Goal: Task Accomplishment & Management: Use online tool/utility

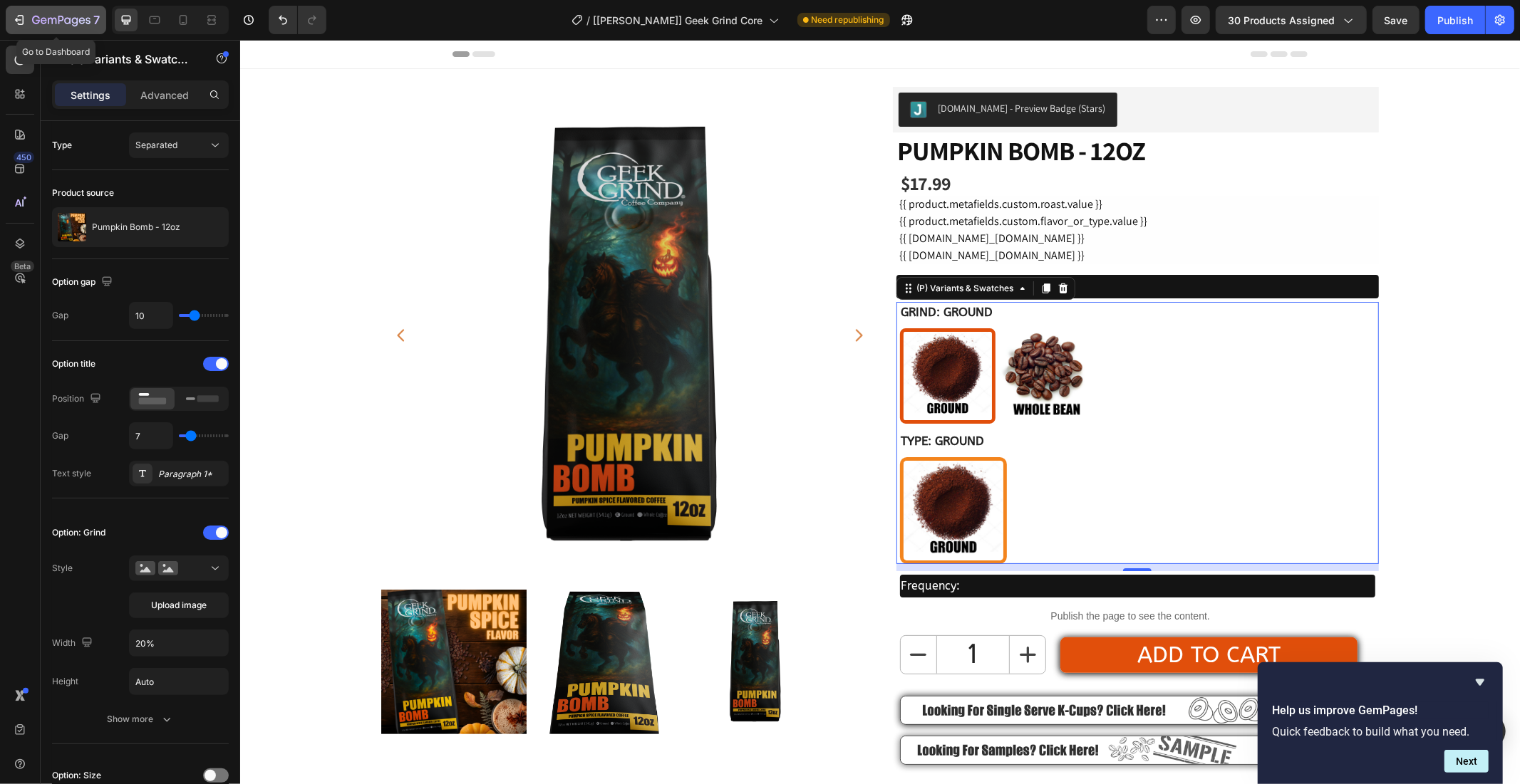
scroll to position [397, 0]
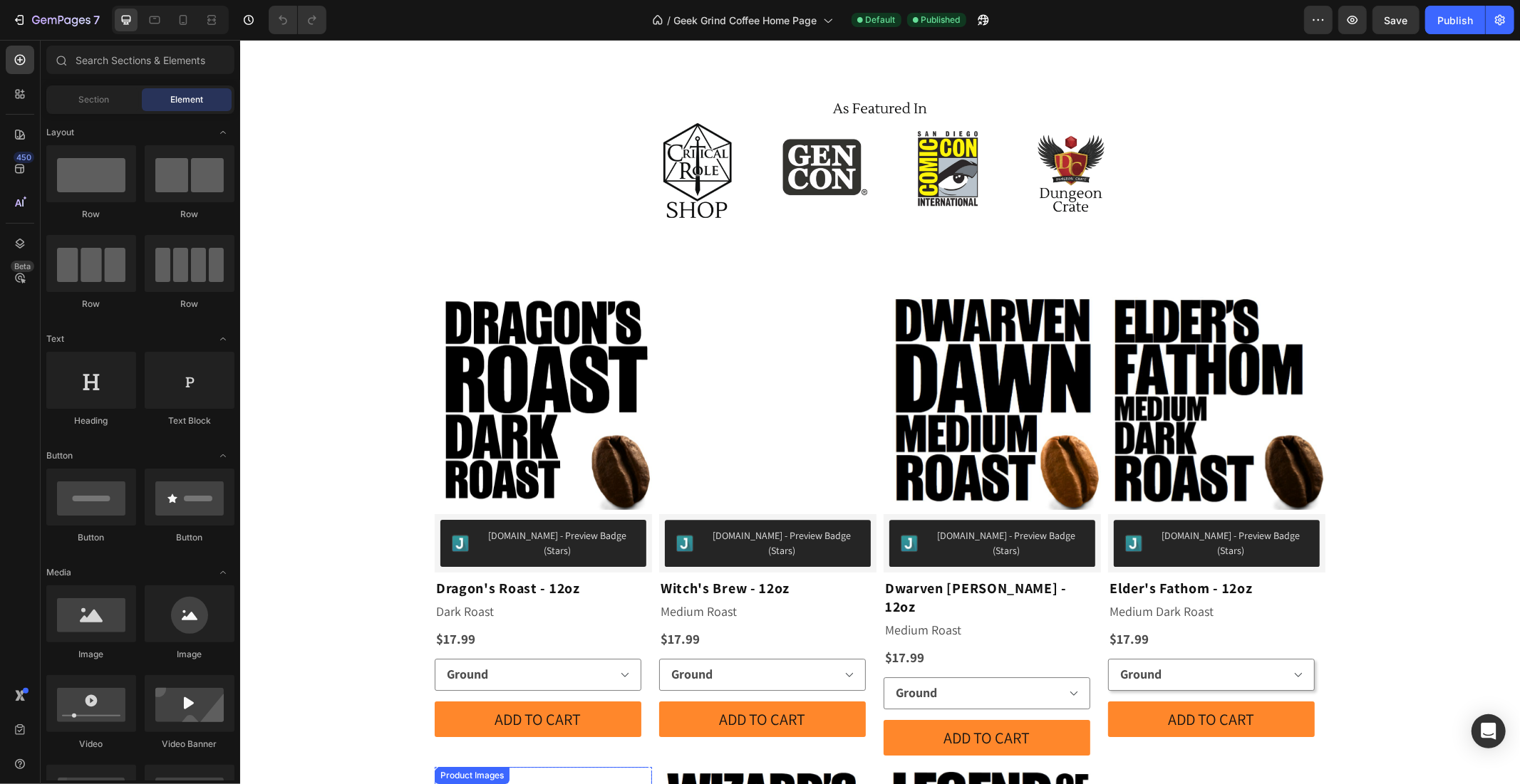
scroll to position [3585, 0]
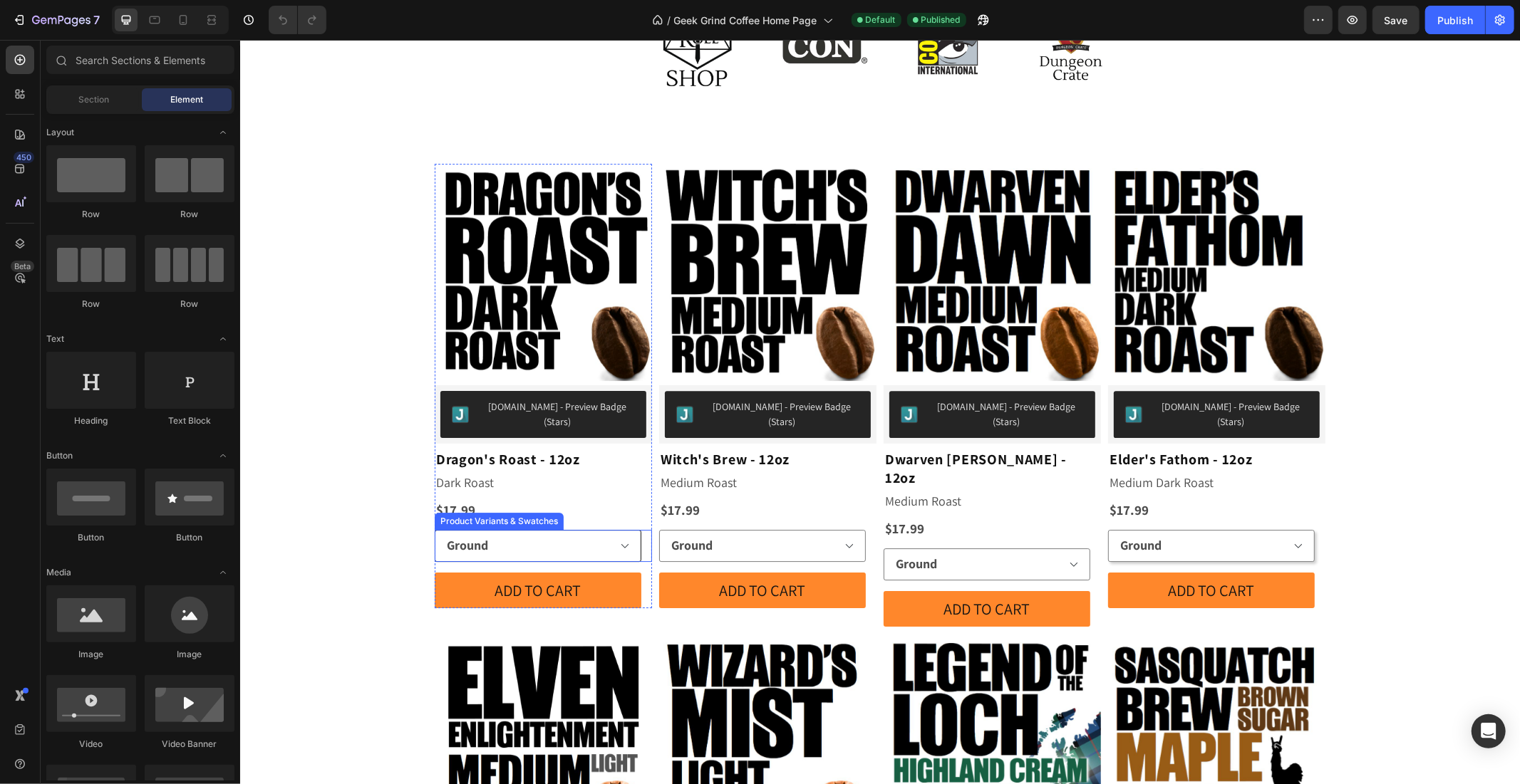
click at [530, 531] on select "Ground Whole Bean" at bounding box center [537, 545] width 207 height 32
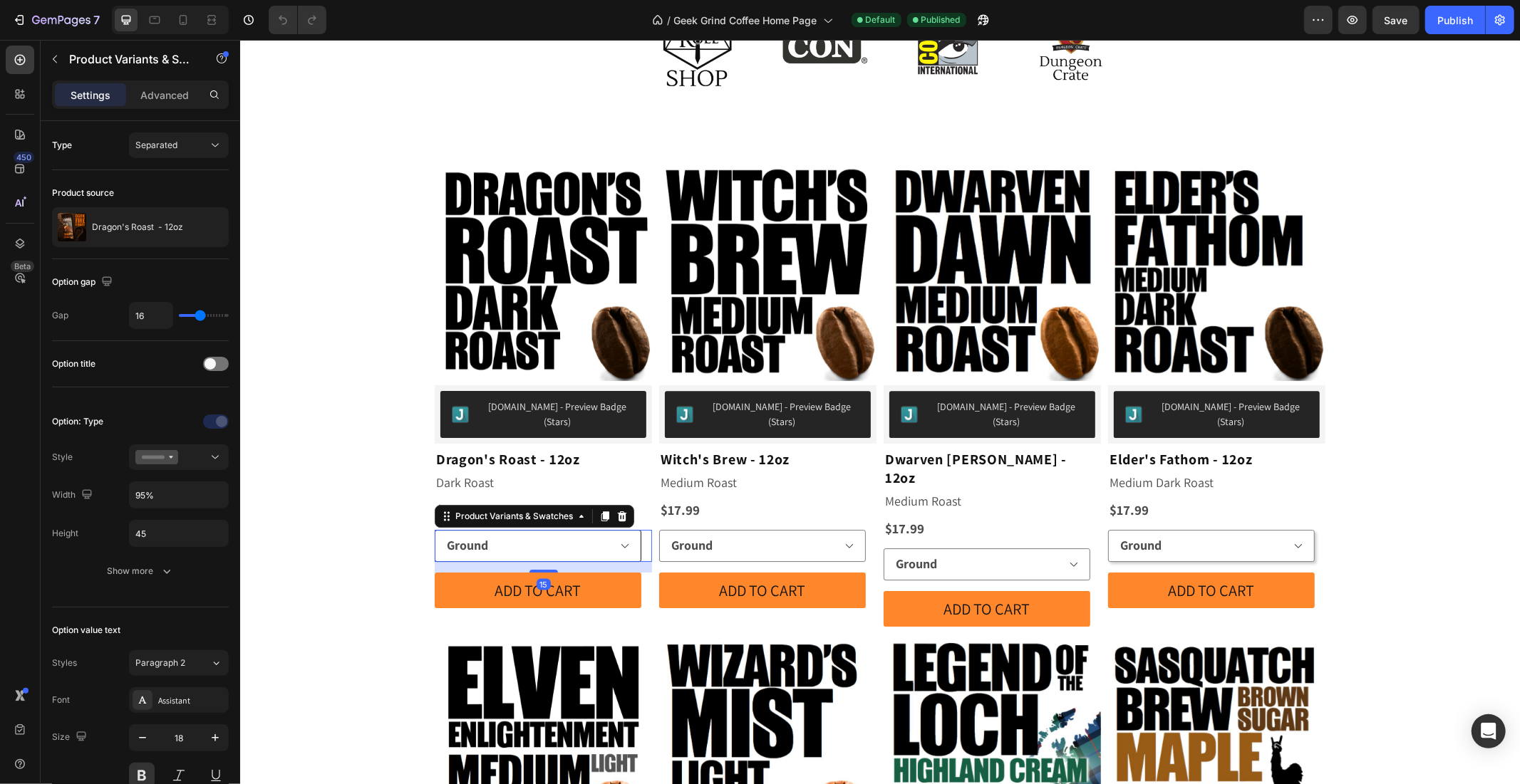
click at [530, 531] on select "Ground Whole Bean" at bounding box center [537, 545] width 207 height 32
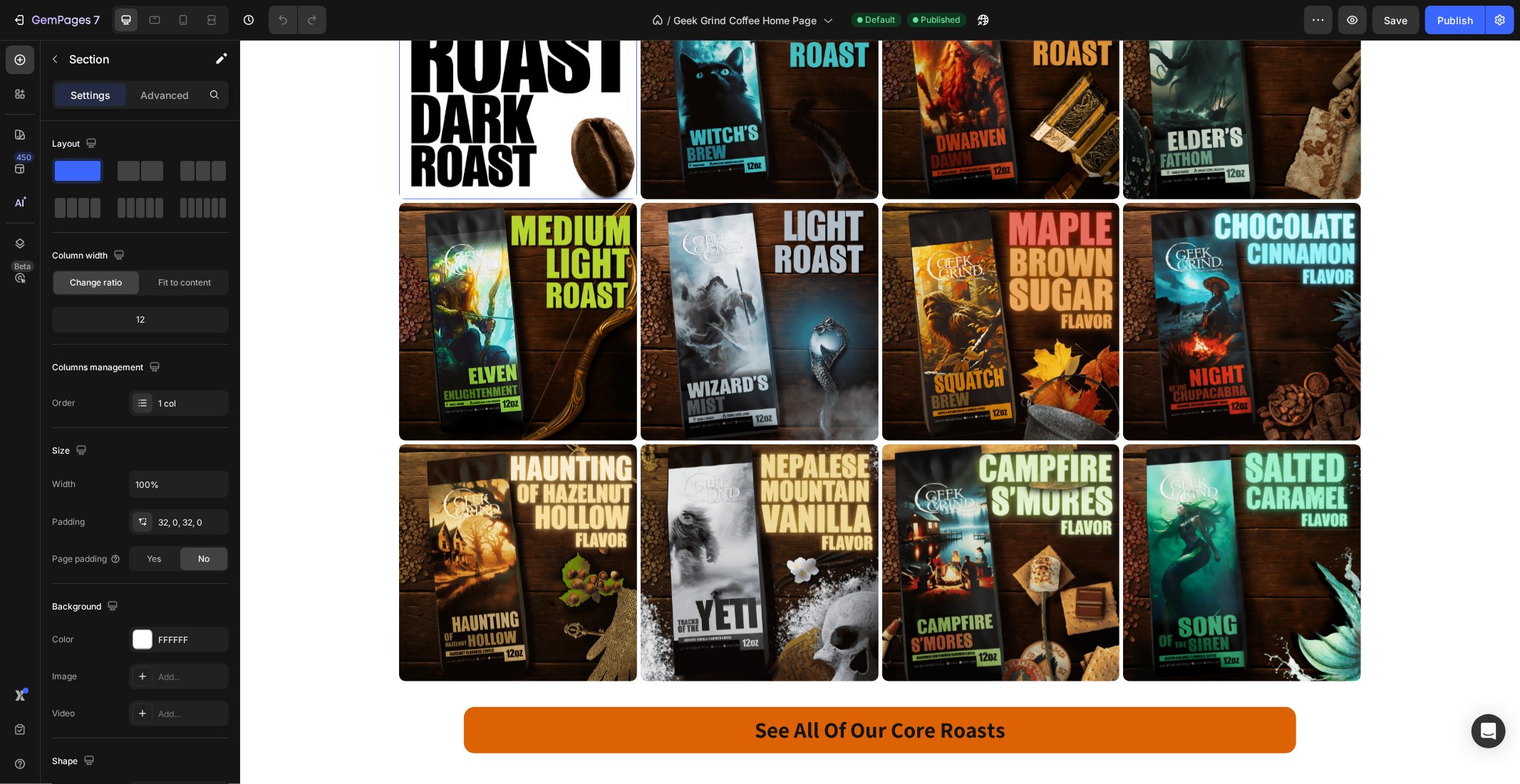
click at [314, 220] on div "Image Row Image Row Product Images Row Product List Product Images Row Product …" at bounding box center [879, 359] width 1280 height 1010
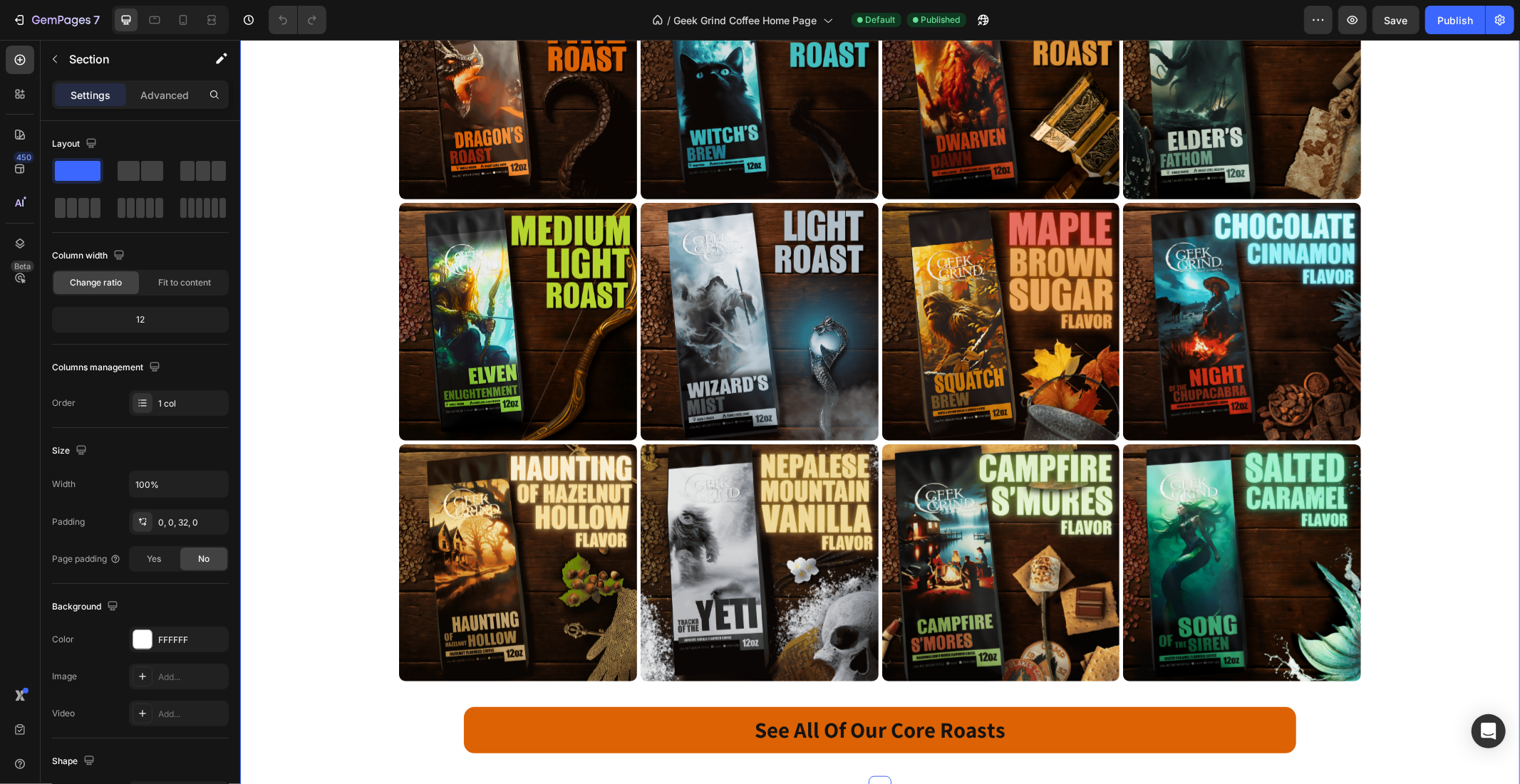
scroll to position [450, 0]
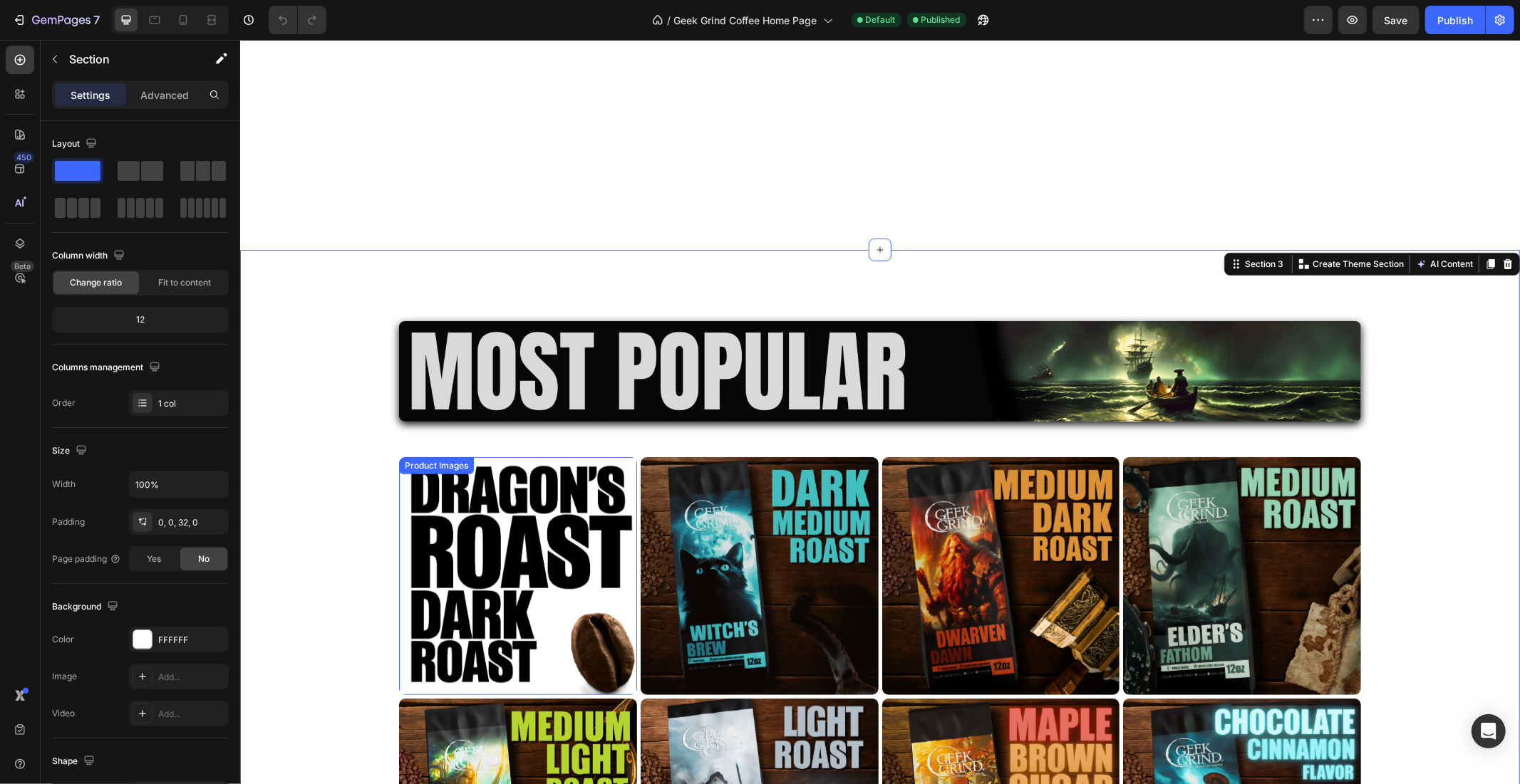
click at [452, 505] on img at bounding box center [517, 575] width 238 height 238
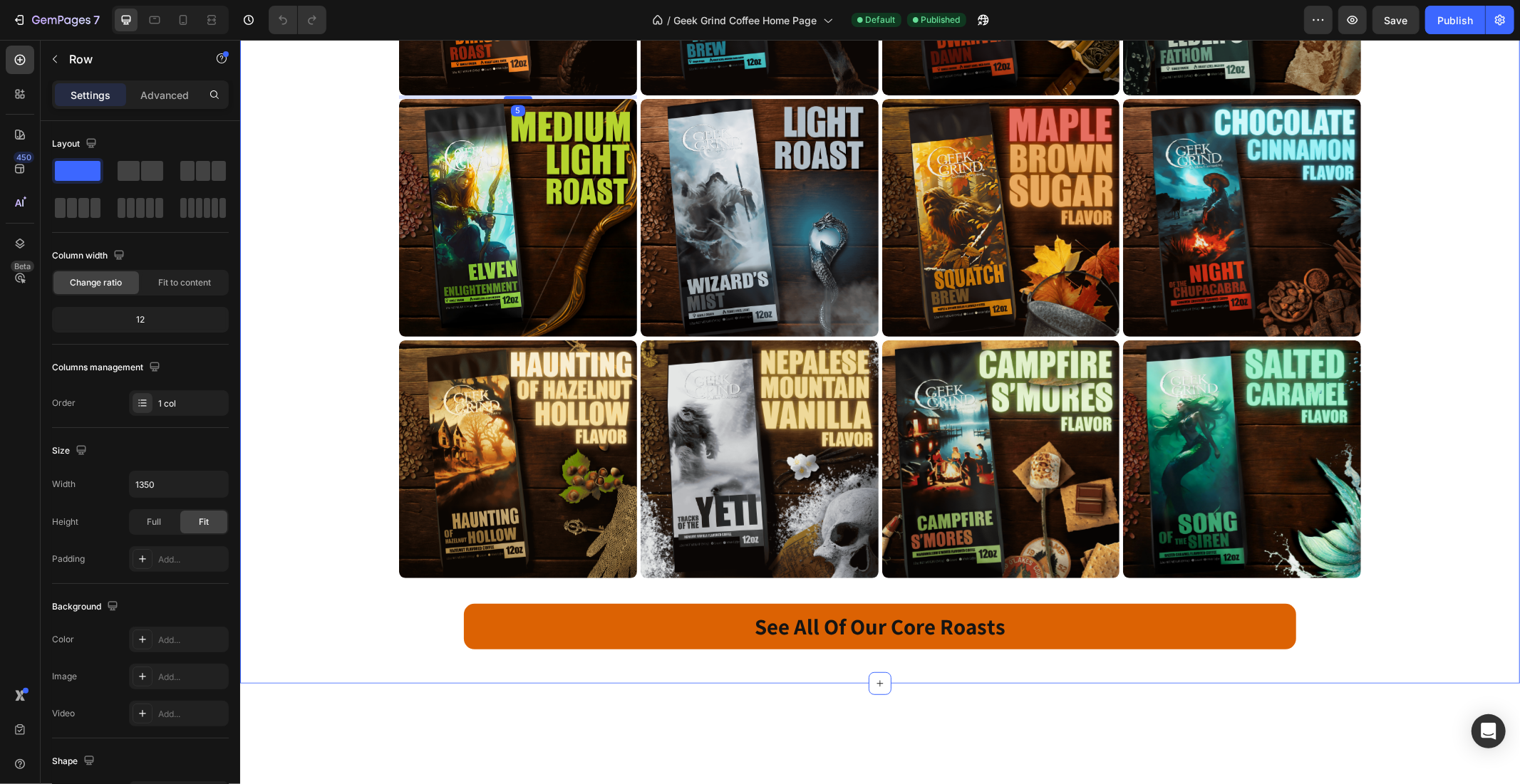
click at [339, 275] on div "Image Row Image Row Product Images Row 5 Product List Product Images Row 0 Prod…" at bounding box center [879, 155] width 1280 height 1010
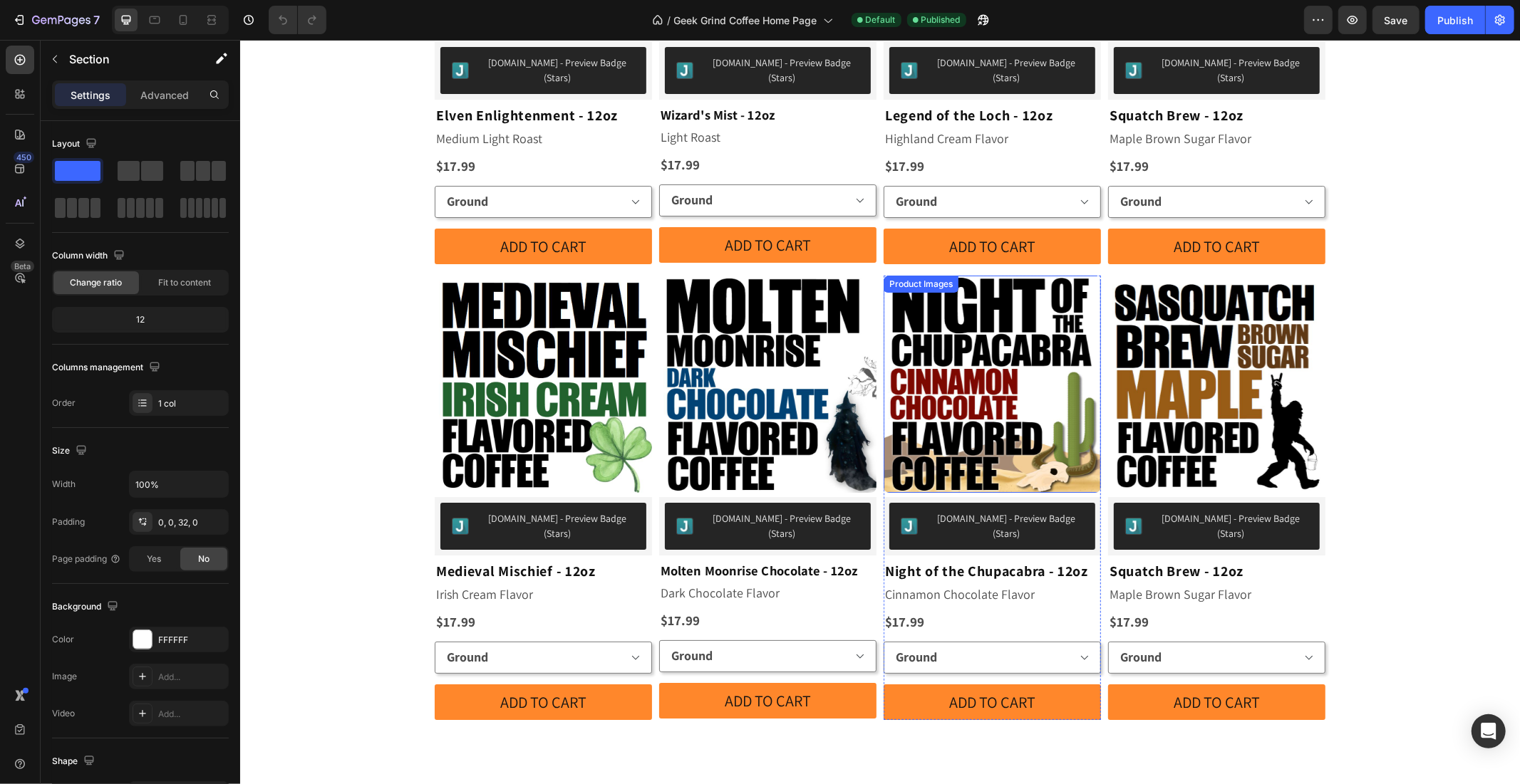
scroll to position [4408, 0]
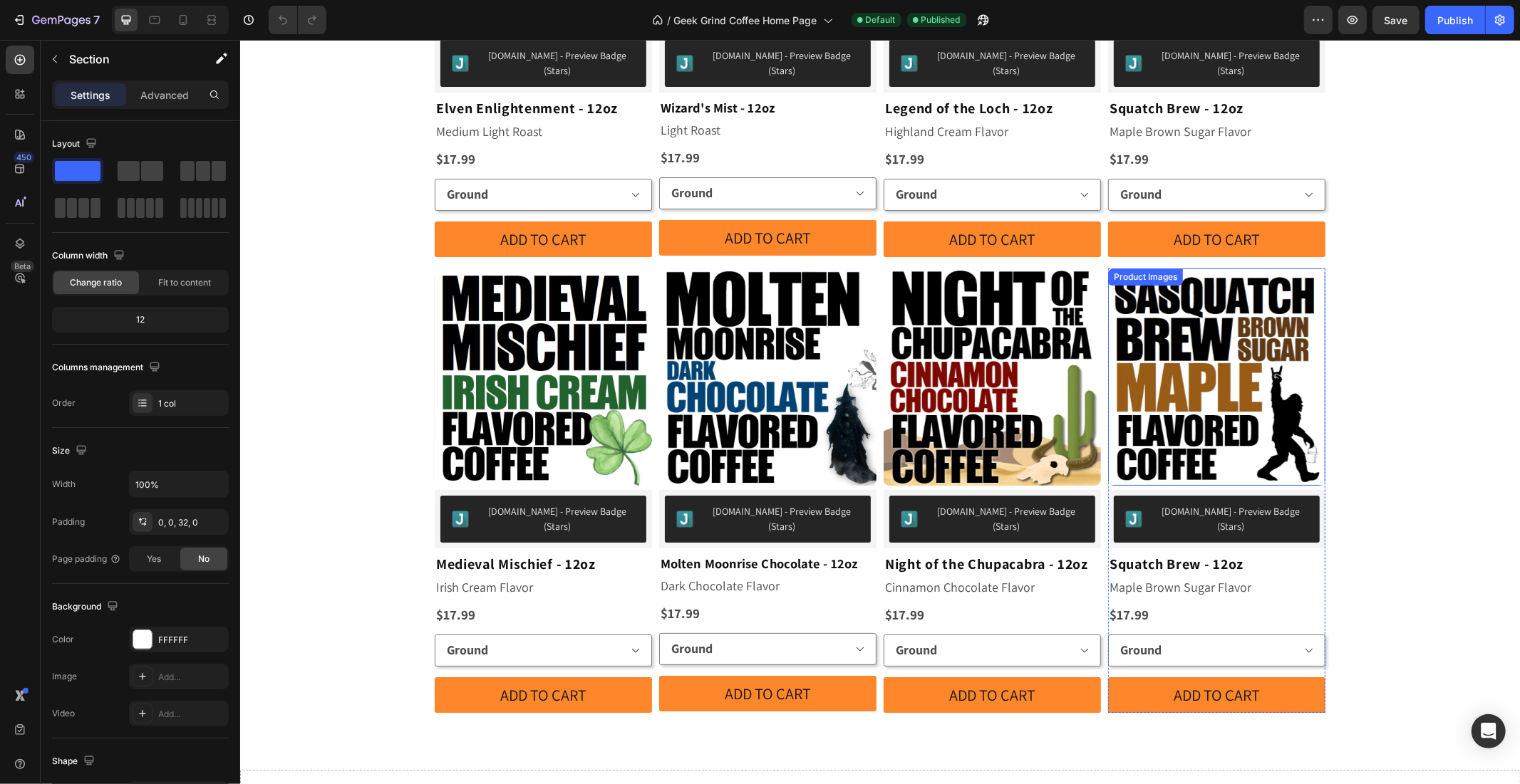
click at [1219, 332] on img at bounding box center [1216, 377] width 218 height 218
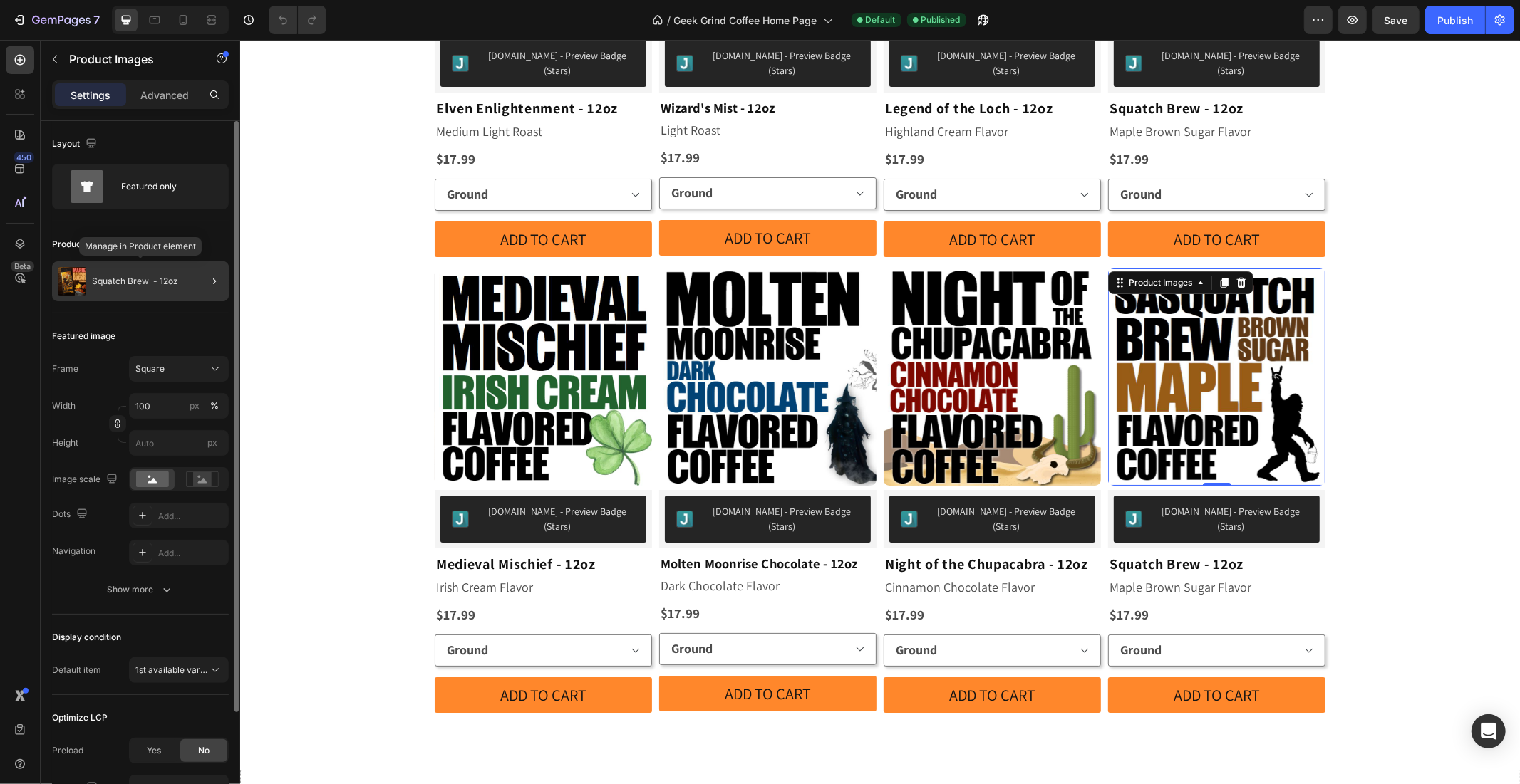
click at [117, 275] on div "Squatch Brew - 12oz" at bounding box center [141, 281] width 177 height 40
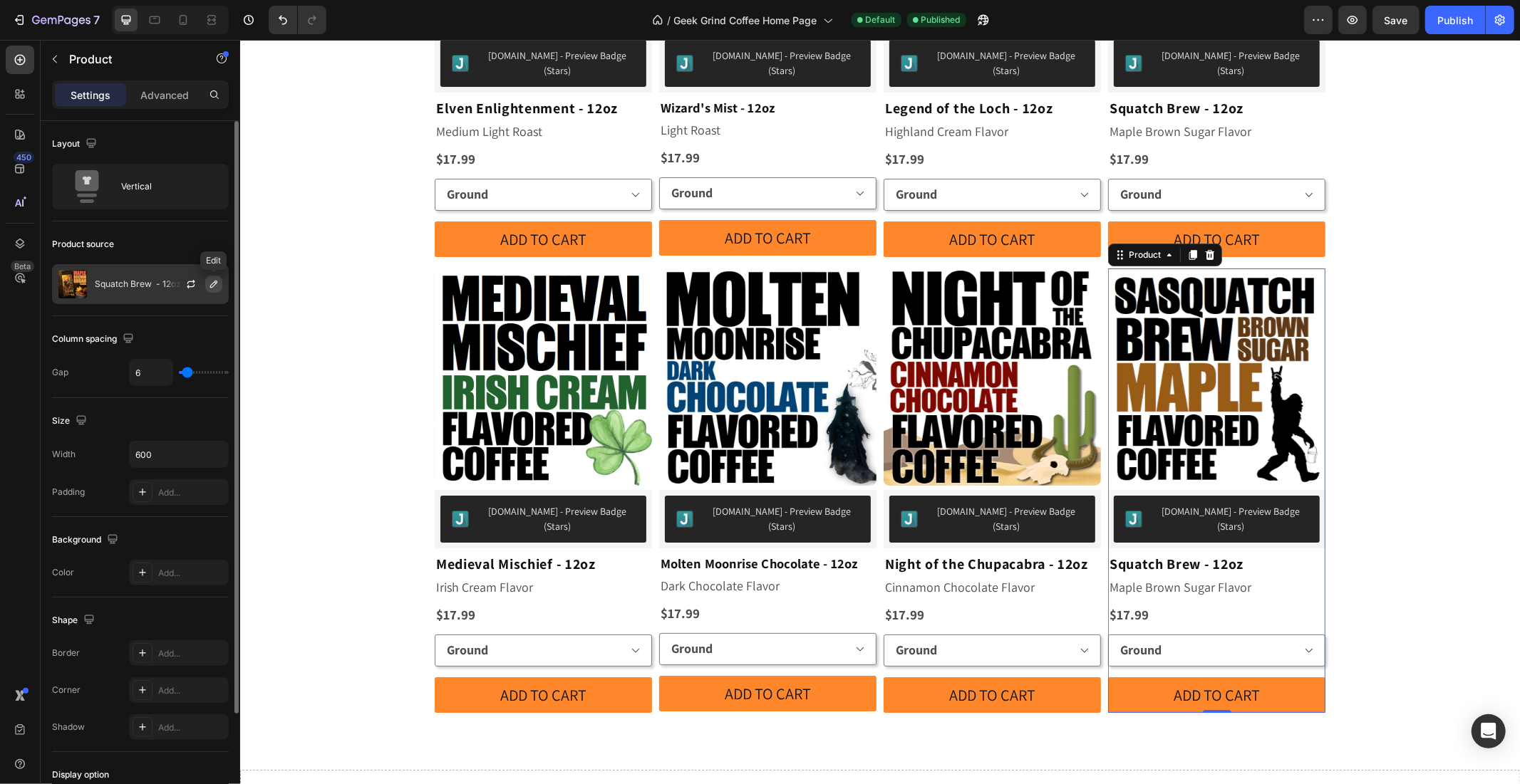
click at [208, 285] on icon "button" at bounding box center [213, 284] width 12 height 12
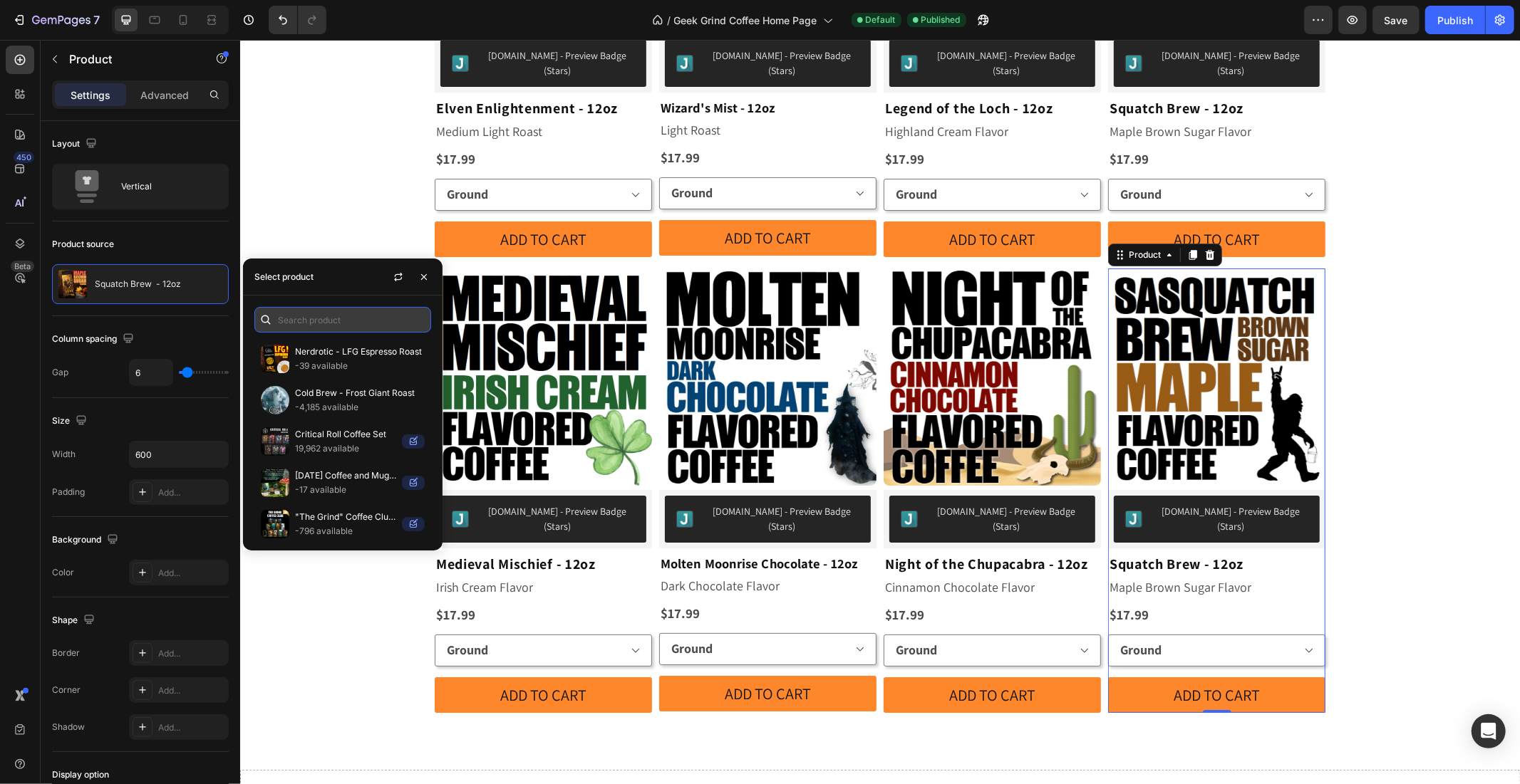
click at [308, 309] on input "text" at bounding box center [343, 320] width 177 height 25
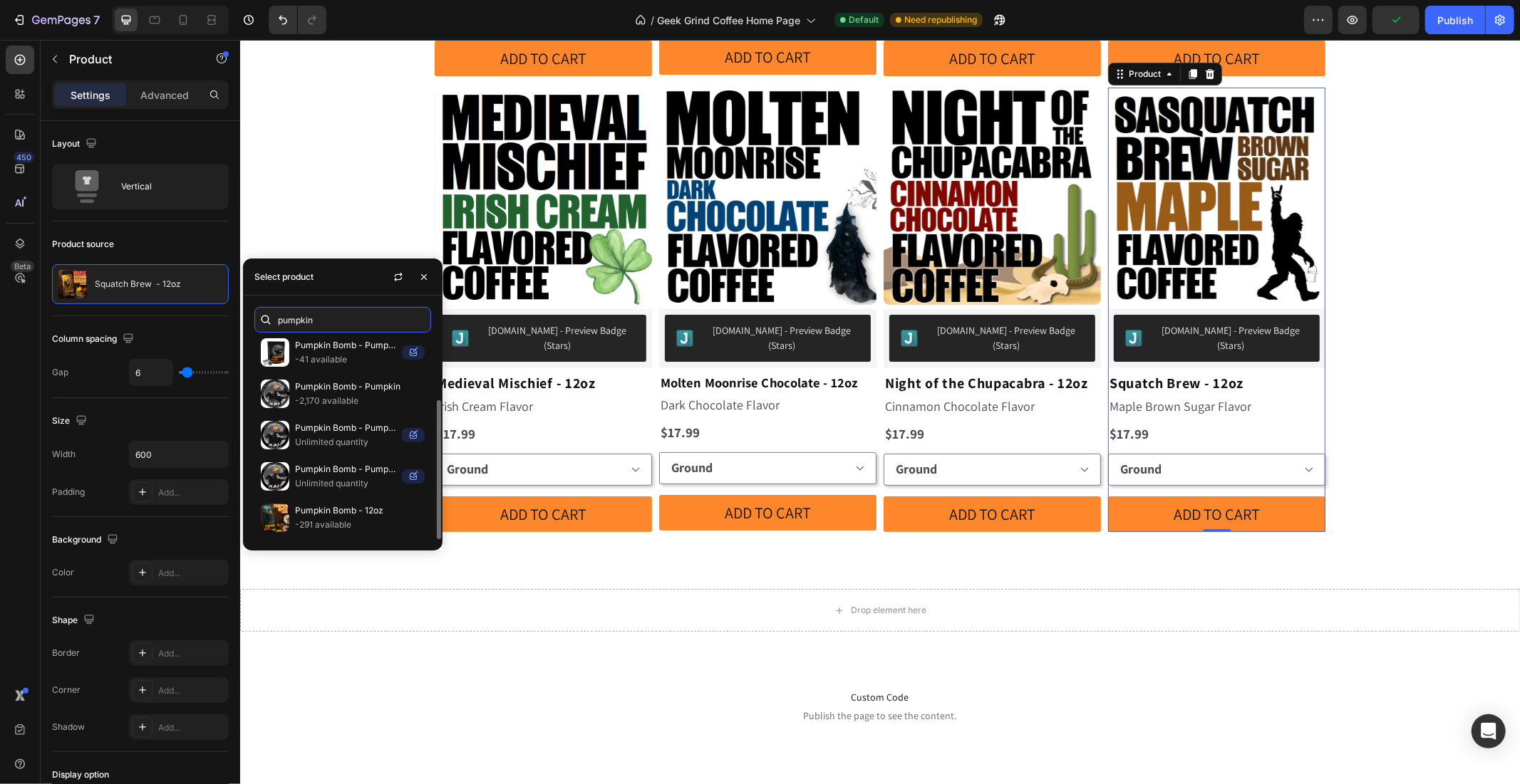
scroll to position [4671, 0]
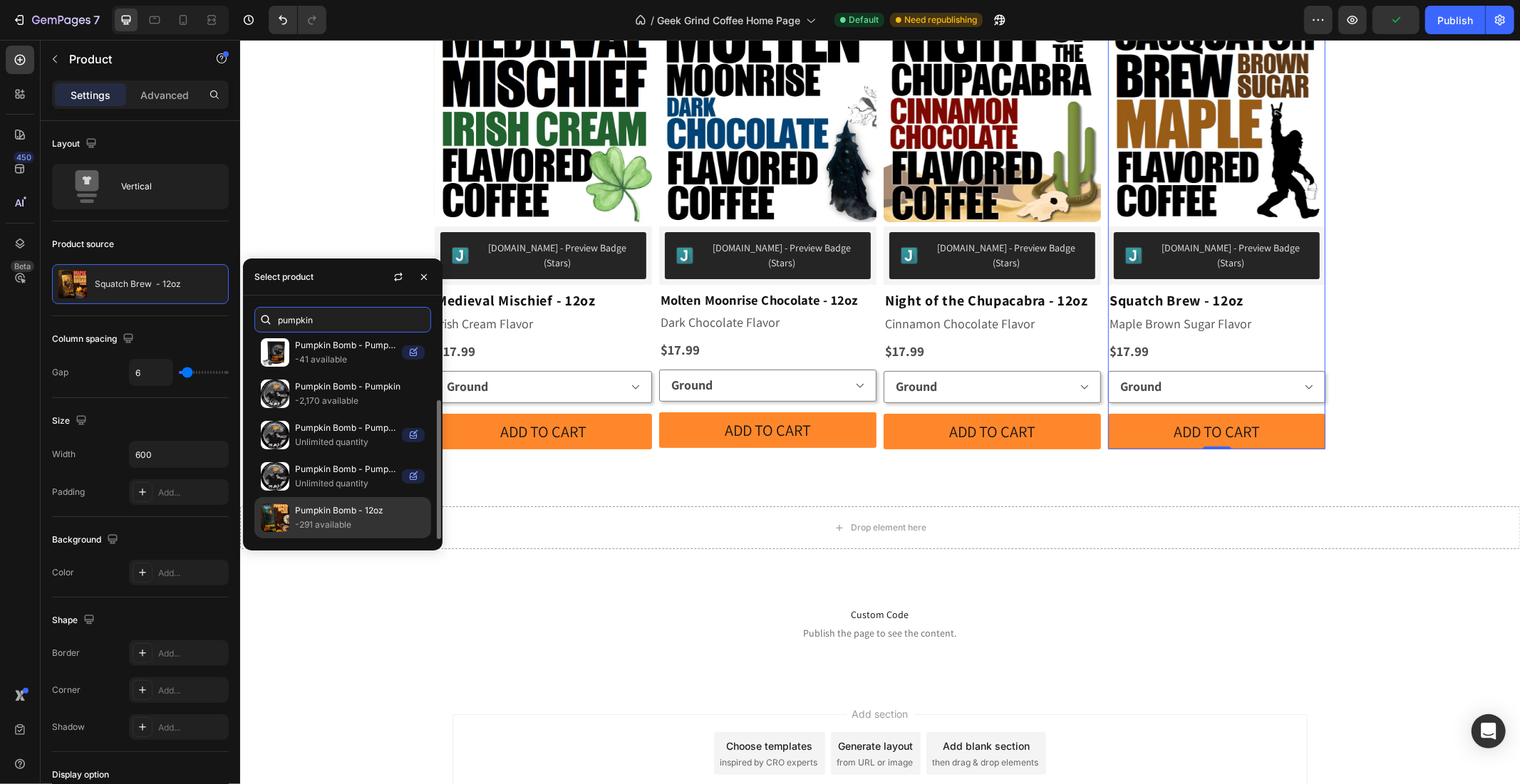
type input "pumpkin"
click at [314, 524] on p "-291 available" at bounding box center [361, 525] width 130 height 14
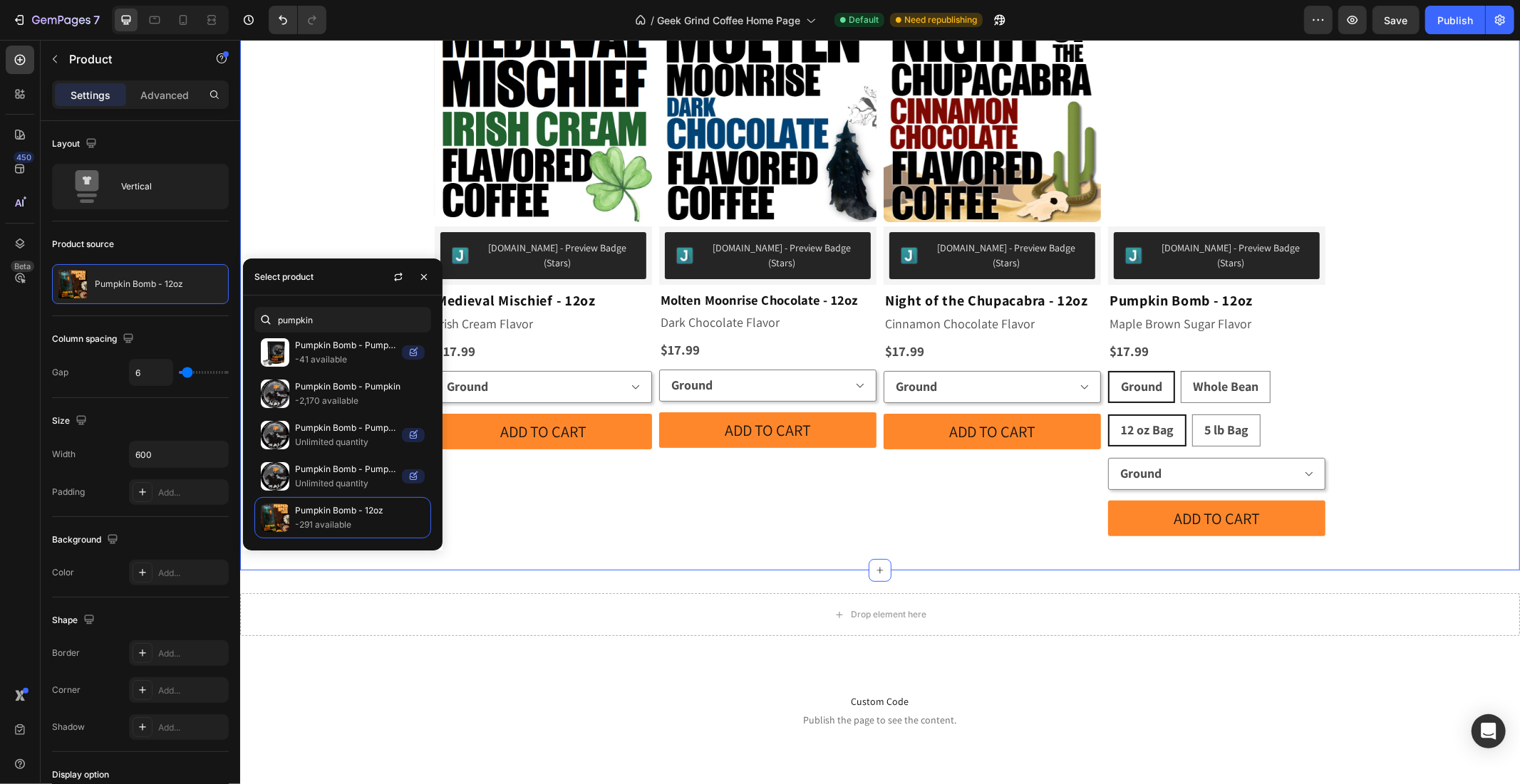
scroll to position [4540, 0]
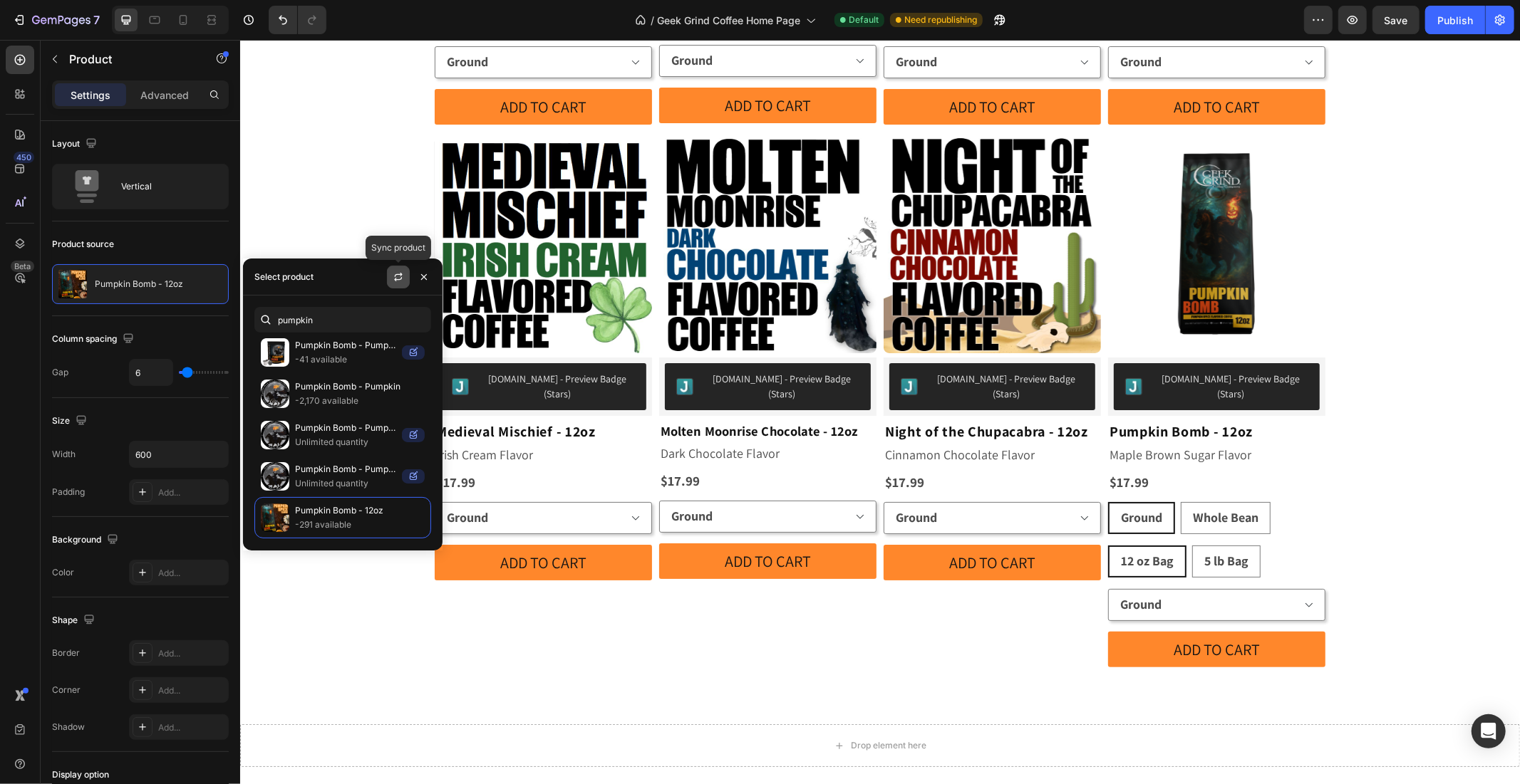
click at [400, 271] on icon "button" at bounding box center [399, 276] width 12 height 12
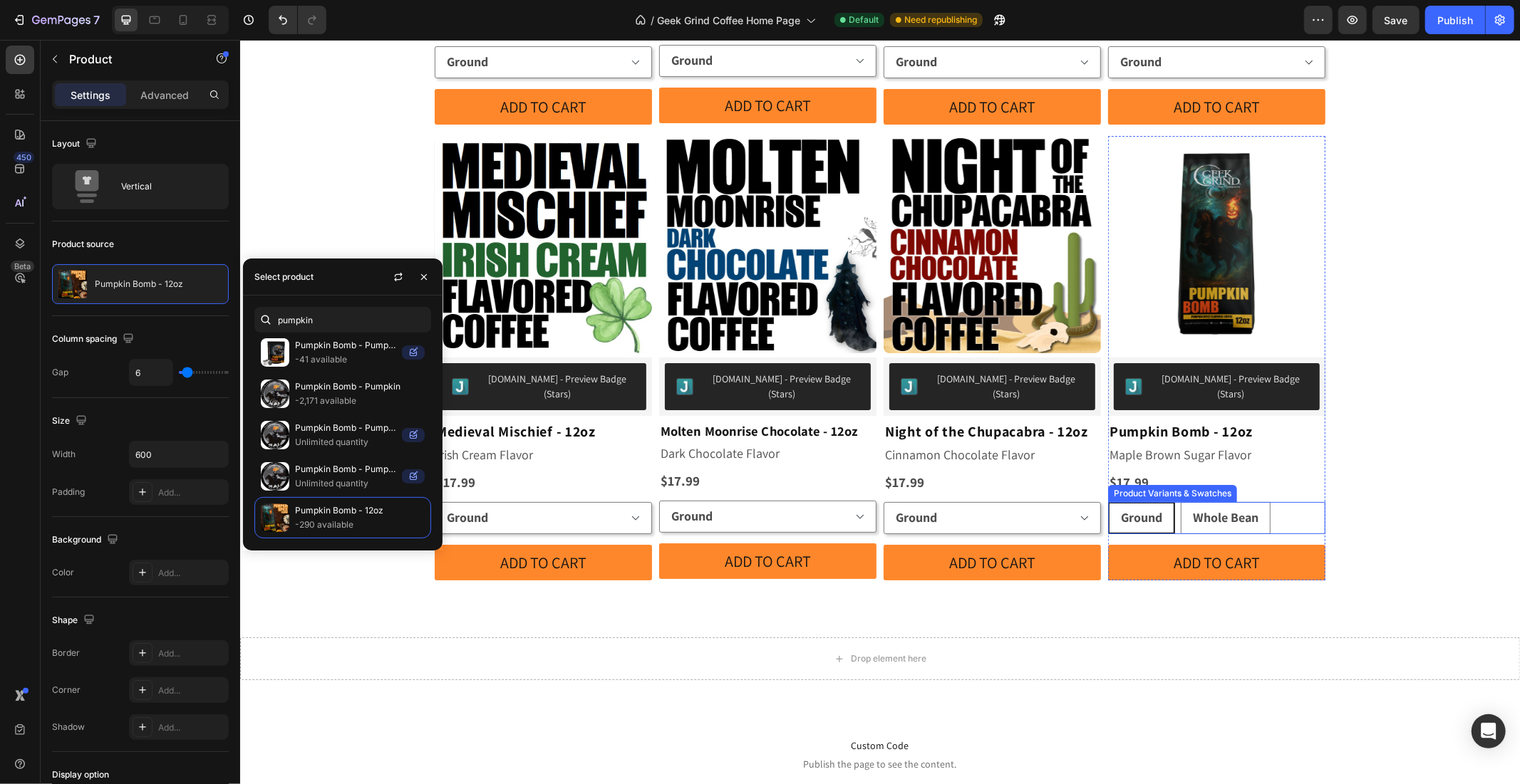
click at [1291, 501] on div "Ground Ground Ground Whole Bean Whole Bean Whole Bean" at bounding box center [1216, 517] width 218 height 32
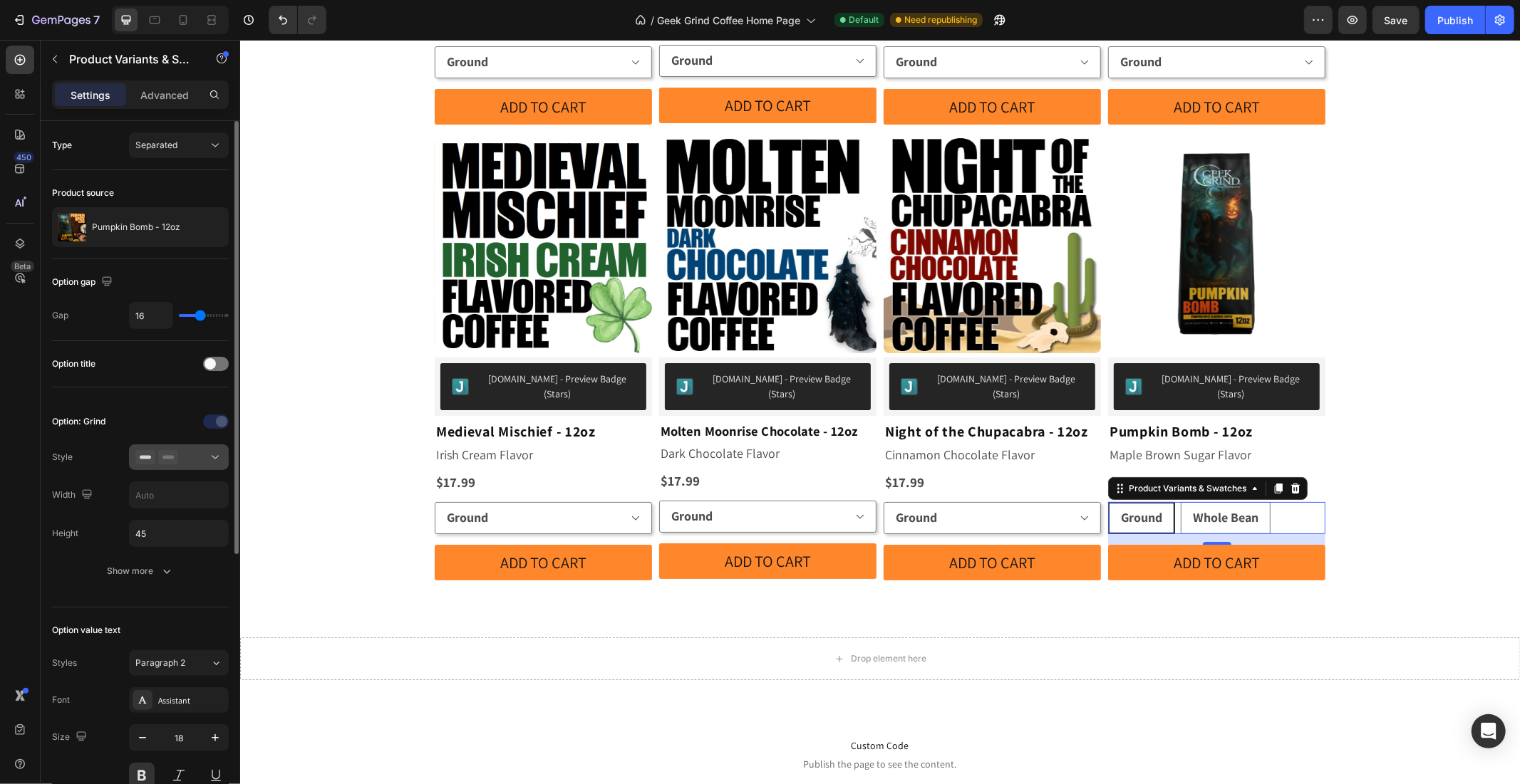
click at [210, 454] on icon at bounding box center [215, 457] width 14 height 14
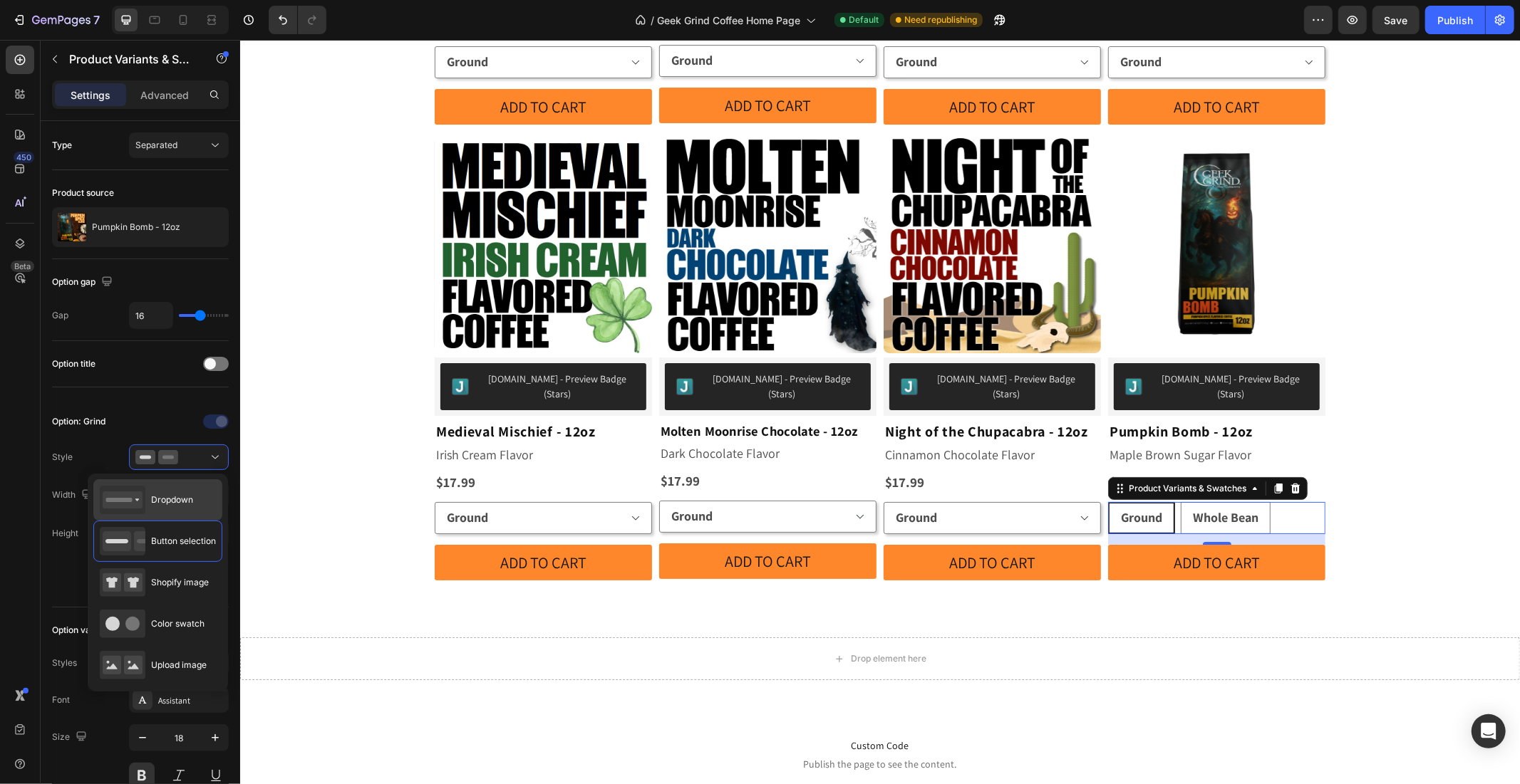
click at [193, 487] on div "Dropdown" at bounding box center [145, 500] width 93 height 29
type input "100%"
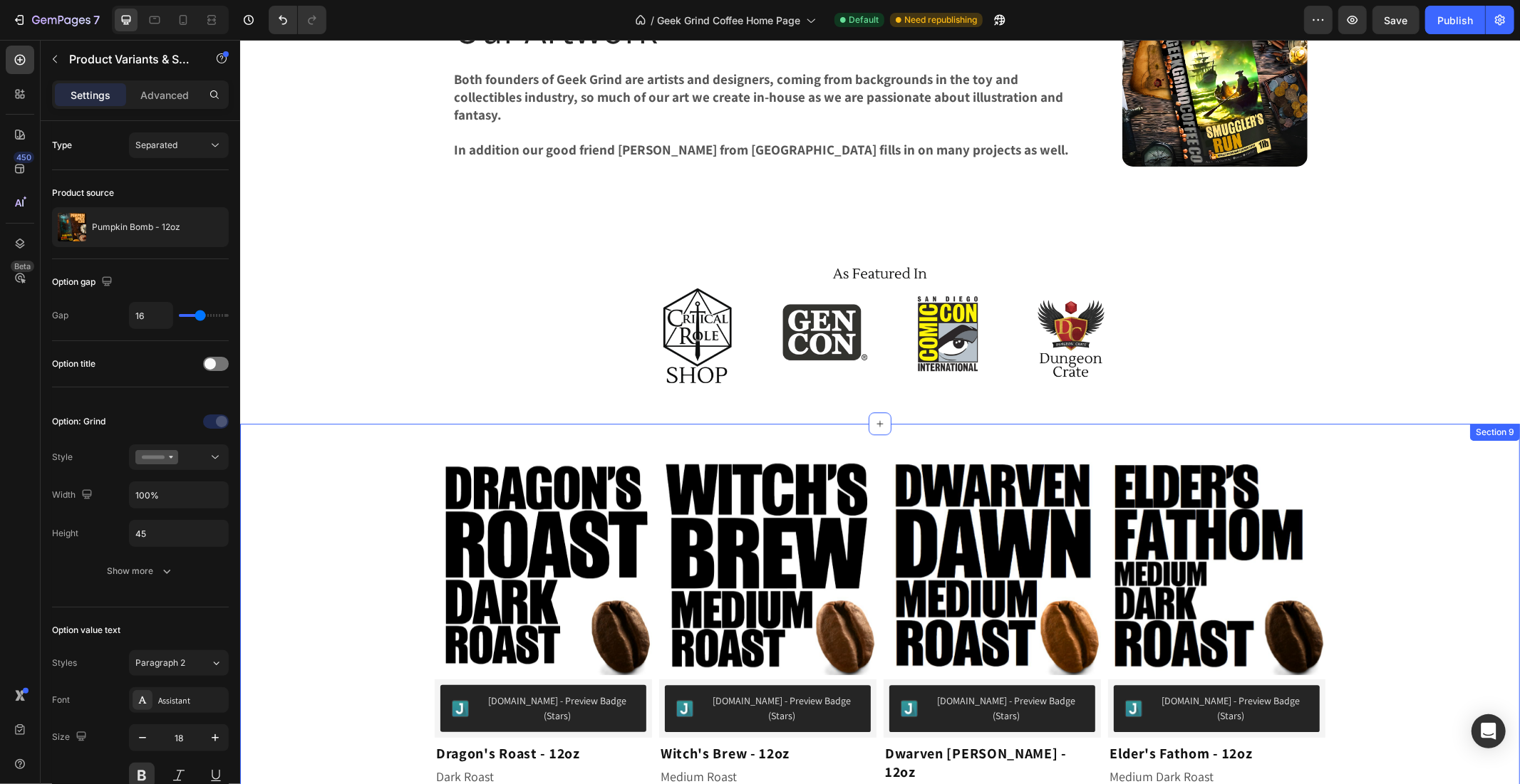
scroll to position [3484, 0]
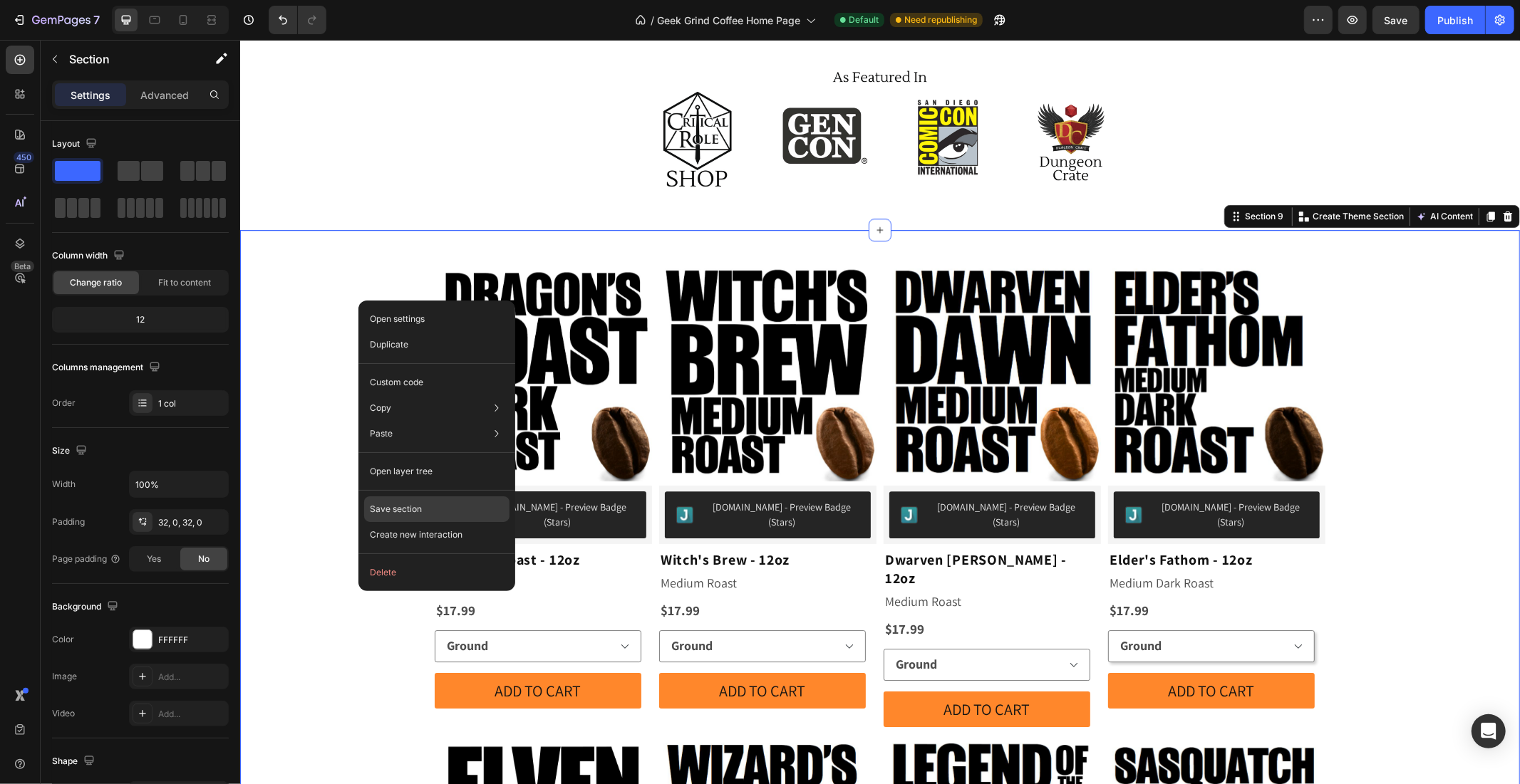
click at [379, 507] on p "Save section" at bounding box center [396, 509] width 52 height 13
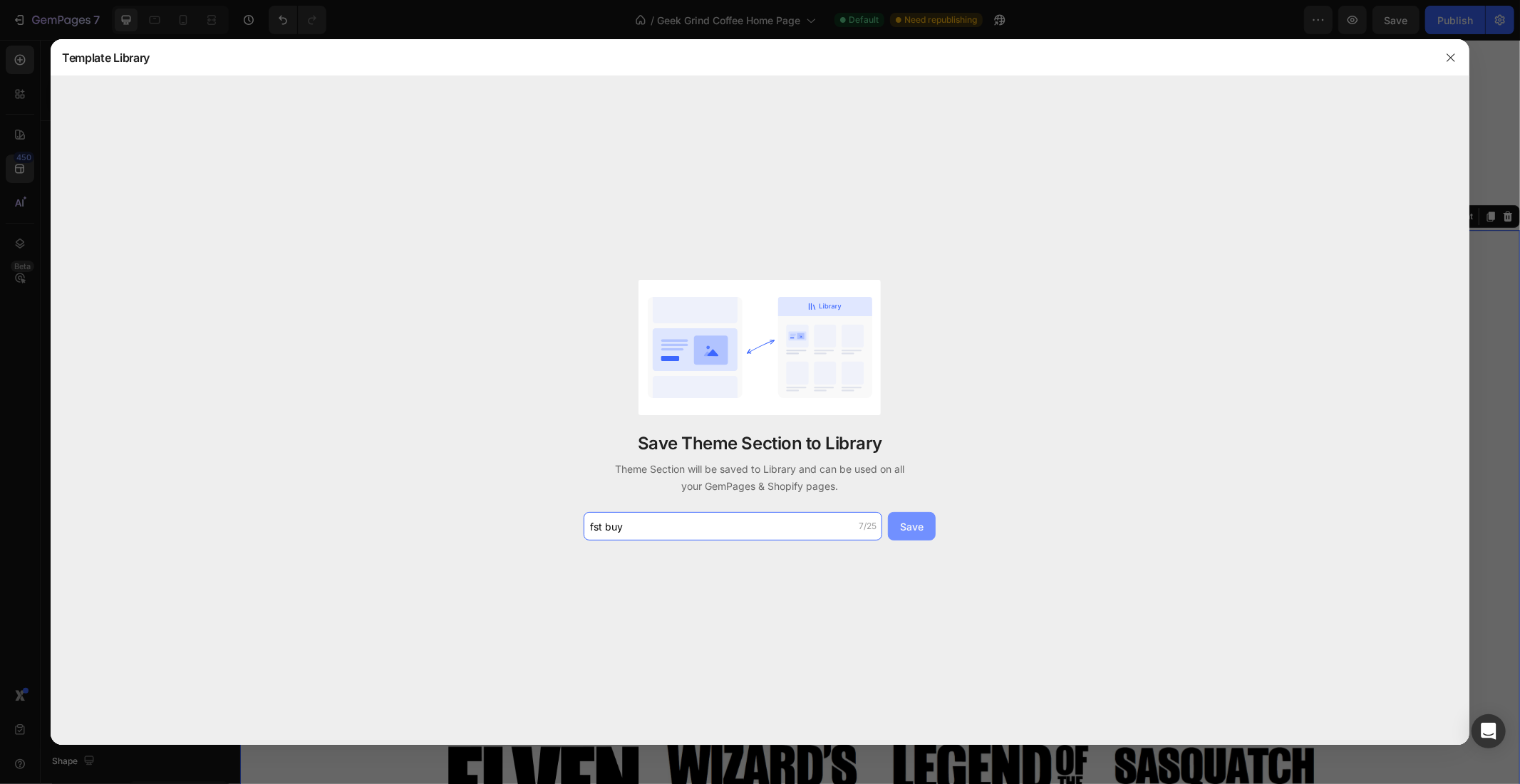
type input "fst buy"
click at [908, 528] on div "Save" at bounding box center [912, 527] width 23 height 15
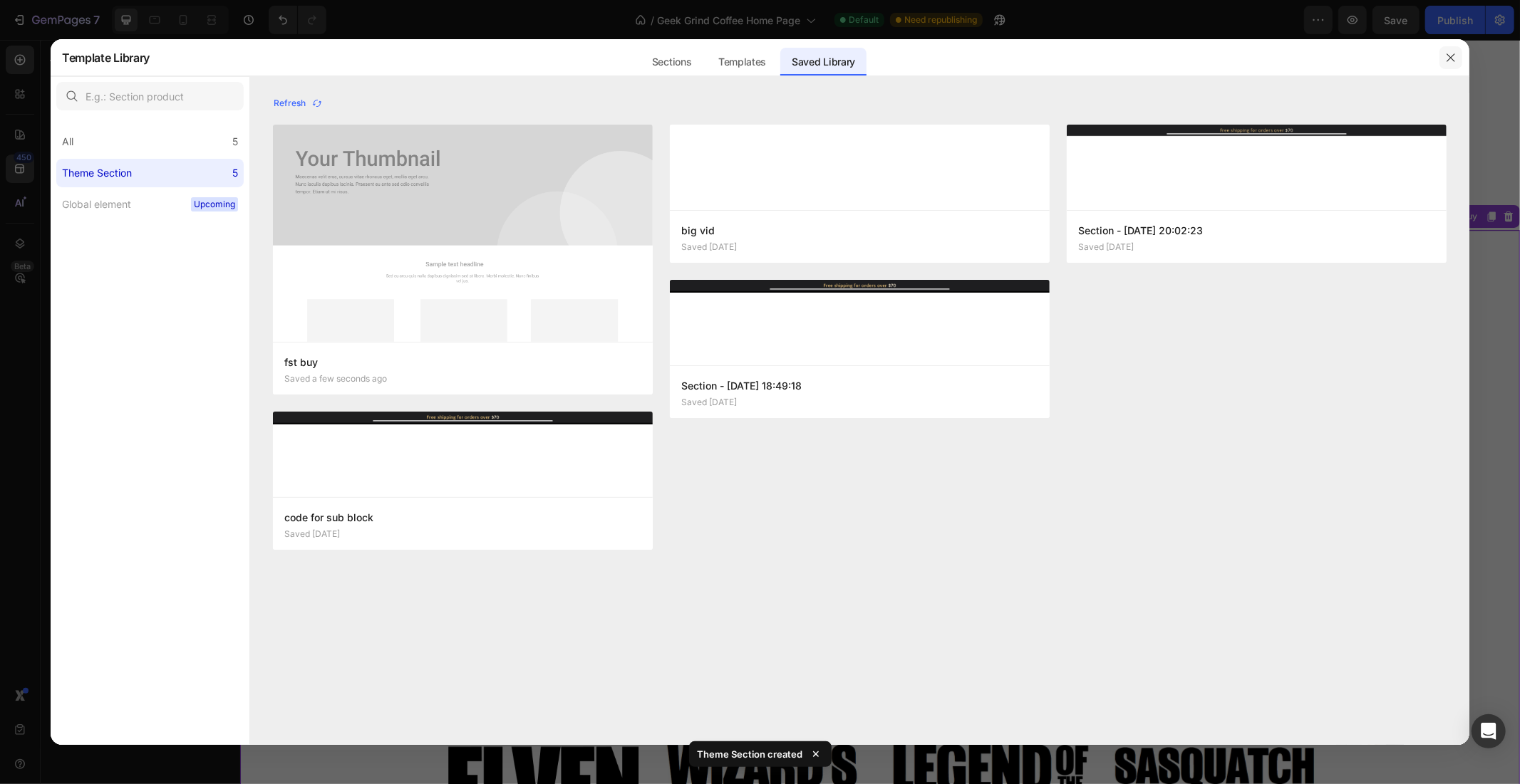
click at [1450, 52] on icon "button" at bounding box center [1450, 58] width 12 height 12
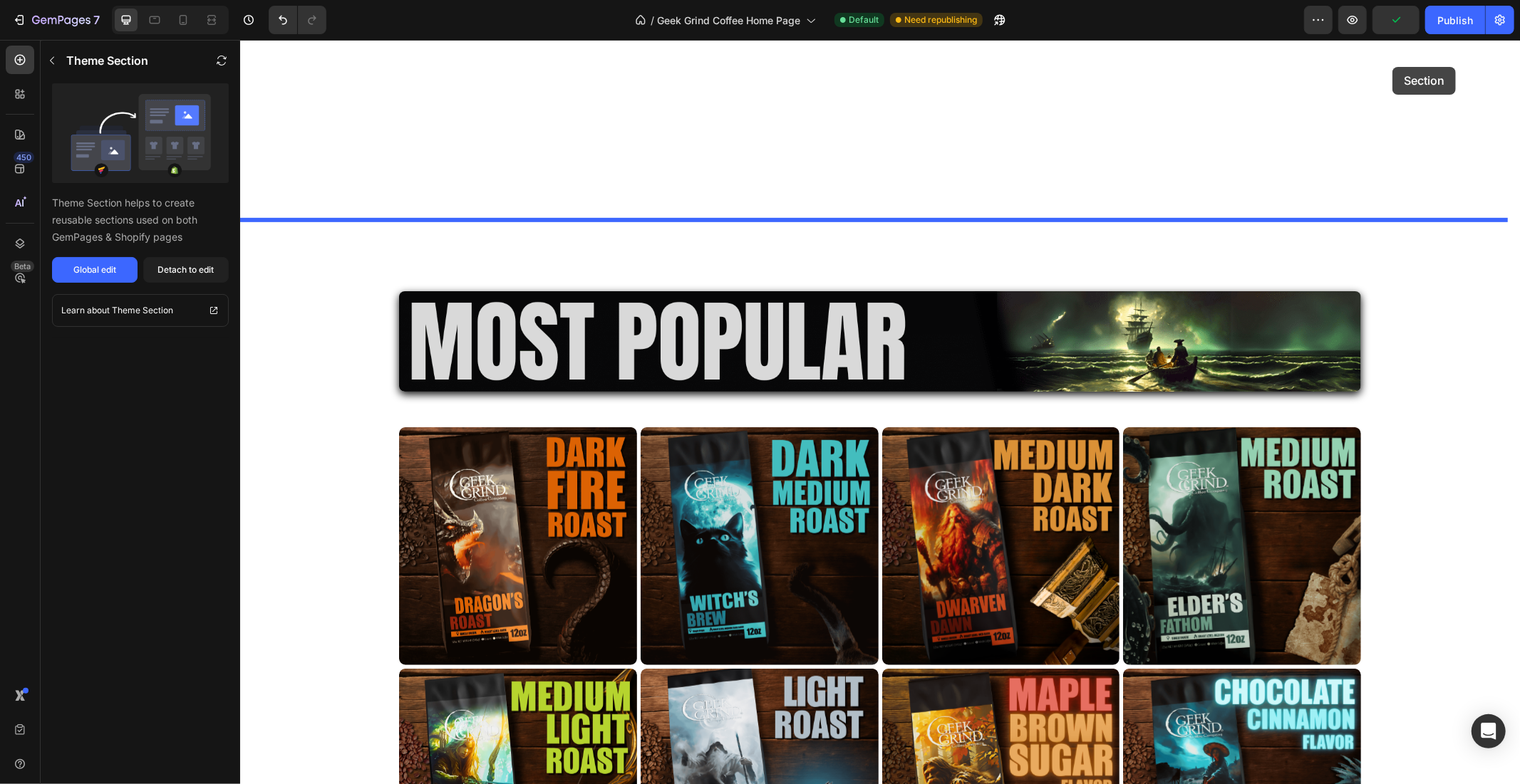
scroll to position [388, 0]
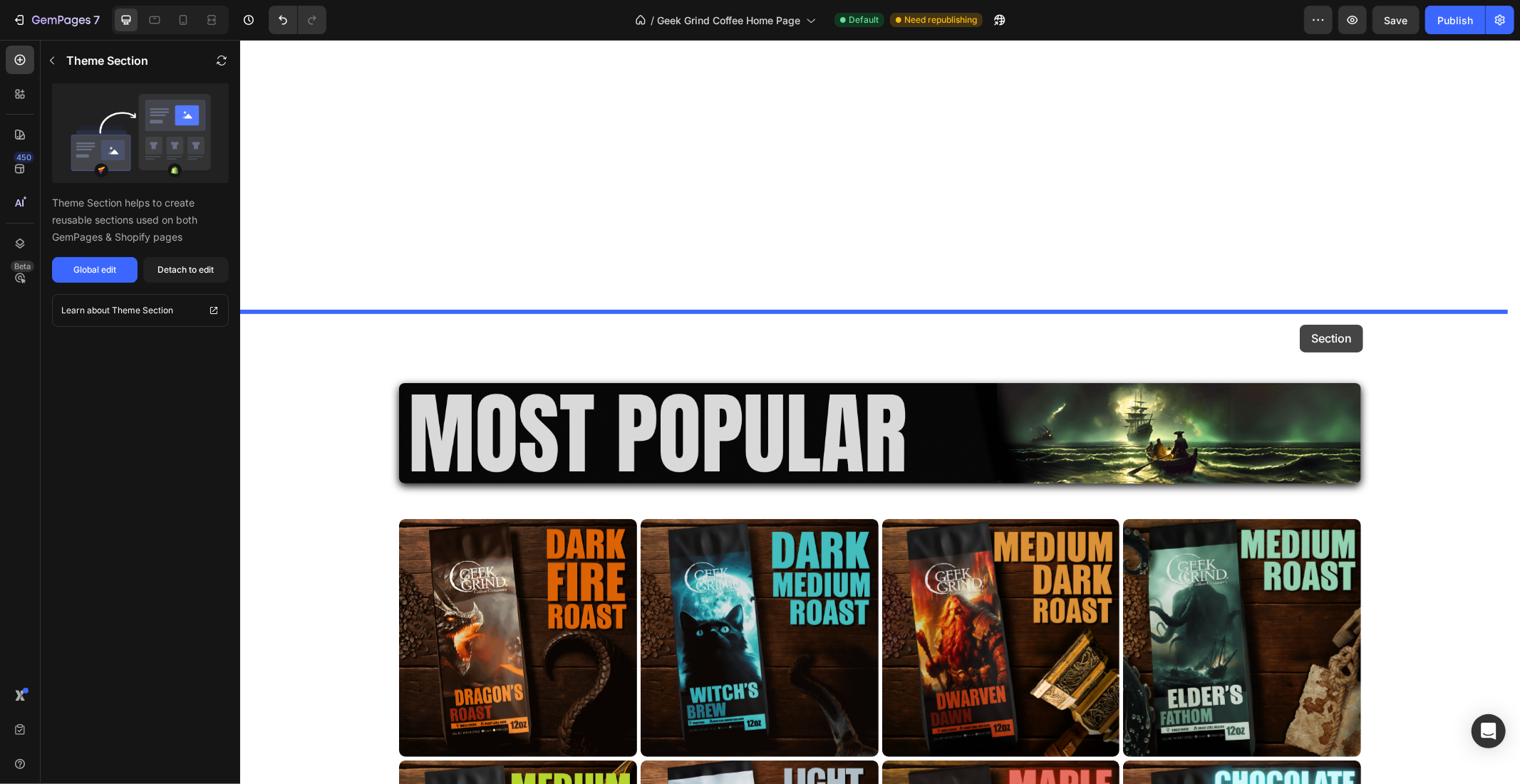
drag, startPoint x: 1426, startPoint y: 214, endPoint x: 1300, endPoint y: 324, distance: 167.3
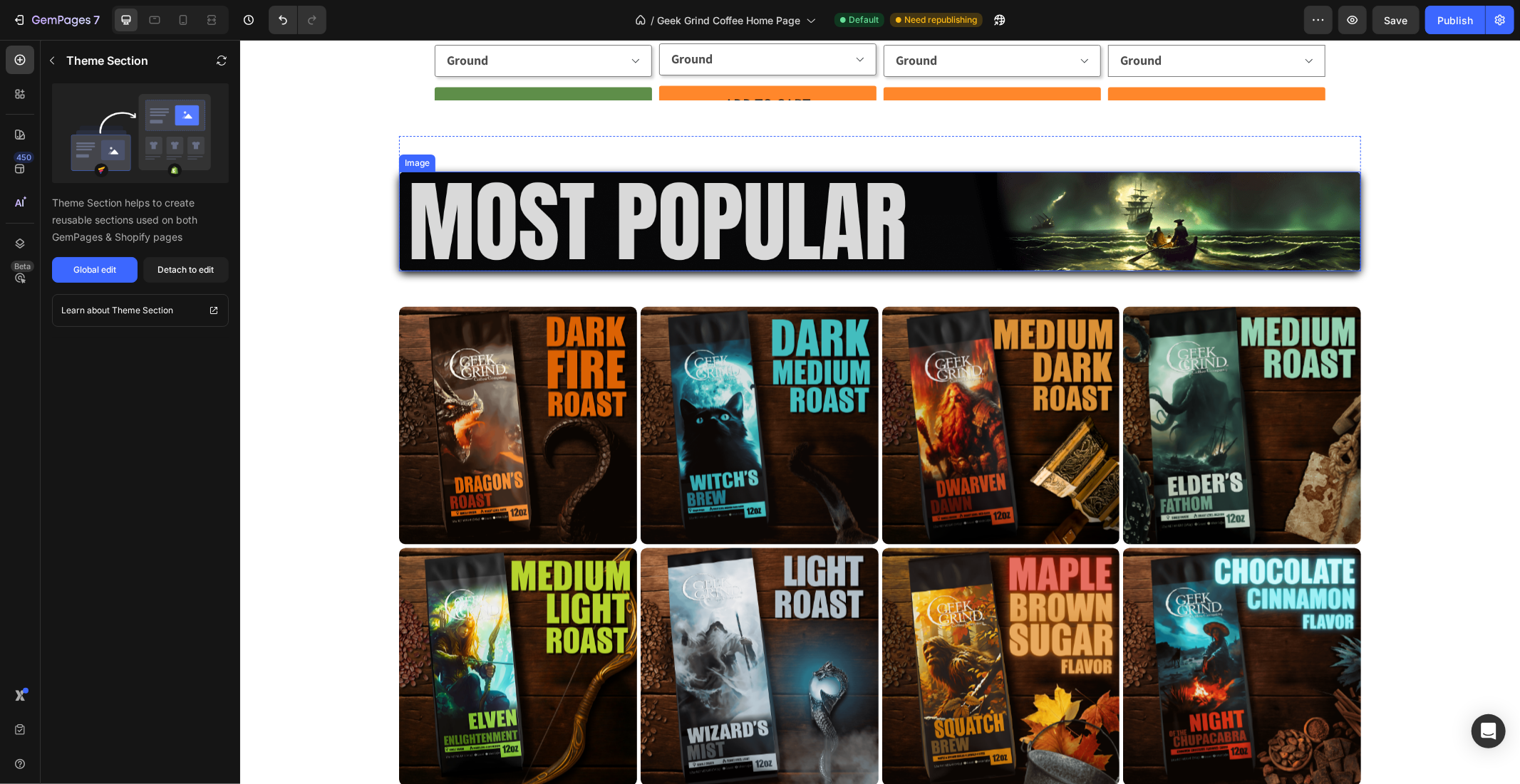
scroll to position [1839, 0]
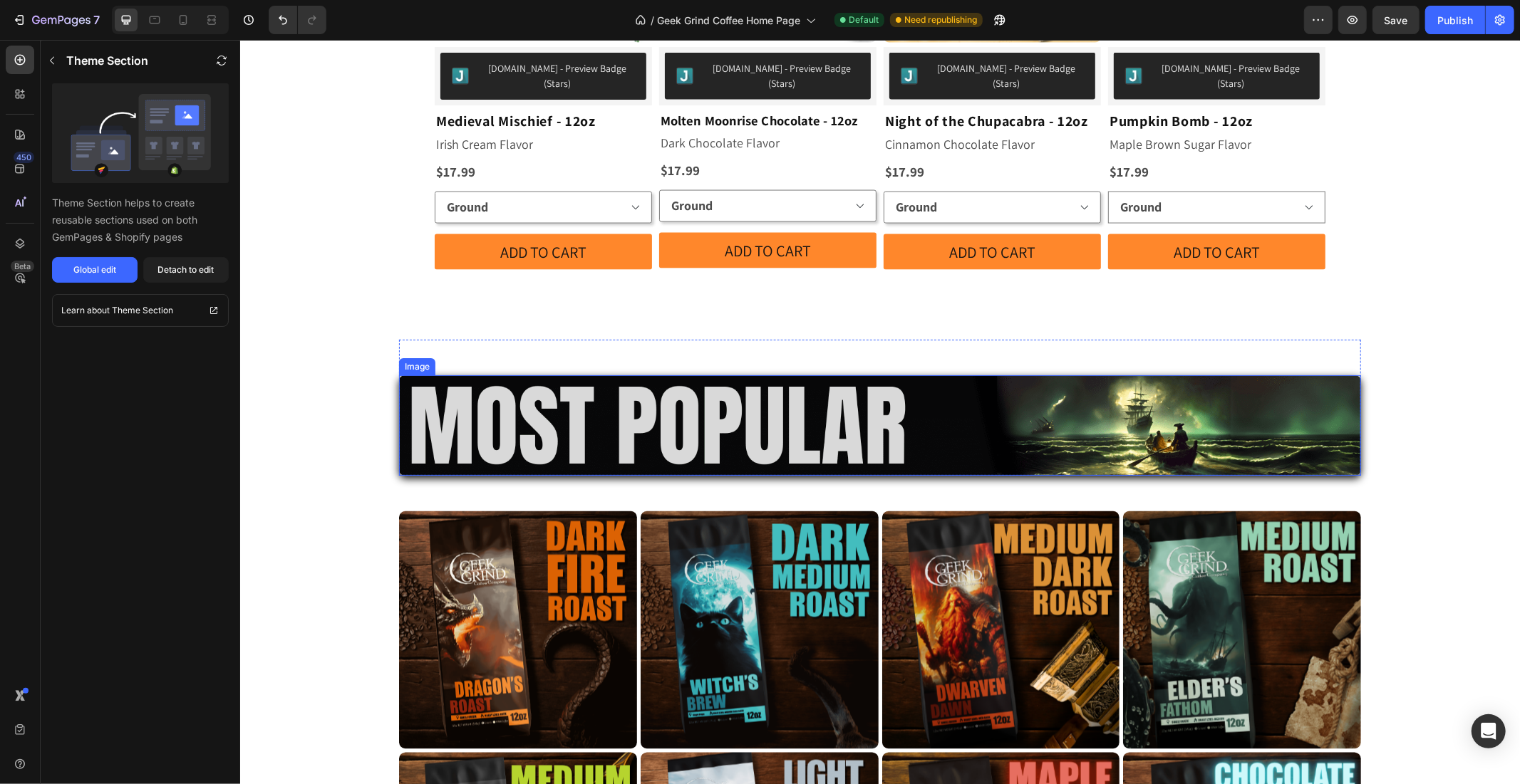
click at [484, 375] on img at bounding box center [879, 425] width 962 height 100
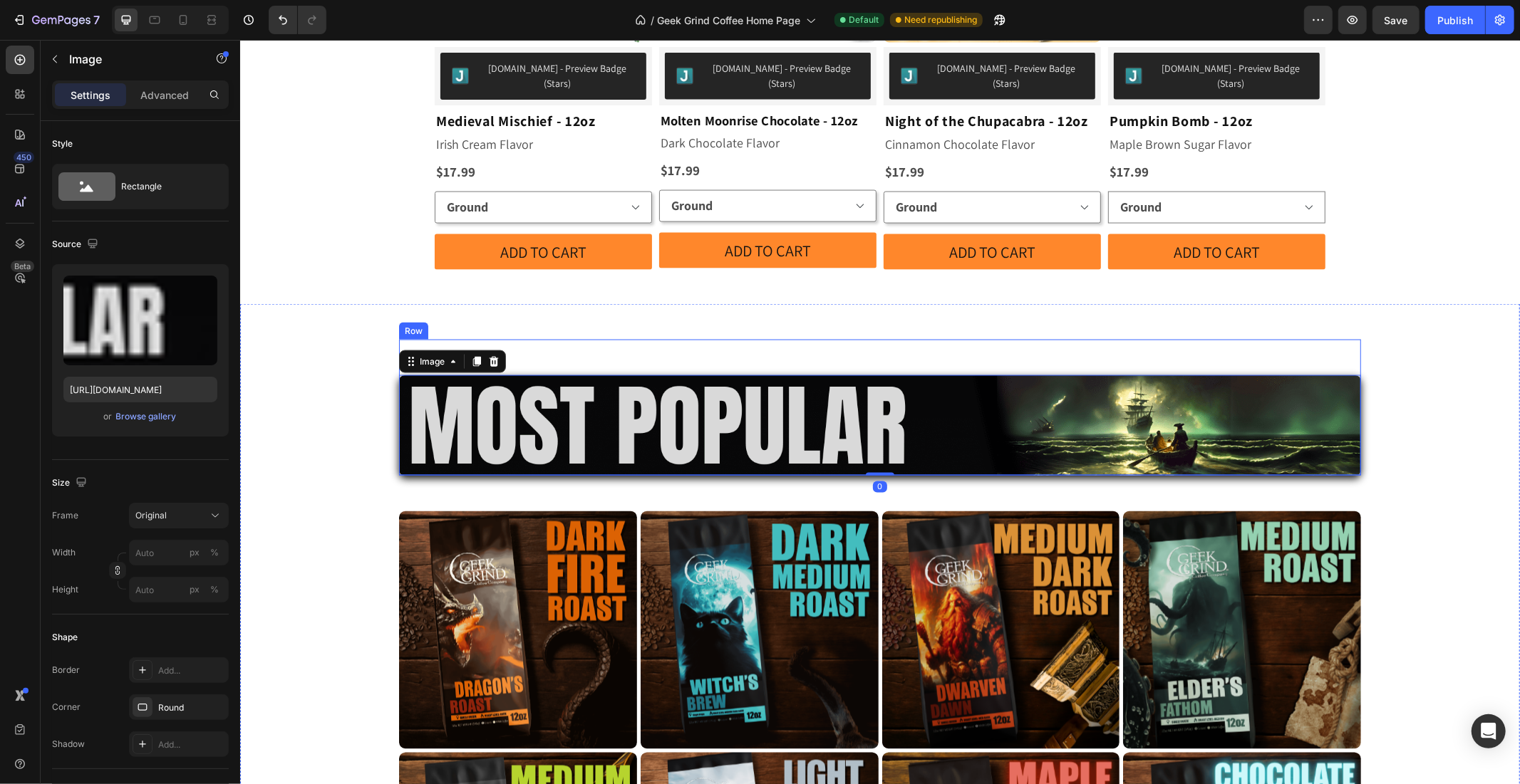
click at [497, 339] on div "Image 0" at bounding box center [879, 406] width 962 height 136
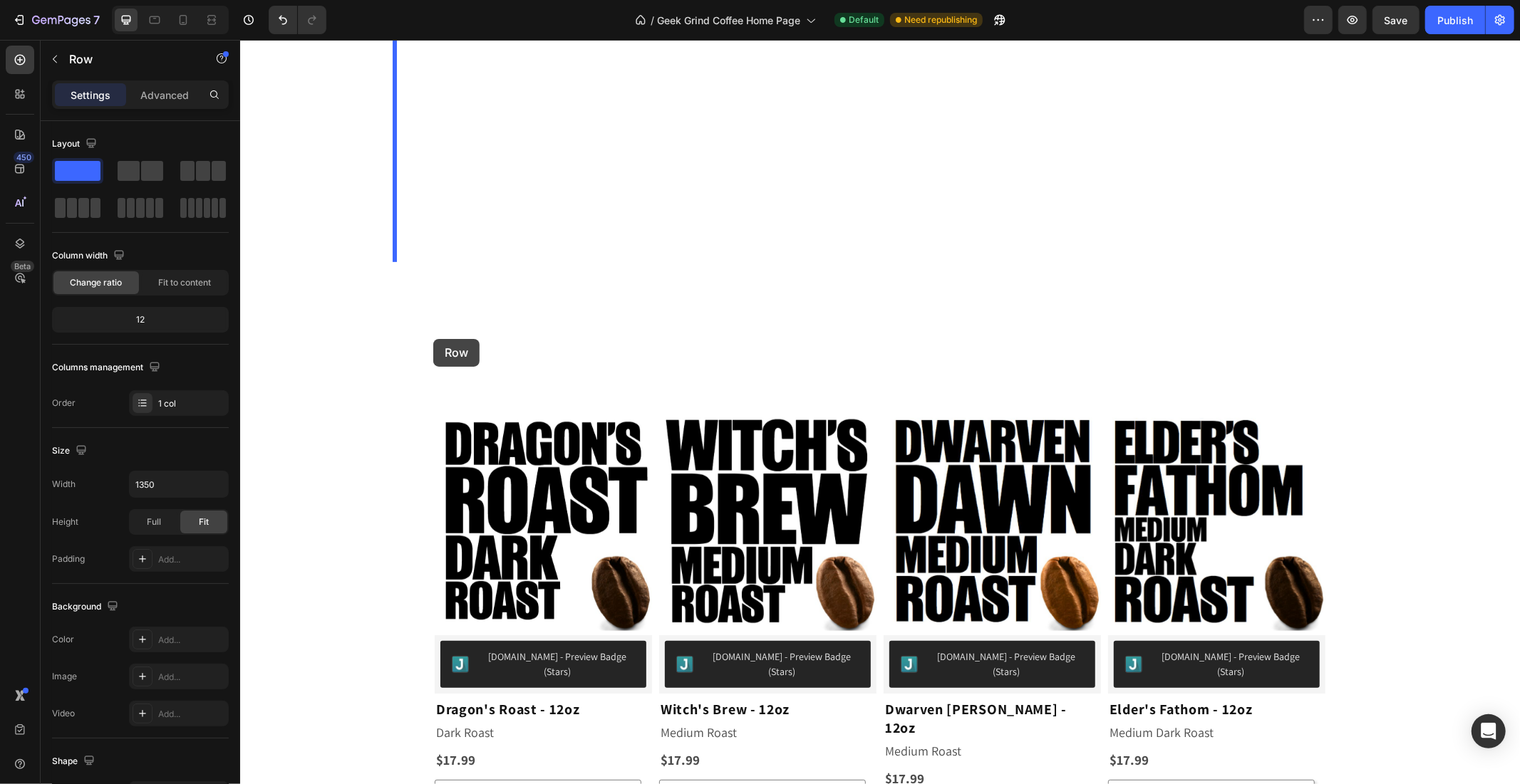
scroll to position [301, 0]
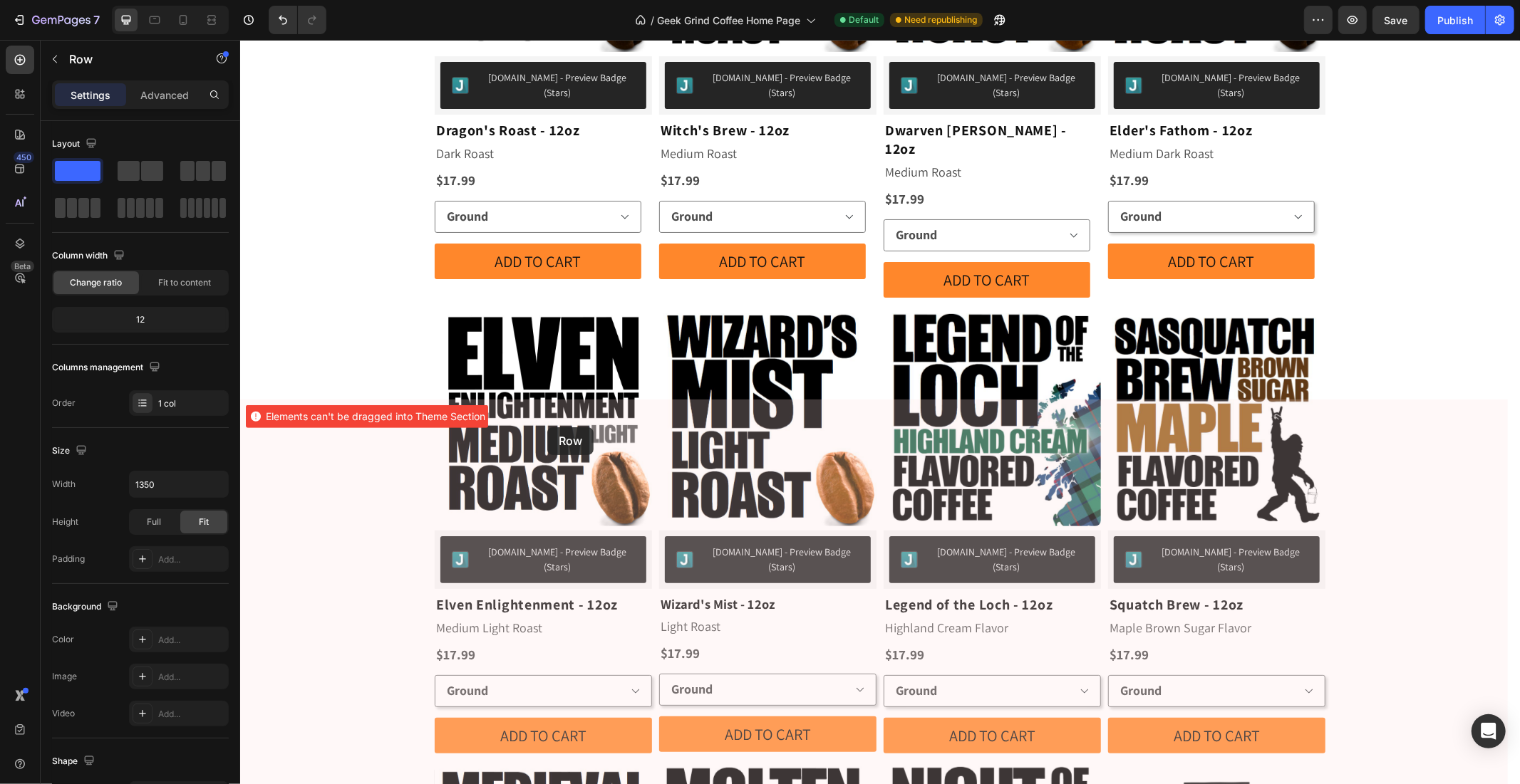
drag, startPoint x: 400, startPoint y: 275, endPoint x: 545, endPoint y: 421, distance: 205.8
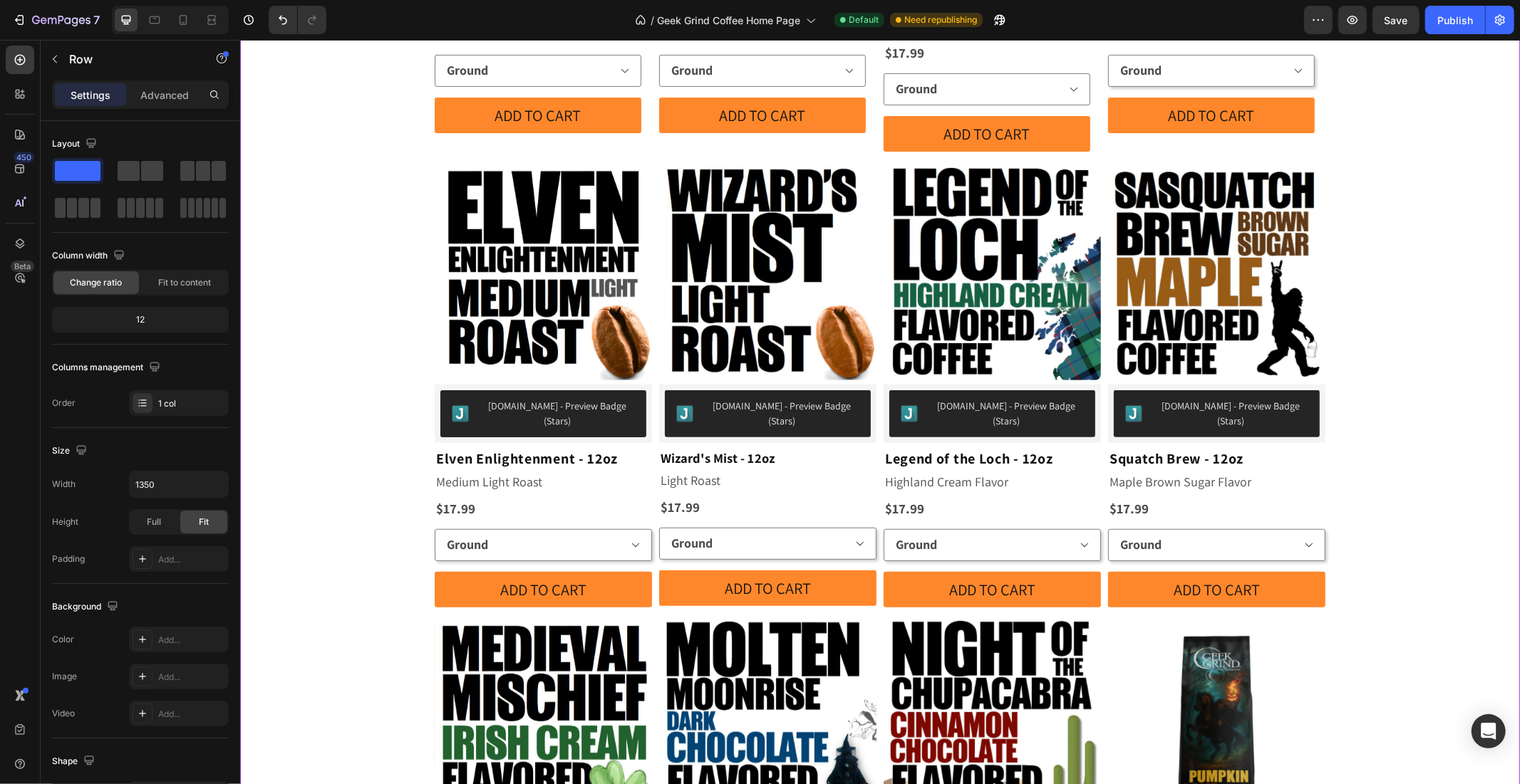
scroll to position [565, 0]
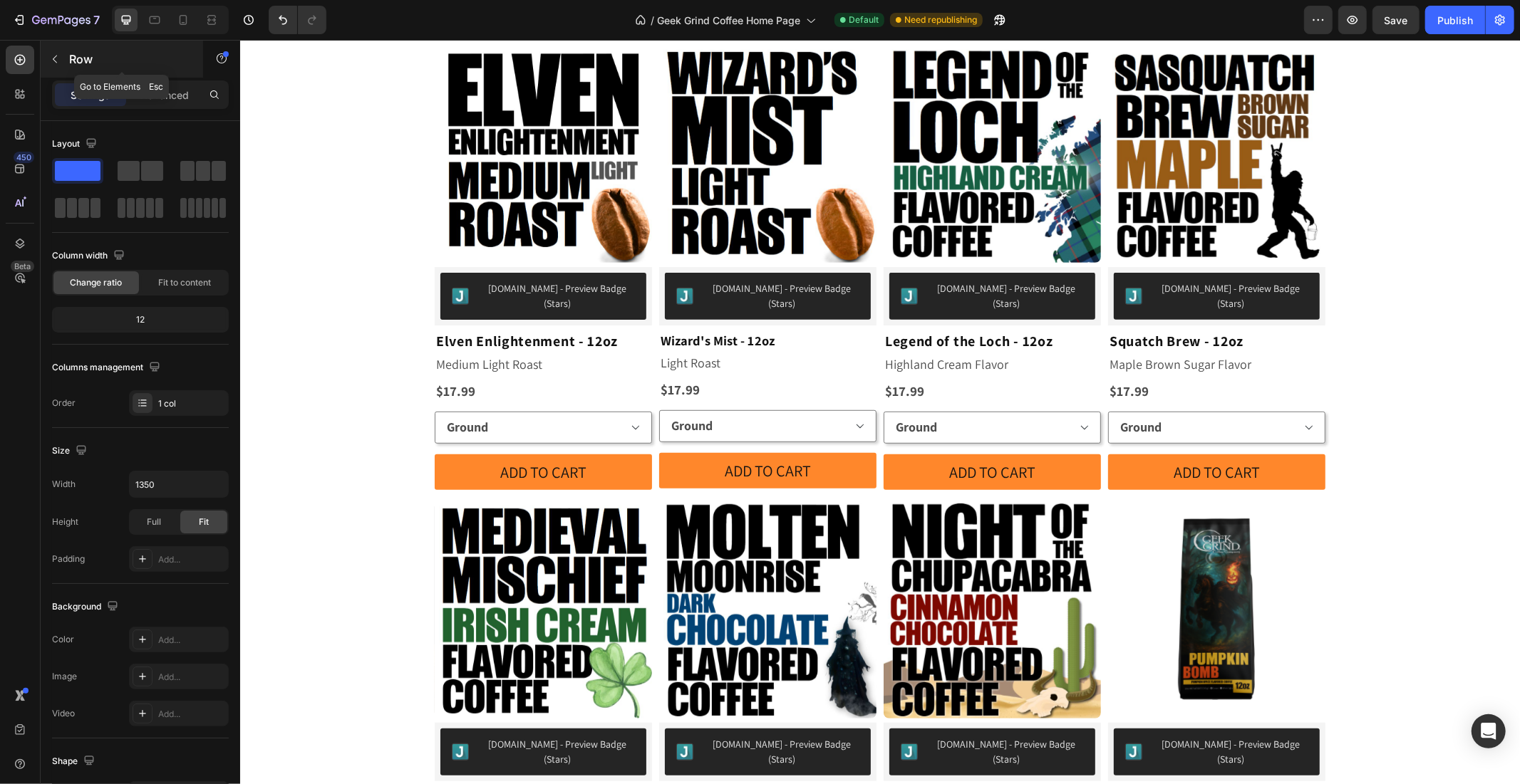
click at [52, 64] on icon "button" at bounding box center [54, 59] width 12 height 12
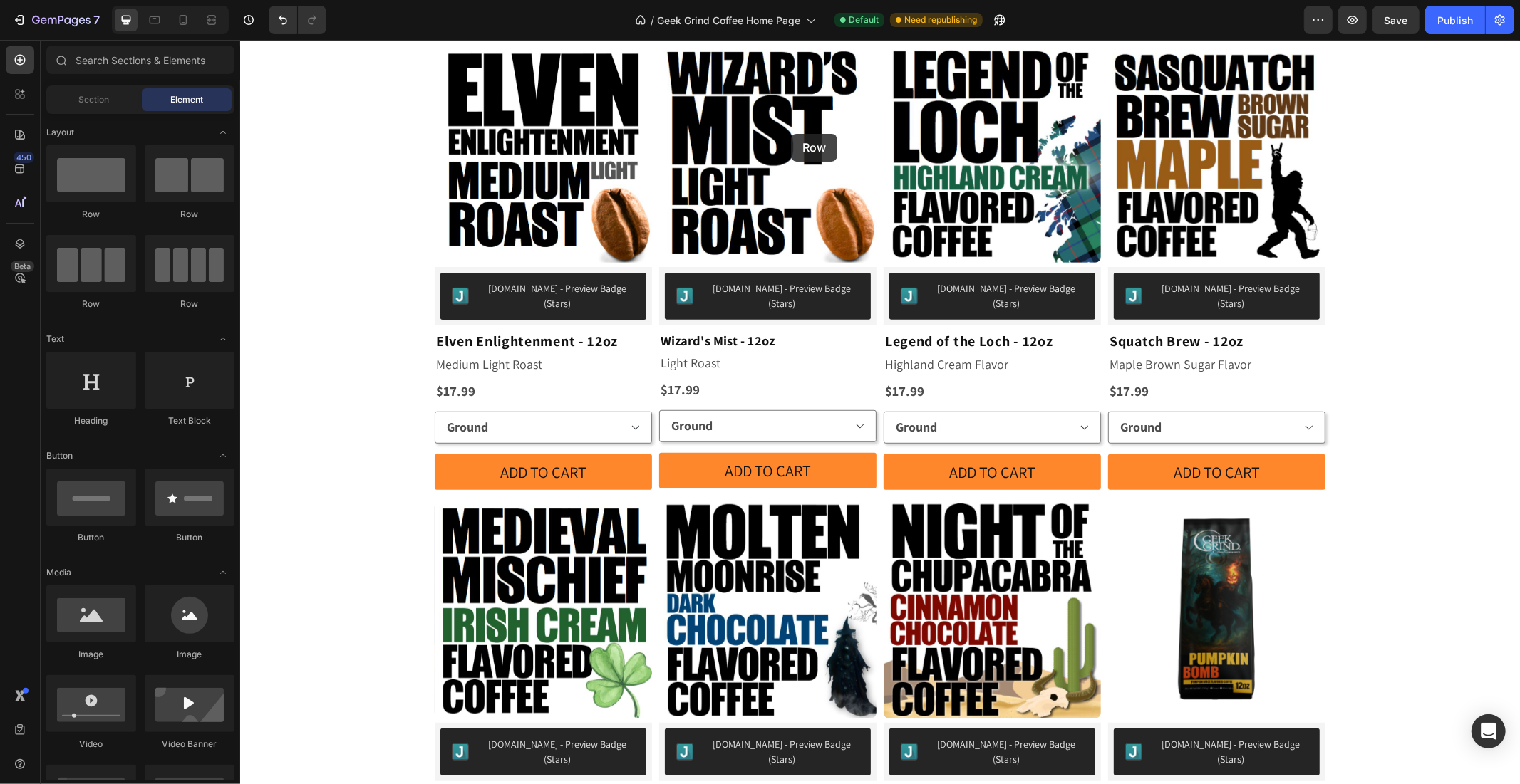
drag, startPoint x: 334, startPoint y: 220, endPoint x: 791, endPoint y: 133, distance: 465.2
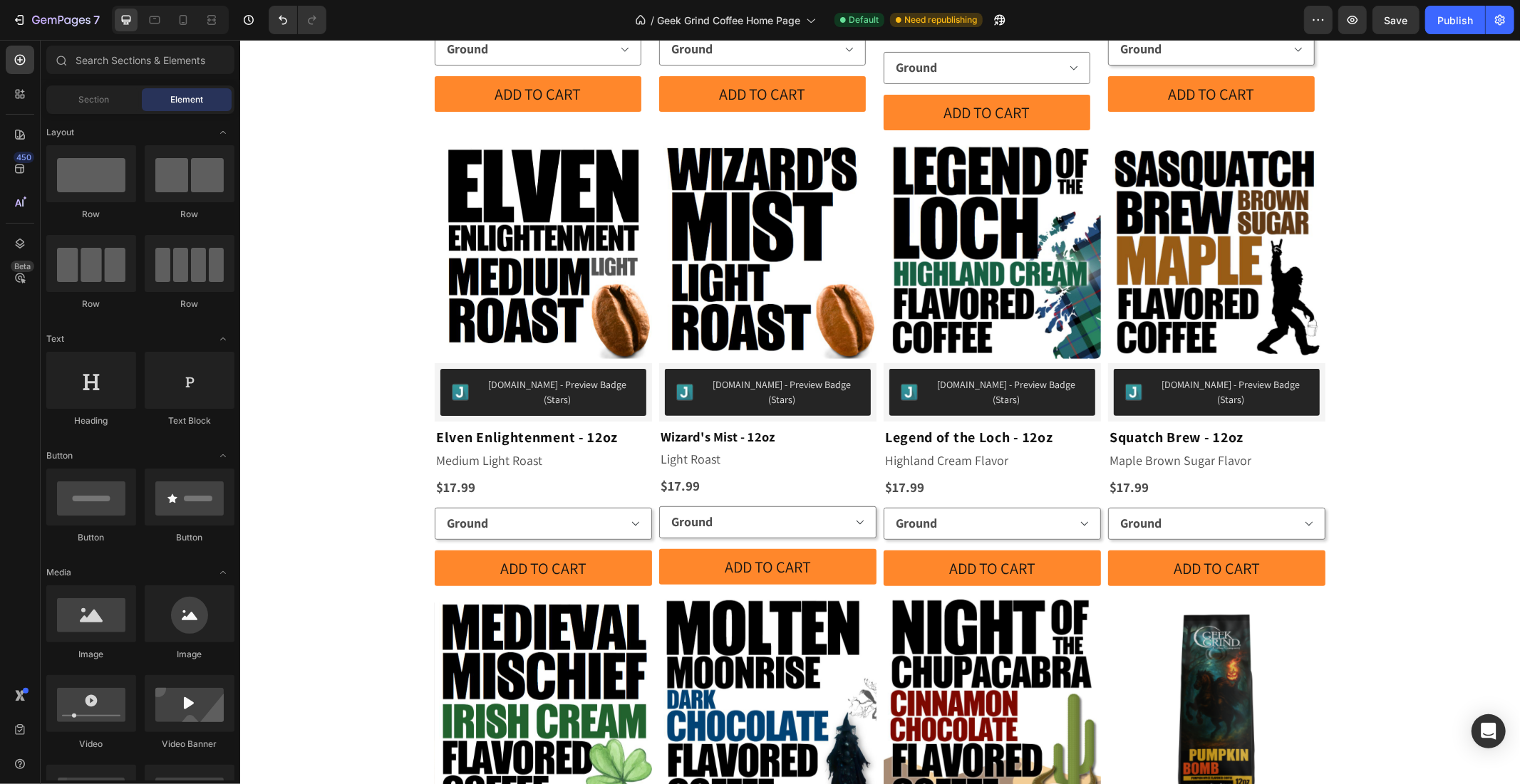
scroll to position [433, 0]
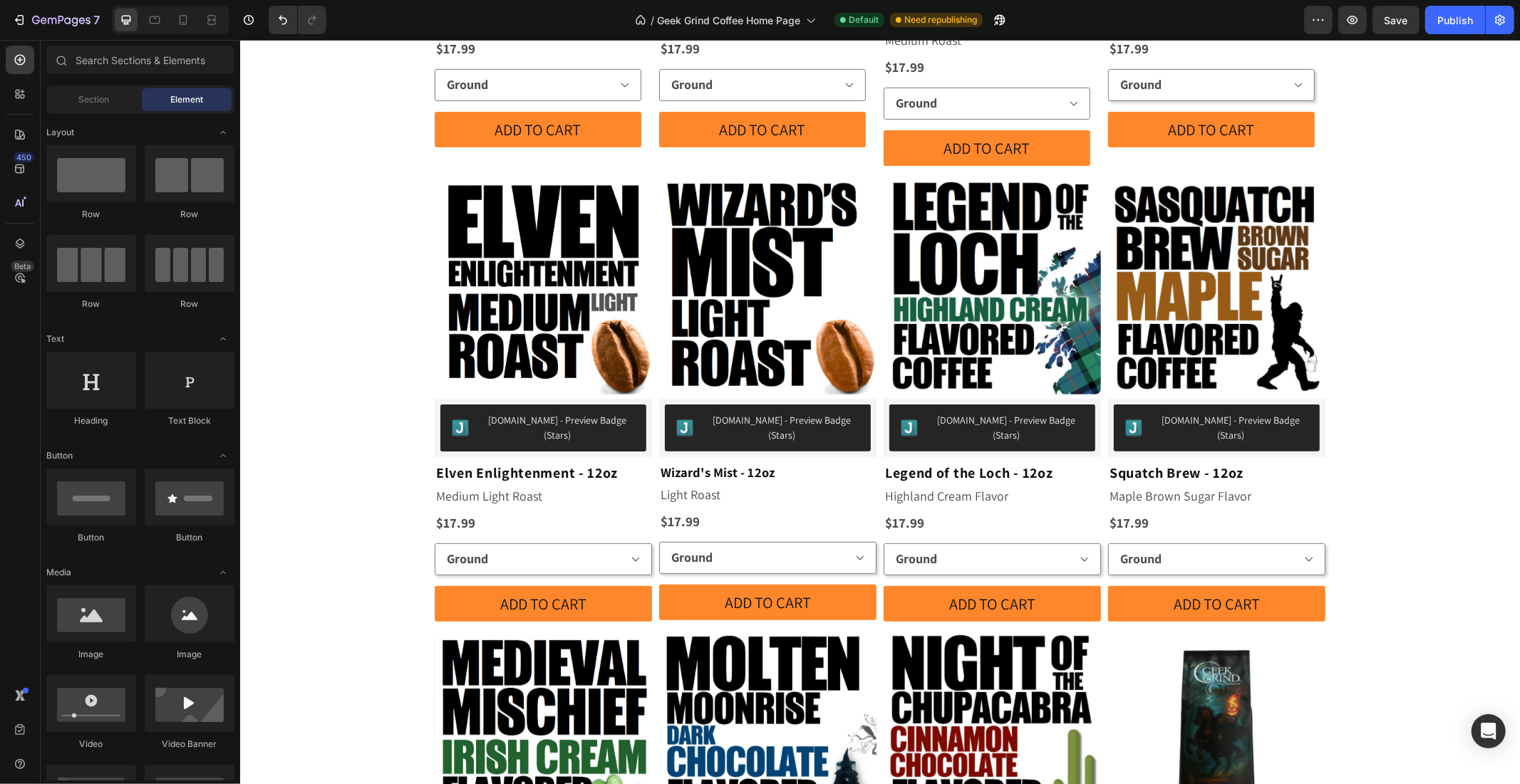
drag, startPoint x: 315, startPoint y: 249, endPoint x: 325, endPoint y: 266, distance: 19.7
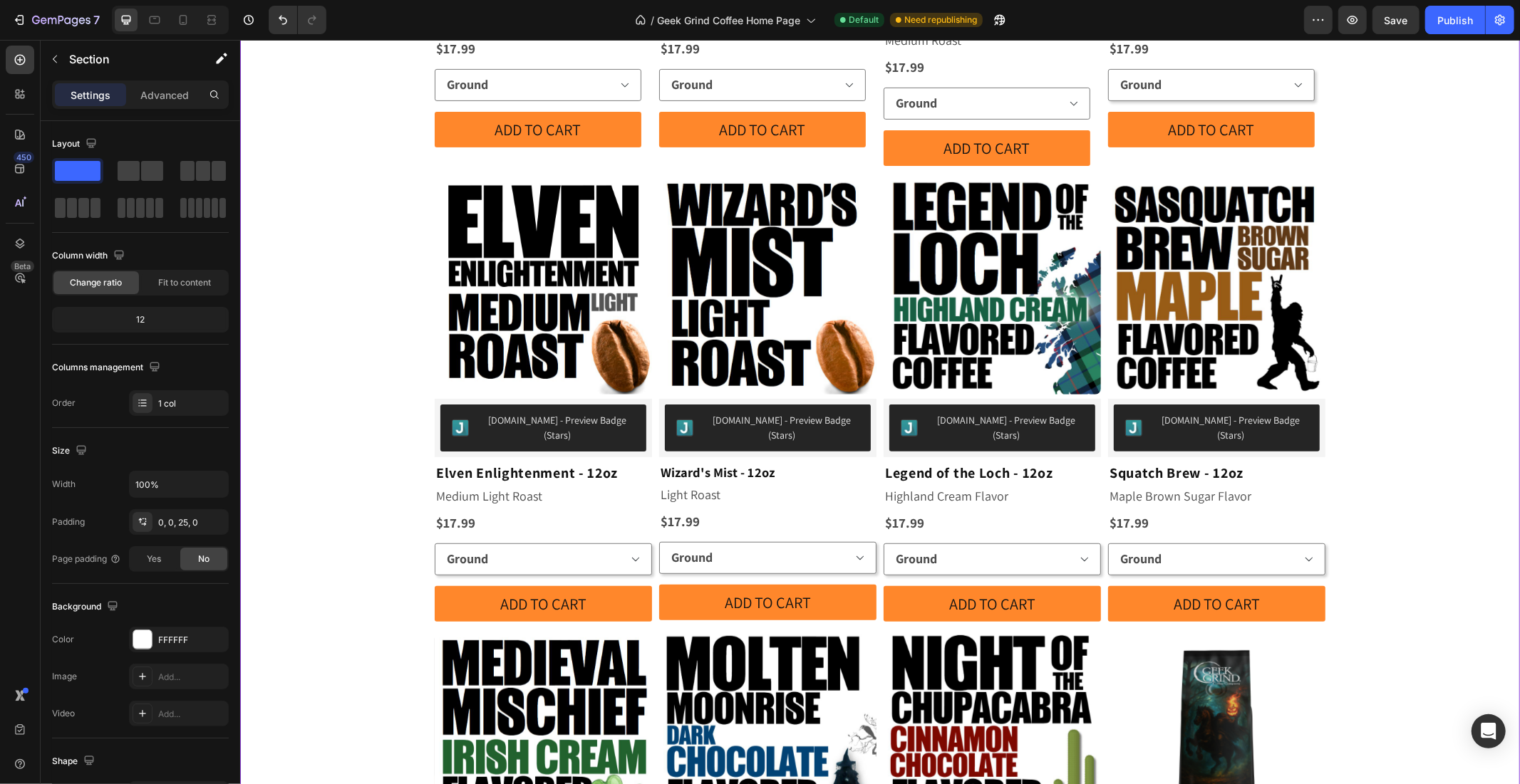
drag, startPoint x: 321, startPoint y: 208, endPoint x: 258, endPoint y: 135, distance: 96.4
click at [61, 61] on button "button" at bounding box center [54, 59] width 23 height 23
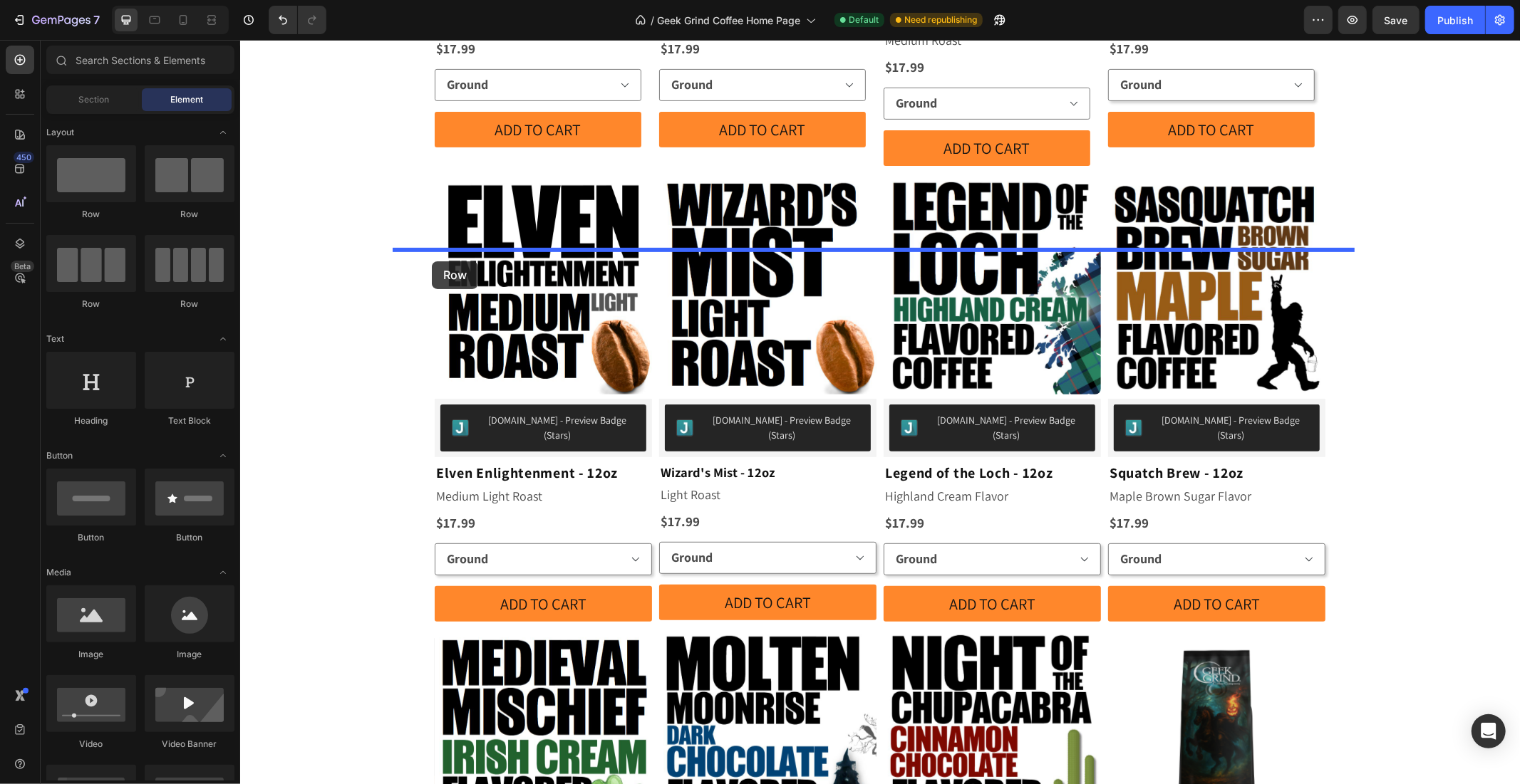
drag, startPoint x: 335, startPoint y: 246, endPoint x: 431, endPoint y: 261, distance: 97.2
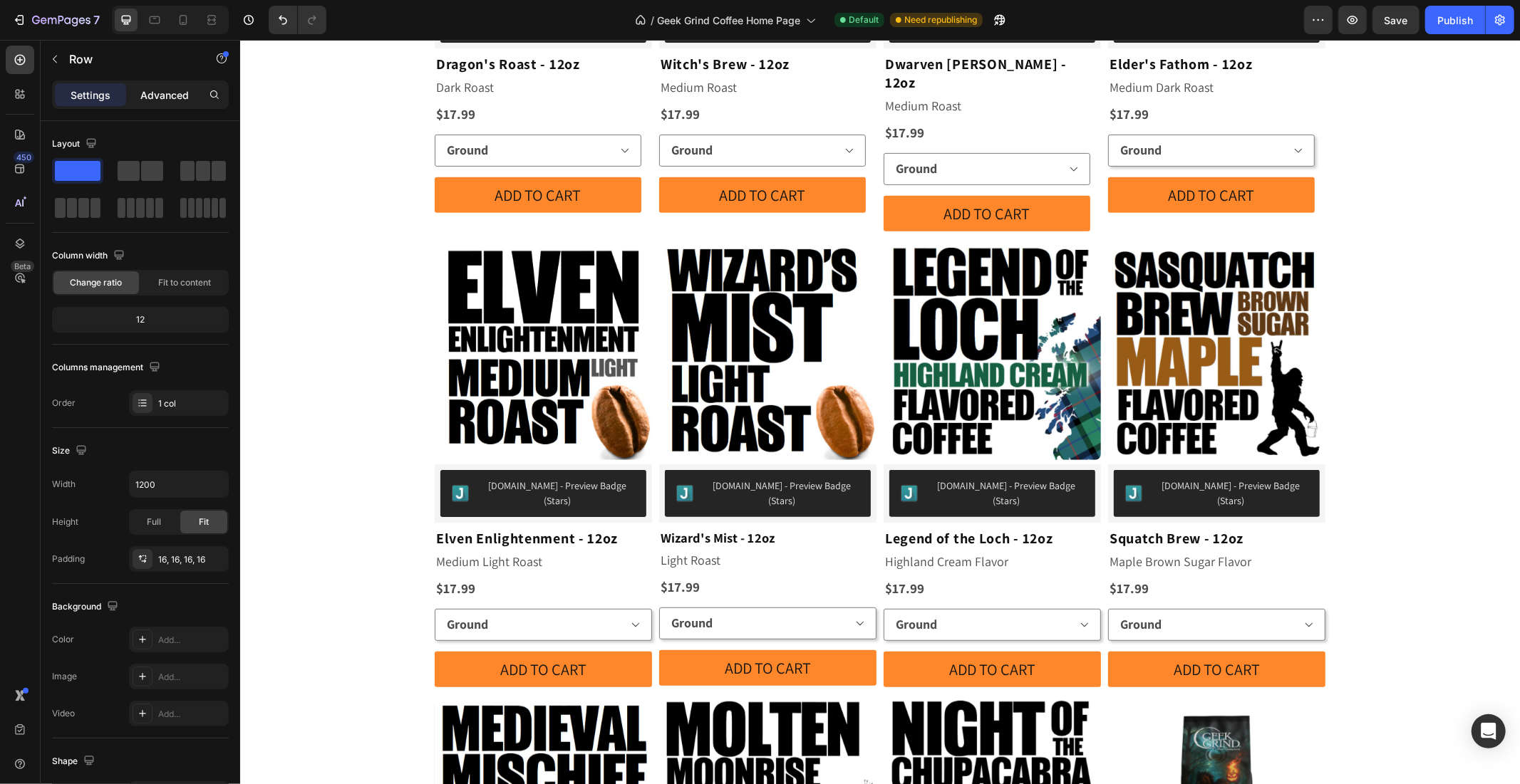
click at [152, 93] on p "Advanced" at bounding box center [164, 95] width 49 height 15
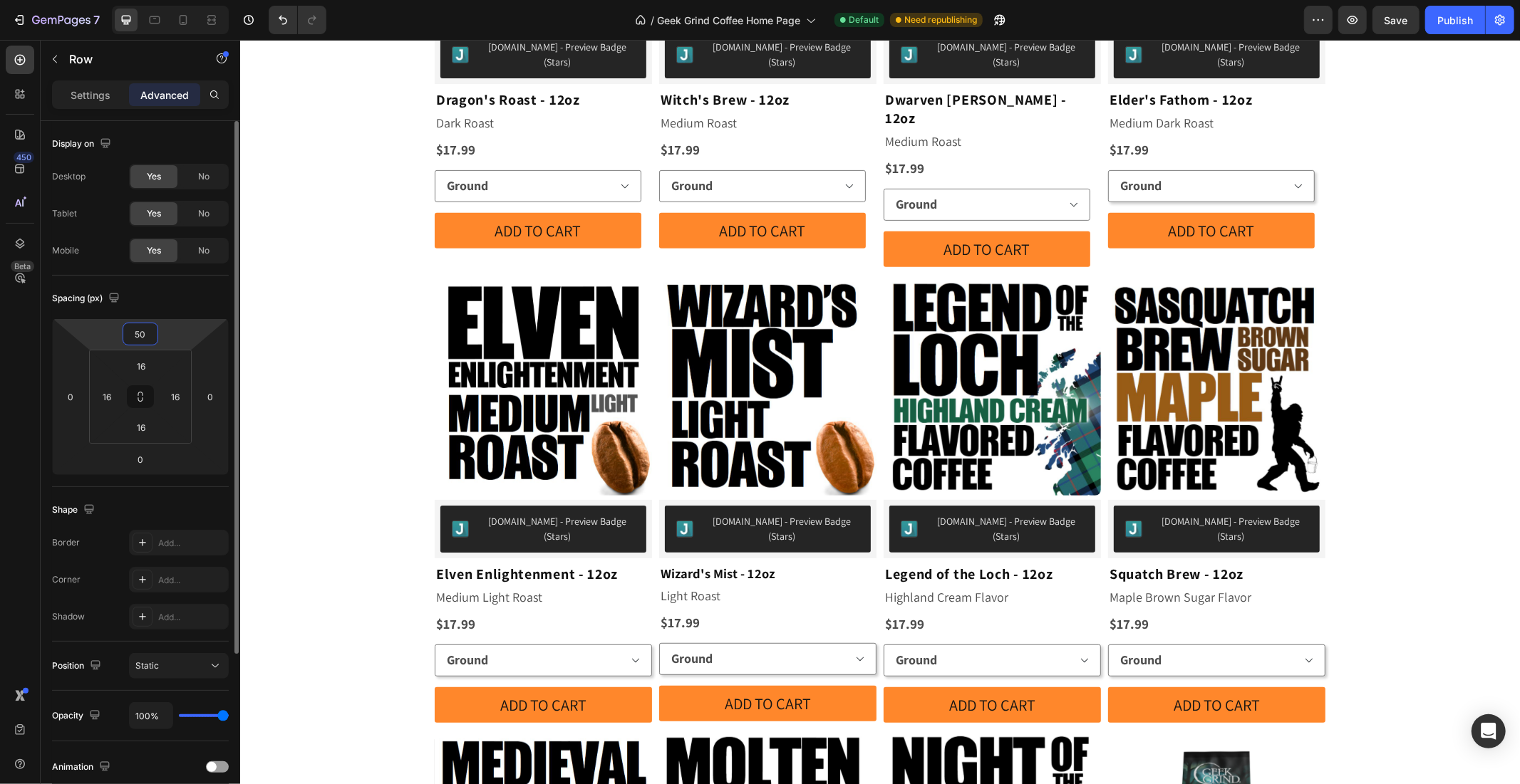
drag, startPoint x: 151, startPoint y: 335, endPoint x: 116, endPoint y: 335, distance: 35.0
click at [116, 335] on div "50 0 0 0" at bounding box center [141, 397] width 177 height 157
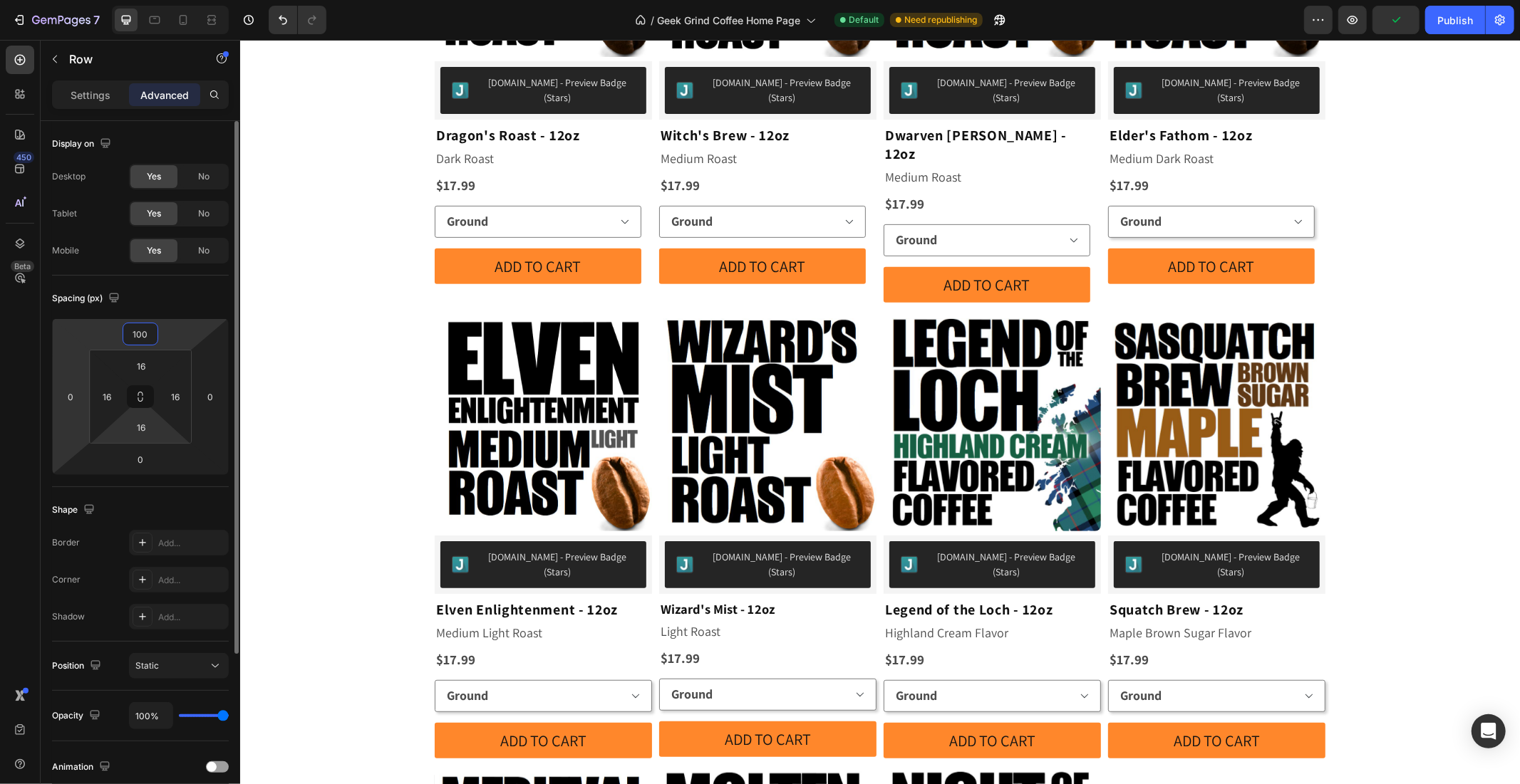
type input "100"
click at [88, 416] on div "100 0 0 0 16 16 16 16" at bounding box center [141, 397] width 177 height 157
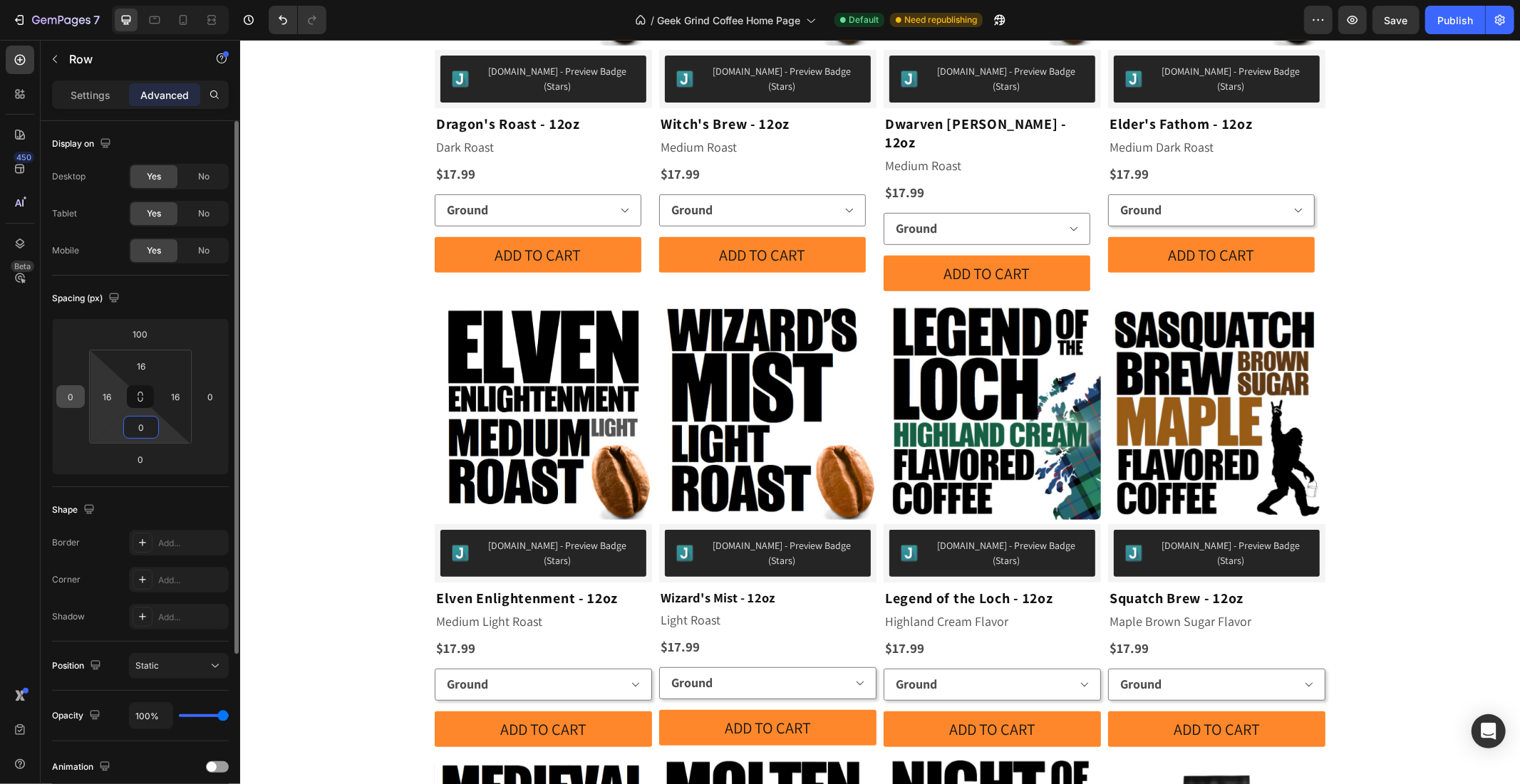
type input "0"
click at [59, 393] on div "100 0 0 0 16 16 0 16" at bounding box center [141, 397] width 177 height 157
type input "16"
click at [185, 393] on div "16" at bounding box center [175, 397] width 29 height 23
click at [179, 393] on input "16" at bounding box center [175, 397] width 22 height 22
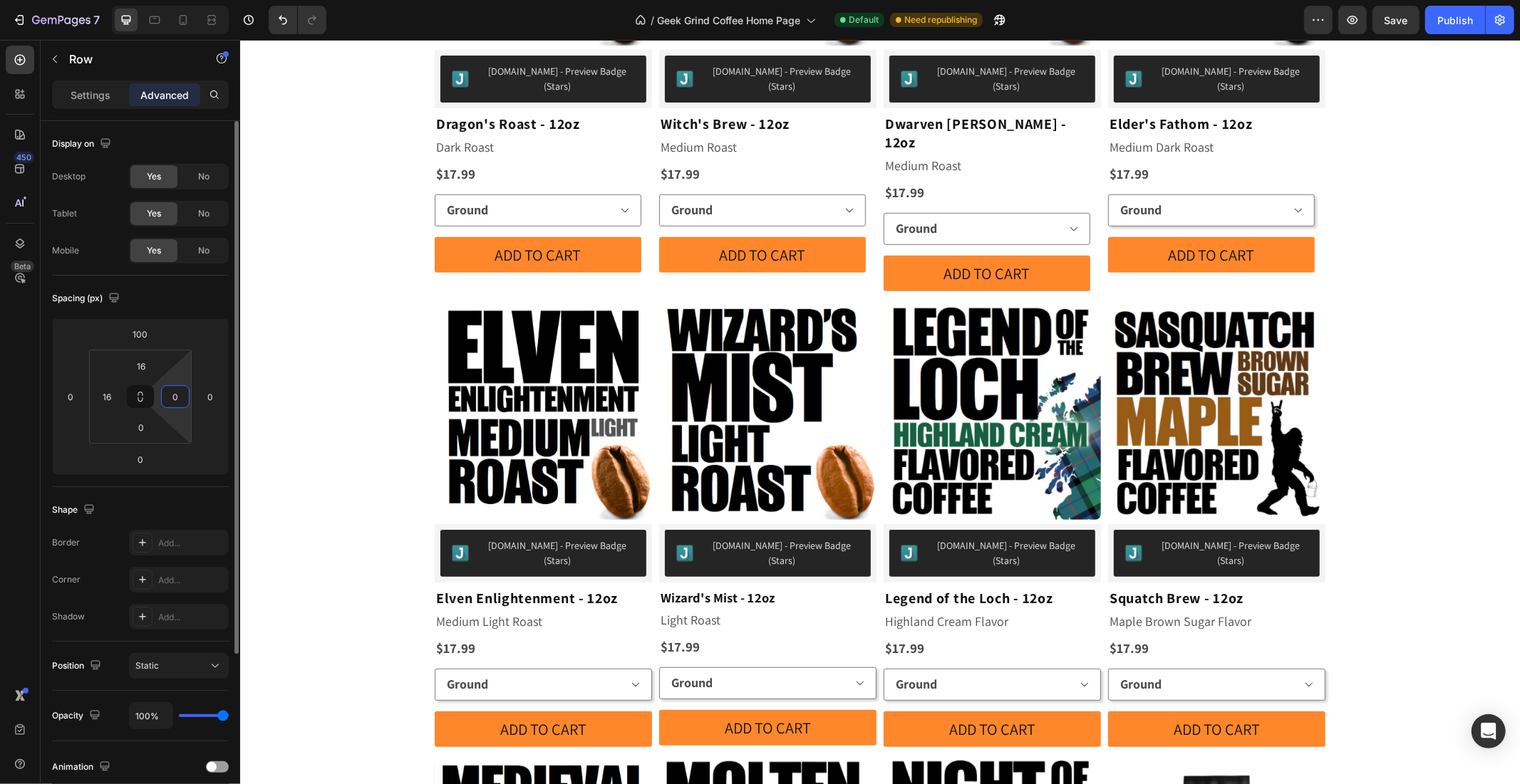
type input "0"
click at [143, 350] on div "16 16 0 0" at bounding box center [141, 397] width 103 height 94
click at [141, 362] on input "16" at bounding box center [141, 367] width 29 height 22
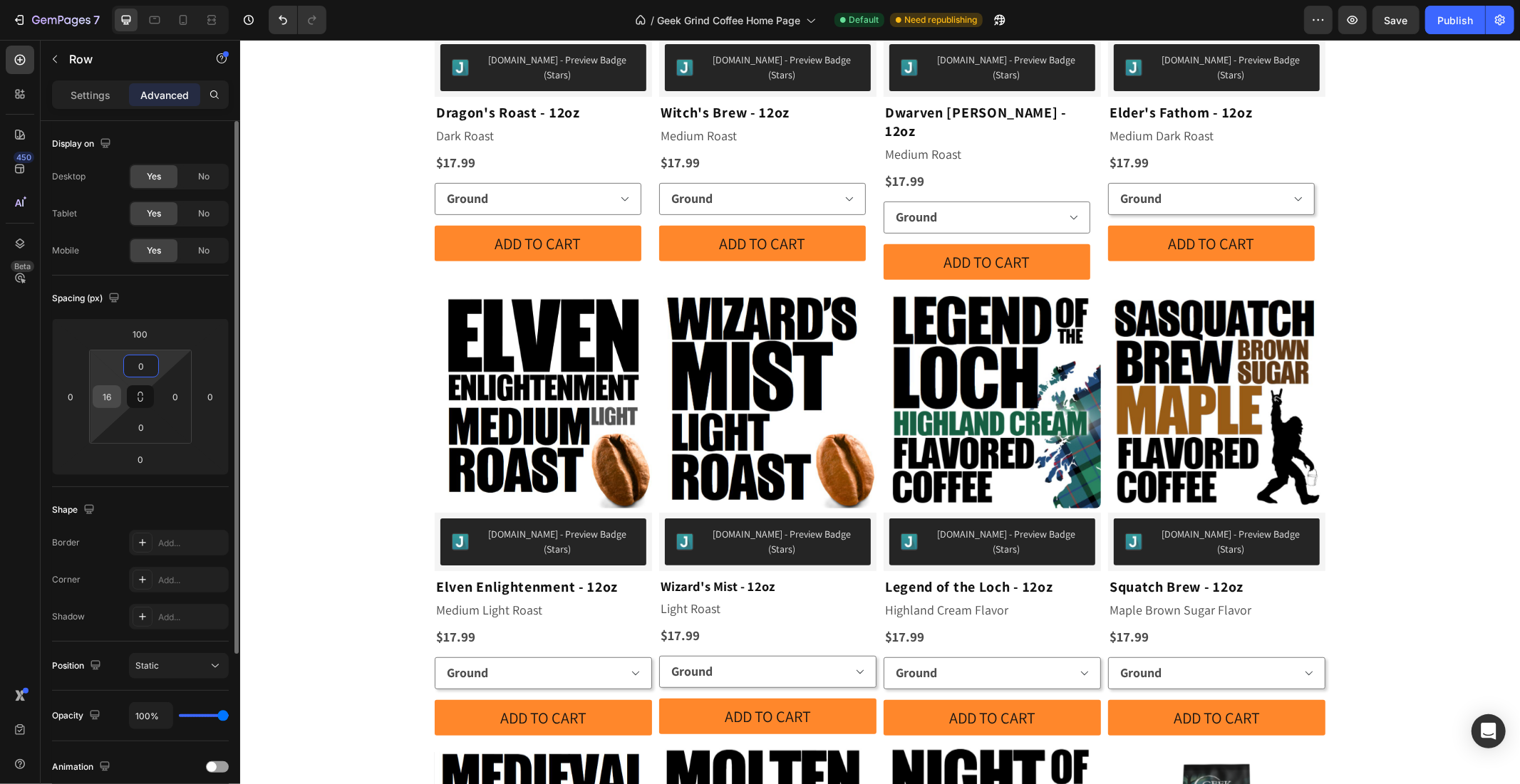
type input "0"
click at [110, 395] on input "16" at bounding box center [107, 397] width 22 height 22
type input "0"
click at [144, 425] on input "0" at bounding box center [141, 427] width 29 height 22
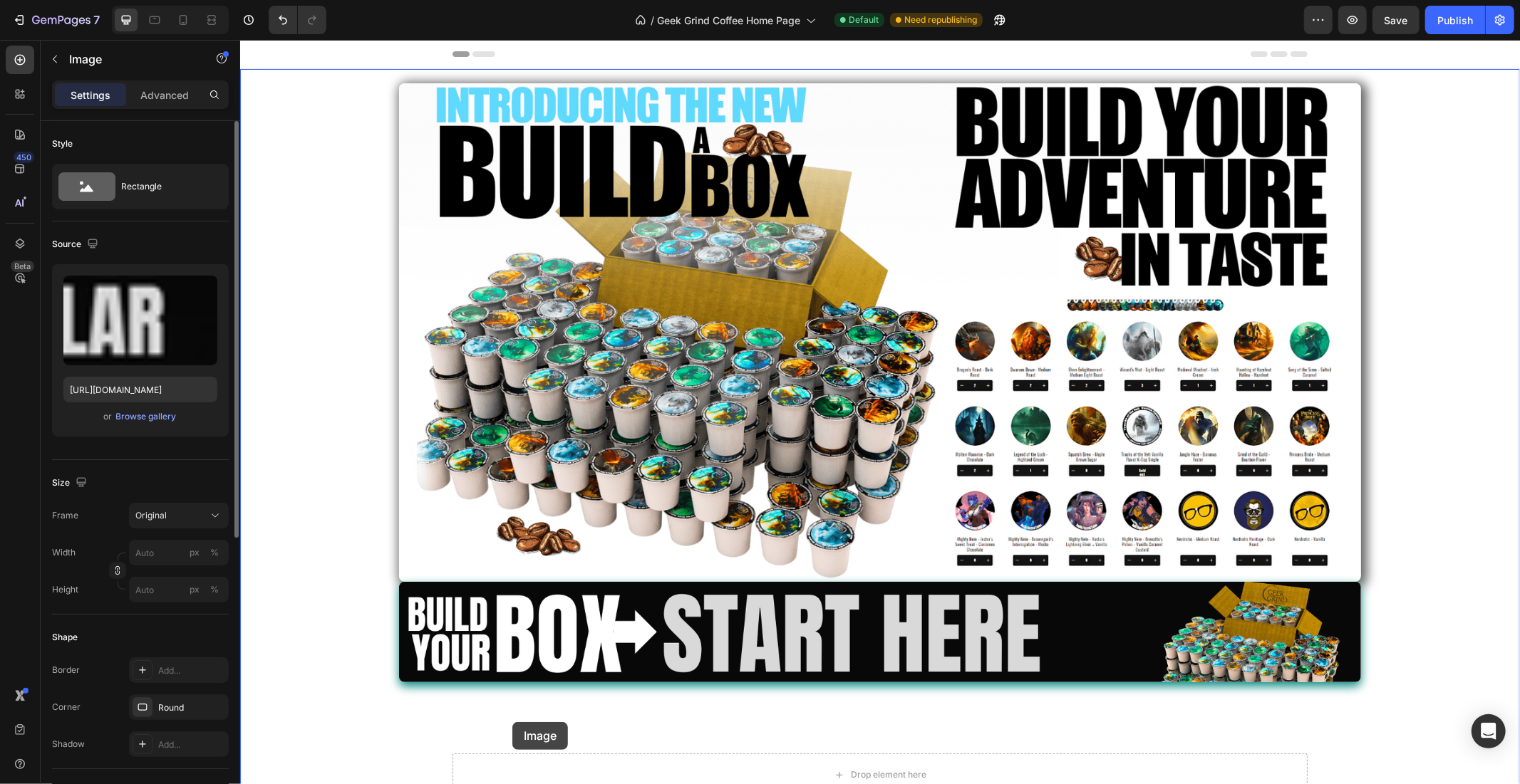
scroll to position [109, 0]
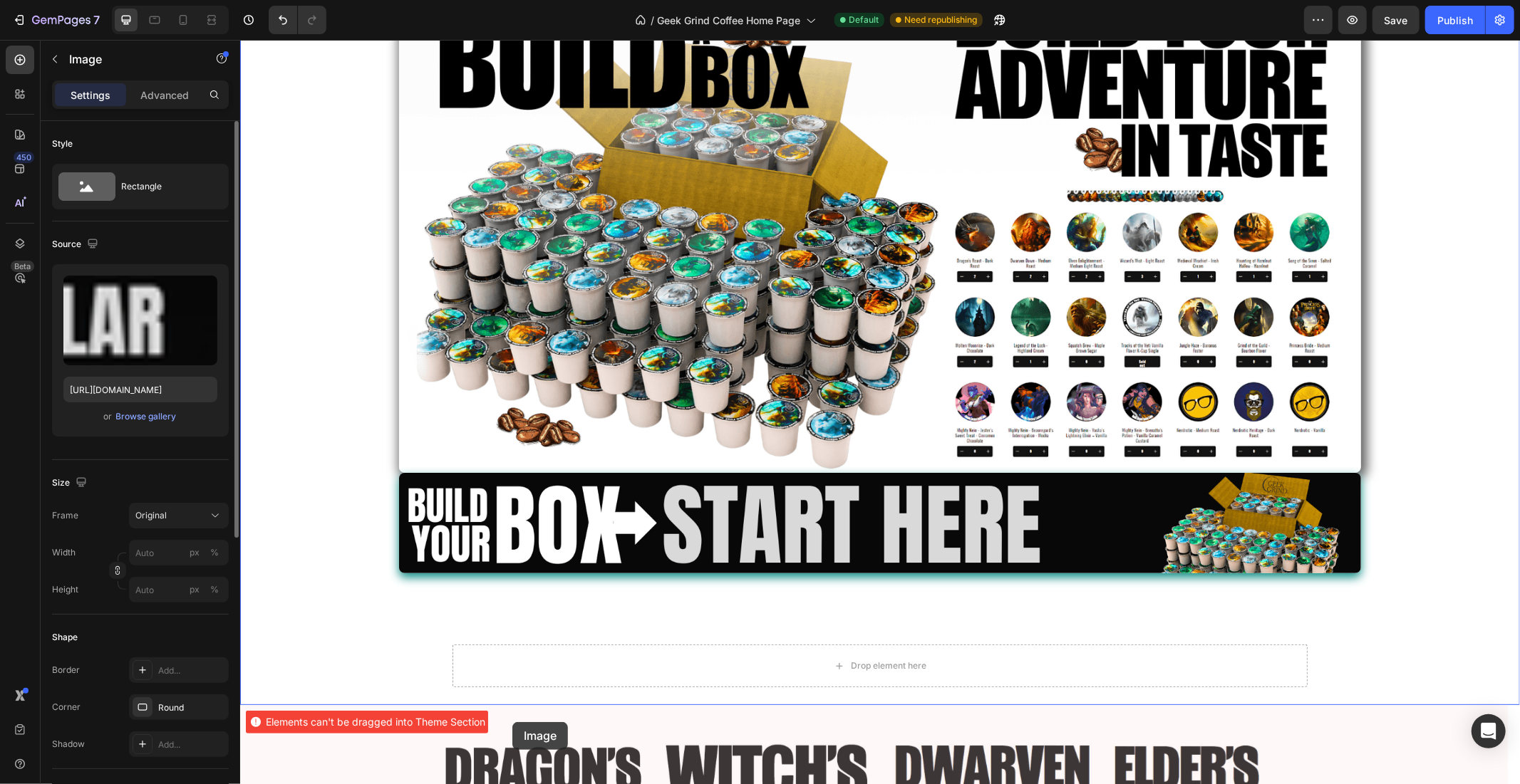
drag, startPoint x: 402, startPoint y: 384, endPoint x: 511, endPoint y: 721, distance: 354.2
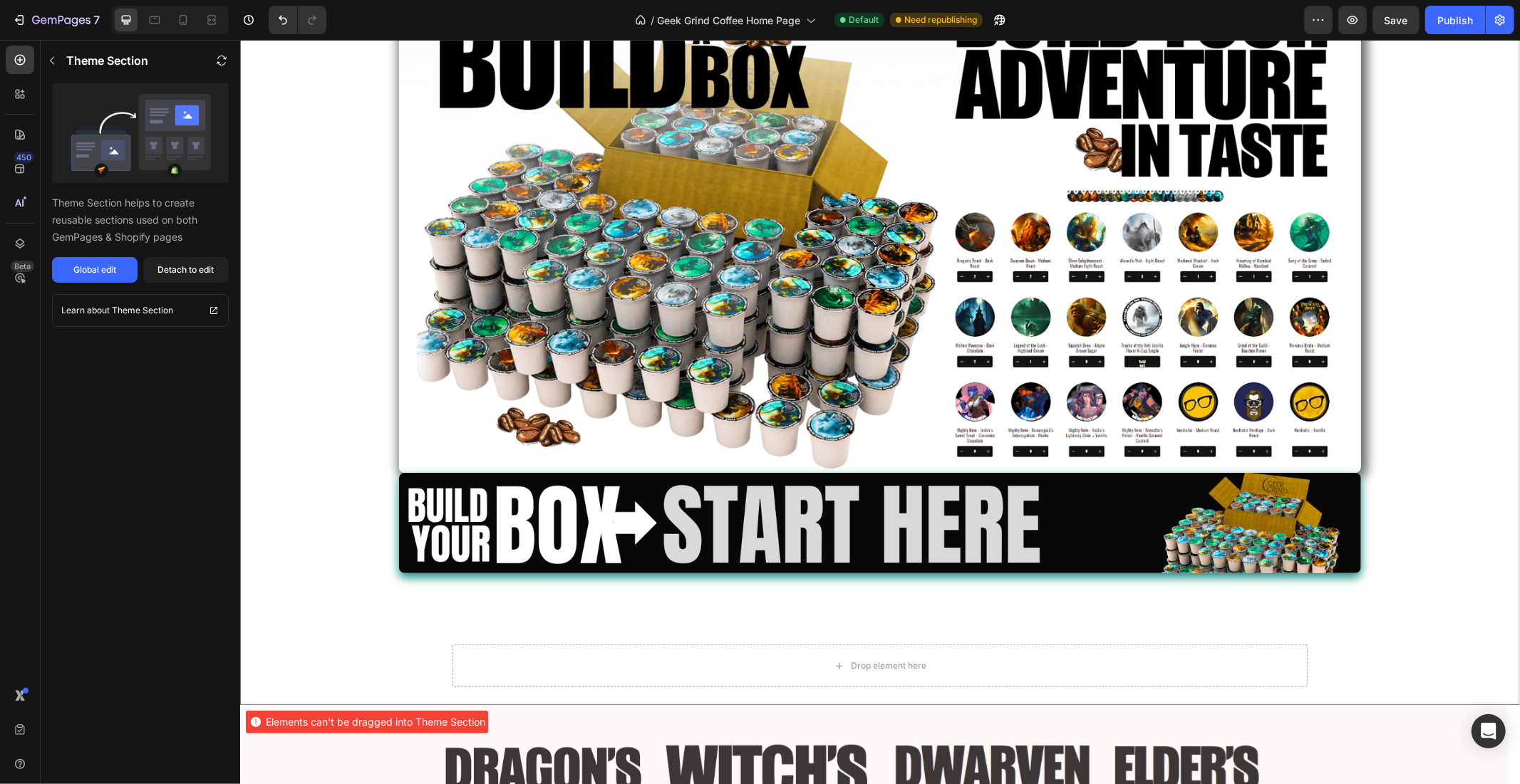
drag, startPoint x: 511, startPoint y: 721, endPoint x: 511, endPoint y: 679, distance: 42.0
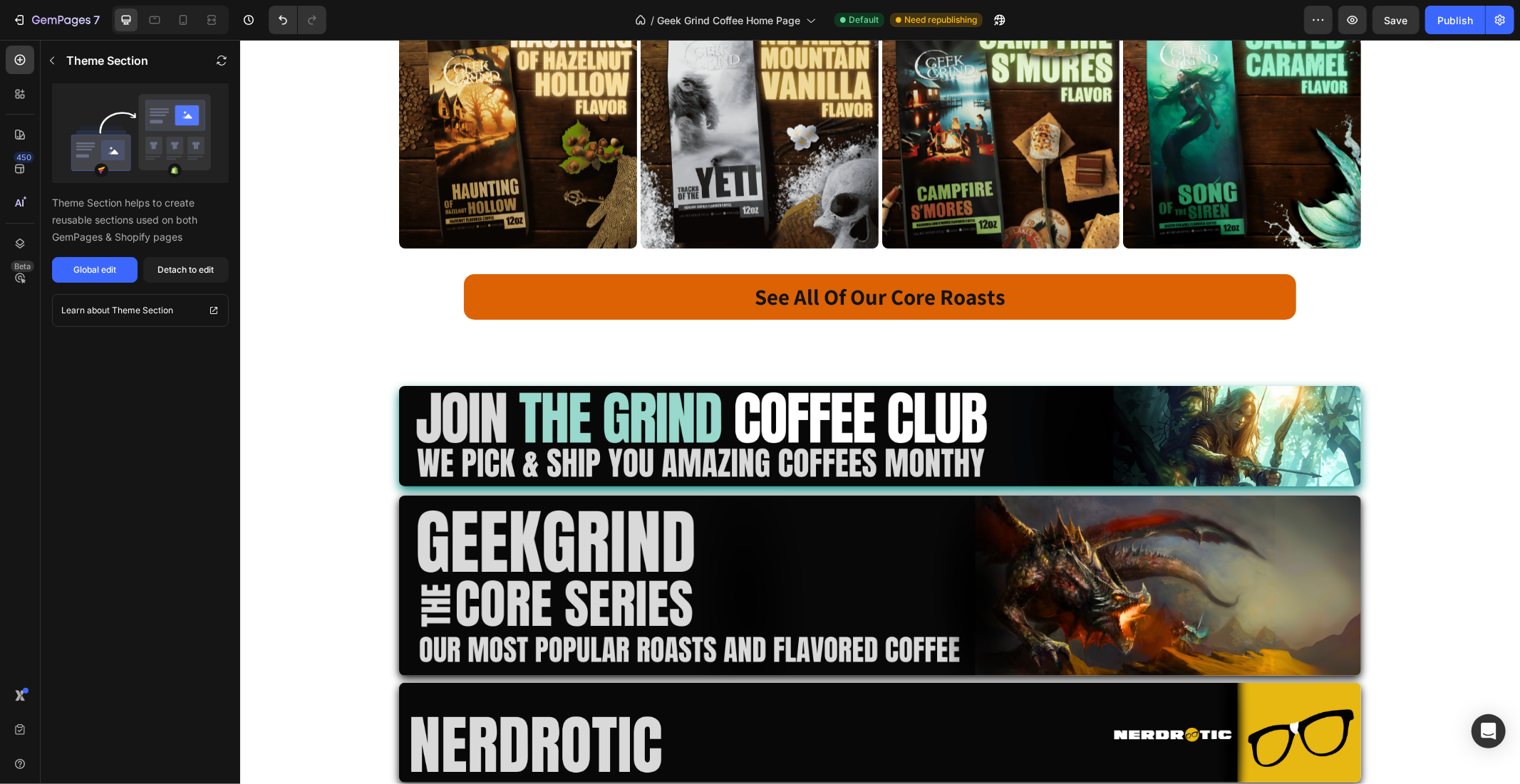
scroll to position [2483, 0]
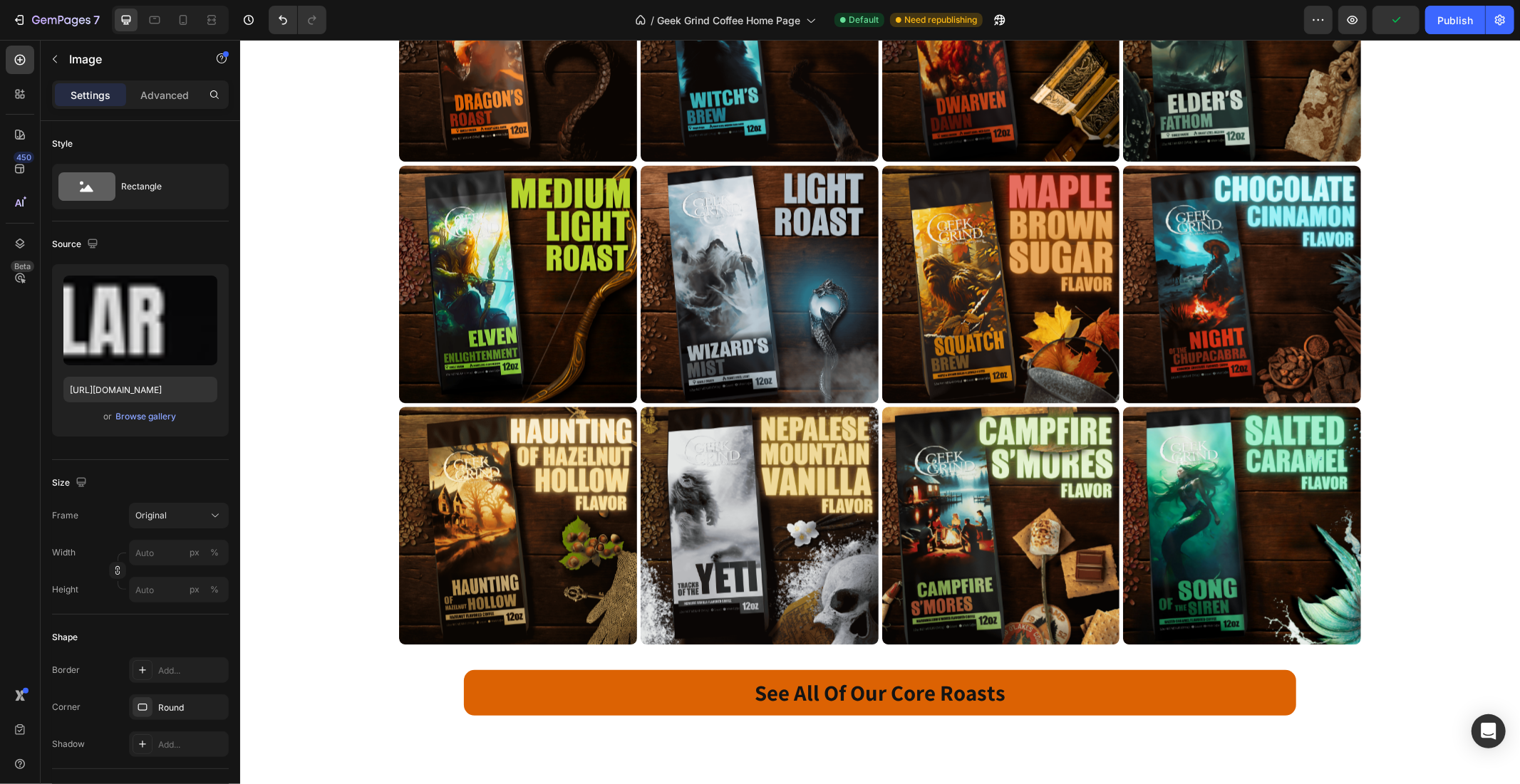
scroll to position [1825, 0]
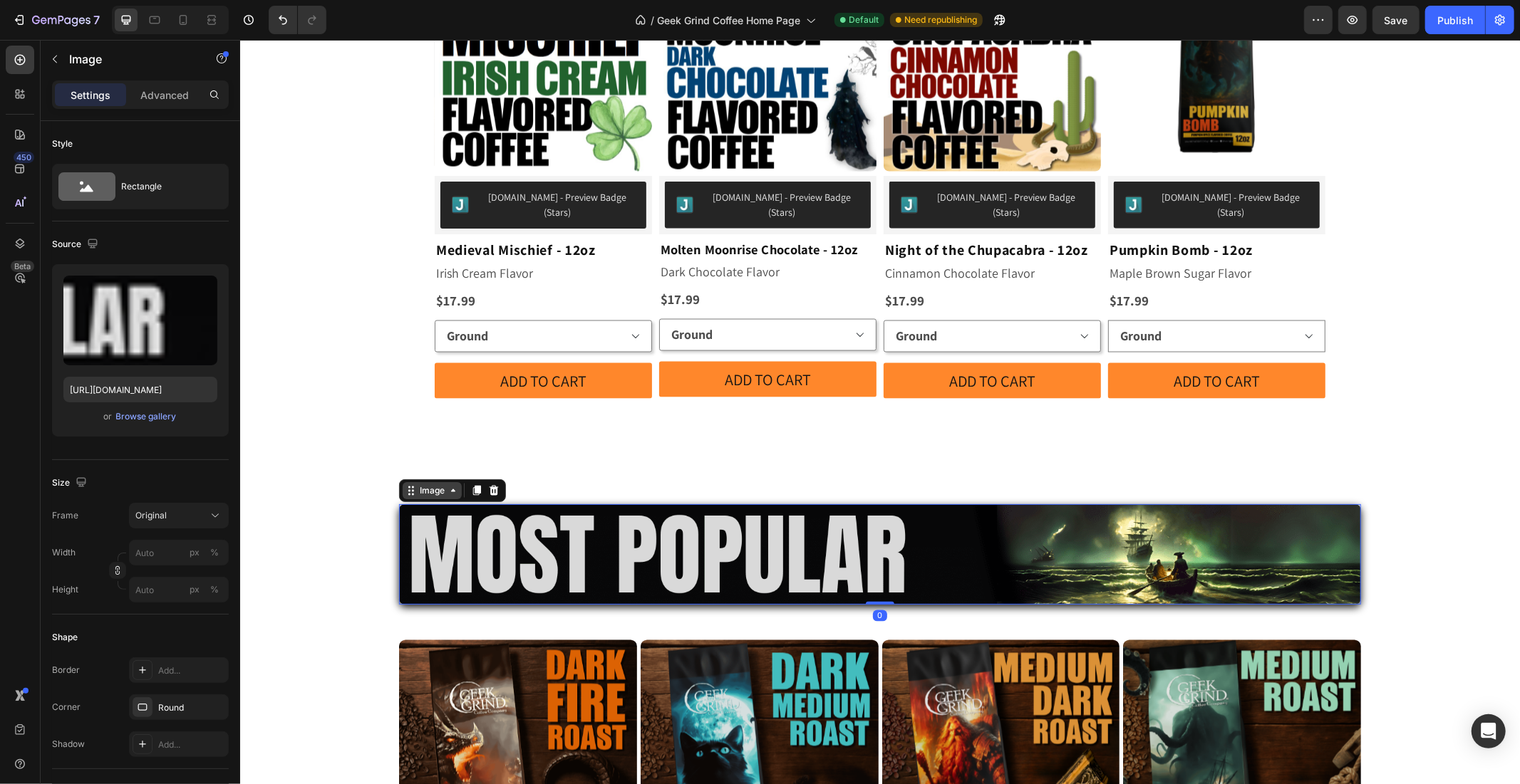
click at [417, 484] on div "Image" at bounding box center [432, 490] width 31 height 13
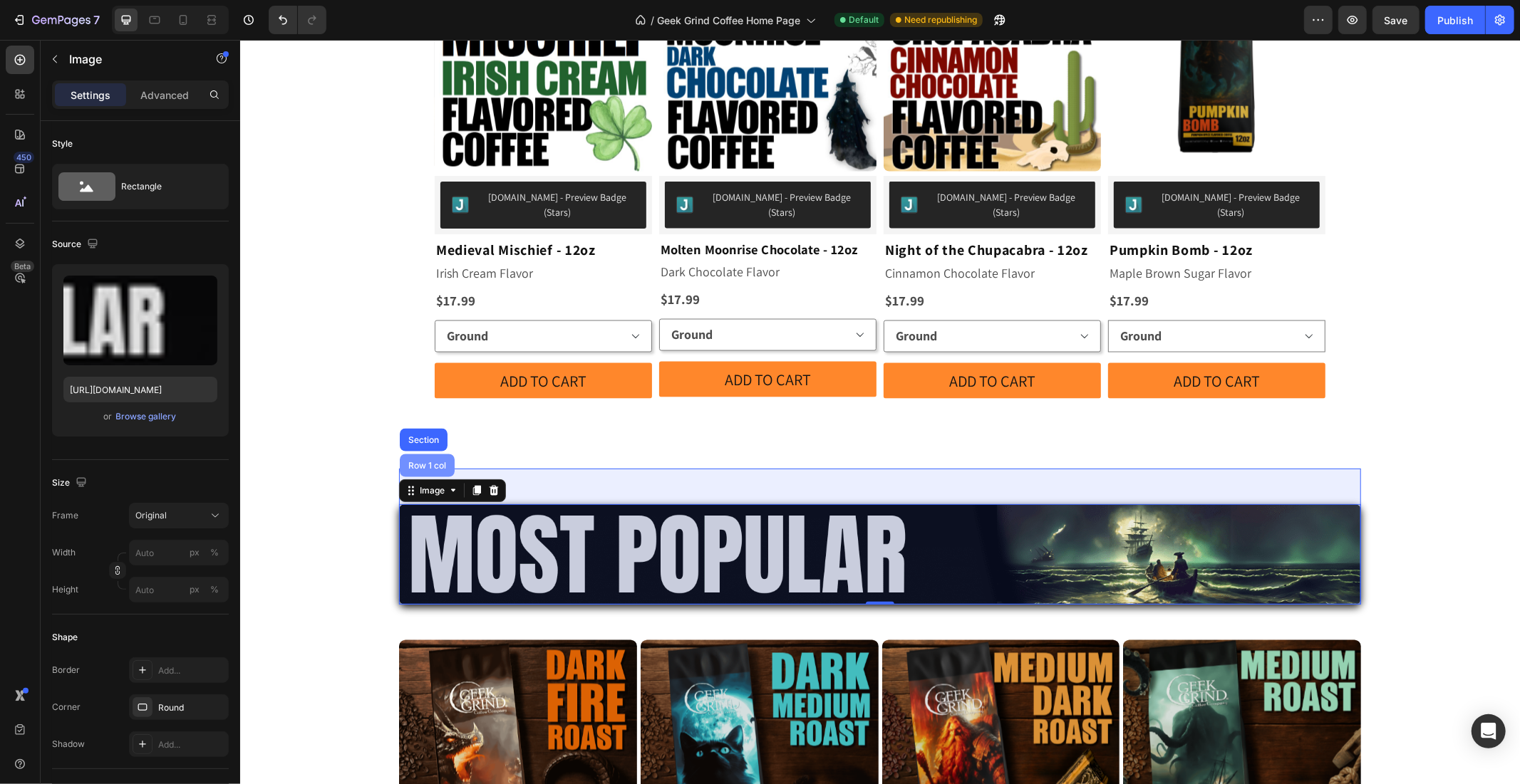
click at [417, 461] on div "Row 1 col" at bounding box center [427, 464] width 43 height 8
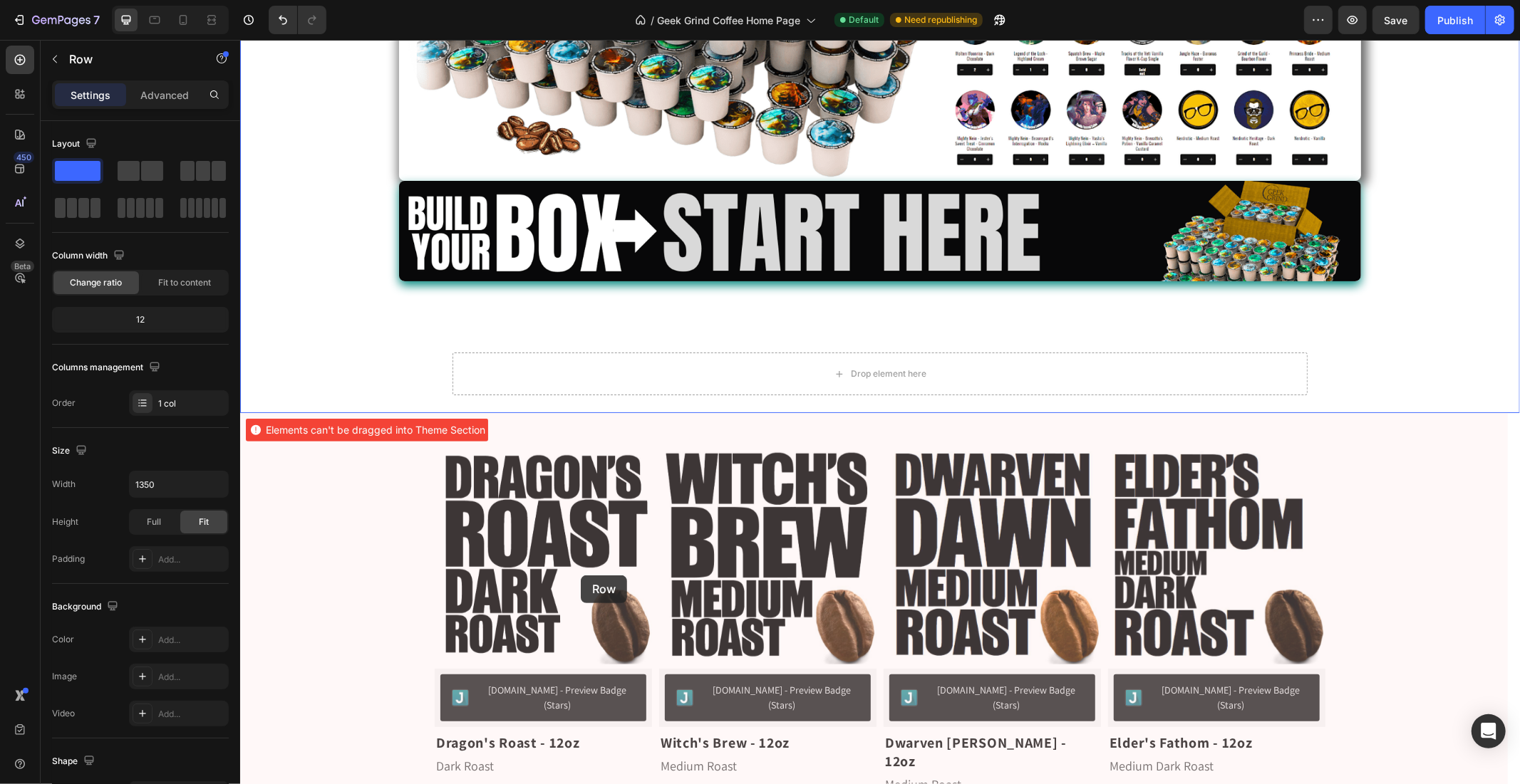
scroll to position [415, 0]
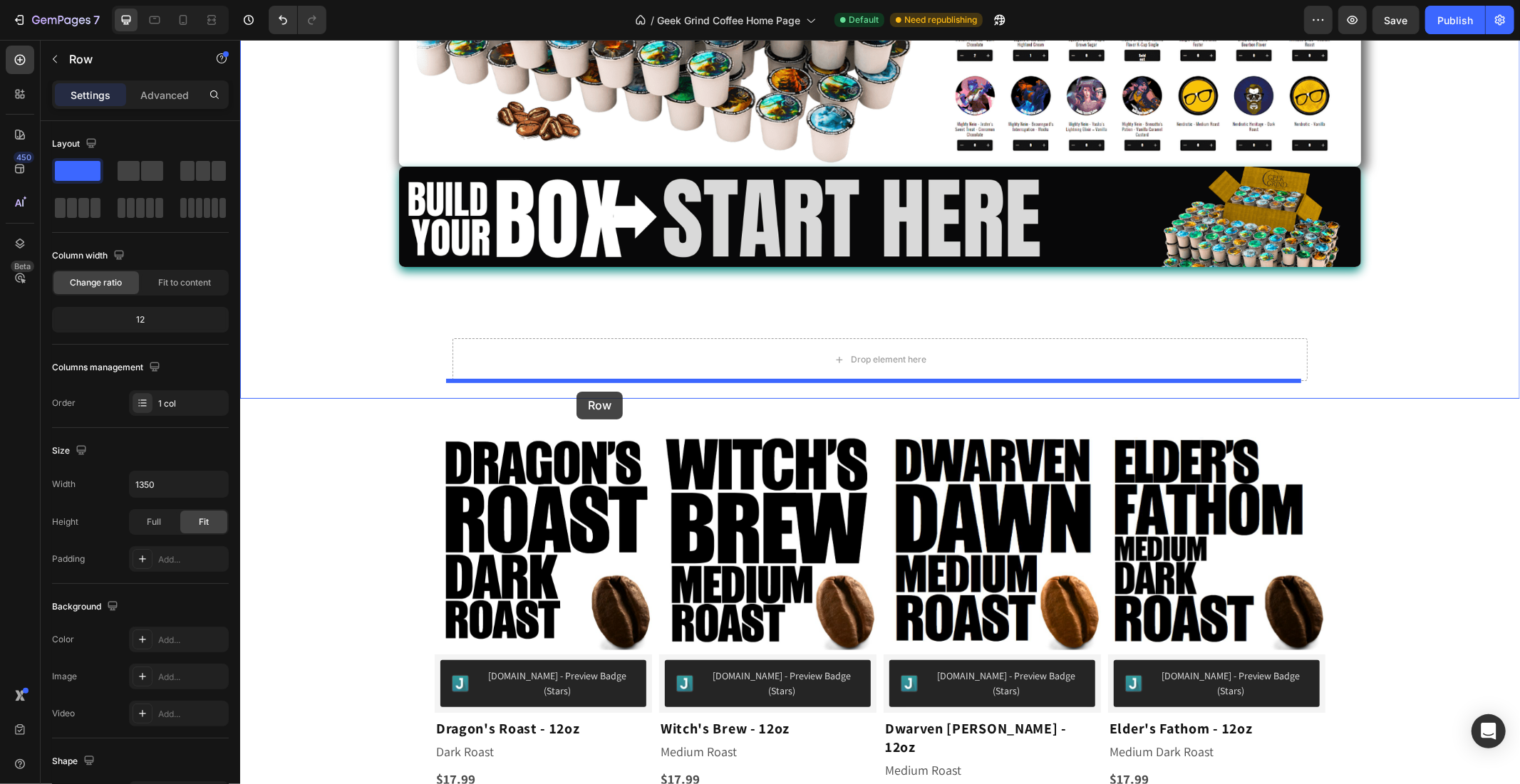
drag, startPoint x: 406, startPoint y: 403, endPoint x: 576, endPoint y: 391, distance: 170.4
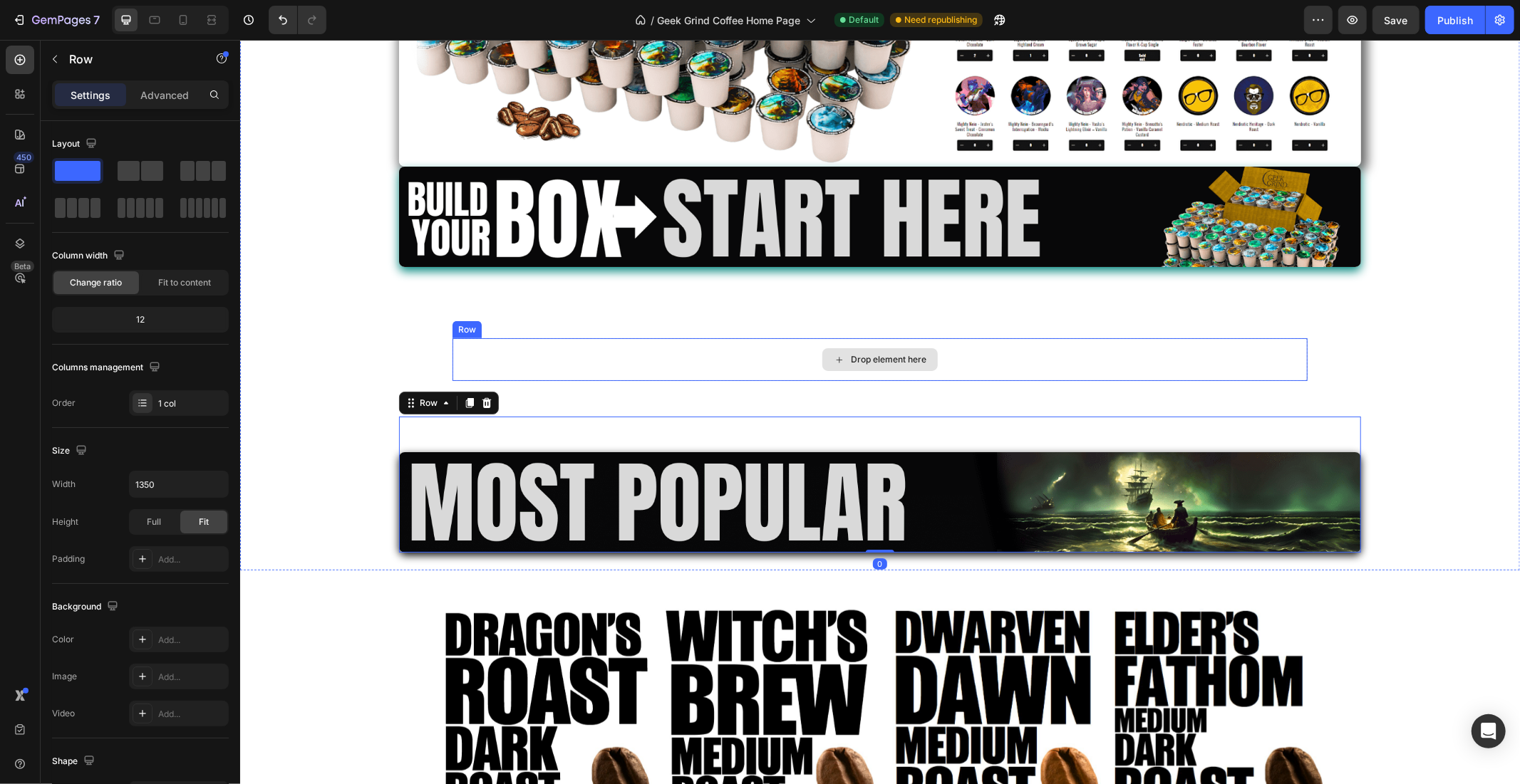
click at [567, 357] on div "Drop element here" at bounding box center [879, 359] width 855 height 42
click at [536, 319] on icon at bounding box center [540, 324] width 12 height 12
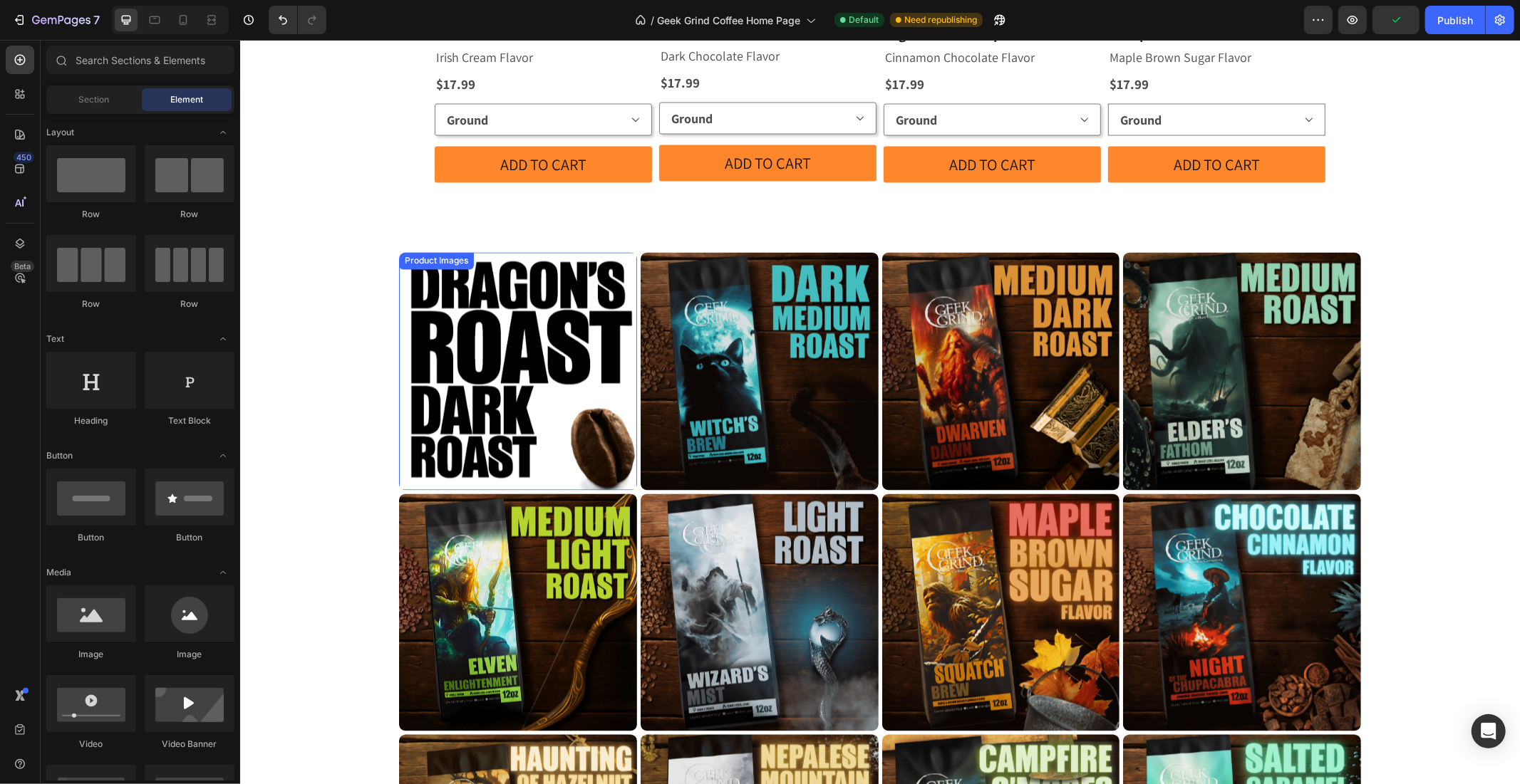
scroll to position [2130, 0]
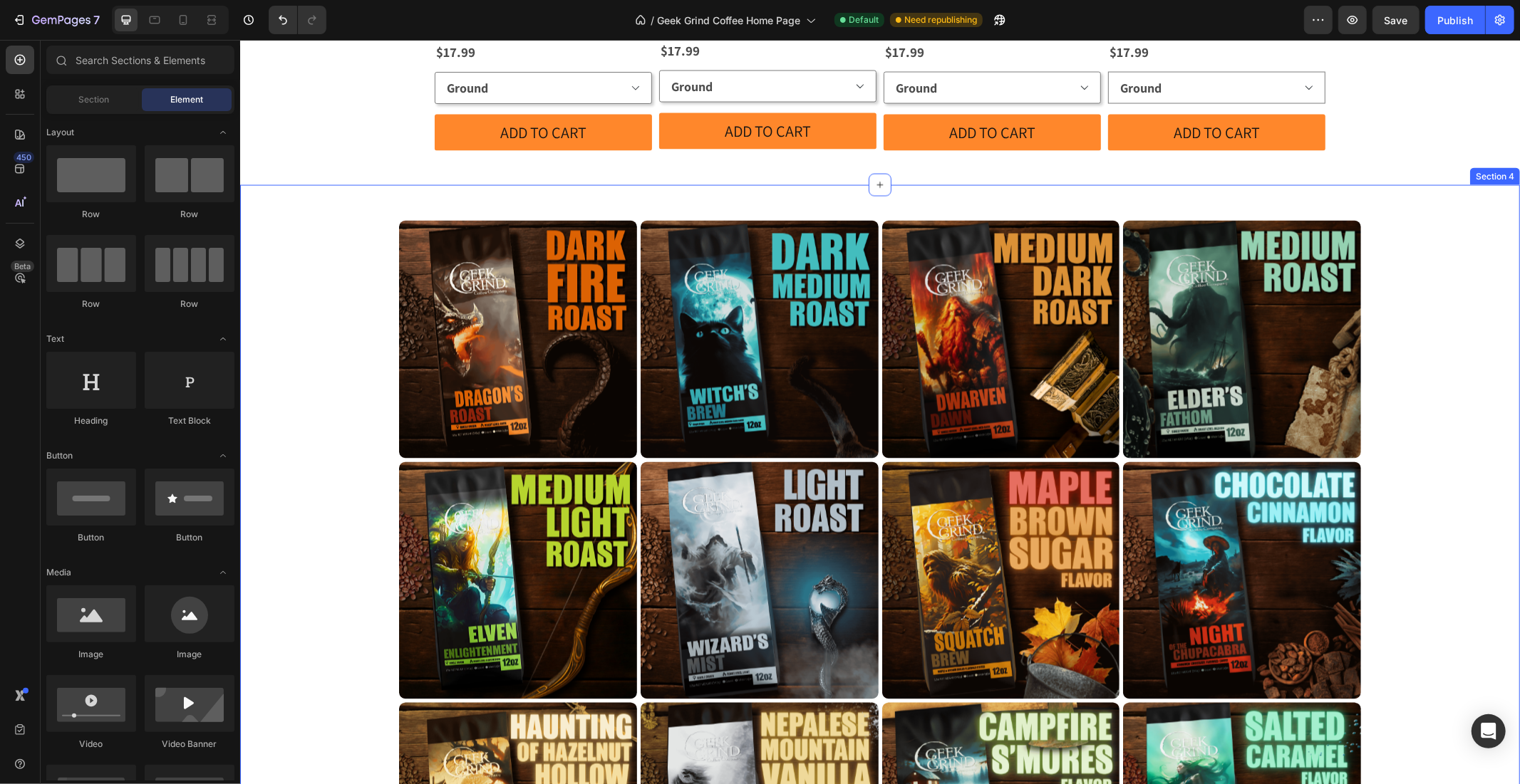
click at [362, 371] on div "Image Row Product Images Row Product List Product Images Row Product List Produ…" at bounding box center [879, 603] width 1280 height 839
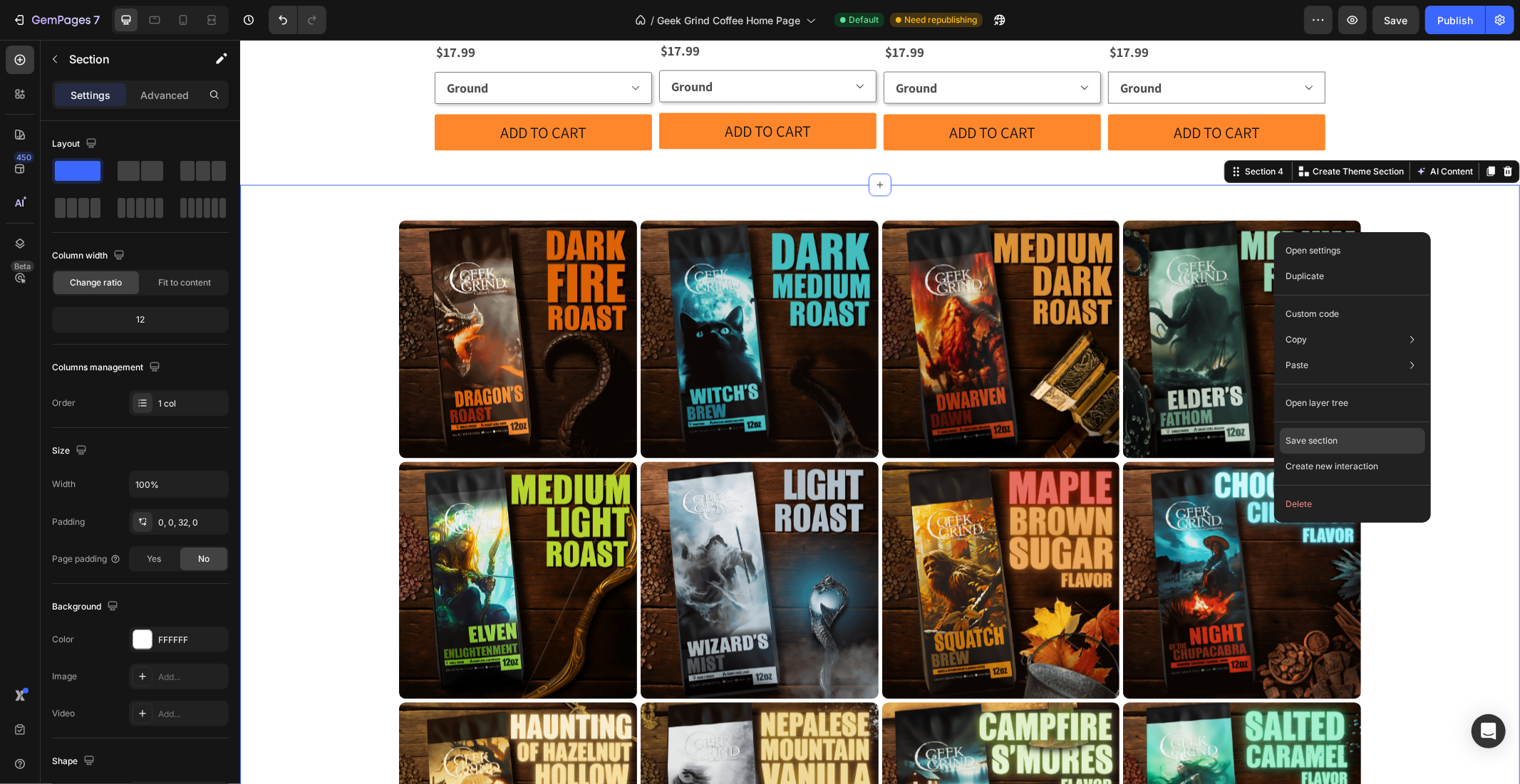
click at [1362, 430] on div "Save section" at bounding box center [1352, 441] width 145 height 25
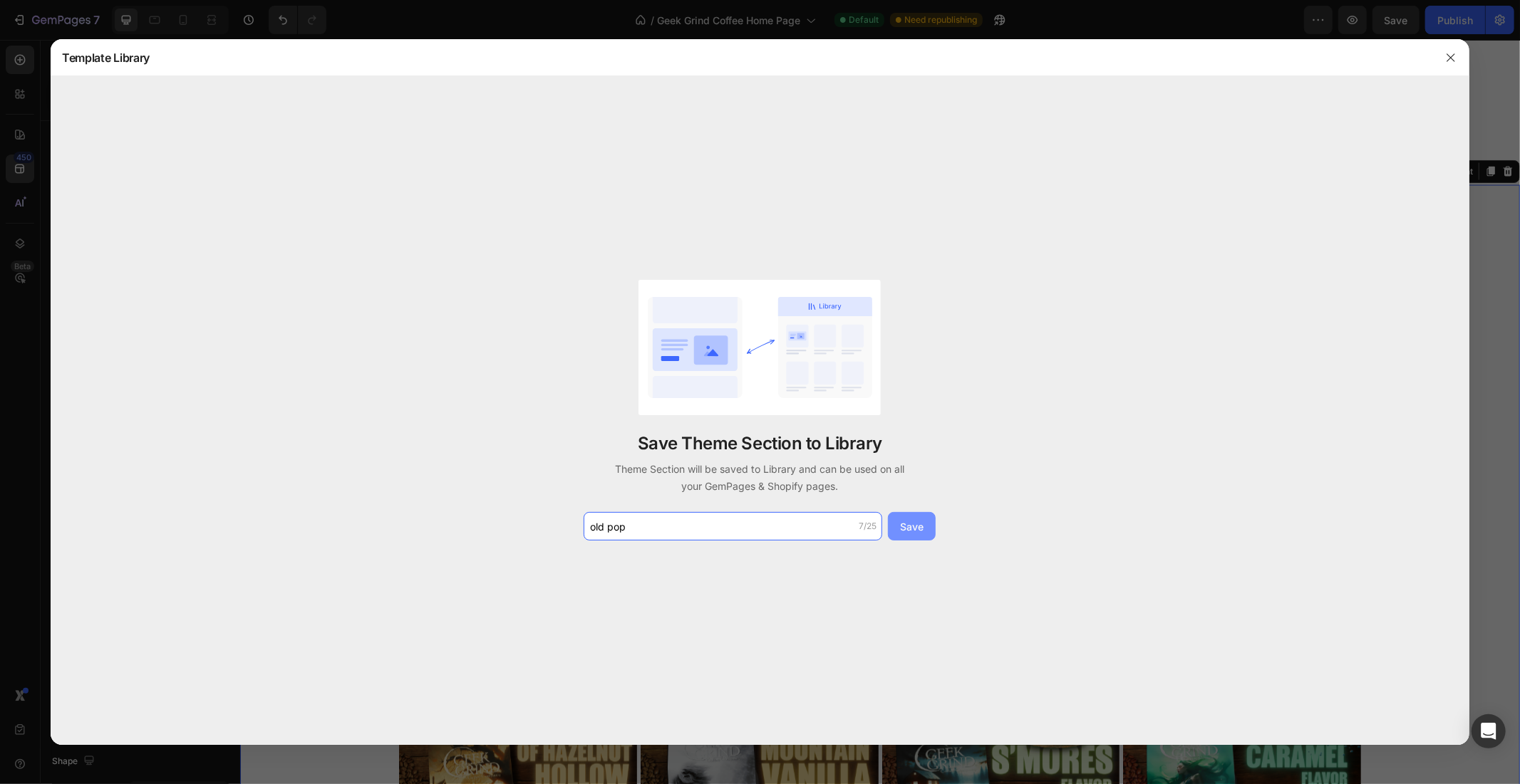
type input "old pop"
click at [927, 527] on button "Save" at bounding box center [912, 527] width 48 height 29
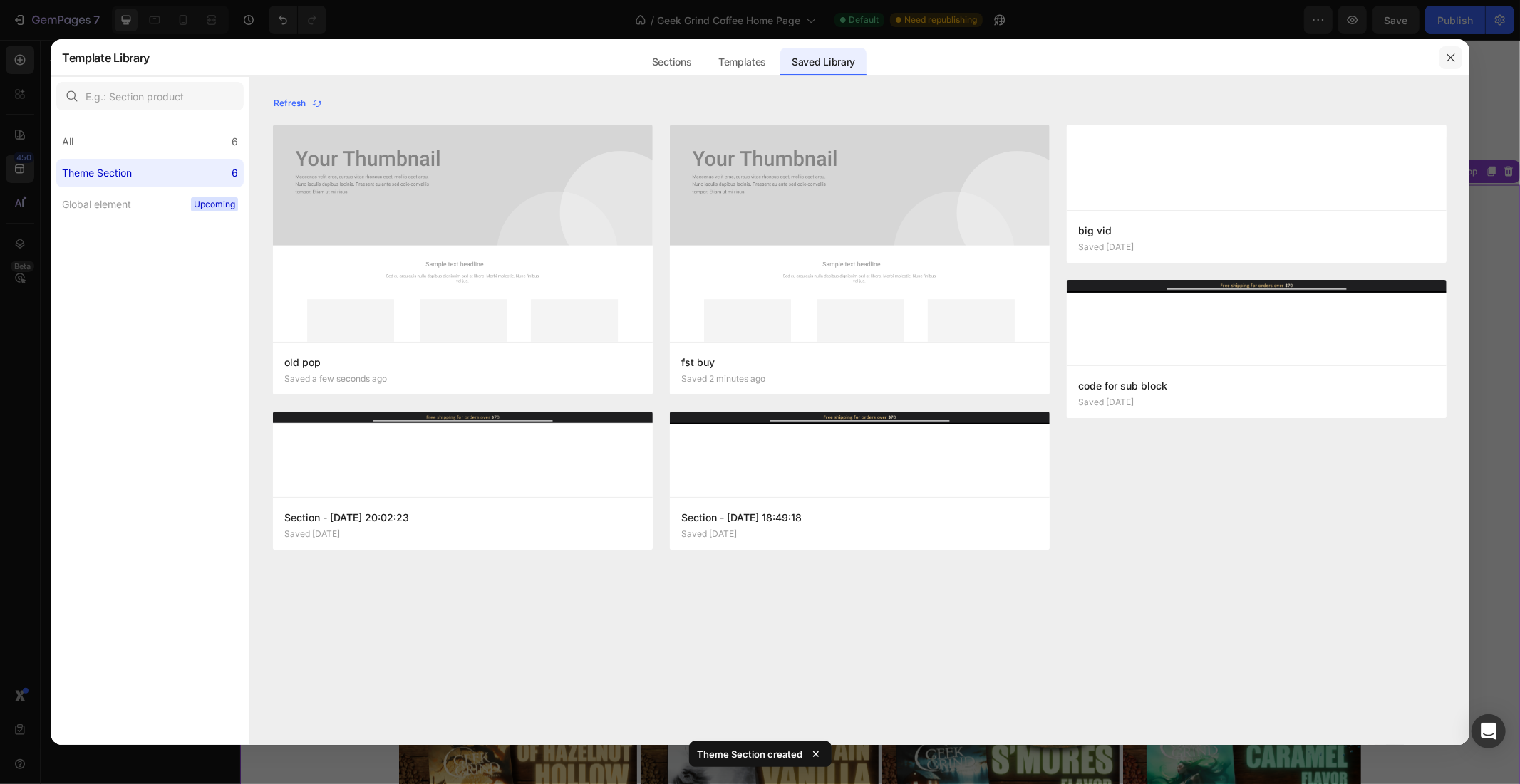
click at [1454, 61] on icon "button" at bounding box center [1450, 58] width 12 height 12
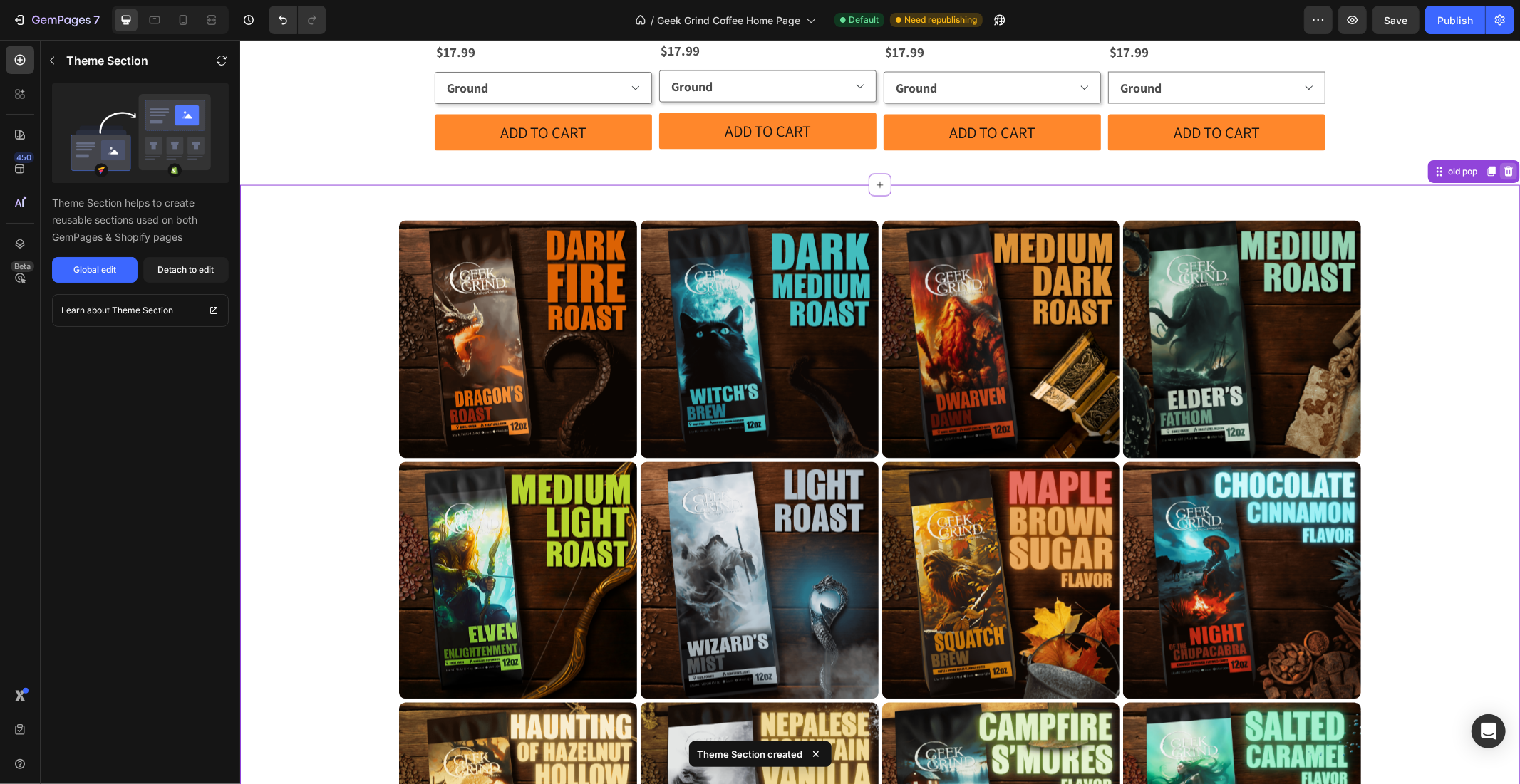
click at [1503, 165] on icon at bounding box center [1508, 171] width 12 height 12
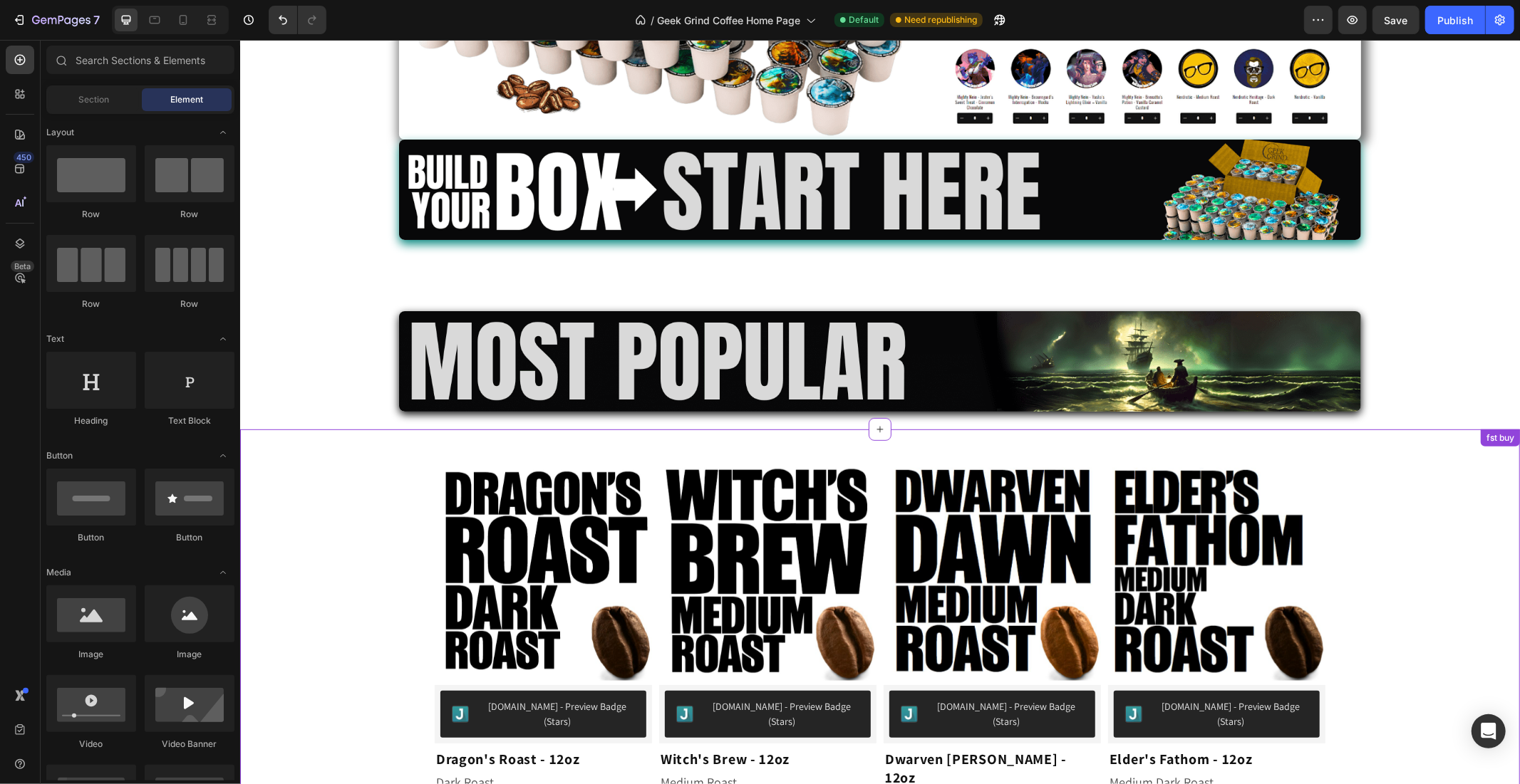
scroll to position [283, 0]
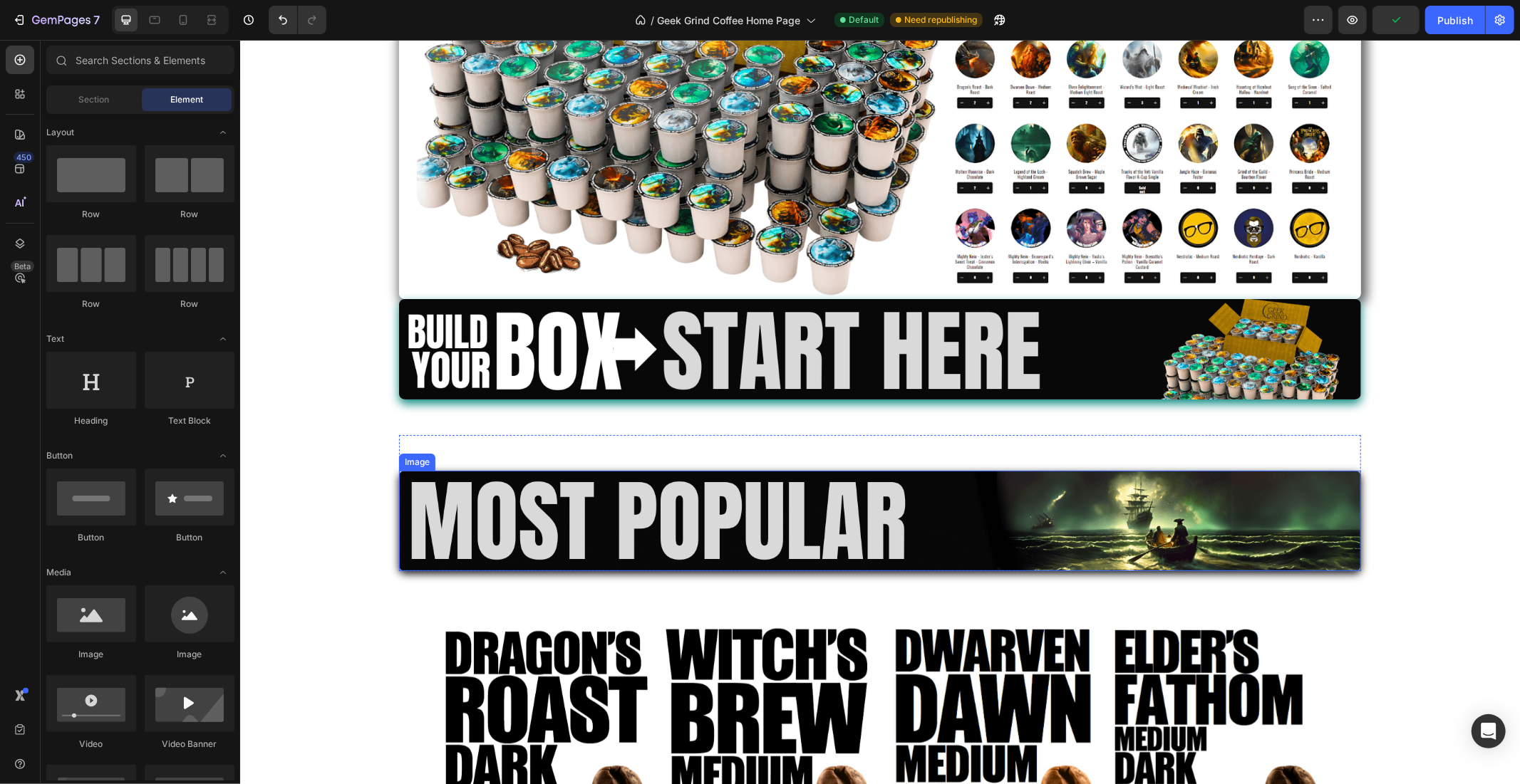
click at [773, 522] on img at bounding box center [879, 520] width 962 height 100
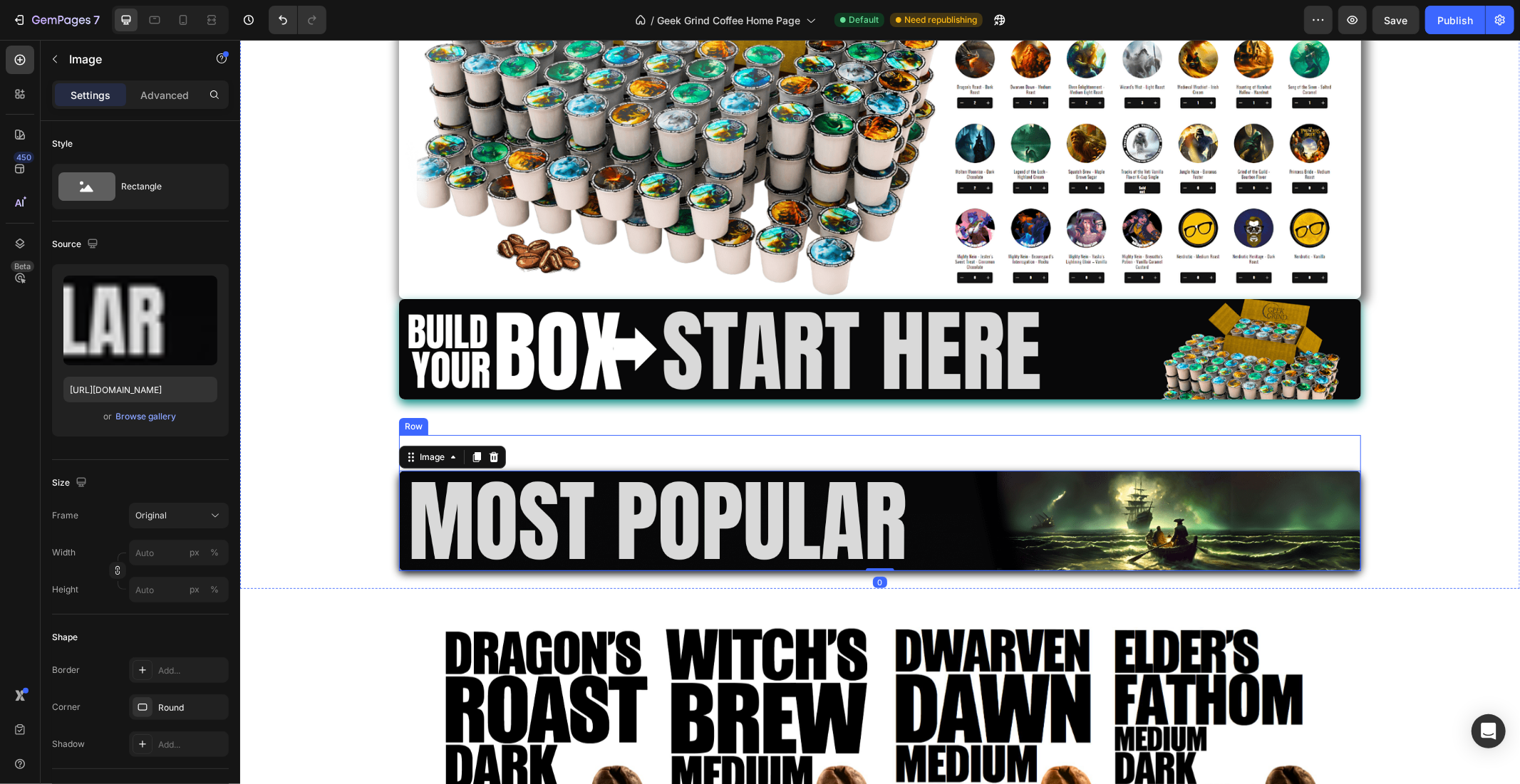
click at [780, 416] on div "Image Image Row Row Image 0 Row" at bounding box center [879, 178] width 1280 height 785
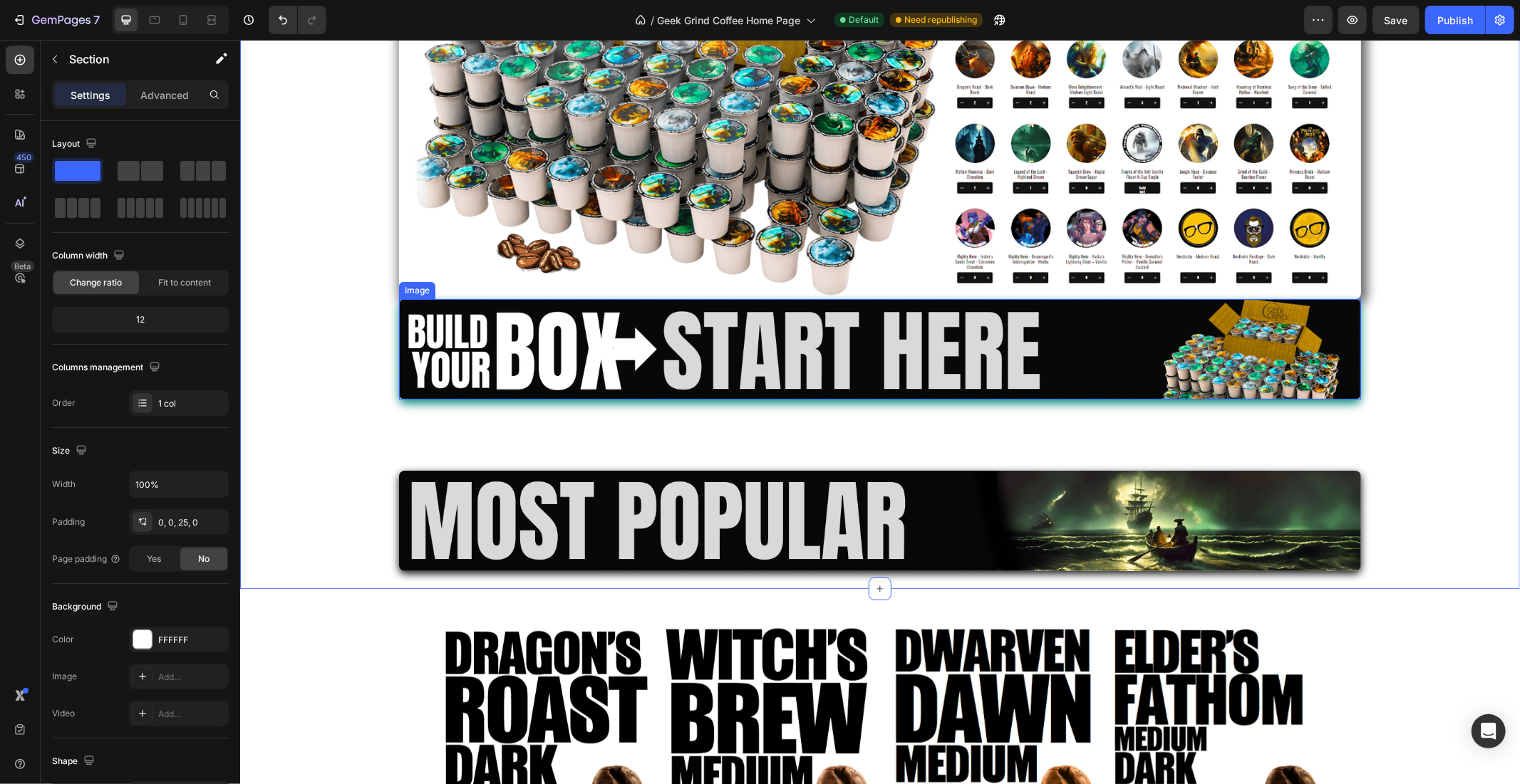
click at [787, 338] on img at bounding box center [879, 348] width 962 height 100
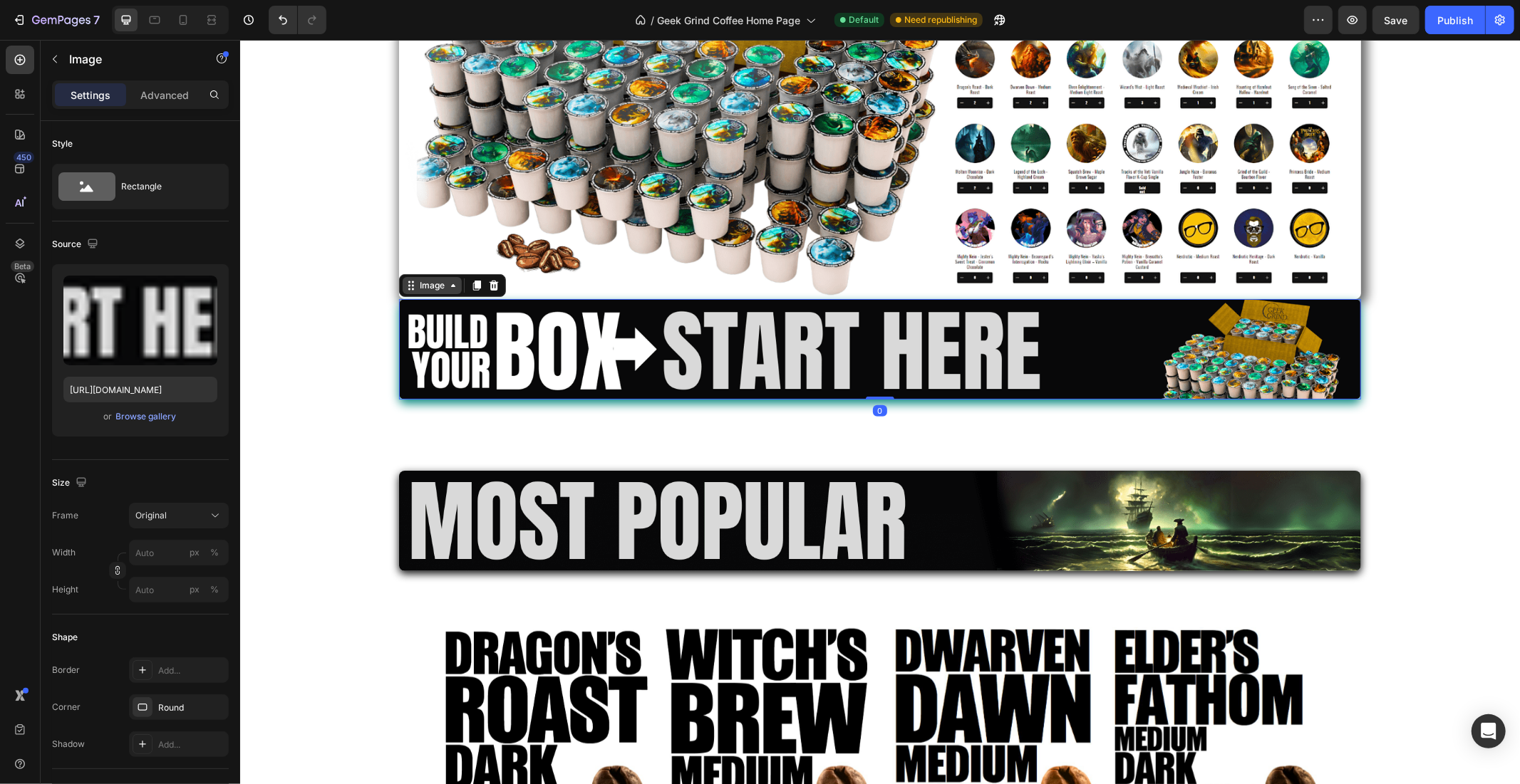
click at [406, 290] on div "Image" at bounding box center [431, 285] width 59 height 17
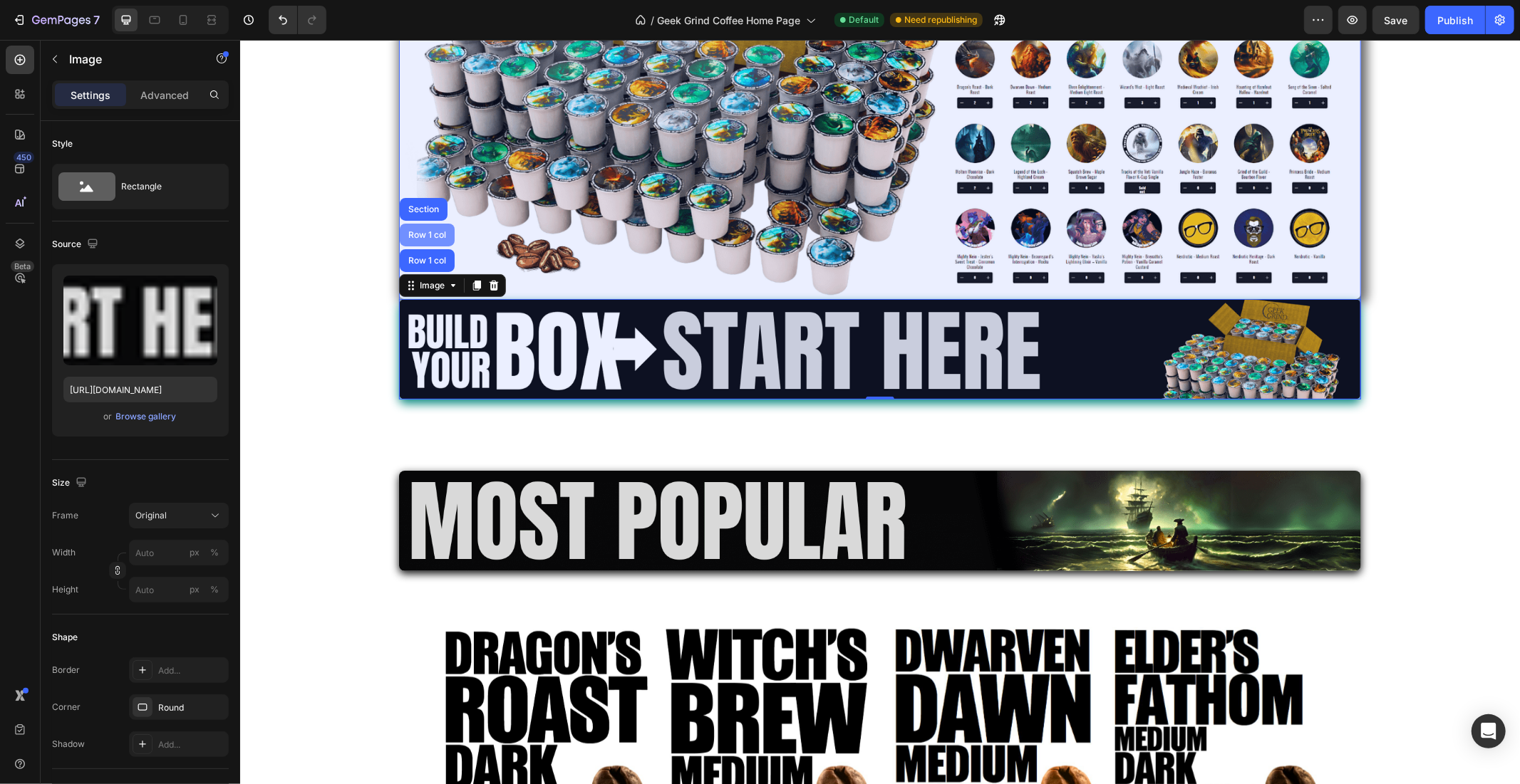
click at [412, 238] on div "Row 1 col" at bounding box center [427, 234] width 43 height 8
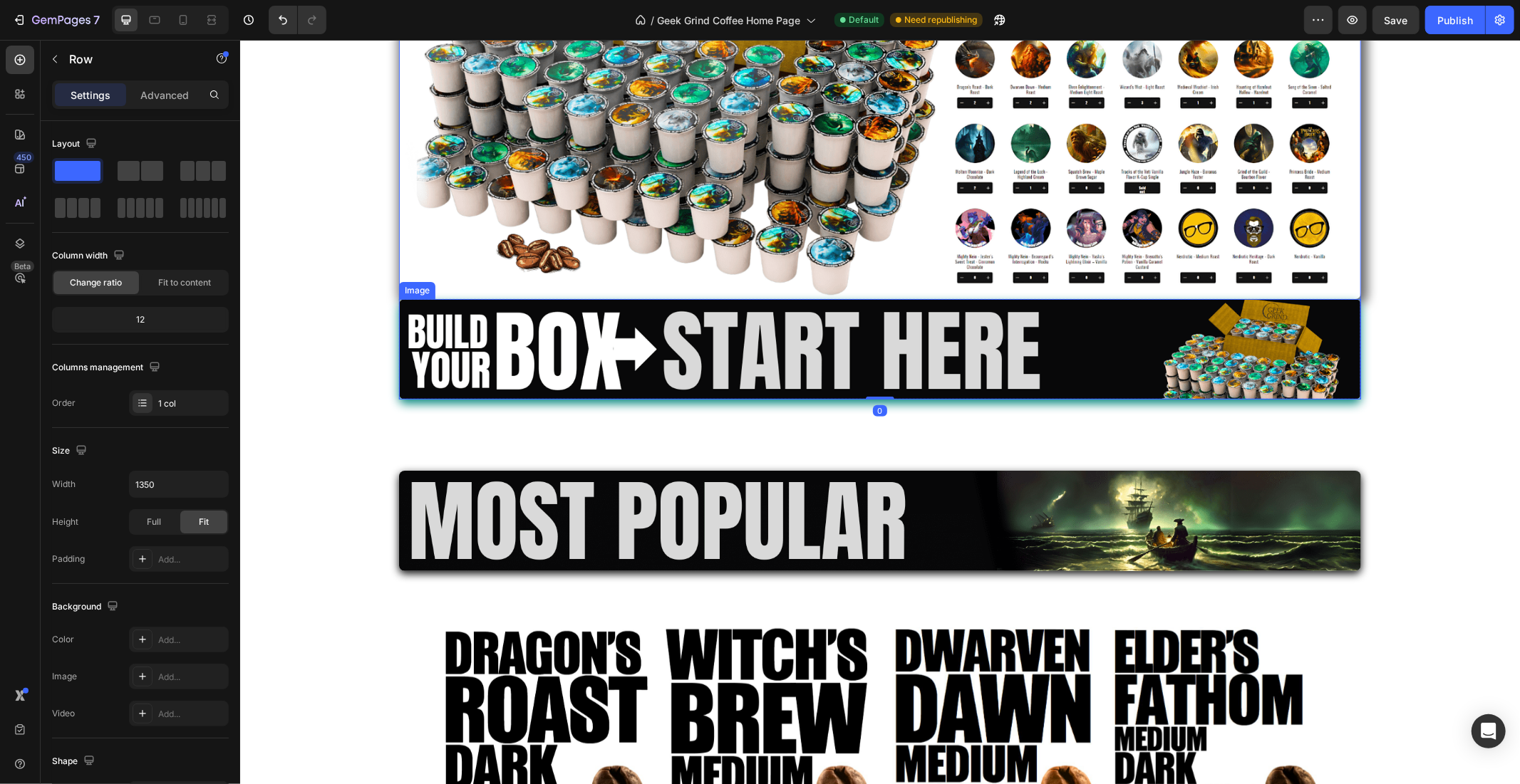
click at [408, 284] on div "Image" at bounding box center [417, 290] width 31 height 13
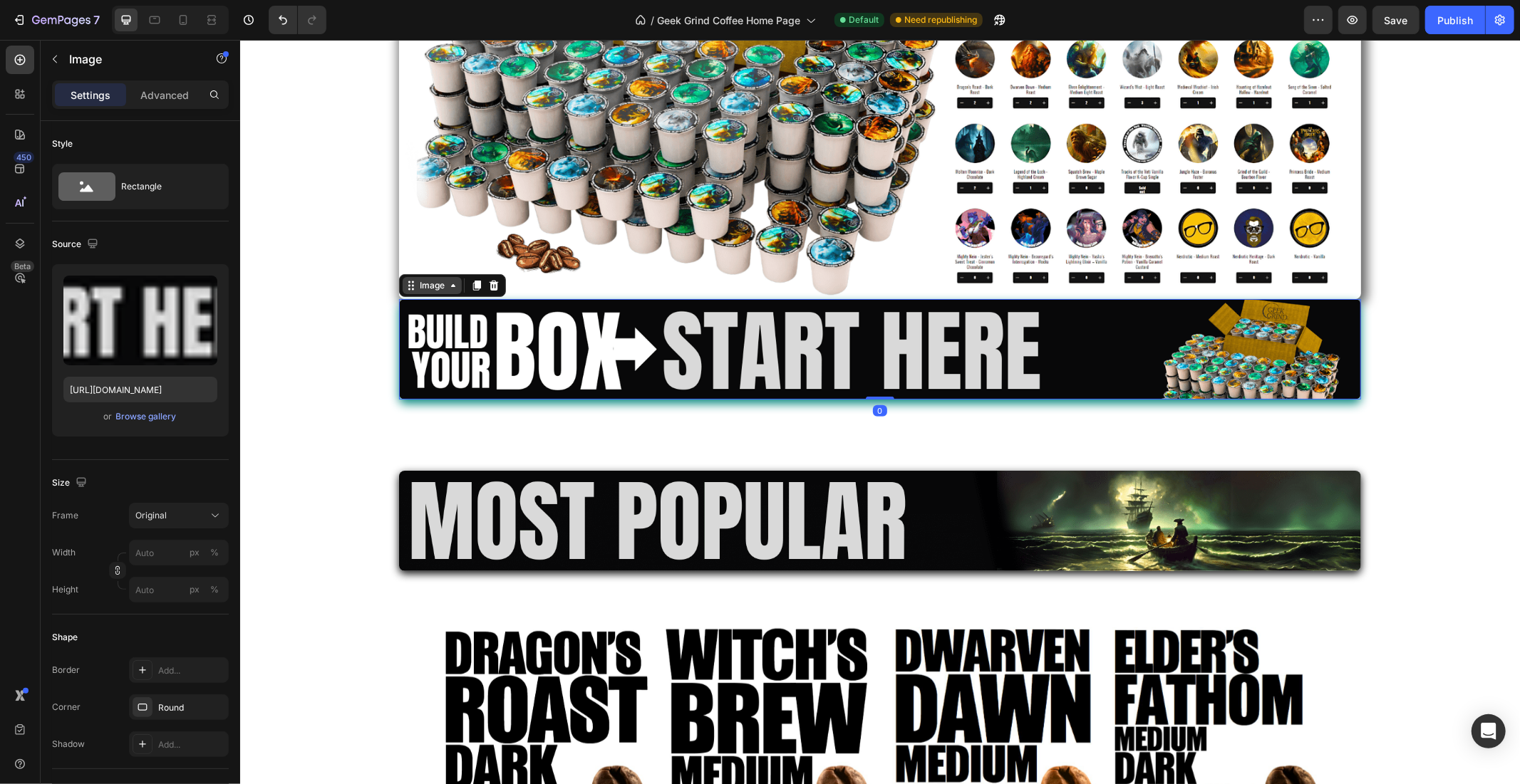
click at [417, 288] on div "Image" at bounding box center [432, 285] width 31 height 13
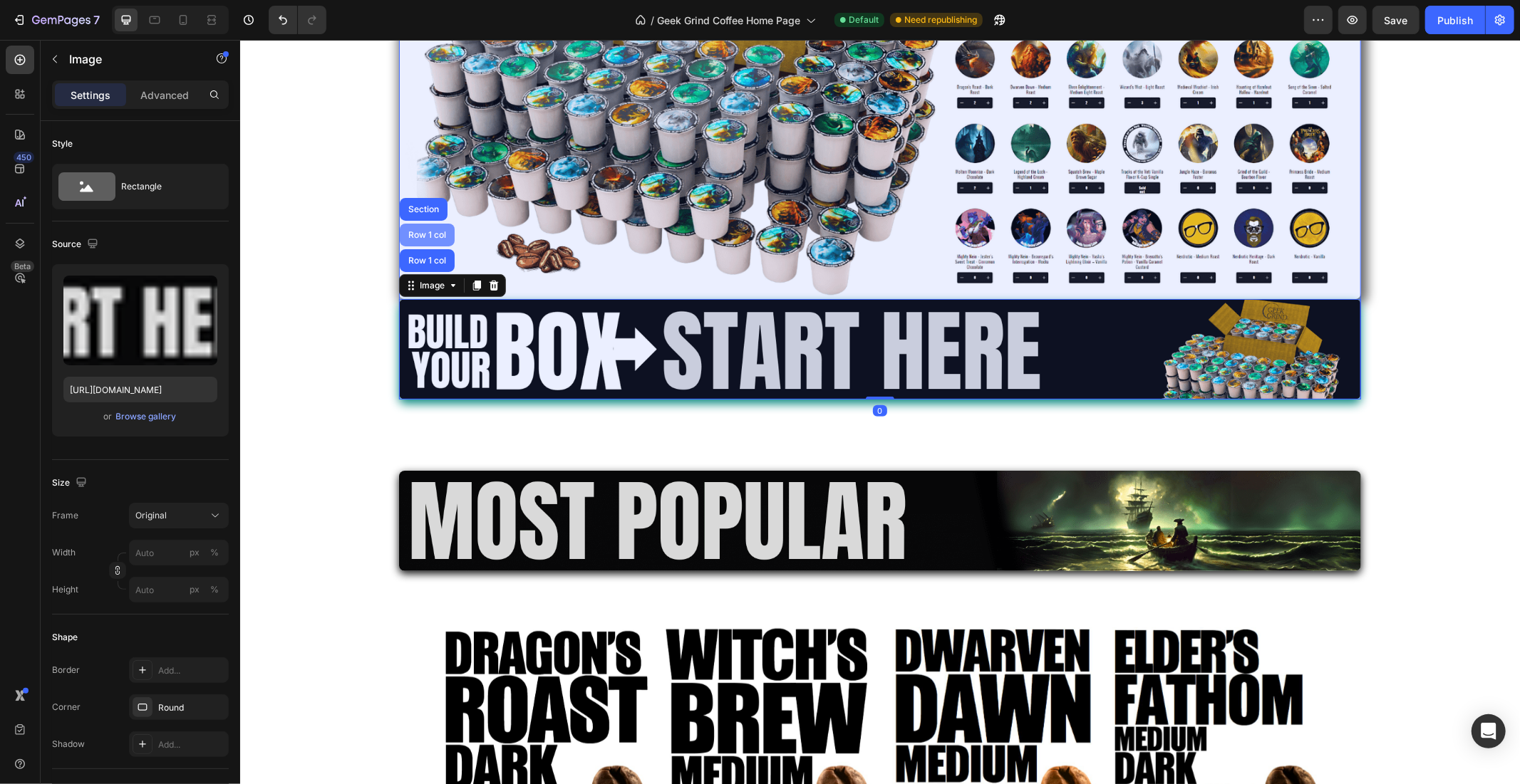
click at [414, 226] on div "Row 1 col" at bounding box center [427, 234] width 55 height 23
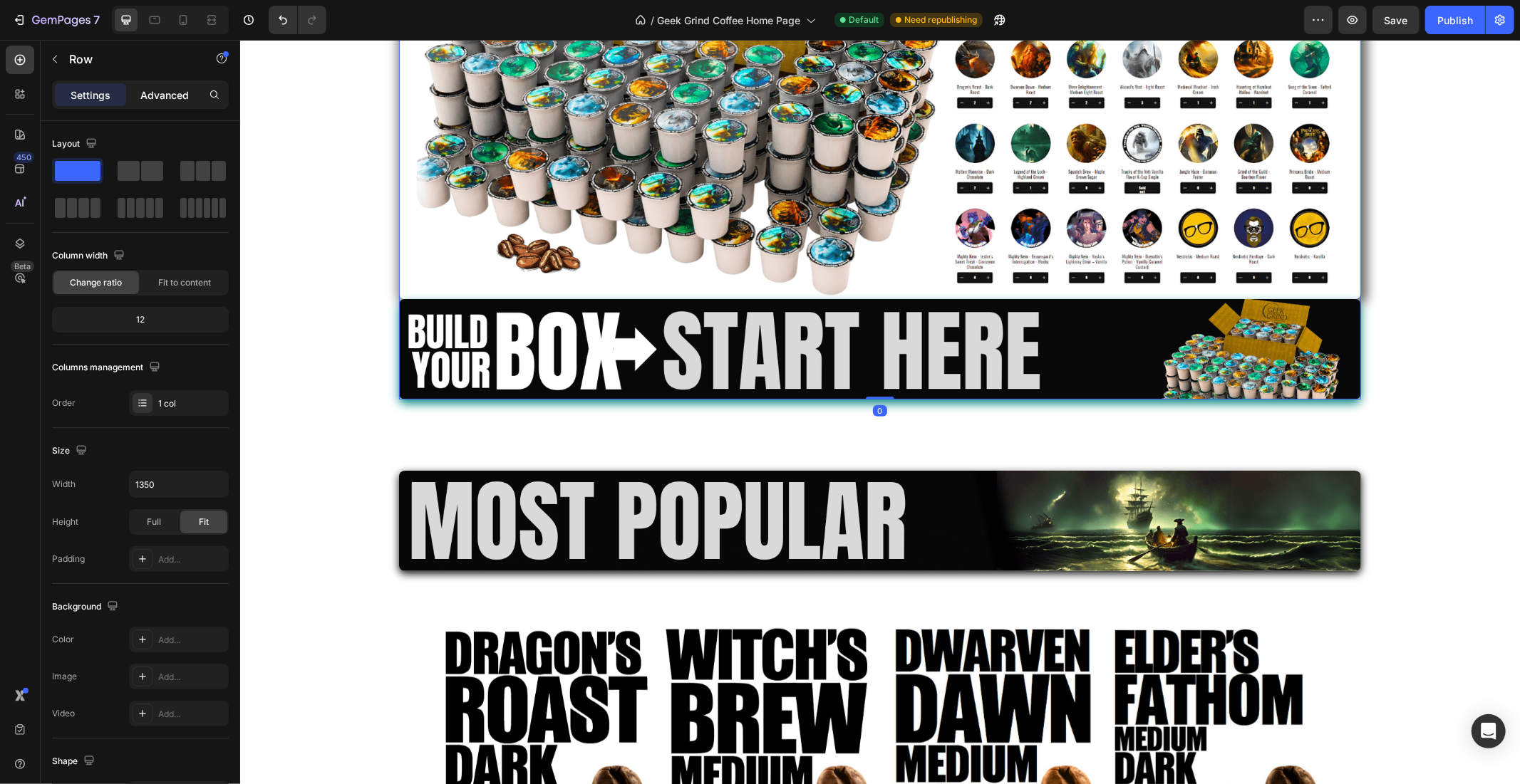
click at [168, 98] on p "Advanced" at bounding box center [164, 95] width 49 height 15
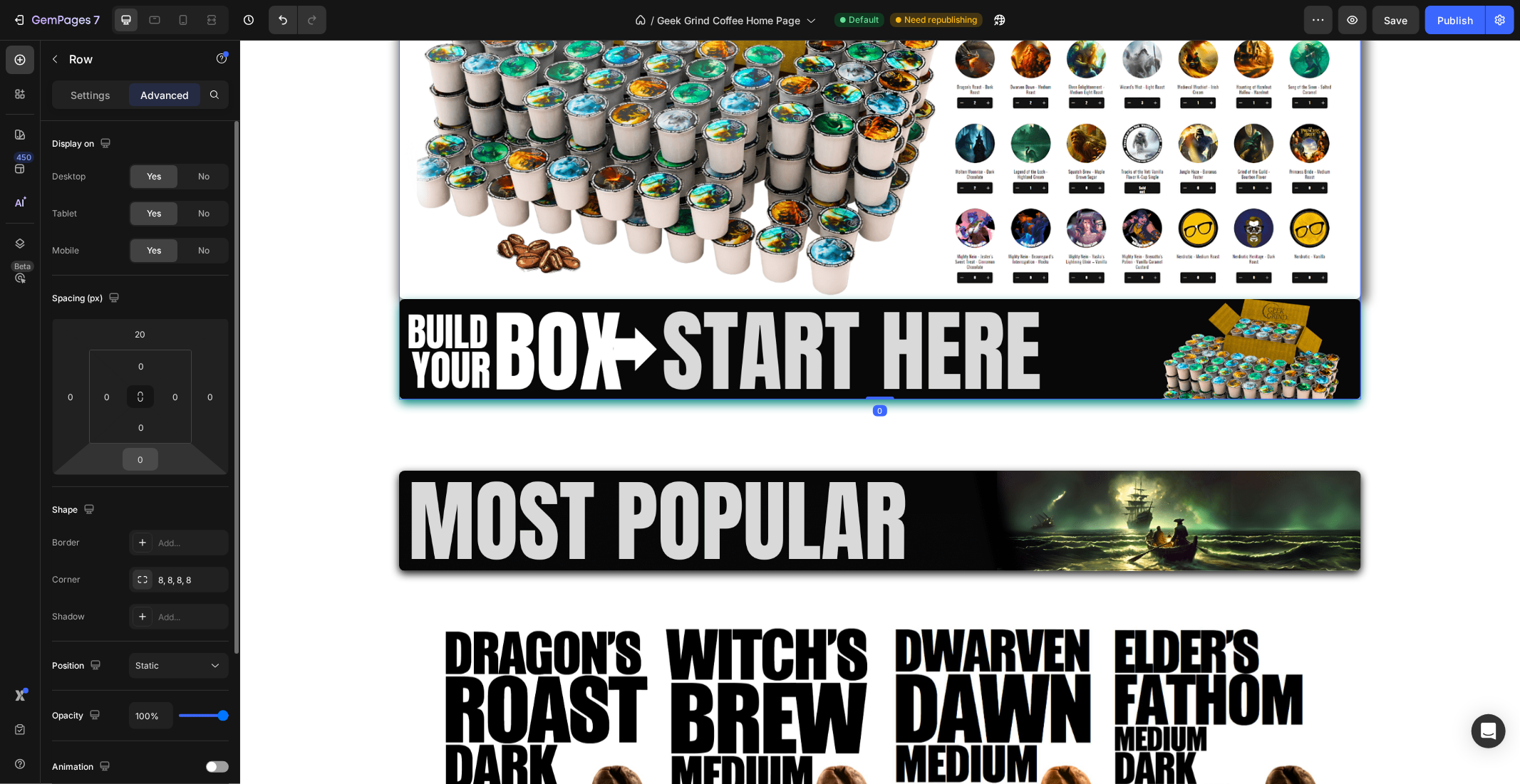
drag, startPoint x: 159, startPoint y: 462, endPoint x: 151, endPoint y: 462, distance: 8.0
click at [157, 0] on html "7 Version history / Geek Grind Coffee Home Page Default Need republishing Previ…" at bounding box center [760, 0] width 1520 height 0
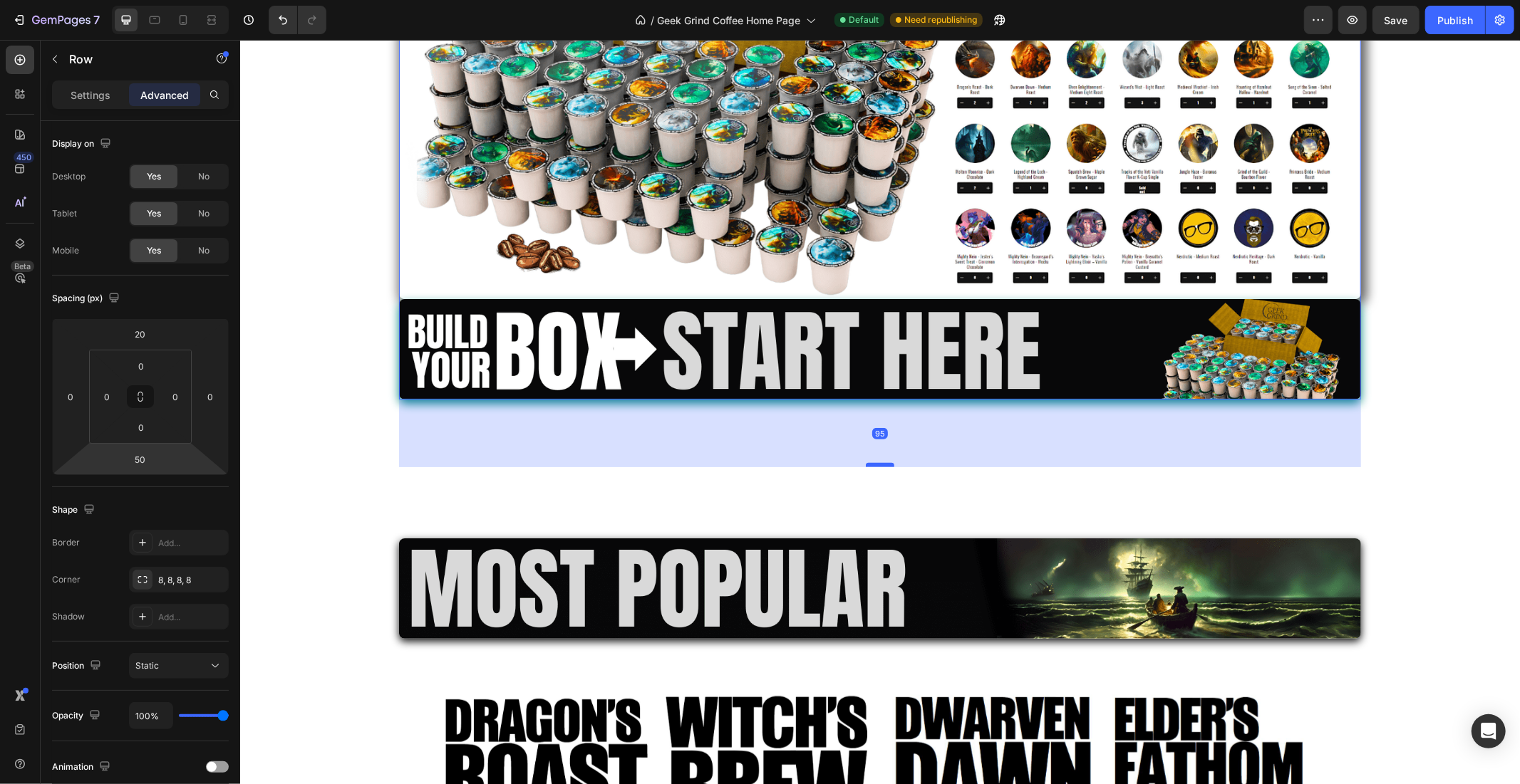
drag, startPoint x: 872, startPoint y: 433, endPoint x: 872, endPoint y: 464, distance: 31.0
click at [872, 464] on div at bounding box center [879, 464] width 29 height 5
type input "95"
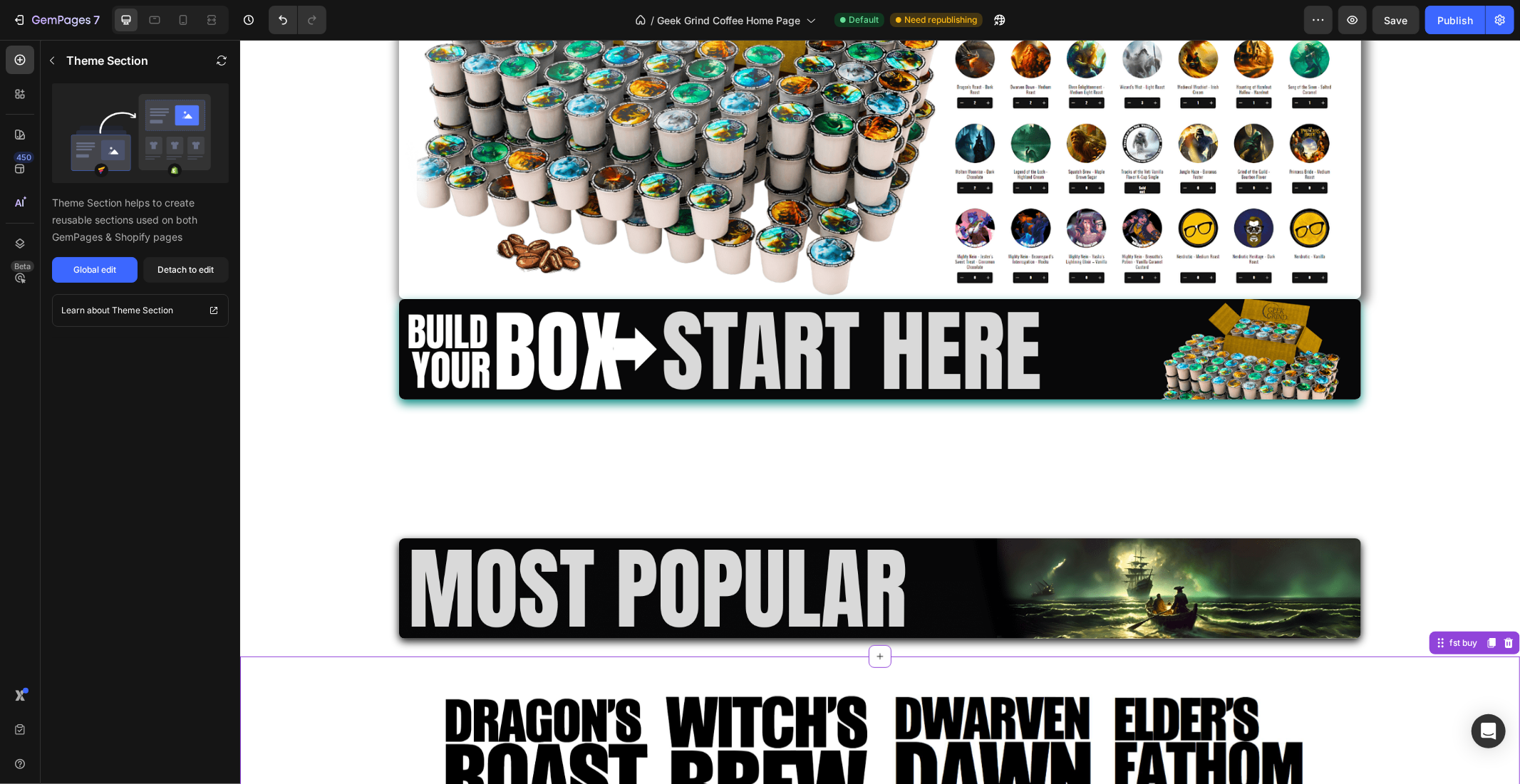
click at [936, 622] on img at bounding box center [879, 587] width 962 height 100
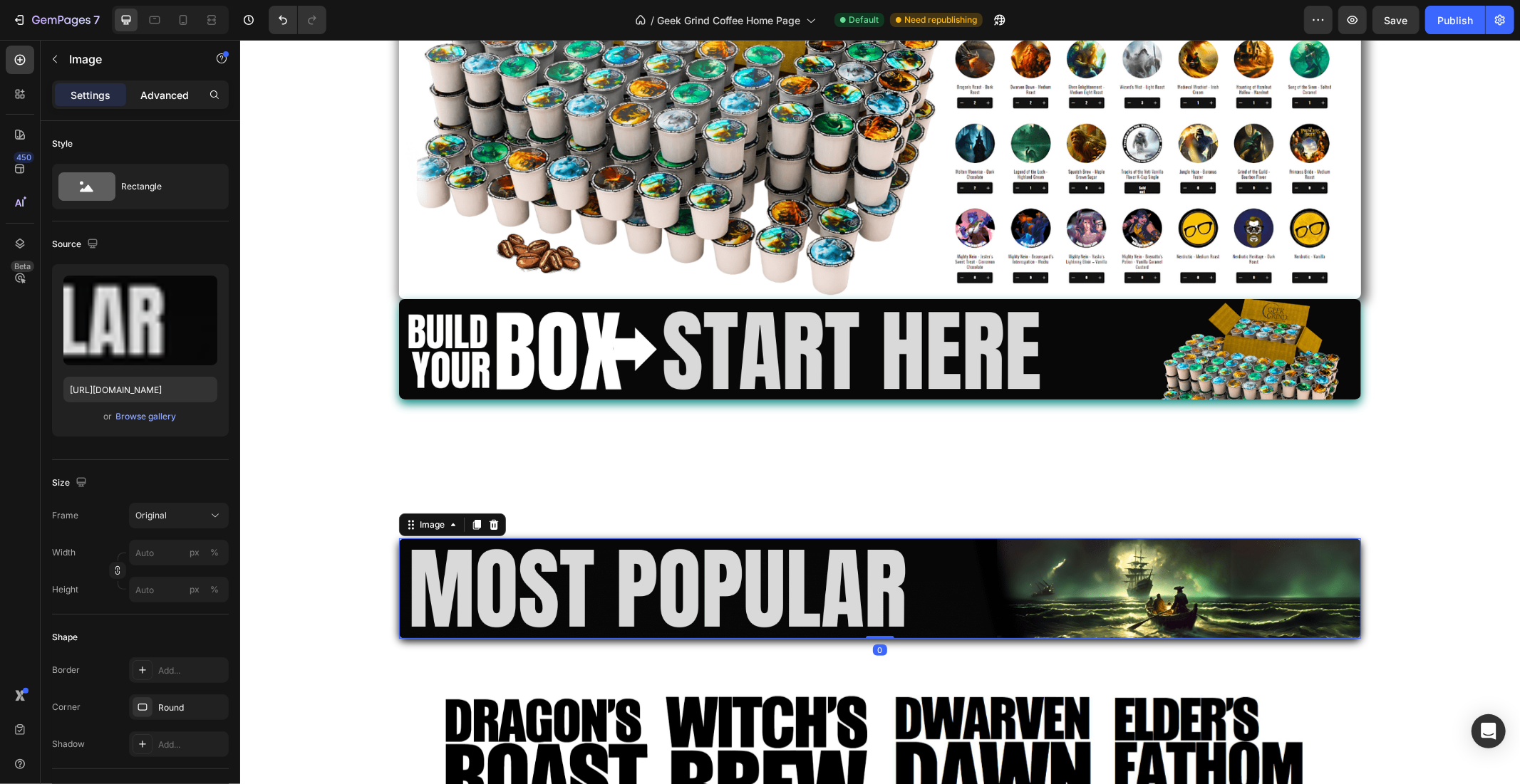
click at [167, 89] on p "Advanced" at bounding box center [164, 95] width 49 height 15
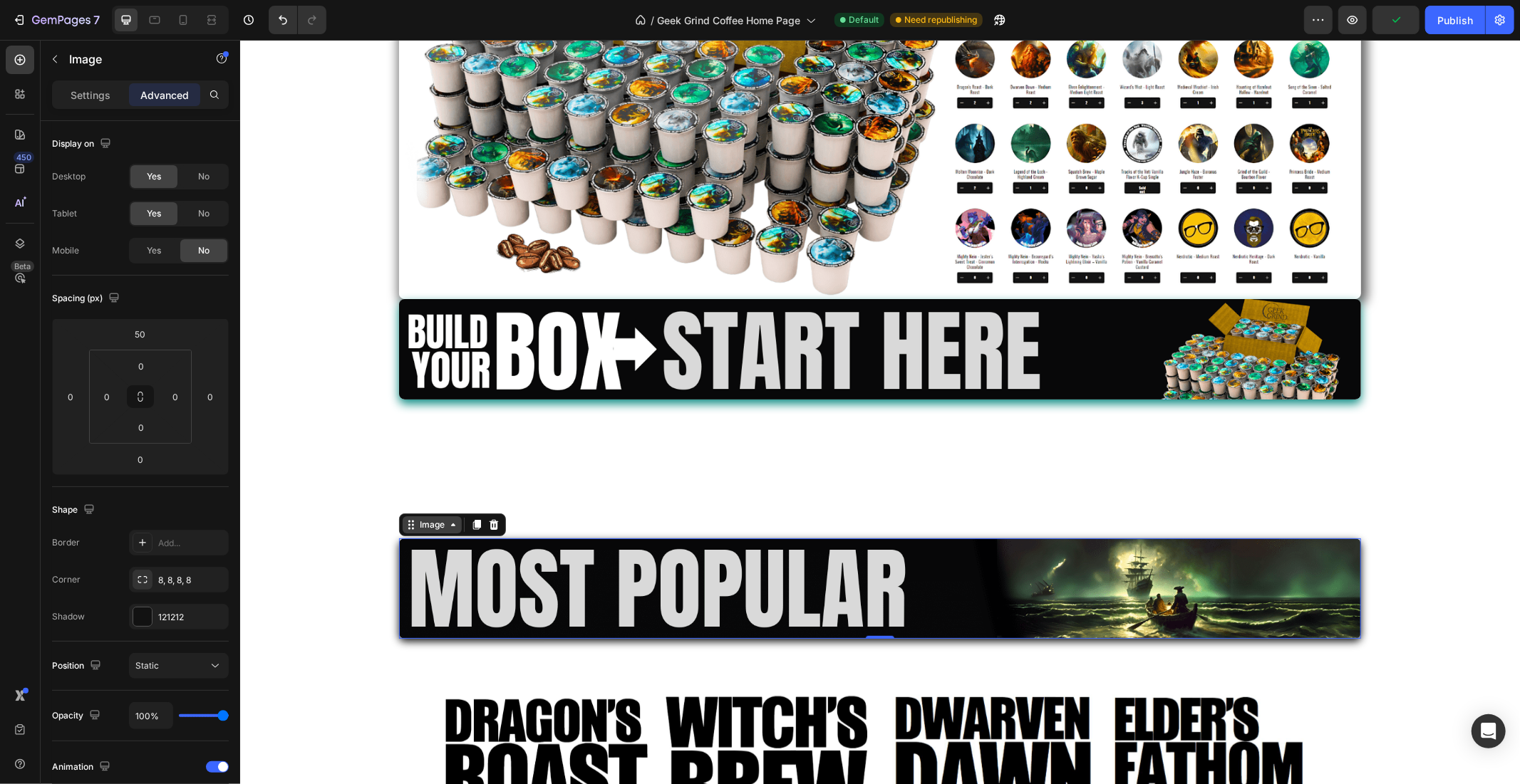
click at [414, 516] on div "Image" at bounding box center [431, 524] width 59 height 17
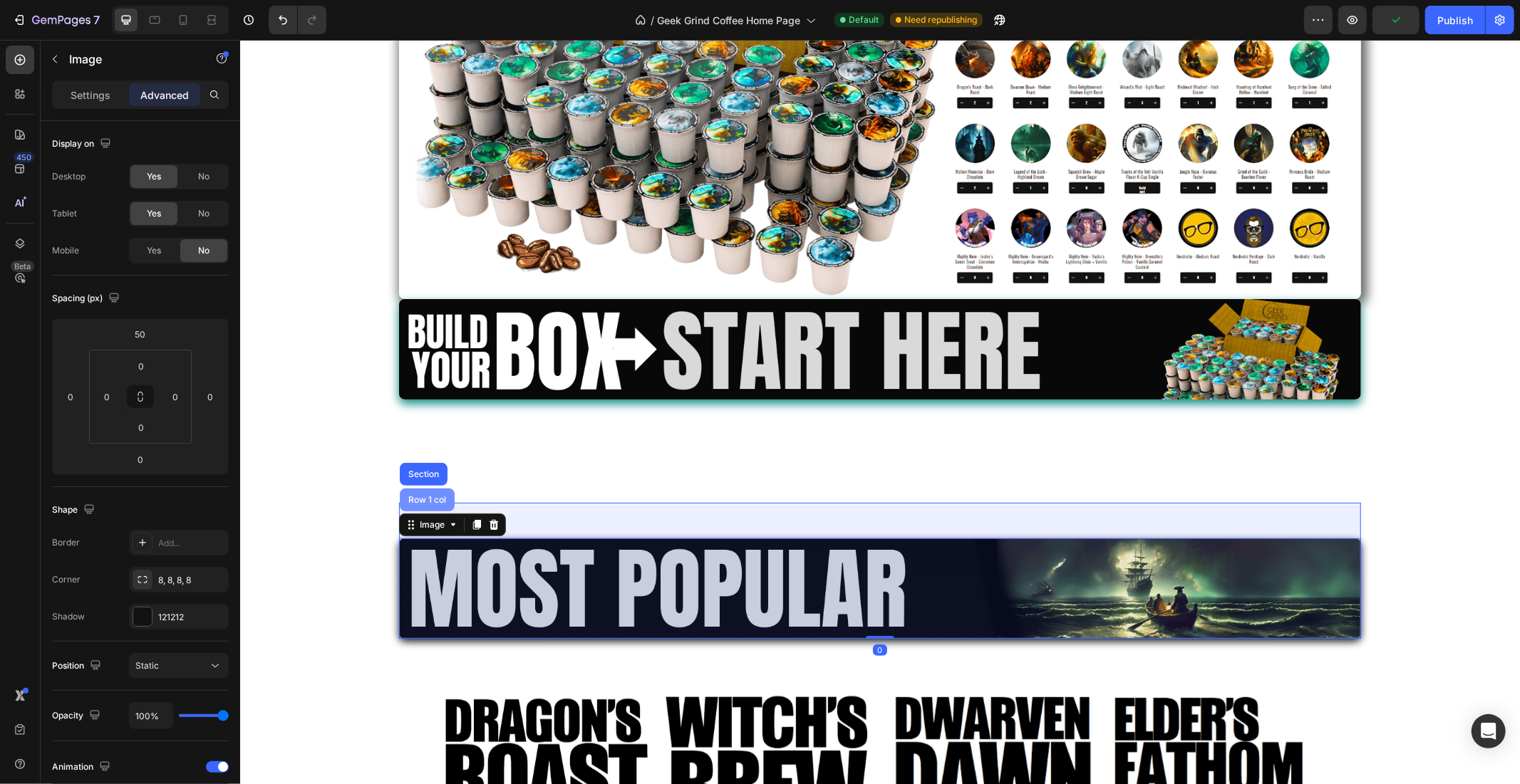
click at [416, 504] on div "Row 1 col" at bounding box center [427, 499] width 55 height 23
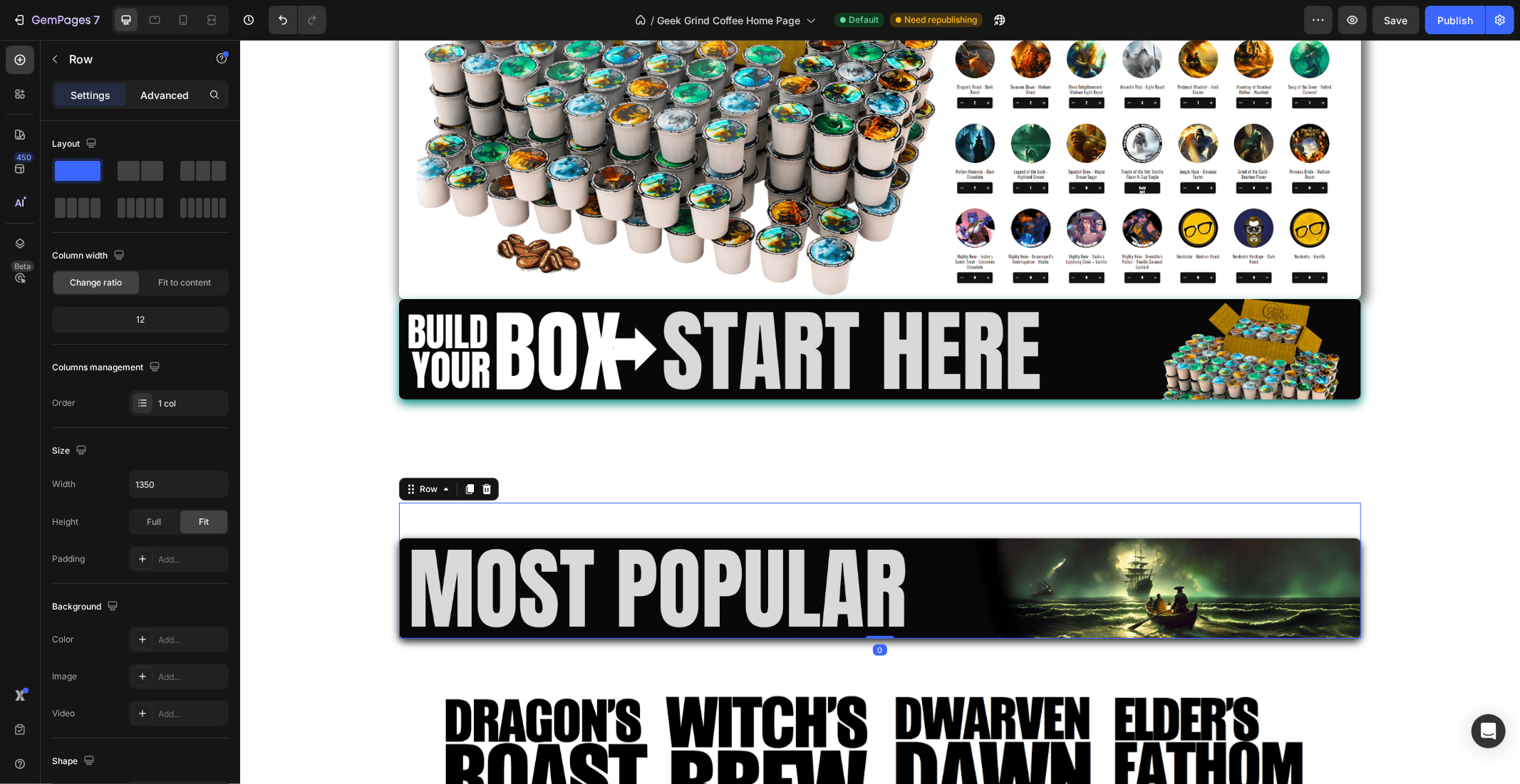
click at [150, 89] on p "Advanced" at bounding box center [164, 95] width 49 height 15
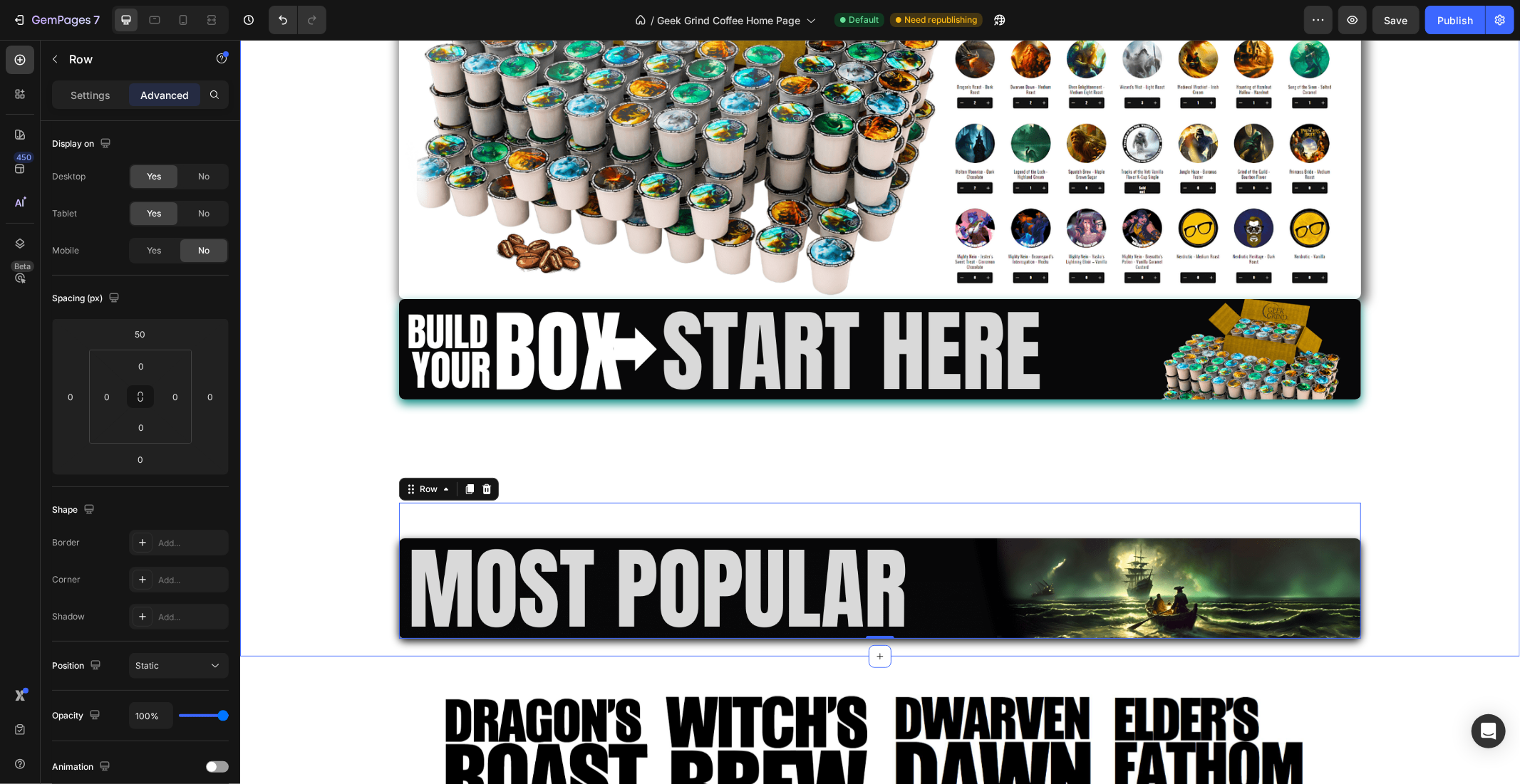
scroll to position [415, 0]
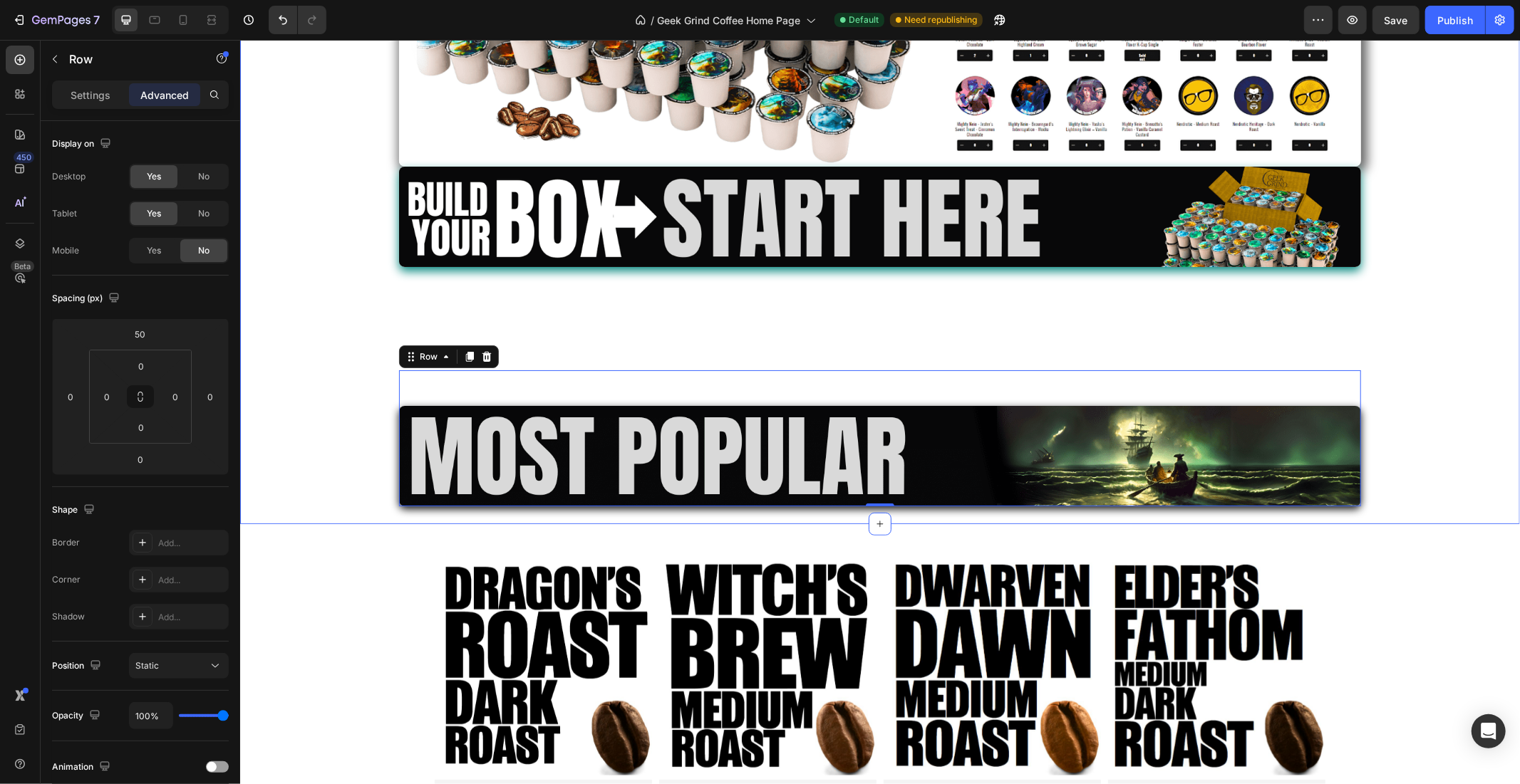
click at [383, 509] on div "Image Image Row Row Image Row 0 Section 1" at bounding box center [879, 89] width 1280 height 871
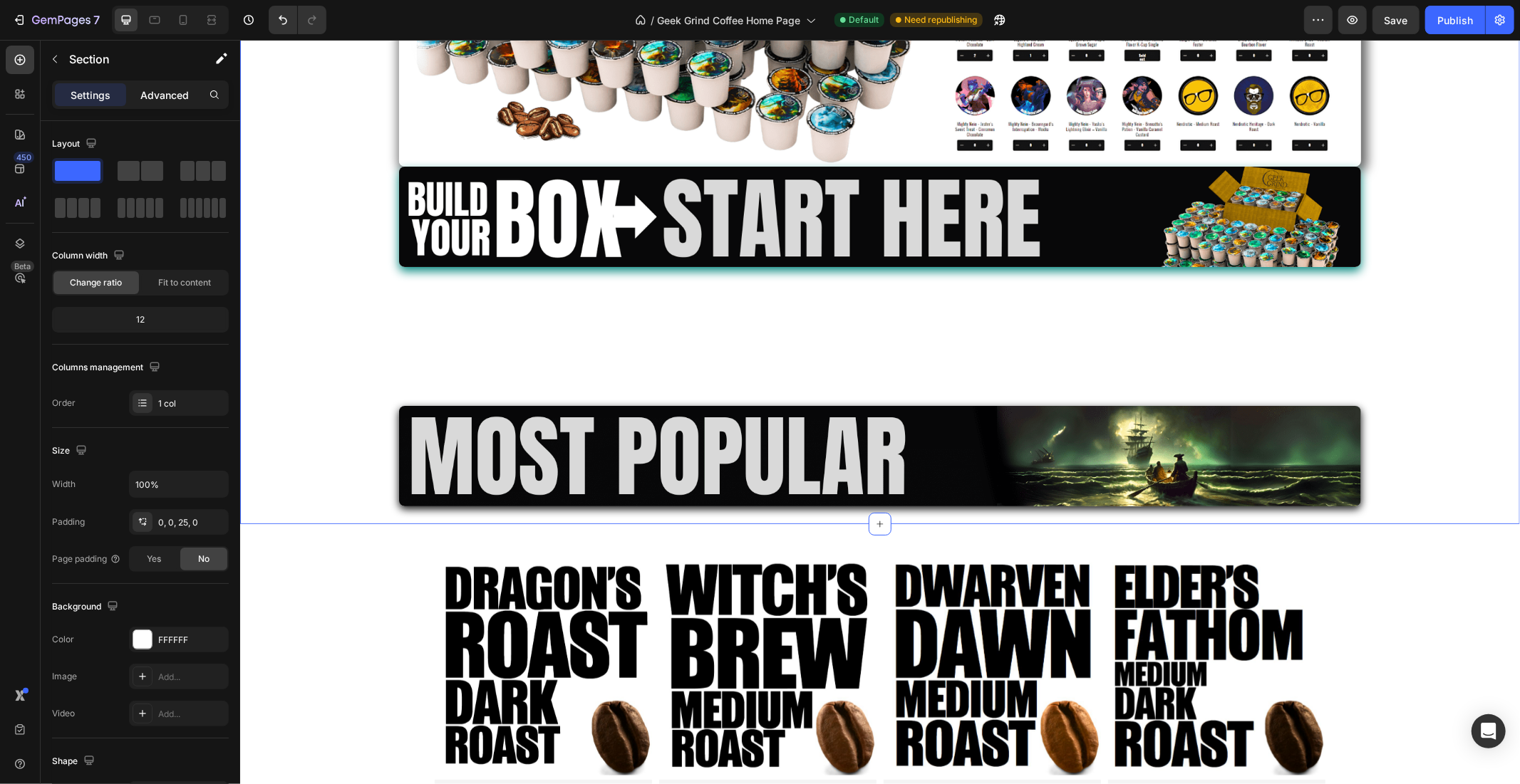
click at [163, 100] on p "Advanced" at bounding box center [164, 95] width 49 height 15
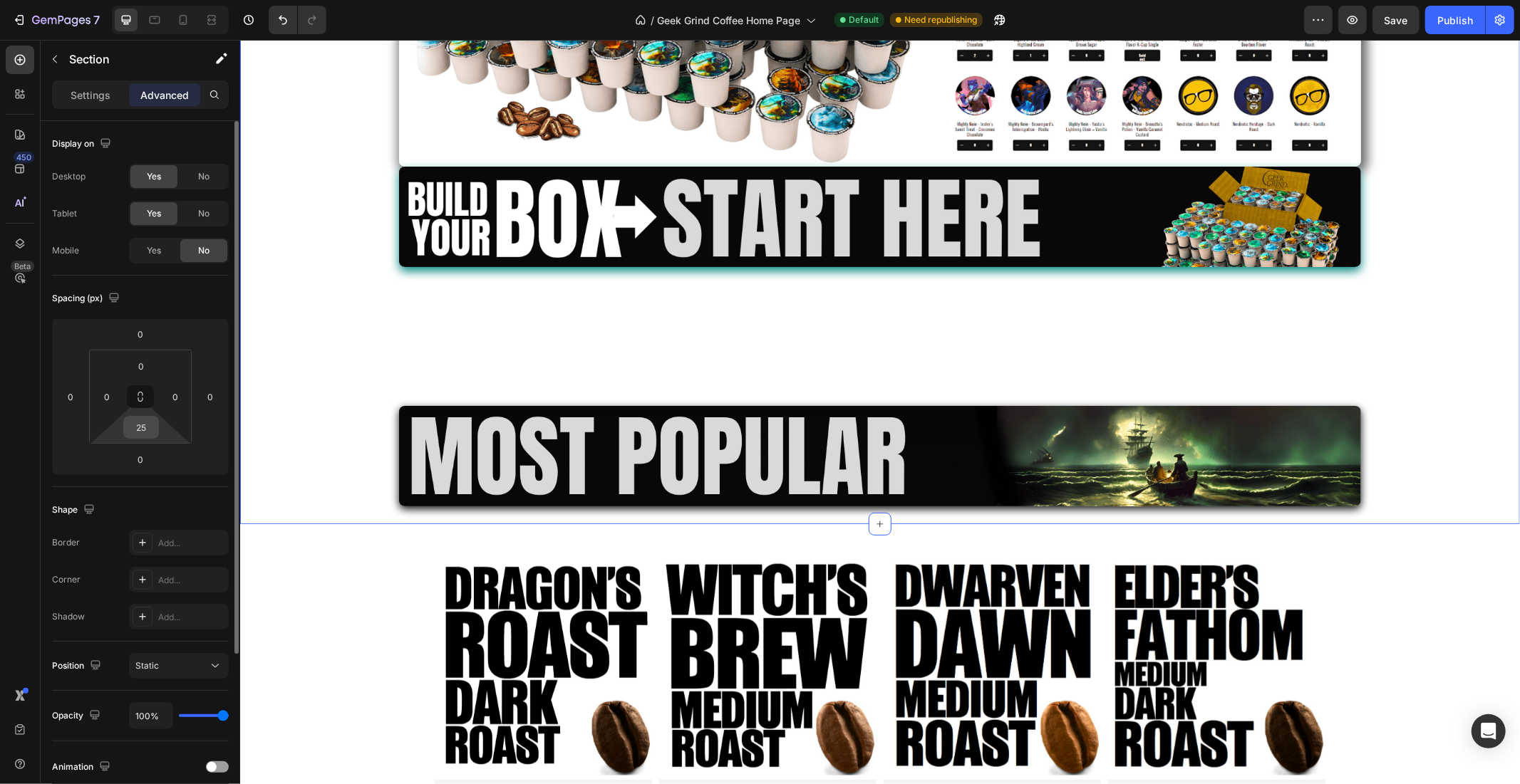
click at [145, 431] on input "25" at bounding box center [141, 427] width 29 height 22
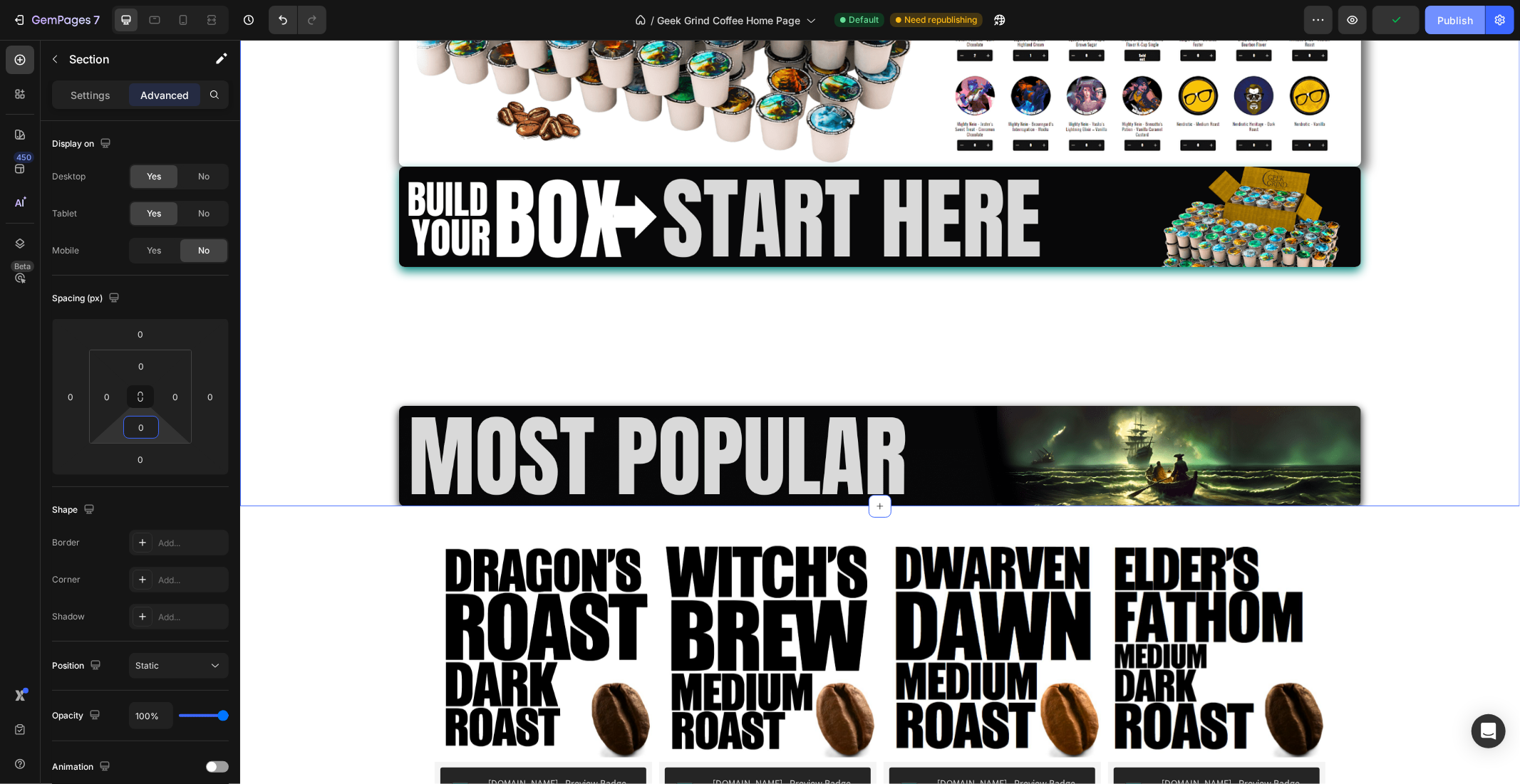
type input "0"
click at [1445, 22] on div "Publish" at bounding box center [1455, 20] width 35 height 15
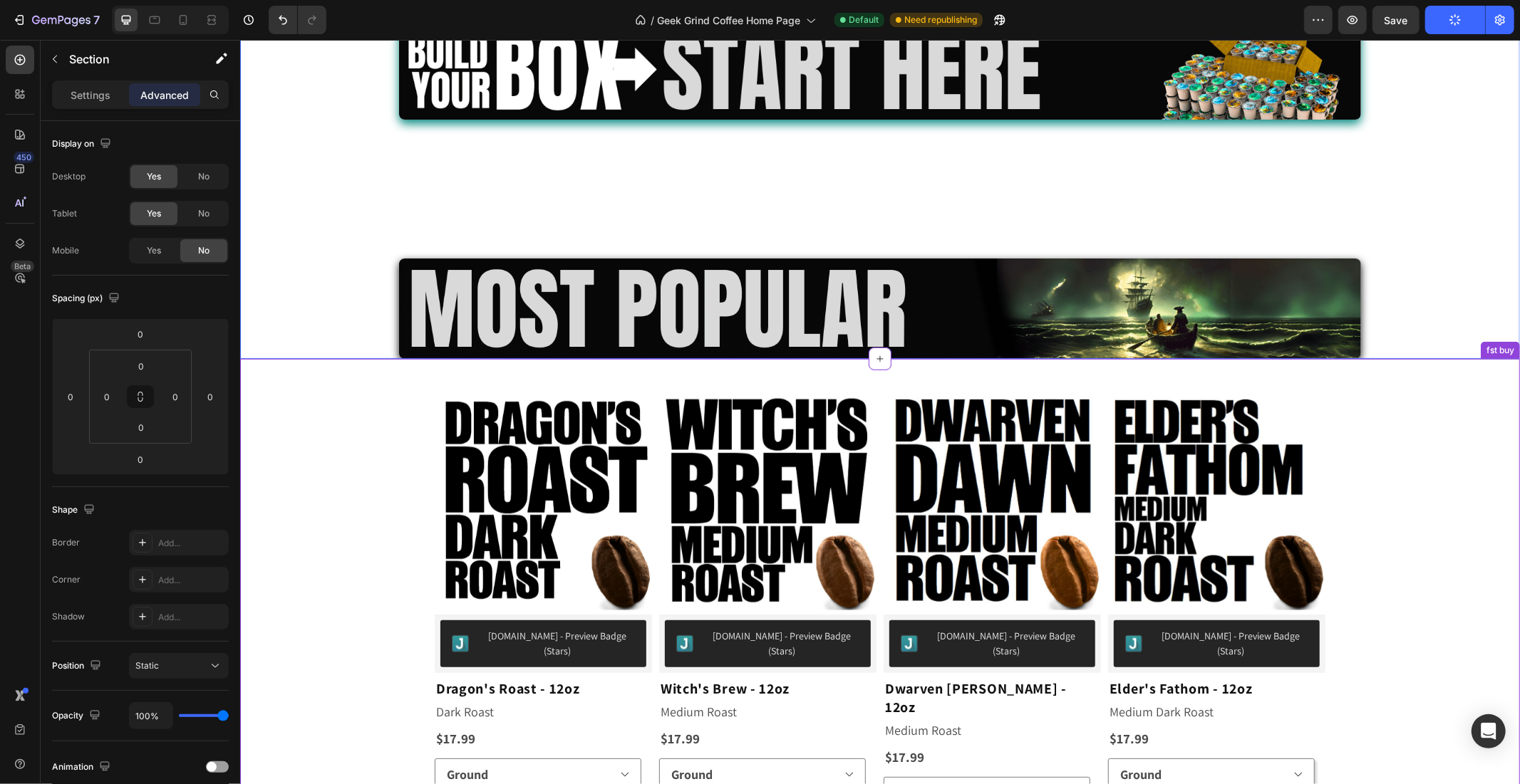
scroll to position [679, 0]
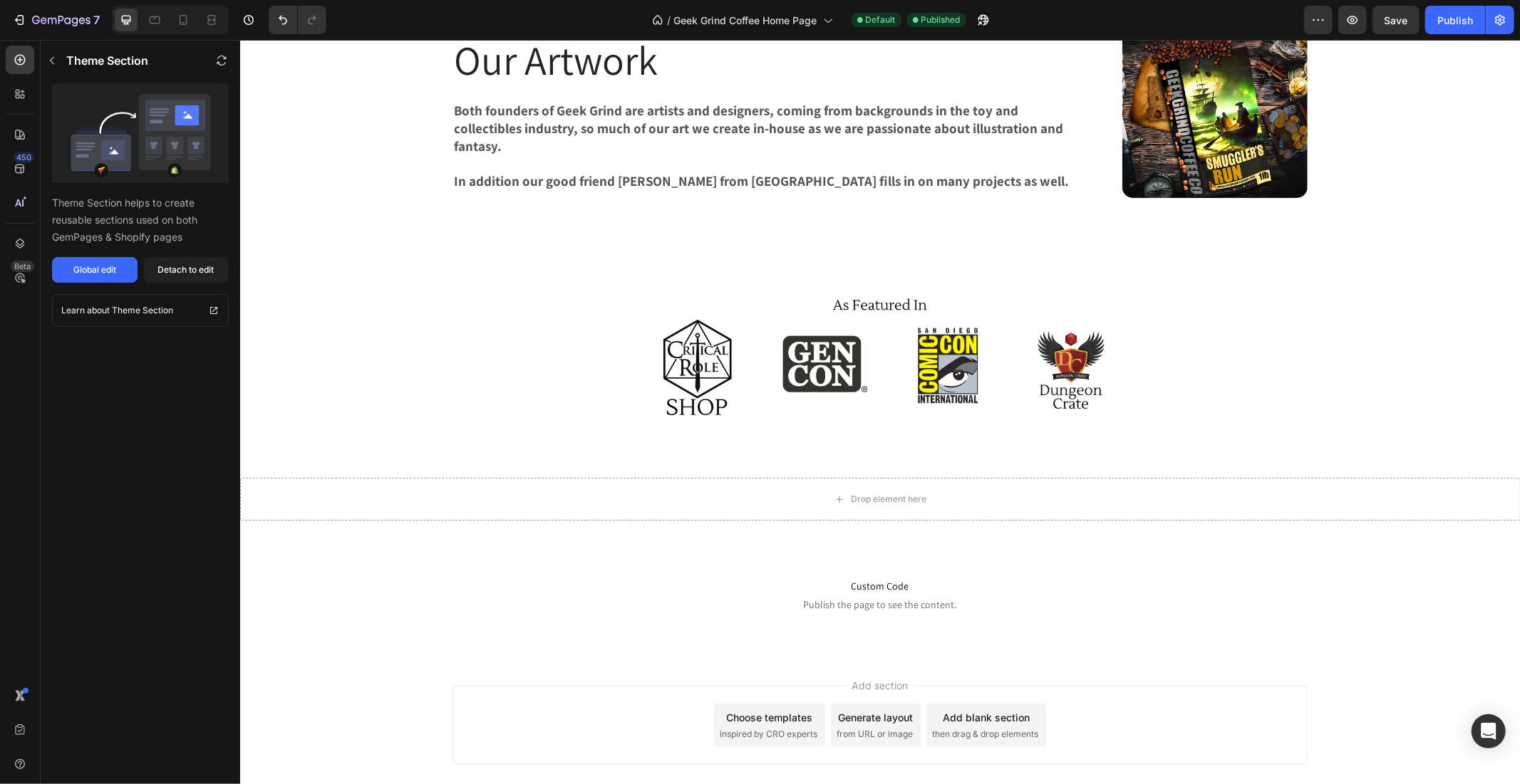
scroll to position [3777, 0]
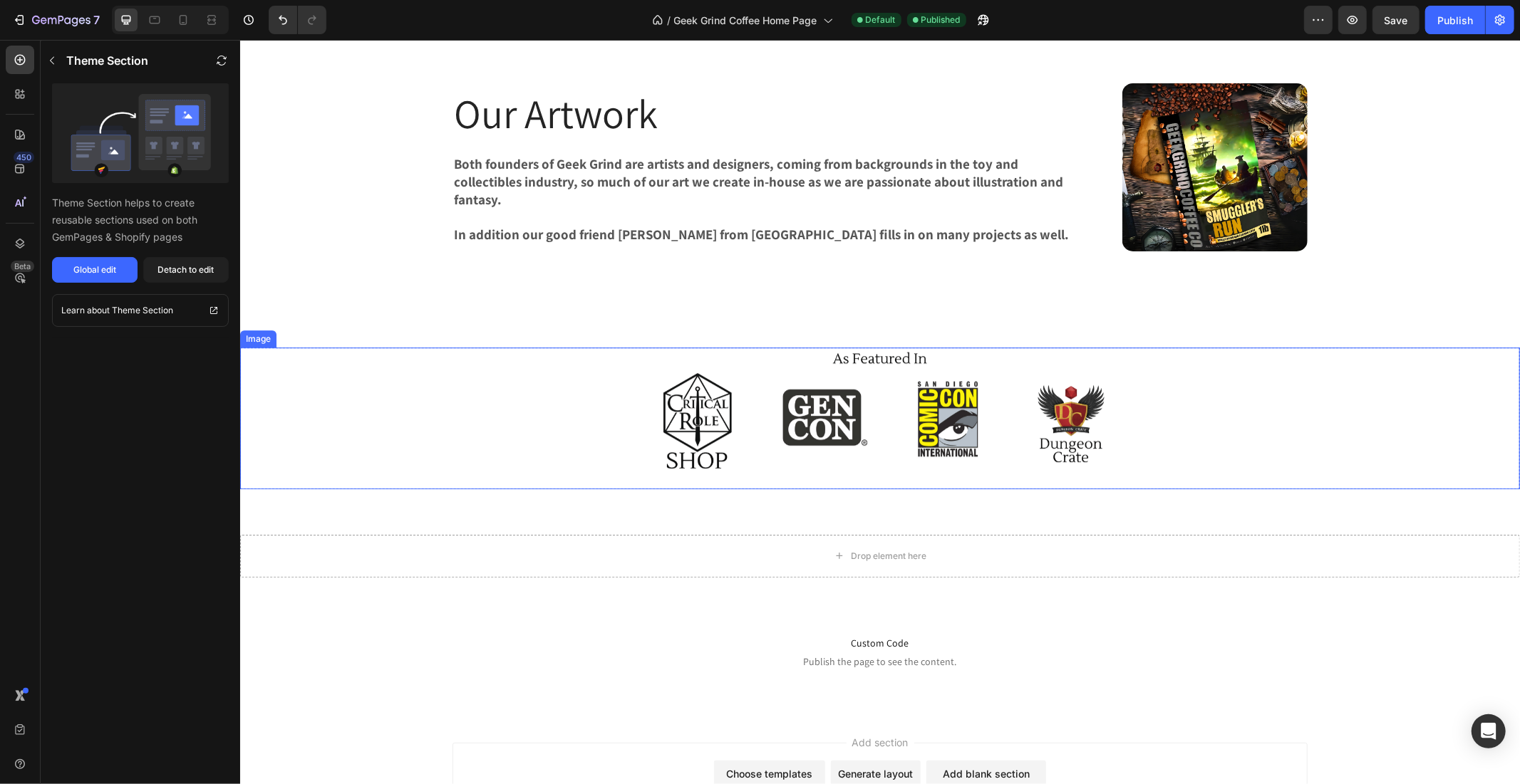
click at [1167, 406] on div "Image" at bounding box center [879, 417] width 1280 height 142
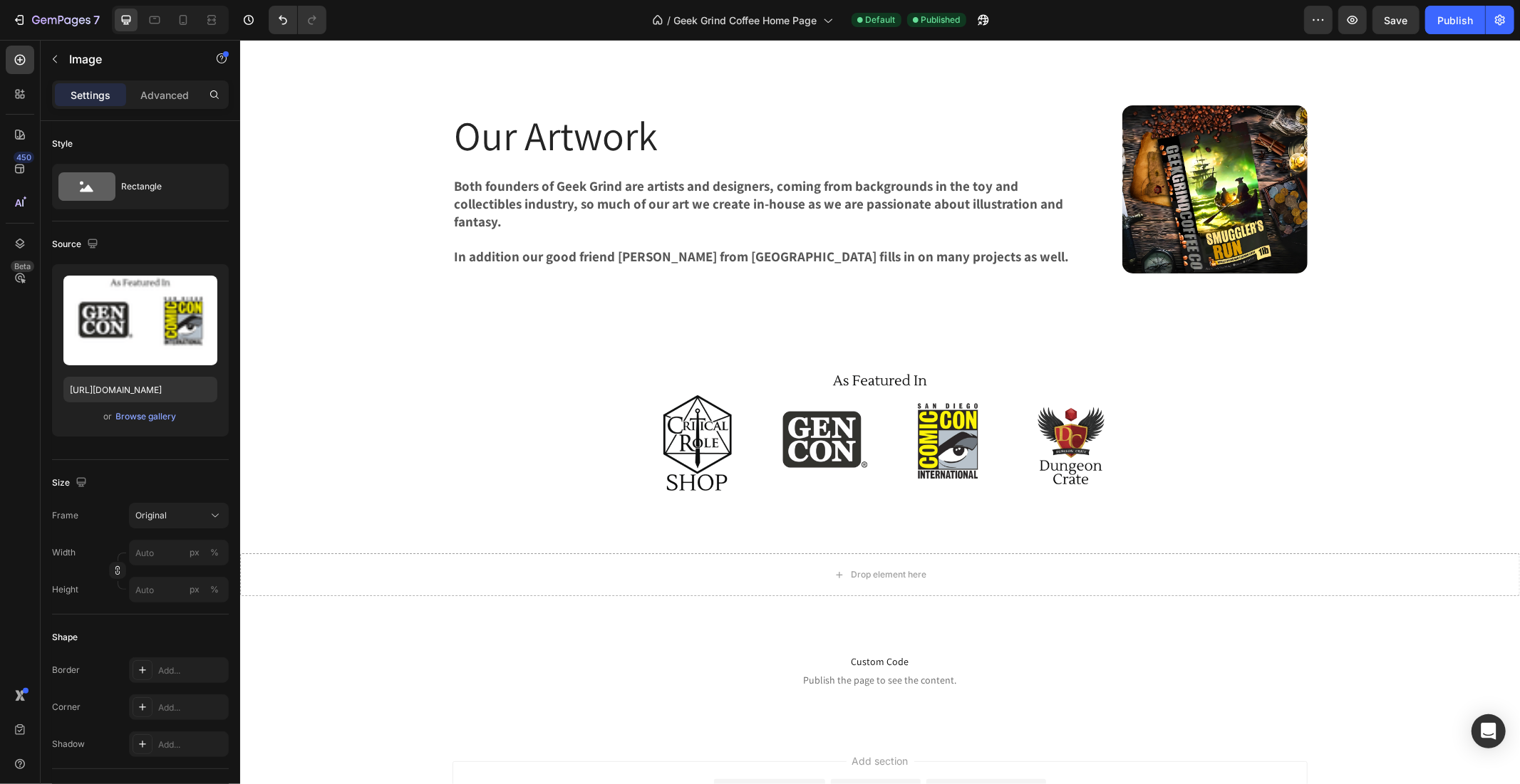
scroll to position [3825, 0]
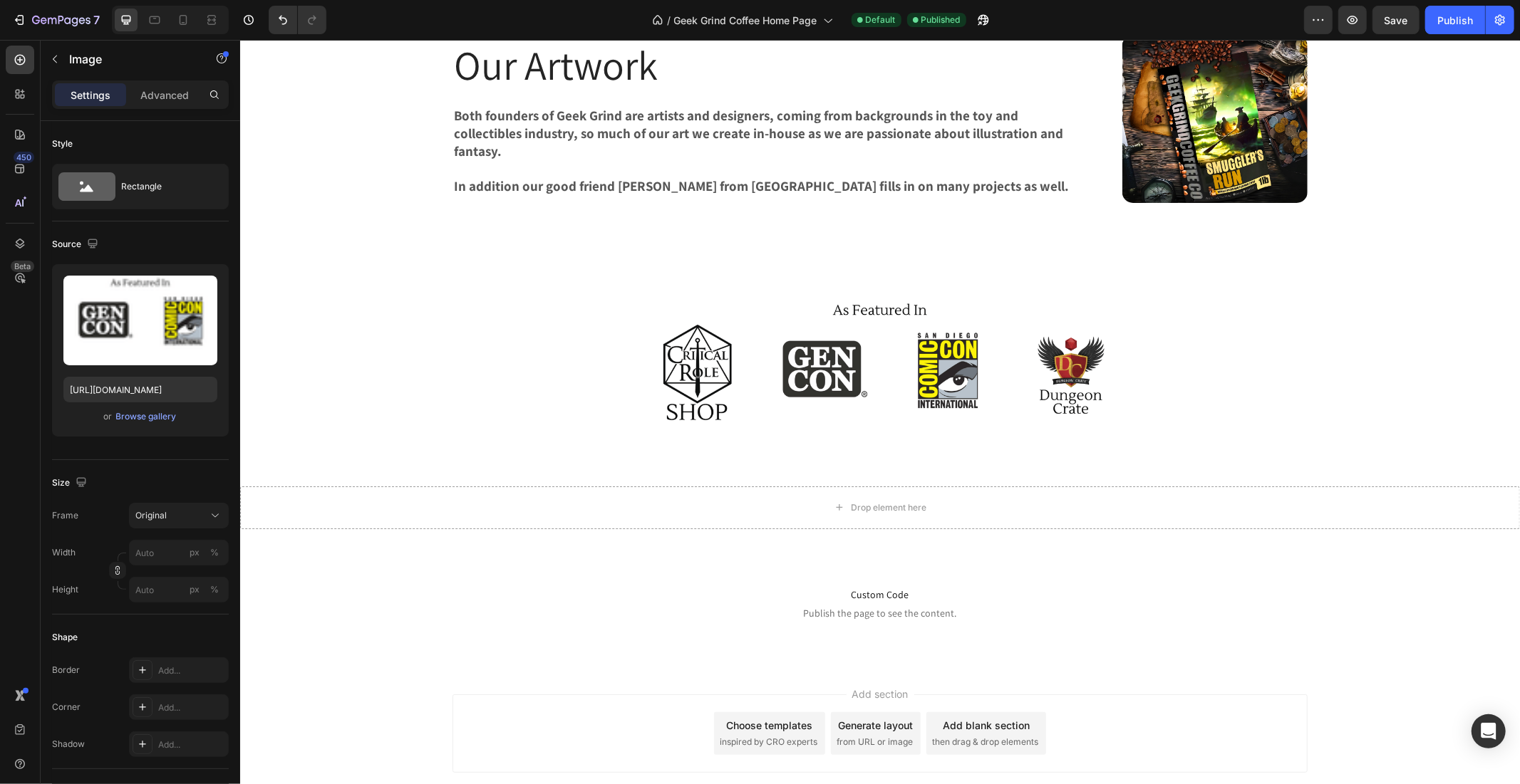
click at [500, 389] on div "Image" at bounding box center [879, 369] width 1280 height 142
click at [764, 306] on img at bounding box center [879, 369] width 568 height 142
click at [743, 379] on img at bounding box center [879, 369] width 568 height 142
click at [667, 363] on img at bounding box center [879, 369] width 568 height 142
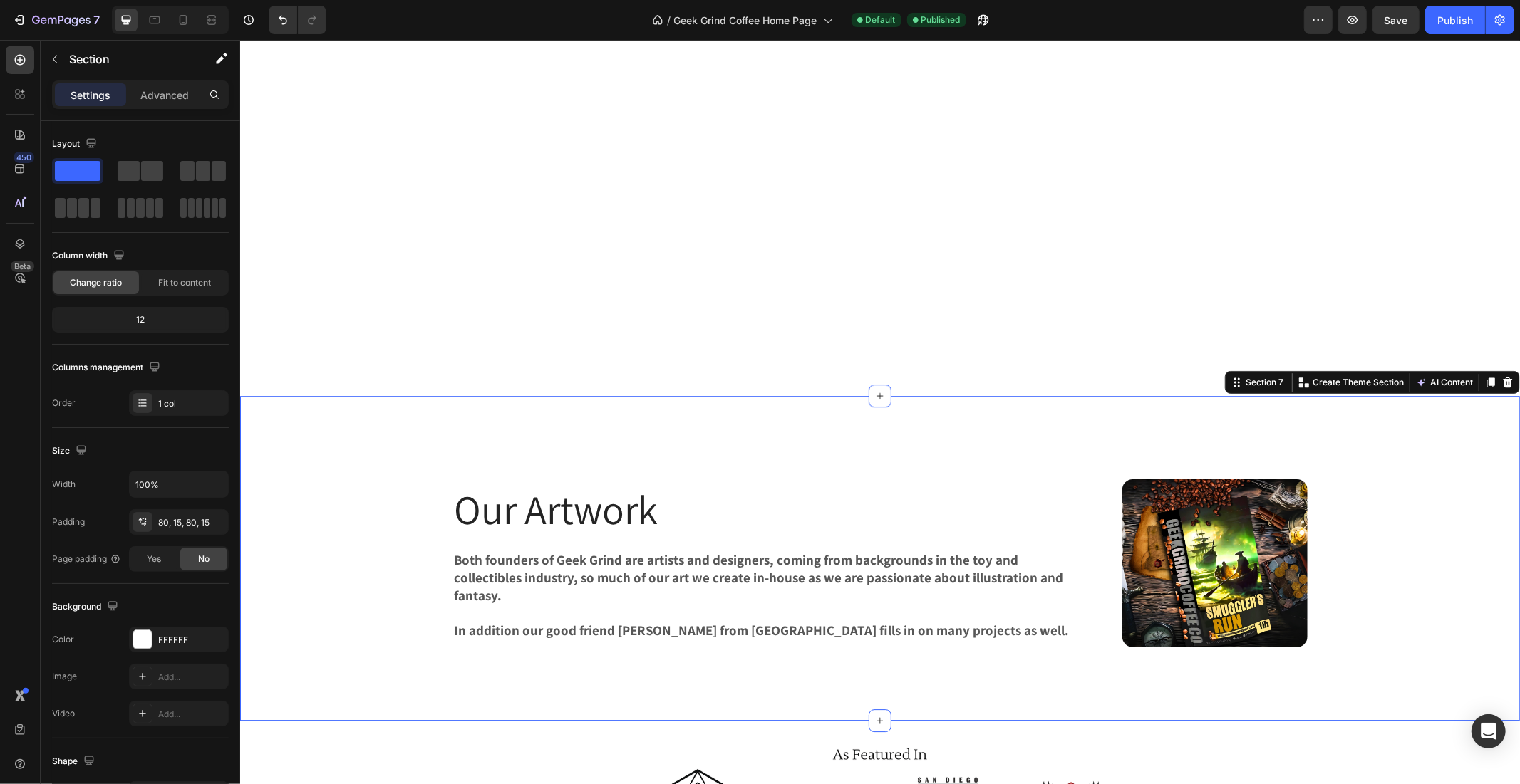
click at [510, 446] on div "Our Artwork Heading Both founders of Geek Grind are artists and designers, comi…" at bounding box center [879, 558] width 1280 height 325
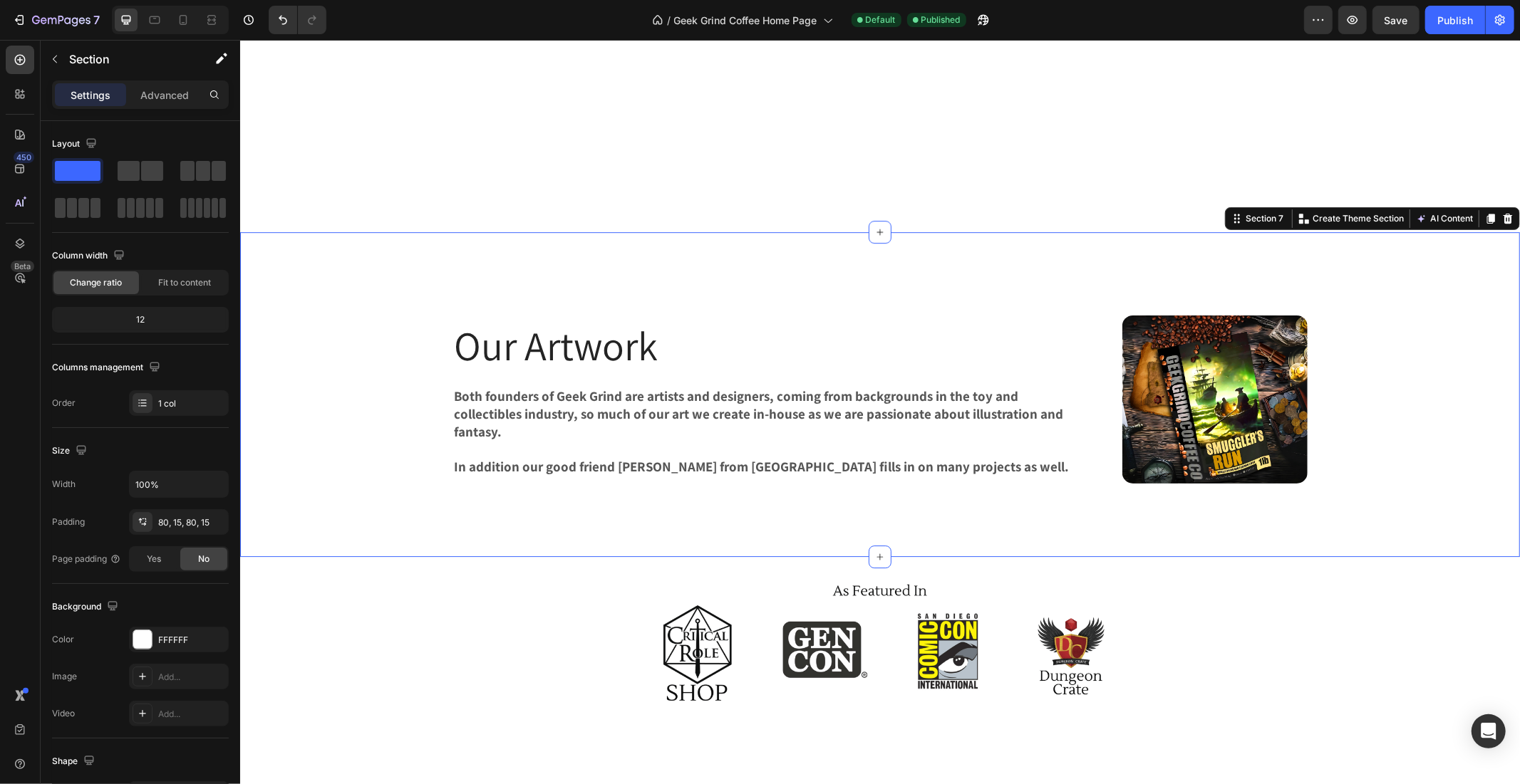
scroll to position [3777, 0]
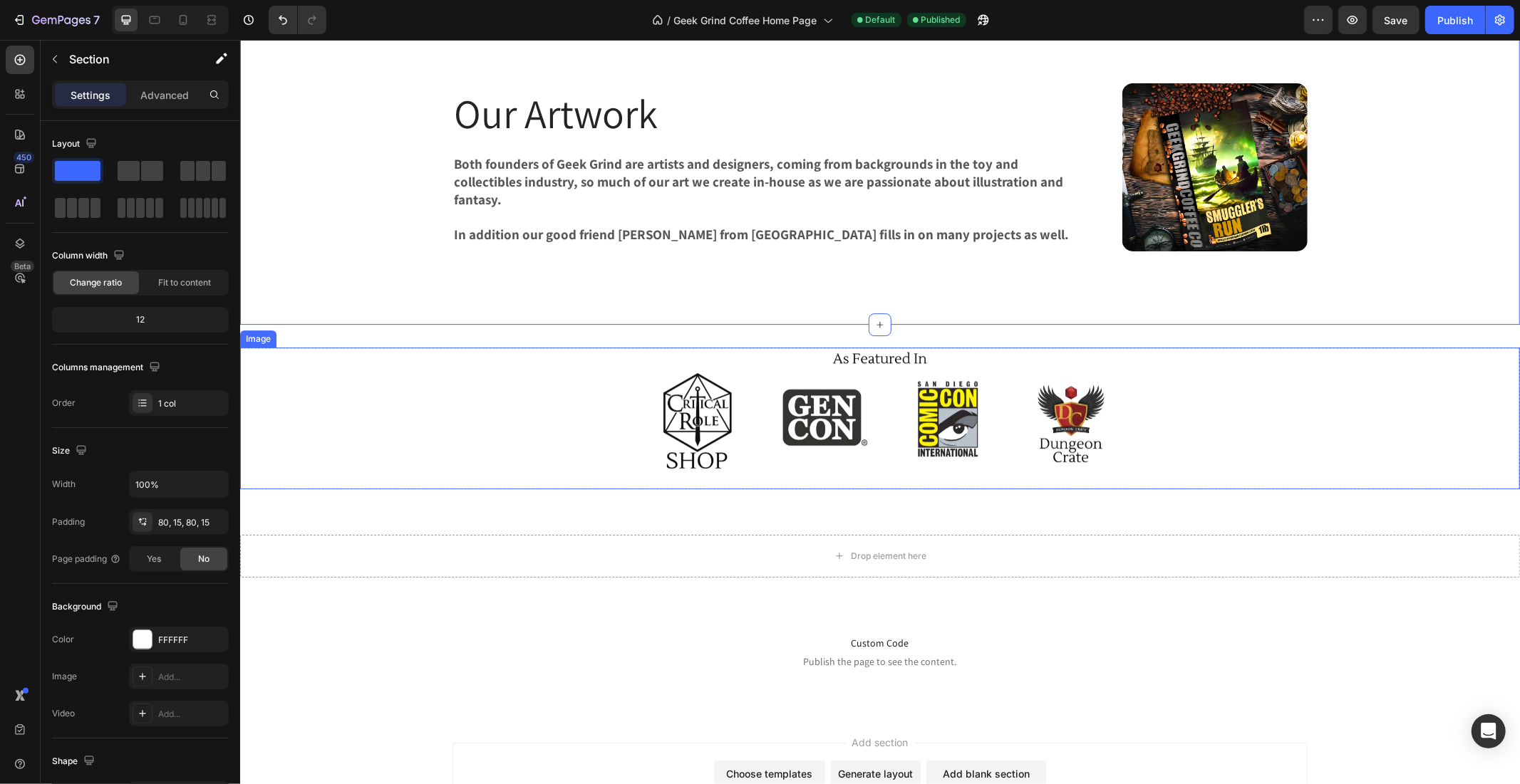
click at [509, 443] on div "Image" at bounding box center [879, 417] width 1280 height 142
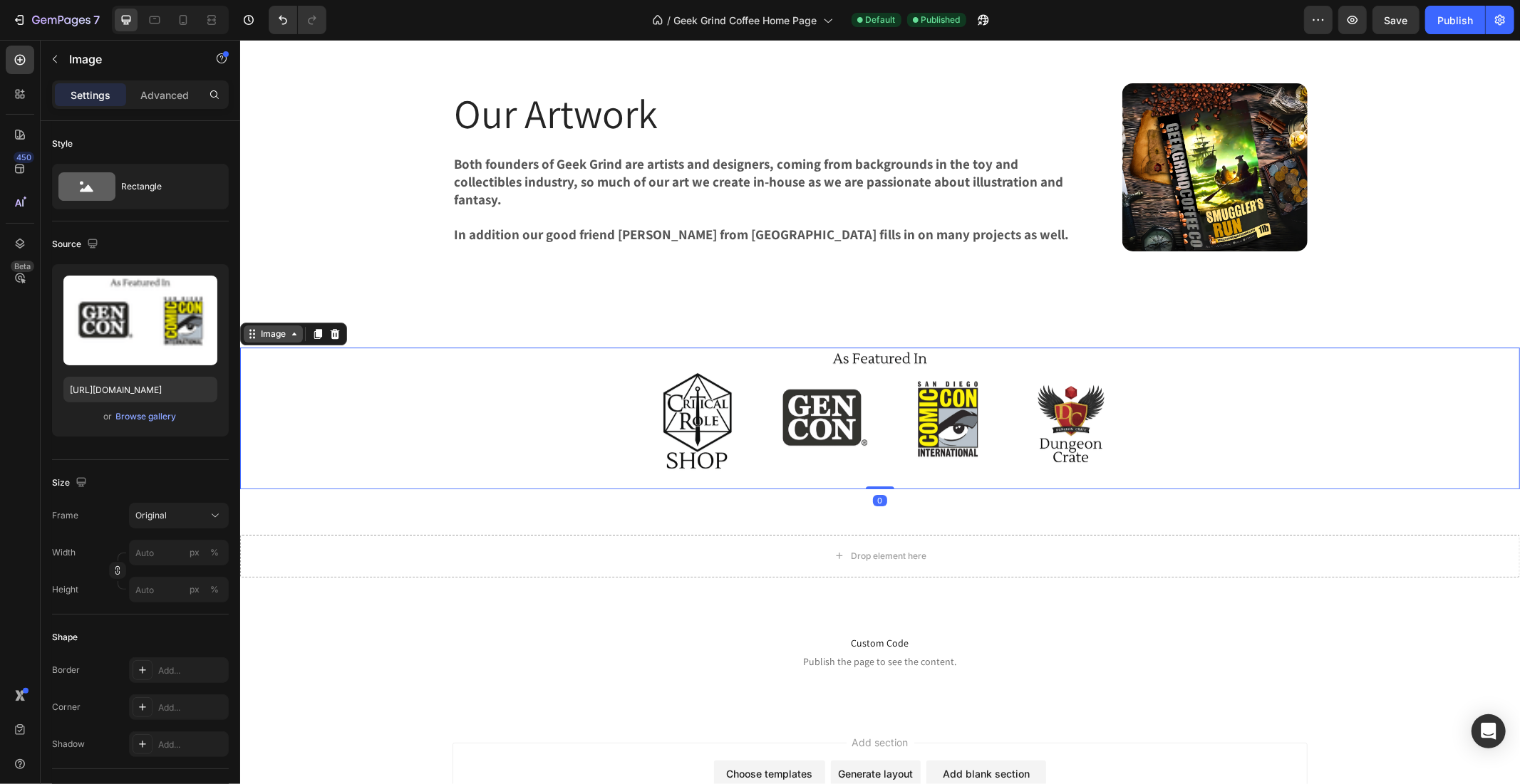
click at [265, 332] on div "Image" at bounding box center [273, 333] width 31 height 13
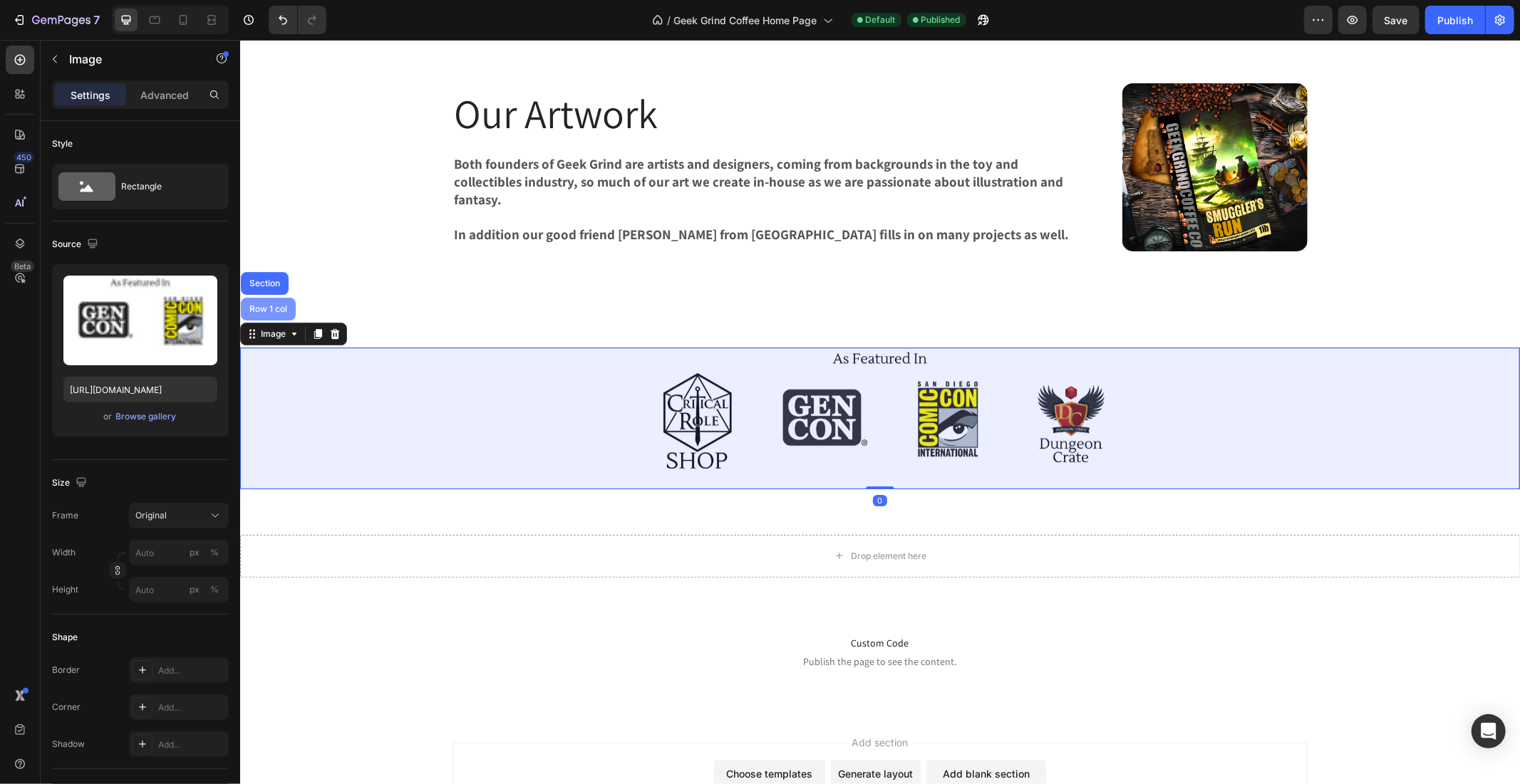
click at [270, 308] on div "Row 1 col" at bounding box center [267, 308] width 43 height 8
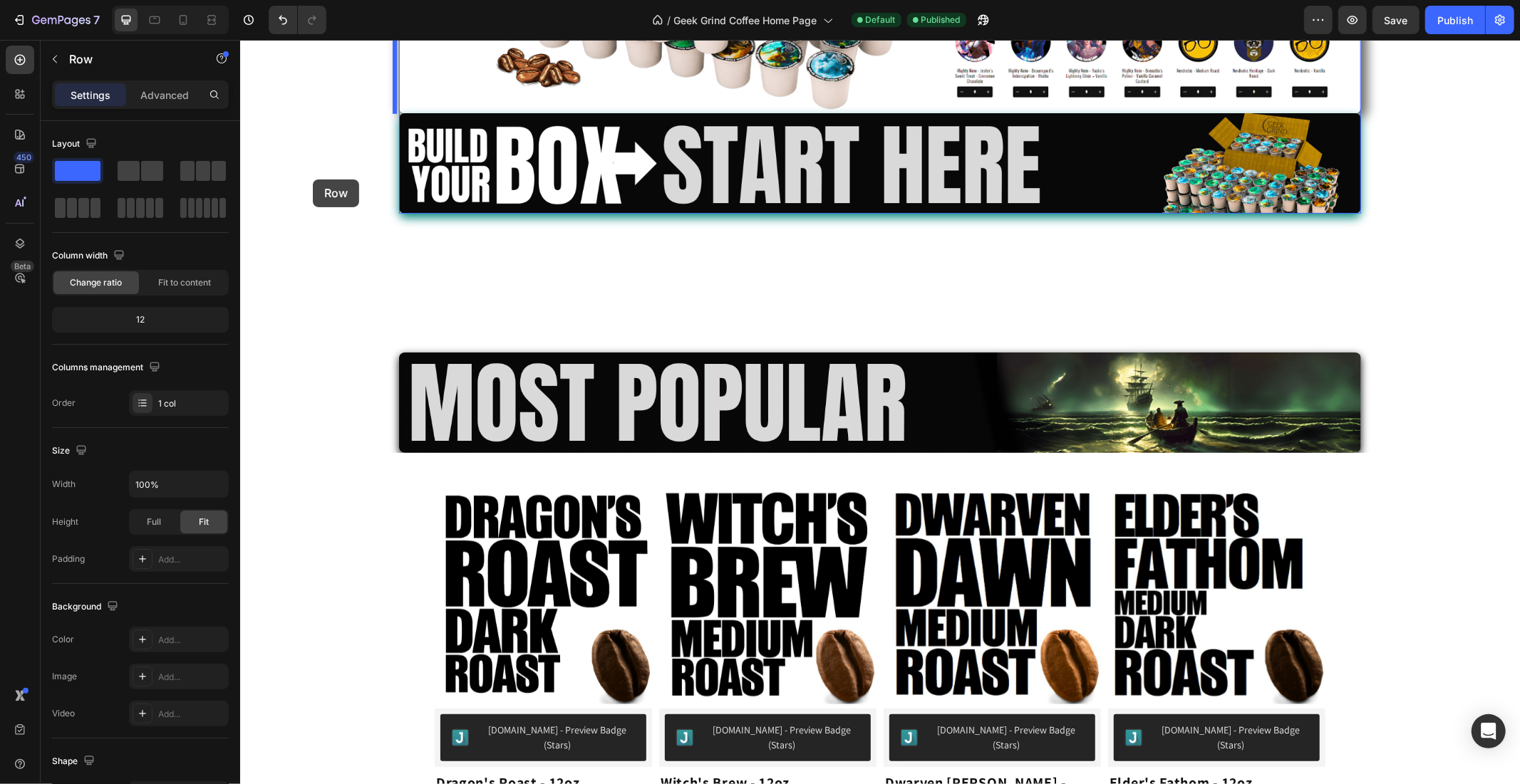
scroll to position [458, 0]
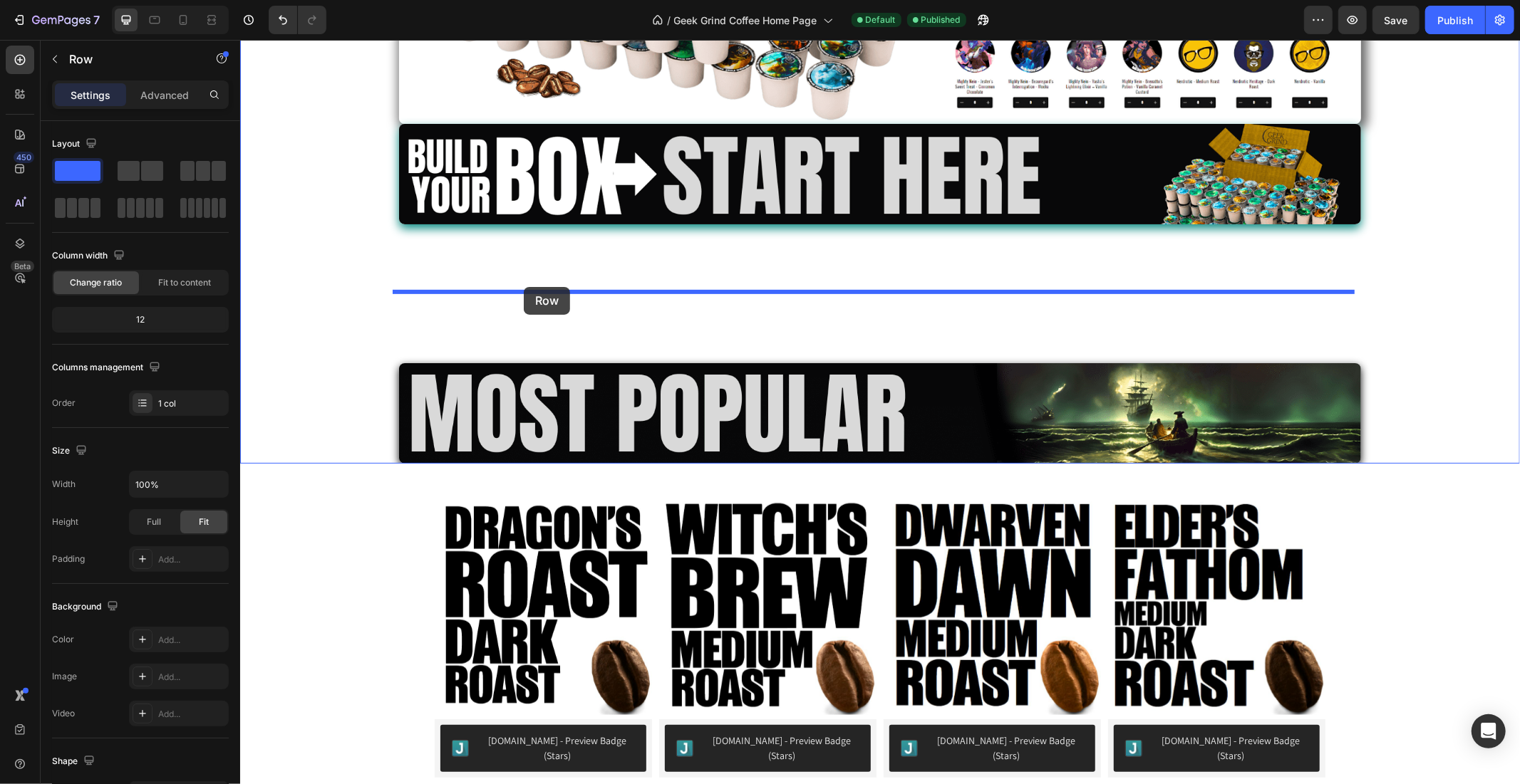
drag, startPoint x: 251, startPoint y: 335, endPoint x: 523, endPoint y: 286, distance: 276.4
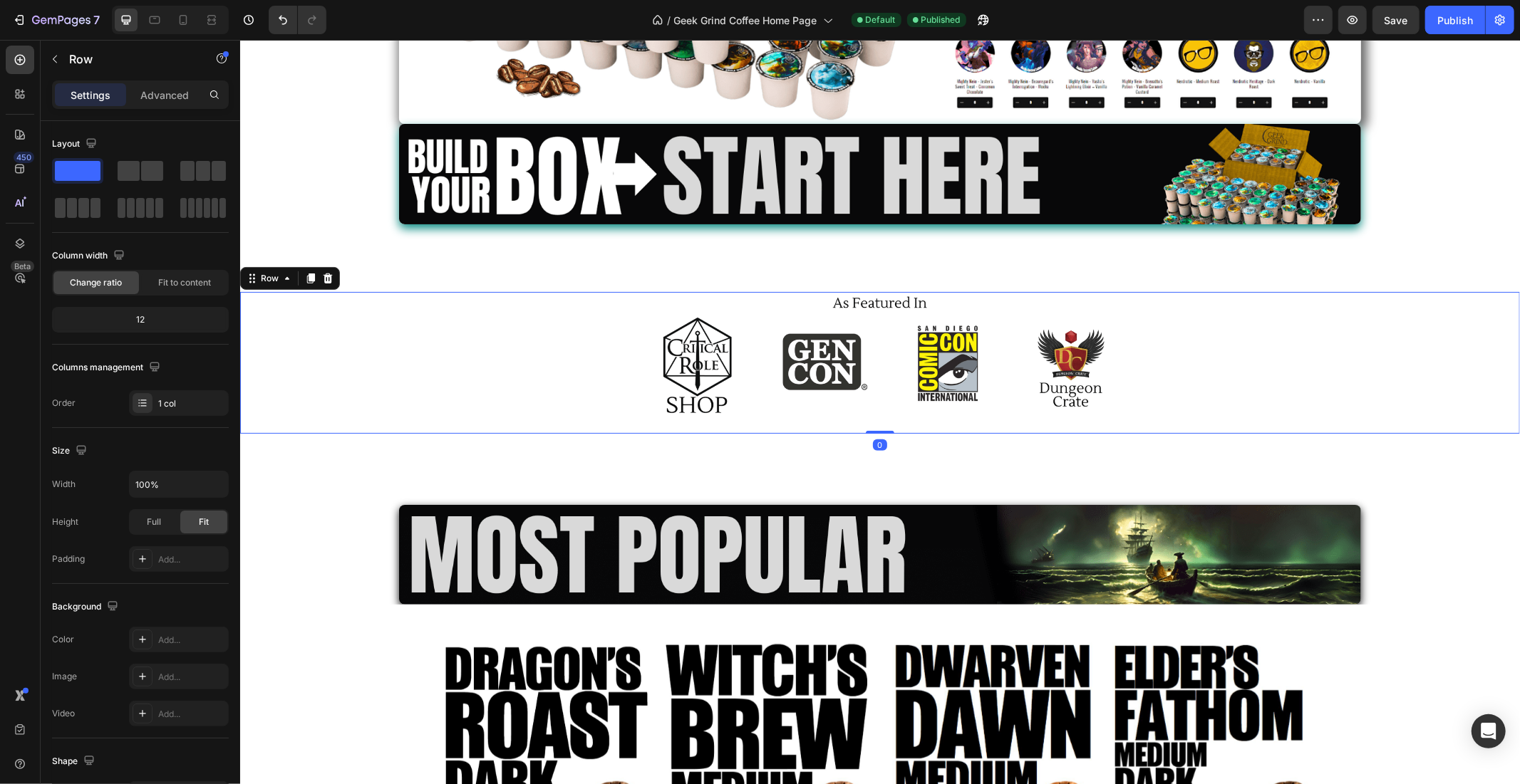
drag, startPoint x: 876, startPoint y: 496, endPoint x: 887, endPoint y: 424, distance: 72.8
click at [887, 424] on div "Image Row 0" at bounding box center [879, 362] width 1280 height 142
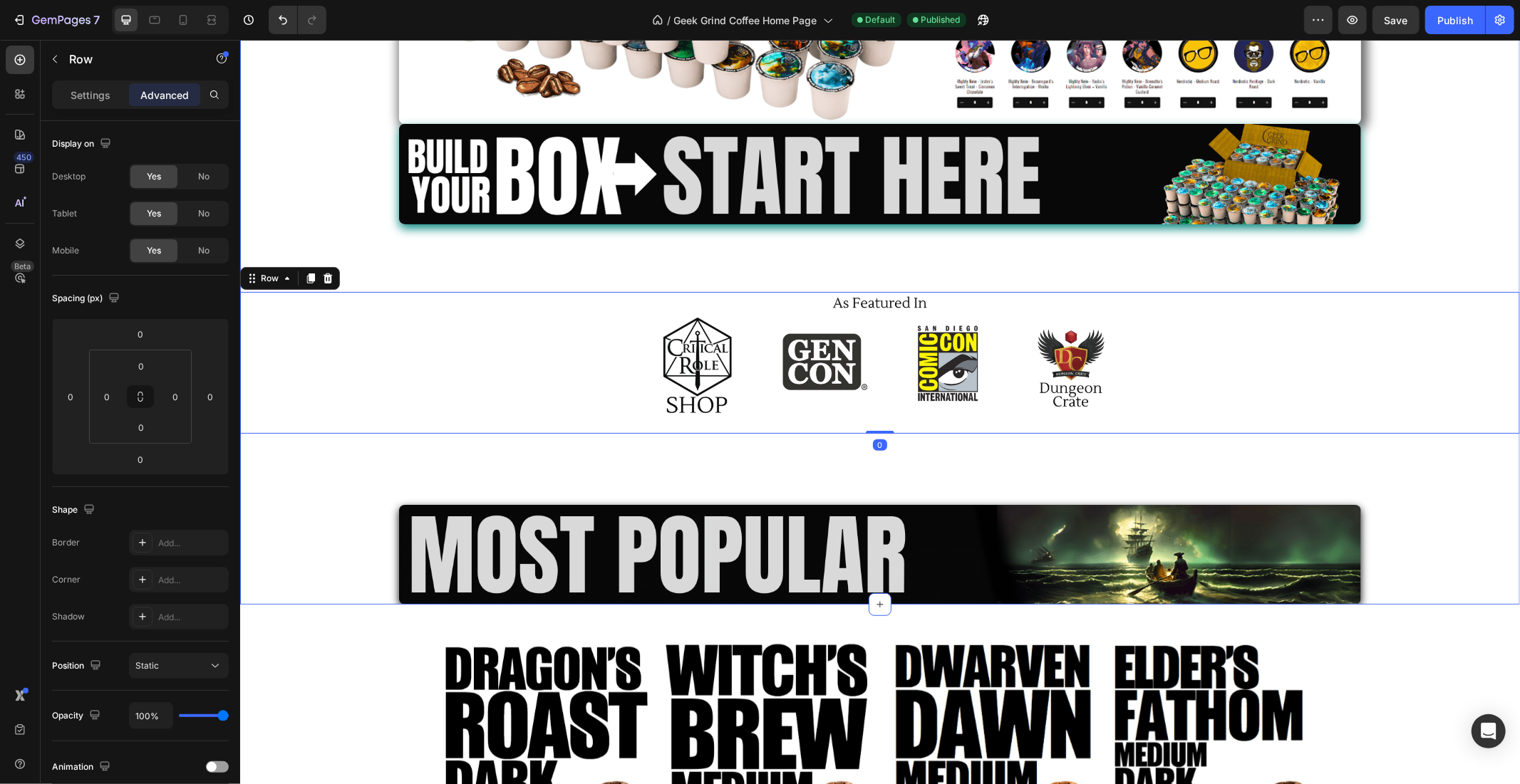
click at [298, 544] on div "Image Image Row Row Image Row 0 Image Row" at bounding box center [879, 107] width 1280 height 994
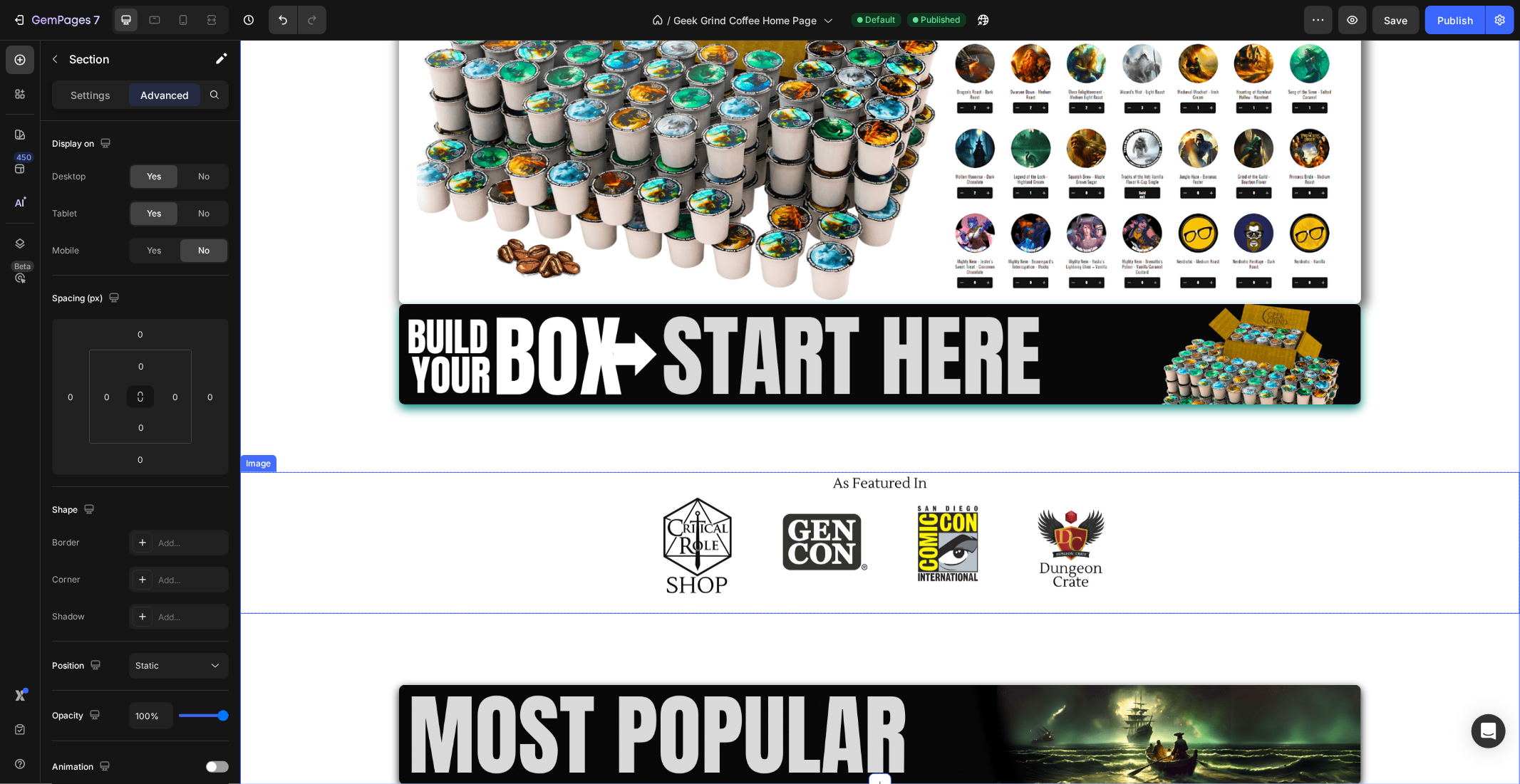
scroll to position [227, 0]
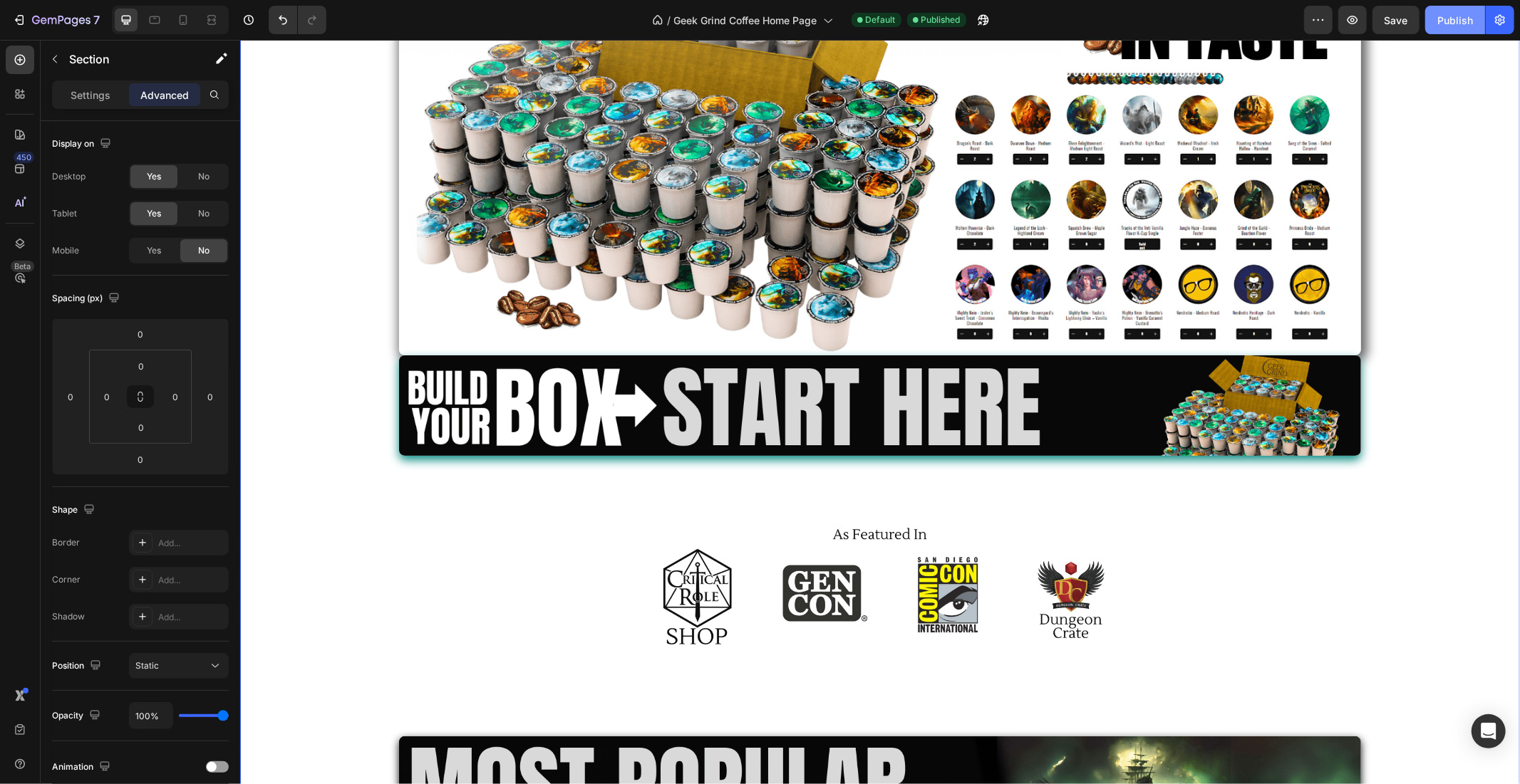
click at [1449, 22] on div "Publish" at bounding box center [1455, 20] width 35 height 15
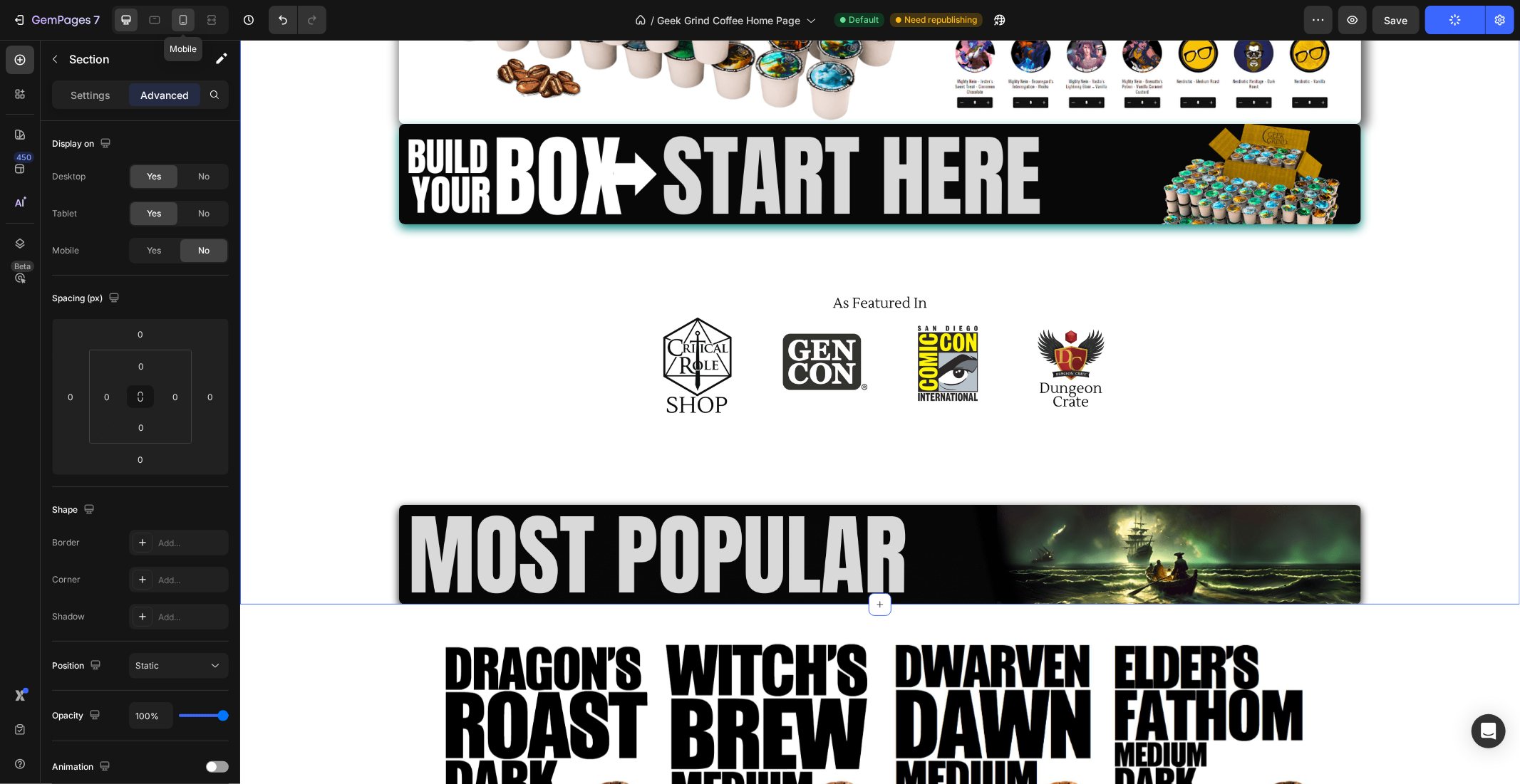
click at [179, 19] on icon at bounding box center [183, 20] width 14 height 14
type input "25"
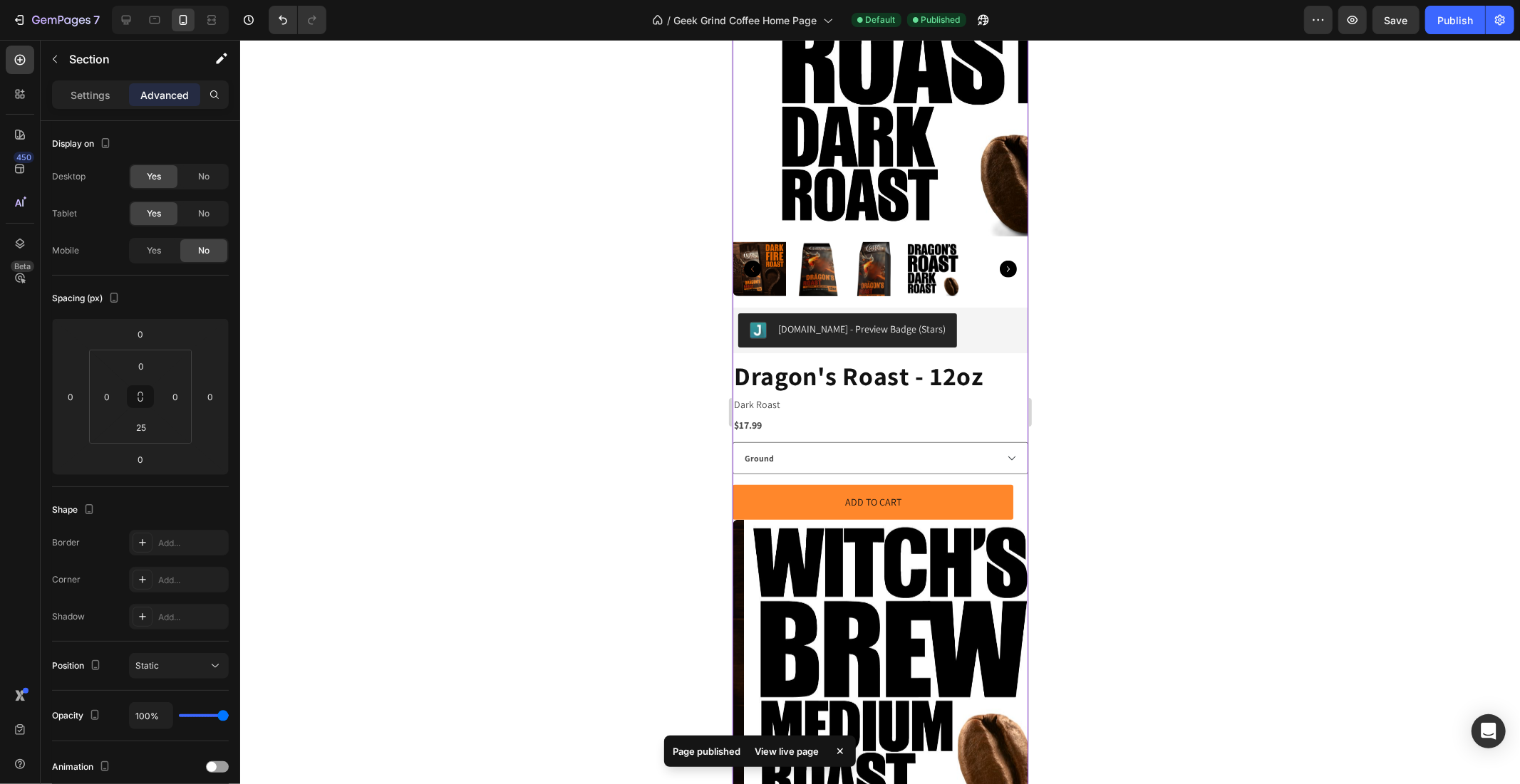
scroll to position [791, 0]
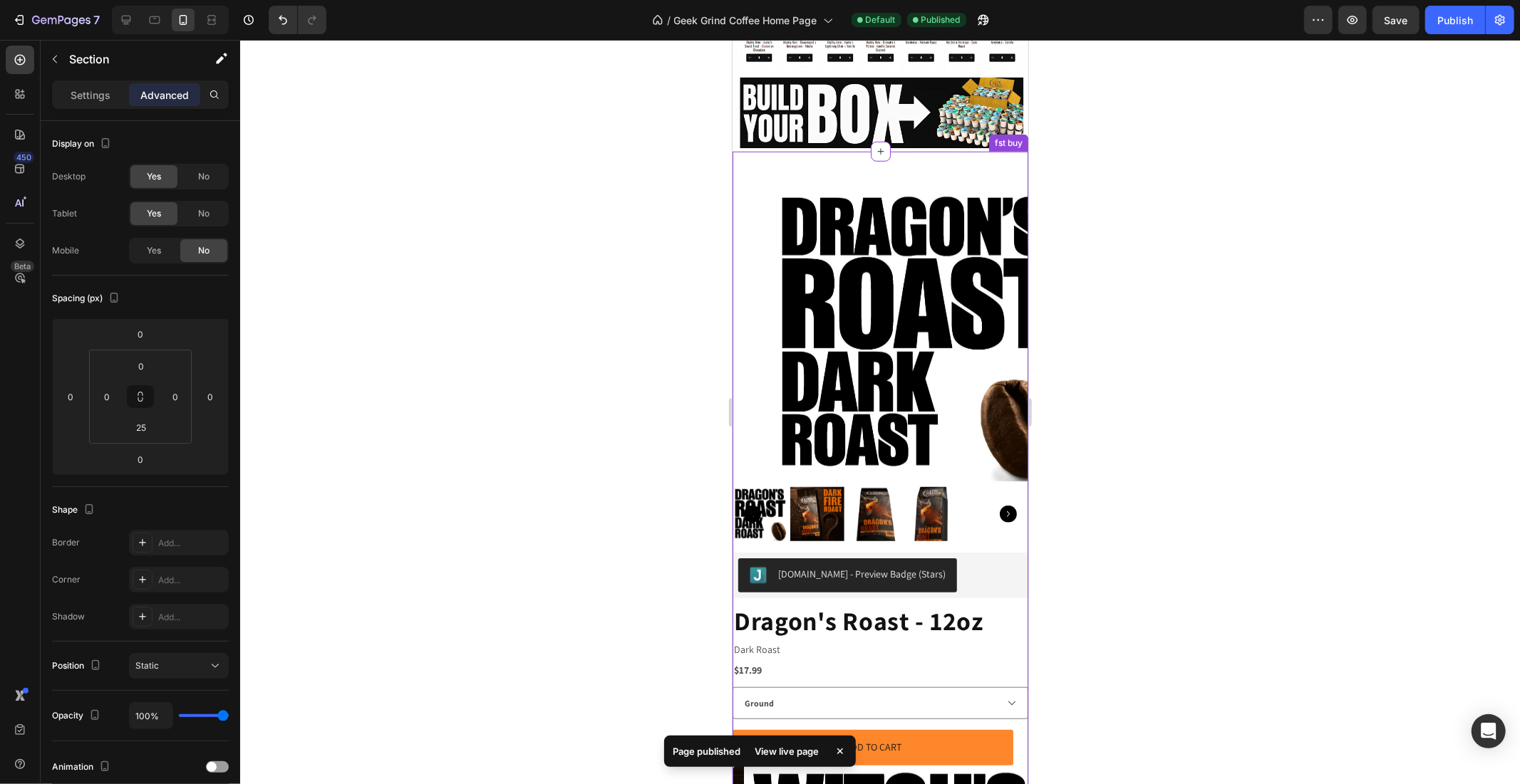
click at [842, 365] on img at bounding box center [914, 332] width 296 height 295
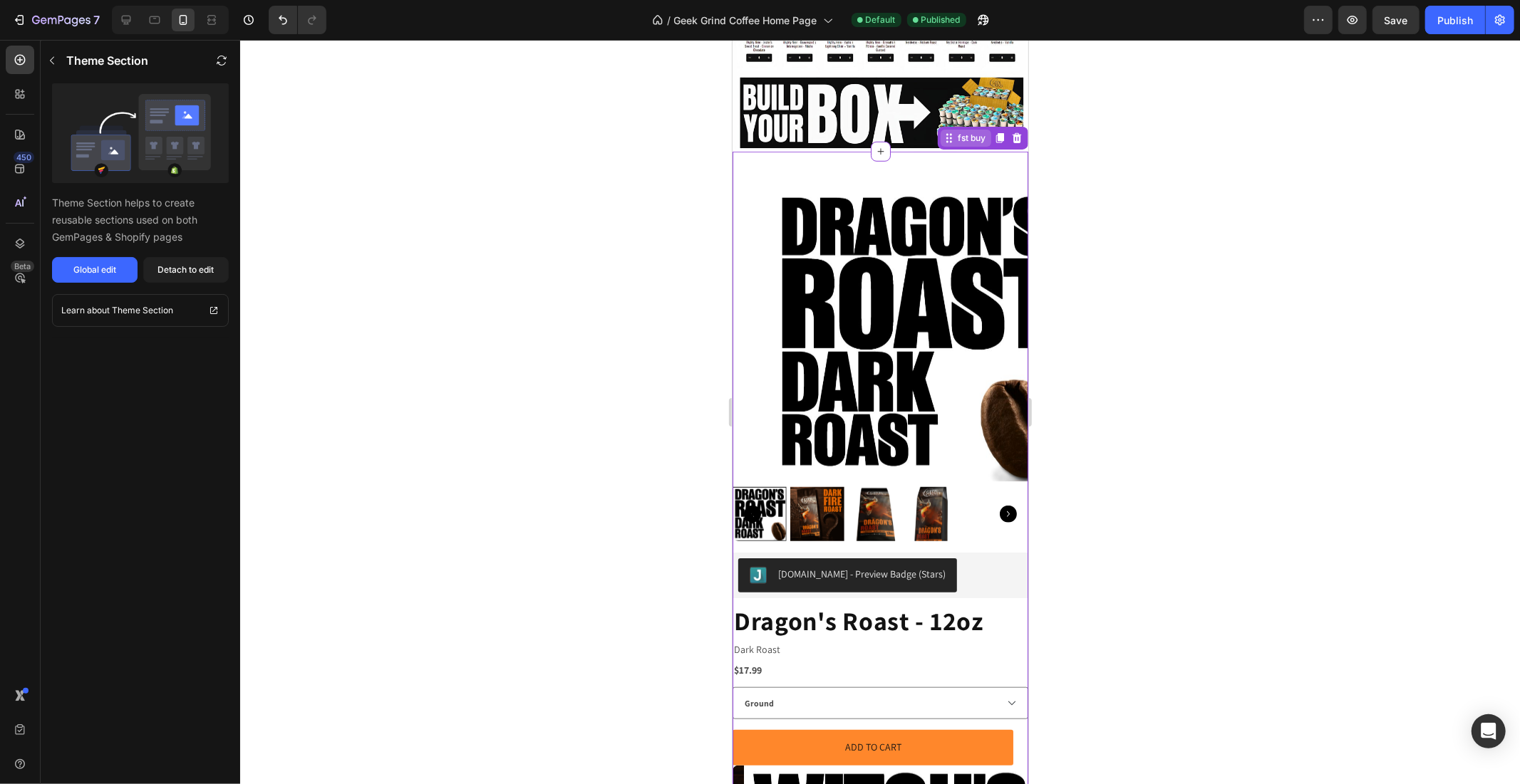
click at [954, 131] on div "fst buy" at bounding box center [971, 137] width 33 height 13
click at [186, 271] on div "Detach to edit" at bounding box center [186, 270] width 56 height 13
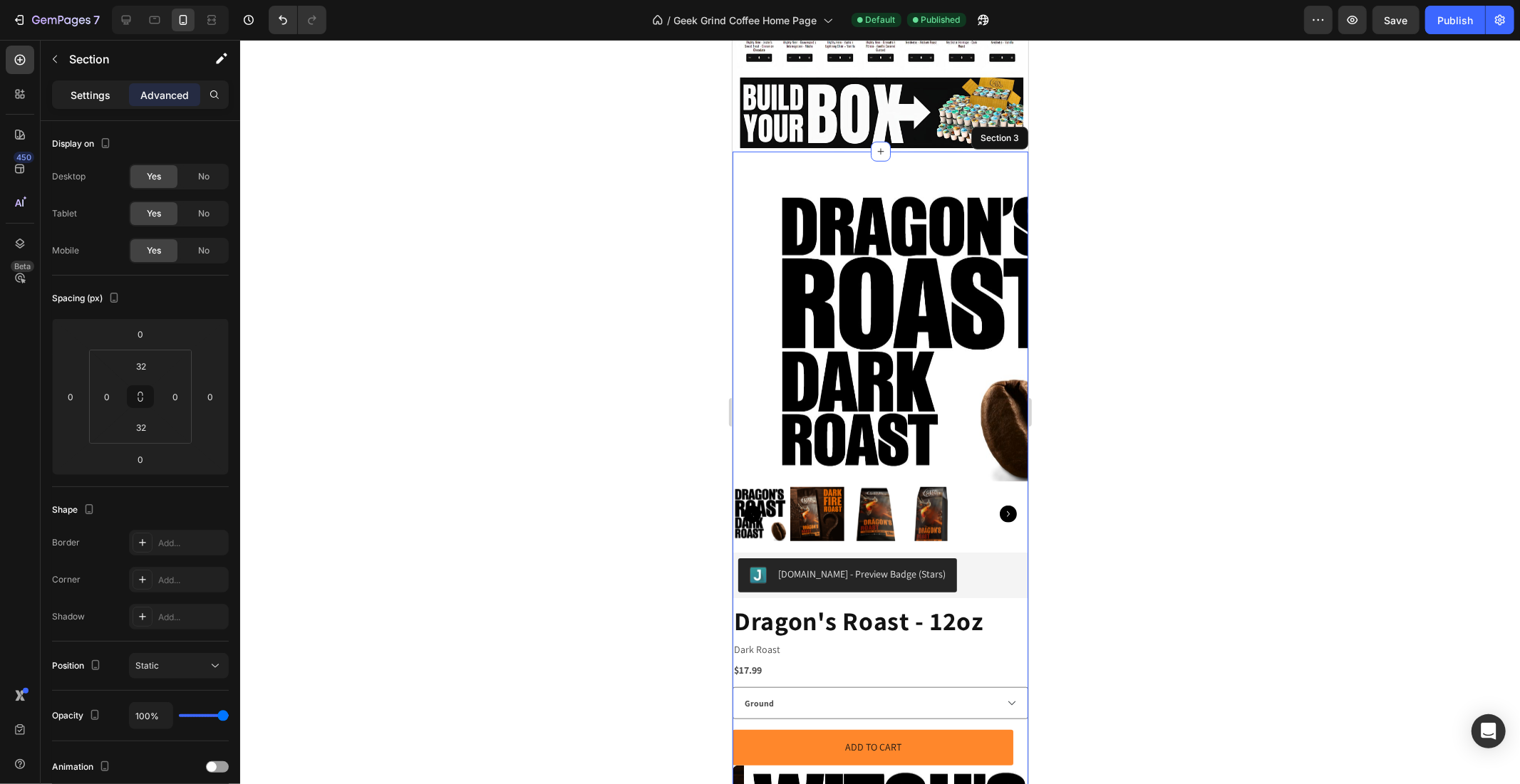
click at [80, 88] on p "Settings" at bounding box center [90, 95] width 40 height 15
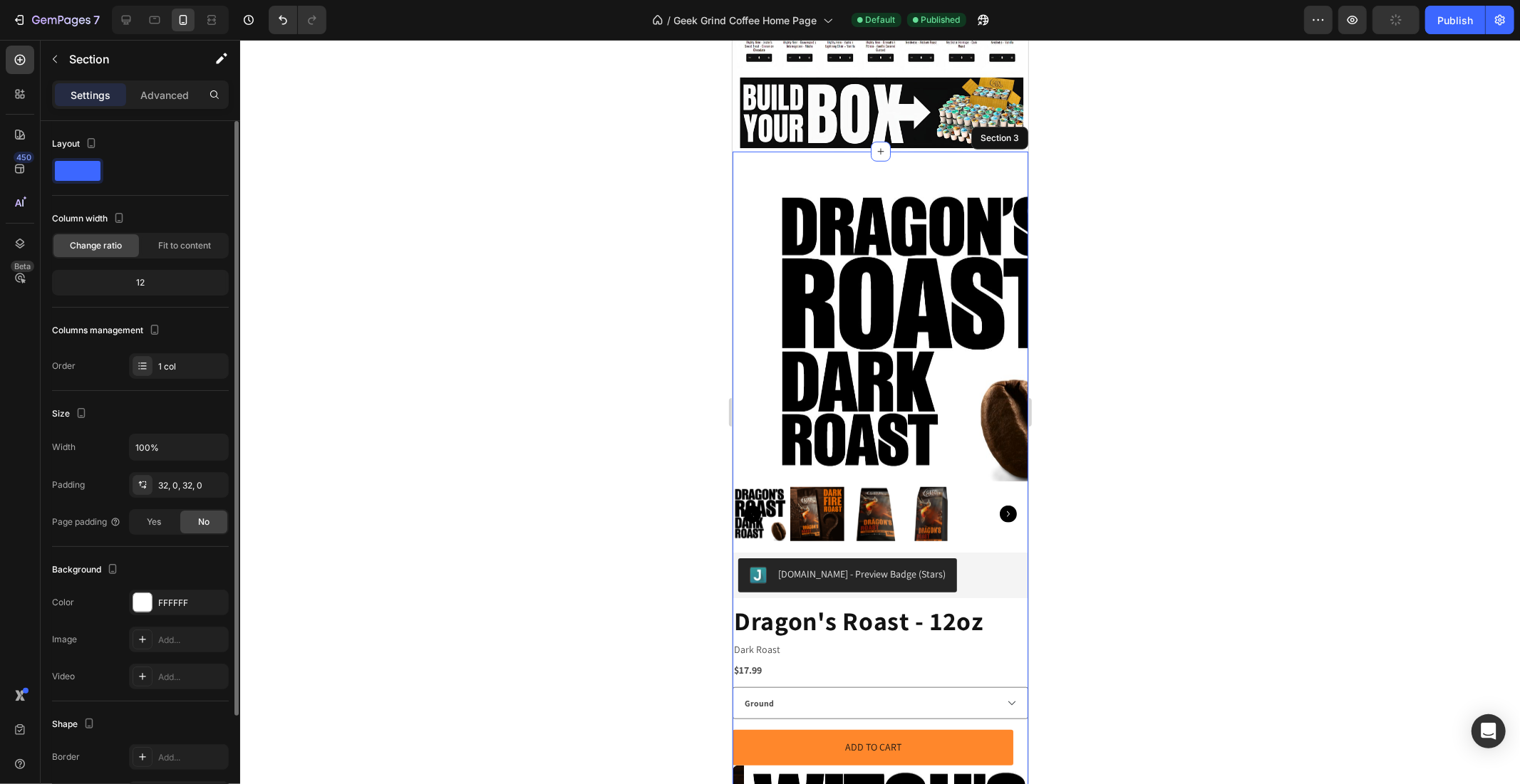
click at [172, 344] on div "Columns management Order 1 col" at bounding box center [141, 349] width 177 height 60
click at [186, 376] on div "1 col" at bounding box center [179, 366] width 99 height 25
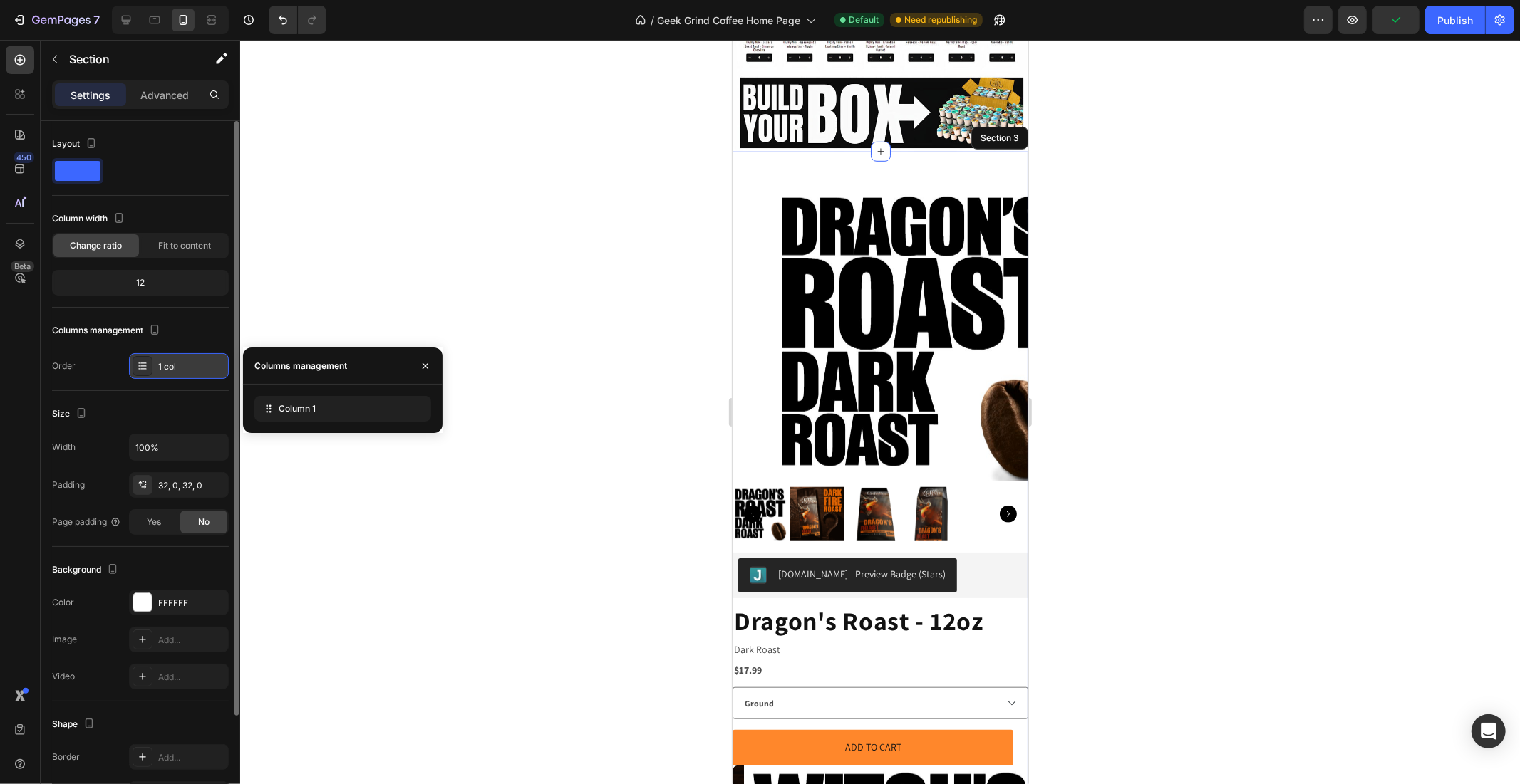
click at [183, 366] on div "1 col" at bounding box center [192, 367] width 67 height 13
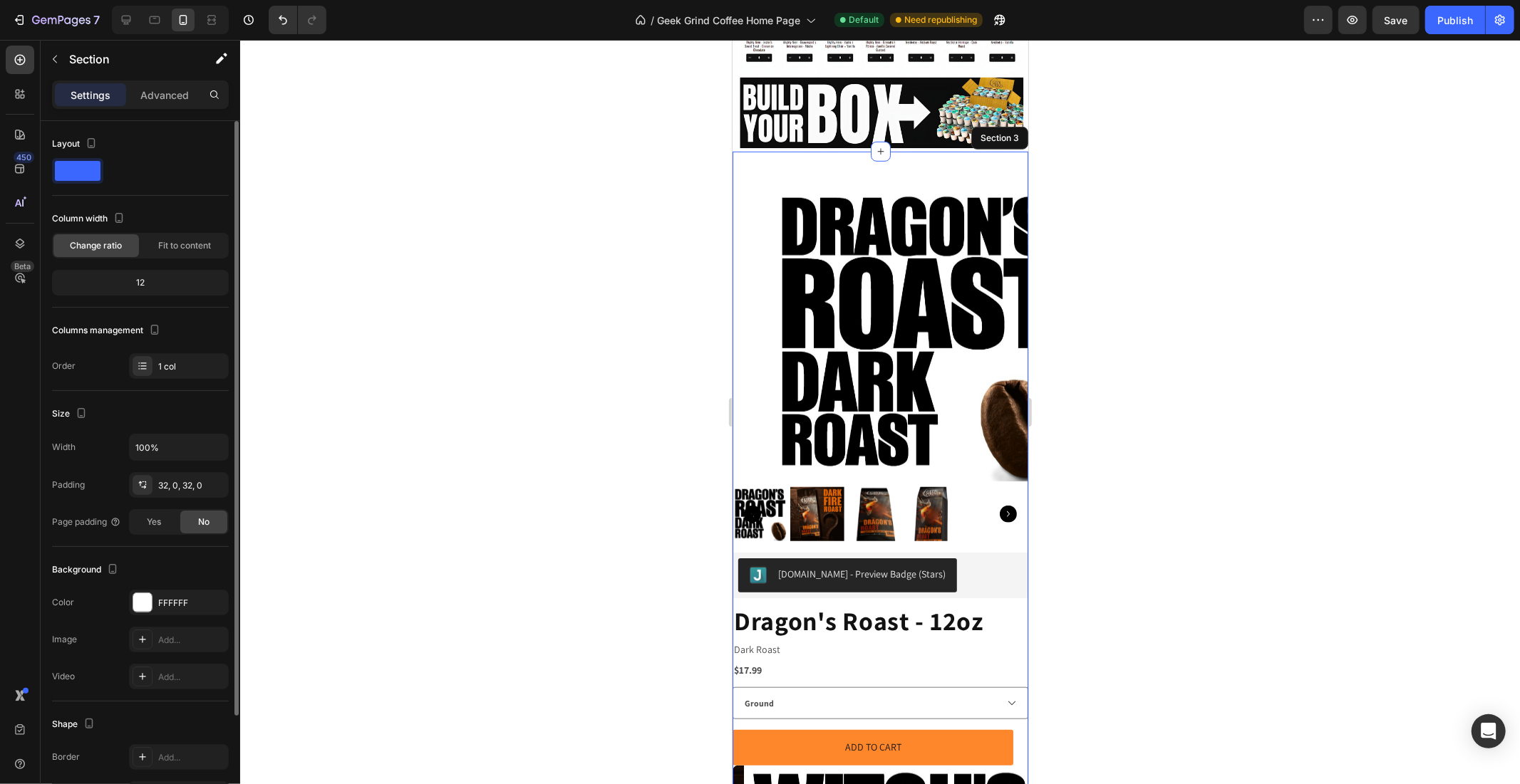
click at [89, 167] on span at bounding box center [78, 171] width 45 height 20
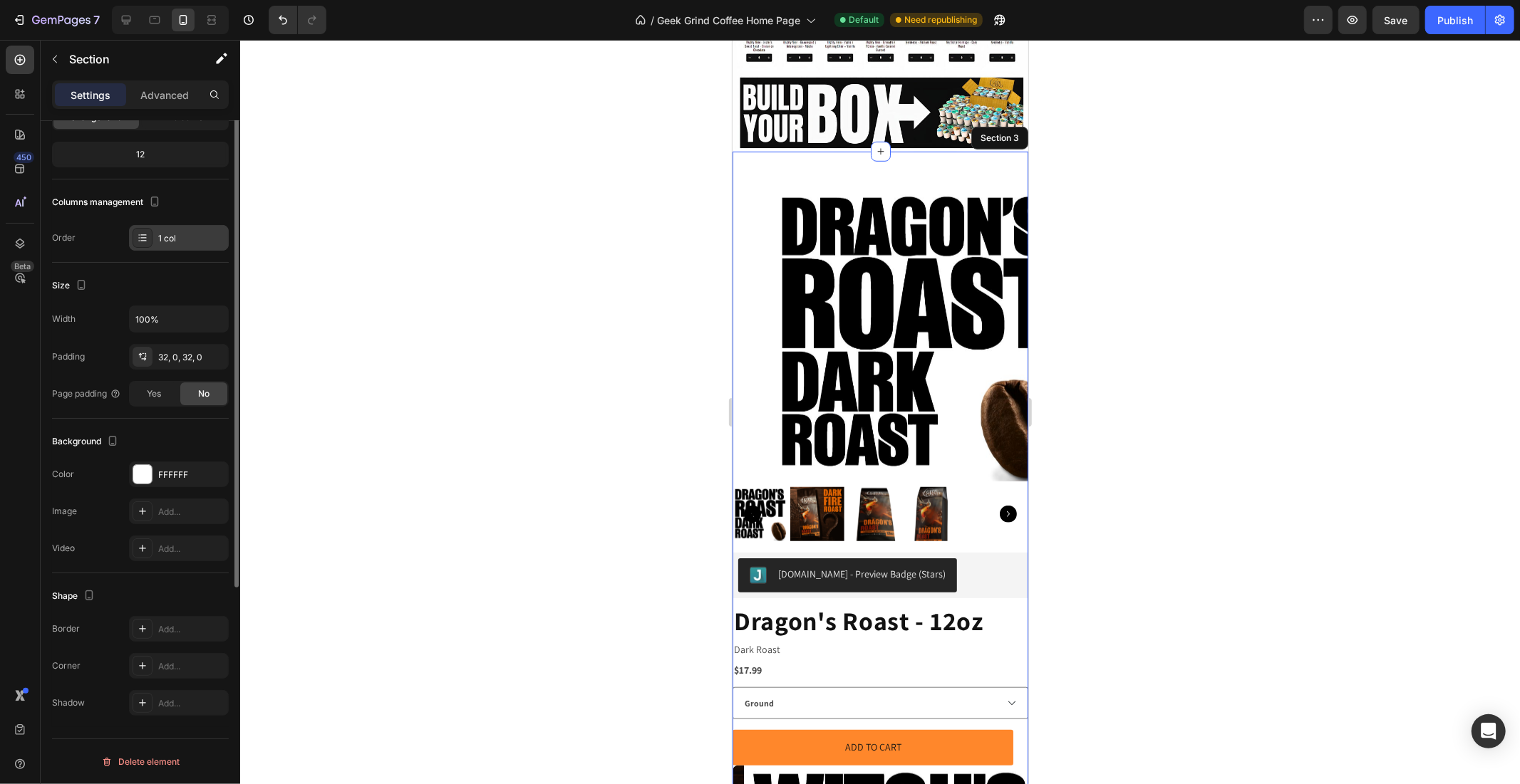
scroll to position [0, 0]
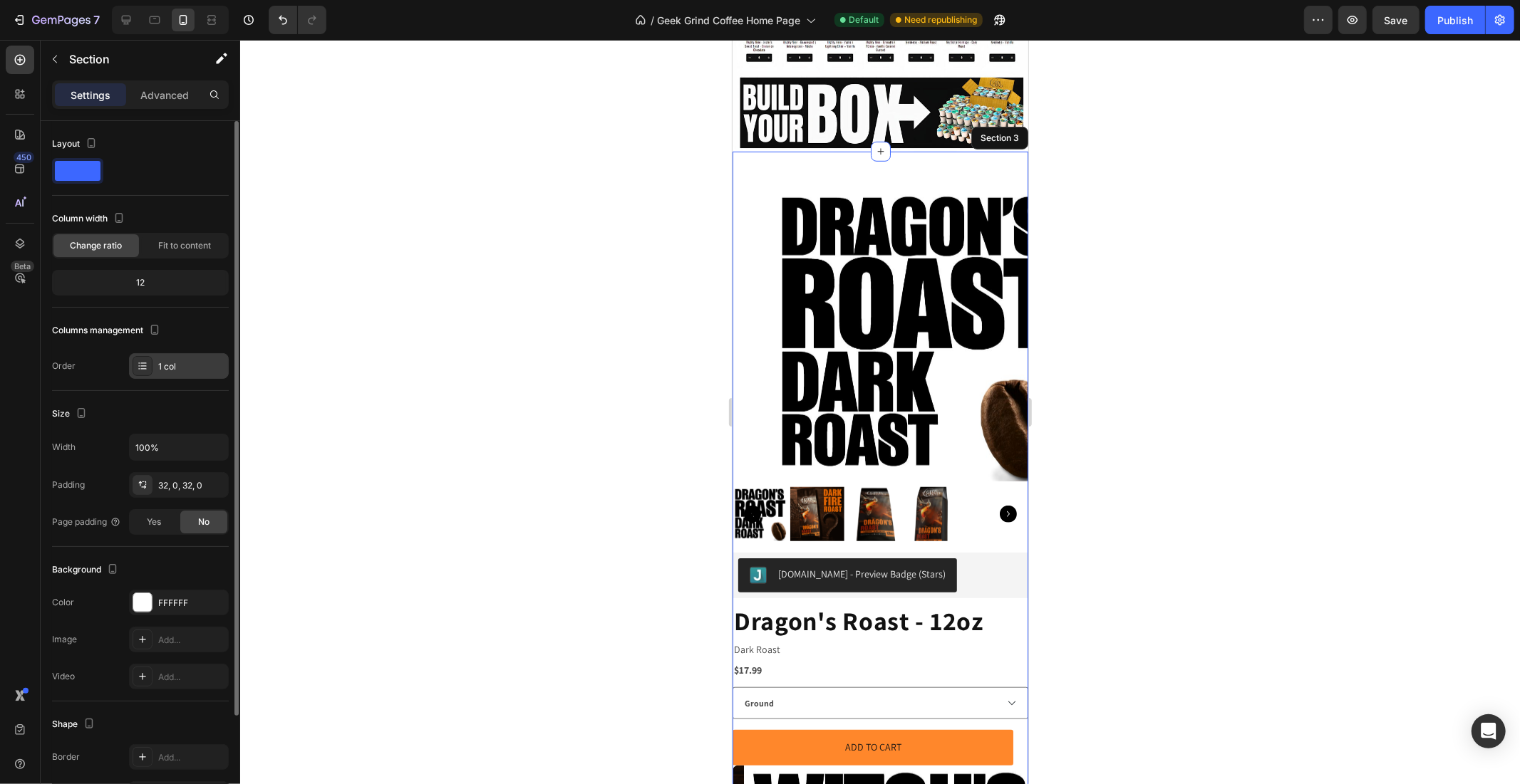
click at [144, 366] on icon at bounding box center [142, 366] width 12 height 12
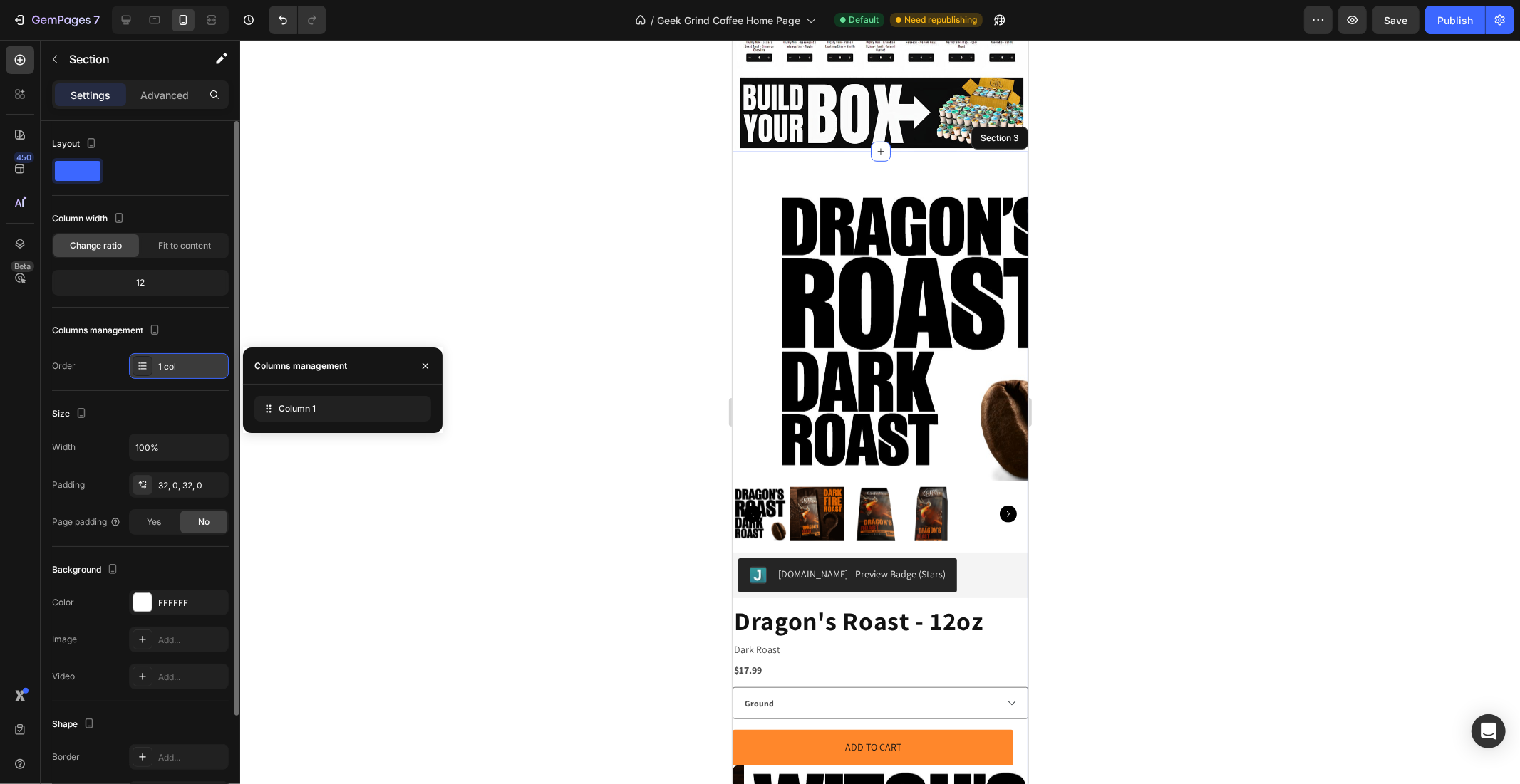
click at [144, 366] on icon at bounding box center [142, 366] width 12 height 12
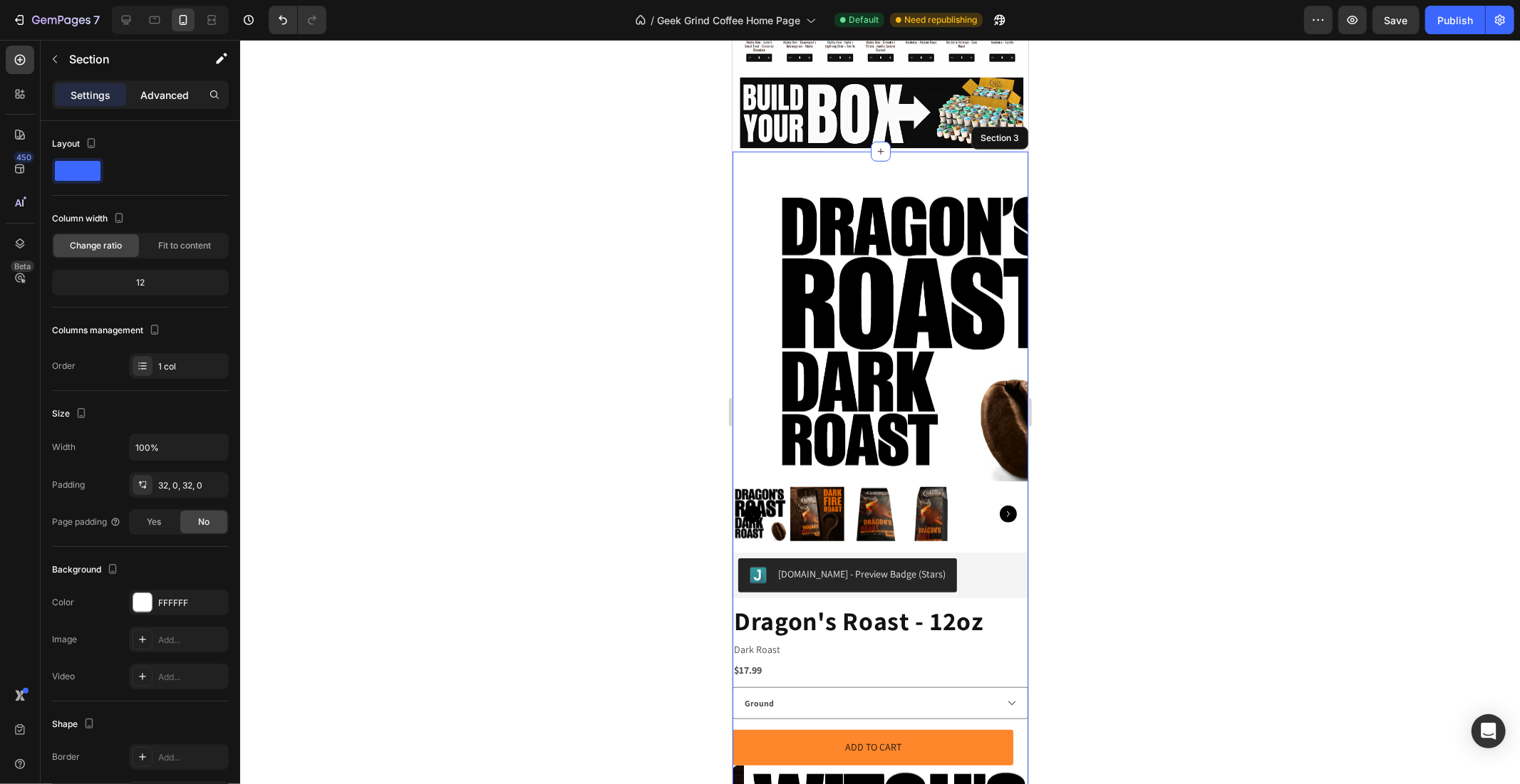
click at [158, 99] on p "Advanced" at bounding box center [164, 95] width 49 height 15
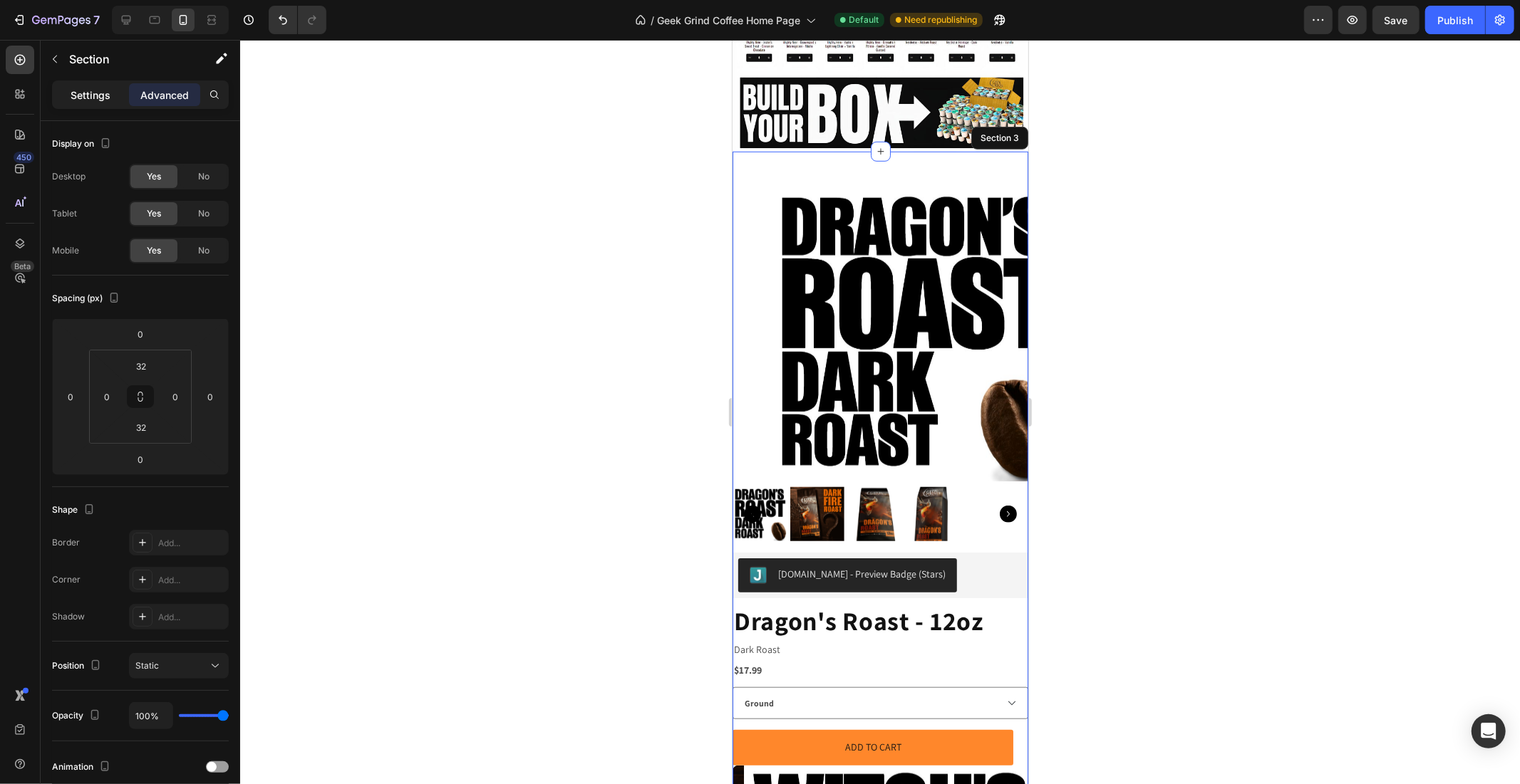
click at [83, 90] on p "Settings" at bounding box center [90, 95] width 40 height 15
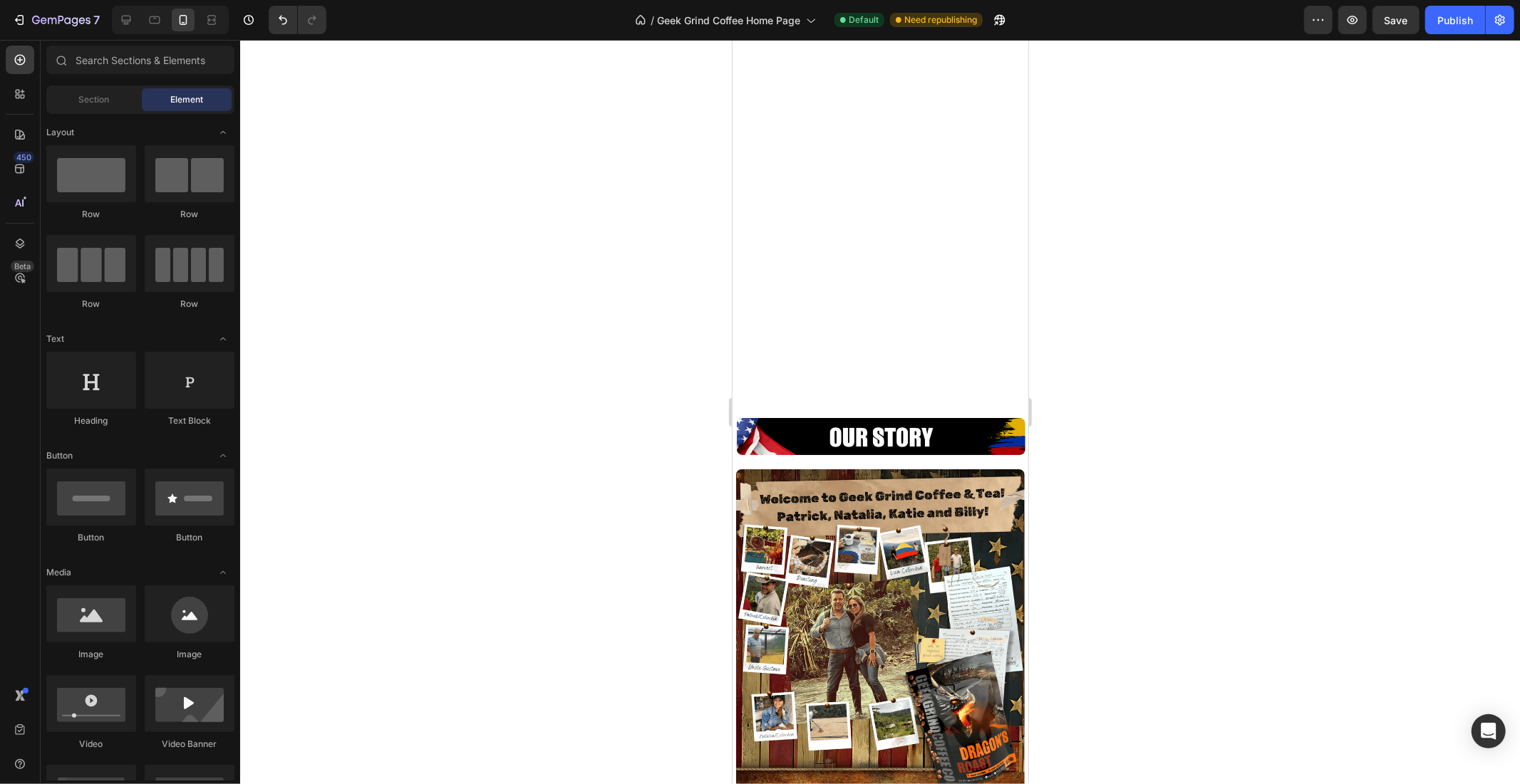
scroll to position [8041, 0]
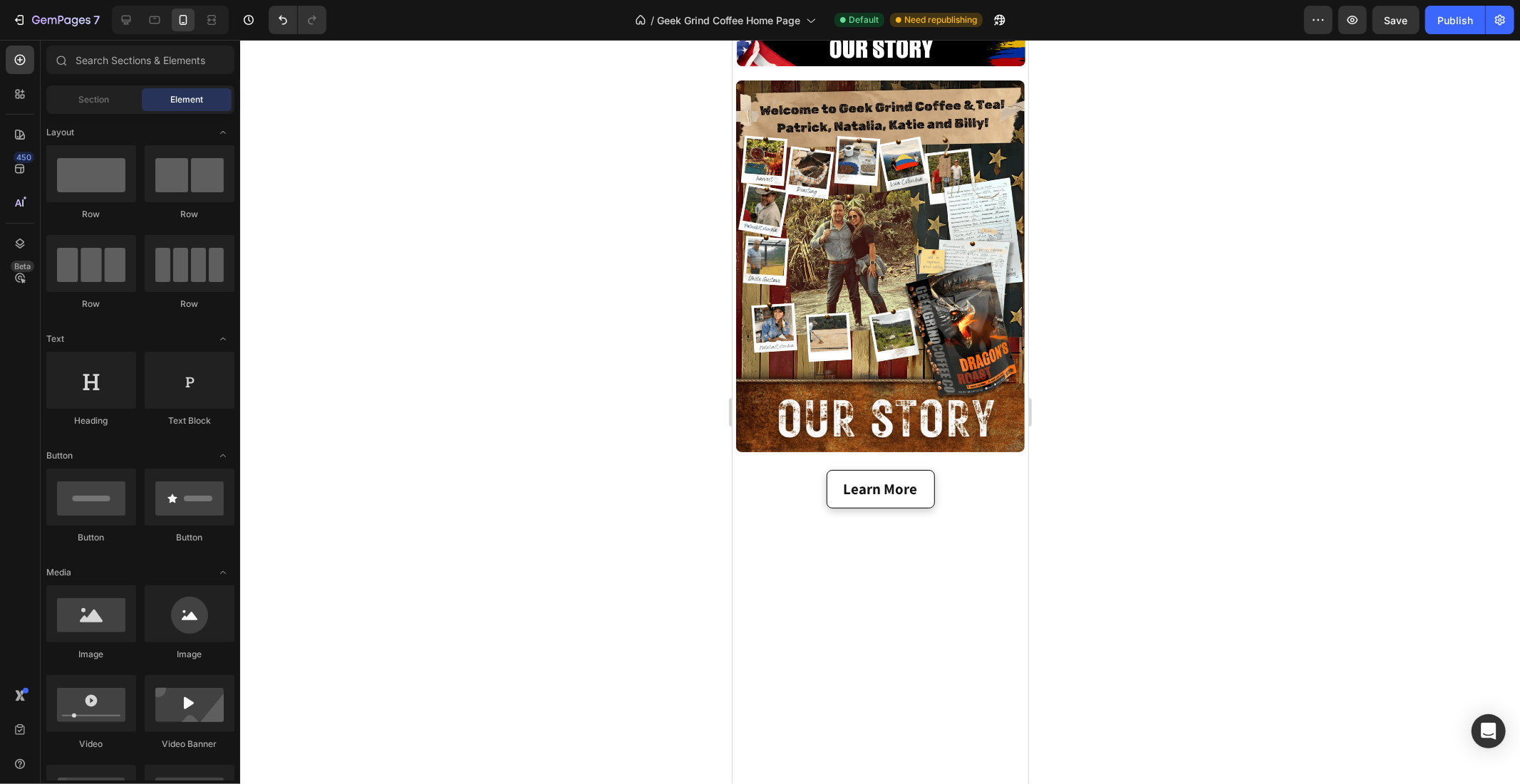
drag, startPoint x: 1024, startPoint y: 378, endPoint x: 1784, endPoint y: 483, distance: 767.2
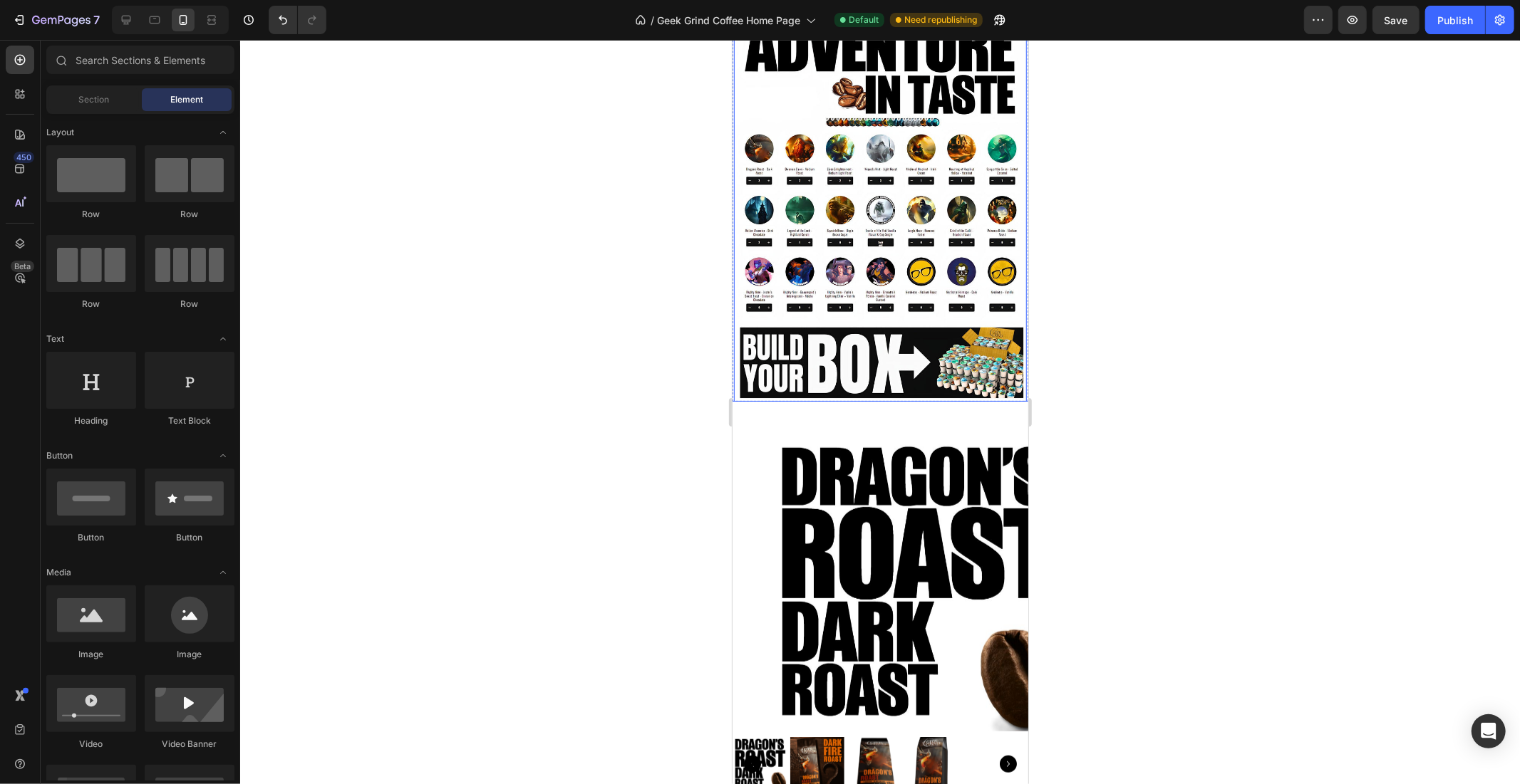
scroll to position [649, 0]
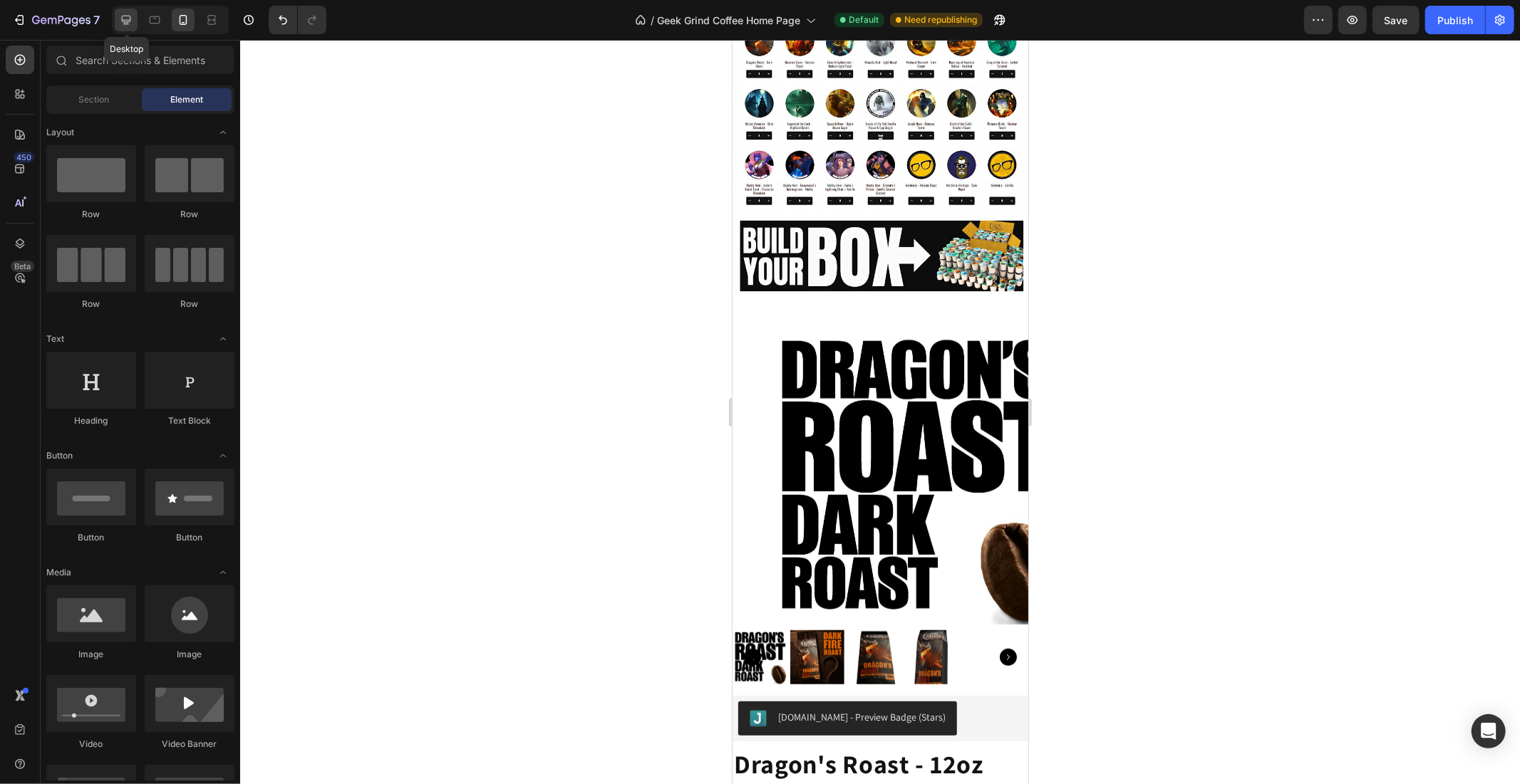
click at [127, 25] on icon at bounding box center [127, 20] width 14 height 14
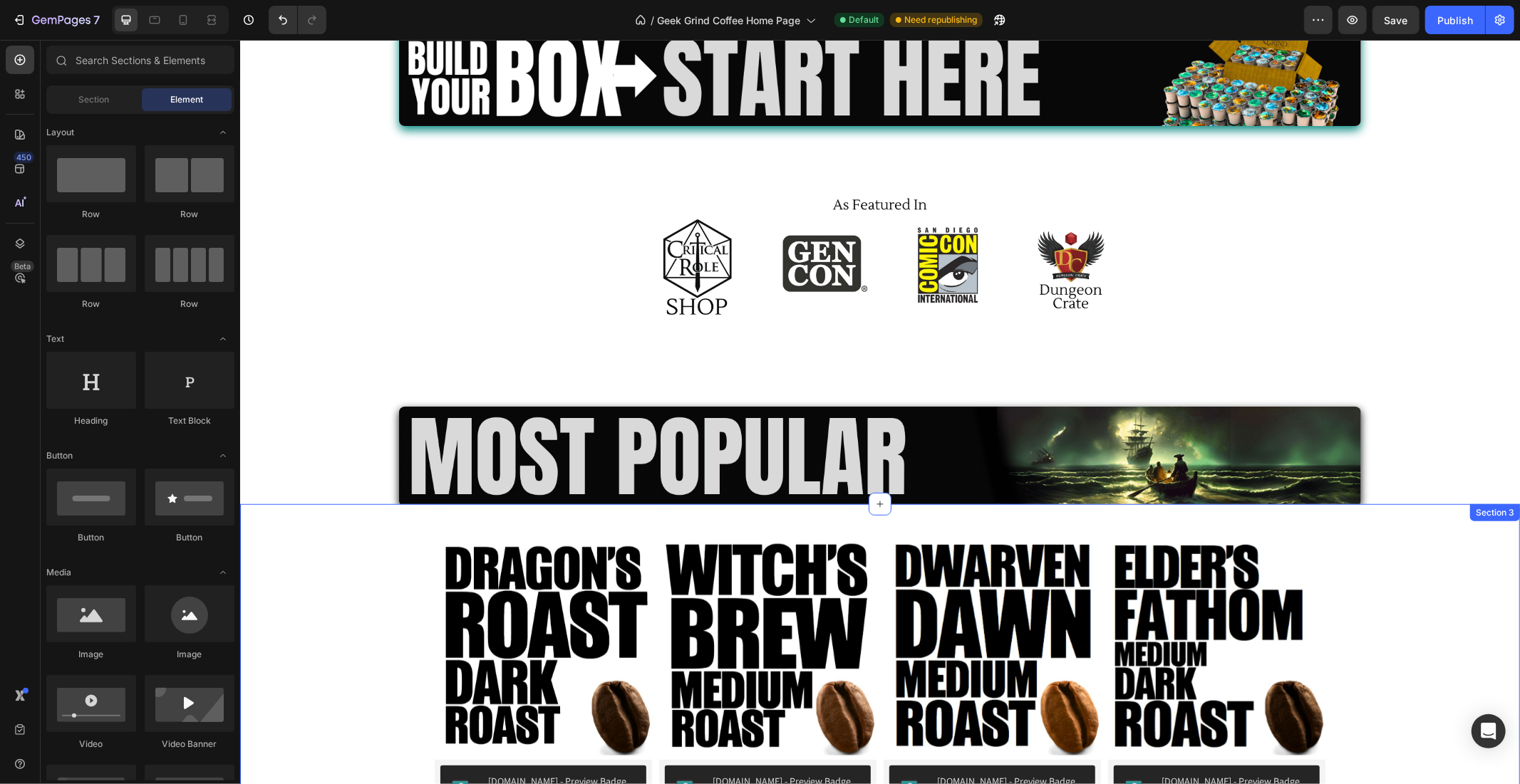
scroll to position [463, 0]
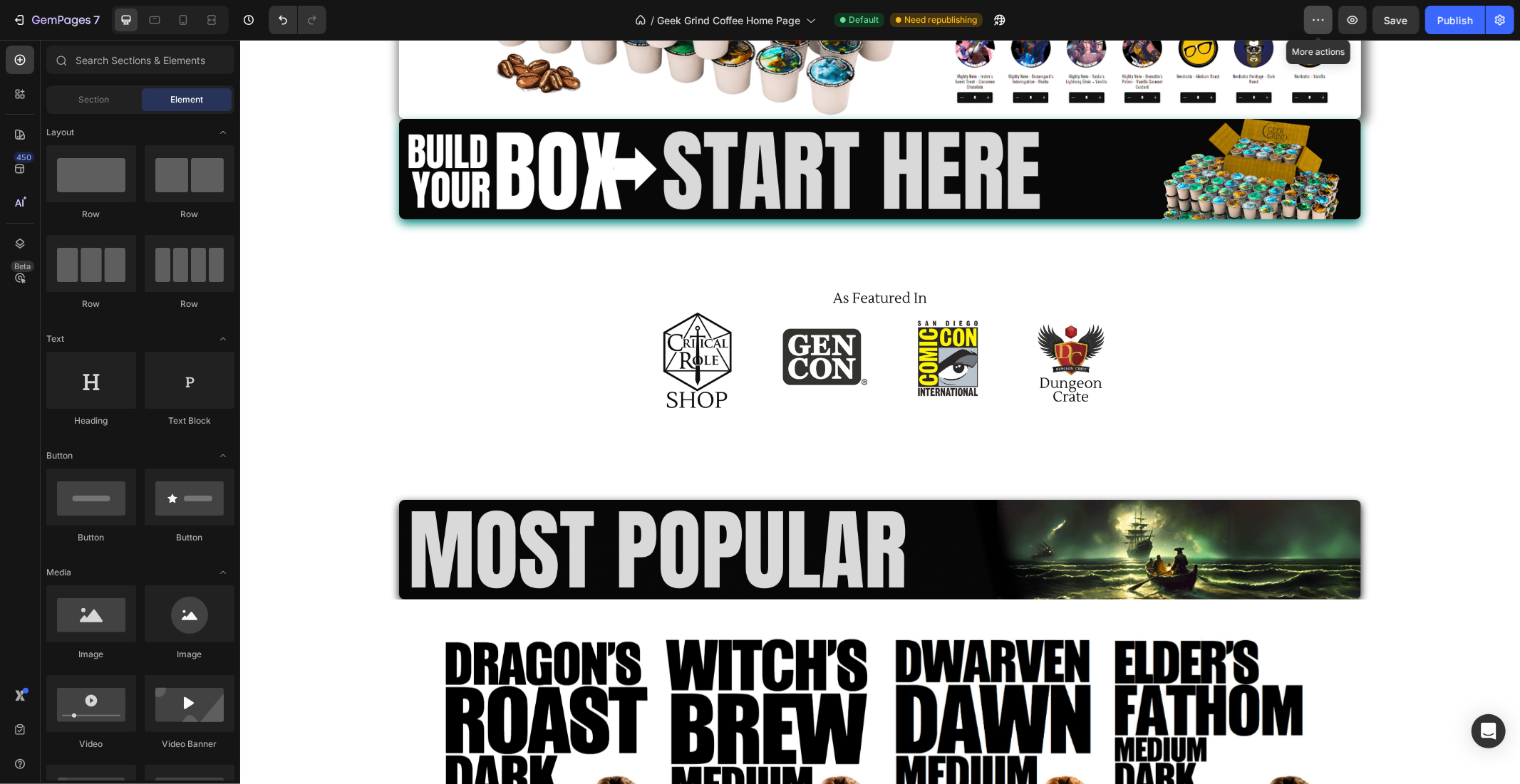
click at [1320, 19] on icon "button" at bounding box center [1318, 20] width 14 height 14
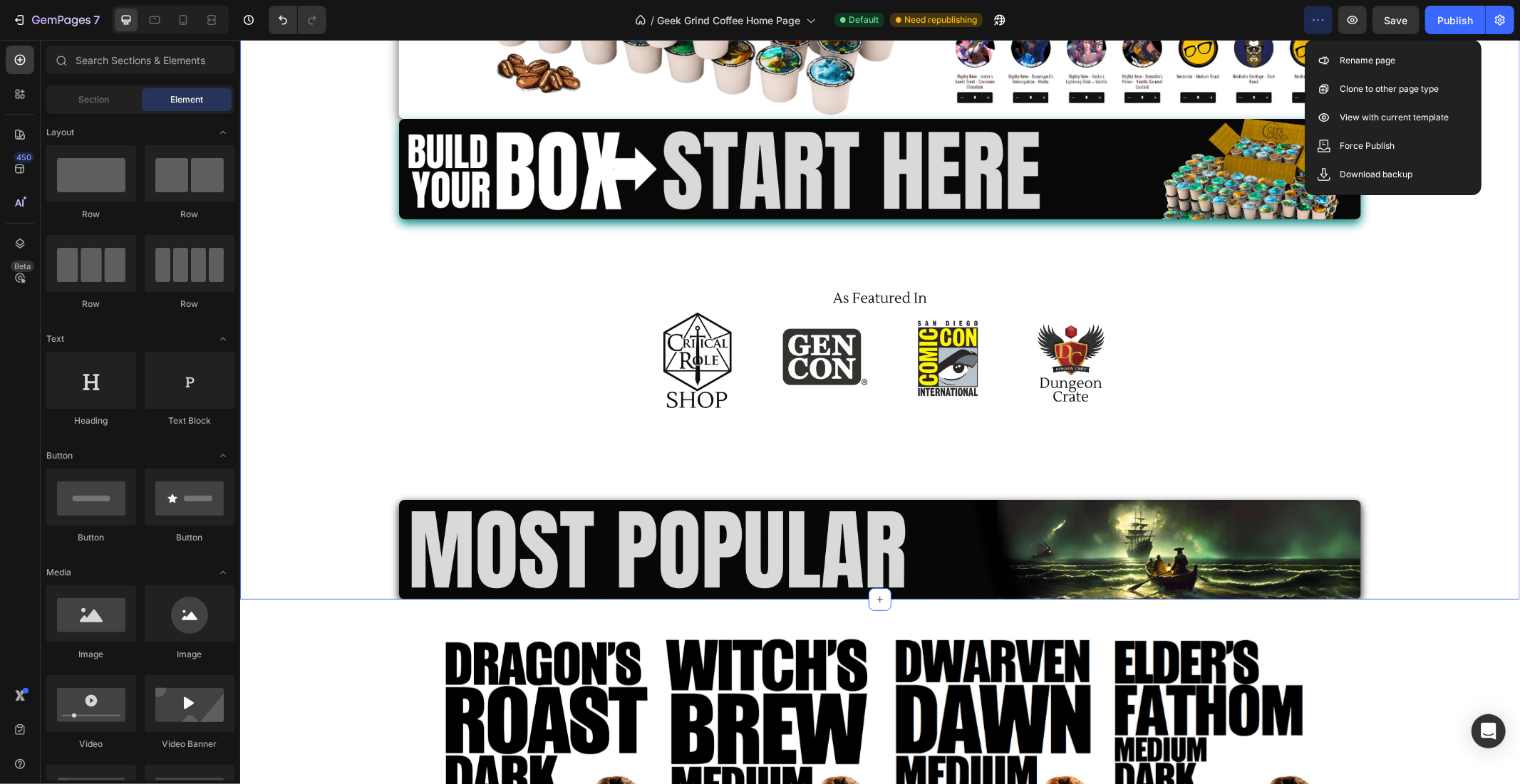
click at [1410, 254] on div "Image Image Row Row Image Row Image Row" at bounding box center [879, 102] width 1280 height 994
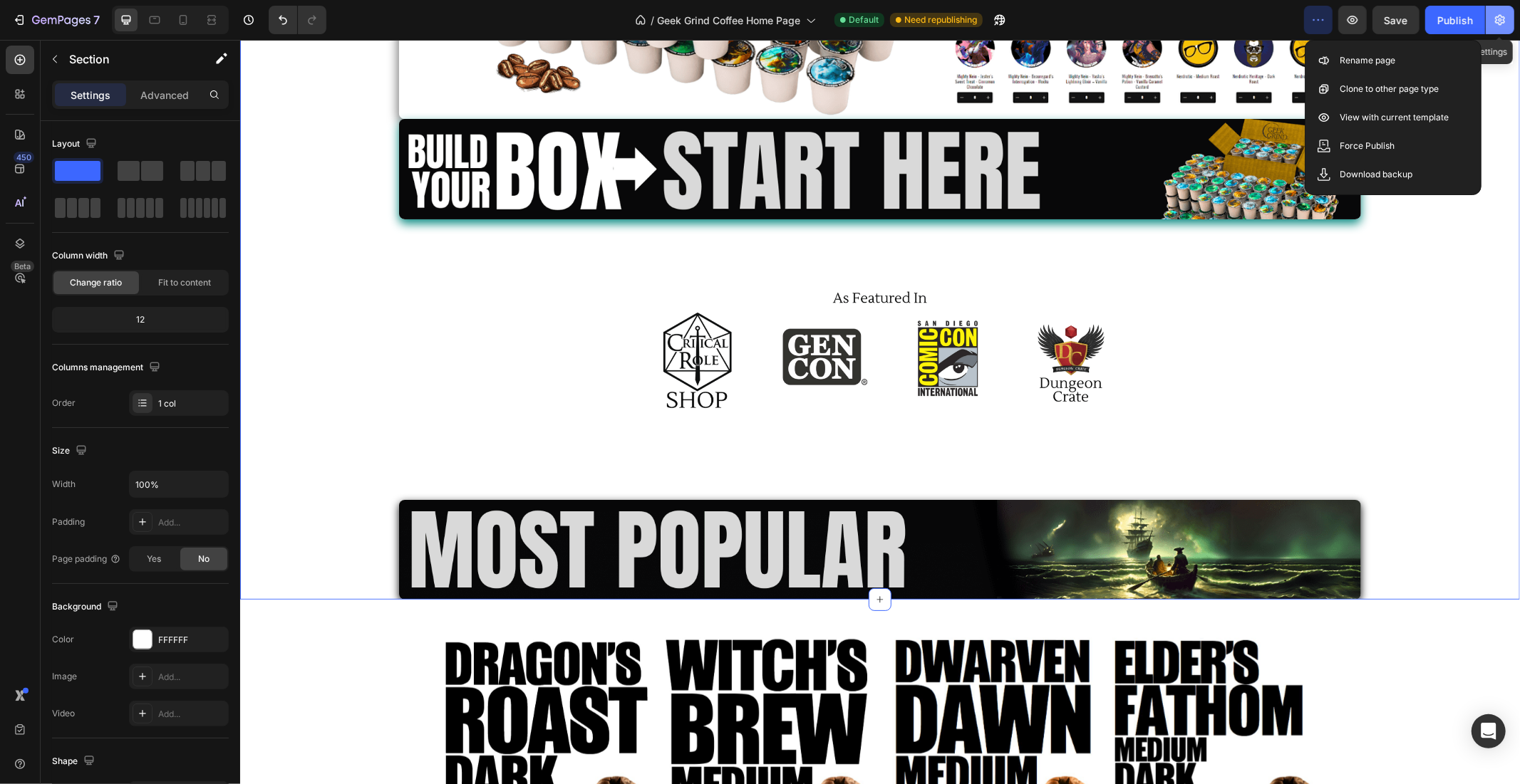
click at [1506, 19] on icon "button" at bounding box center [1500, 20] width 14 height 14
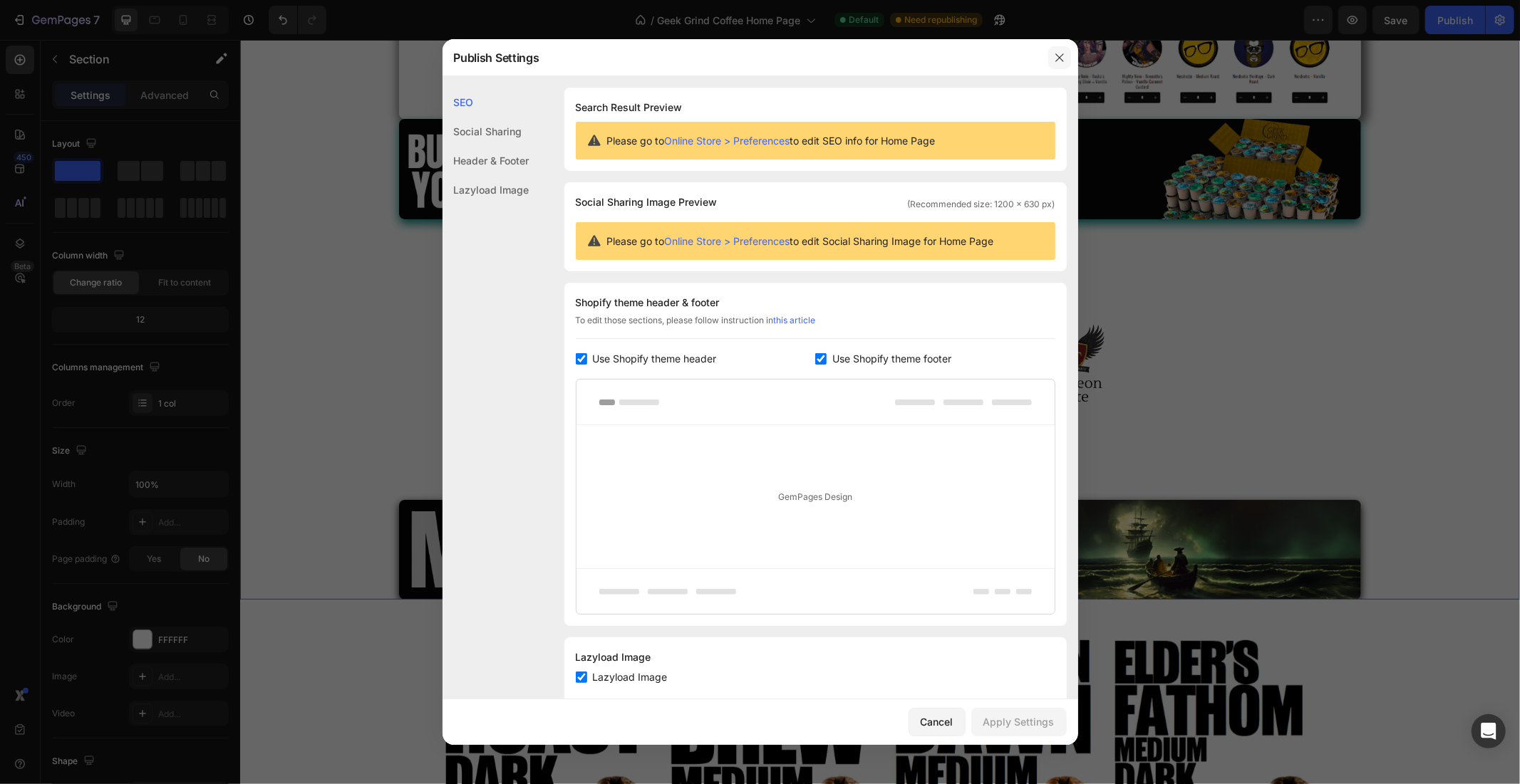
click at [1060, 60] on icon "button" at bounding box center [1059, 58] width 12 height 12
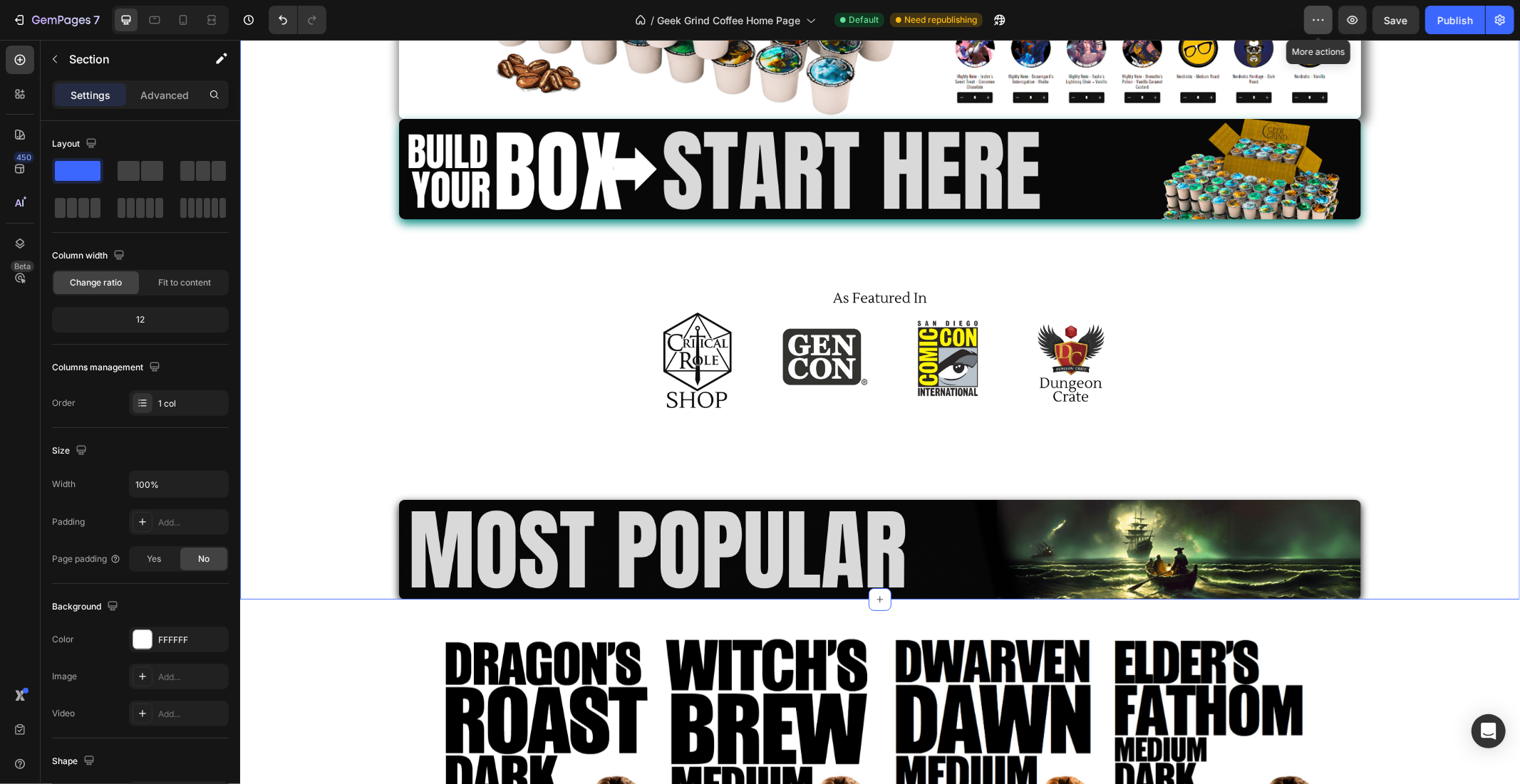
click at [1311, 19] on button "button" at bounding box center [1318, 20] width 29 height 29
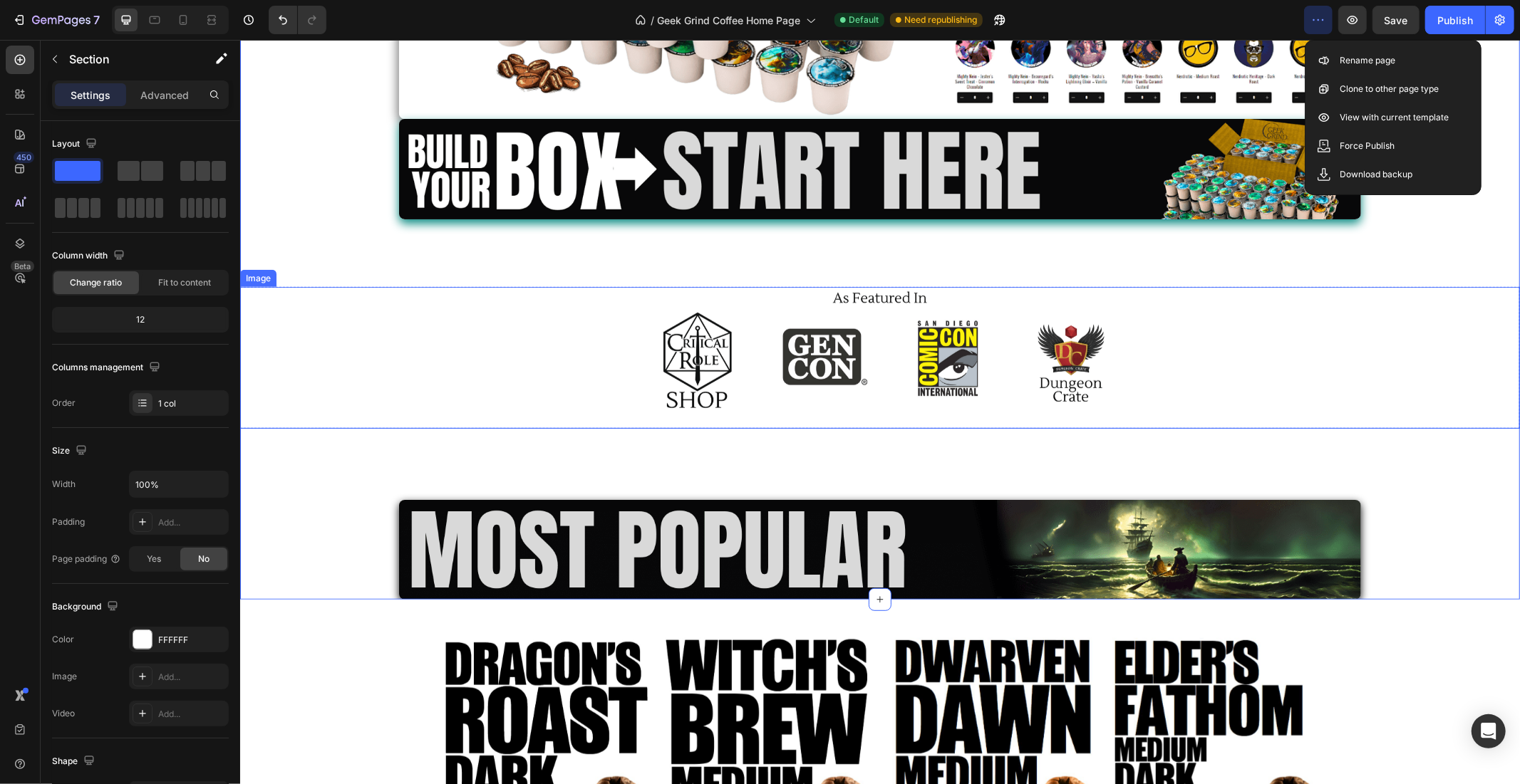
click at [1394, 340] on div "Image" at bounding box center [879, 357] width 1280 height 142
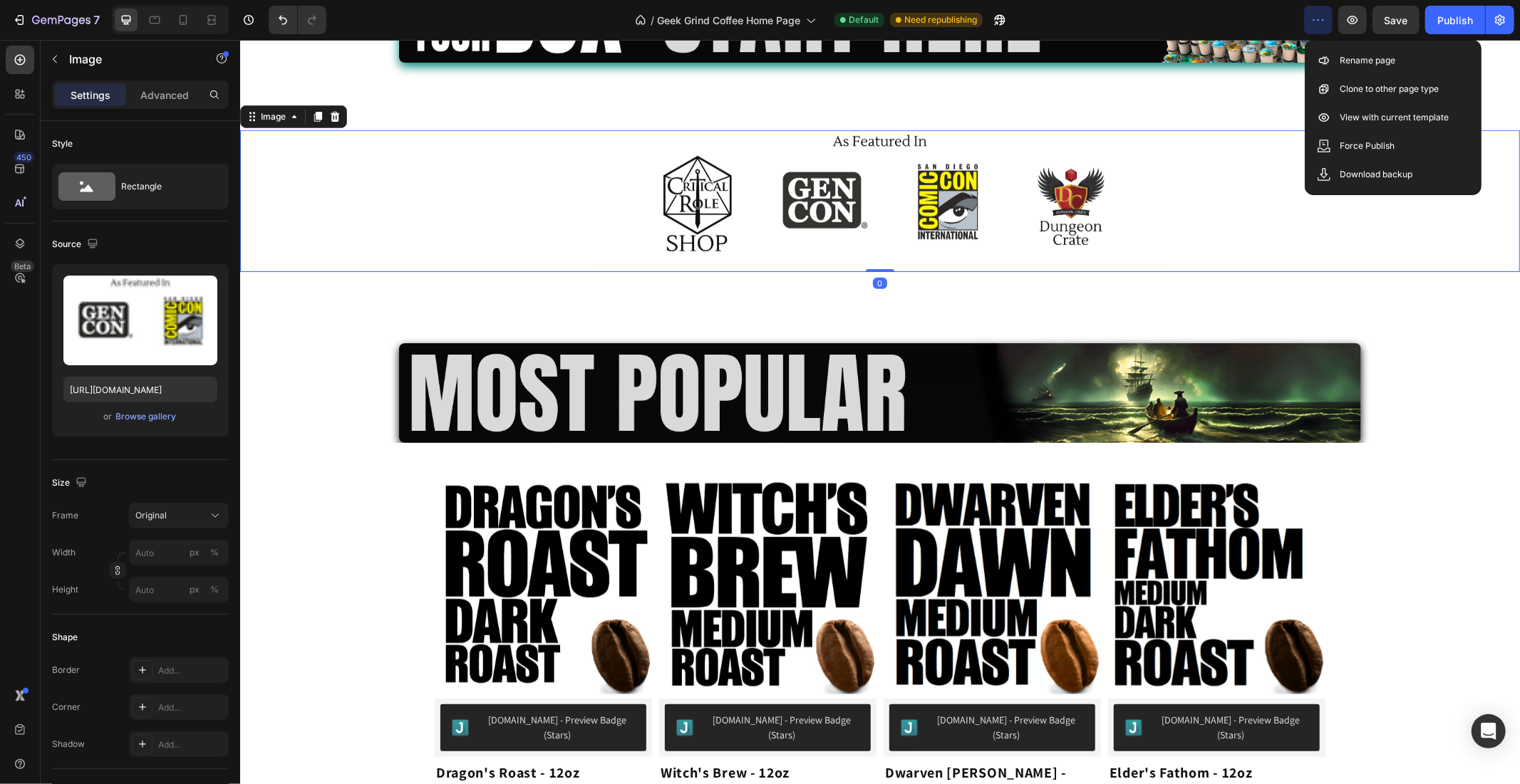
scroll to position [991, 0]
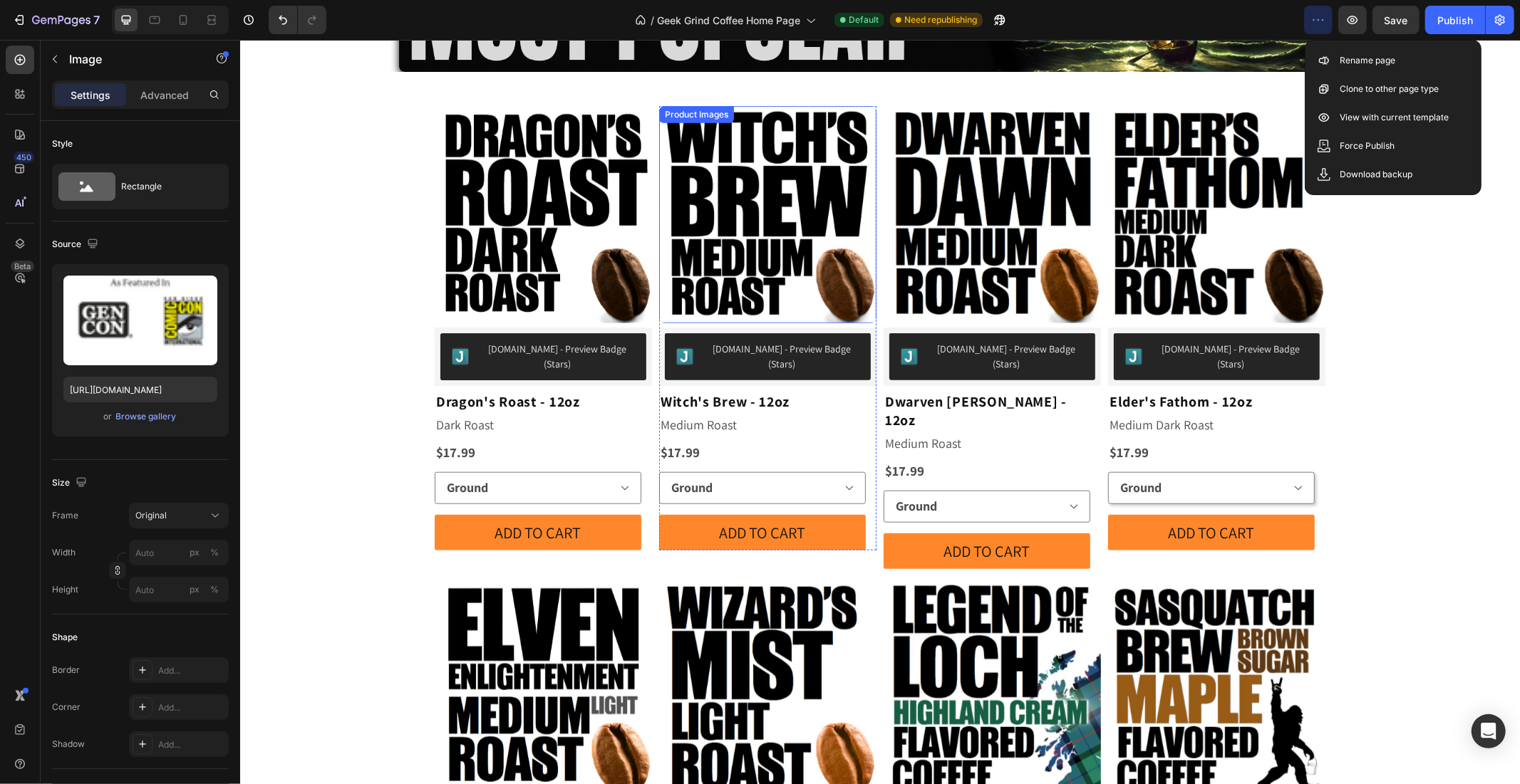
click at [855, 222] on img at bounding box center [767, 214] width 218 height 218
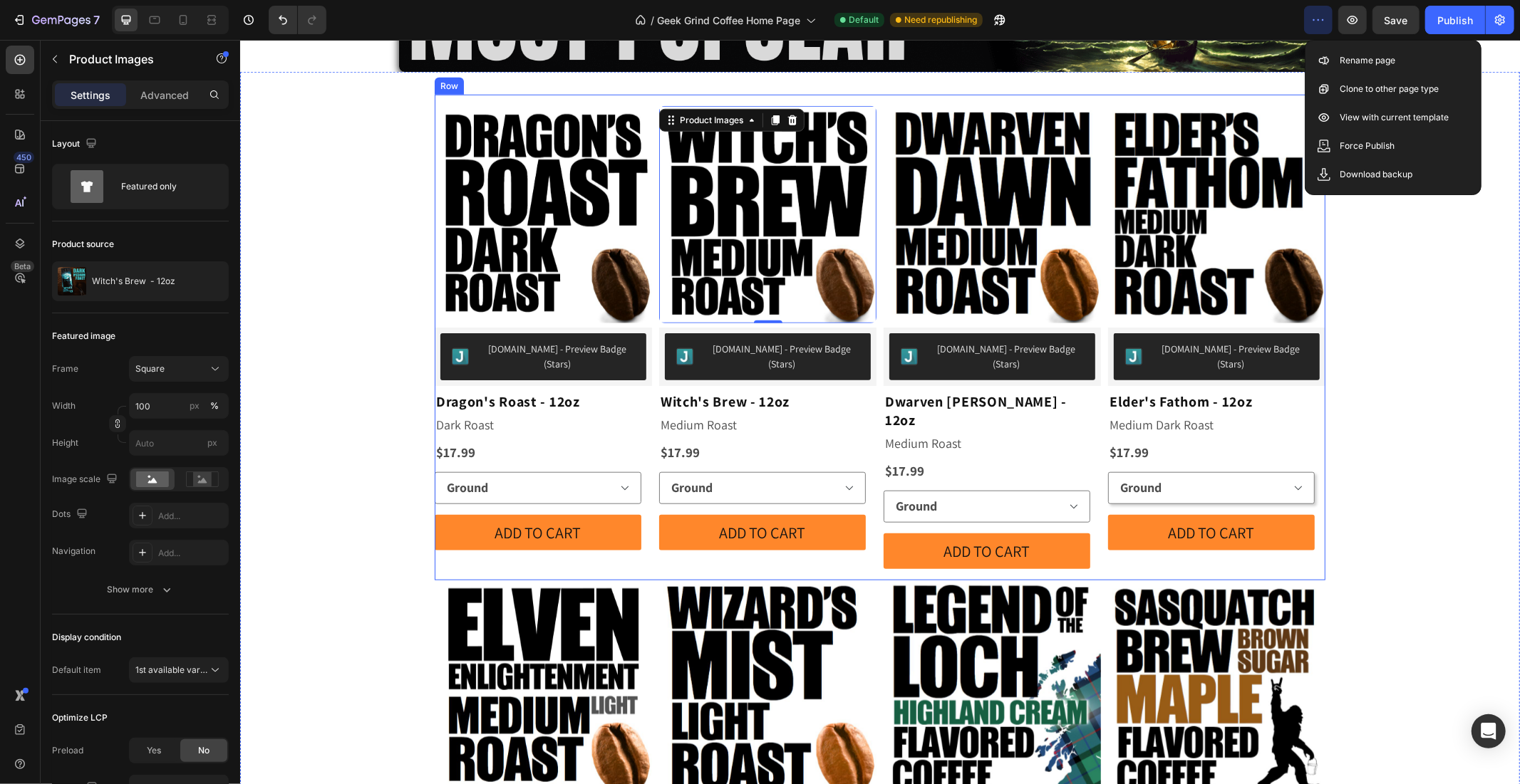
click at [872, 220] on div "Product Images [DOMAIN_NAME] - Preview Badge (Stars) [DOMAIN_NAME] Dragon's Roa…" at bounding box center [879, 337] width 891 height 486
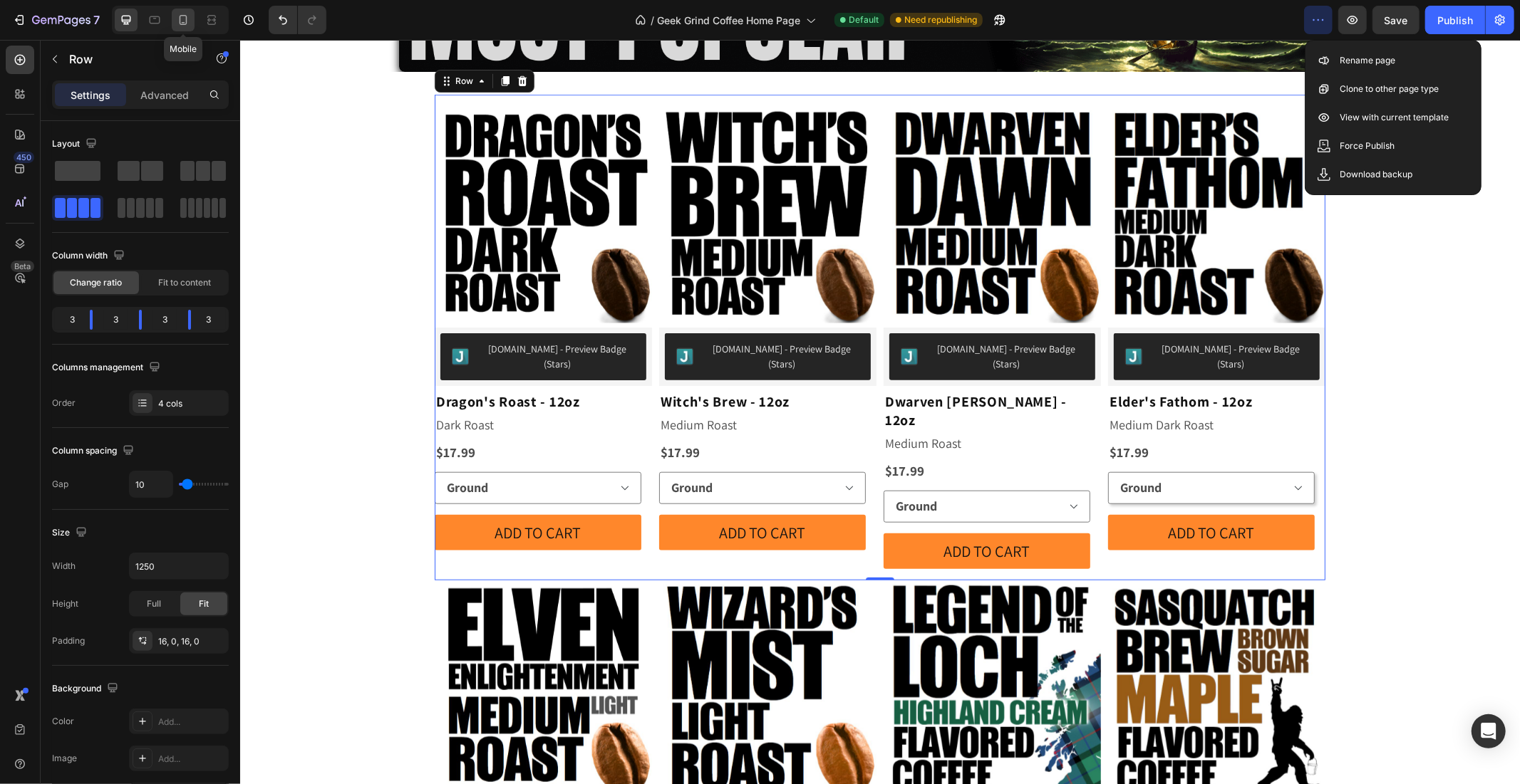
click at [183, 18] on icon at bounding box center [183, 20] width 14 height 14
type input "0"
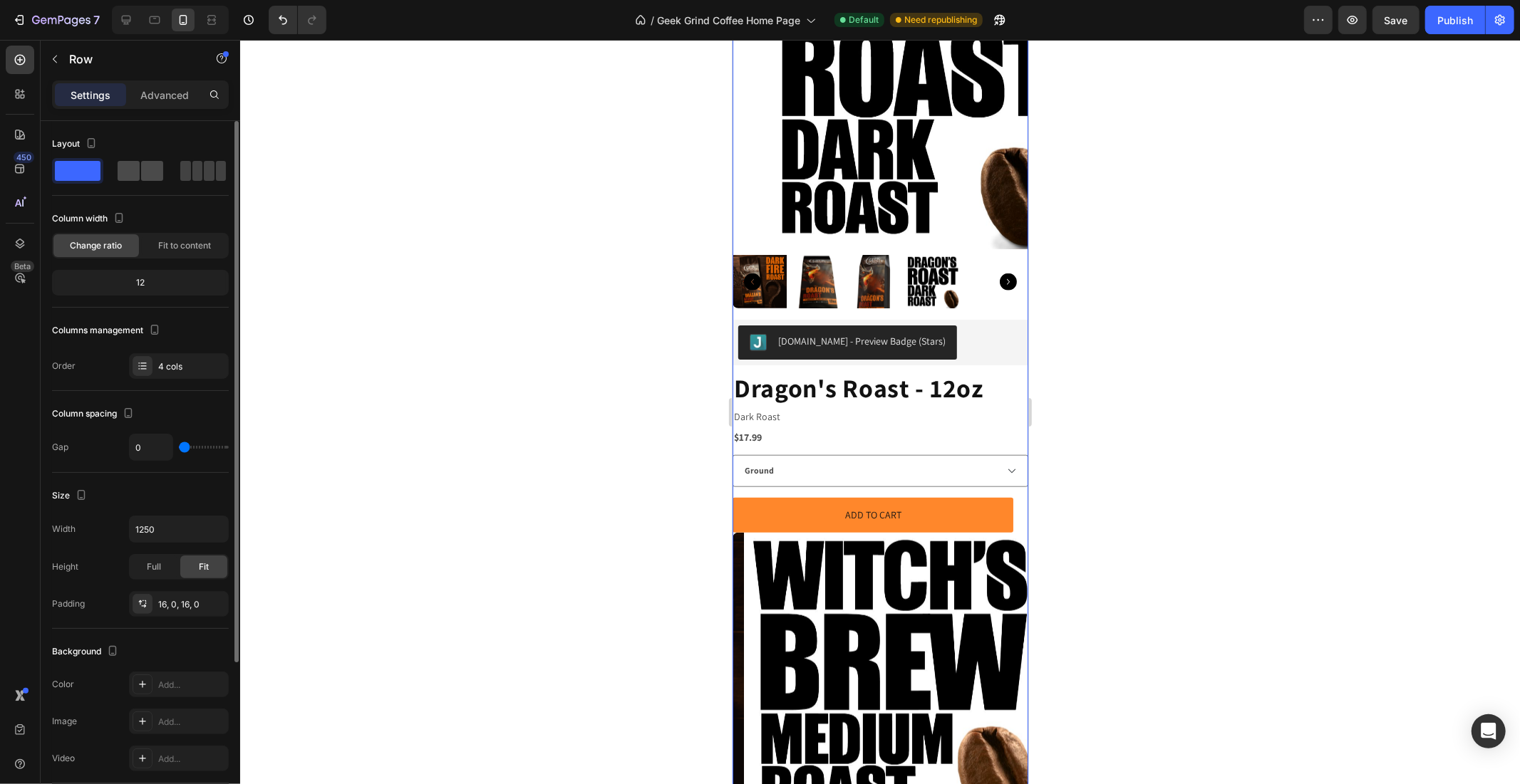
click at [147, 172] on span at bounding box center [152, 171] width 22 height 20
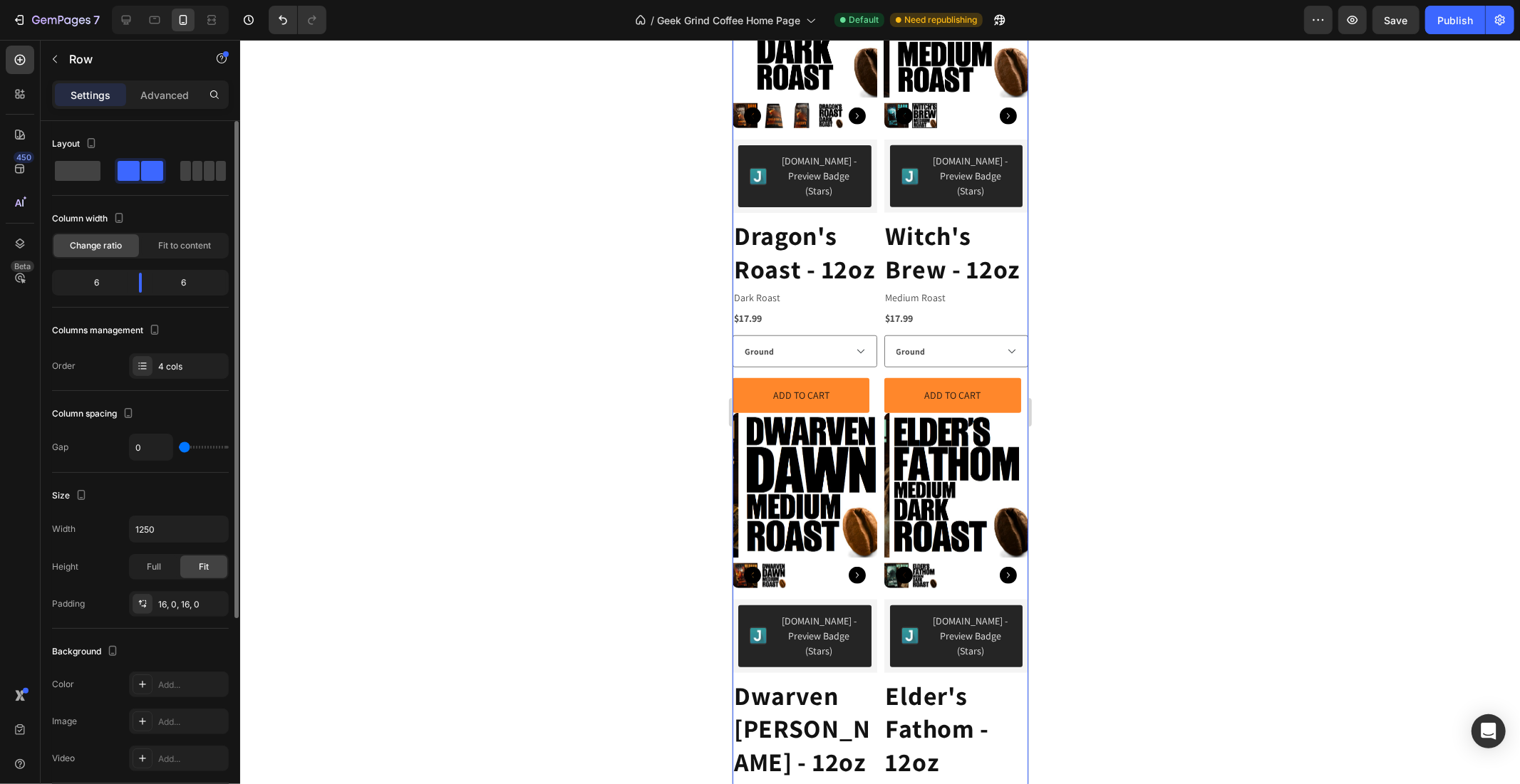
scroll to position [354, 0]
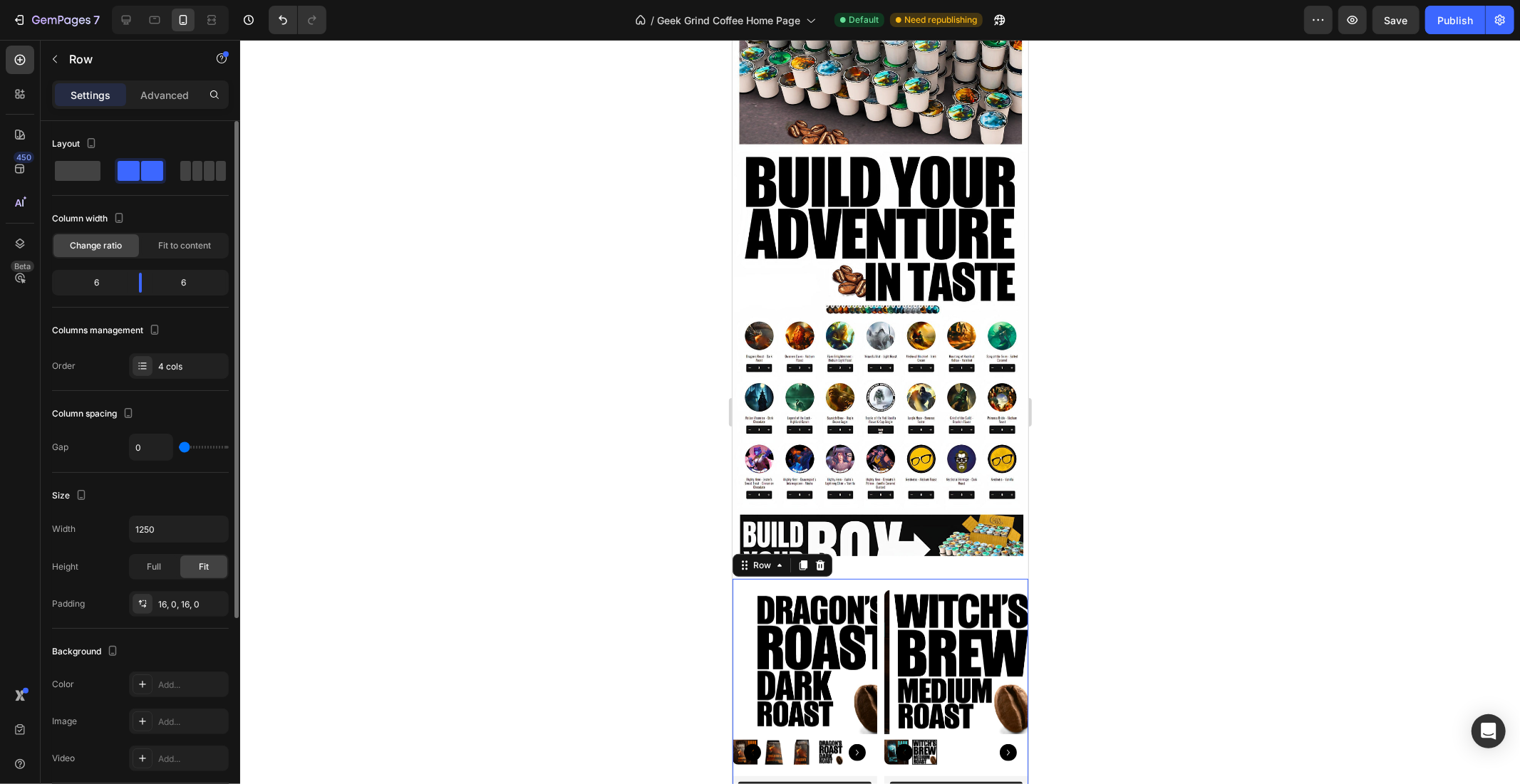
type input "10"
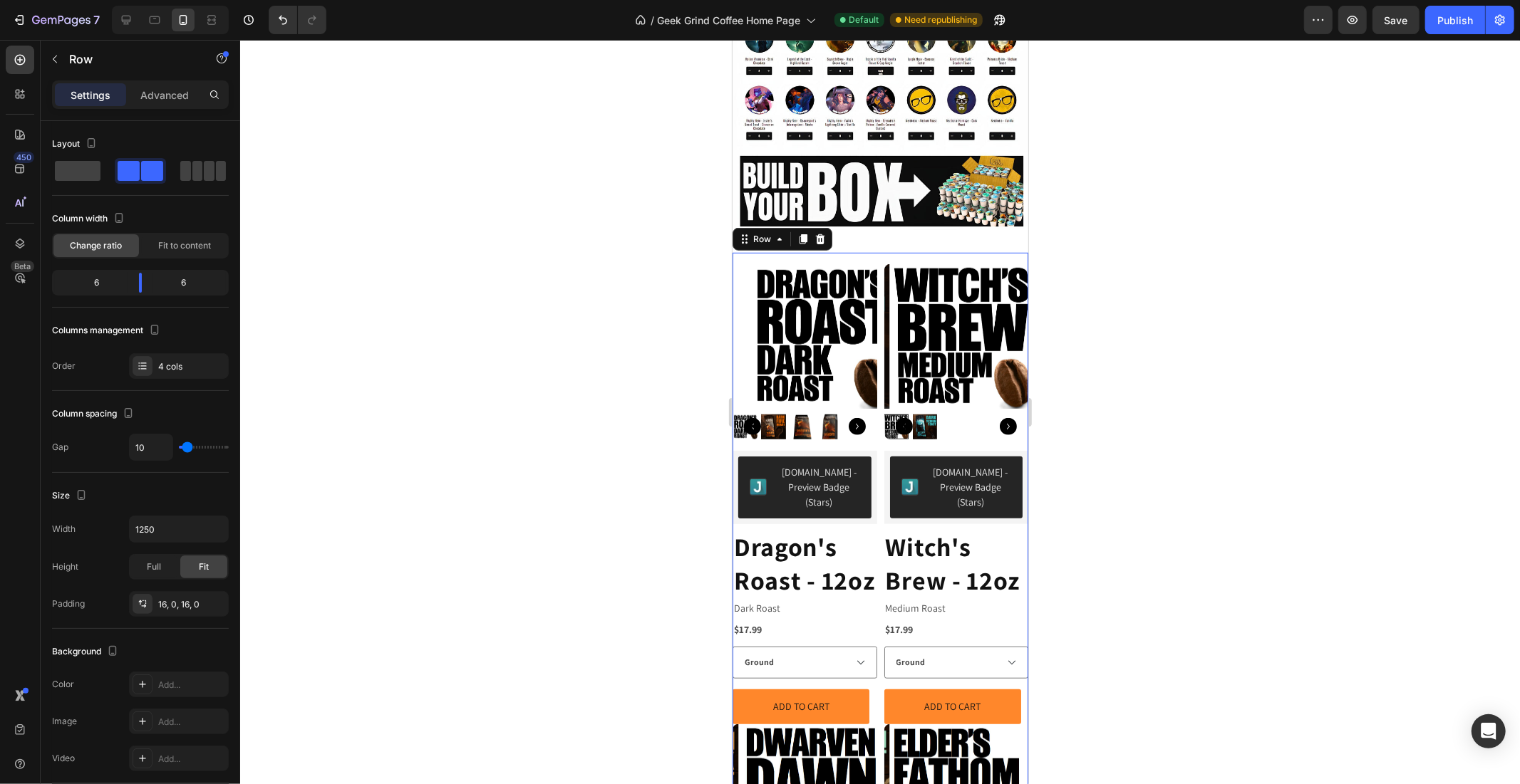
scroll to position [750, 0]
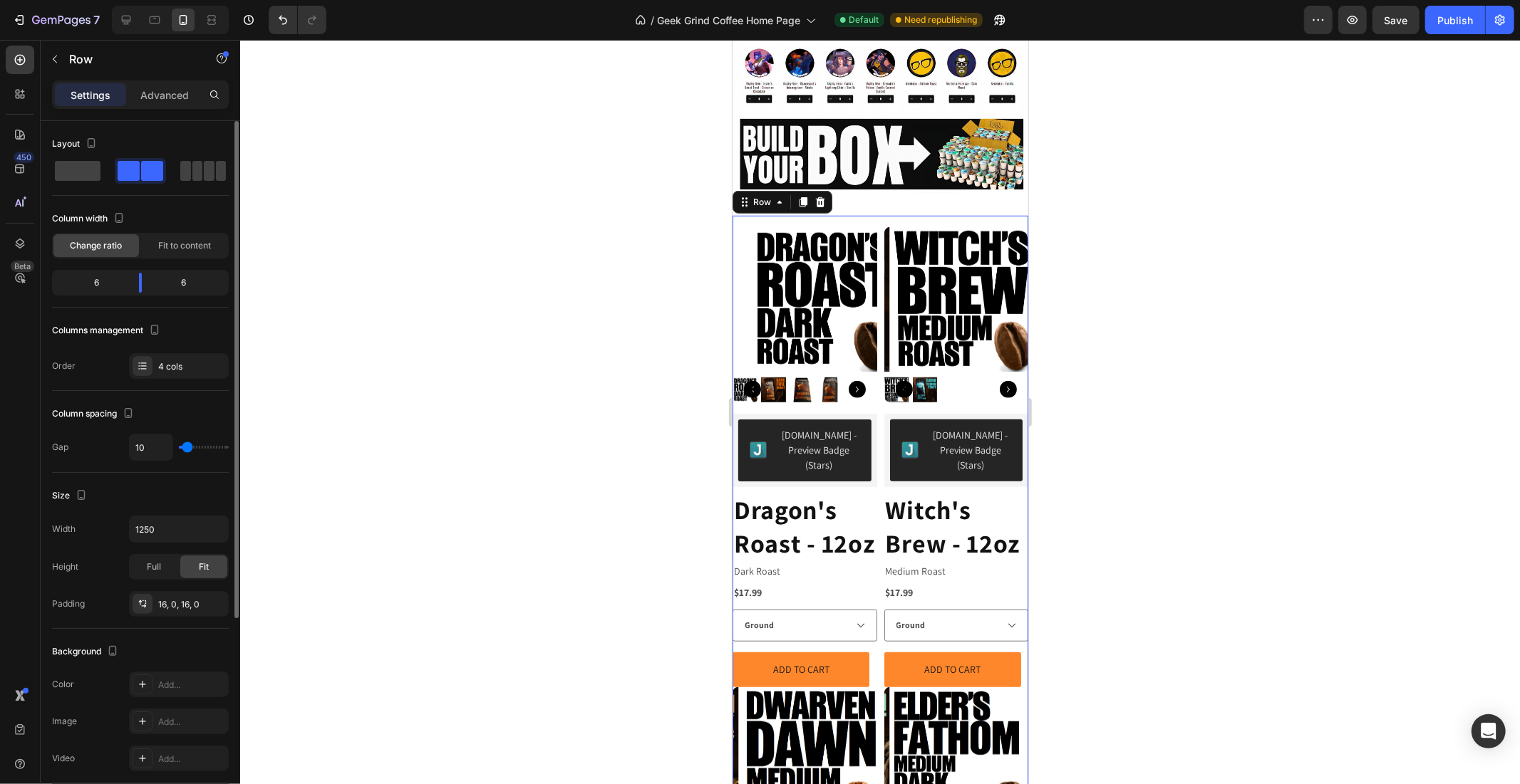
type input "32"
click at [194, 446] on input "range" at bounding box center [203, 447] width 50 height 3
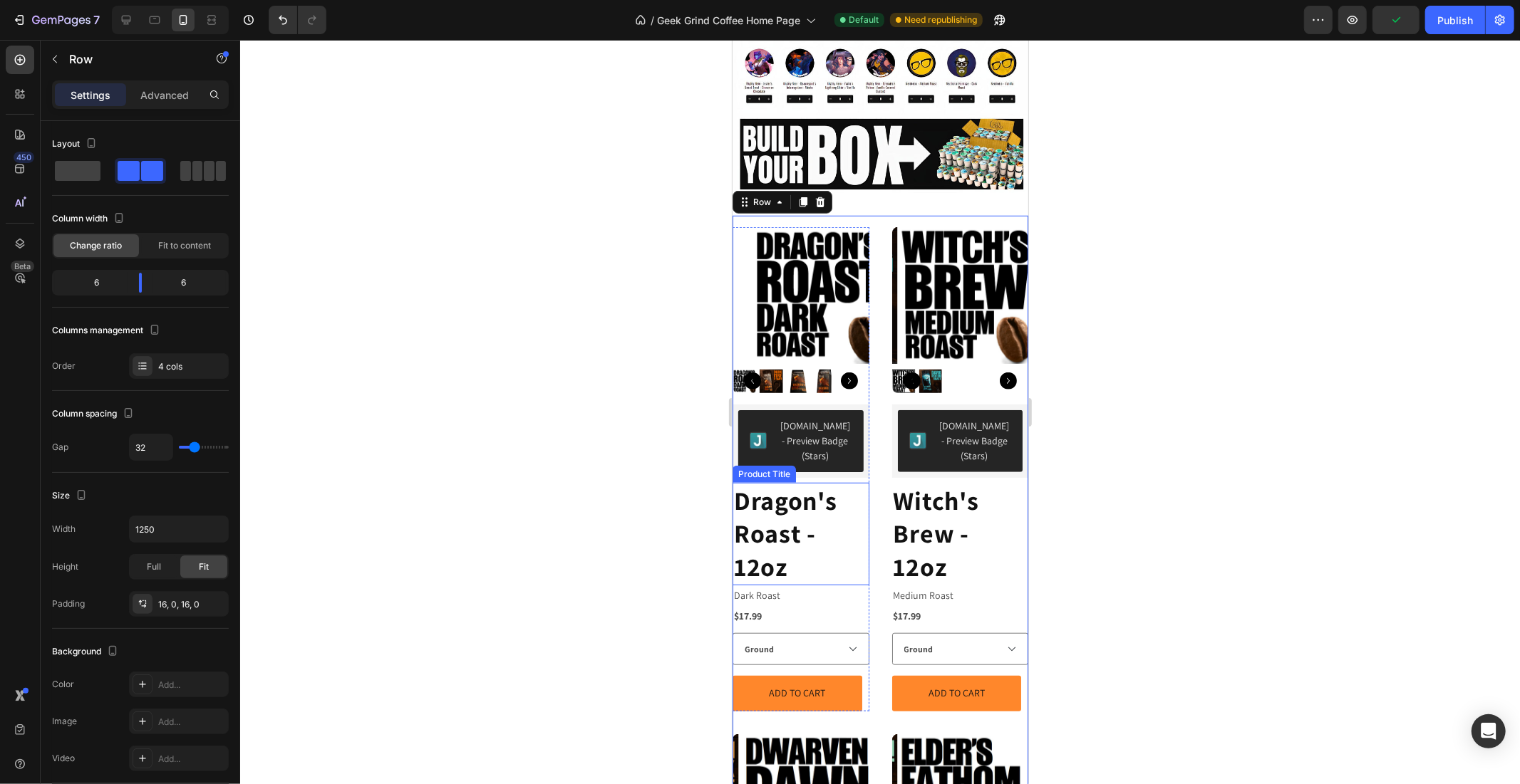
click at [777, 482] on h2 "Dragon's Roast - 12oz" at bounding box center [800, 534] width 136 height 103
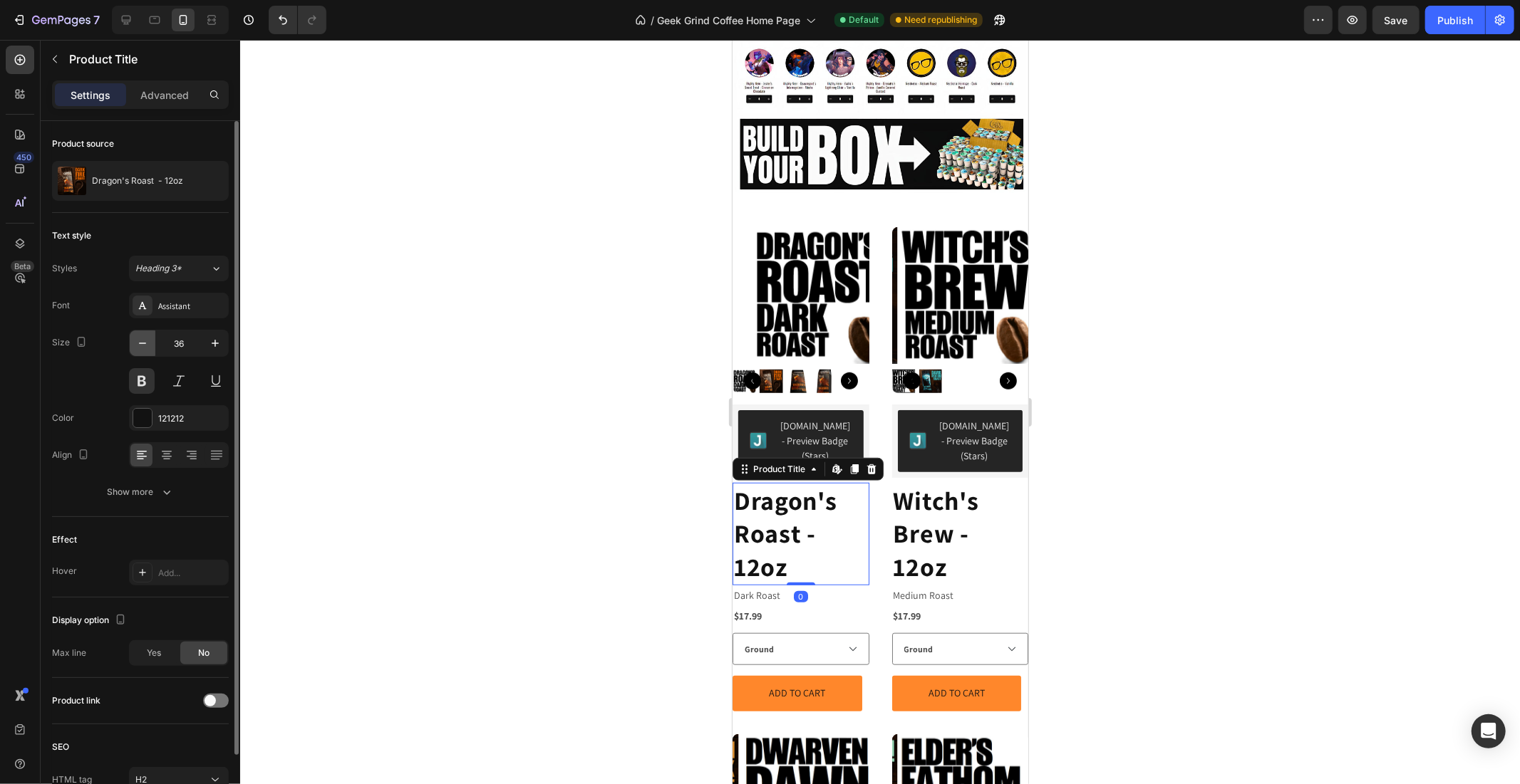
click at [141, 339] on icon "button" at bounding box center [143, 343] width 14 height 14
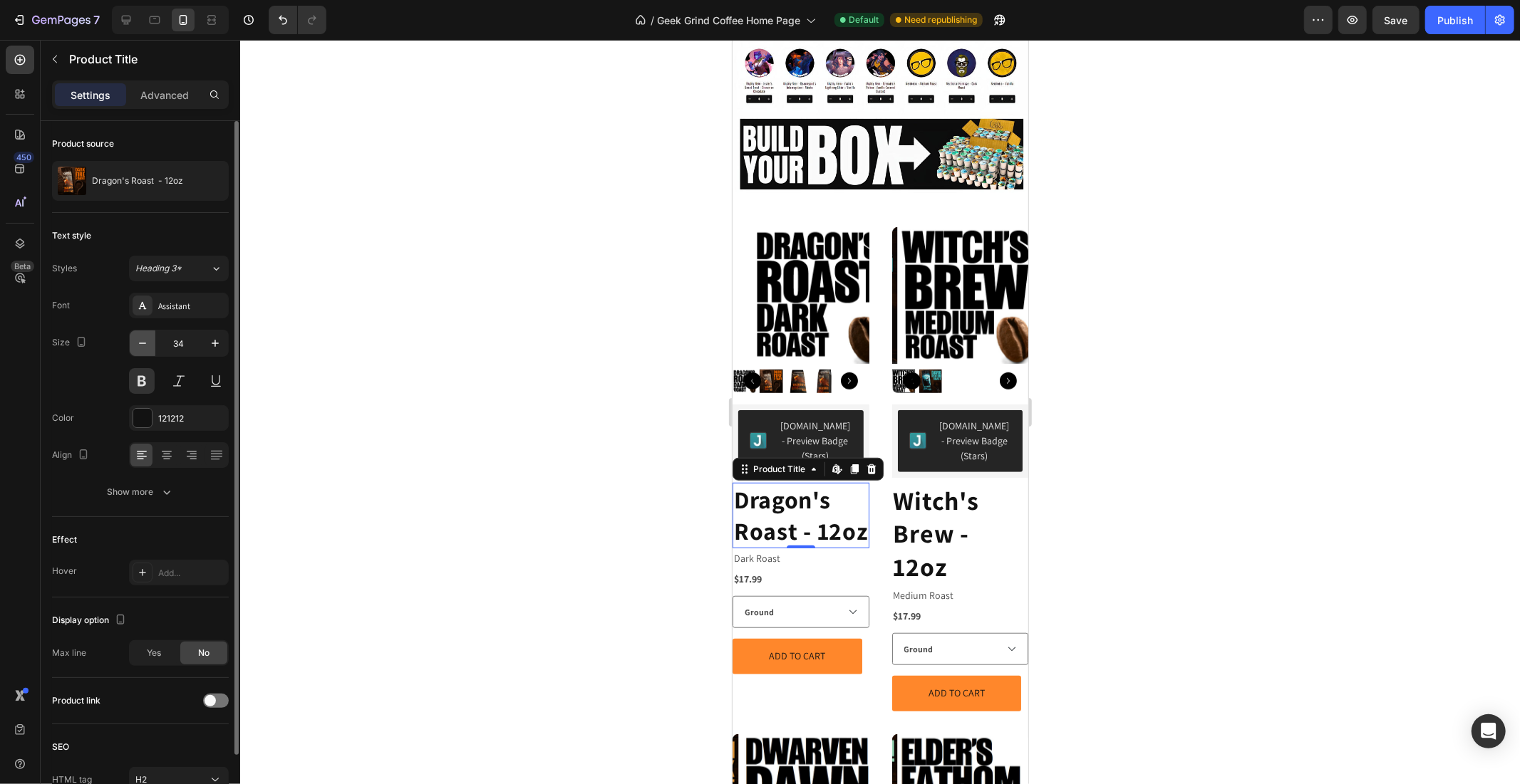
click at [141, 339] on icon "button" at bounding box center [143, 343] width 14 height 14
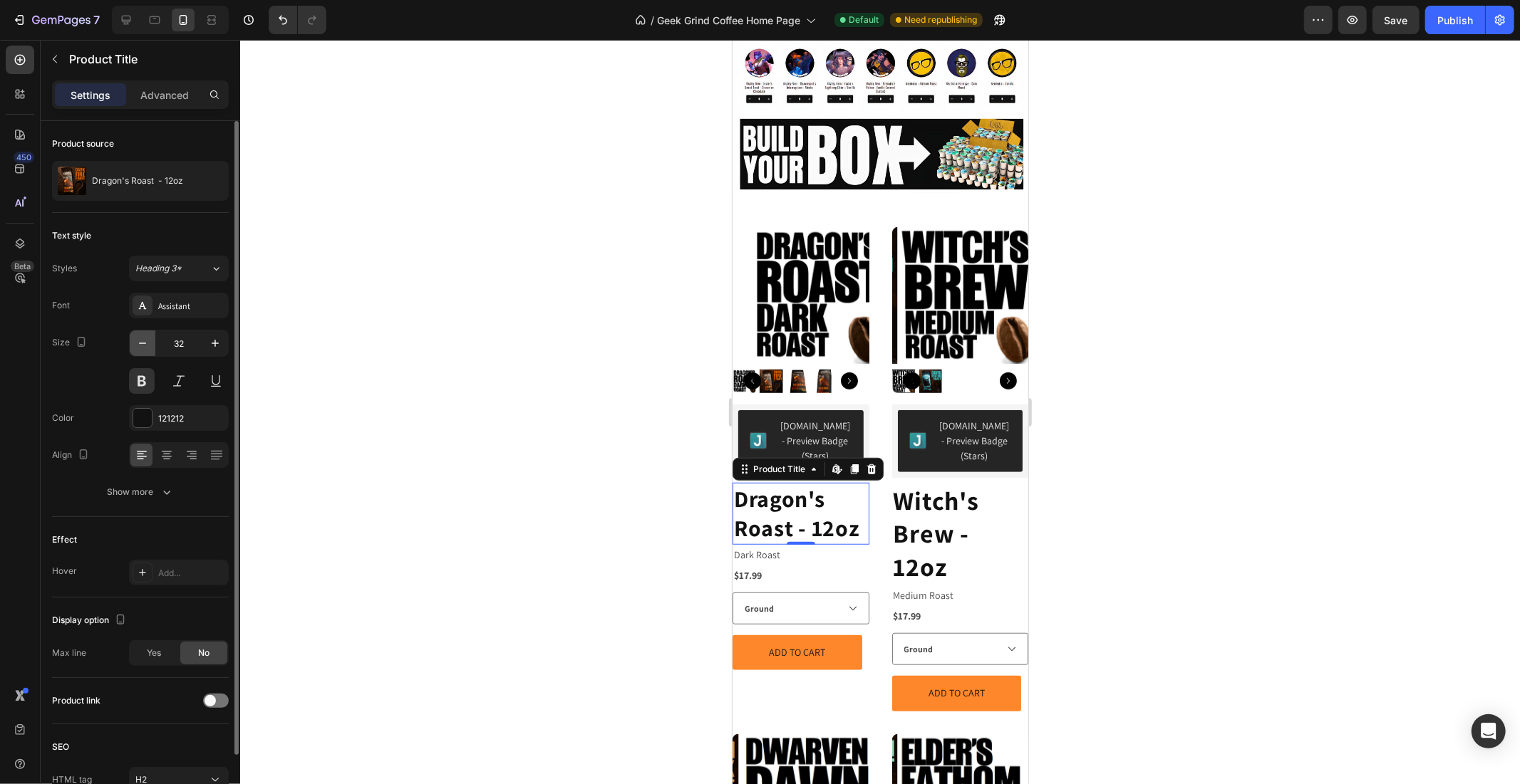
click at [141, 339] on icon "button" at bounding box center [143, 343] width 14 height 14
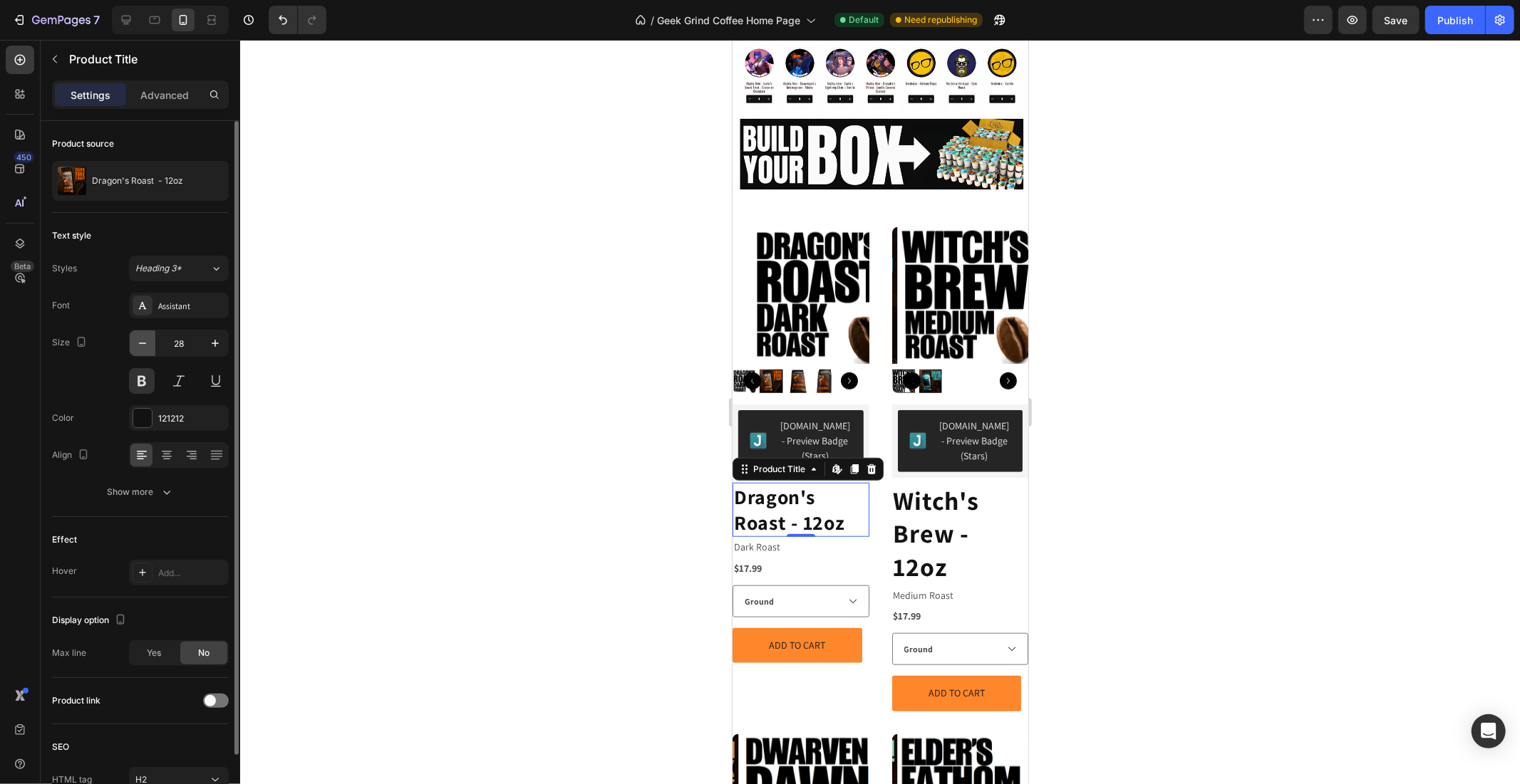
click at [141, 339] on icon "button" at bounding box center [143, 343] width 14 height 14
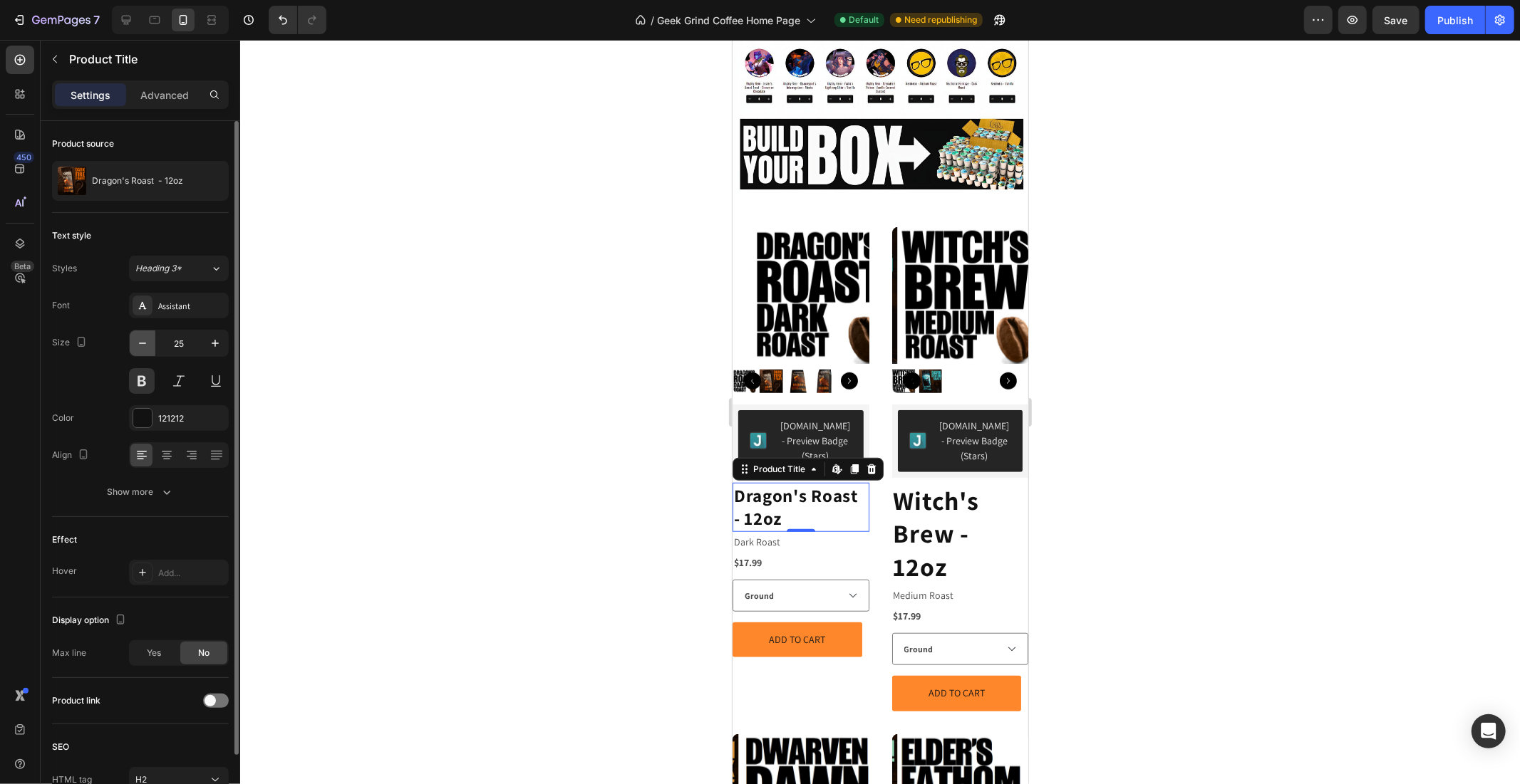
click at [141, 339] on icon "button" at bounding box center [143, 343] width 14 height 14
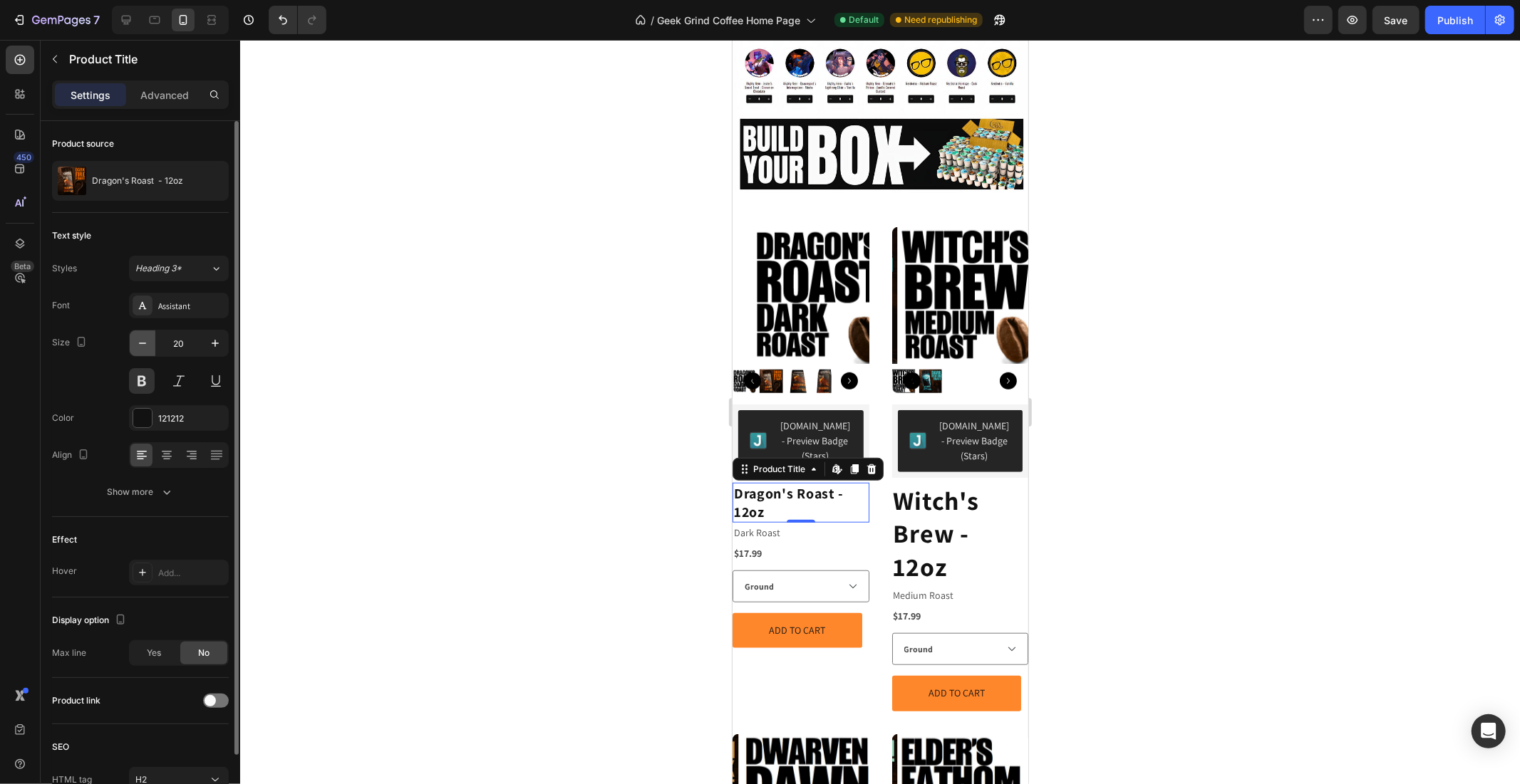
click at [141, 339] on icon "button" at bounding box center [143, 343] width 14 height 14
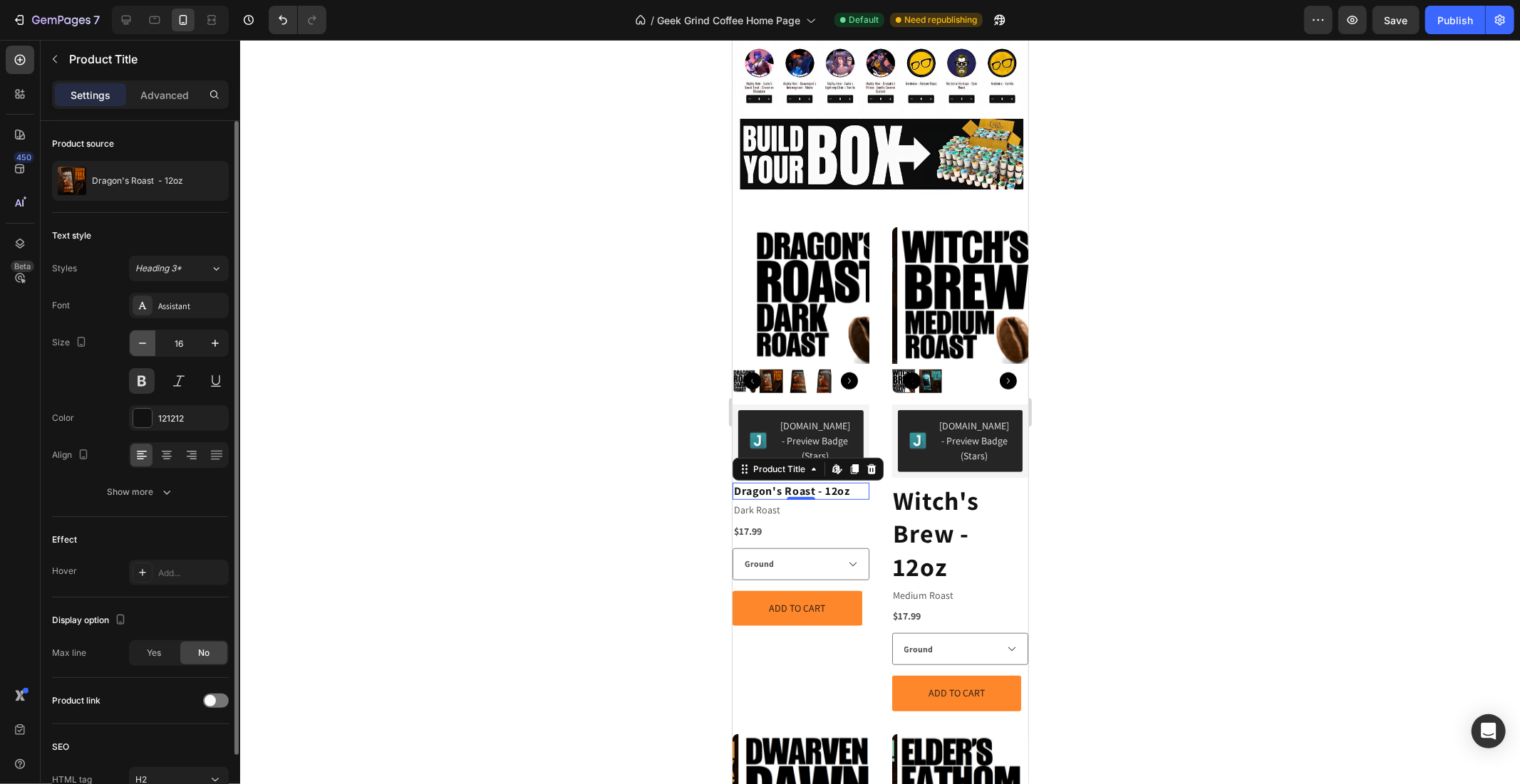
type input "15"
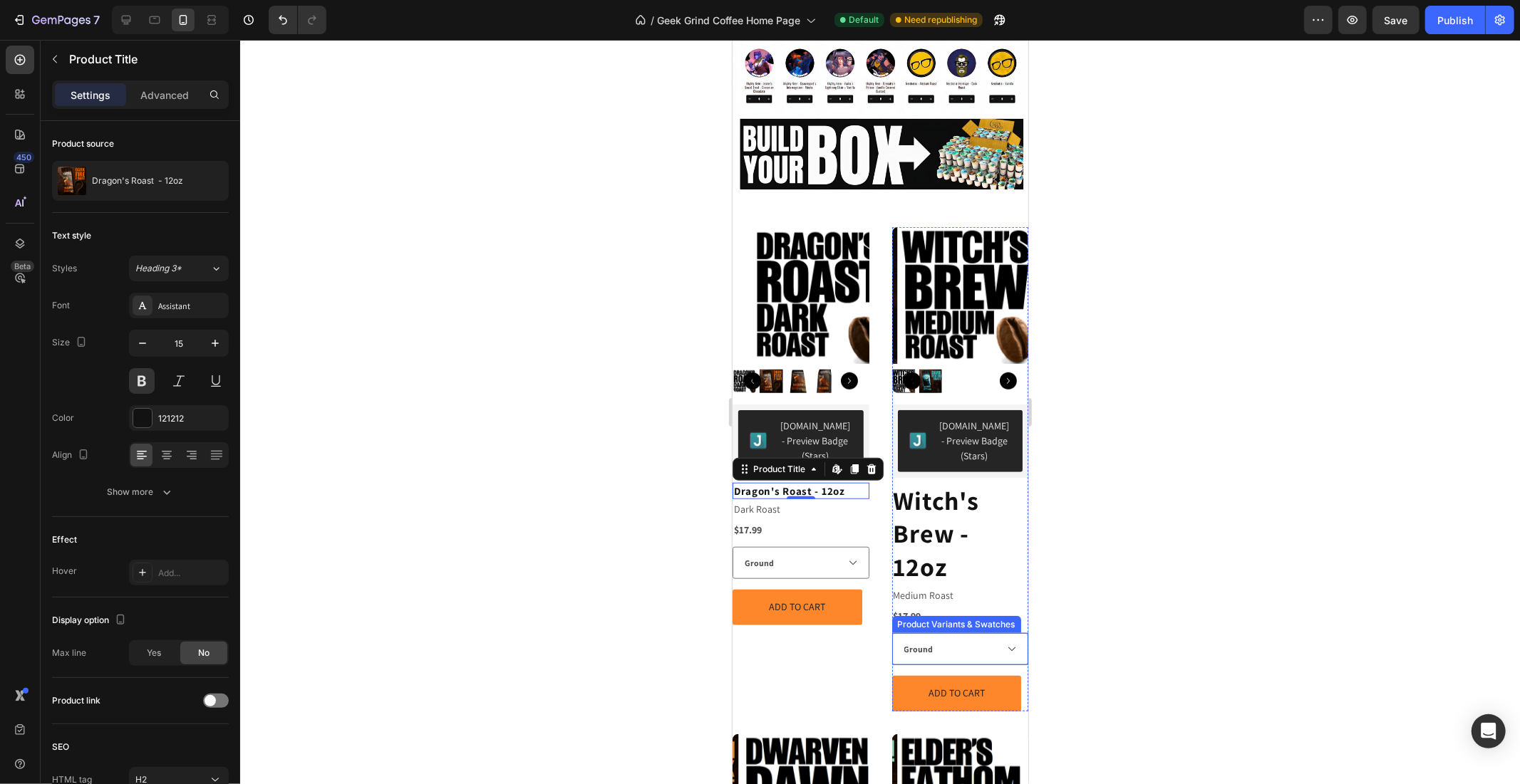
click at [993, 618] on div "Product Variants & Swatches" at bounding box center [956, 624] width 123 height 13
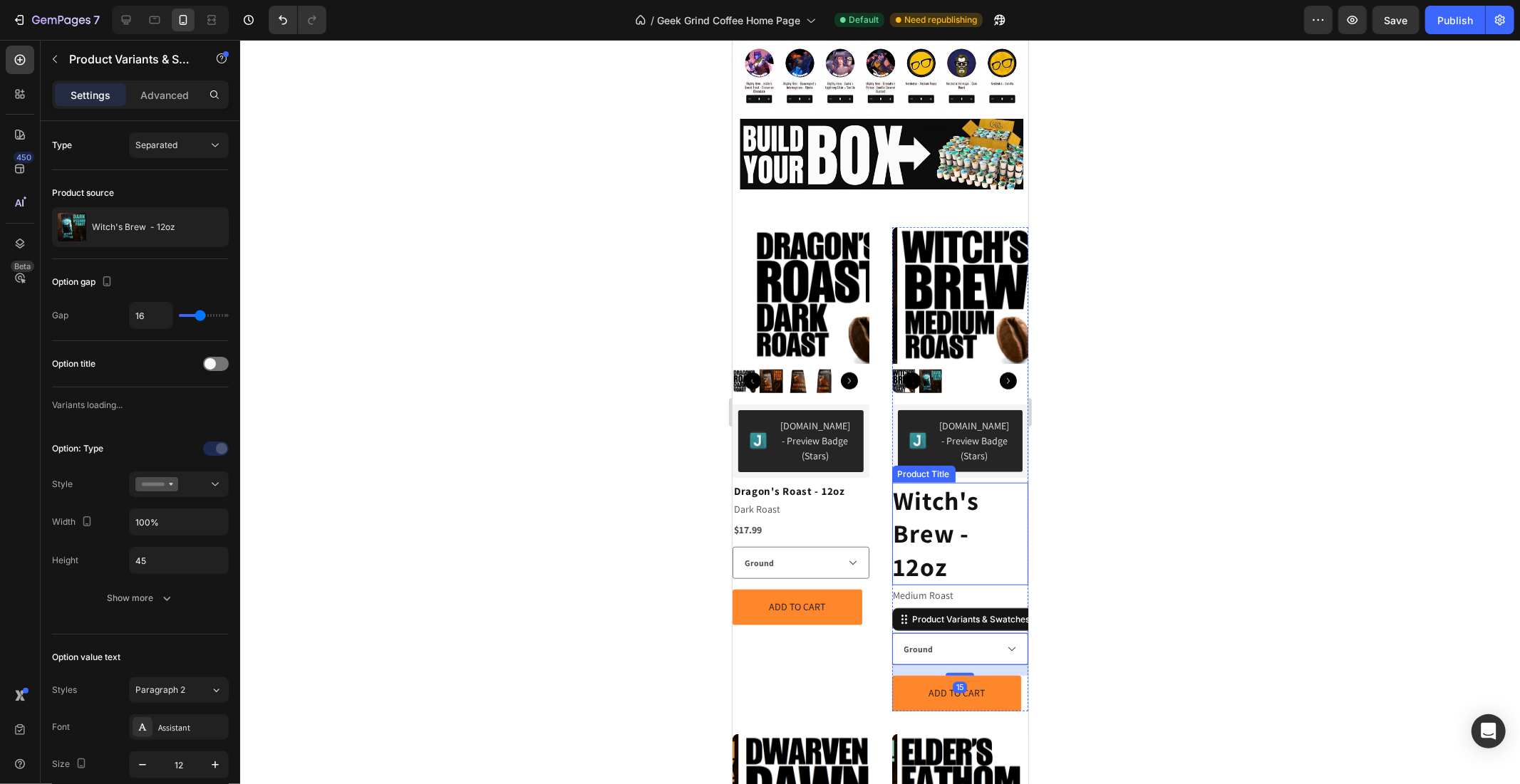
click at [955, 482] on h2 "Witch's Brew - 12oz" at bounding box center [960, 534] width 136 height 103
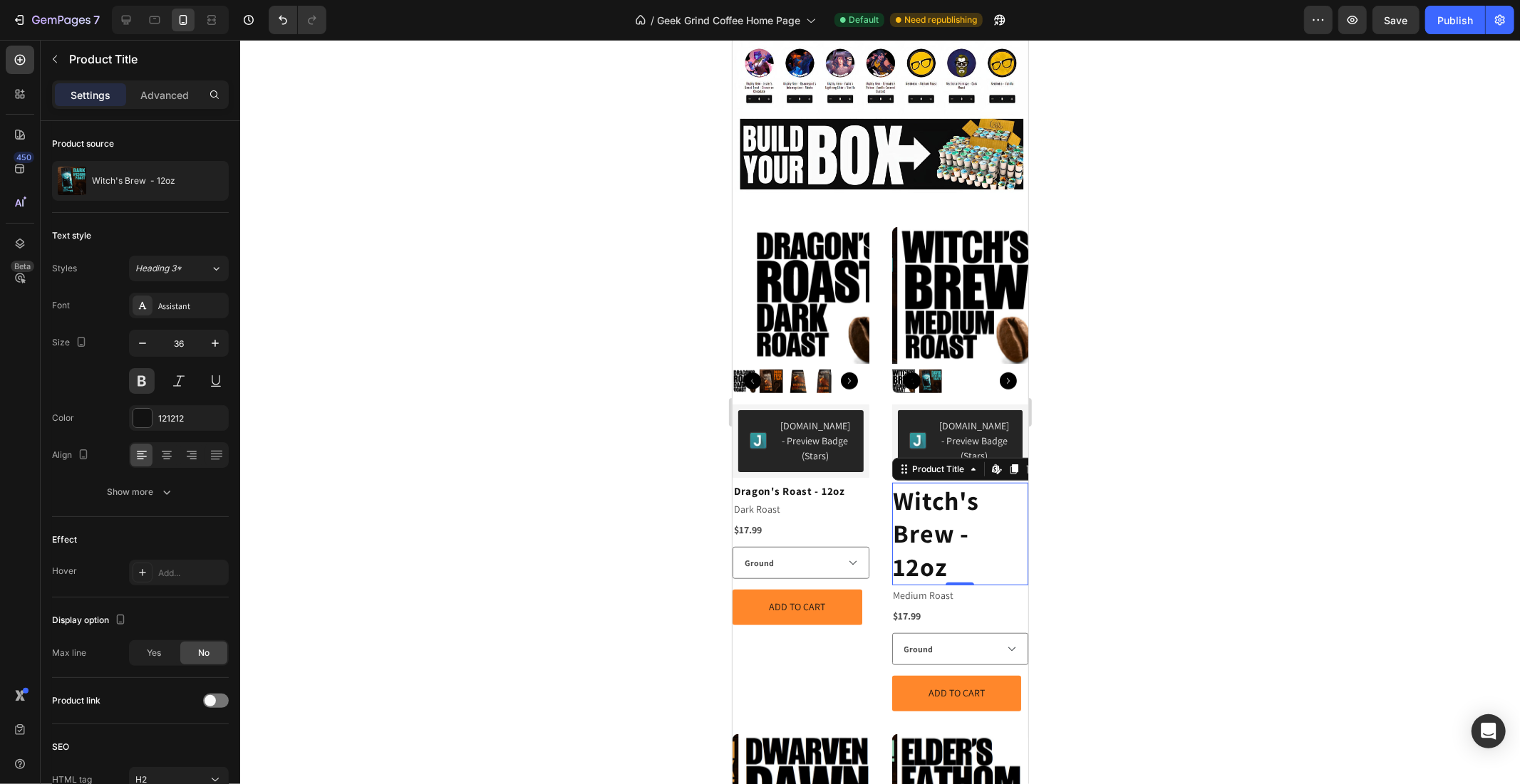
click at [955, 482] on h2 "Witch's Brew - 12oz" at bounding box center [960, 534] width 136 height 103
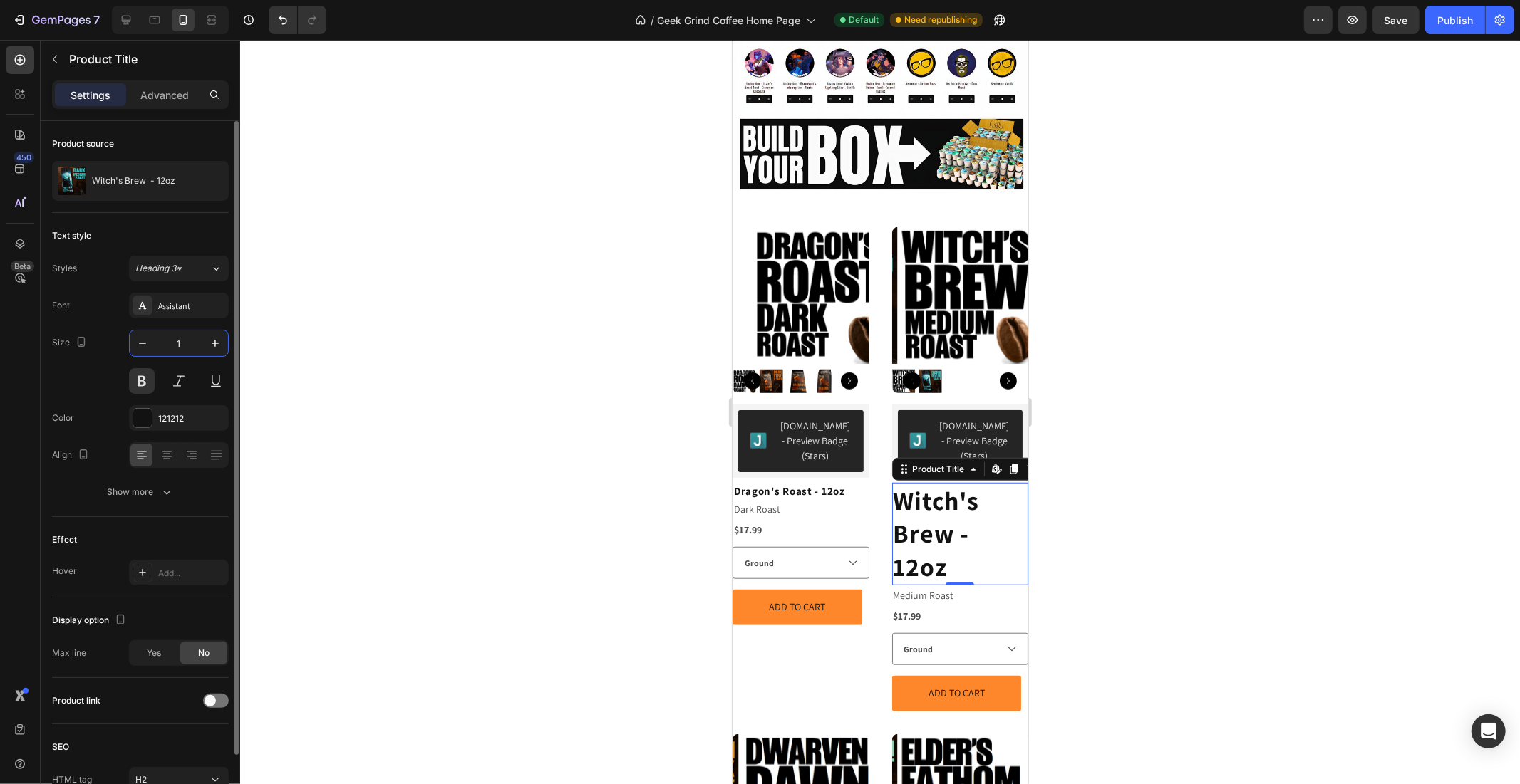
type input "15"
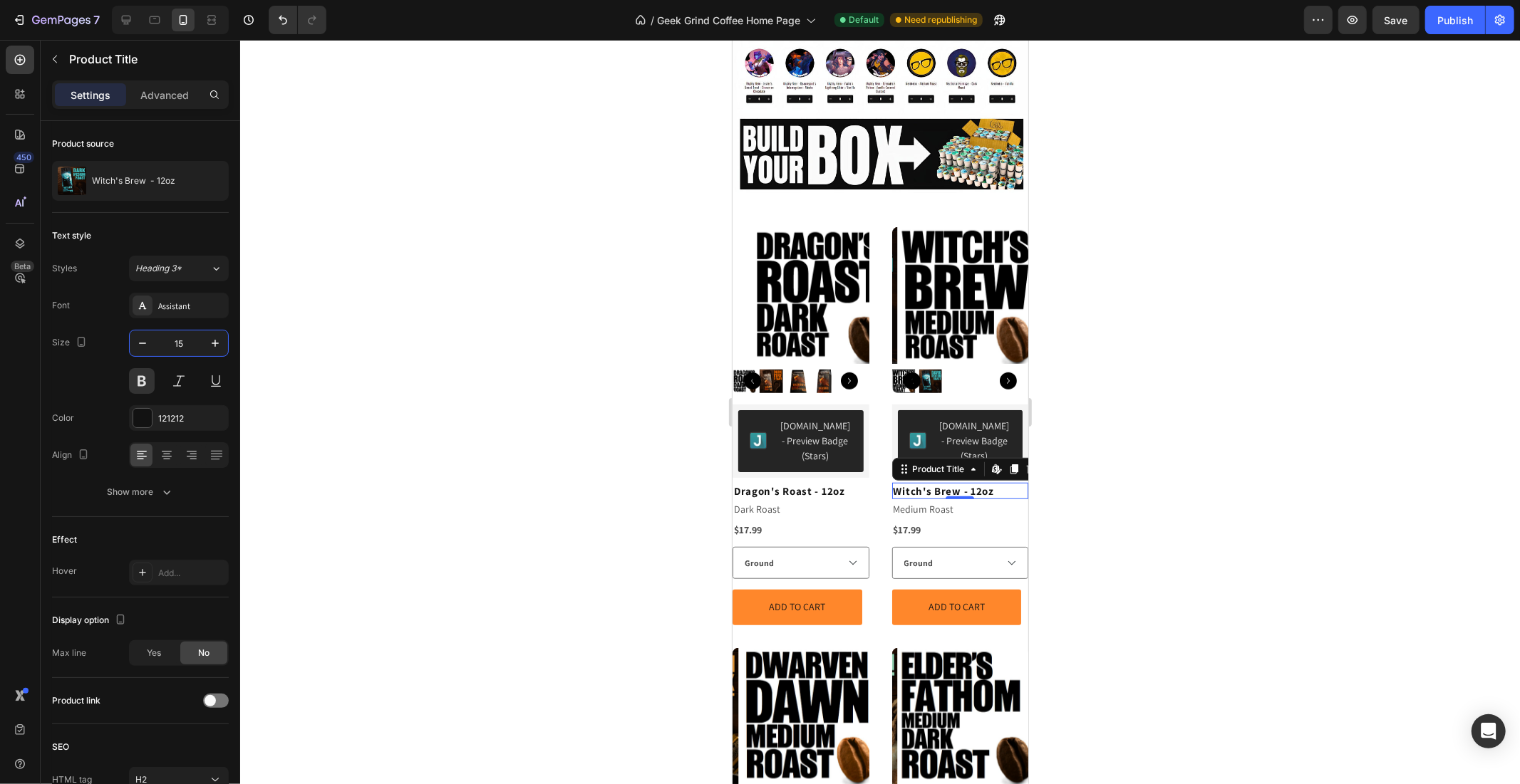
click at [1131, 464] on div at bounding box center [880, 412] width 1280 height 744
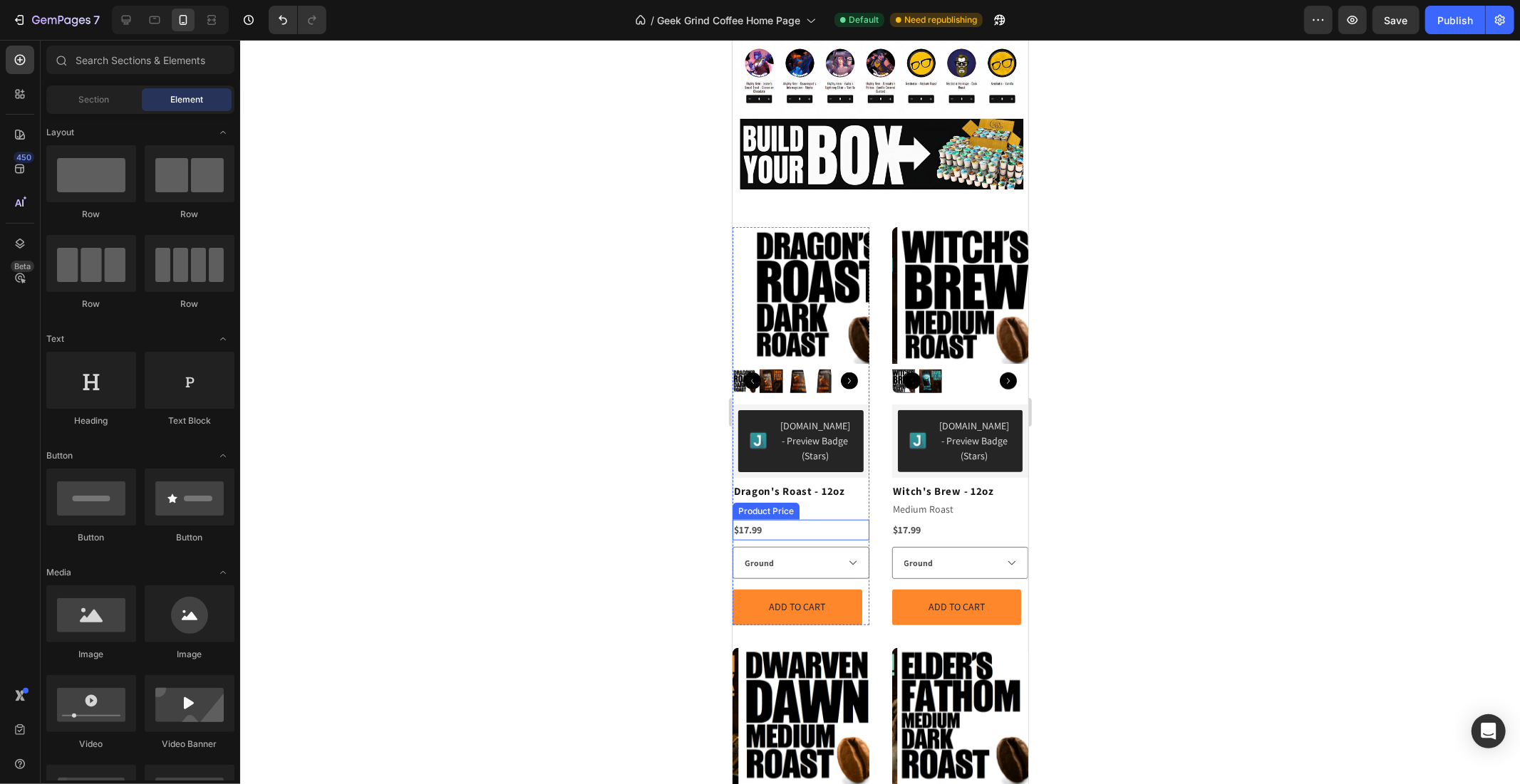
click at [788, 519] on div "$17.99" at bounding box center [800, 529] width 136 height 21
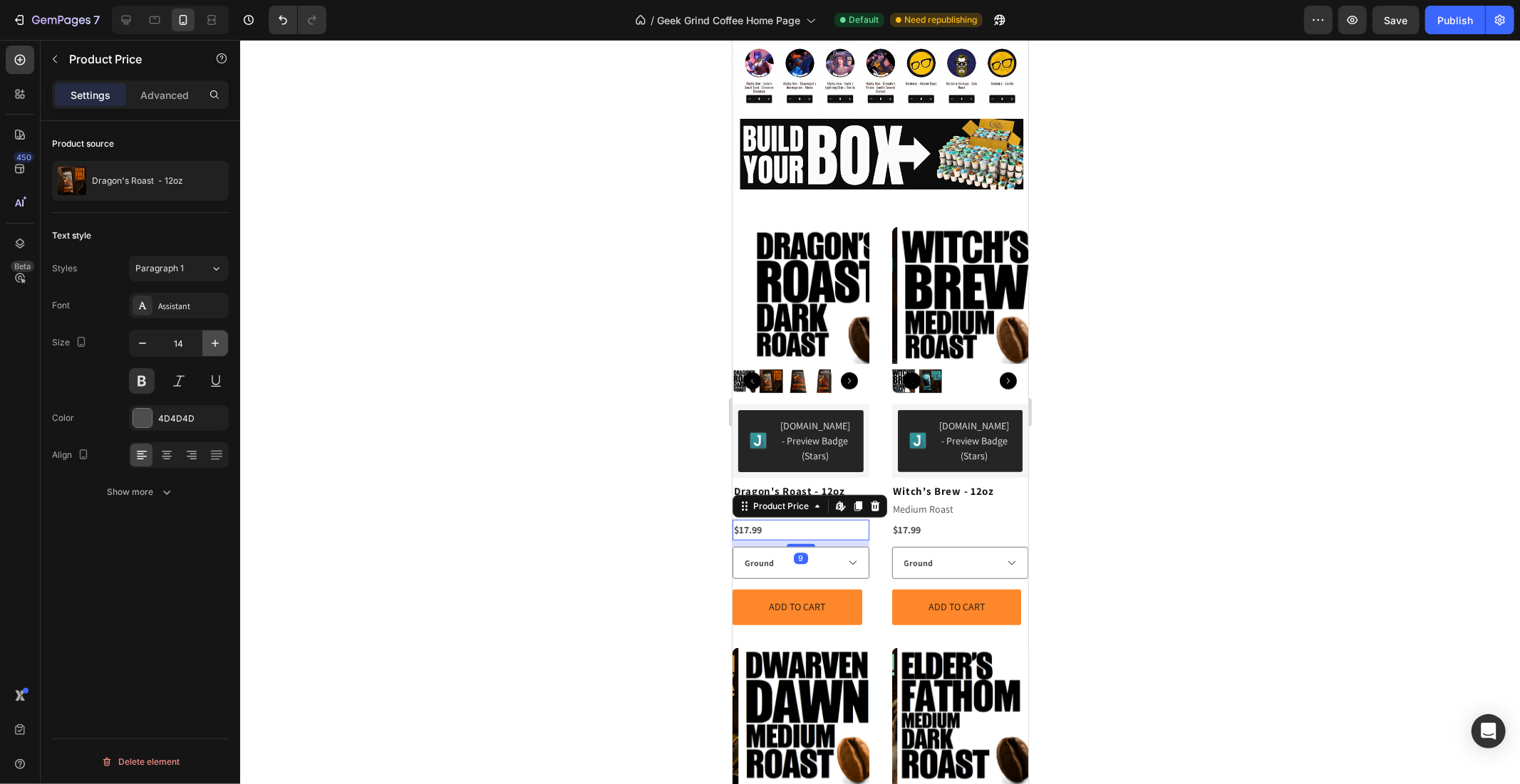
click at [217, 339] on icon "button" at bounding box center [215, 343] width 14 height 14
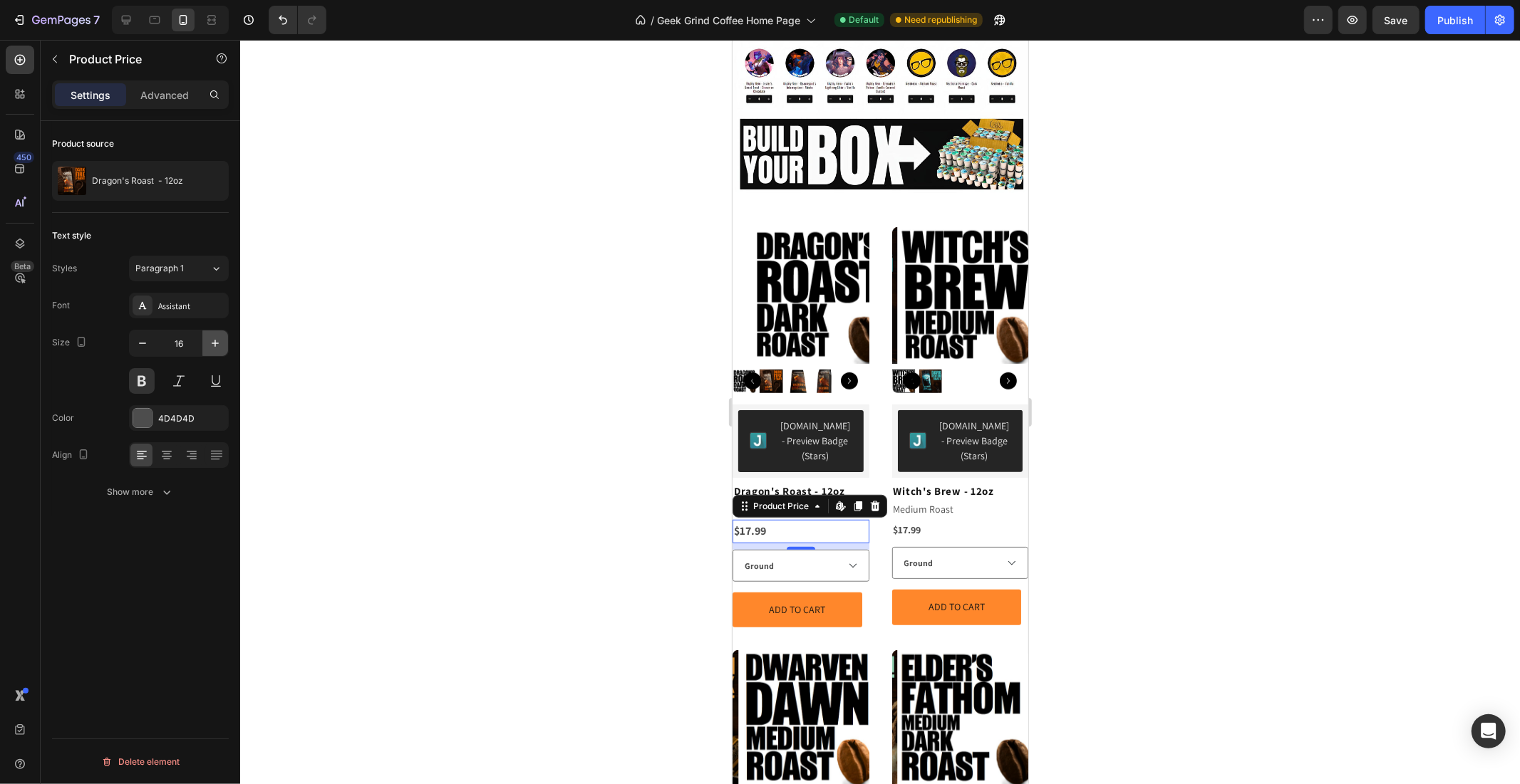
type input "17"
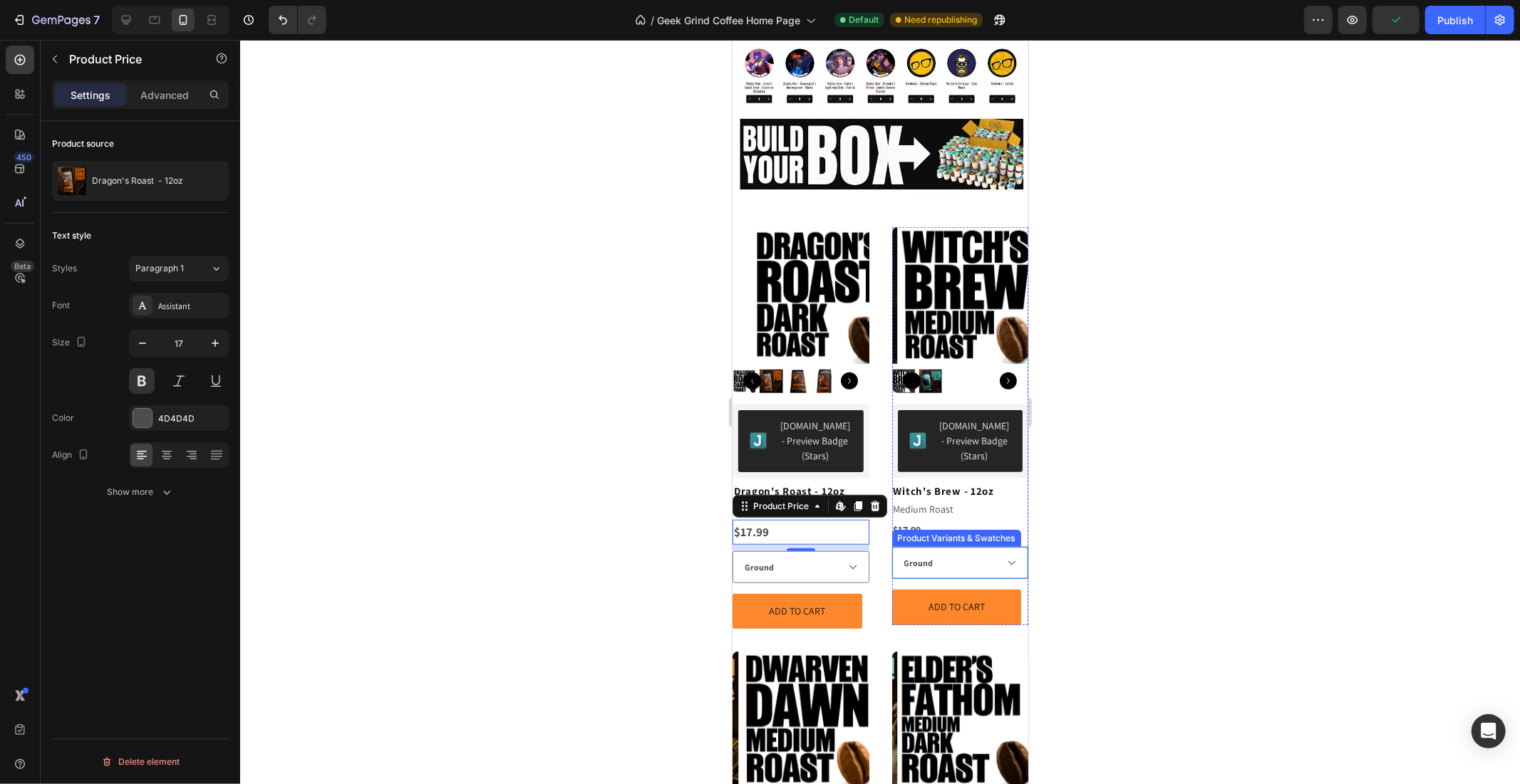
click at [976, 519] on div "$17.99" at bounding box center [960, 529] width 136 height 21
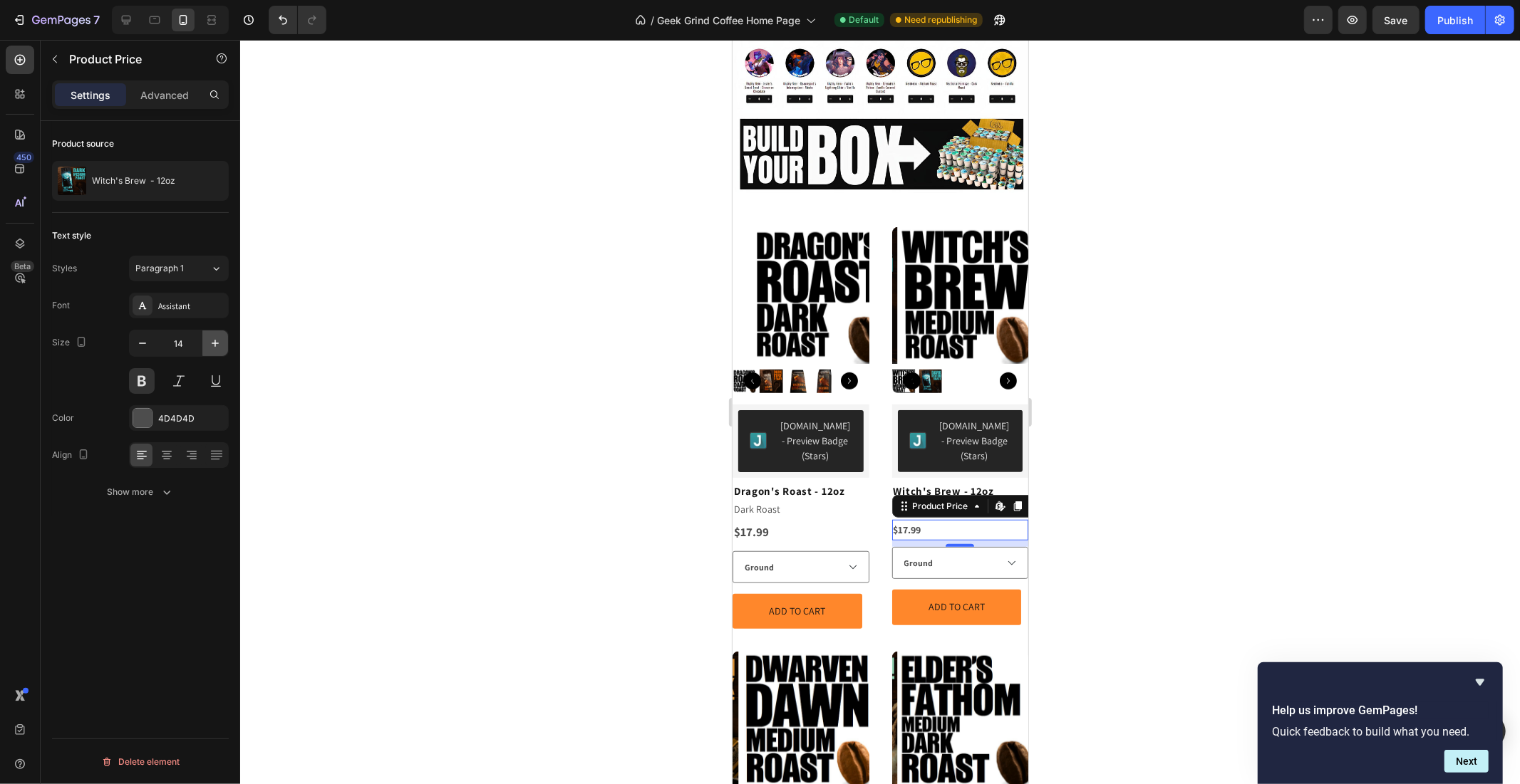
click at [218, 345] on icon "button" at bounding box center [215, 343] width 14 height 14
type input "17"
click at [878, 337] on div "Product Images [DOMAIN_NAME] - Preview Badge (Stars) [DOMAIN_NAME] Dragon's Roa…" at bounding box center [879, 697] width 296 height 965
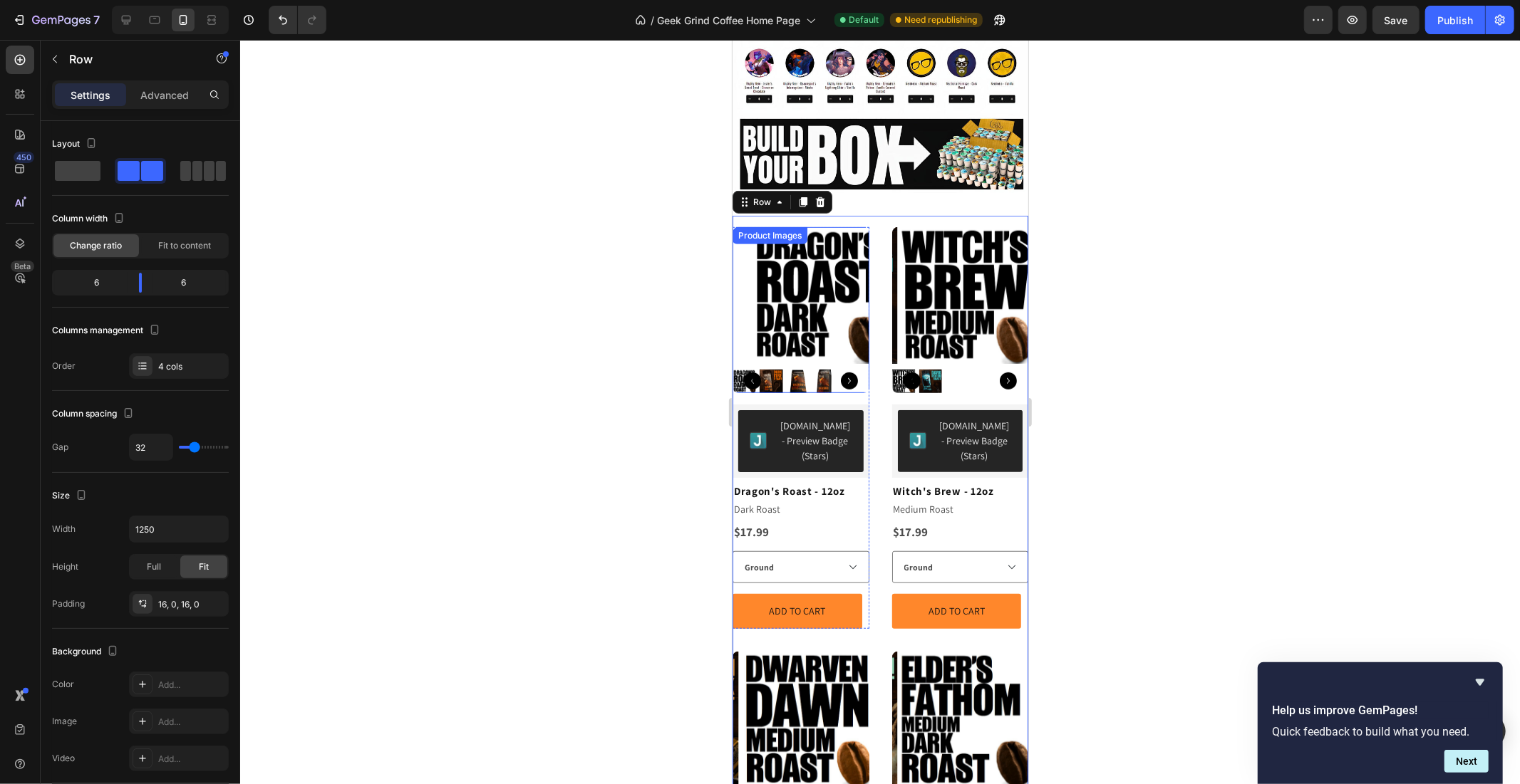
click at [780, 306] on img at bounding box center [817, 294] width 136 height 136
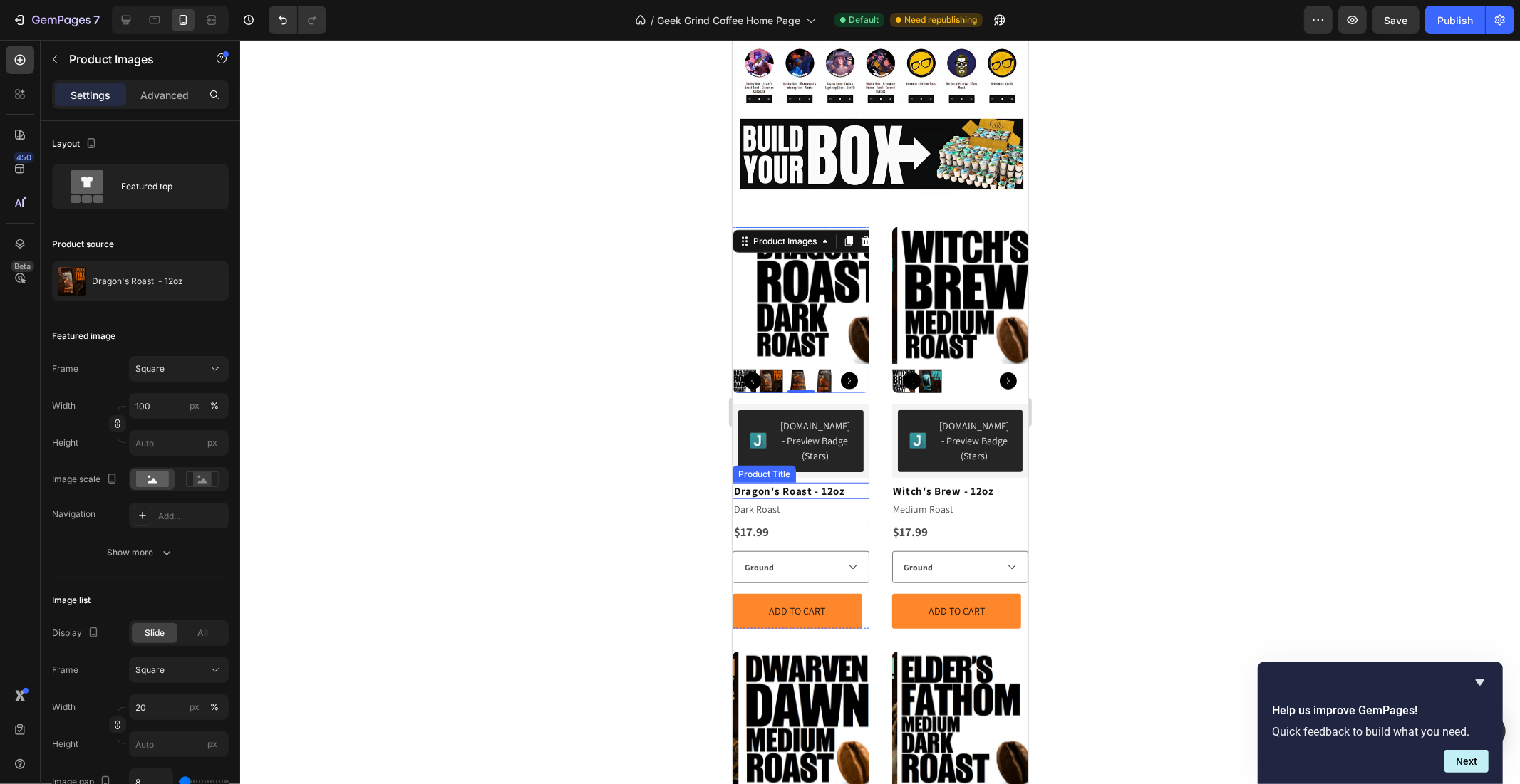
click at [808, 482] on h2 "Dragon's Roast - 12oz" at bounding box center [800, 490] width 136 height 17
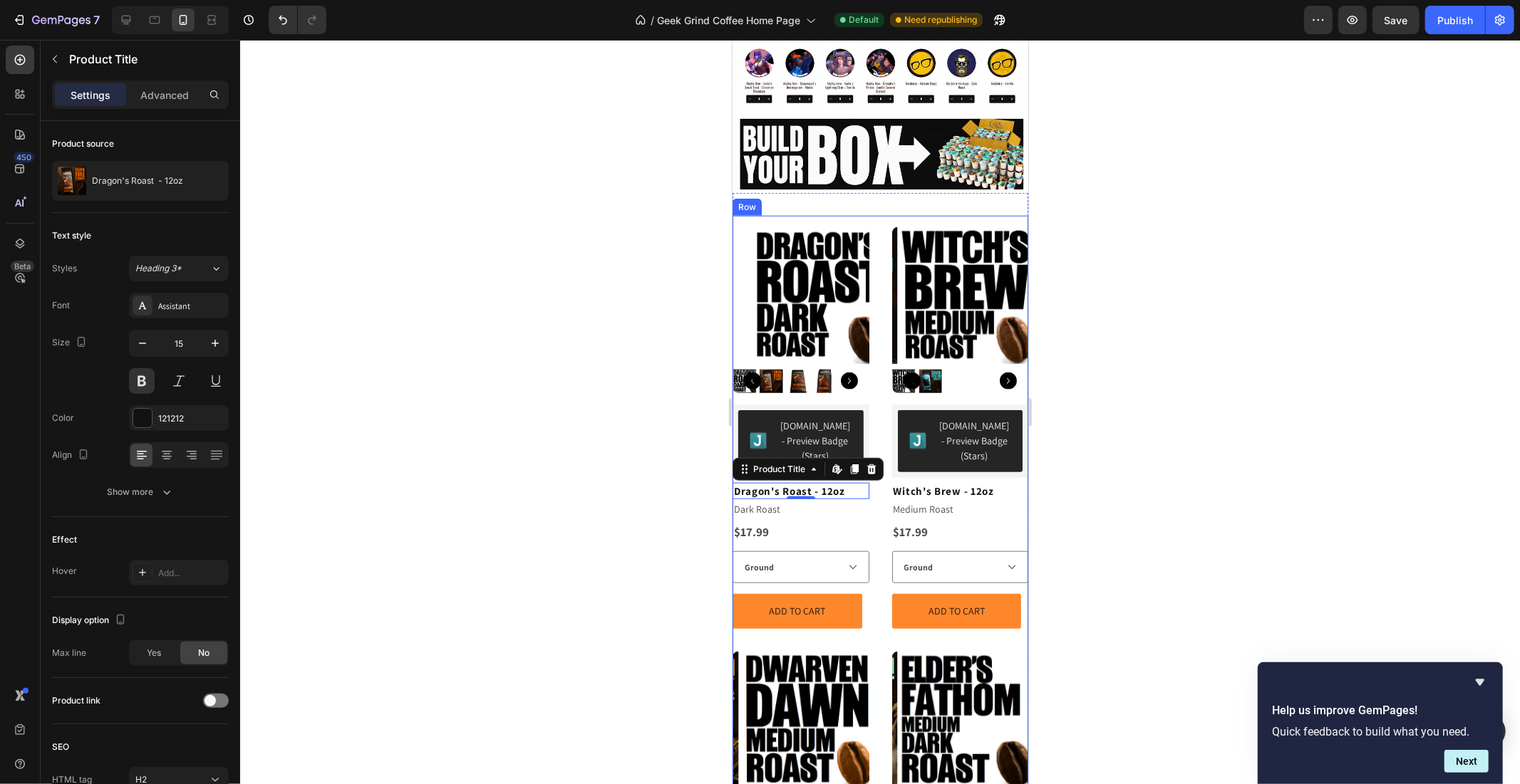
click at [875, 302] on div "Product Images [DOMAIN_NAME] - Preview Badge (Stars) [DOMAIN_NAME] Dragon's Roa…" at bounding box center [879, 697] width 296 height 965
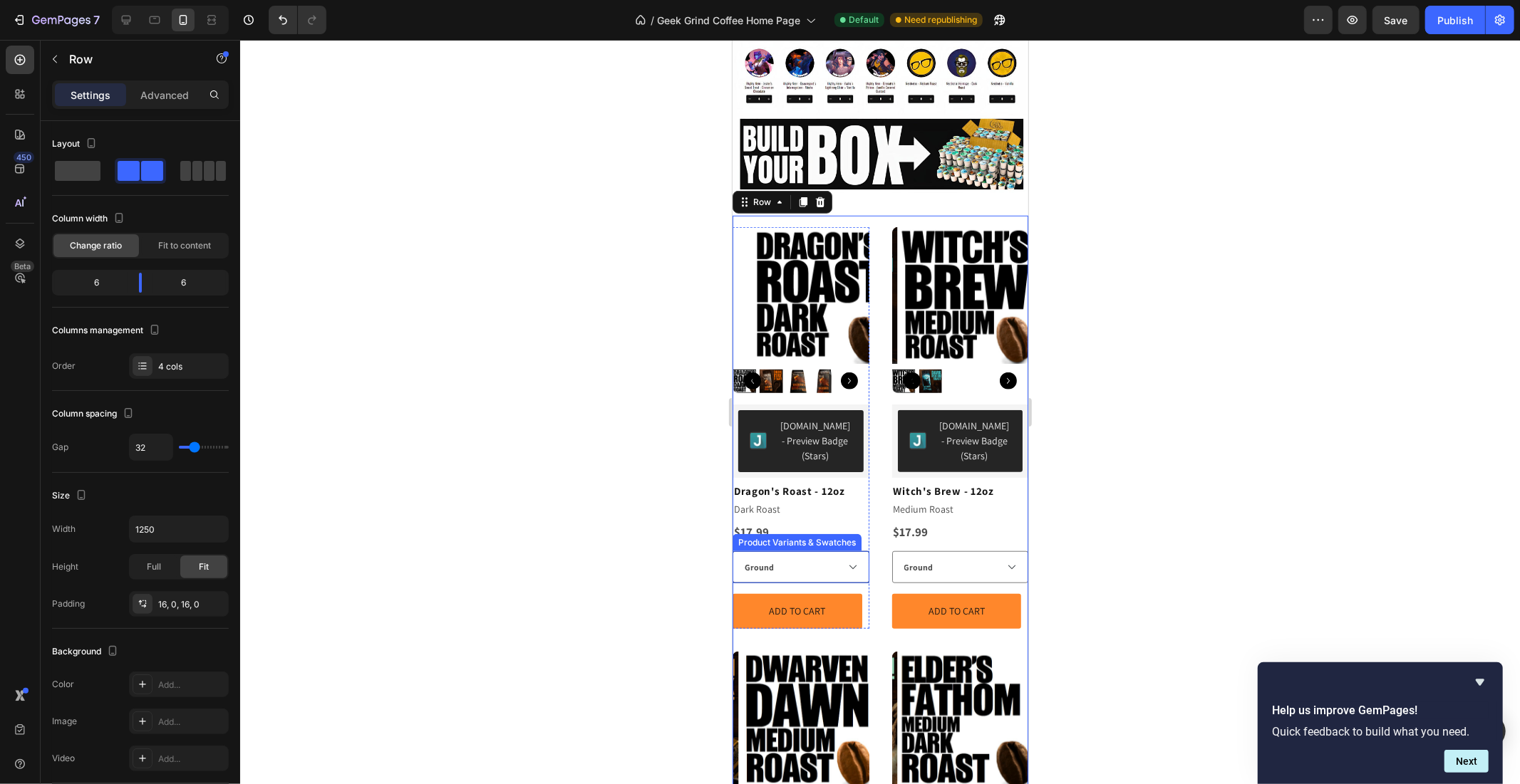
click at [765, 551] on select "Ground Whole Bean" at bounding box center [800, 566] width 136 height 32
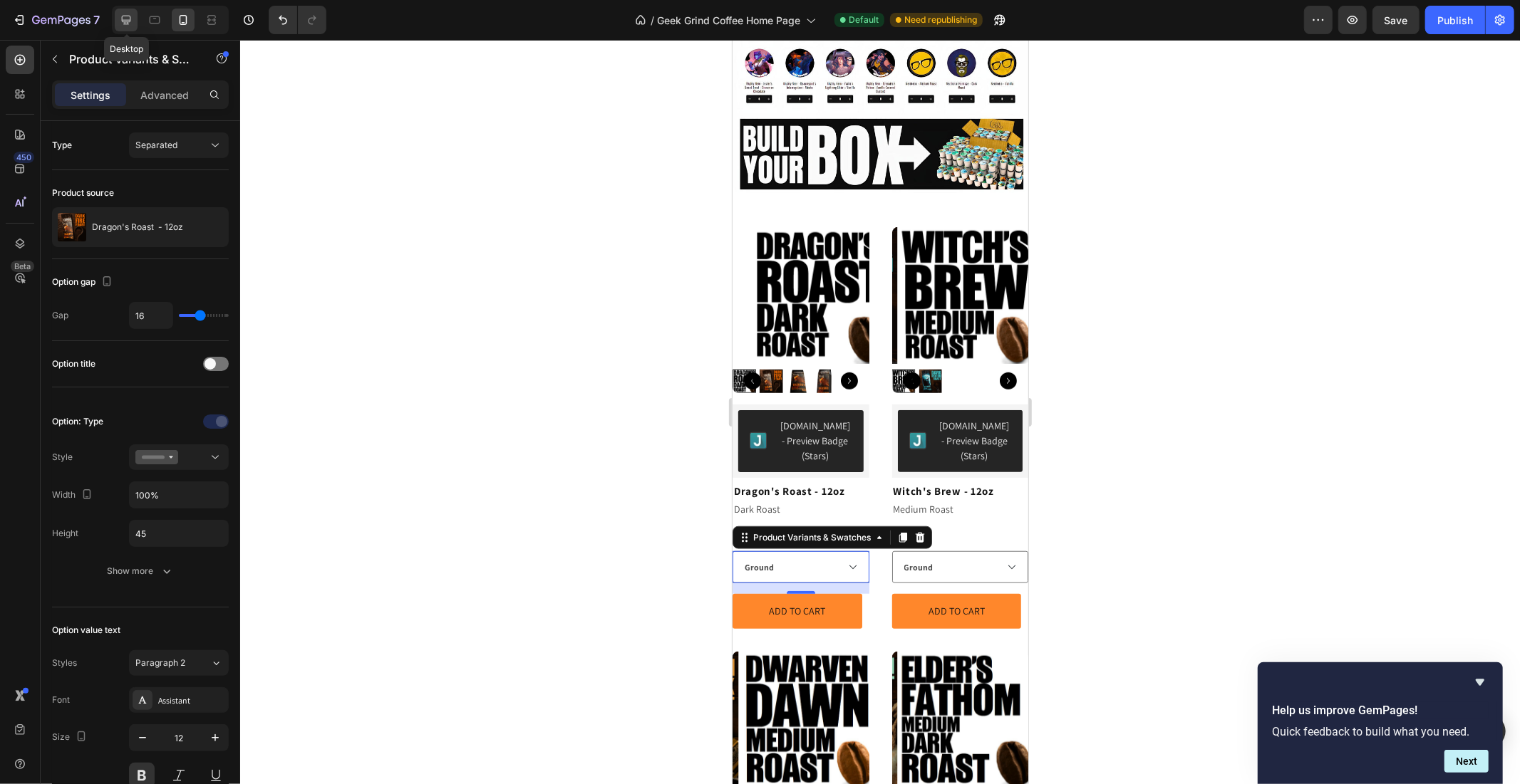
click at [132, 24] on icon at bounding box center [127, 20] width 14 height 14
type input "95%"
type input "18"
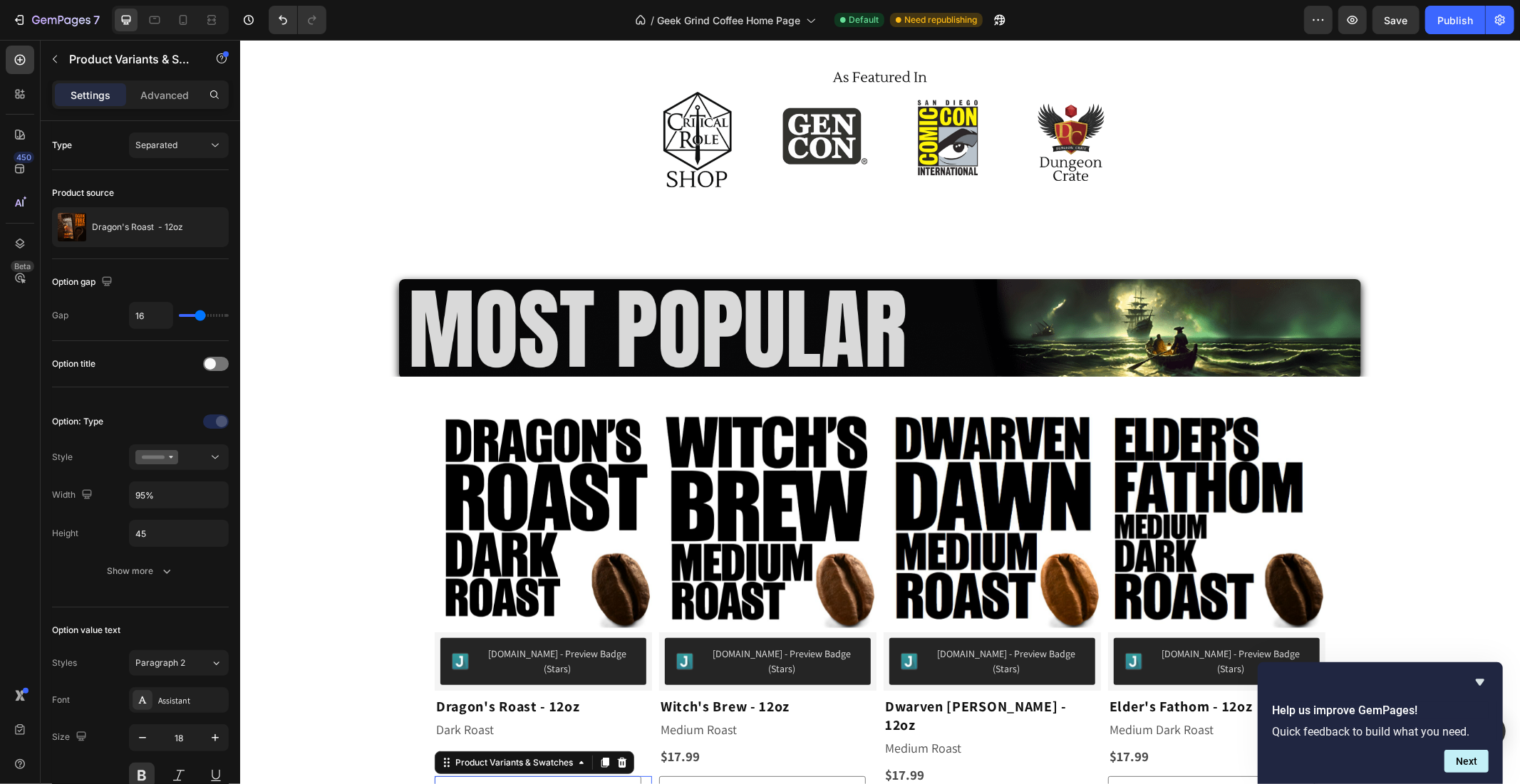
scroll to position [526, 0]
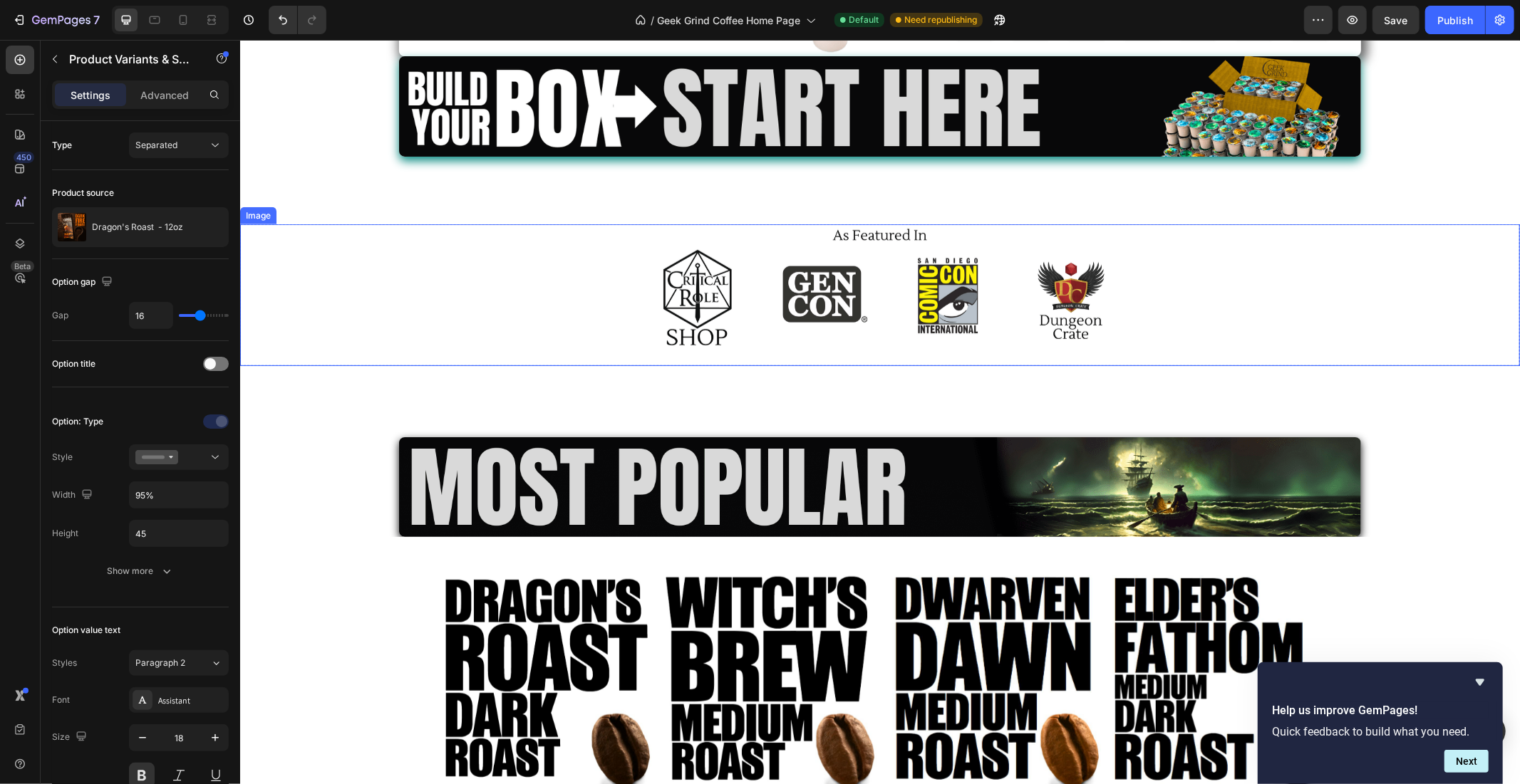
click at [1009, 265] on img at bounding box center [879, 294] width 568 height 142
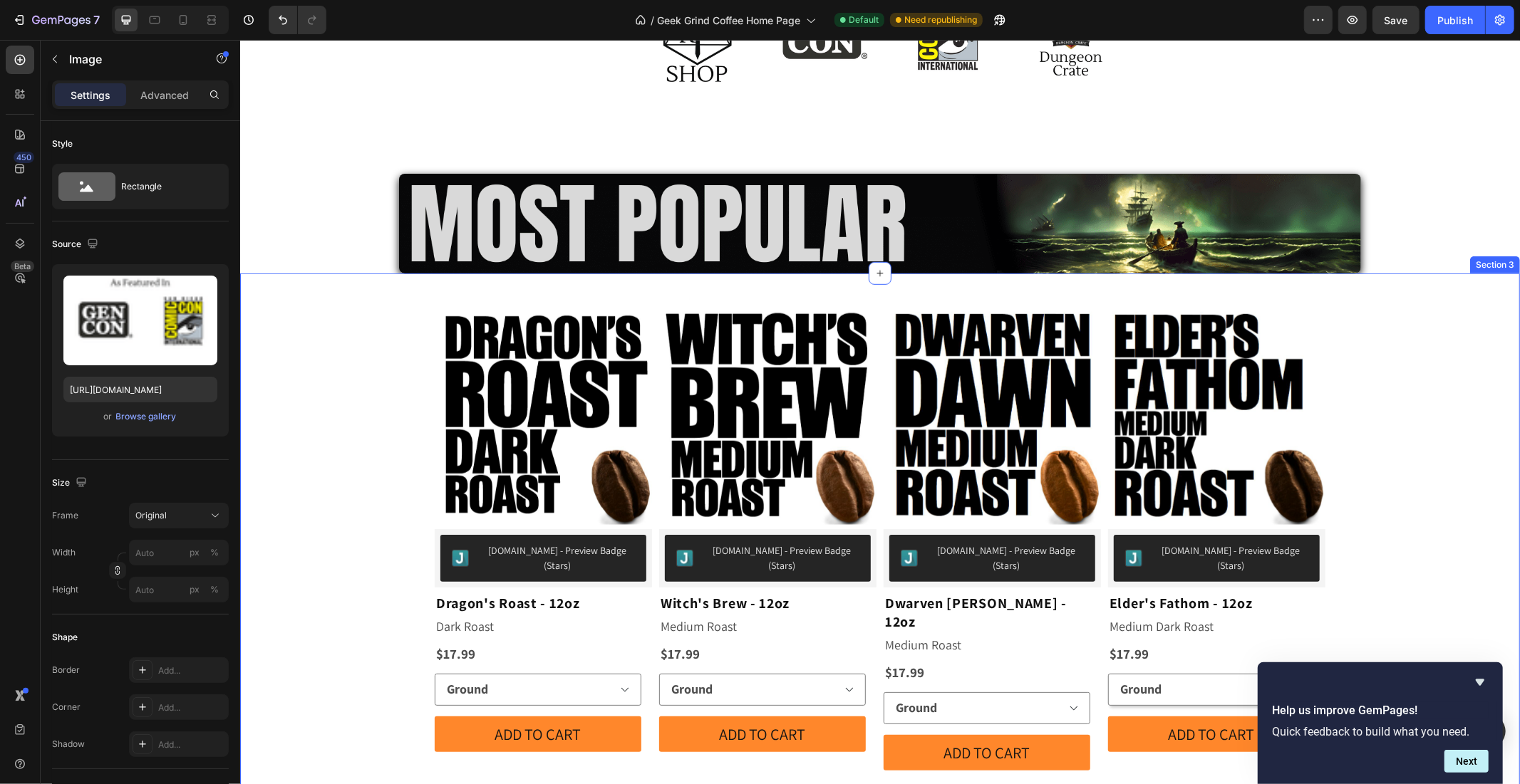
scroll to position [922, 0]
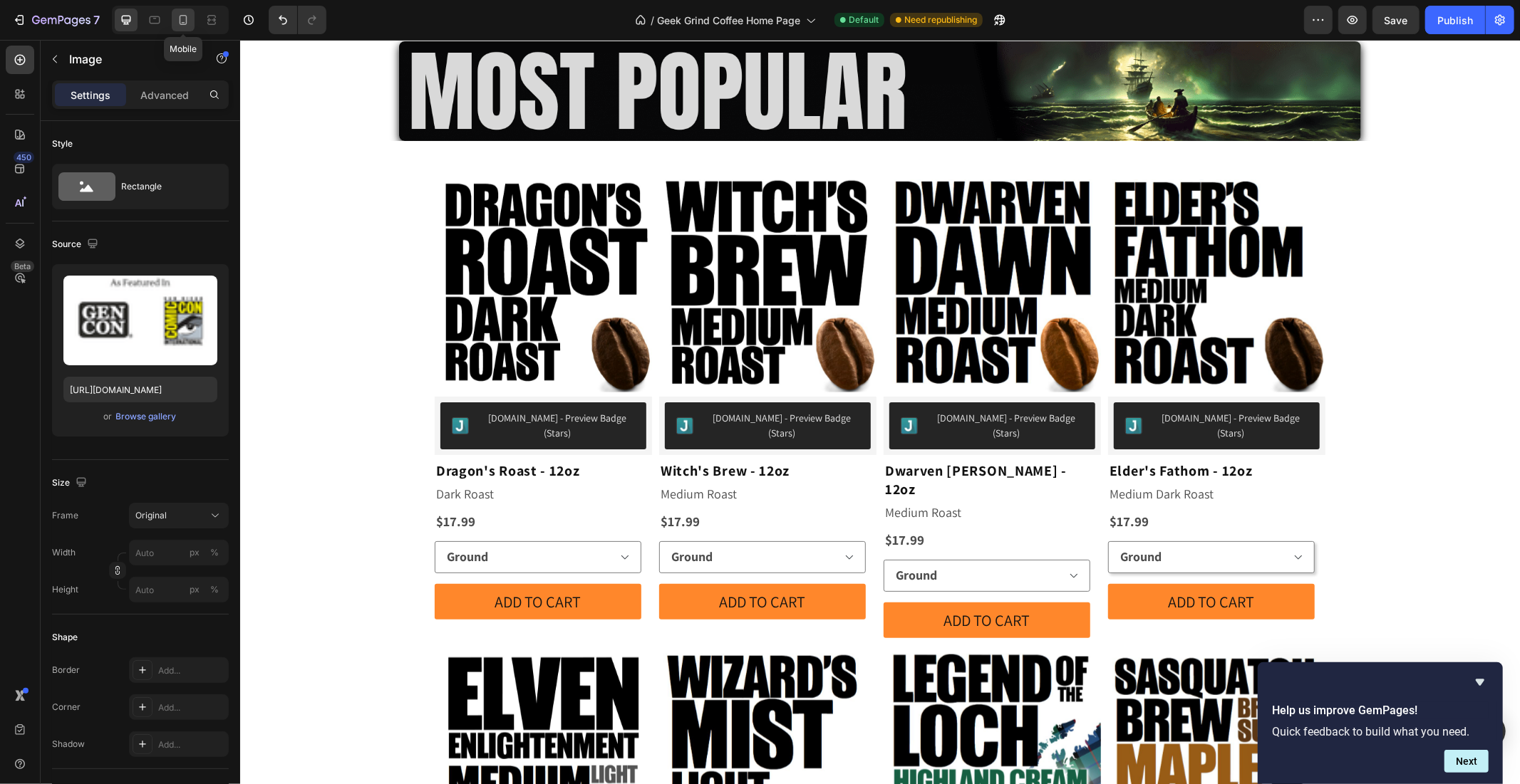
click at [185, 18] on icon at bounding box center [183, 20] width 14 height 14
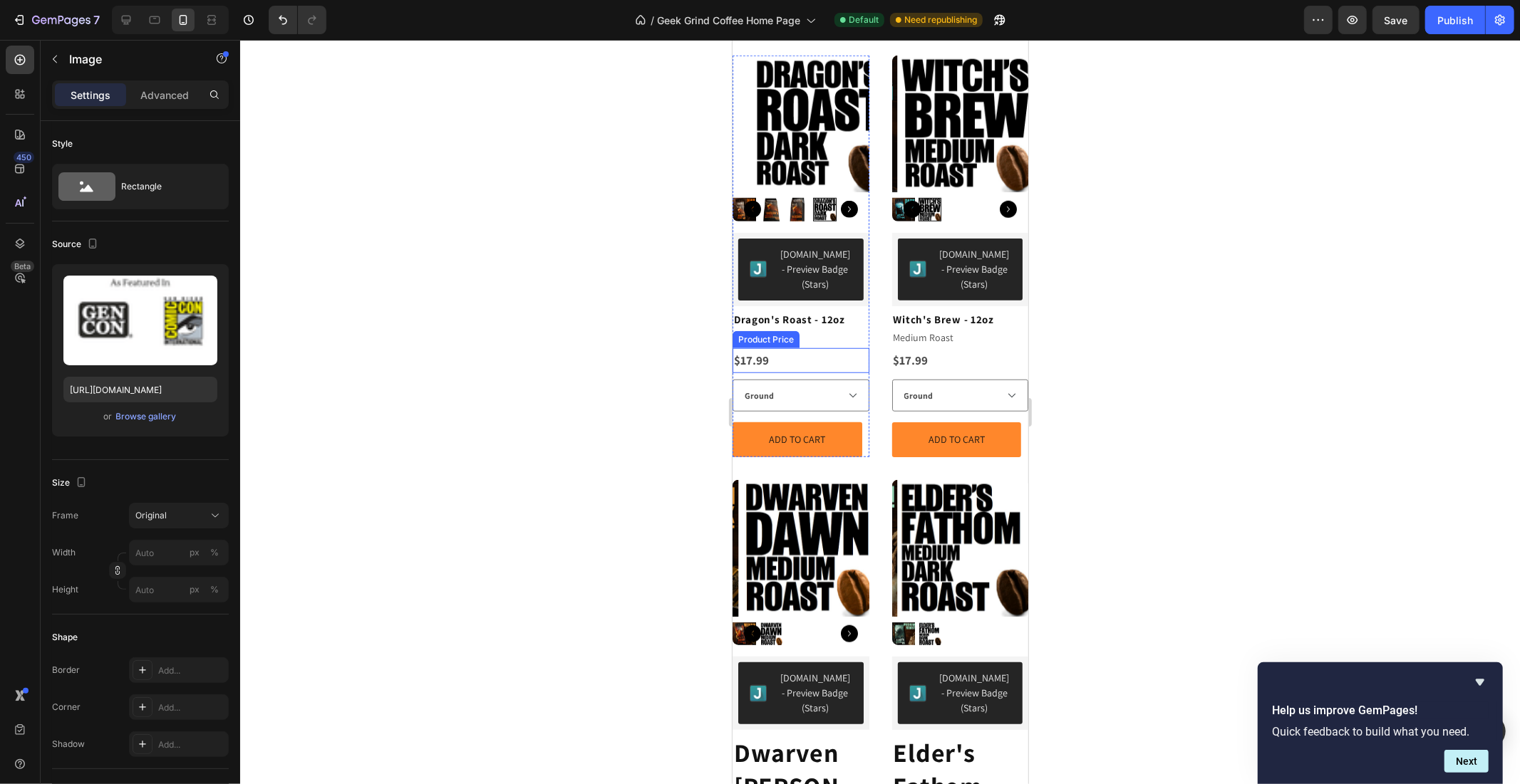
click at [750, 346] on div "Product Price" at bounding box center [765, 339] width 61 height 13
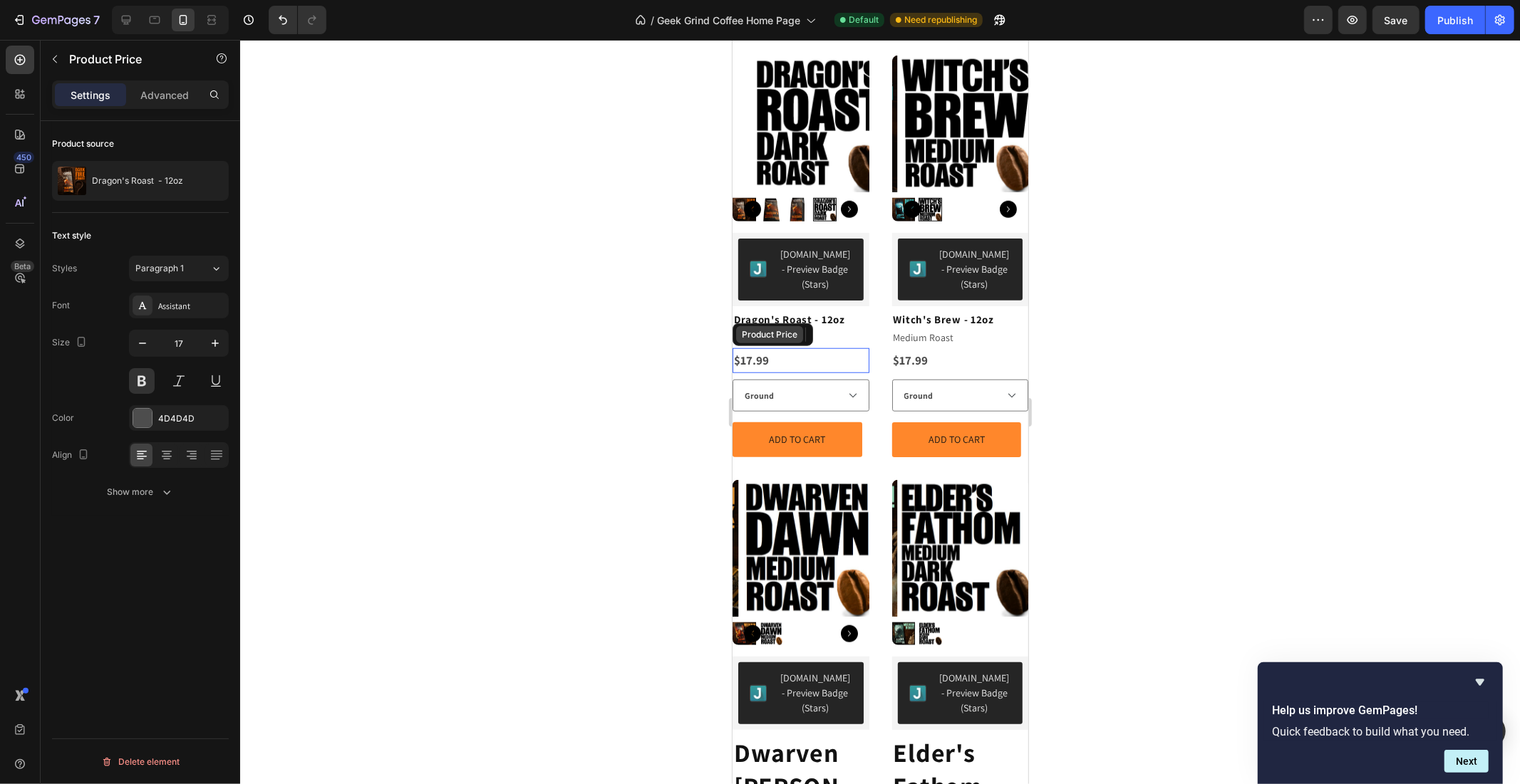
scroll to position [713, 0]
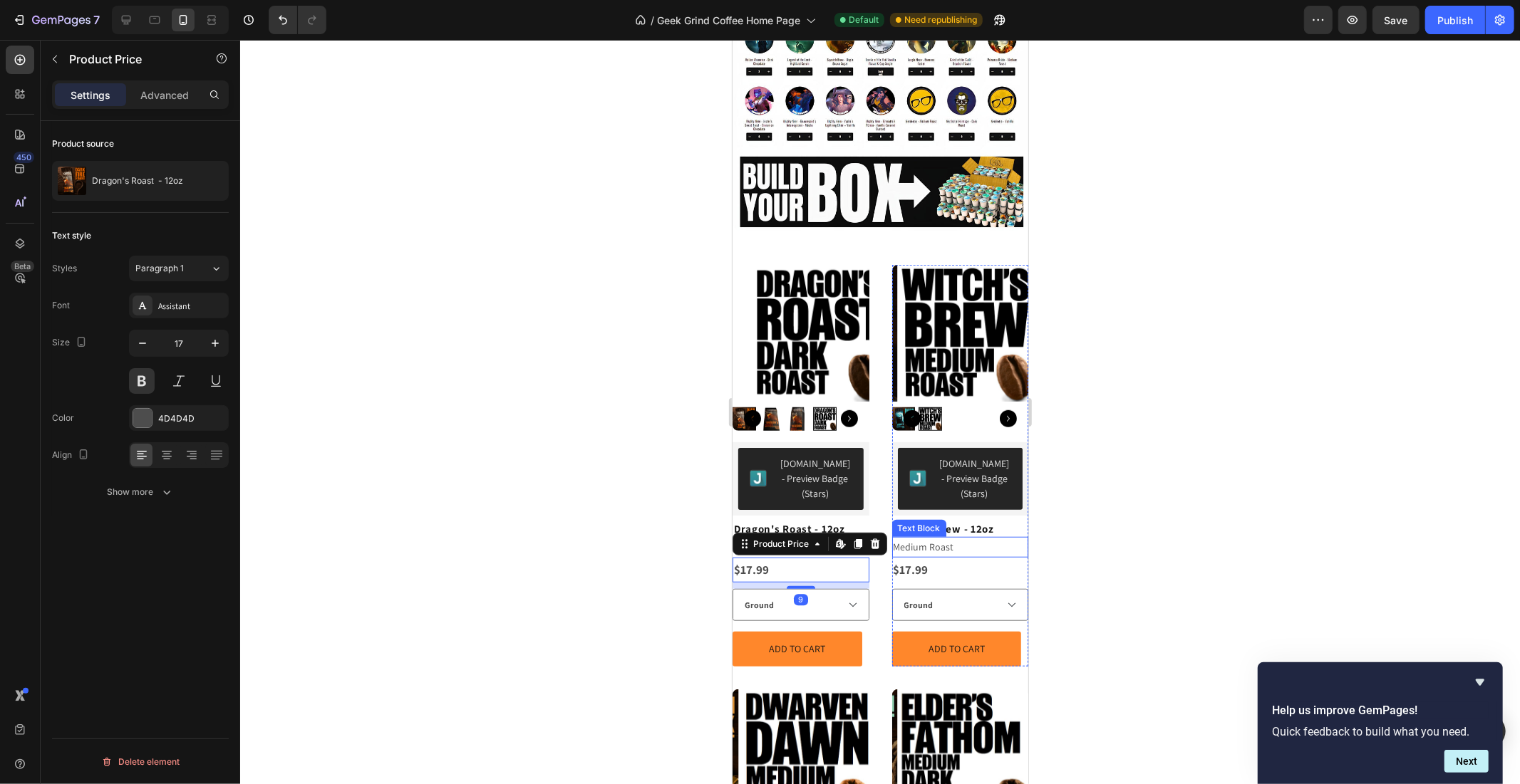
click at [928, 537] on p "Medium Roast" at bounding box center [960, 546] width 134 height 18
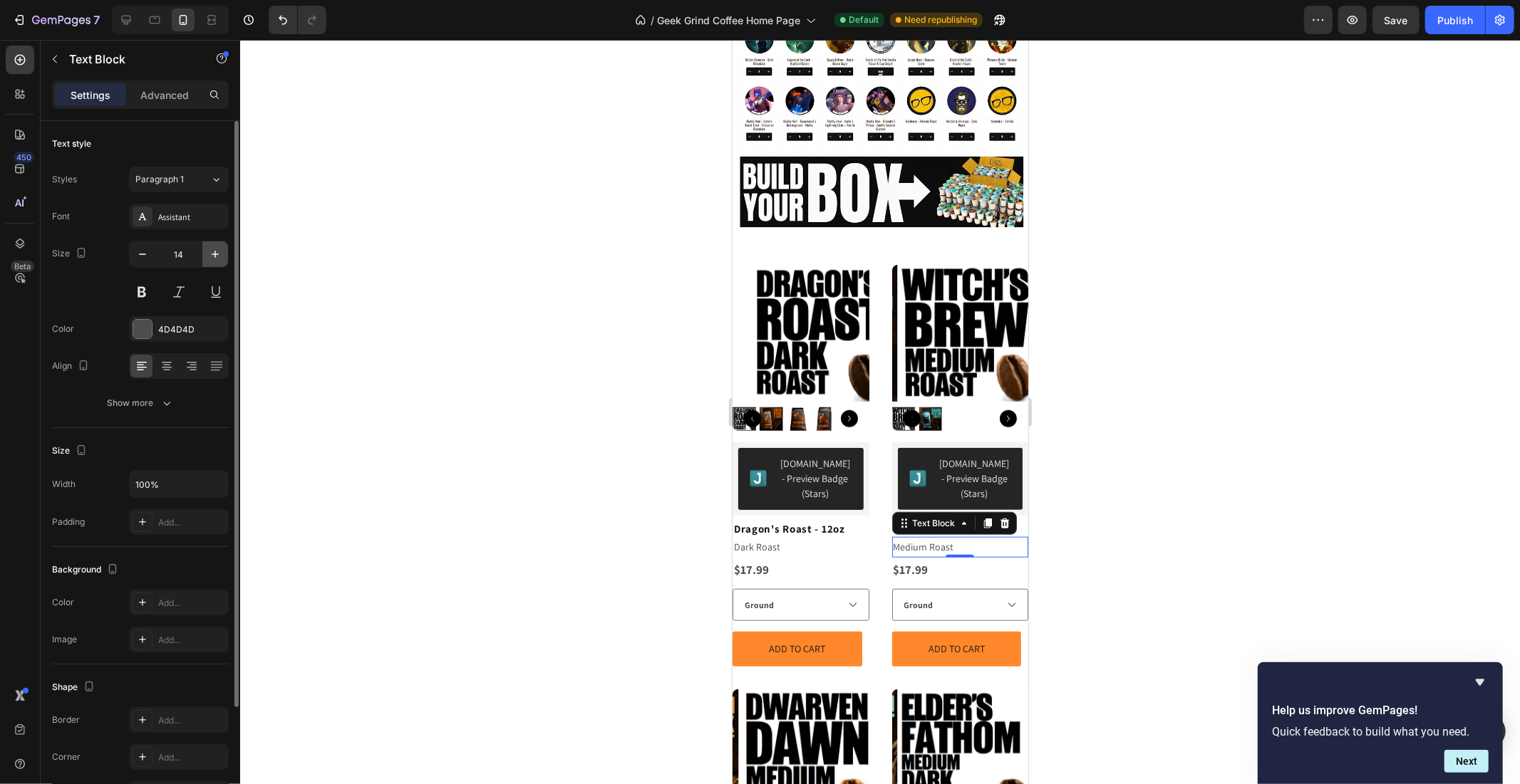
click at [208, 257] on icon "button" at bounding box center [215, 255] width 14 height 14
type input "15"
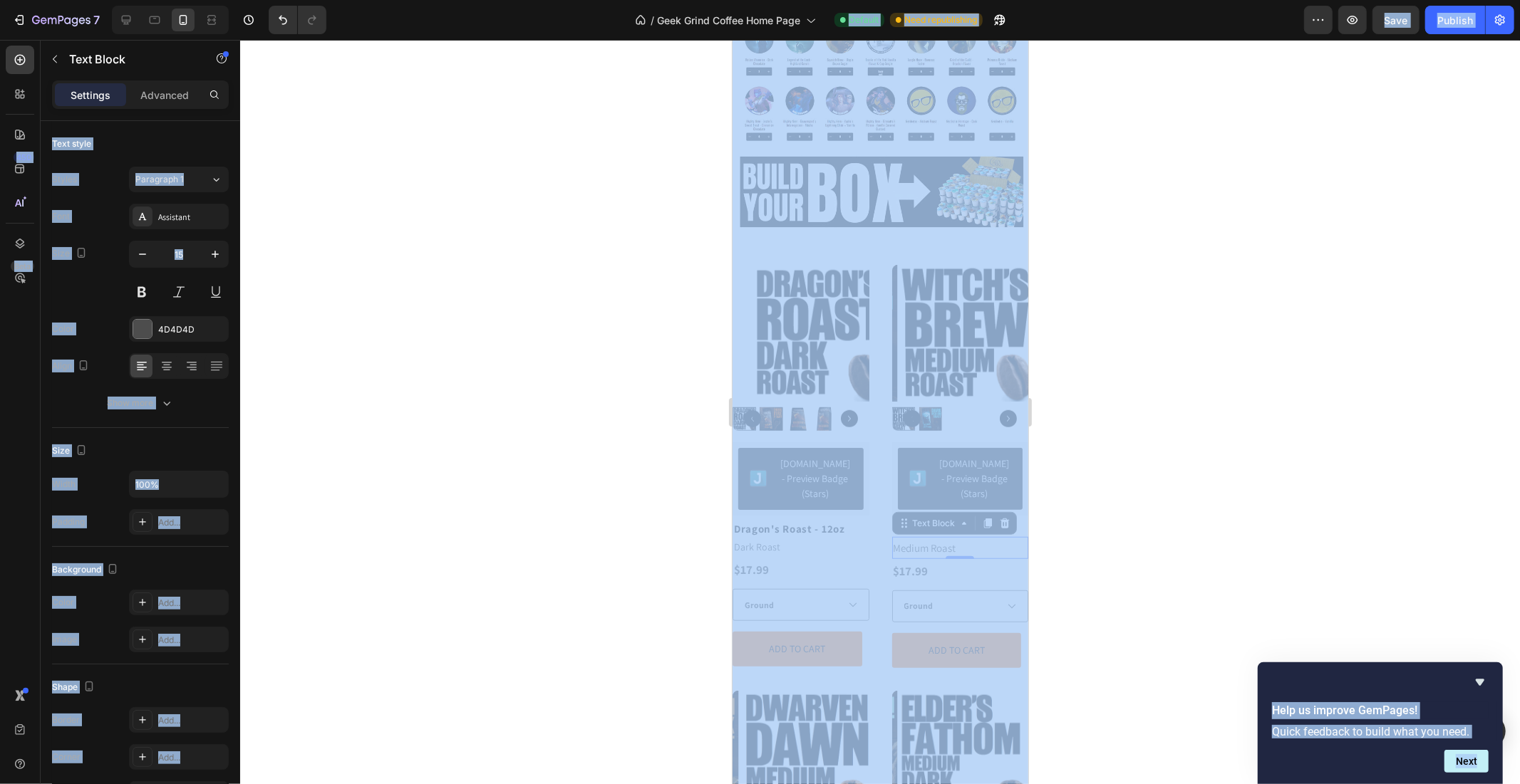
click at [400, 344] on div at bounding box center [880, 412] width 1280 height 744
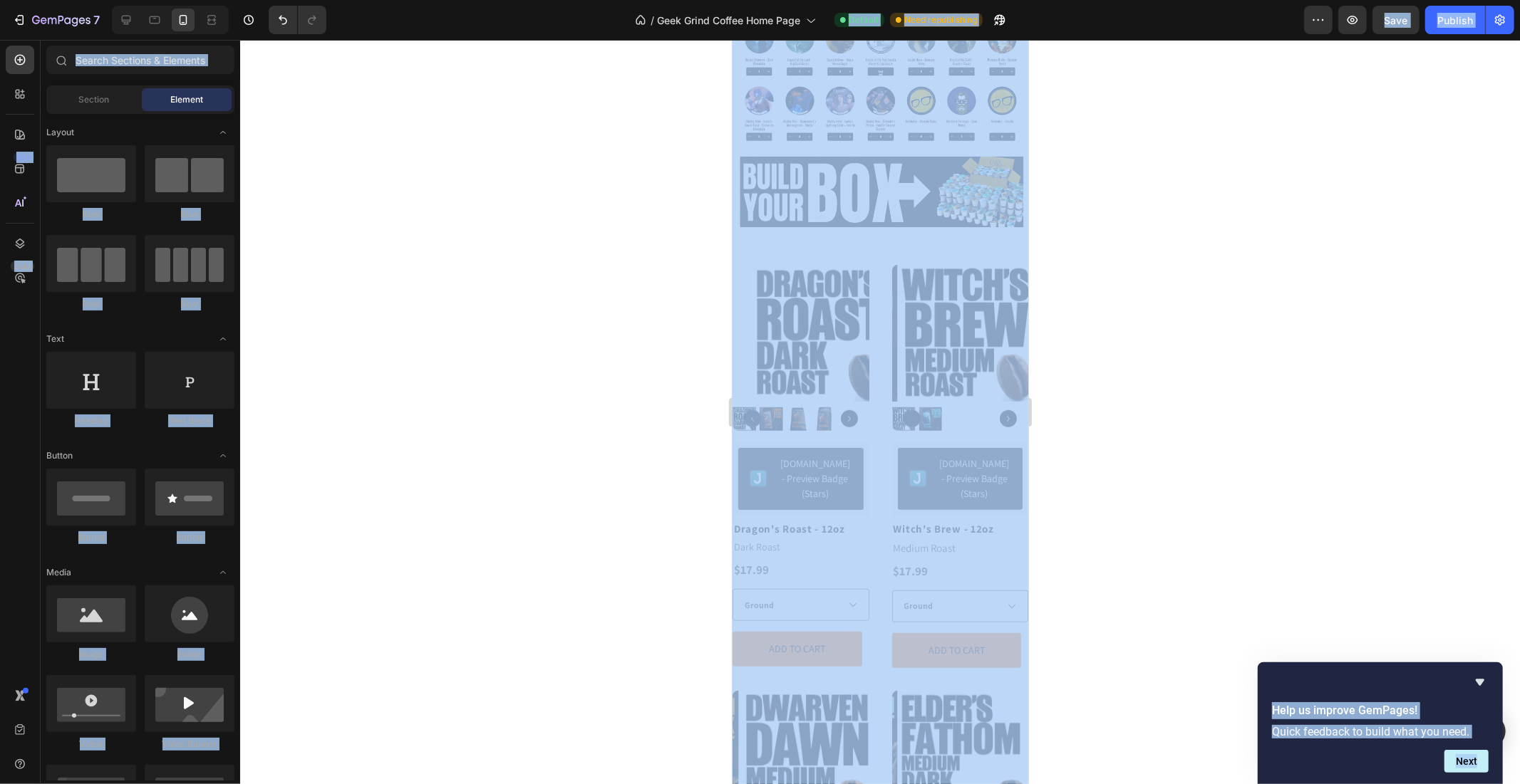
click at [668, 426] on div at bounding box center [880, 412] width 1280 height 744
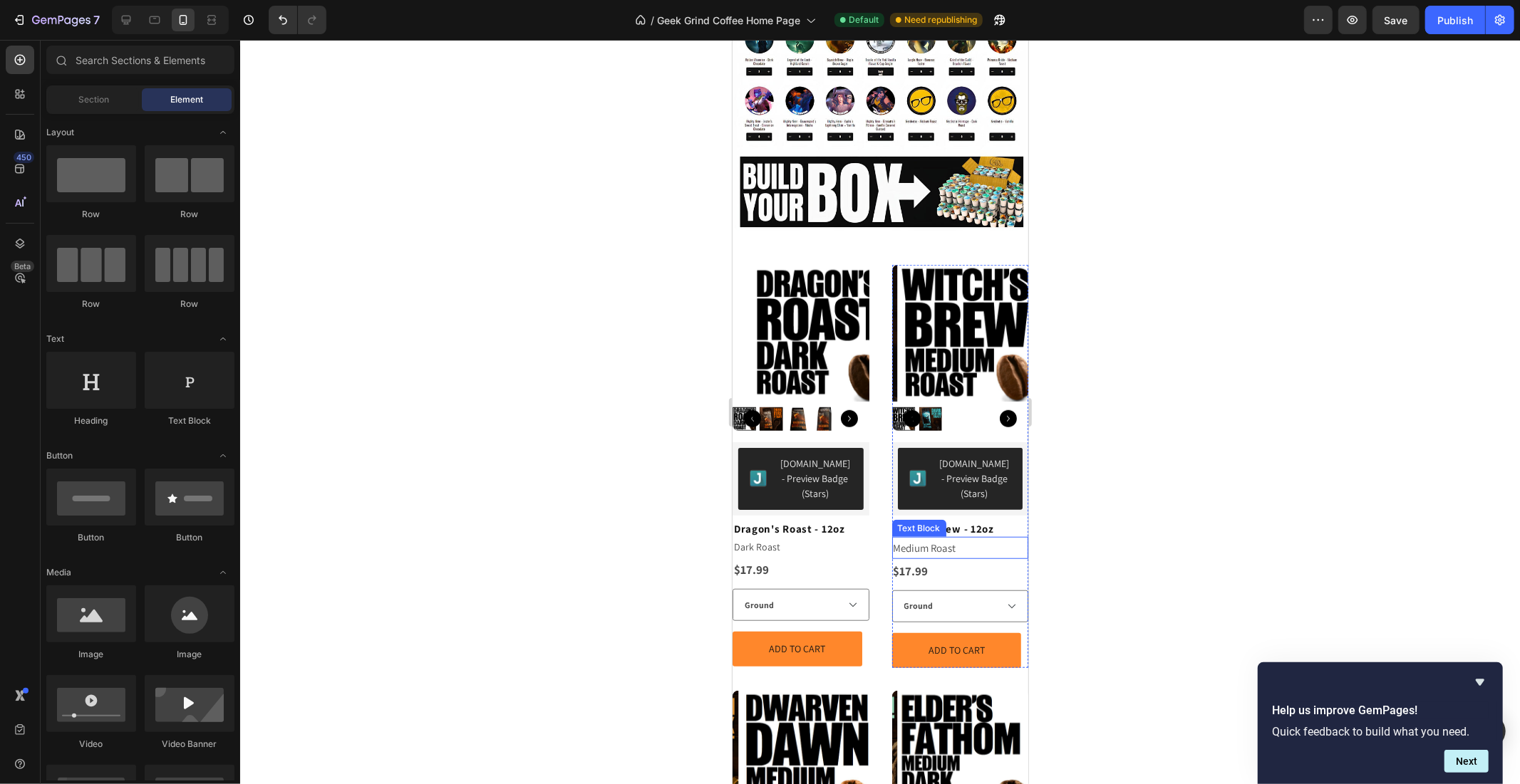
click at [951, 537] on p "Medium Roast" at bounding box center [960, 546] width 134 height 19
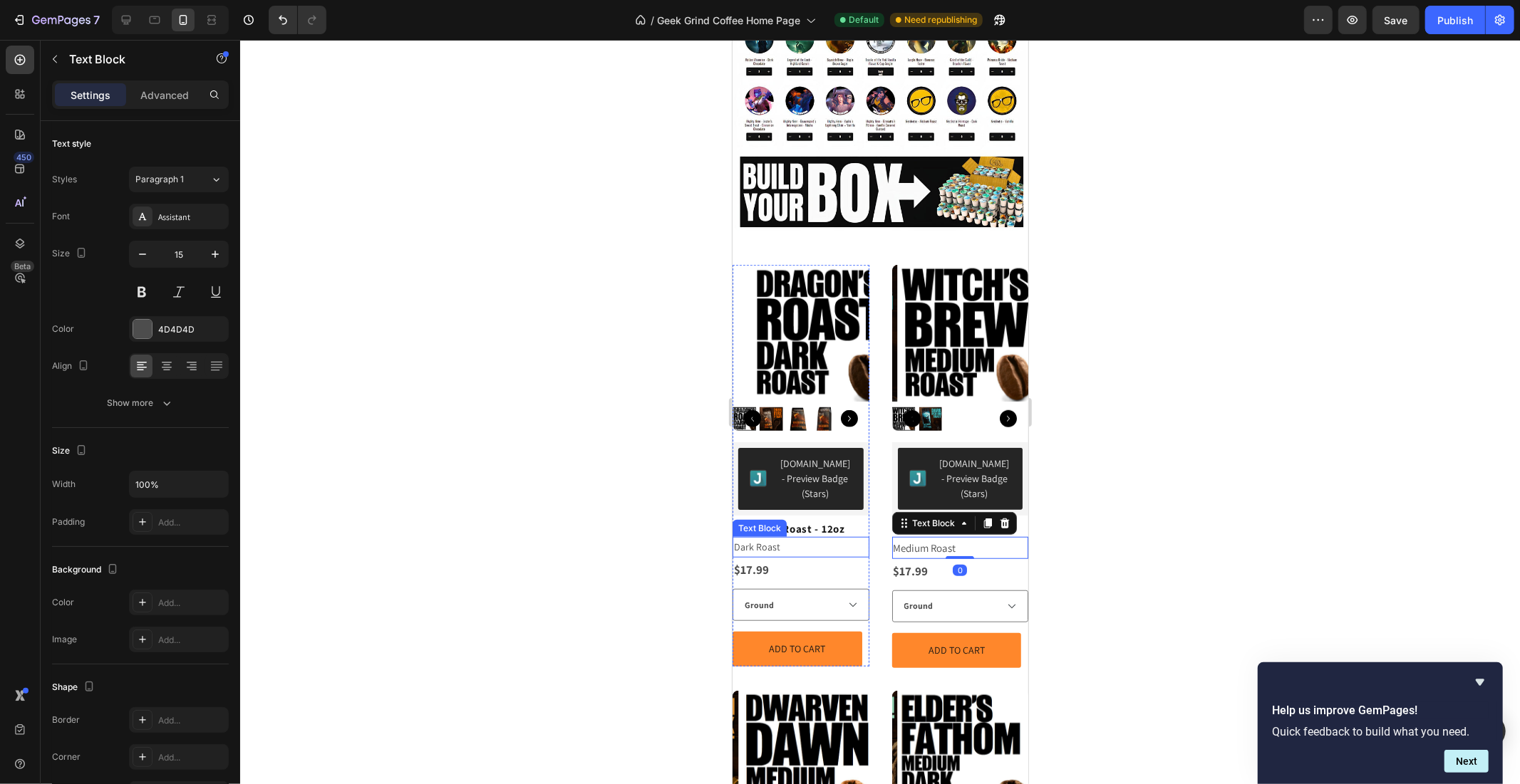
click at [782, 537] on p "Dark Roast" at bounding box center [801, 546] width 134 height 18
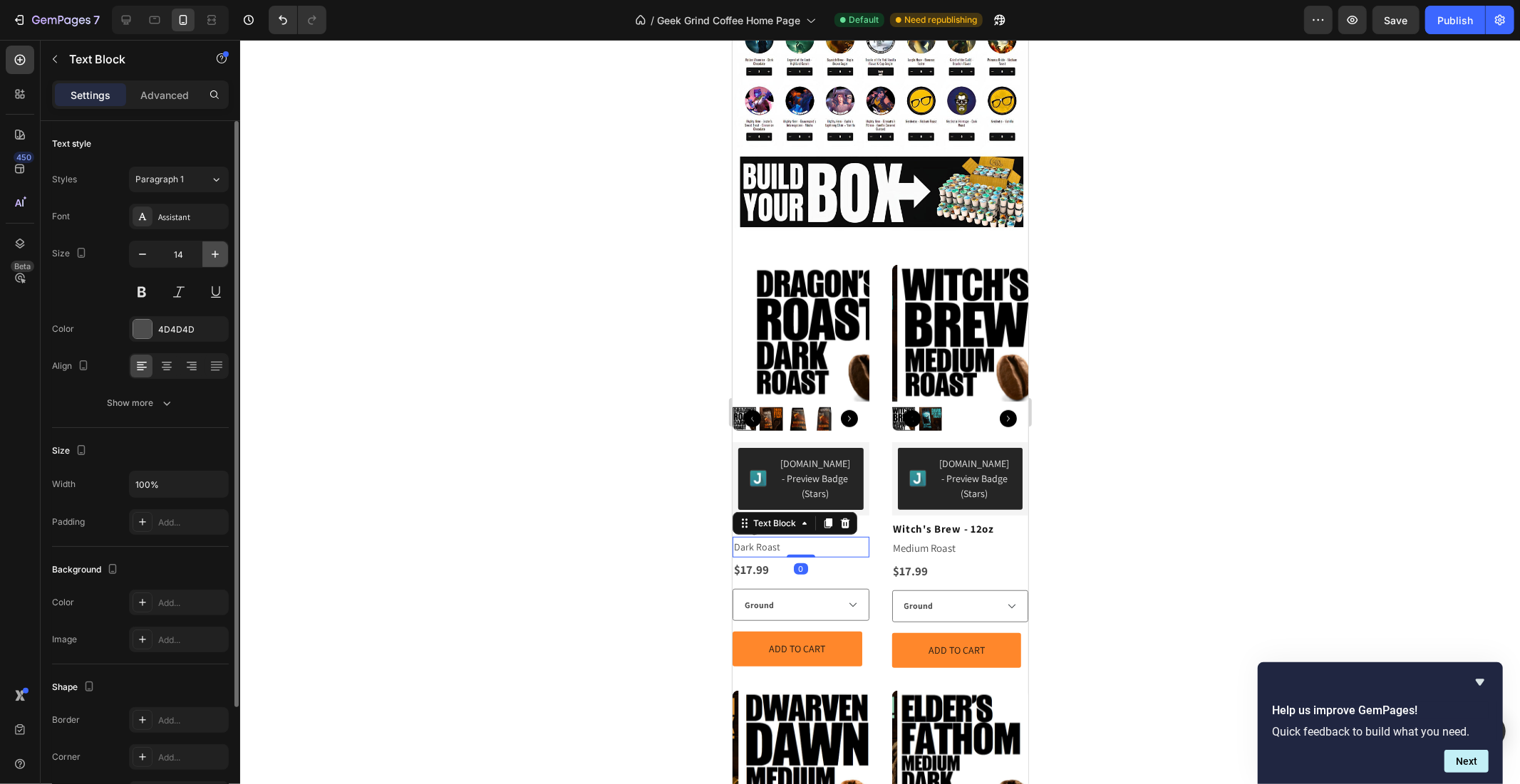
click at [204, 255] on button "button" at bounding box center [215, 254] width 25 height 25
type input "15"
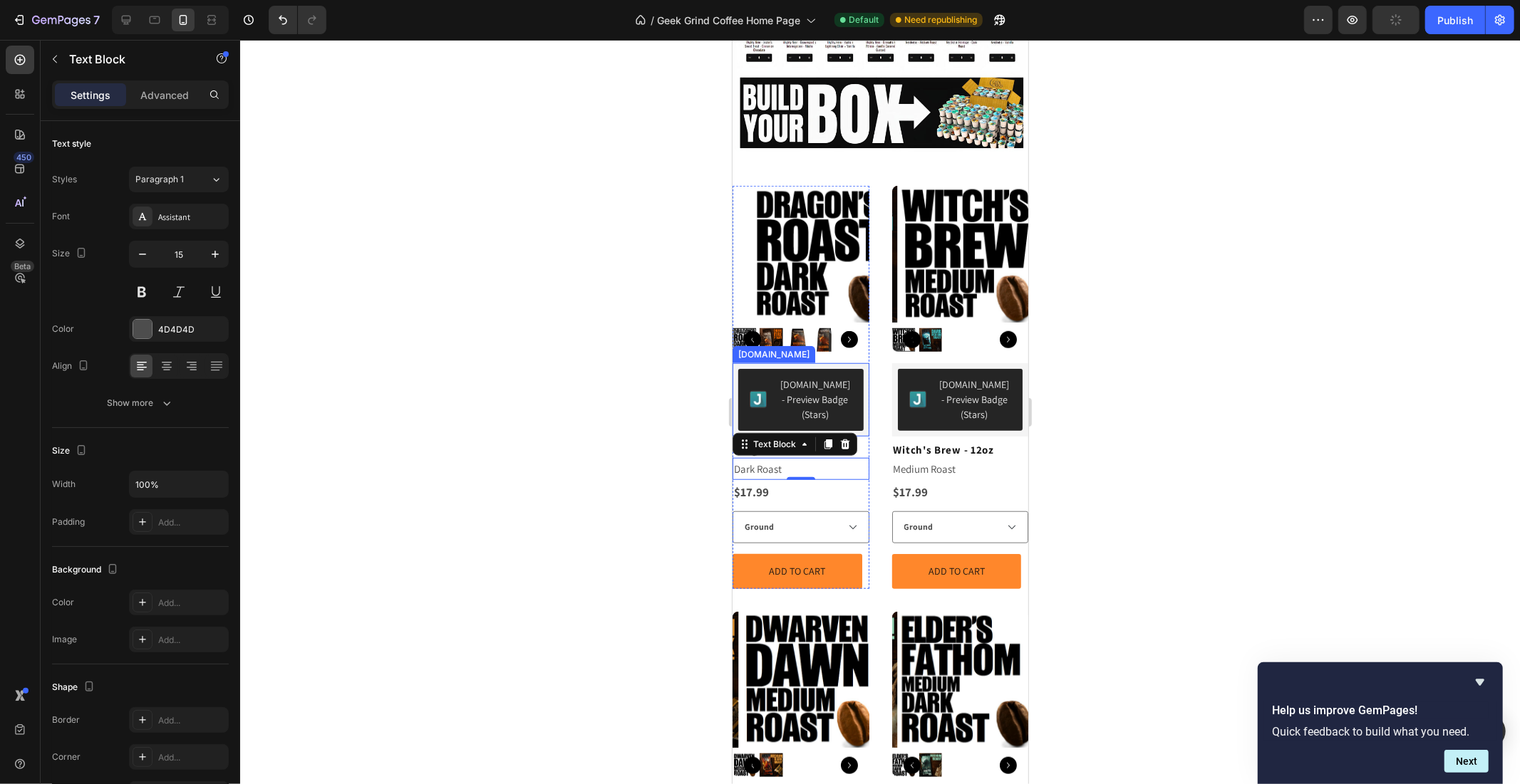
scroll to position [844, 0]
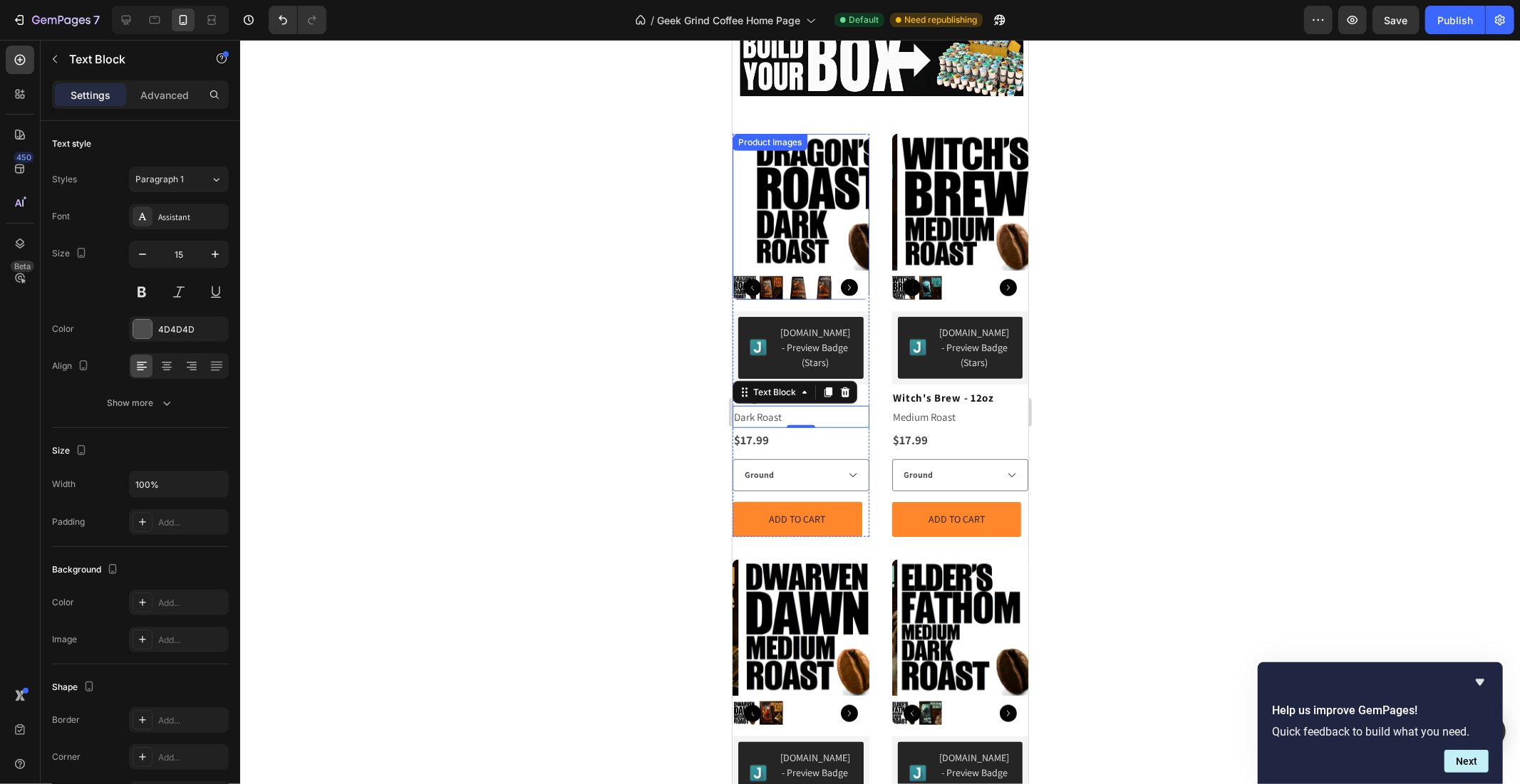
click at [808, 216] on img at bounding box center [817, 201] width 136 height 136
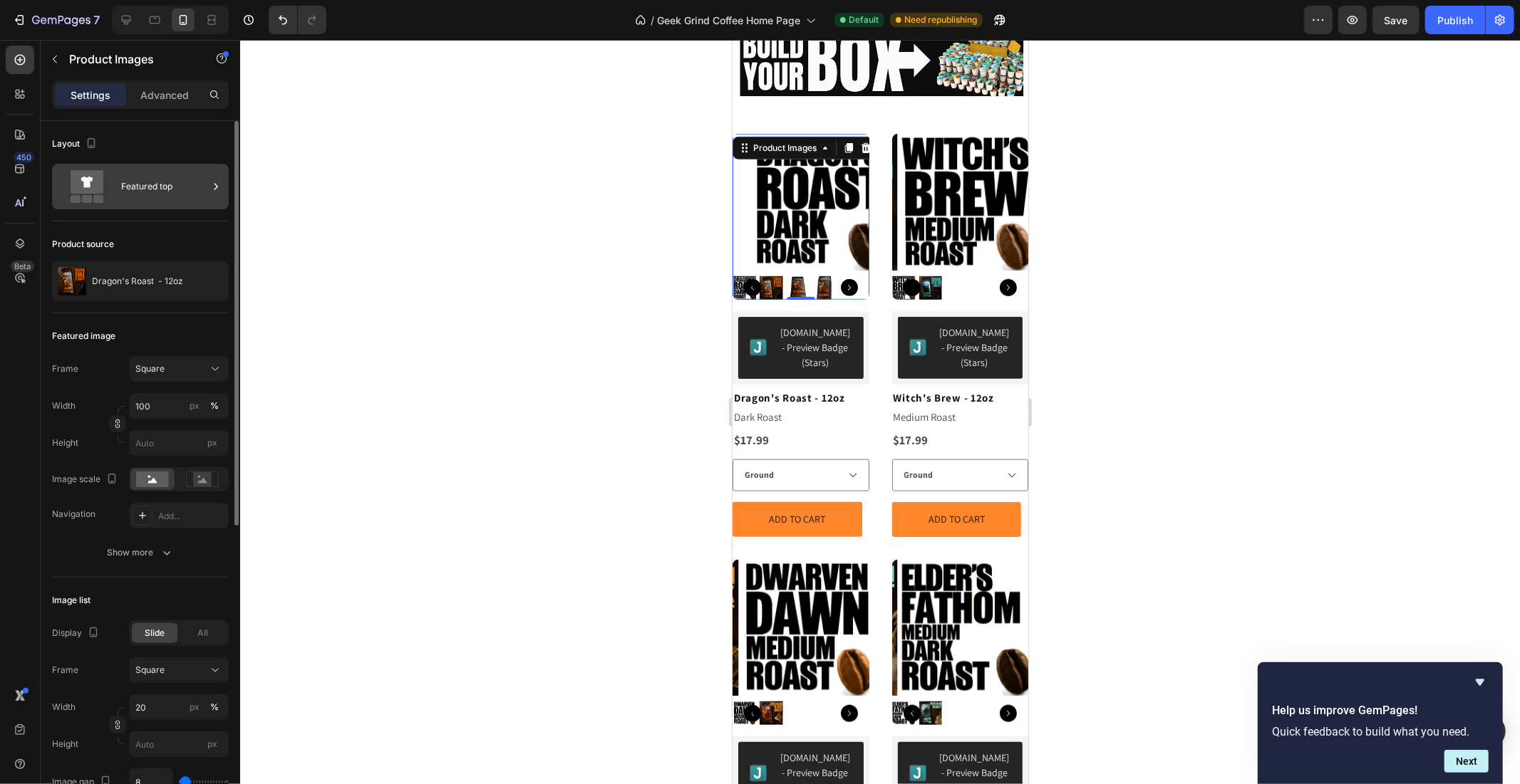
click at [168, 175] on div "Featured top" at bounding box center [164, 186] width 87 height 33
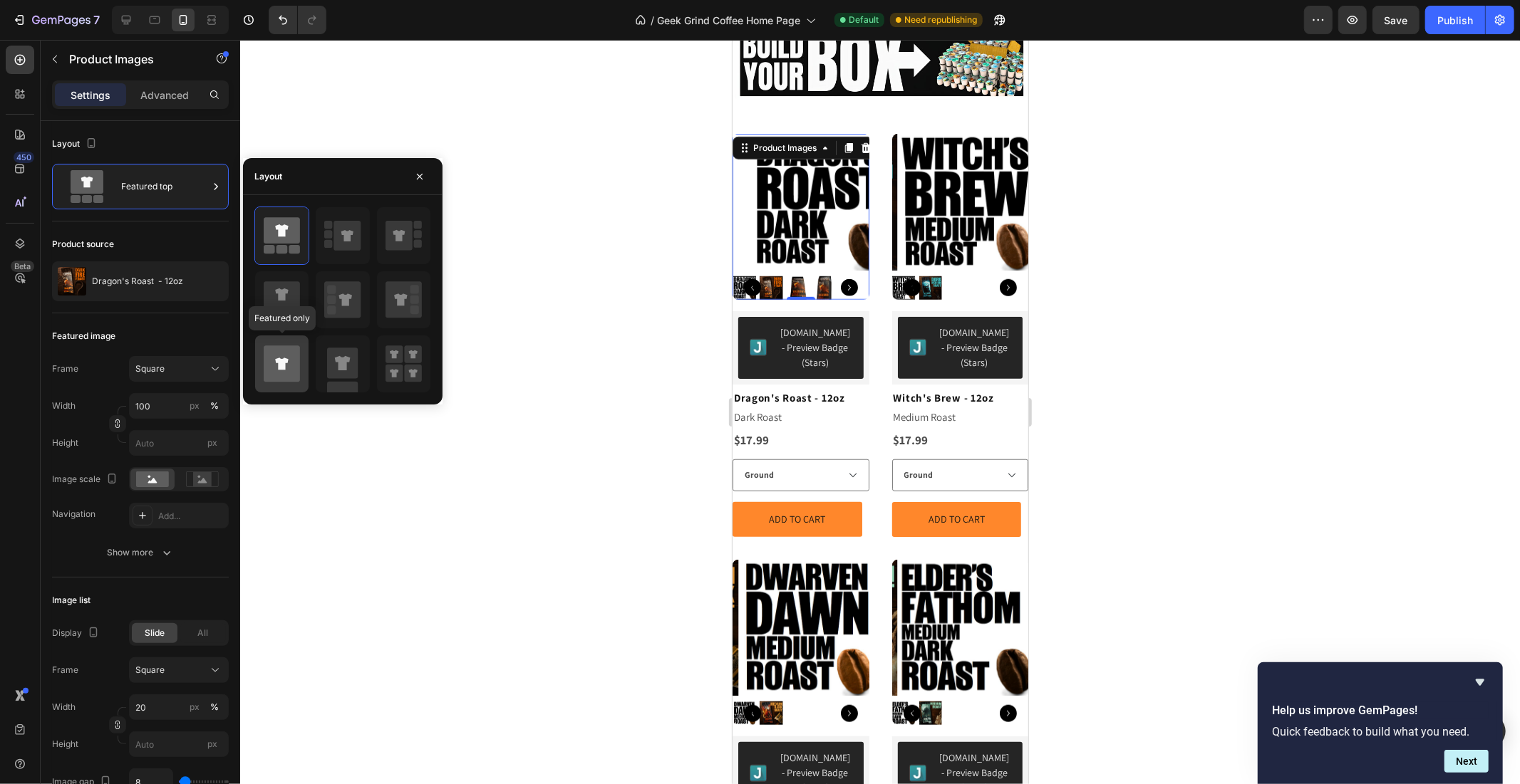
click at [283, 359] on icon at bounding box center [282, 364] width 36 height 36
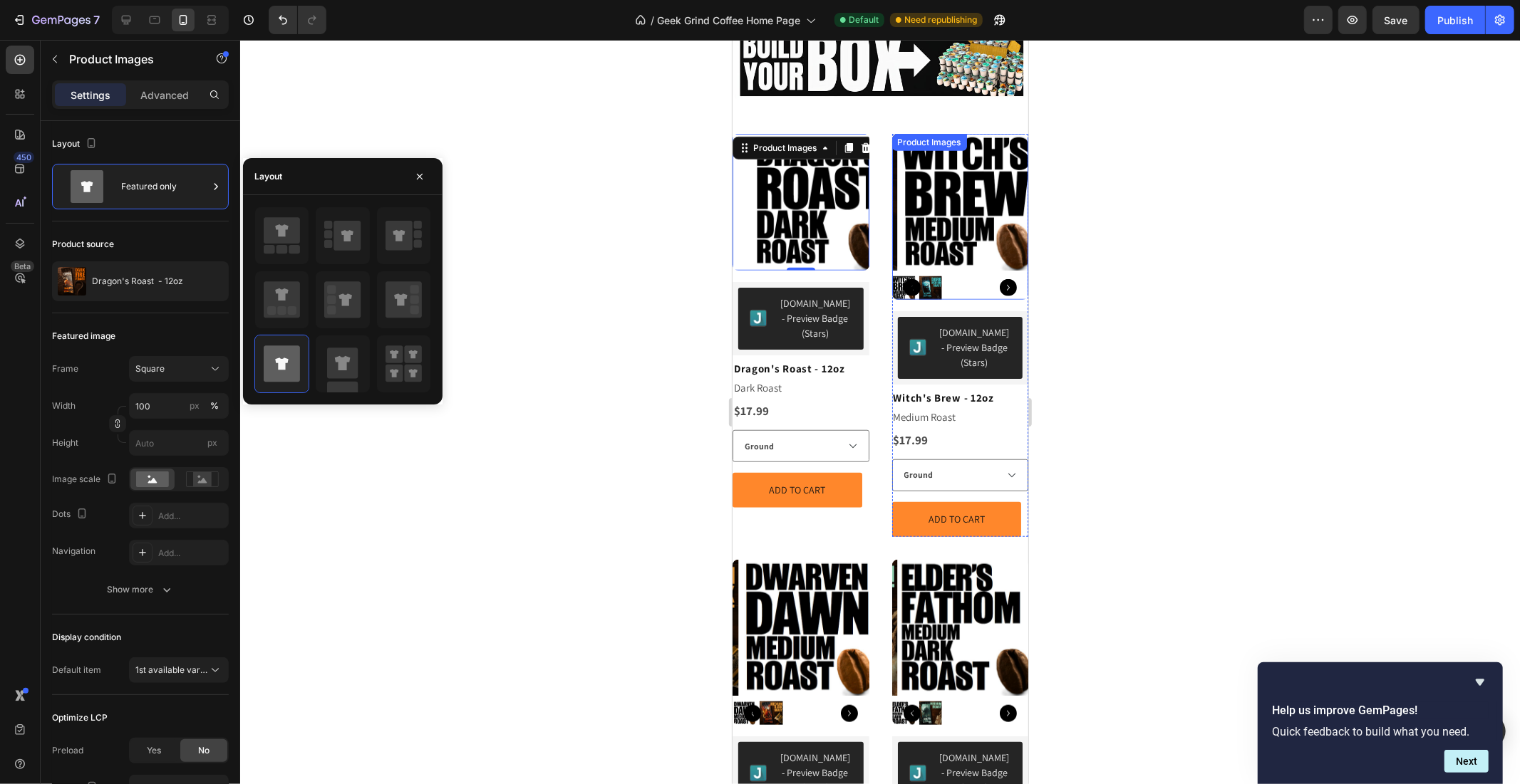
click at [941, 150] on img at bounding box center [965, 201] width 136 height 136
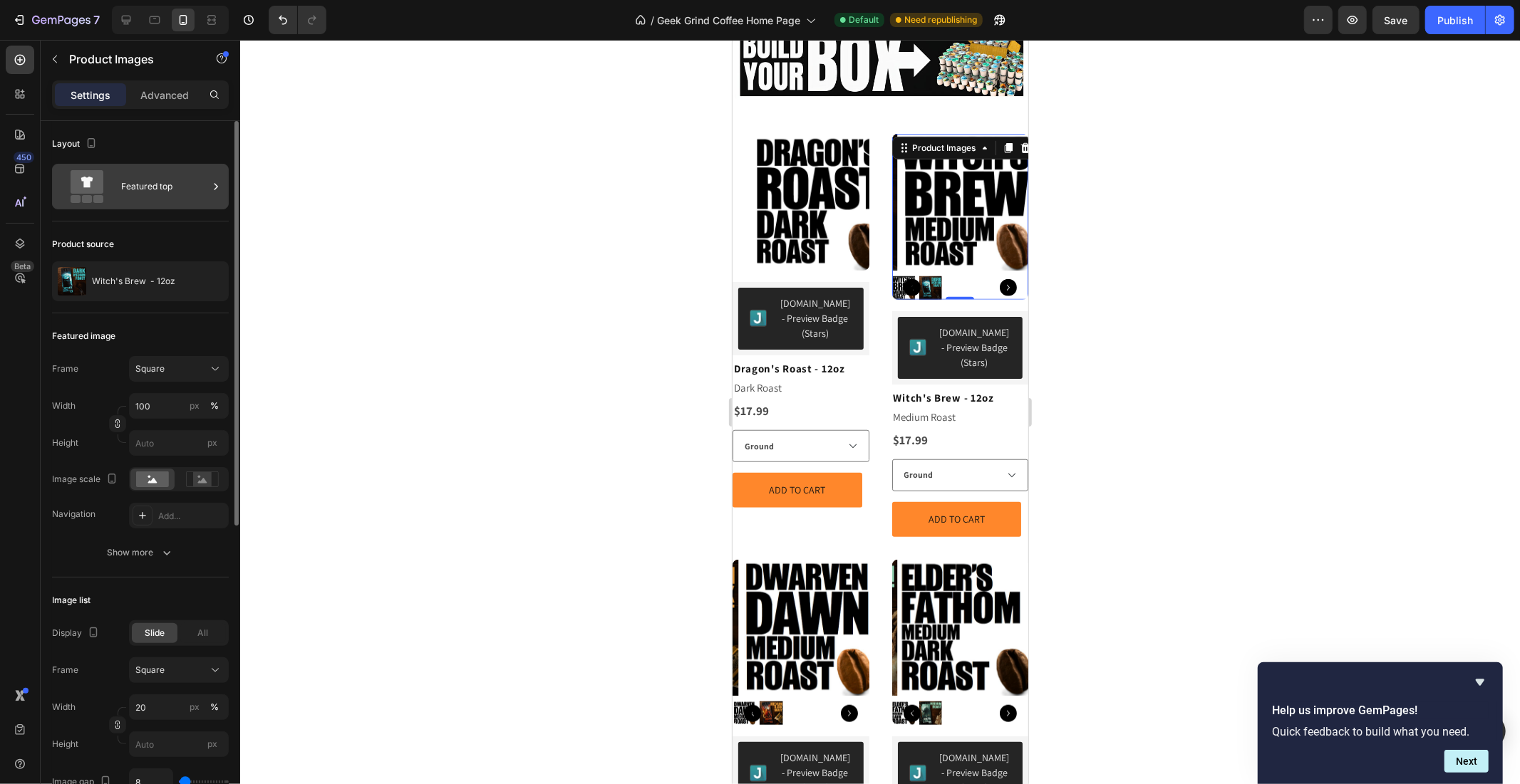
click at [159, 191] on div "Featured top" at bounding box center [164, 186] width 87 height 33
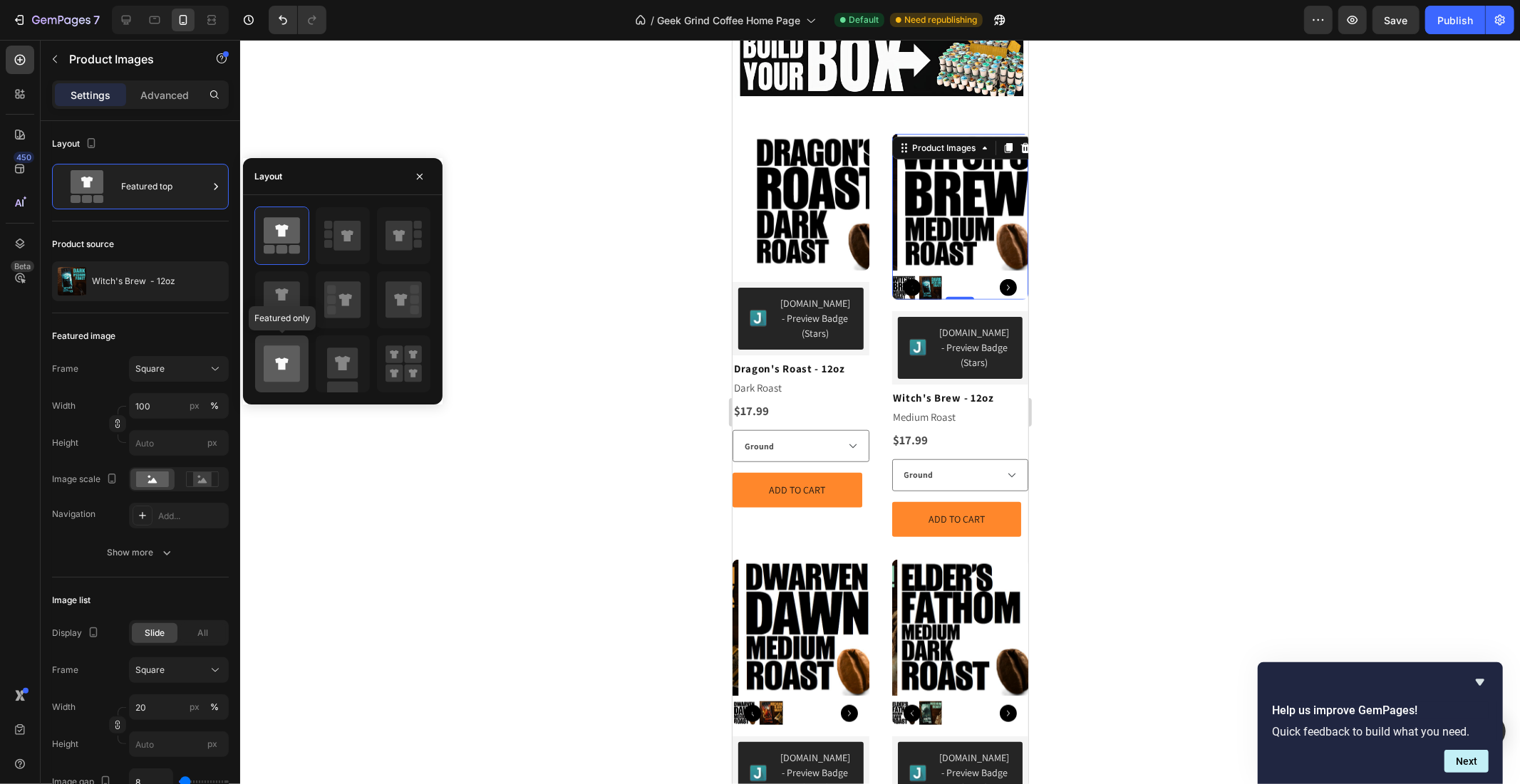
click at [275, 359] on icon at bounding box center [282, 364] width 36 height 36
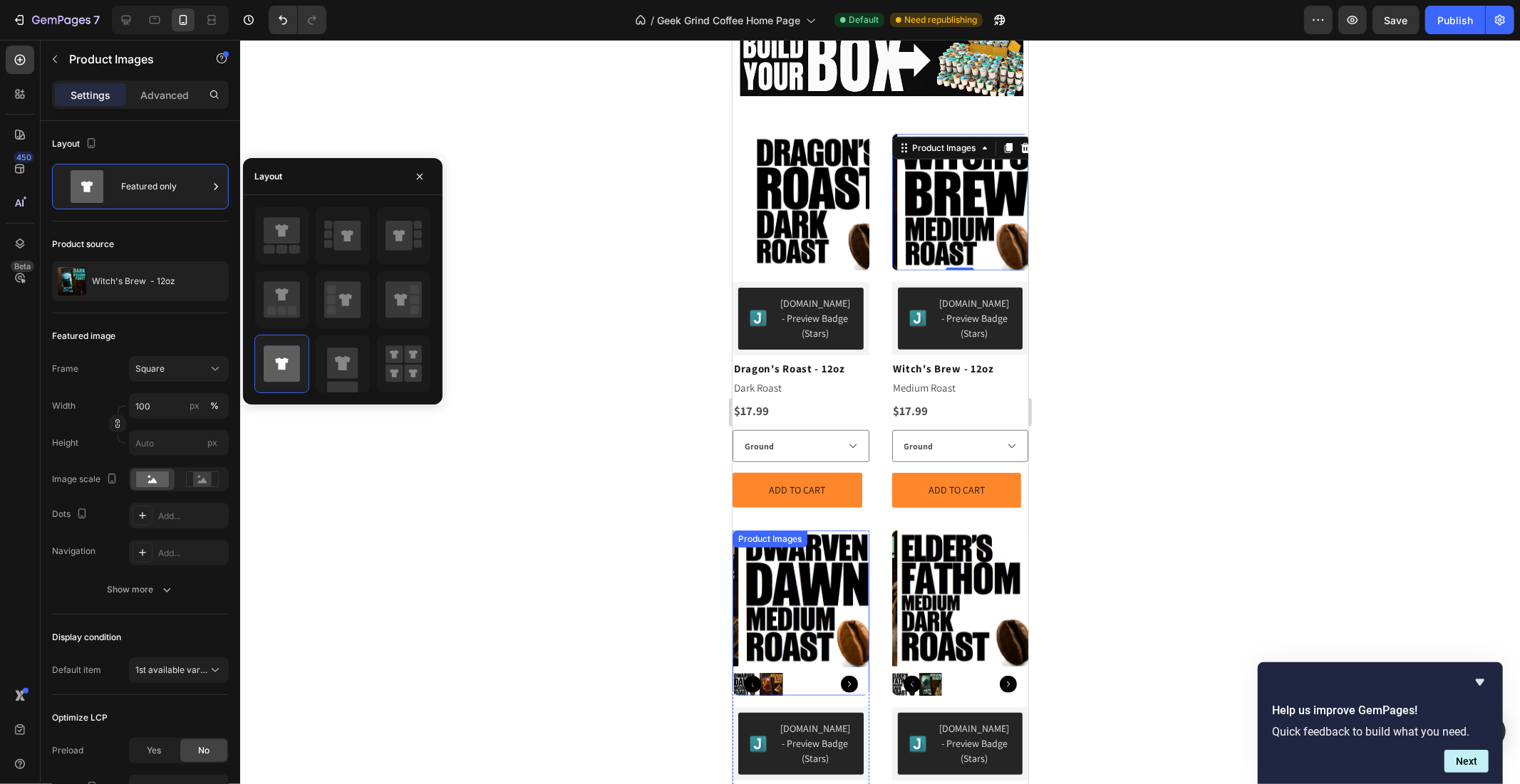
click at [821, 530] on img at bounding box center [805, 598] width 136 height 136
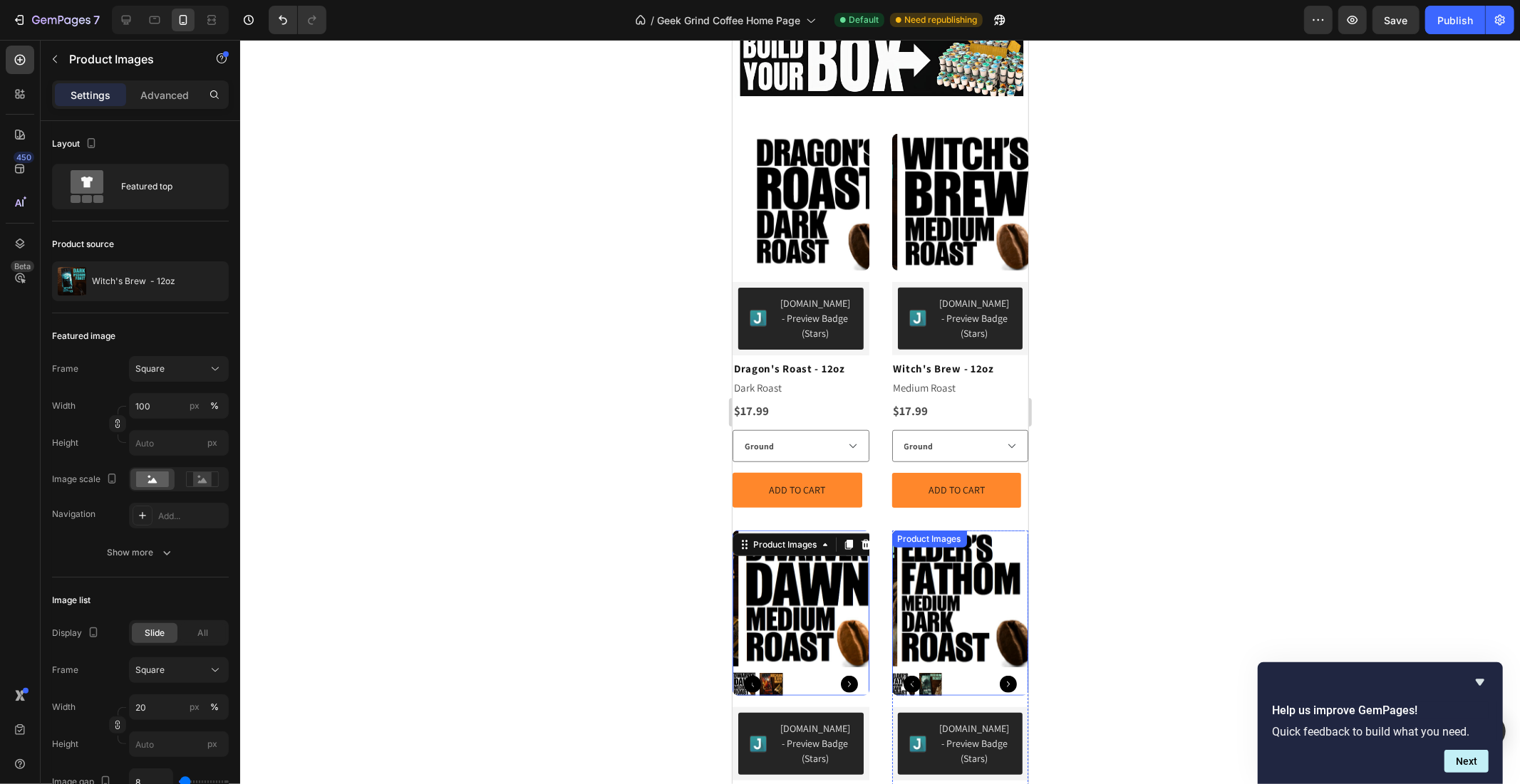
click at [968, 541] on img at bounding box center [965, 598] width 136 height 136
click at [769, 535] on img at bounding box center [805, 598] width 136 height 136
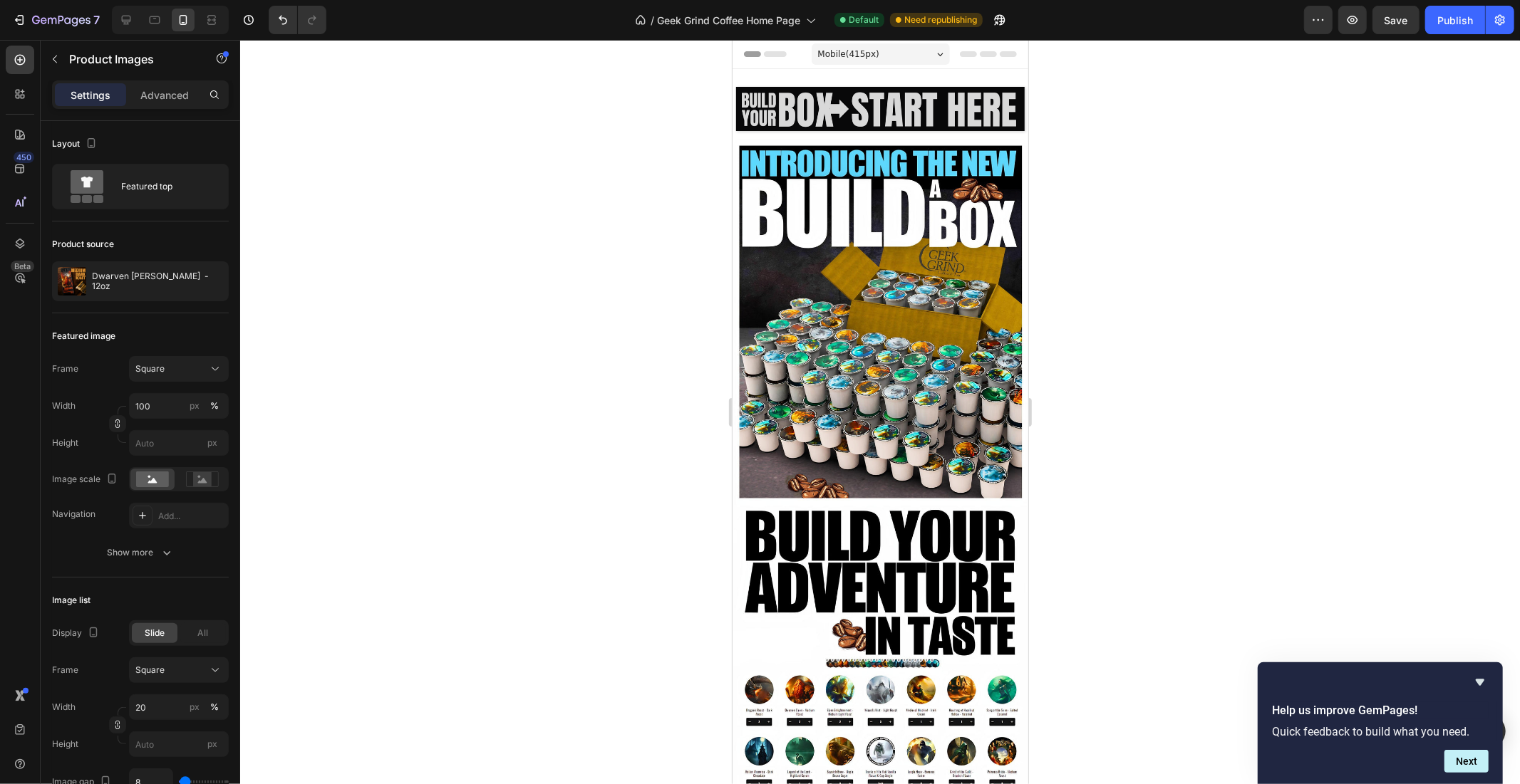
scroll to position [844, 0]
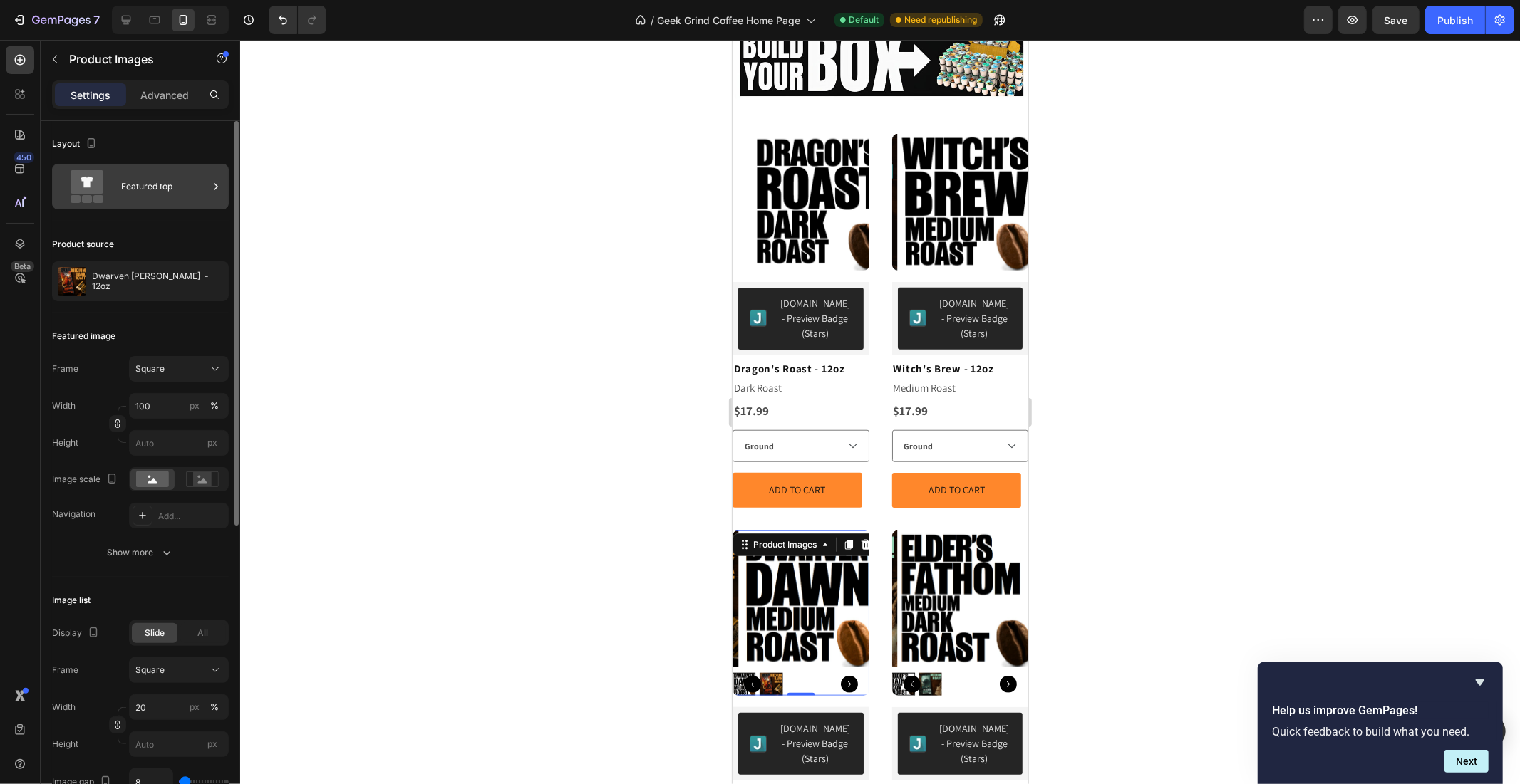
click at [146, 188] on div "Featured top" at bounding box center [164, 186] width 87 height 33
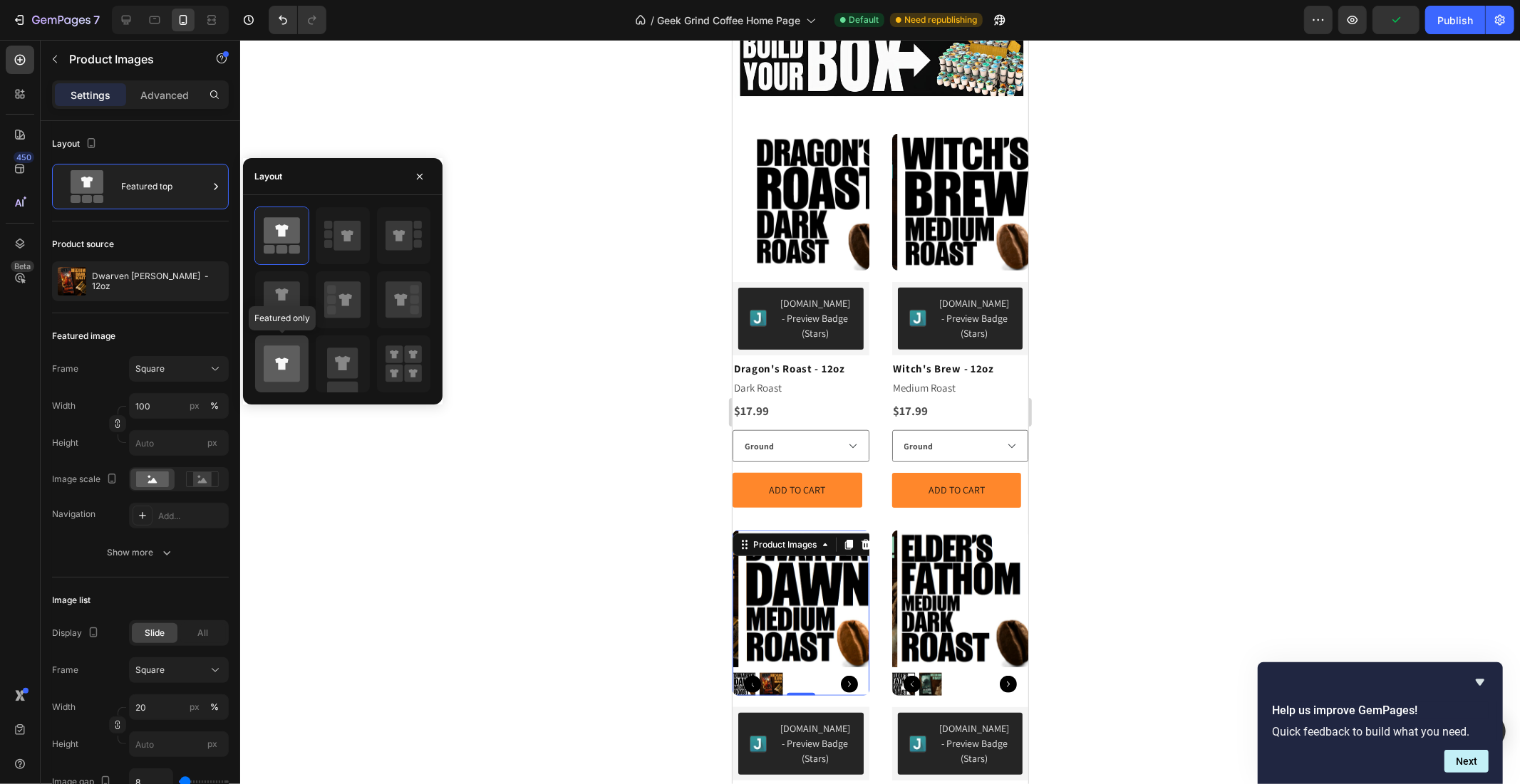
click at [281, 369] on icon at bounding box center [281, 364] width 13 height 12
click at [951, 530] on img at bounding box center [965, 598] width 136 height 136
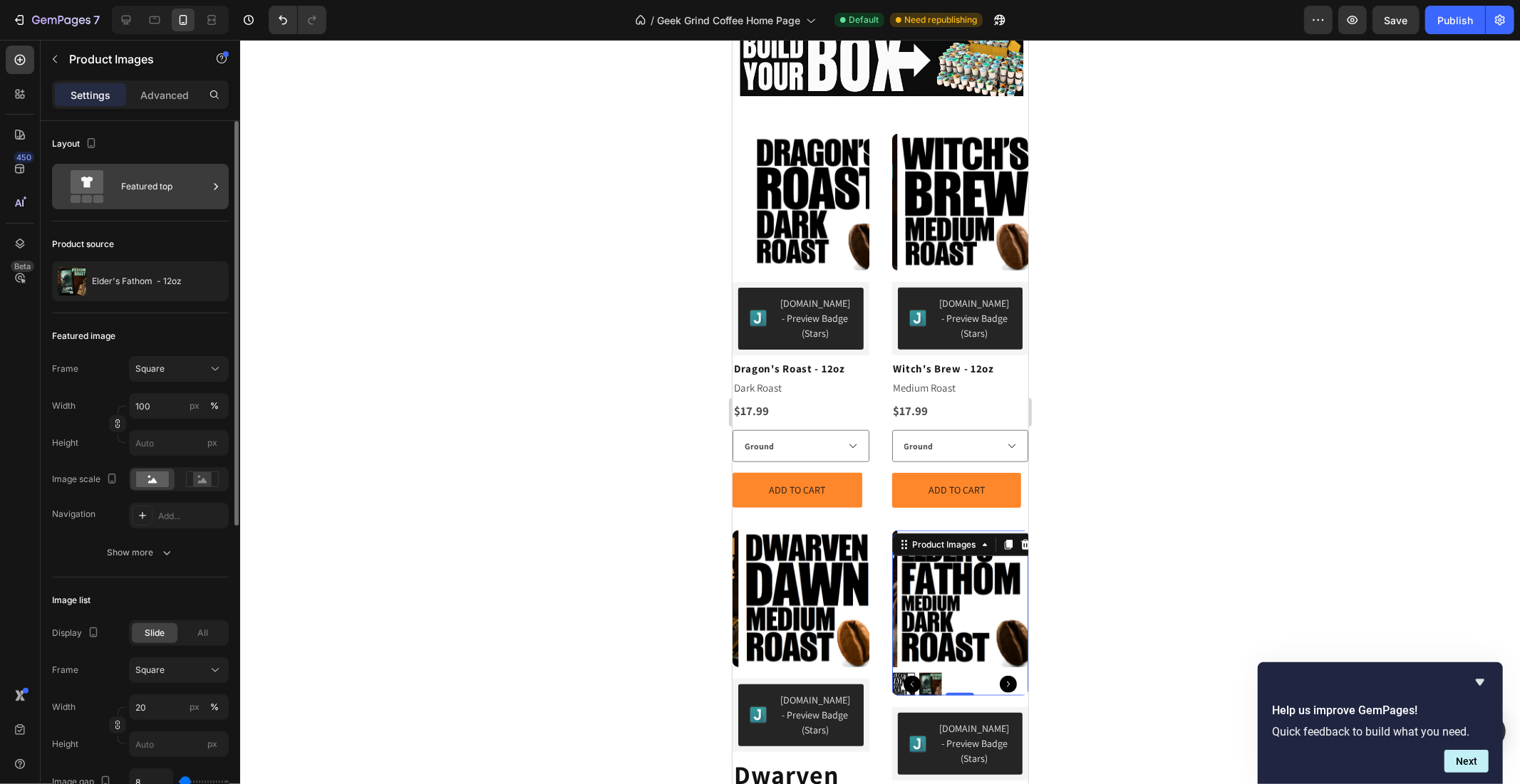
click at [151, 186] on div "Featured top" at bounding box center [164, 186] width 87 height 33
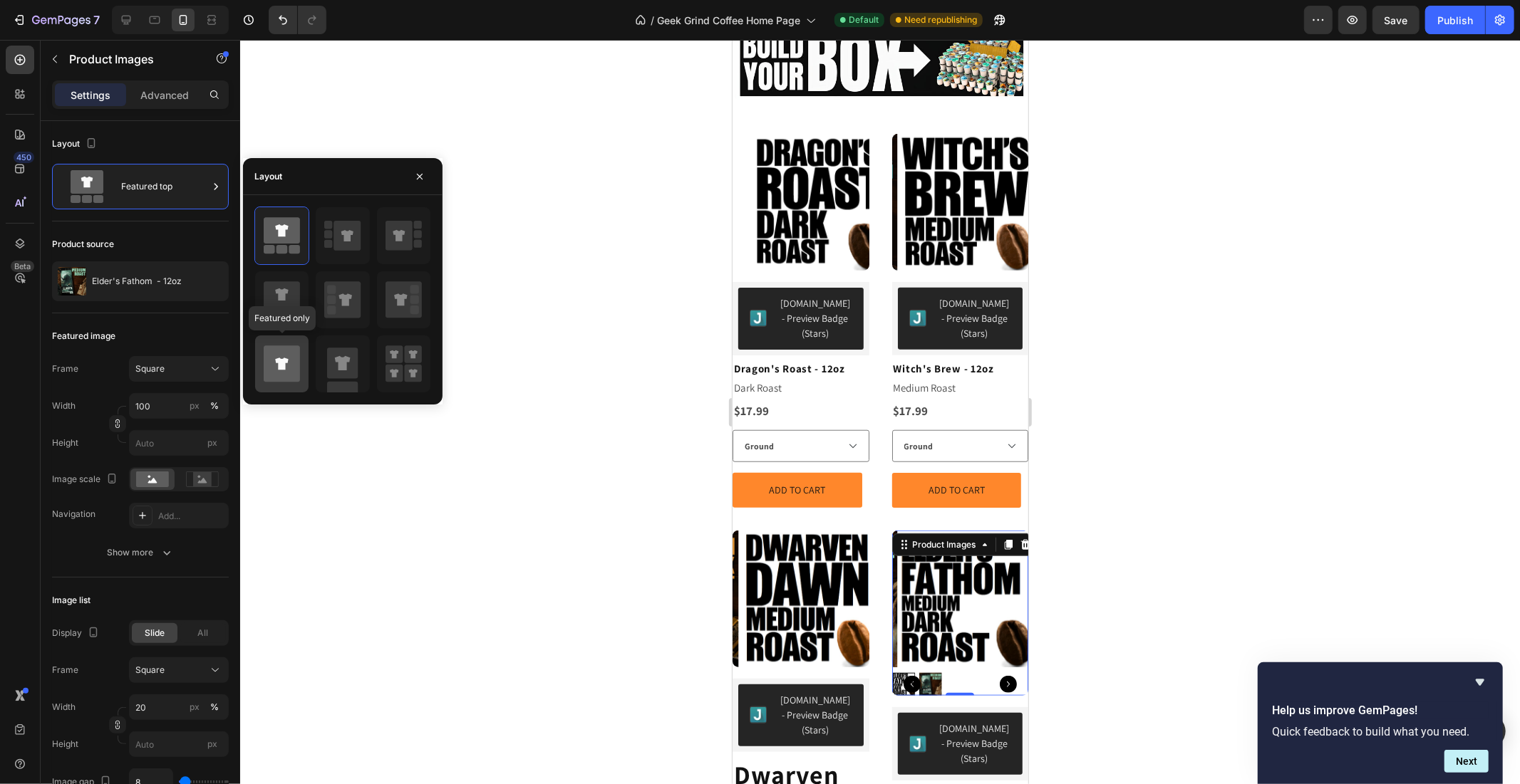
click at [286, 378] on icon at bounding box center [282, 364] width 36 height 36
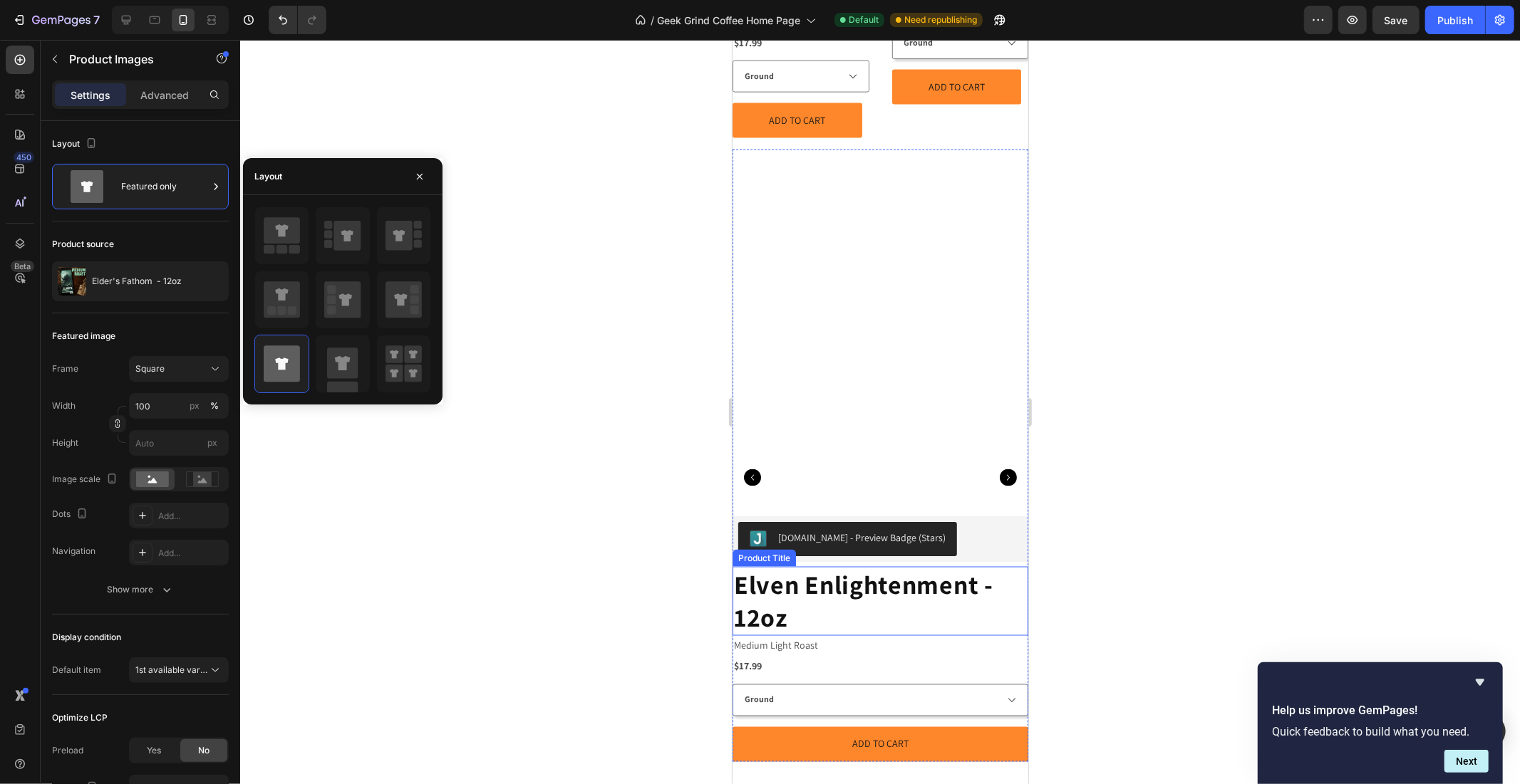
scroll to position [1635, 0]
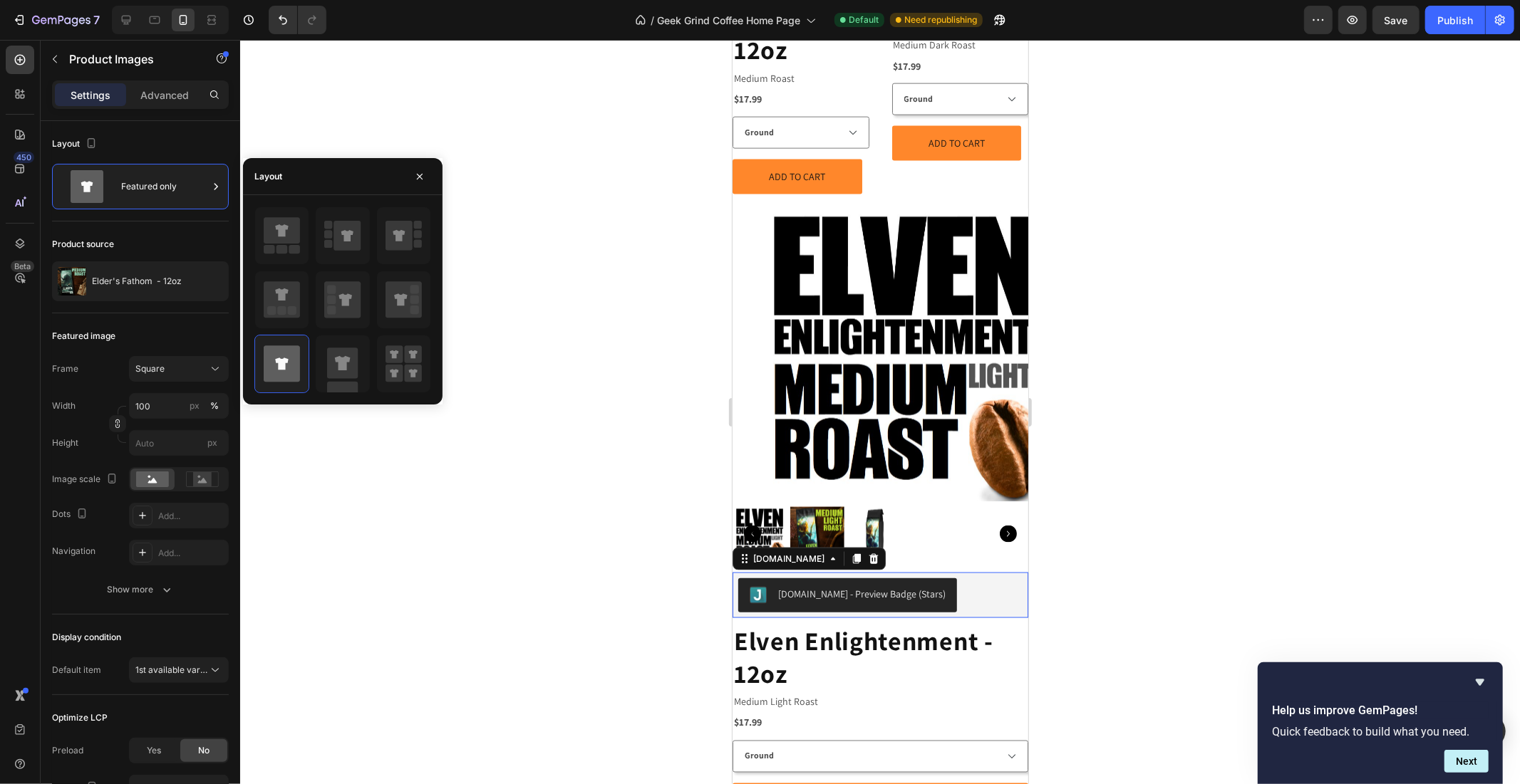
click at [1013, 572] on div "[DOMAIN_NAME] - Preview Badge (Stars)" at bounding box center [879, 594] width 296 height 45
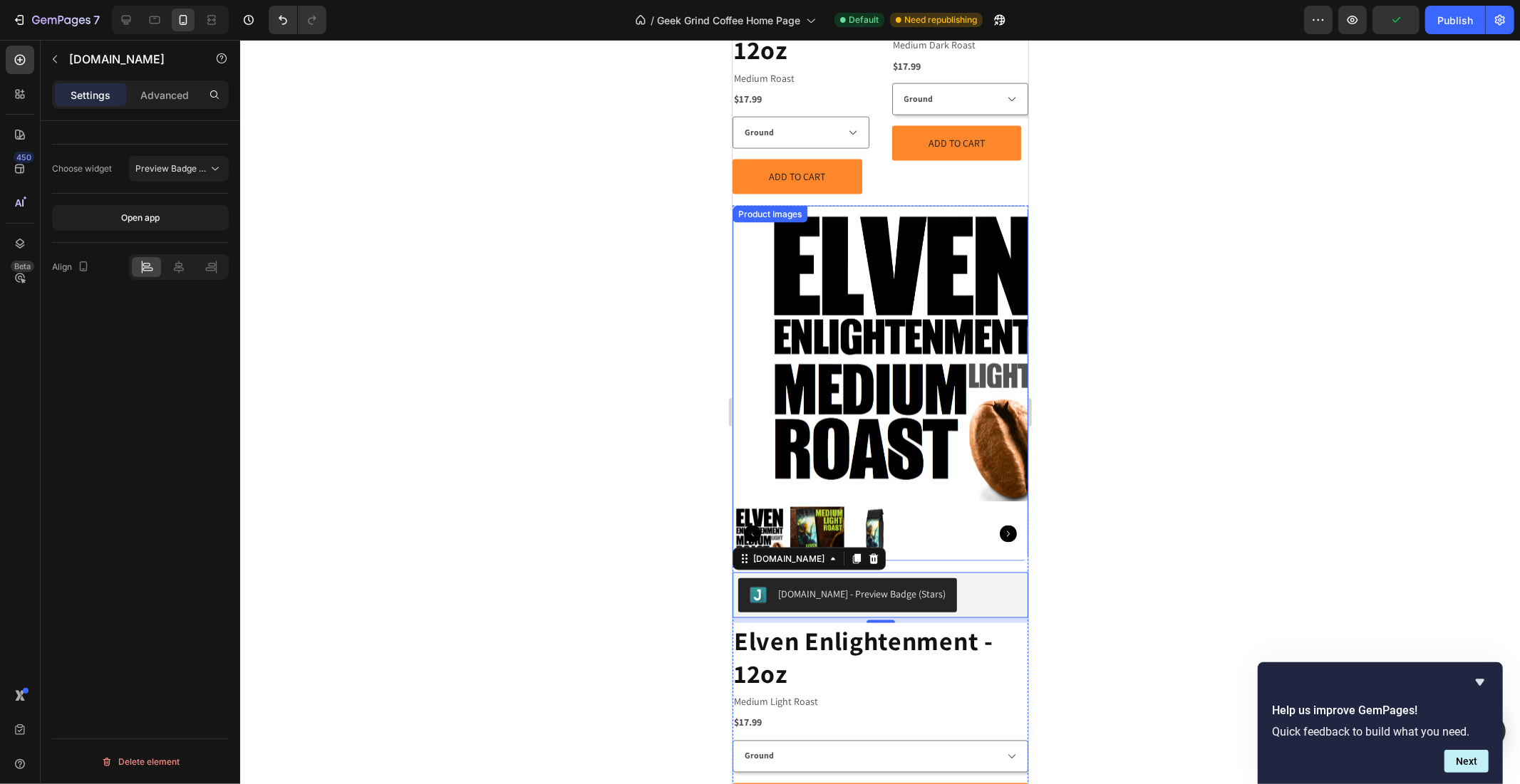
drag, startPoint x: 793, startPoint y: 181, endPoint x: 778, endPoint y: 171, distance: 18.0
click at [793, 205] on div "Product Images" at bounding box center [879, 383] width 296 height 356
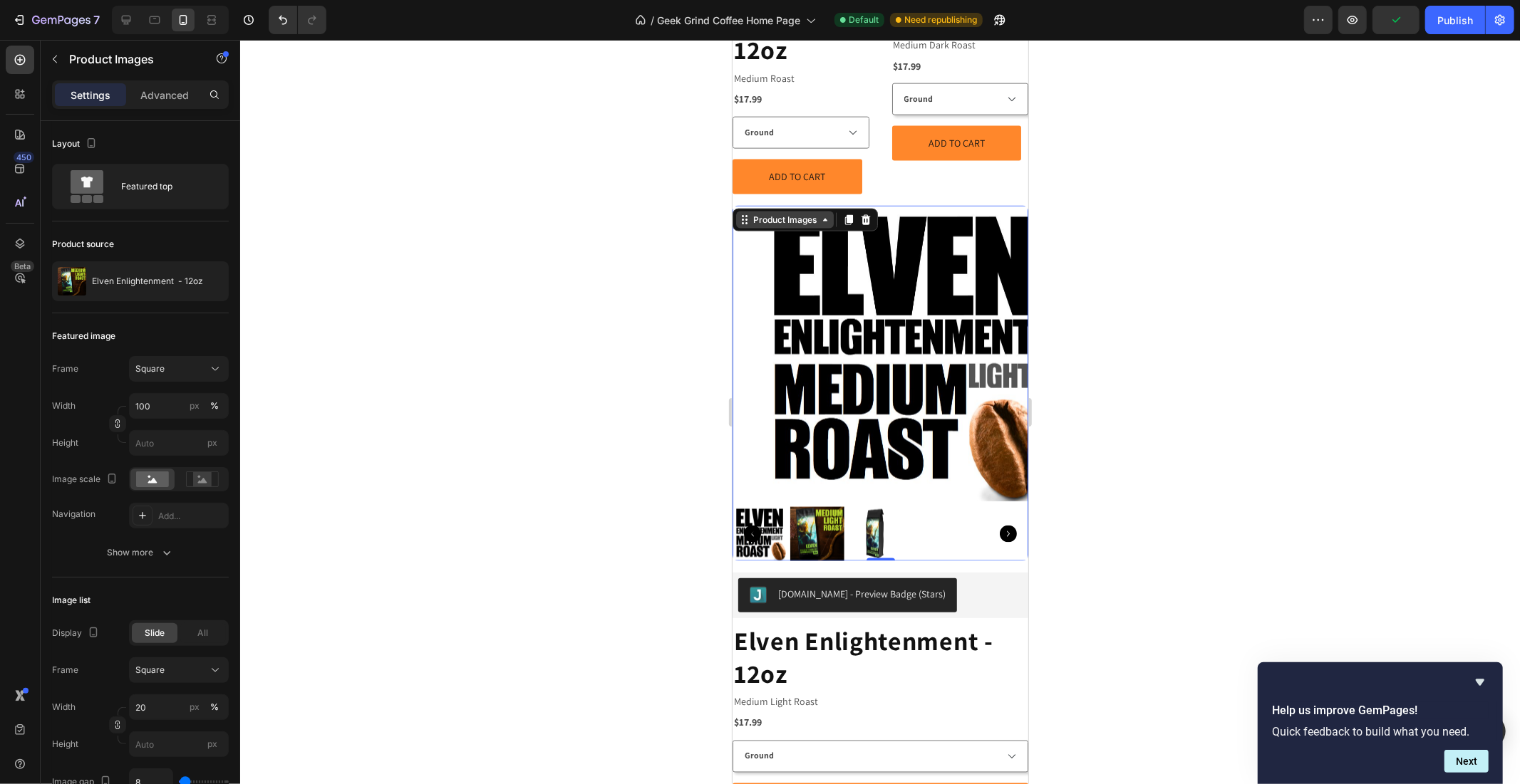
click at [778, 213] on div "Product Images" at bounding box center [784, 219] width 70 height 13
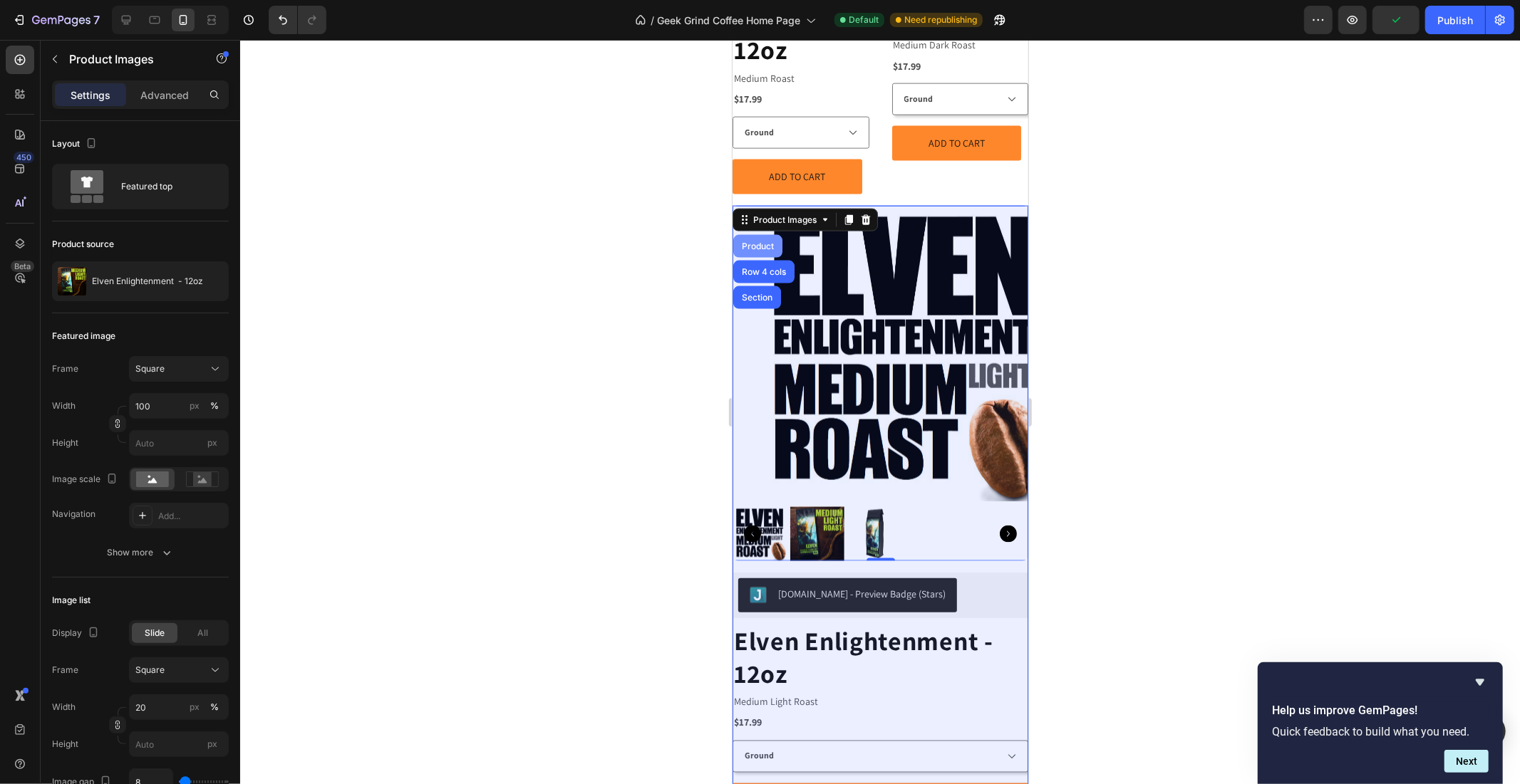
drag, startPoint x: 763, startPoint y: 201, endPoint x: 933, endPoint y: 150, distance: 177.5
click at [763, 241] on div "Product" at bounding box center [757, 245] width 38 height 8
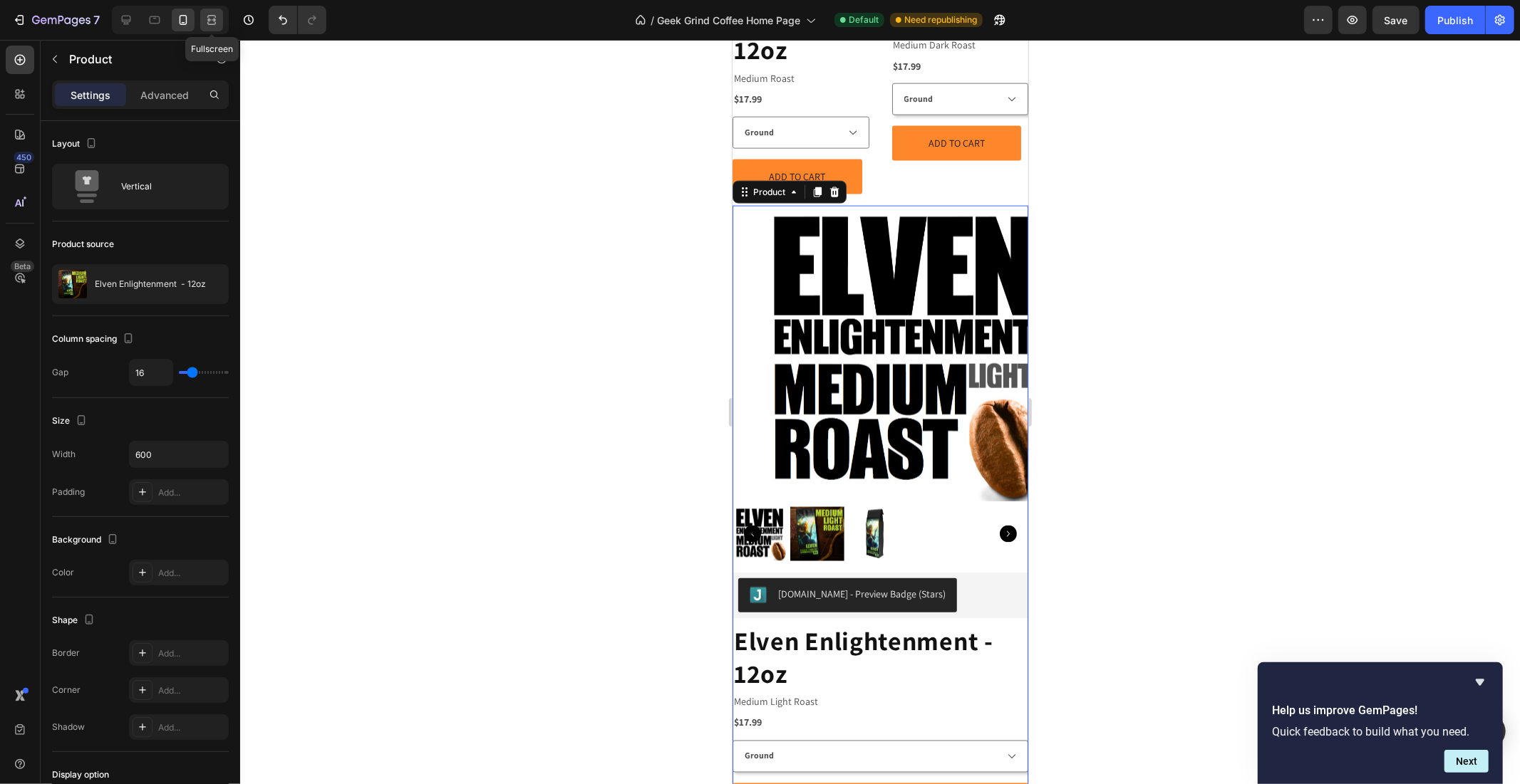
click at [218, 19] on icon at bounding box center [211, 20] width 14 height 14
type input "6"
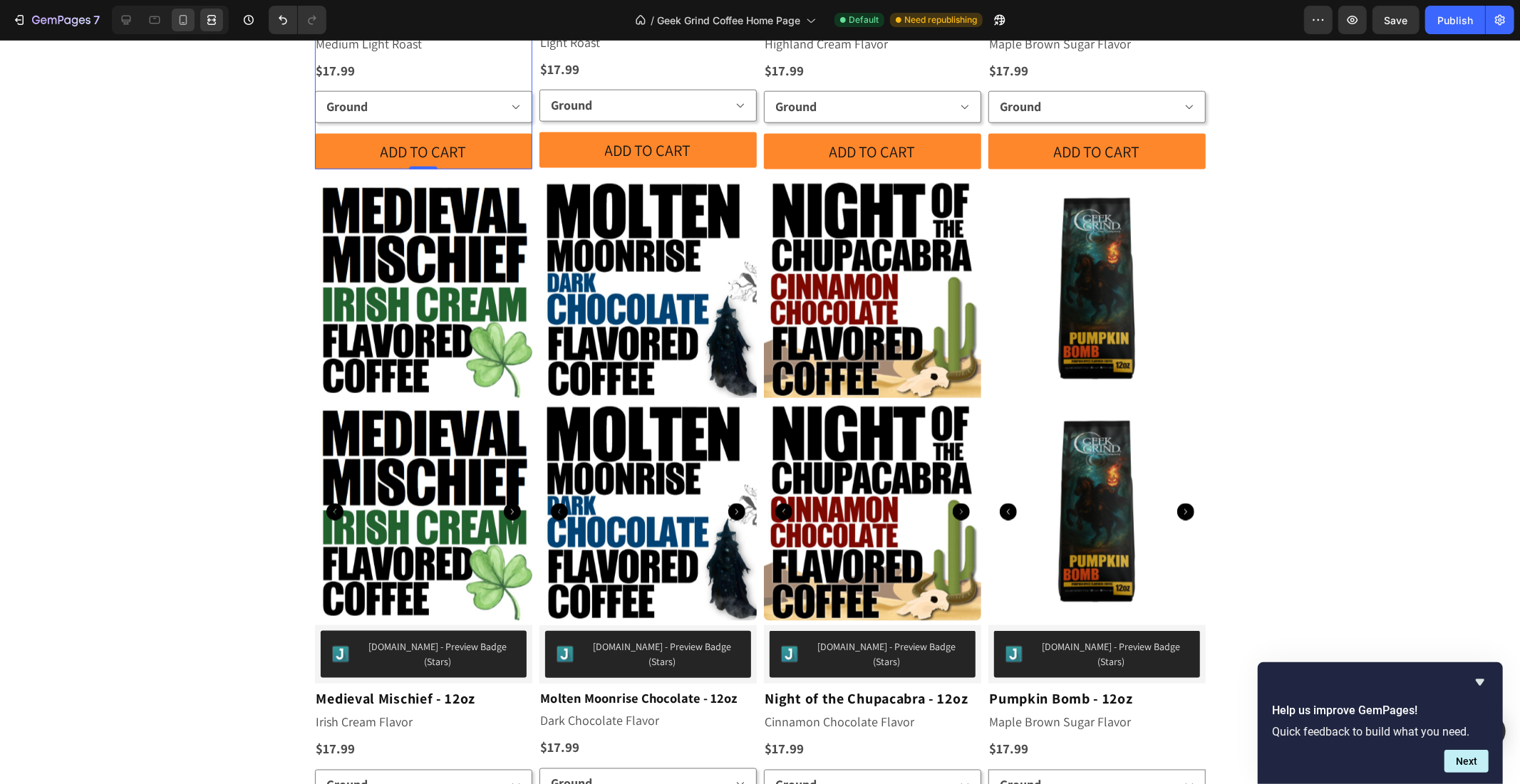
click at [180, 19] on icon at bounding box center [183, 20] width 8 height 10
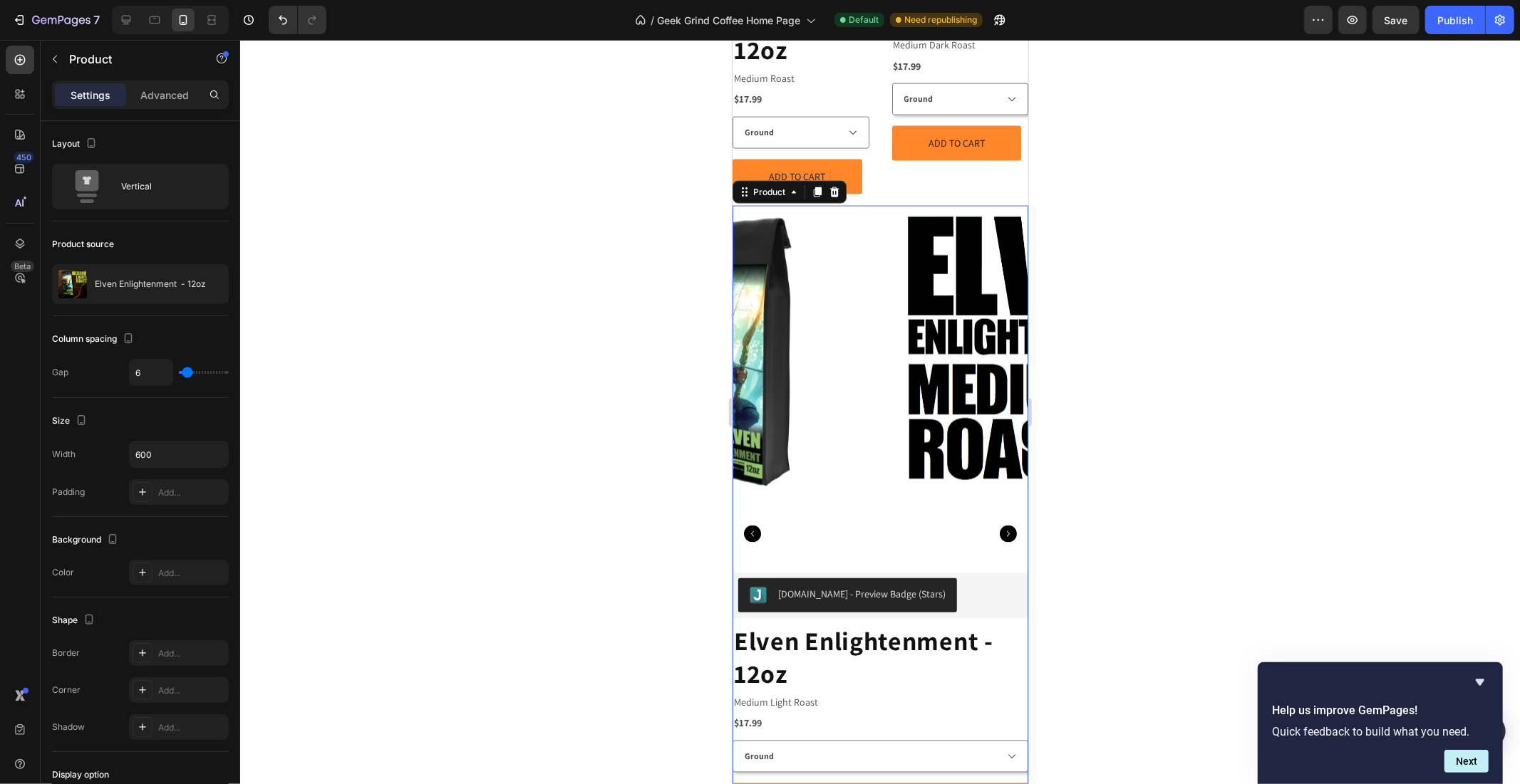
type input "16"
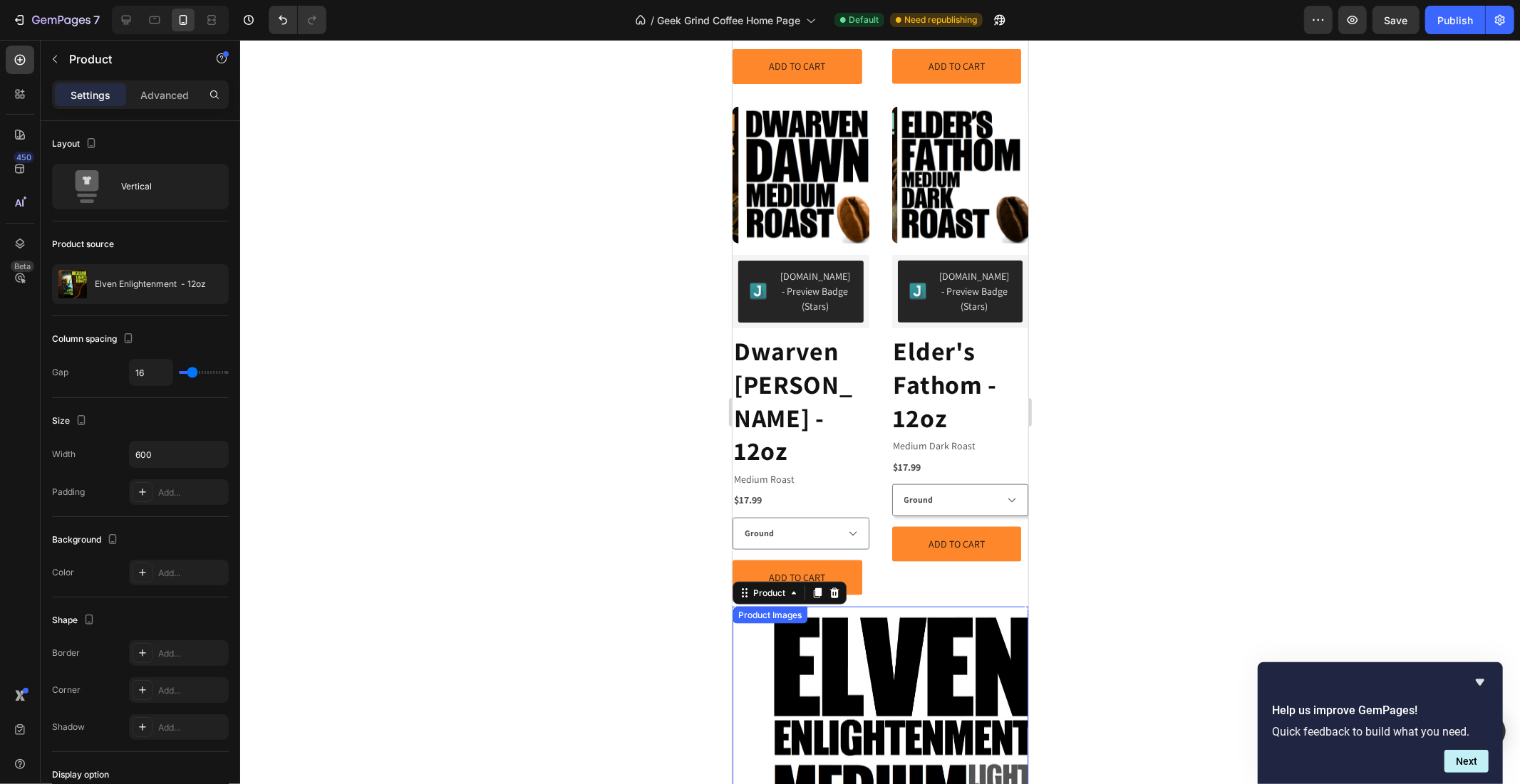
scroll to position [1705, 0]
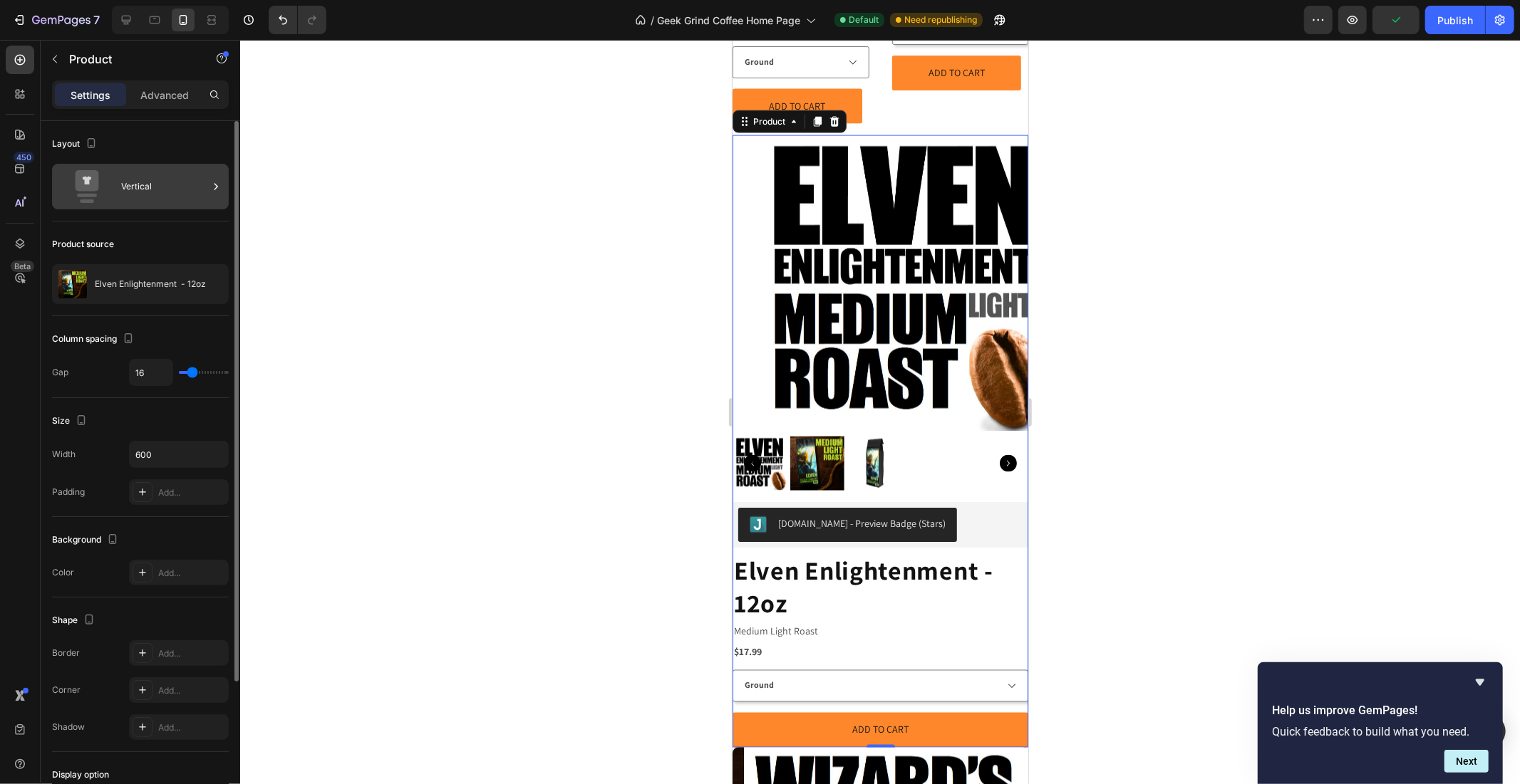
click at [124, 196] on div "Vertical" at bounding box center [164, 186] width 87 height 33
click at [143, 137] on div "Layout" at bounding box center [141, 144] width 177 height 23
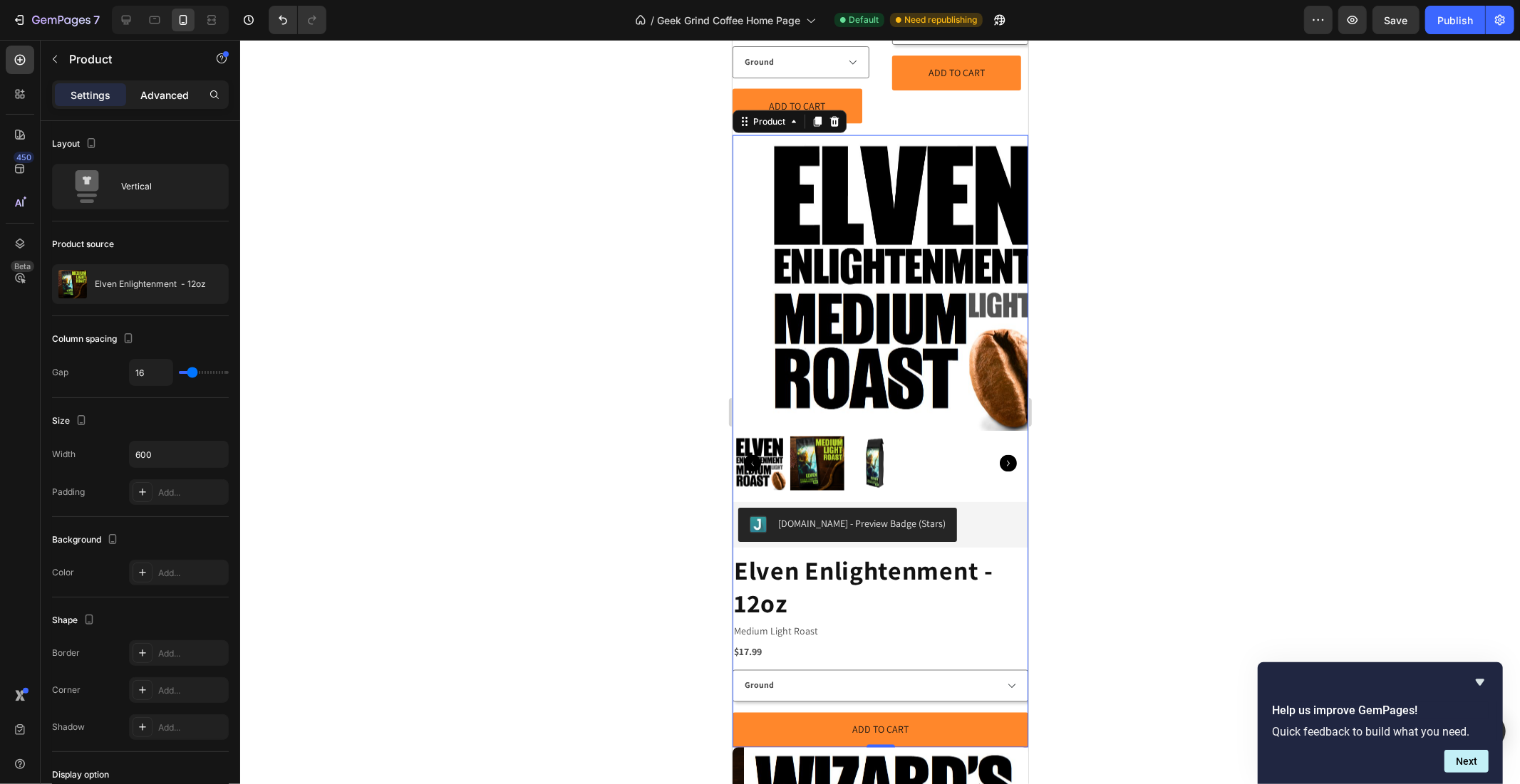
click at [145, 95] on p "Advanced" at bounding box center [164, 95] width 49 height 15
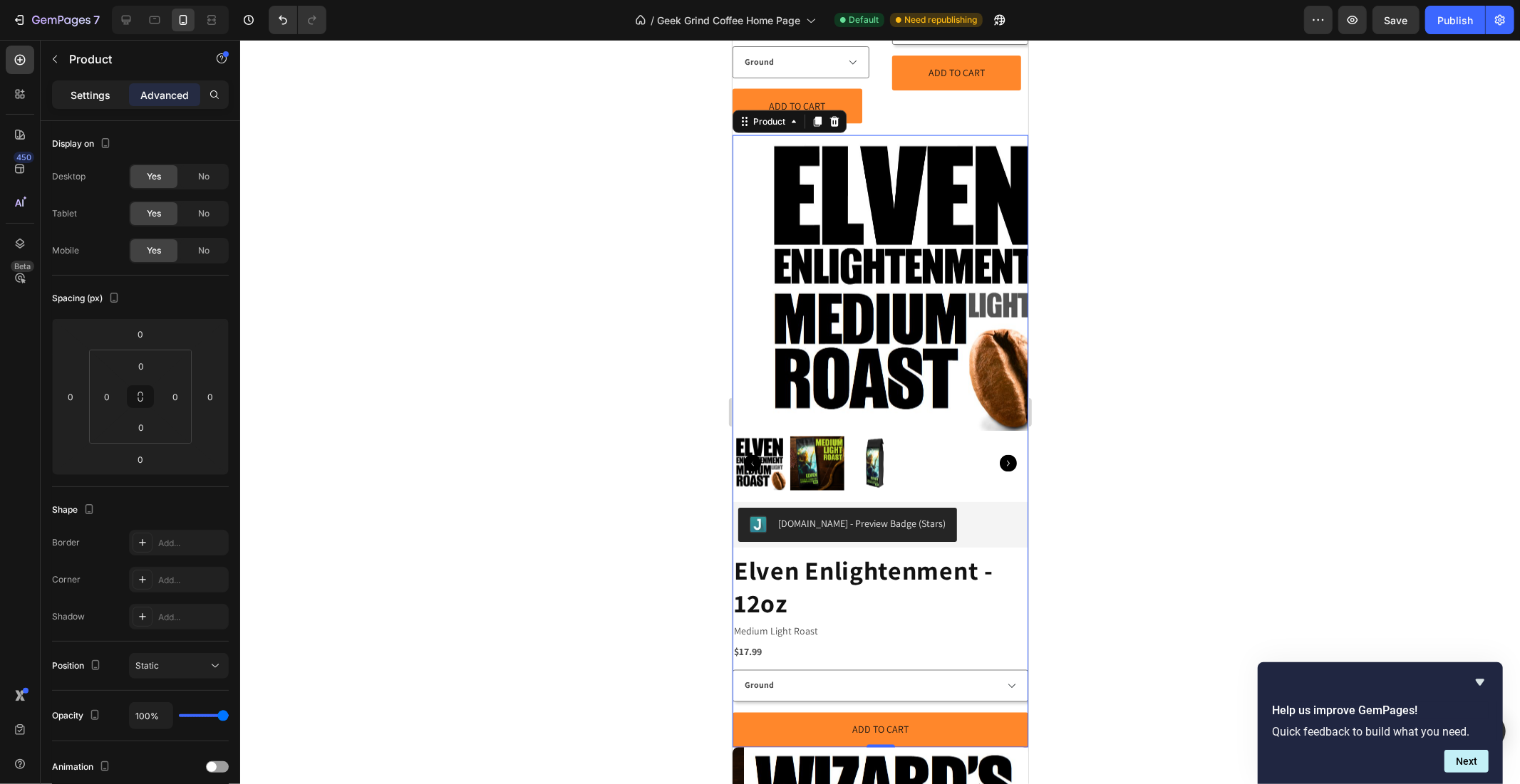
click at [94, 94] on p "Settings" at bounding box center [90, 95] width 40 height 15
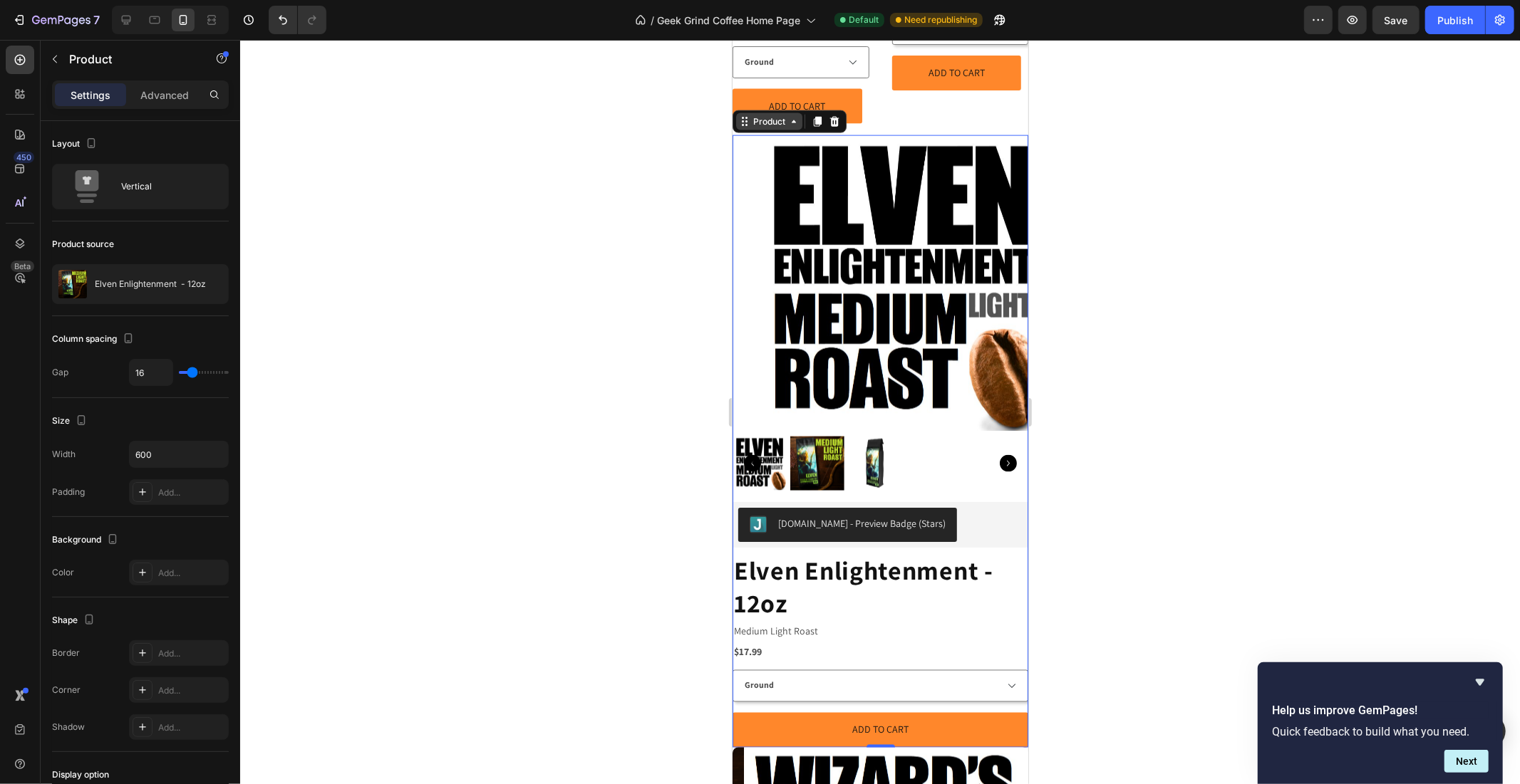
click at [744, 116] on icon at bounding box center [744, 121] width 12 height 12
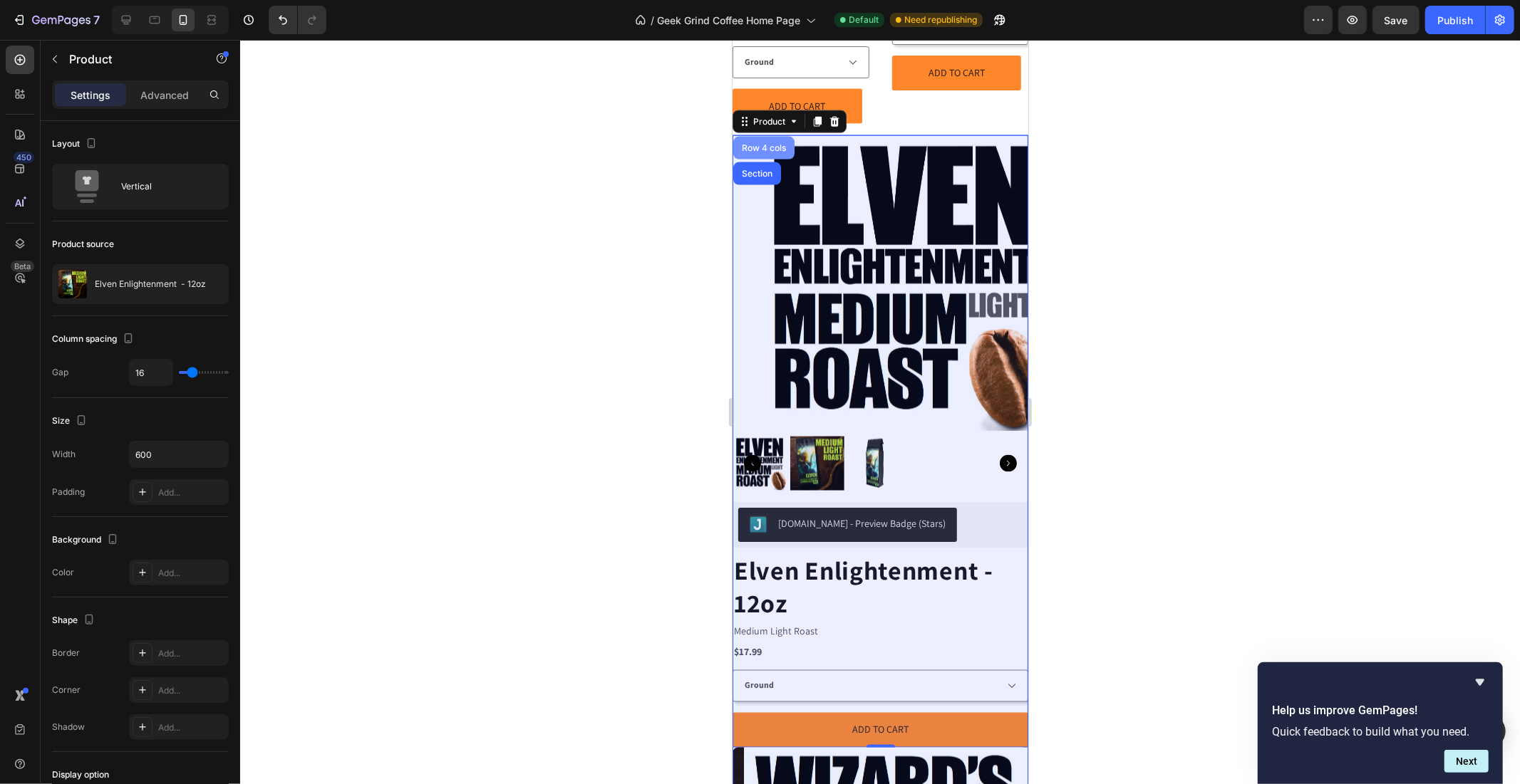
click at [754, 136] on div "Row 4 cols" at bounding box center [764, 147] width 61 height 23
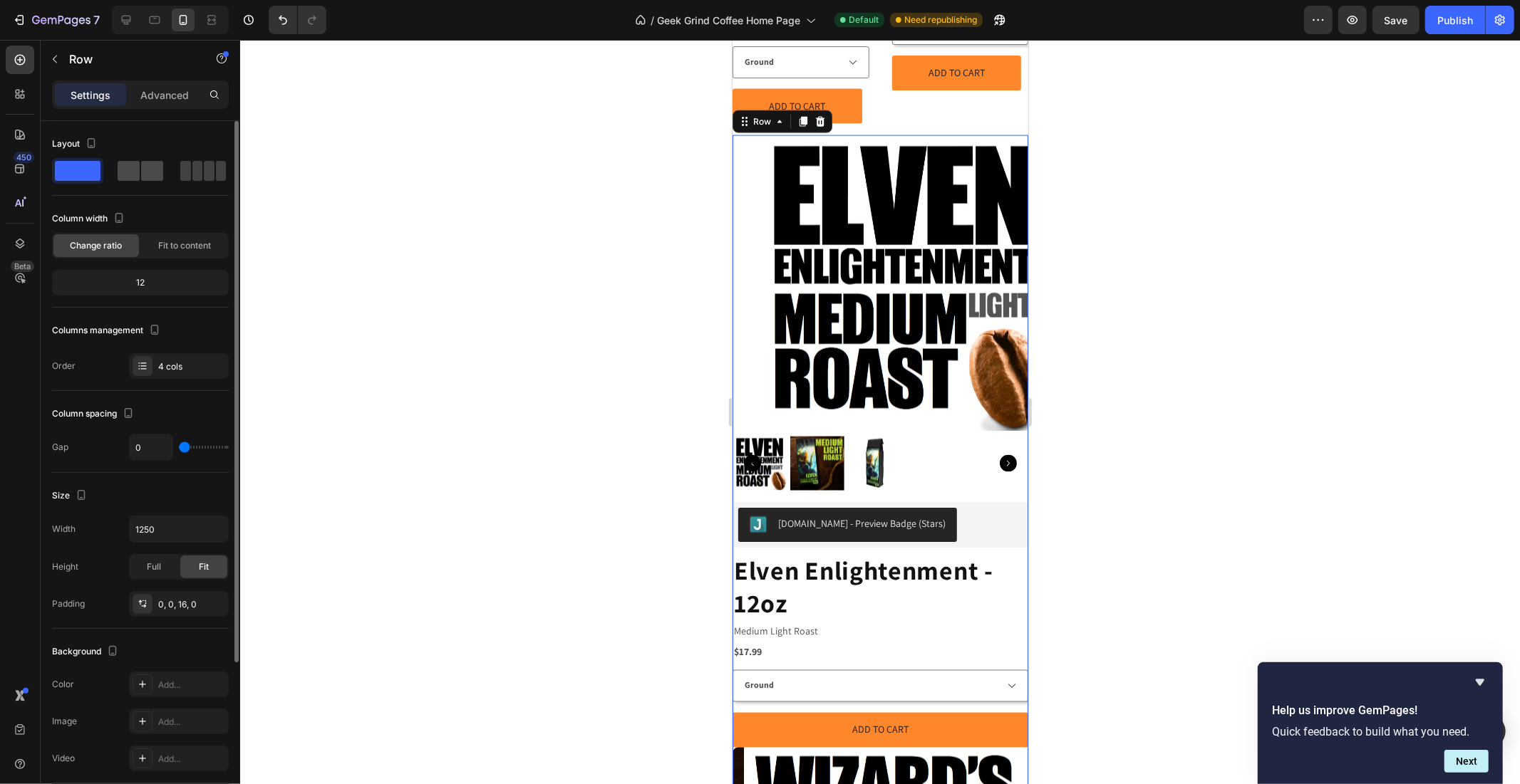
click at [136, 173] on span at bounding box center [128, 171] width 22 height 20
type input "10"
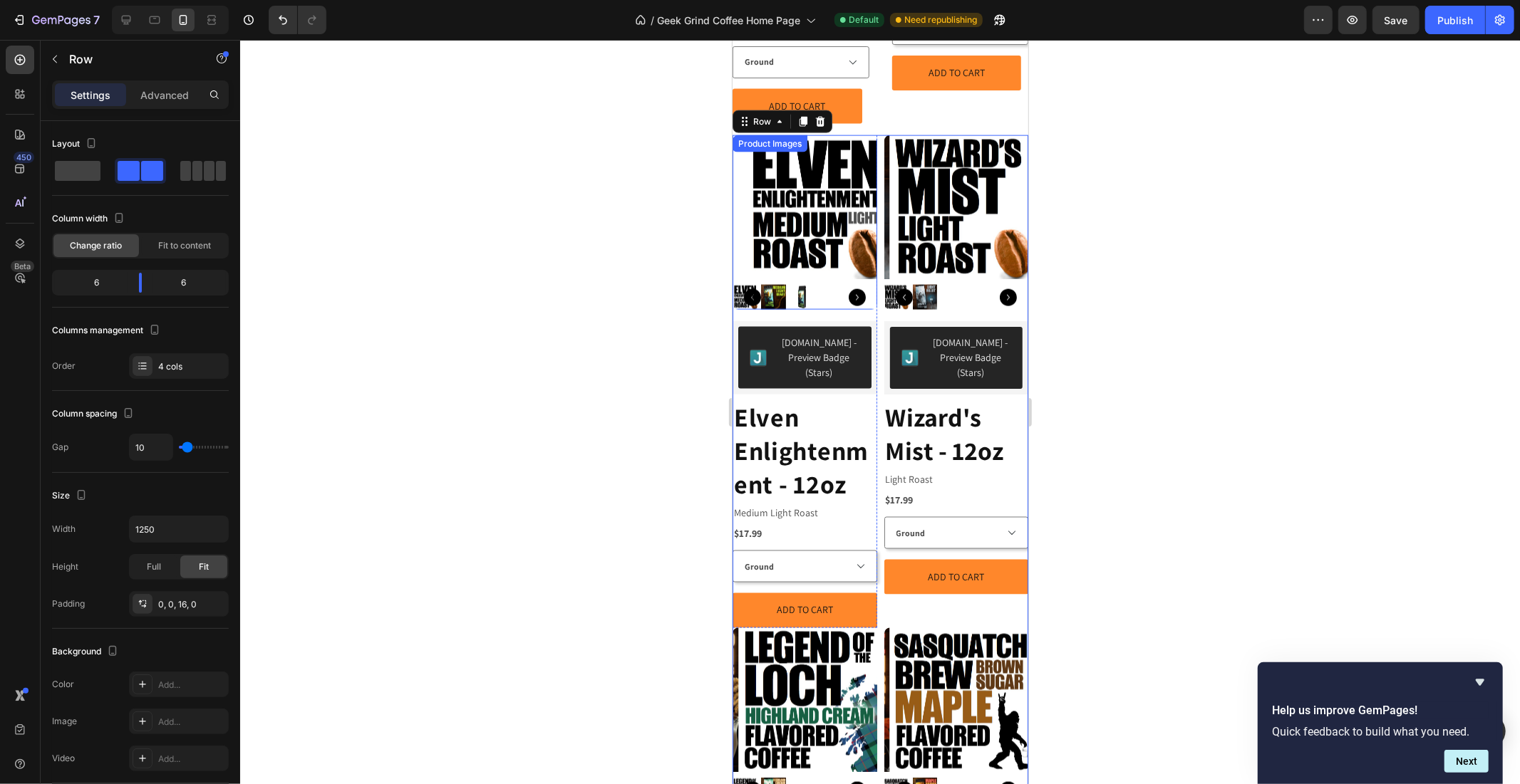
click at [821, 173] on img at bounding box center [816, 207] width 145 height 145
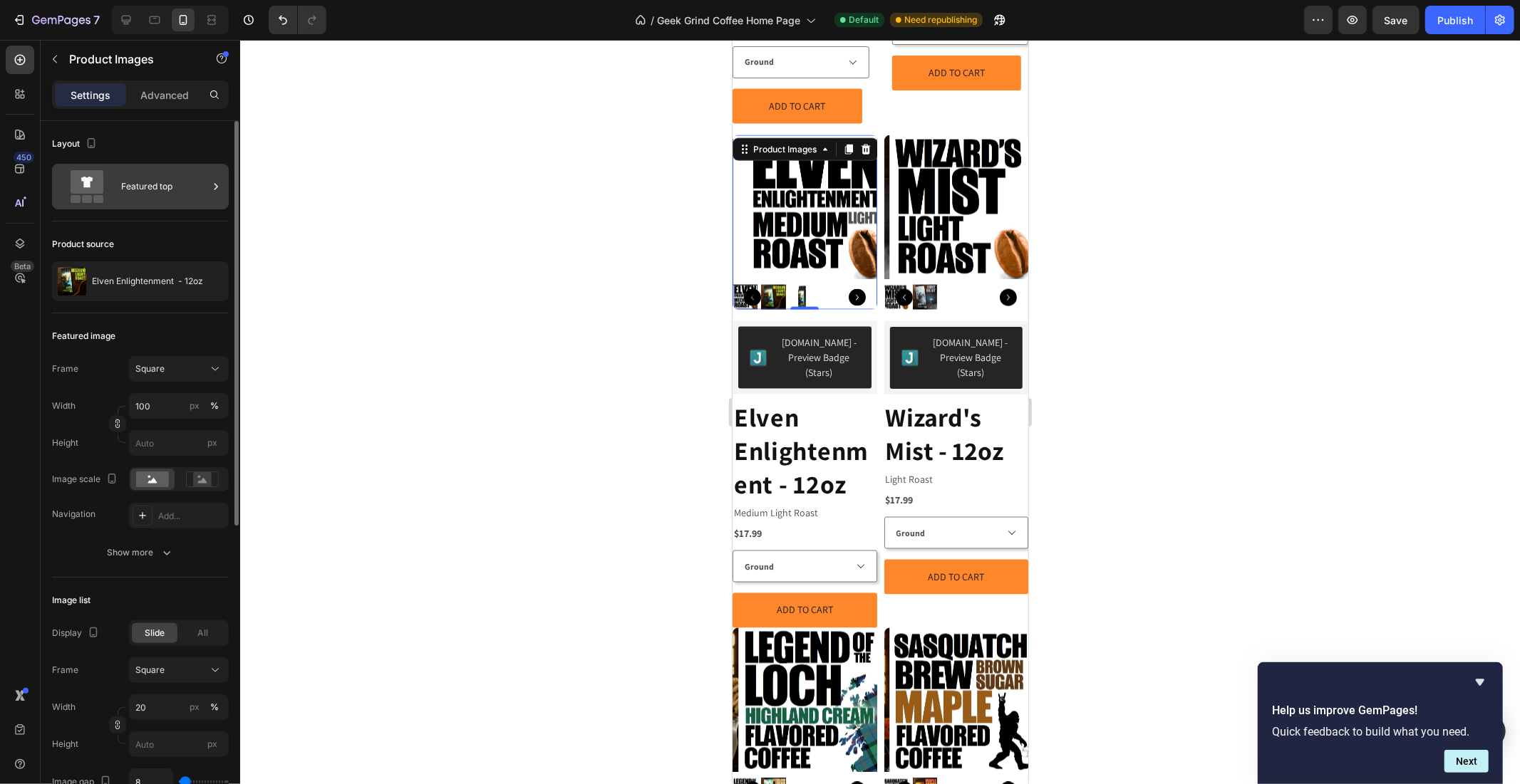
click at [167, 191] on div "Featured top" at bounding box center [164, 186] width 87 height 33
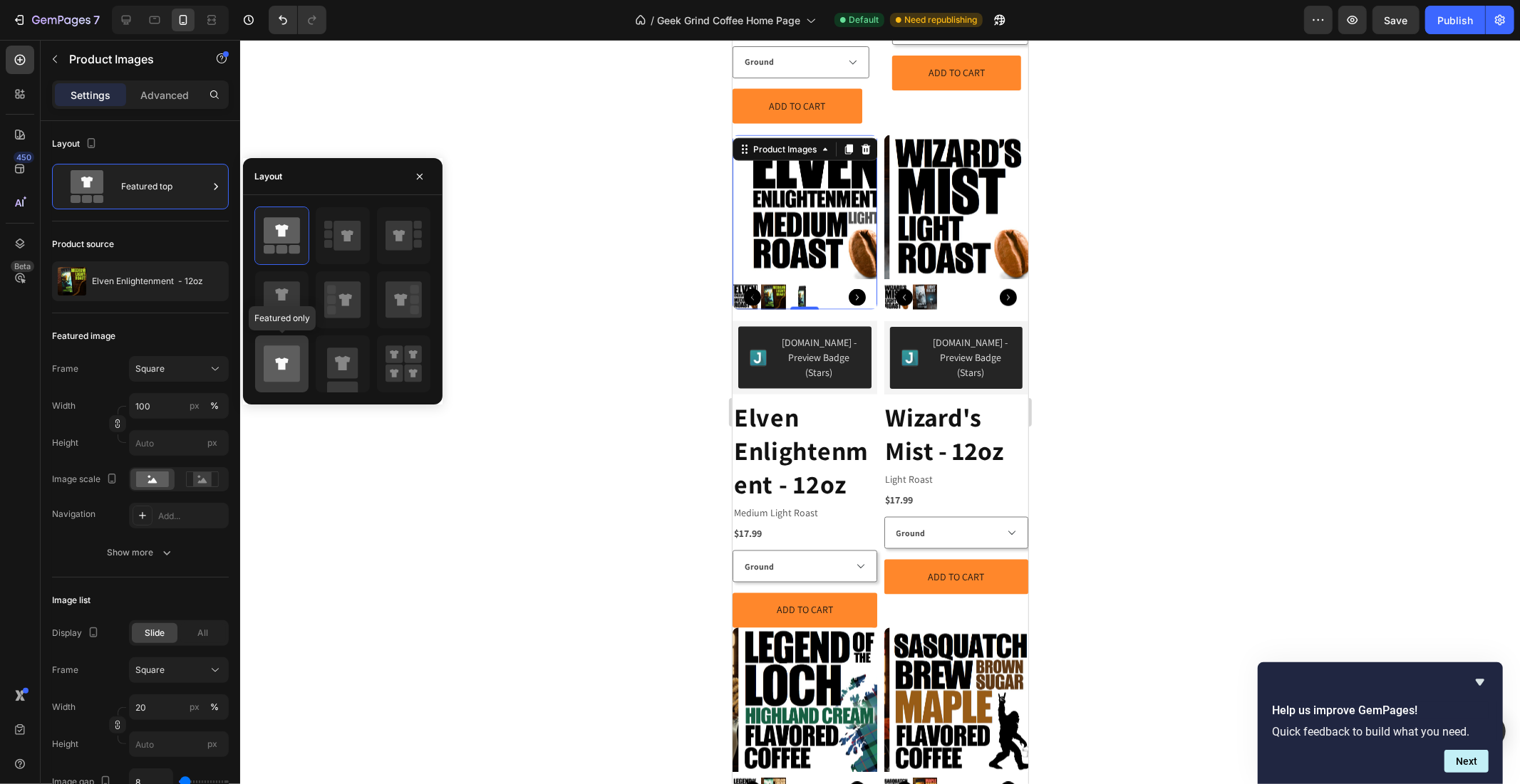
drag, startPoint x: 268, startPoint y: 353, endPoint x: 218, endPoint y: 117, distance: 241.2
click at [268, 353] on icon at bounding box center [282, 364] width 36 height 36
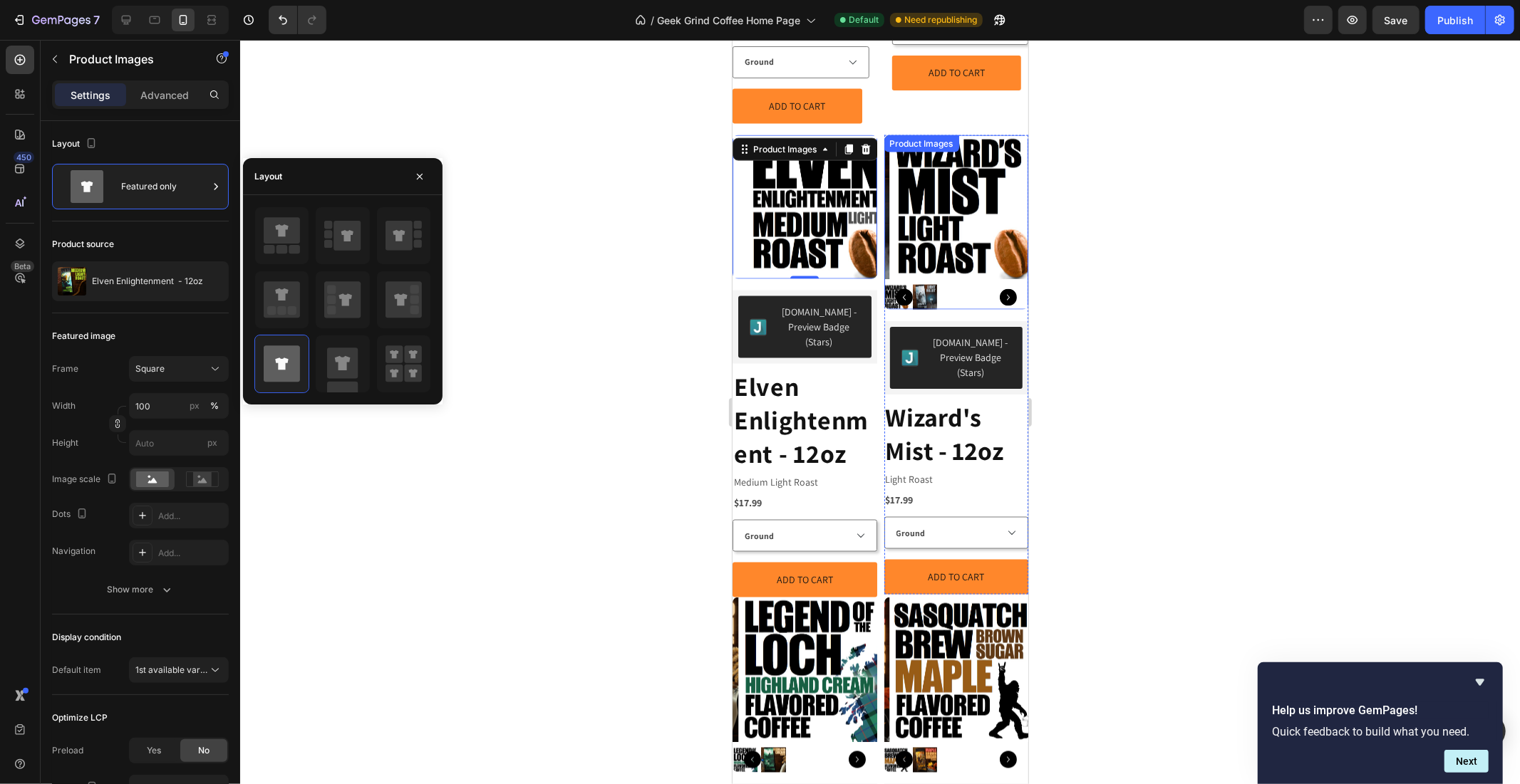
click at [954, 145] on img at bounding box center [962, 207] width 145 height 145
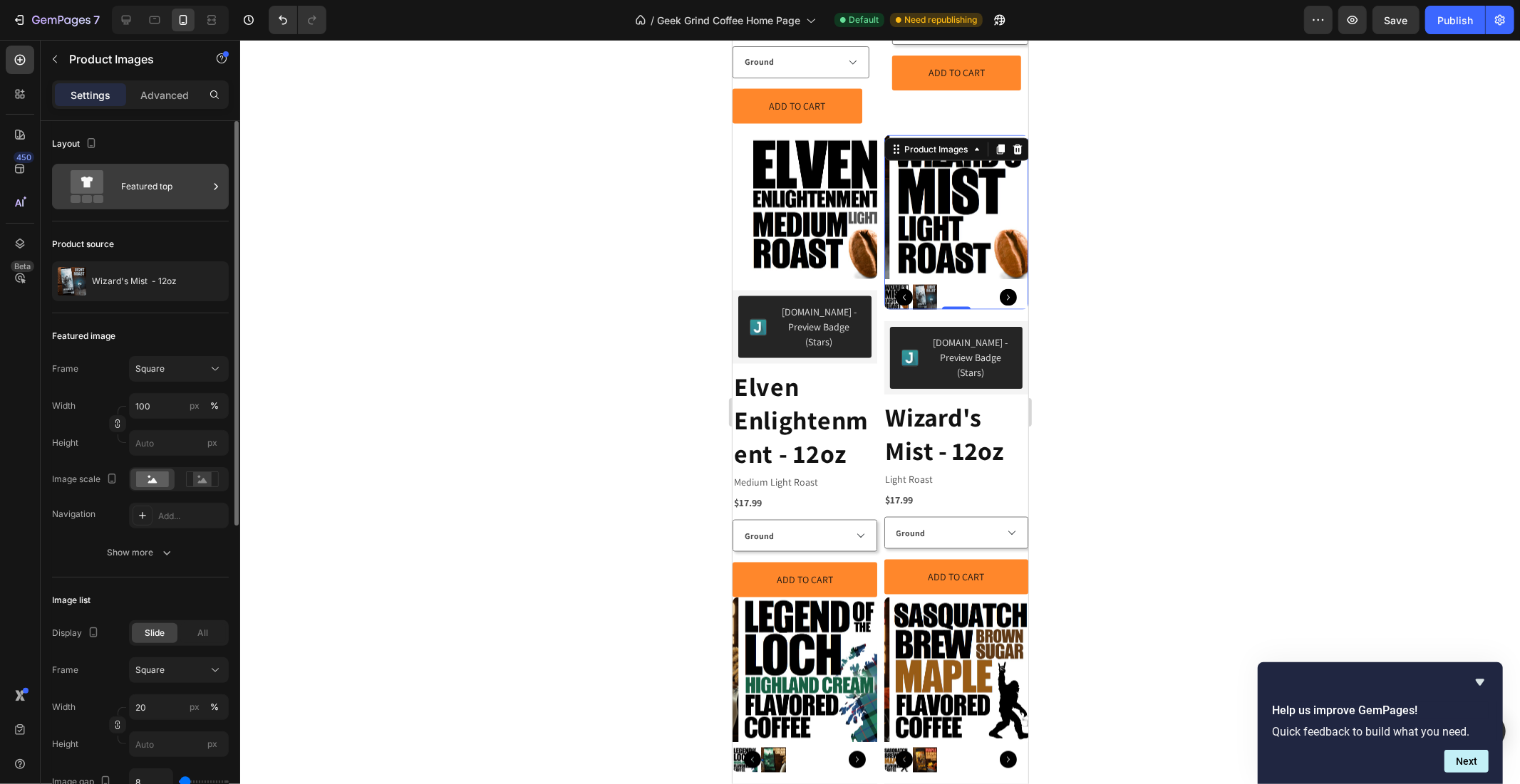
click at [160, 202] on div "Featured top" at bounding box center [164, 186] width 87 height 33
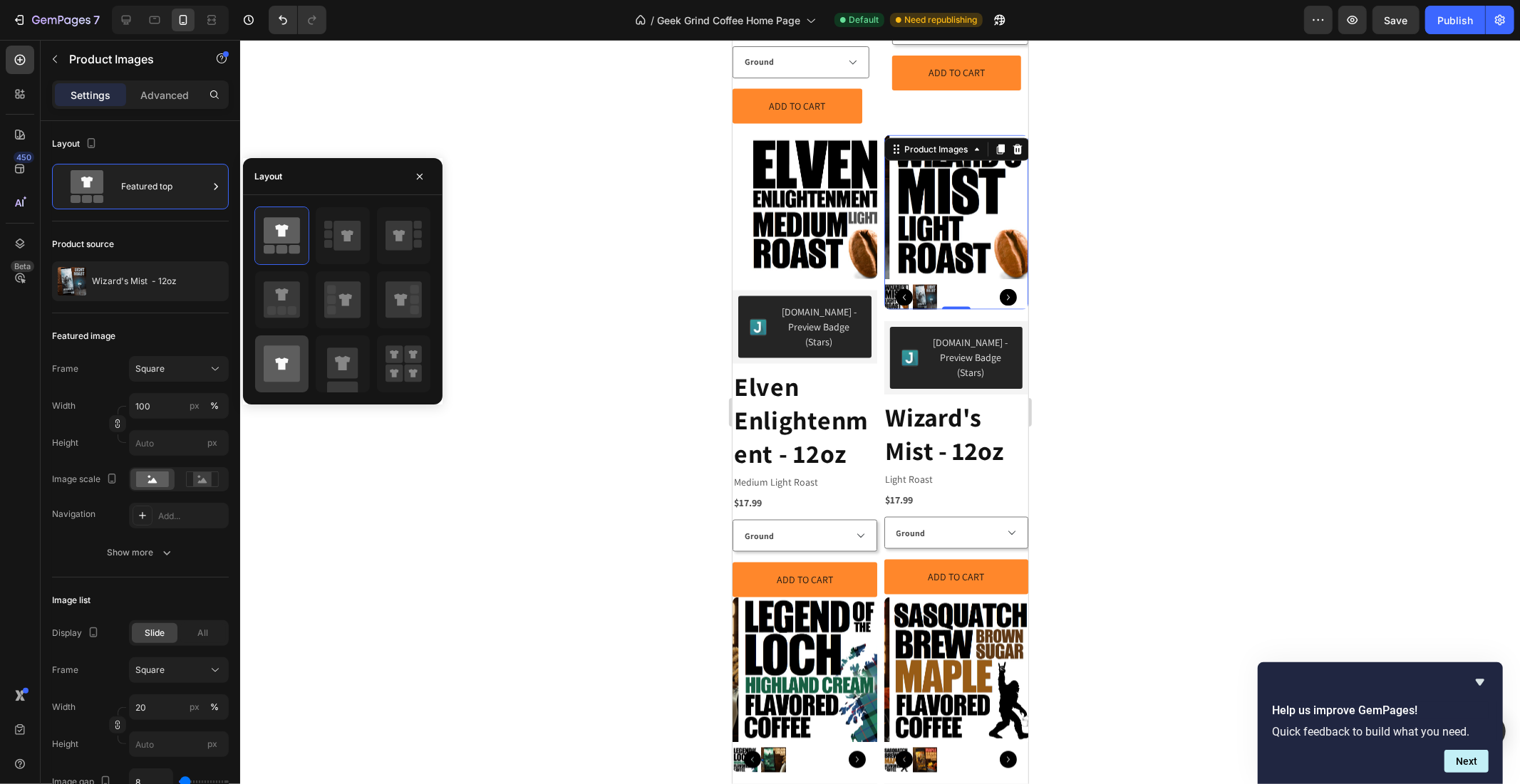
click at [282, 359] on icon at bounding box center [281, 364] width 13 height 12
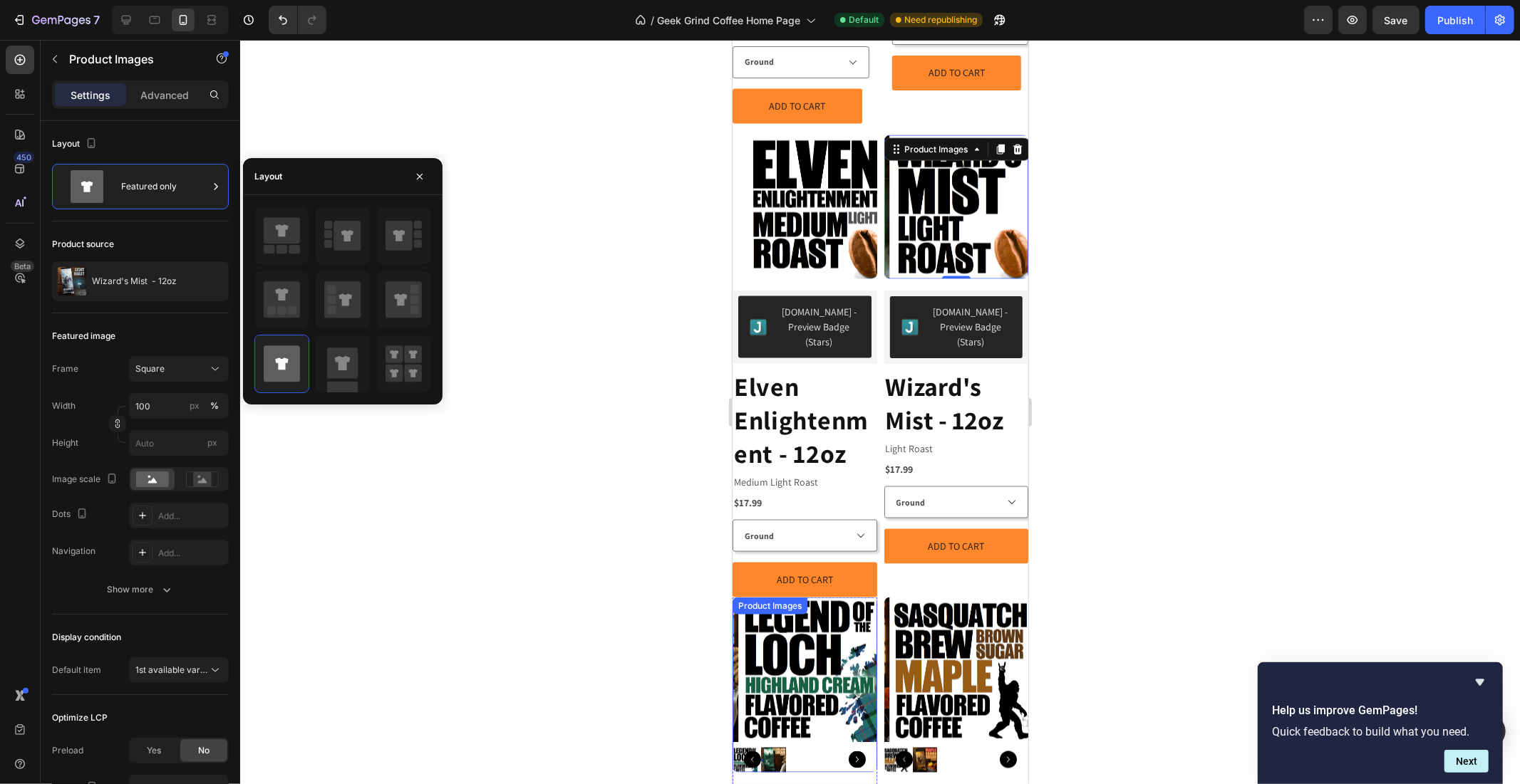
click at [824, 612] on img at bounding box center [810, 669] width 145 height 145
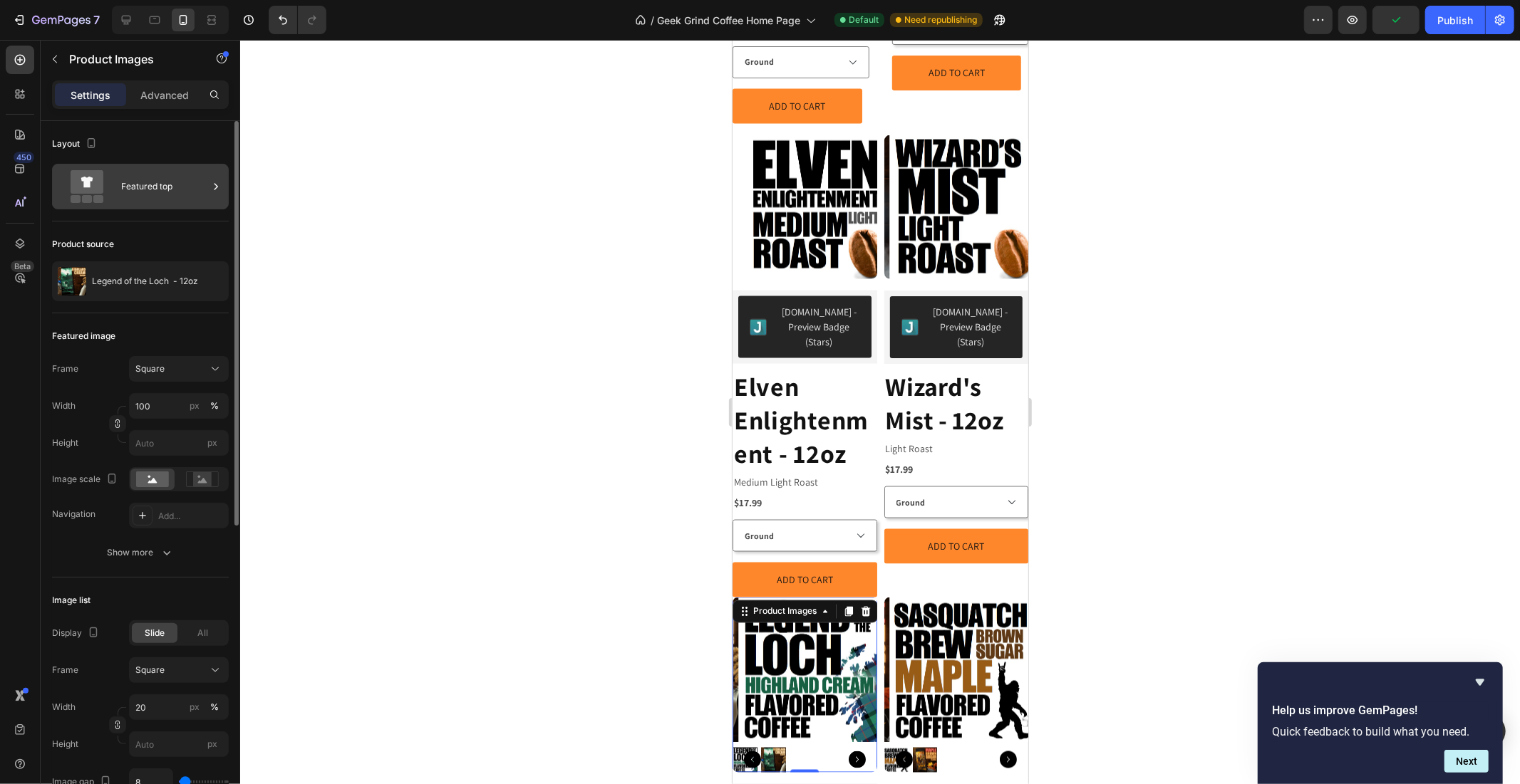
click at [174, 188] on div "Featured top" at bounding box center [164, 186] width 87 height 33
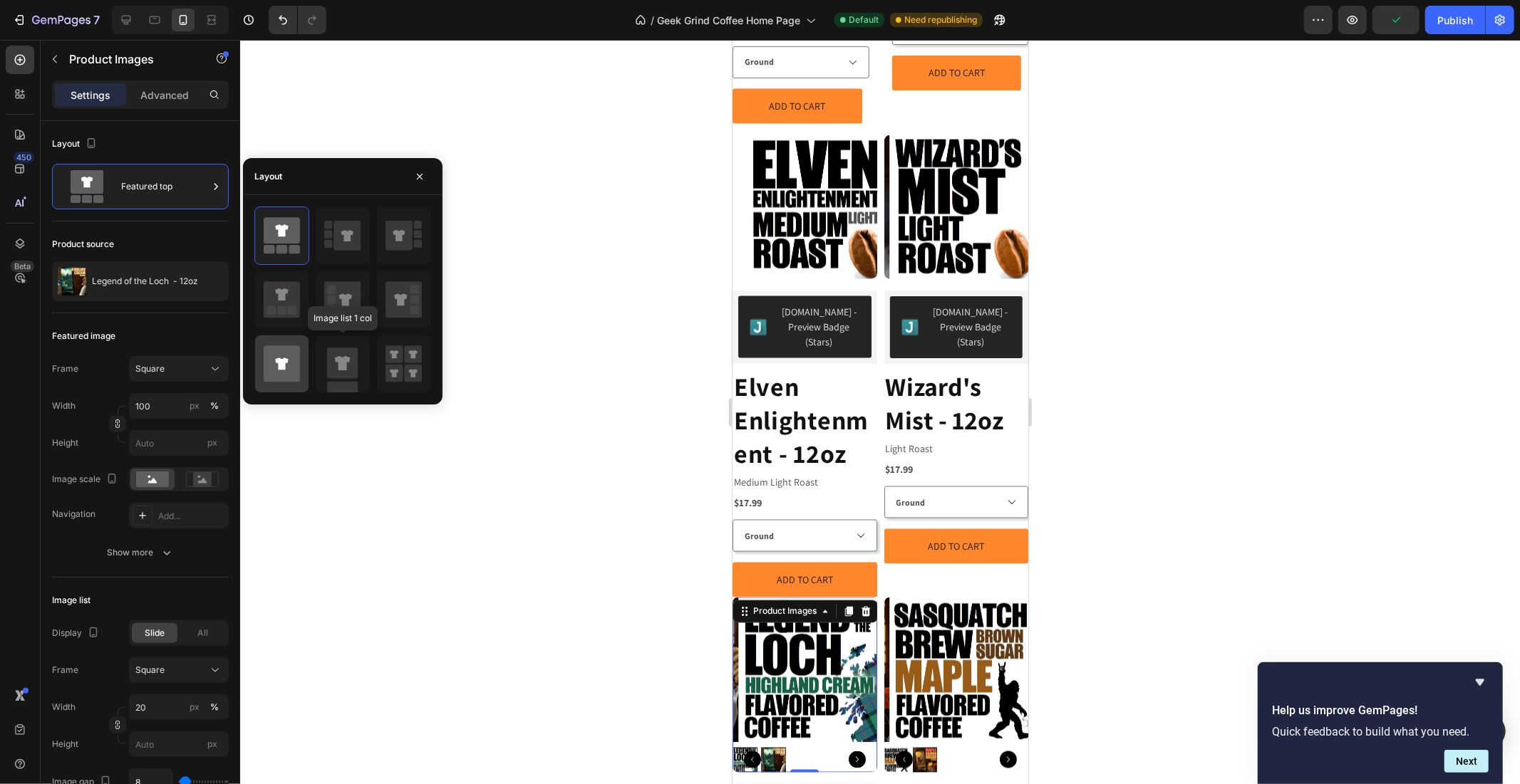
click at [271, 366] on icon at bounding box center [282, 364] width 36 height 36
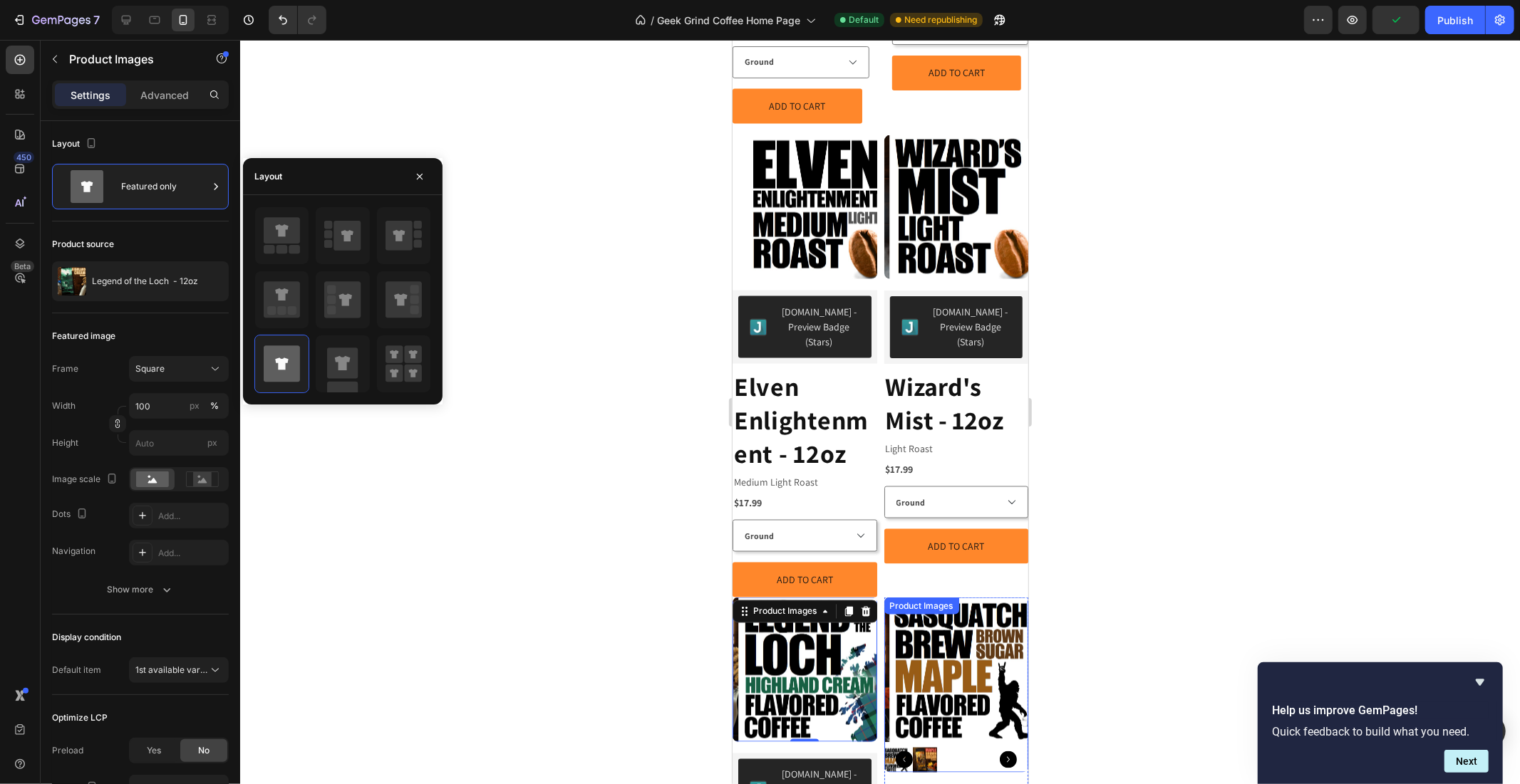
click at [969, 649] on img at bounding box center [962, 669] width 145 height 145
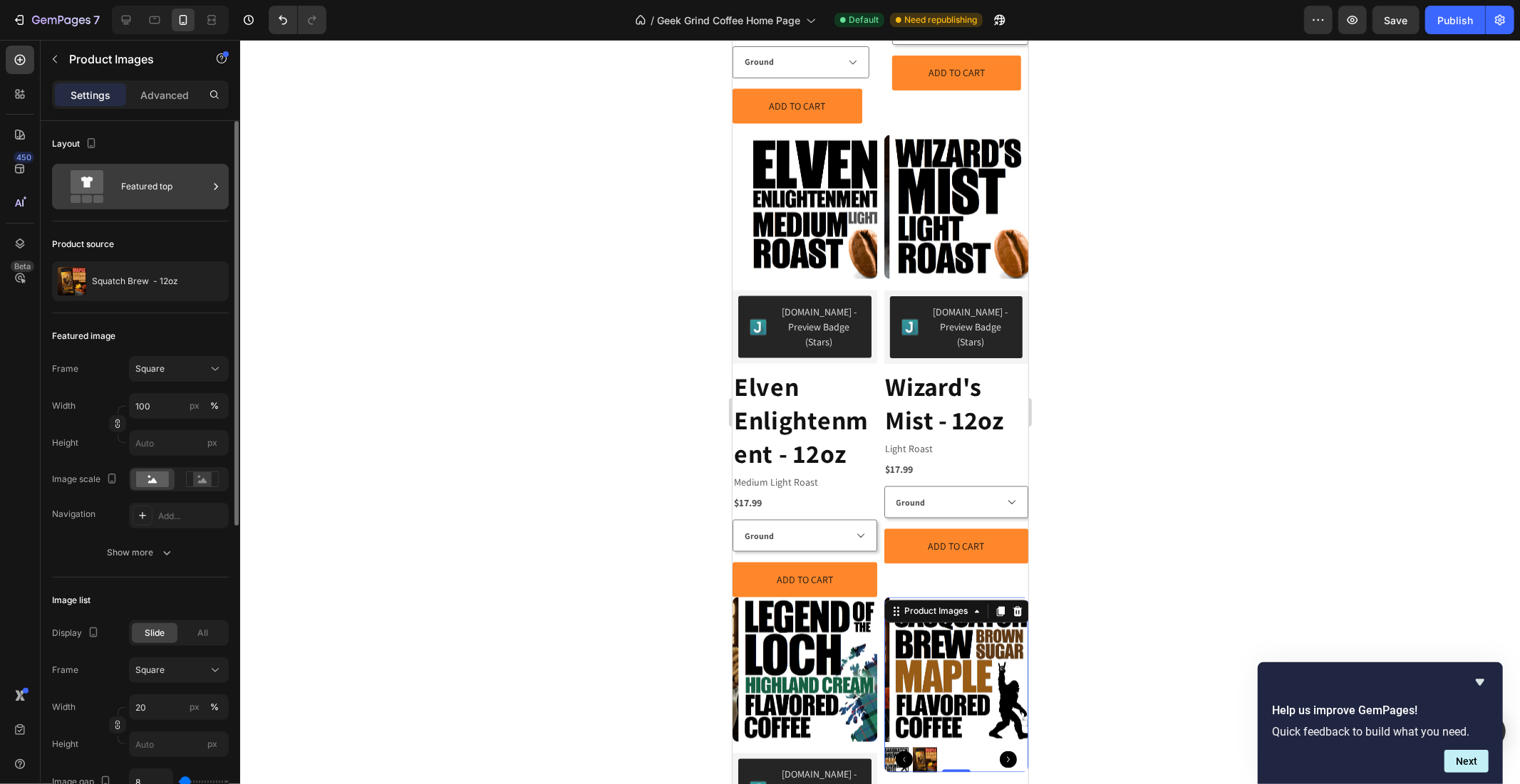
click at [138, 187] on div "Featured top" at bounding box center [164, 186] width 87 height 33
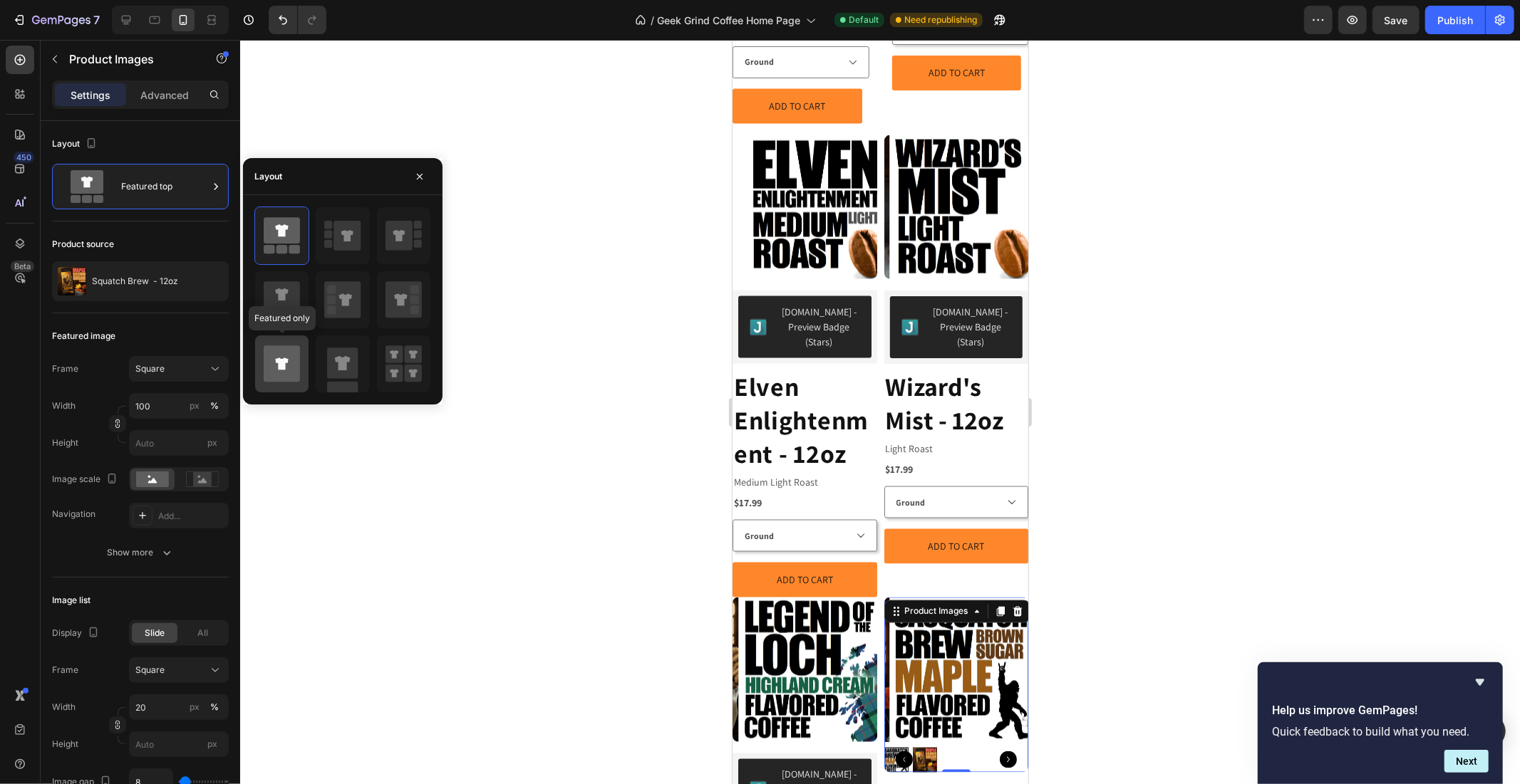
click at [265, 365] on icon at bounding box center [282, 364] width 36 height 36
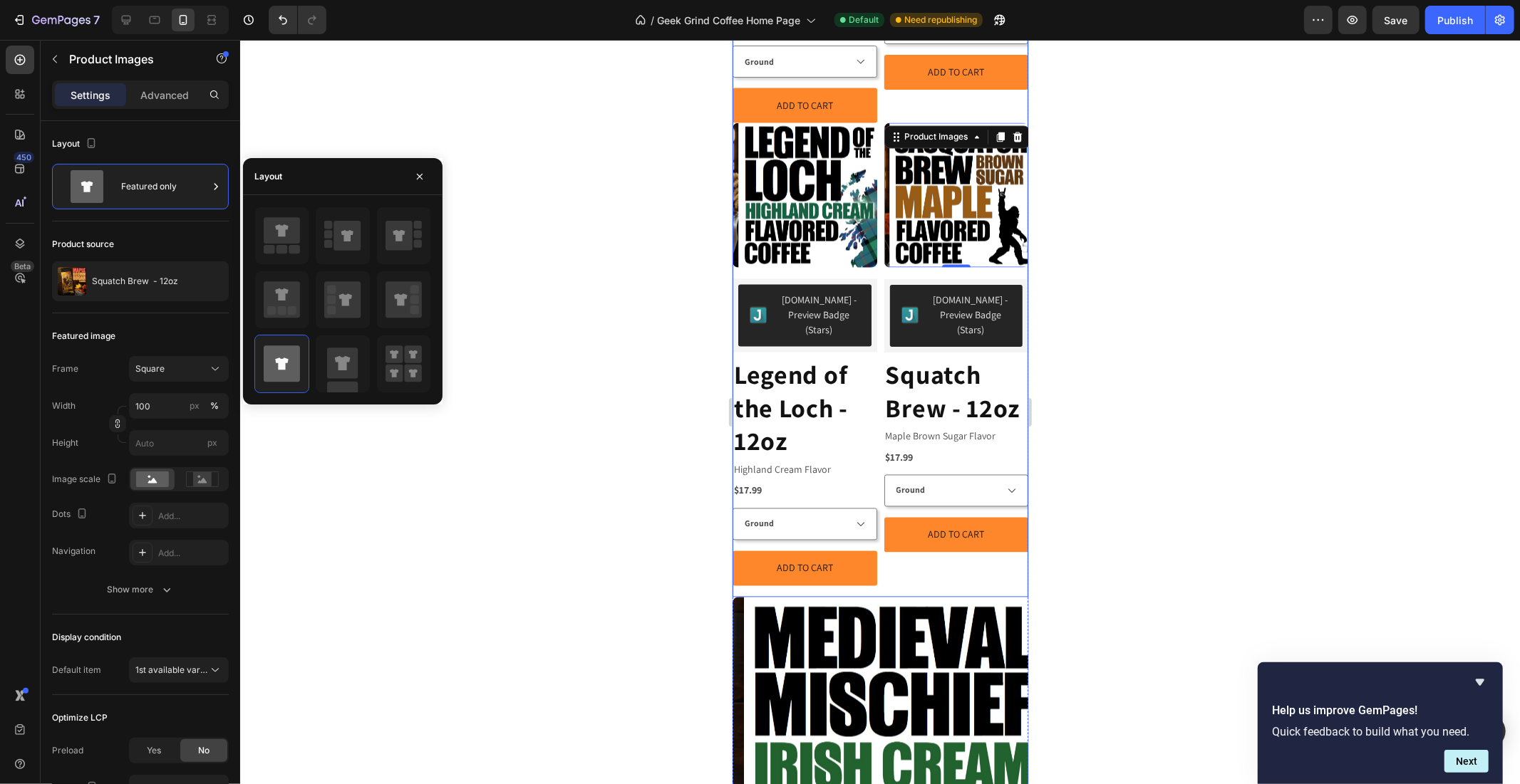
scroll to position [2233, 0]
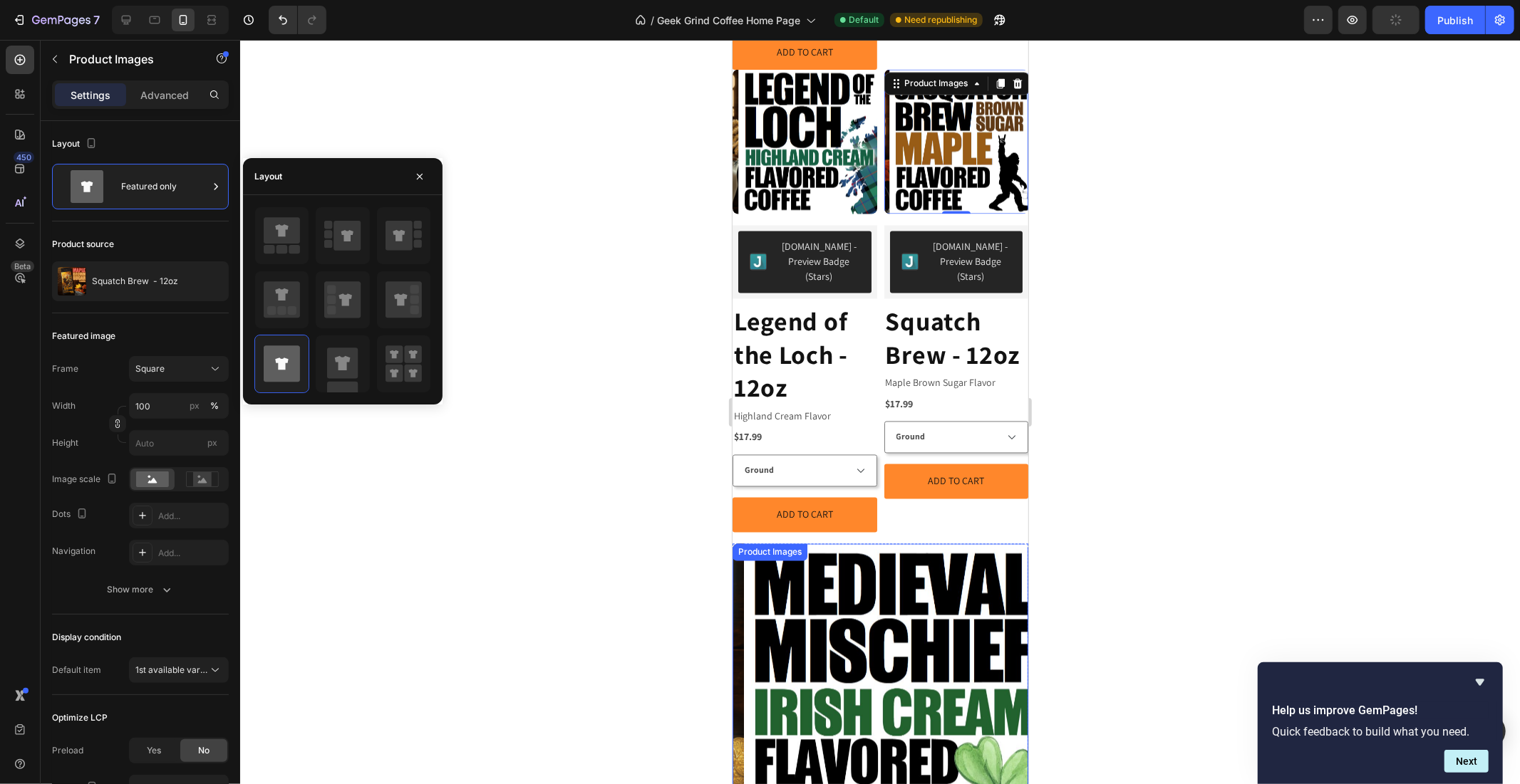
drag, startPoint x: 773, startPoint y: 514, endPoint x: 774, endPoint y: 489, distance: 25.0
click at [773, 544] on img at bounding box center [891, 691] width 296 height 295
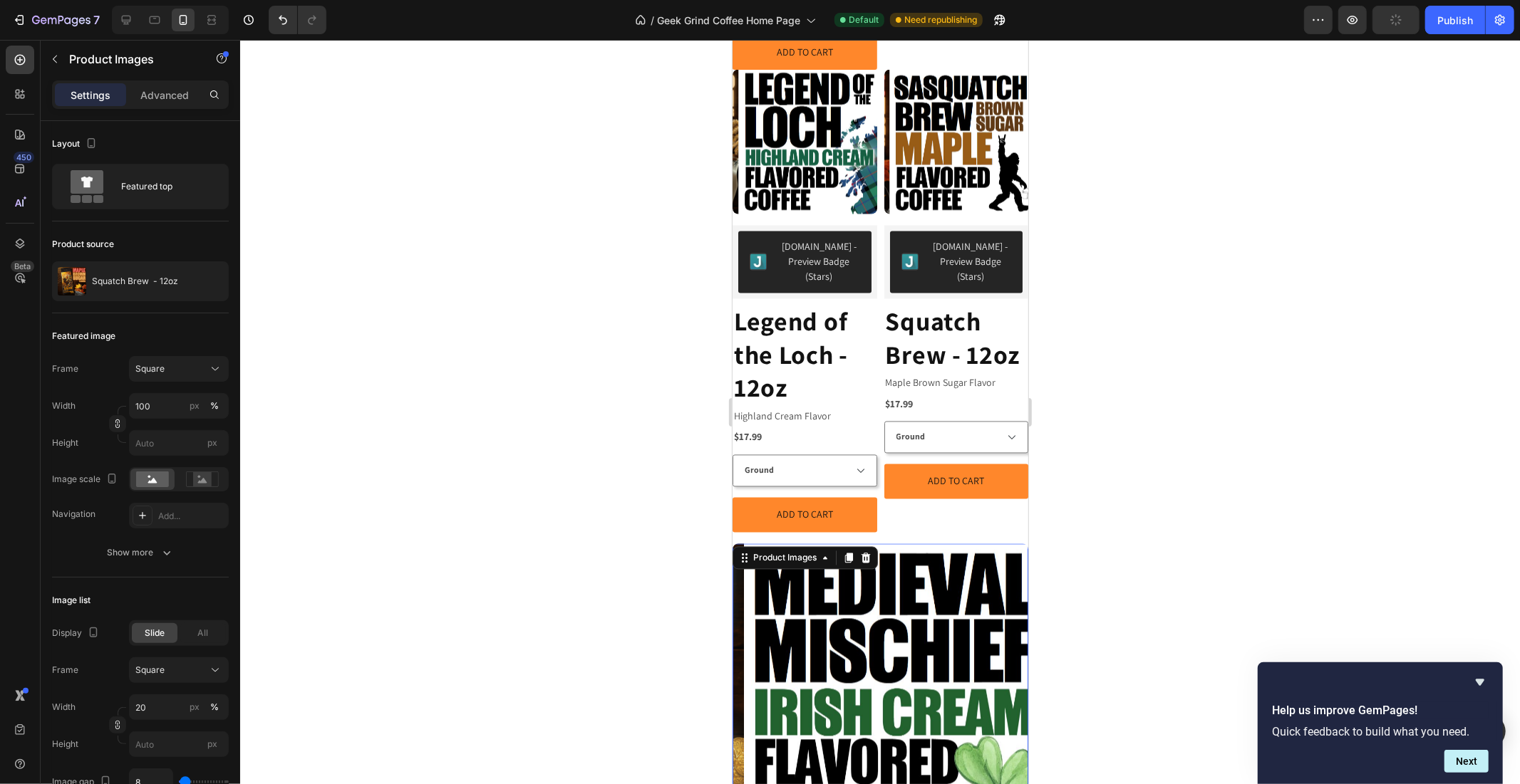
click at [774, 546] on div "Product Images" at bounding box center [804, 557] width 145 height 23
click at [777, 551] on div "Product Images" at bounding box center [784, 557] width 70 height 13
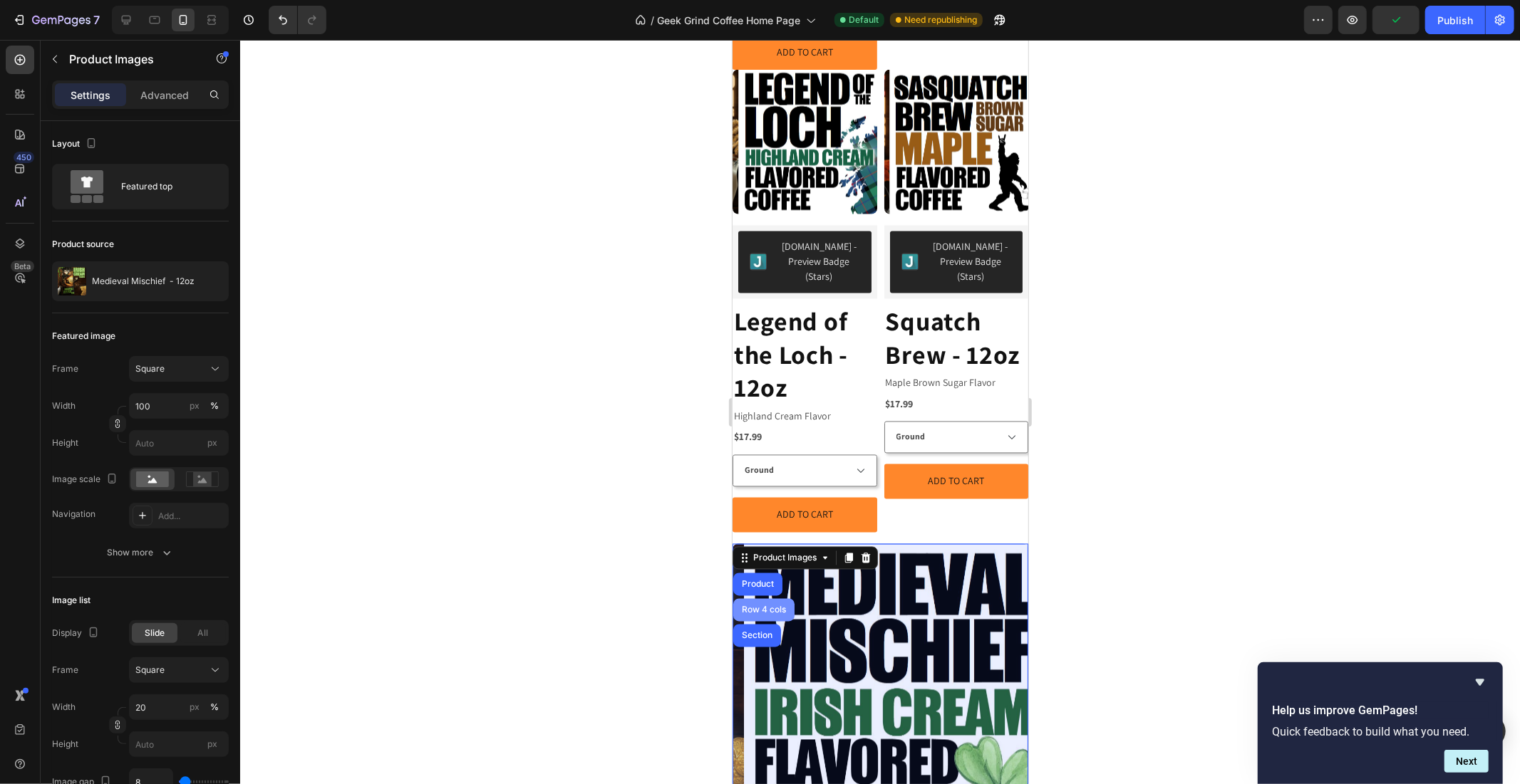
click at [763, 598] on div "Row 4 cols" at bounding box center [764, 609] width 61 height 23
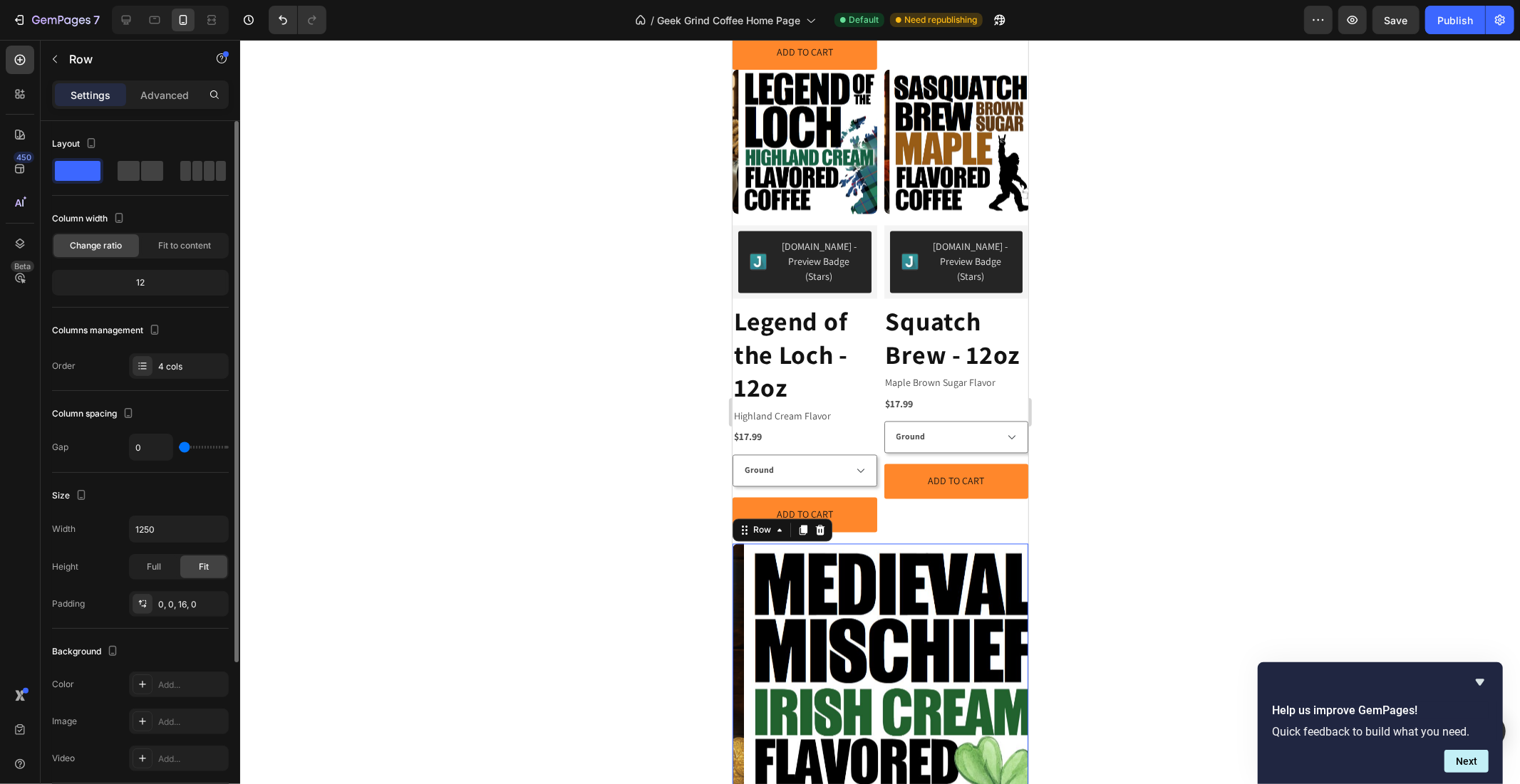
click at [169, 166] on div at bounding box center [141, 171] width 177 height 25
click at [147, 174] on span at bounding box center [152, 171] width 22 height 20
type input "10"
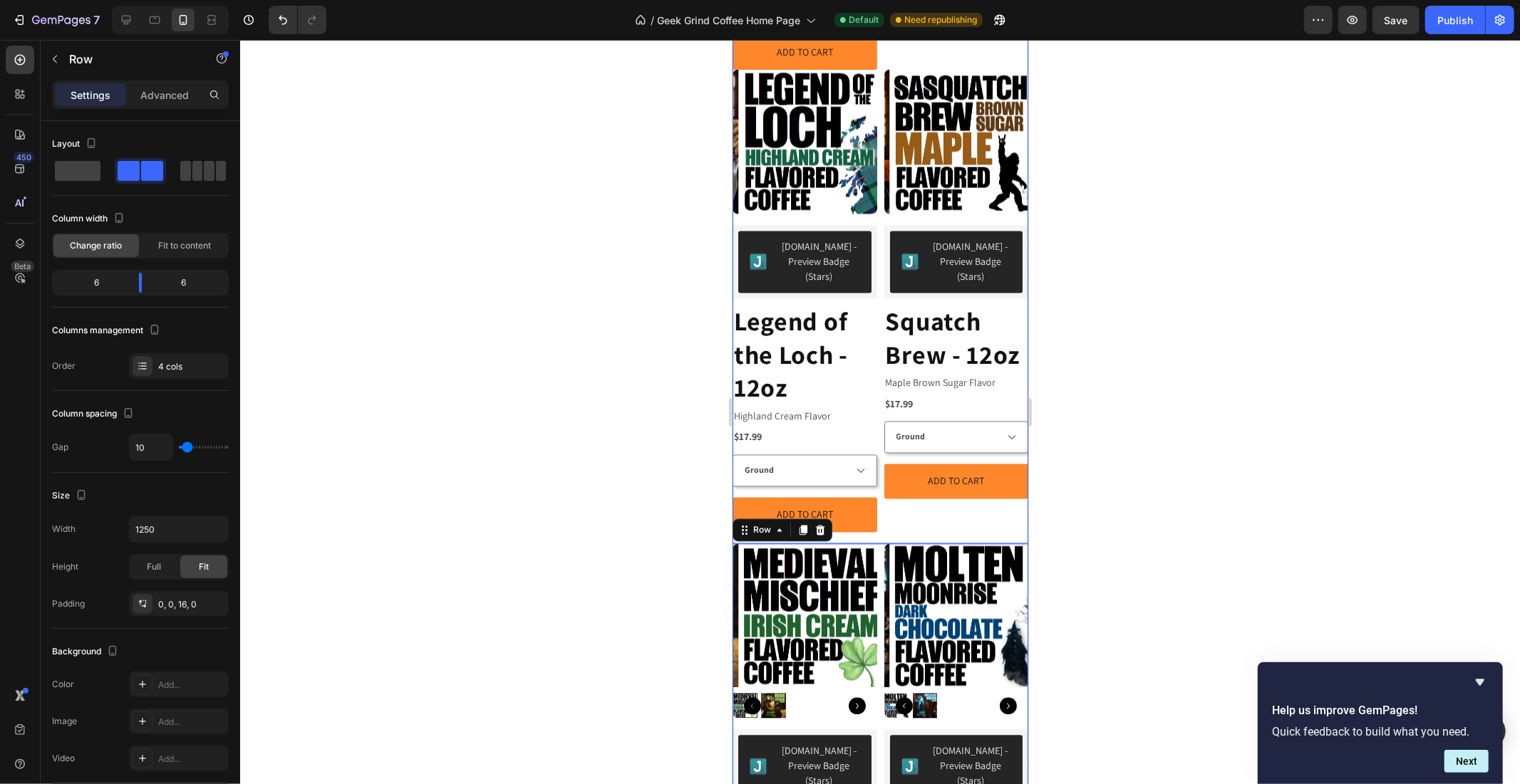
scroll to position [2497, 0]
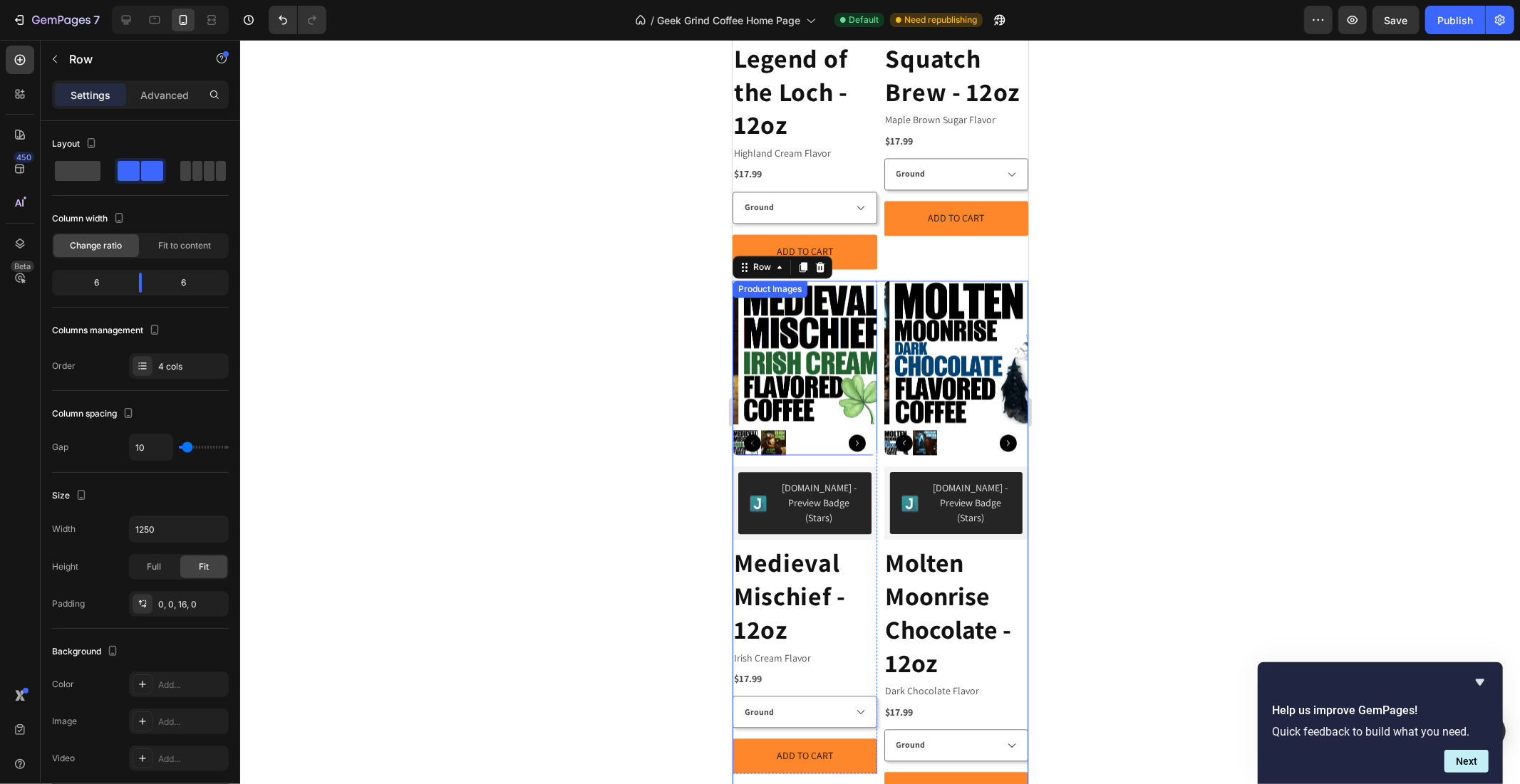
click at [781, 300] on img at bounding box center [810, 352] width 145 height 145
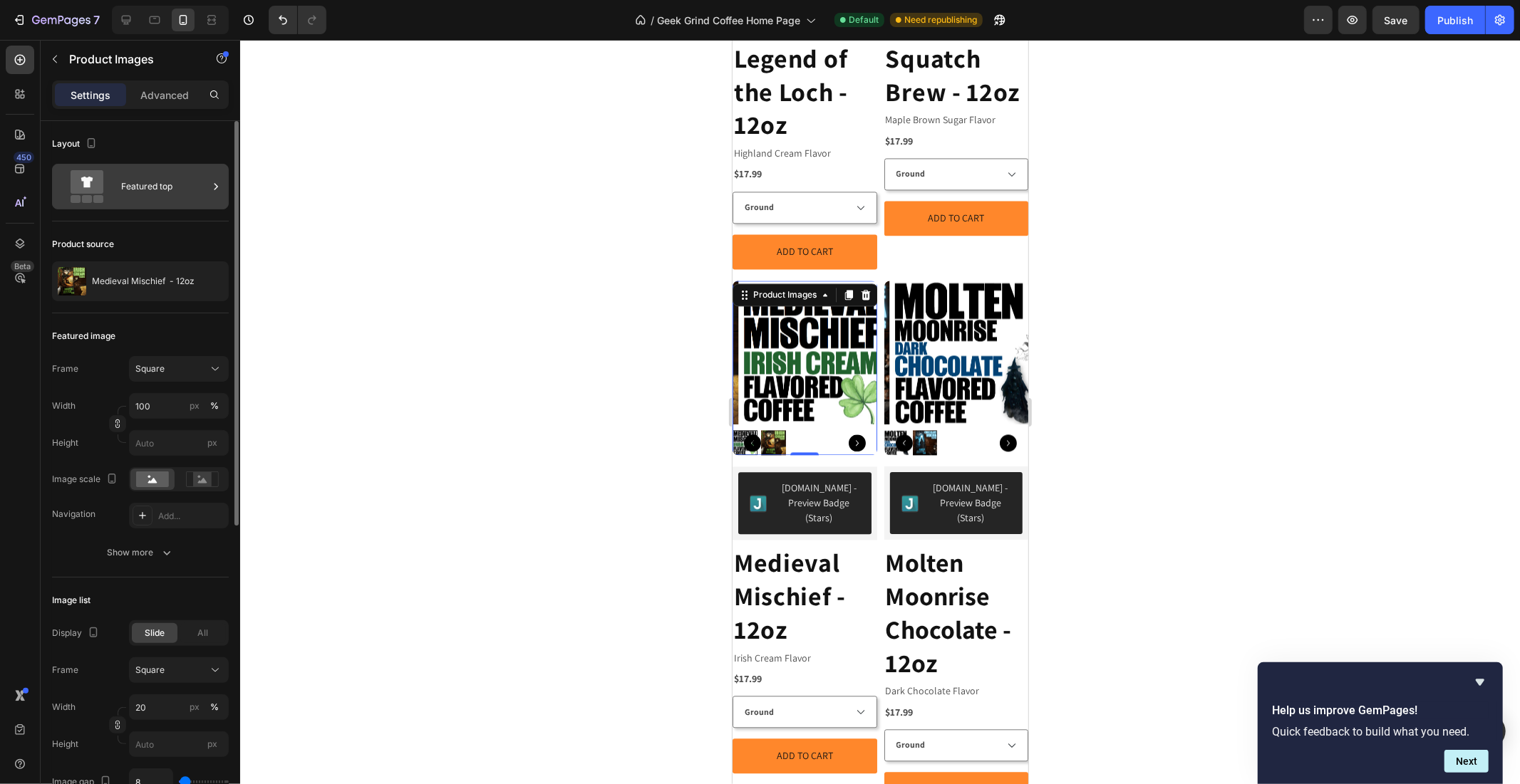
click at [138, 183] on div "Featured top" at bounding box center [164, 186] width 87 height 33
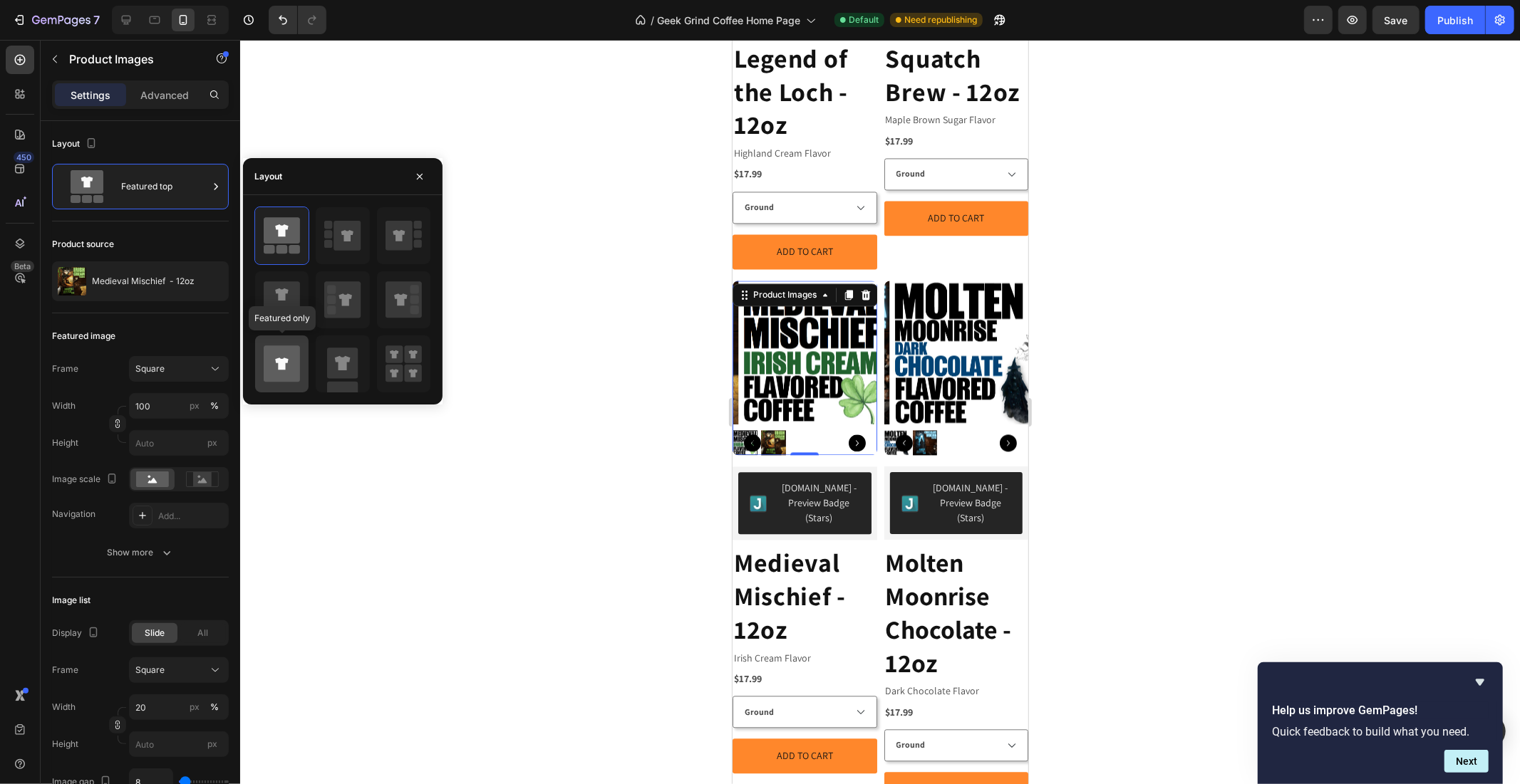
drag, startPoint x: 265, startPoint y: 357, endPoint x: 200, endPoint y: 285, distance: 97.0
click at [265, 357] on icon at bounding box center [282, 364] width 36 height 36
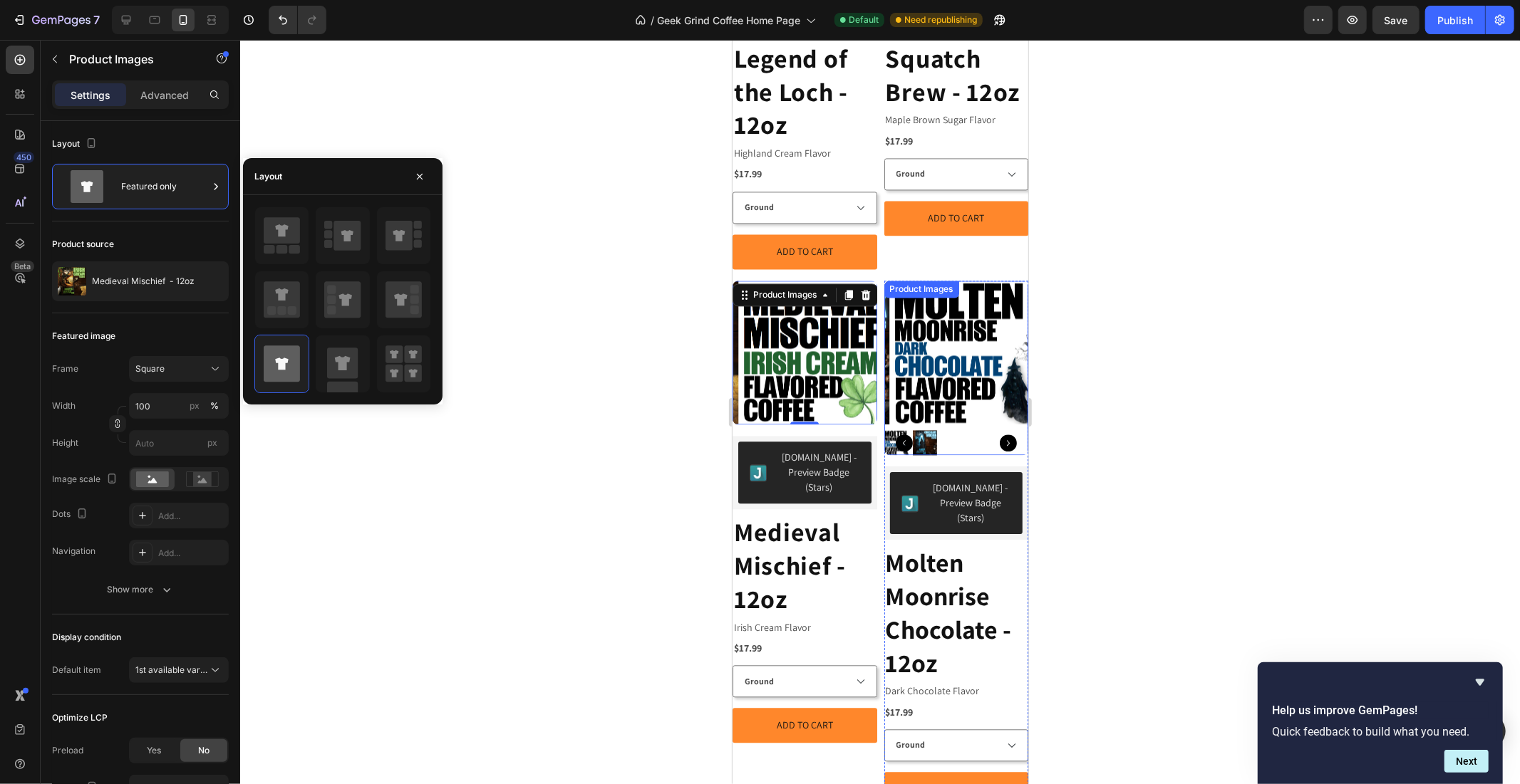
click at [990, 302] on img at bounding box center [962, 352] width 145 height 145
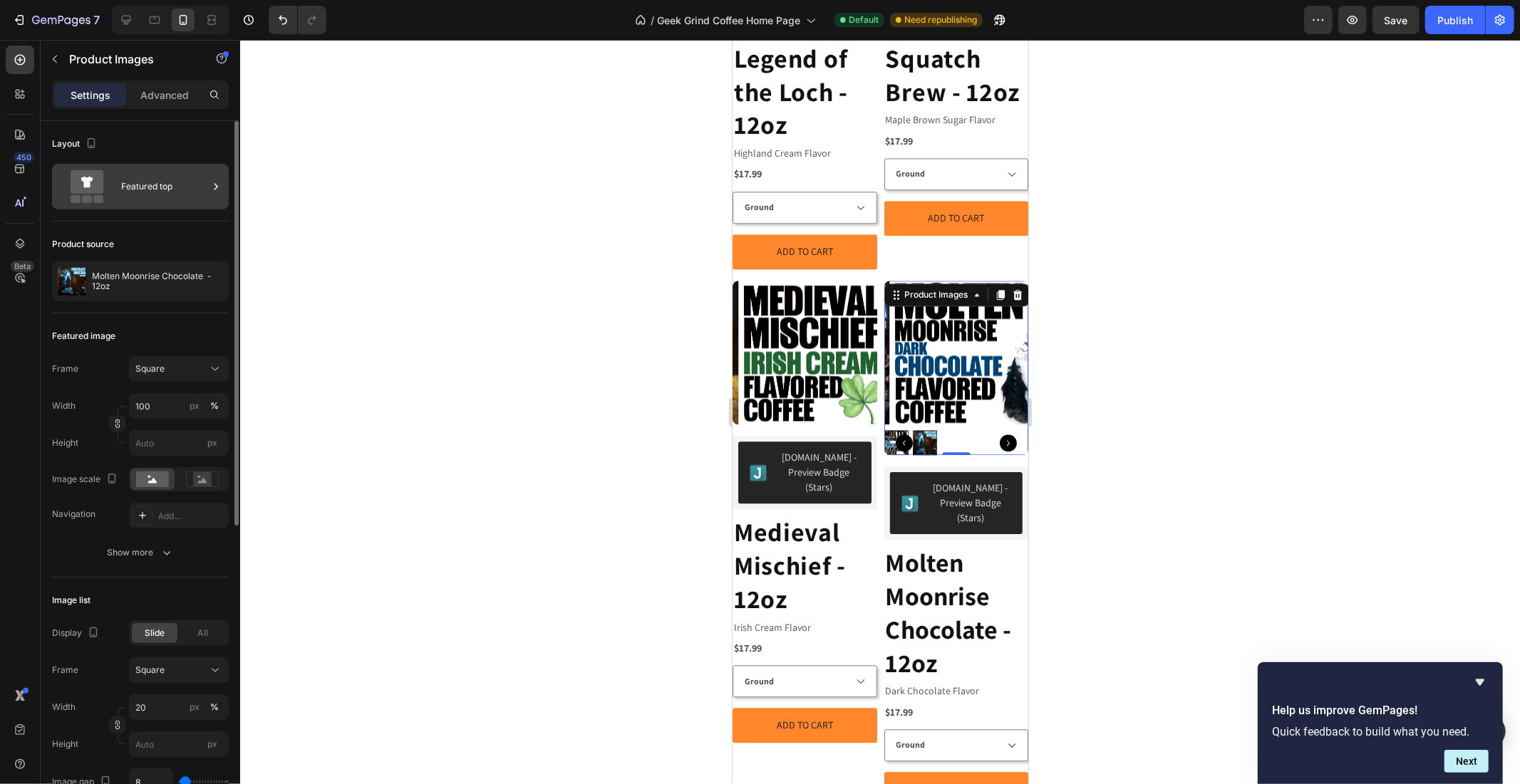
click at [144, 193] on div "Featured top" at bounding box center [164, 186] width 87 height 33
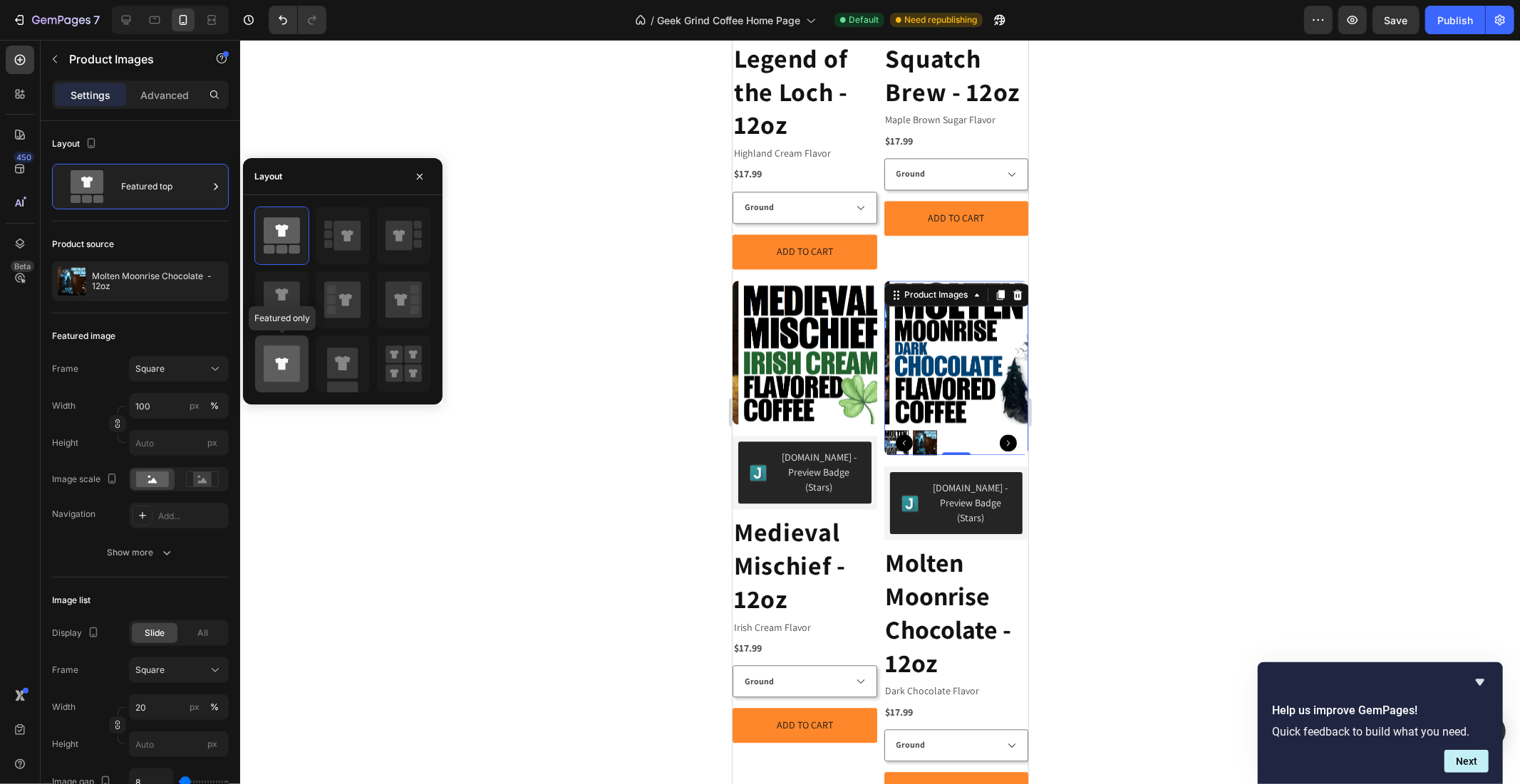
click at [275, 365] on icon at bounding box center [282, 364] width 36 height 36
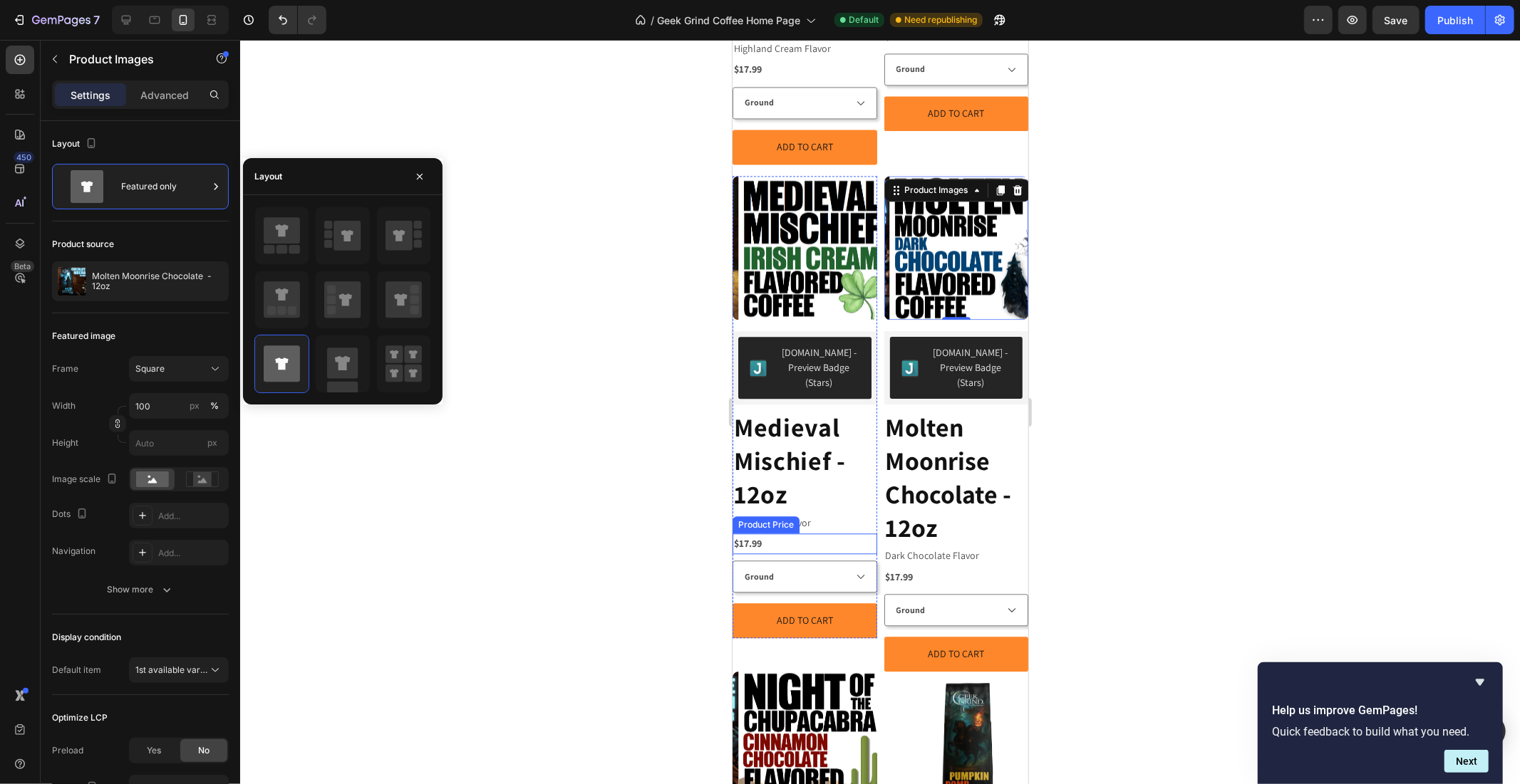
scroll to position [2629, 0]
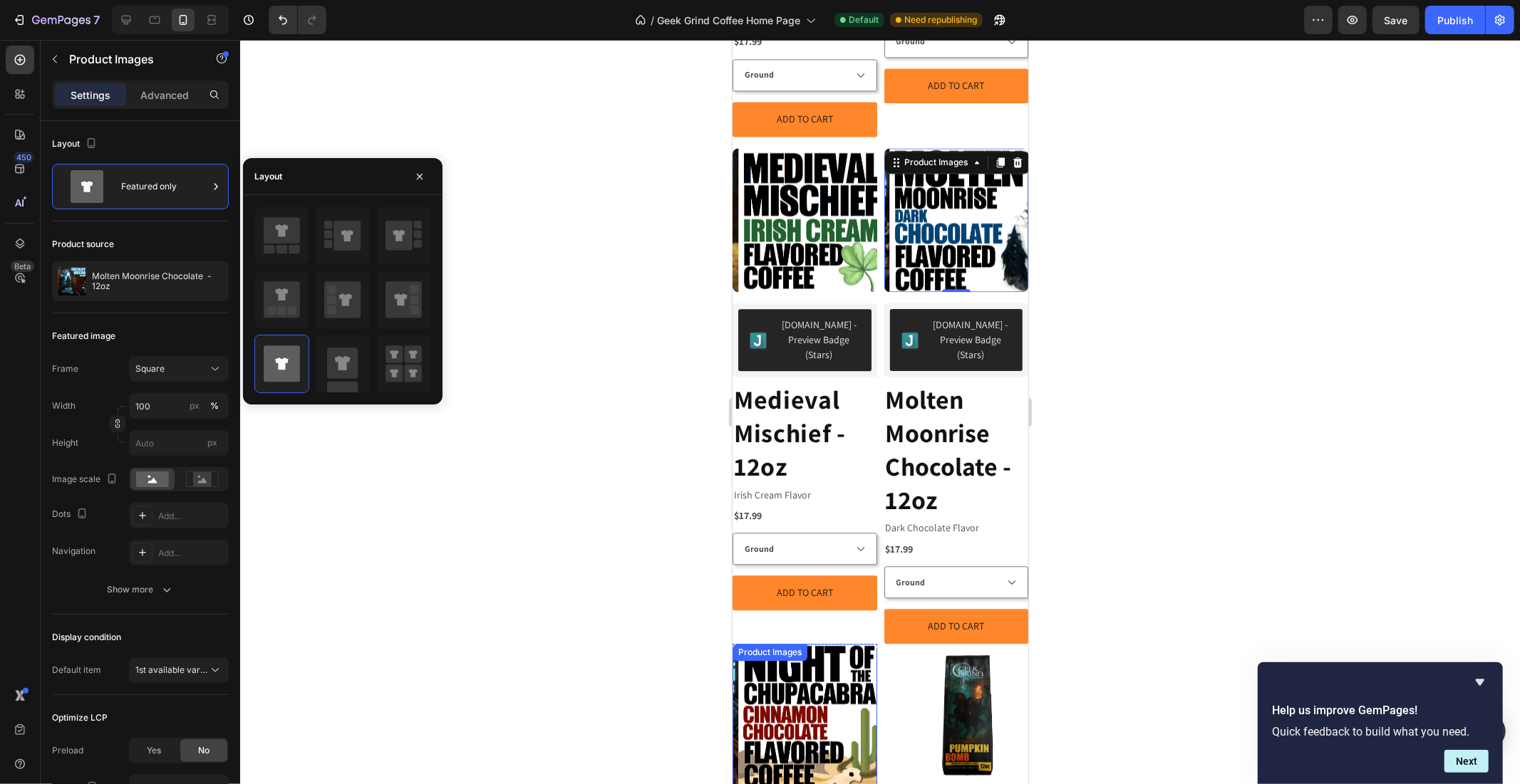
click at [822, 646] on img at bounding box center [810, 715] width 145 height 145
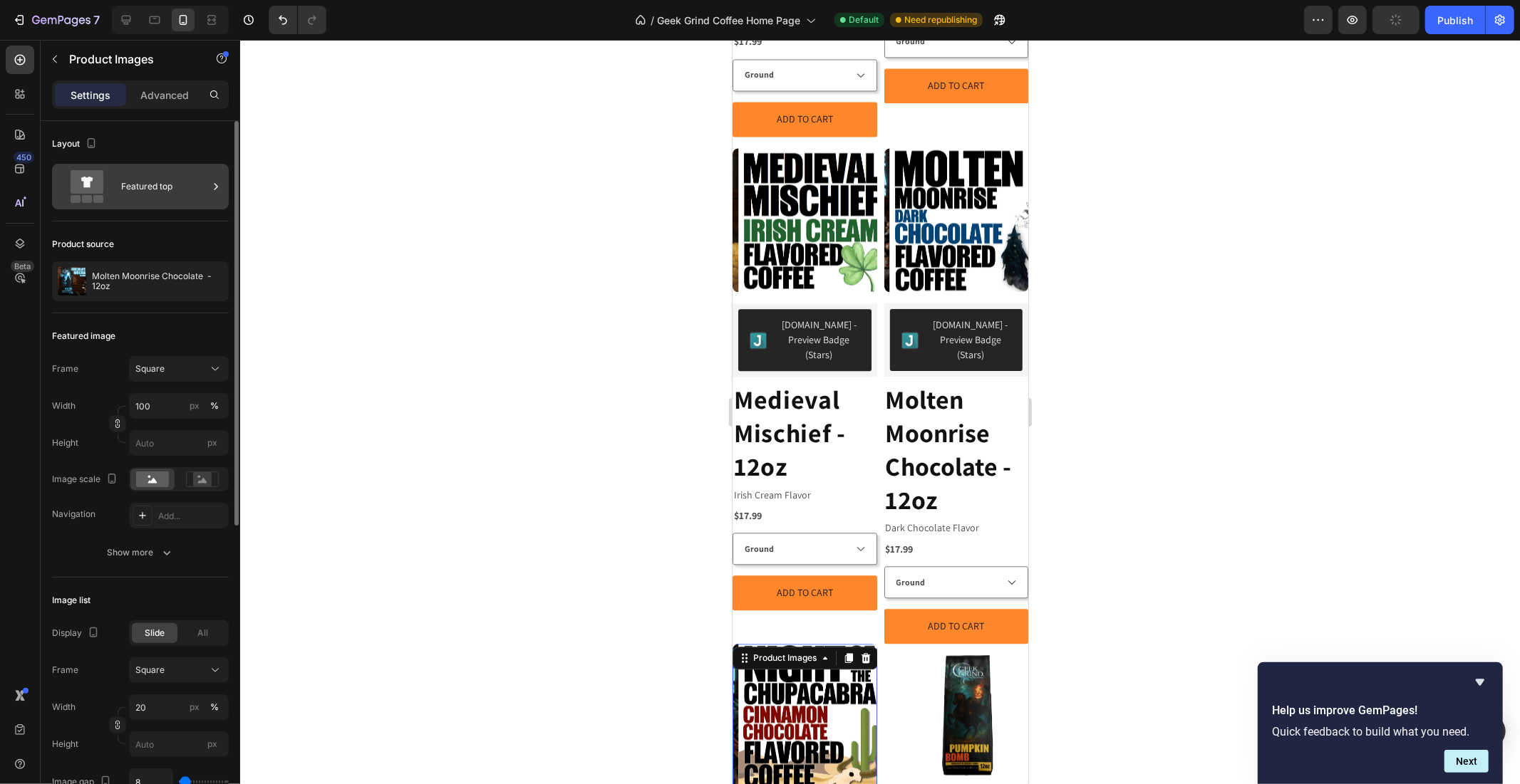
click at [136, 178] on div "Featured top" at bounding box center [164, 186] width 87 height 33
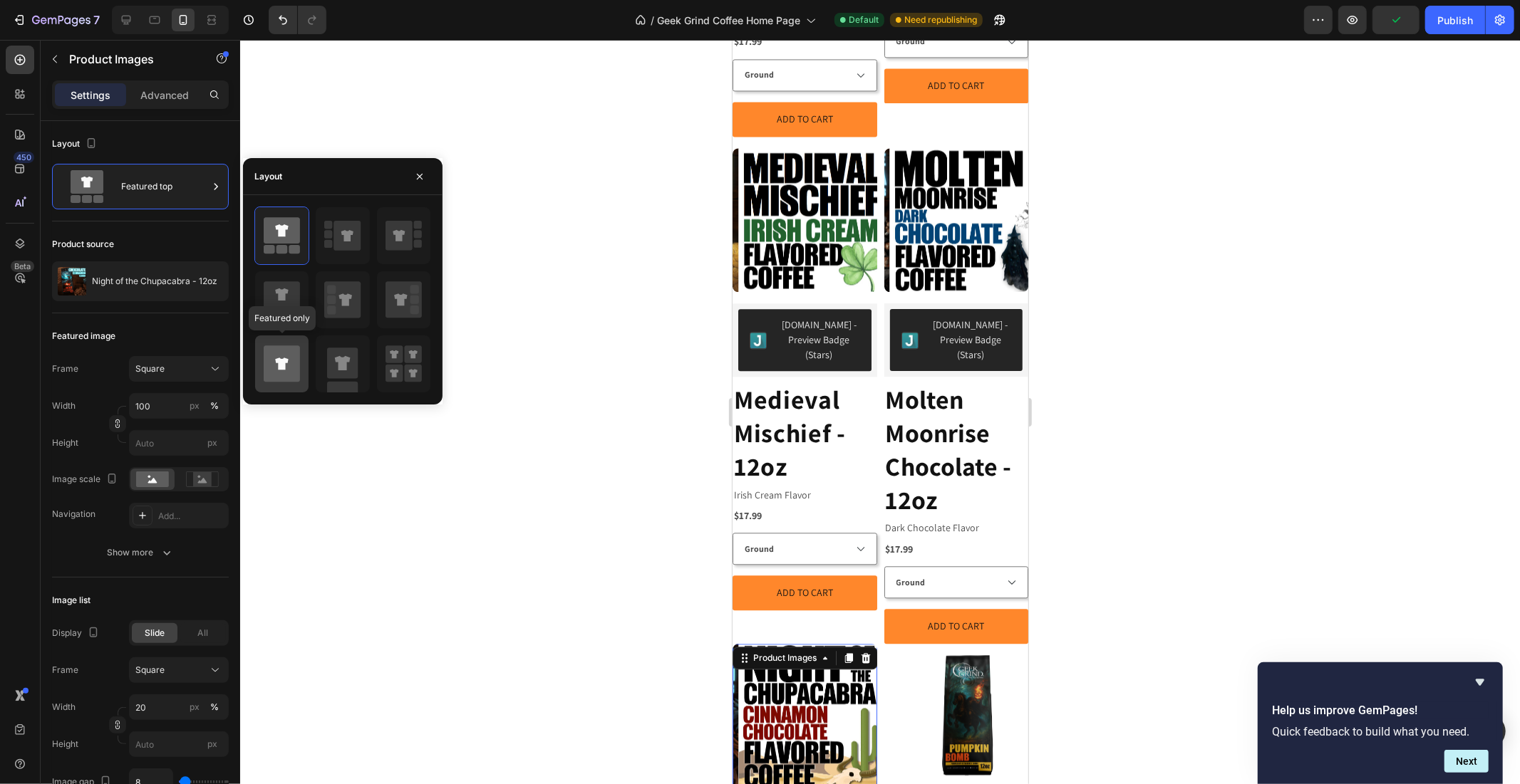
click at [274, 359] on icon at bounding box center [282, 364] width 36 height 36
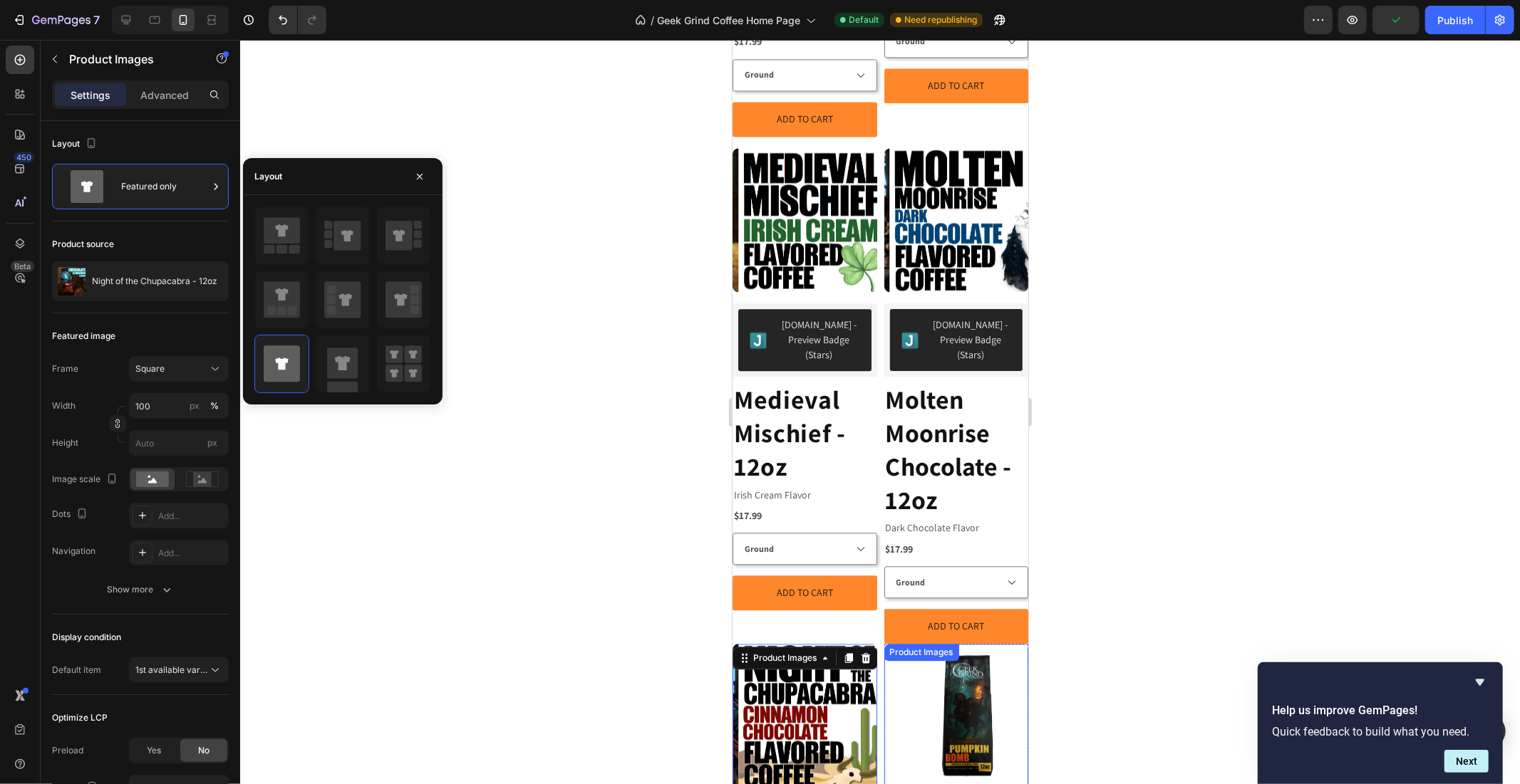
click at [948, 643] on img at bounding box center [968, 715] width 145 height 145
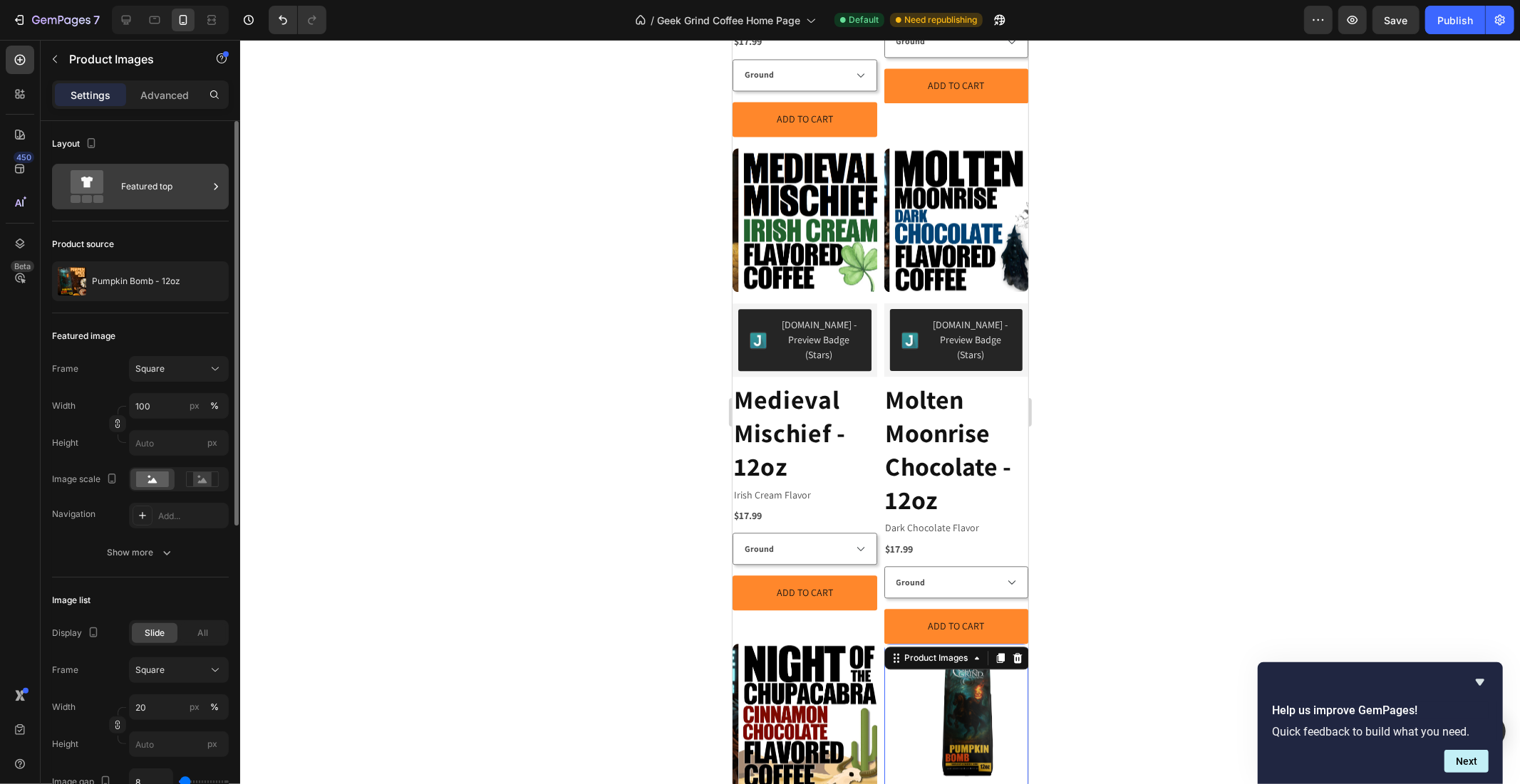
click at [132, 180] on div "Featured top" at bounding box center [164, 186] width 87 height 33
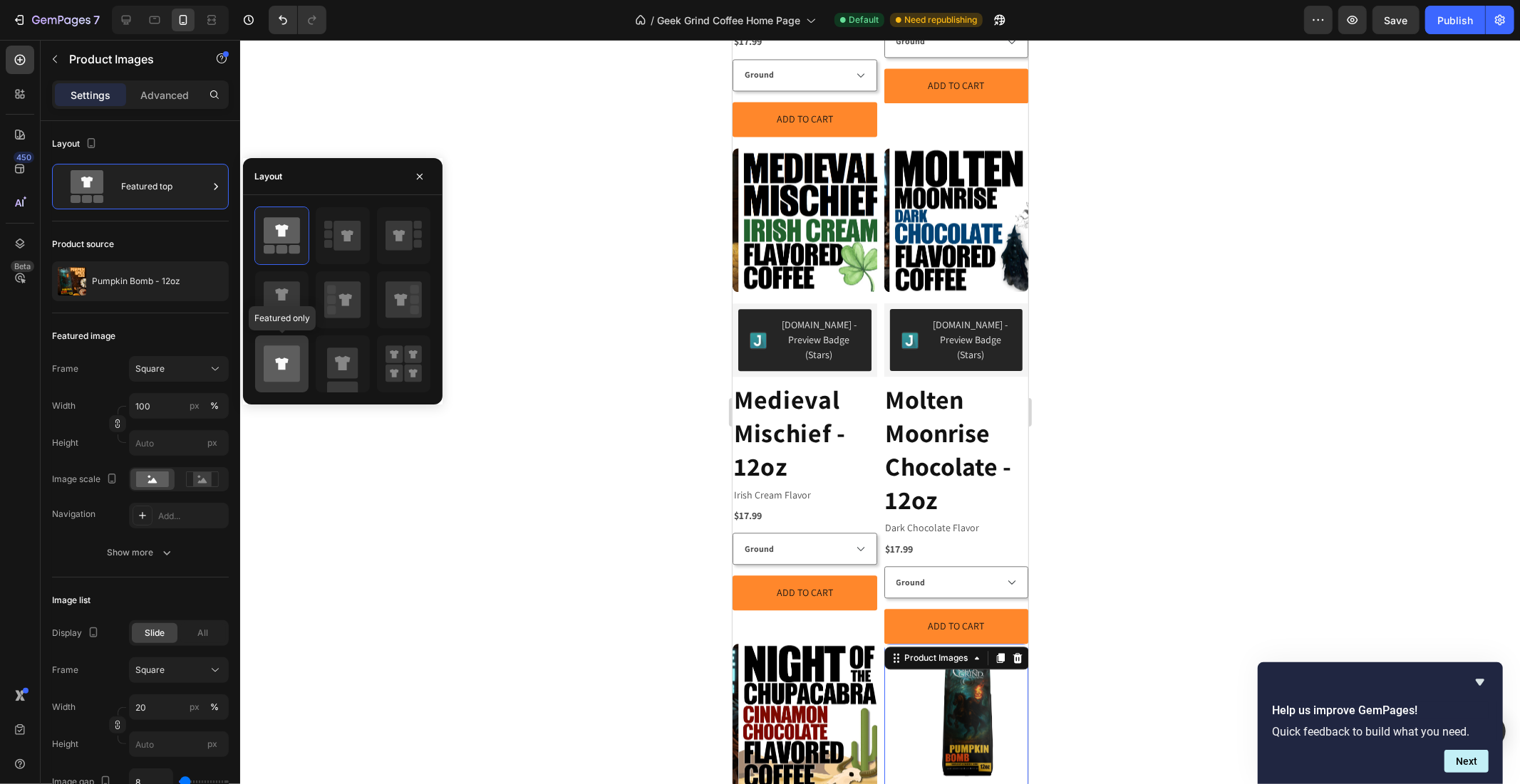
click at [275, 359] on icon at bounding box center [282, 364] width 36 height 36
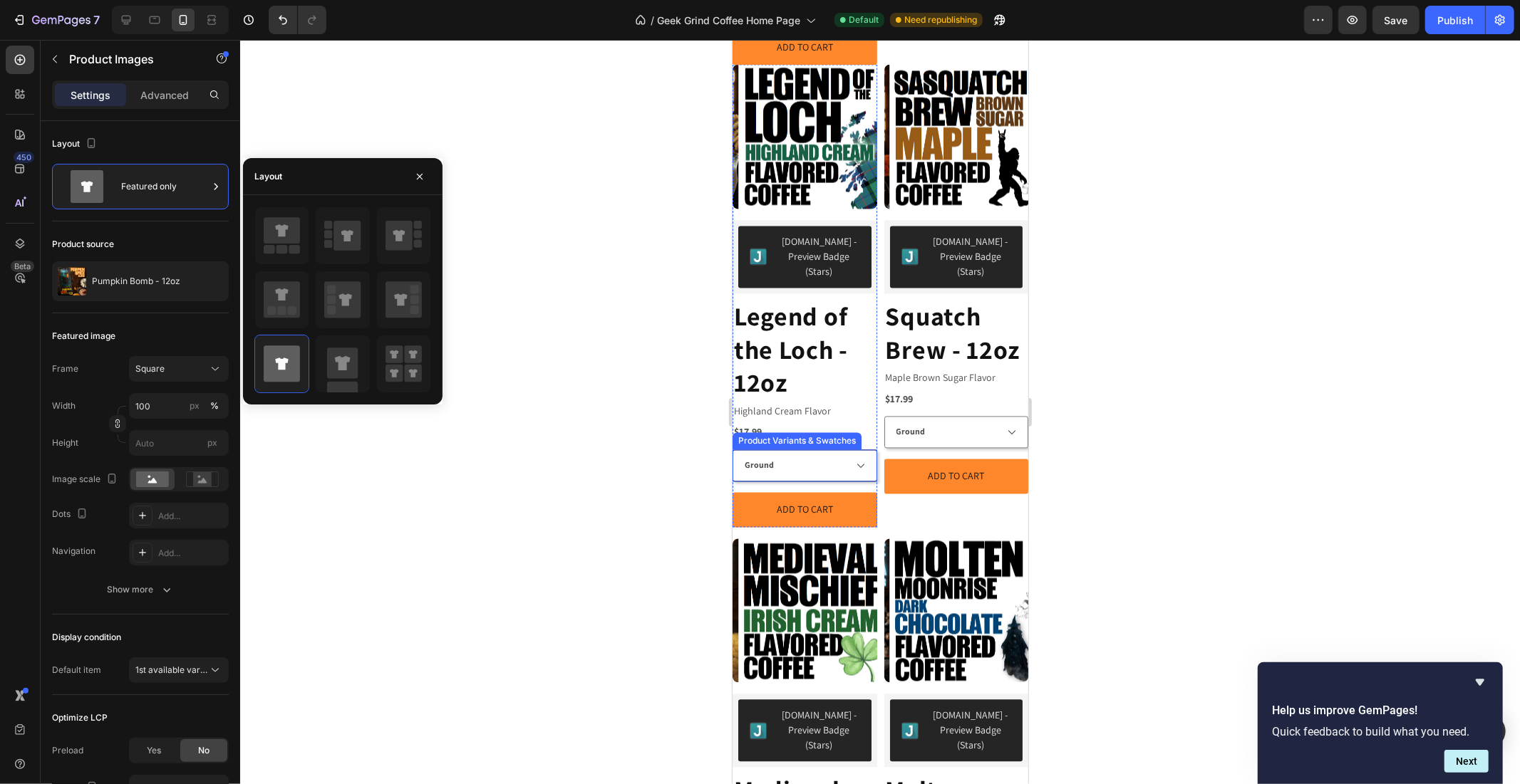
scroll to position [2233, 0]
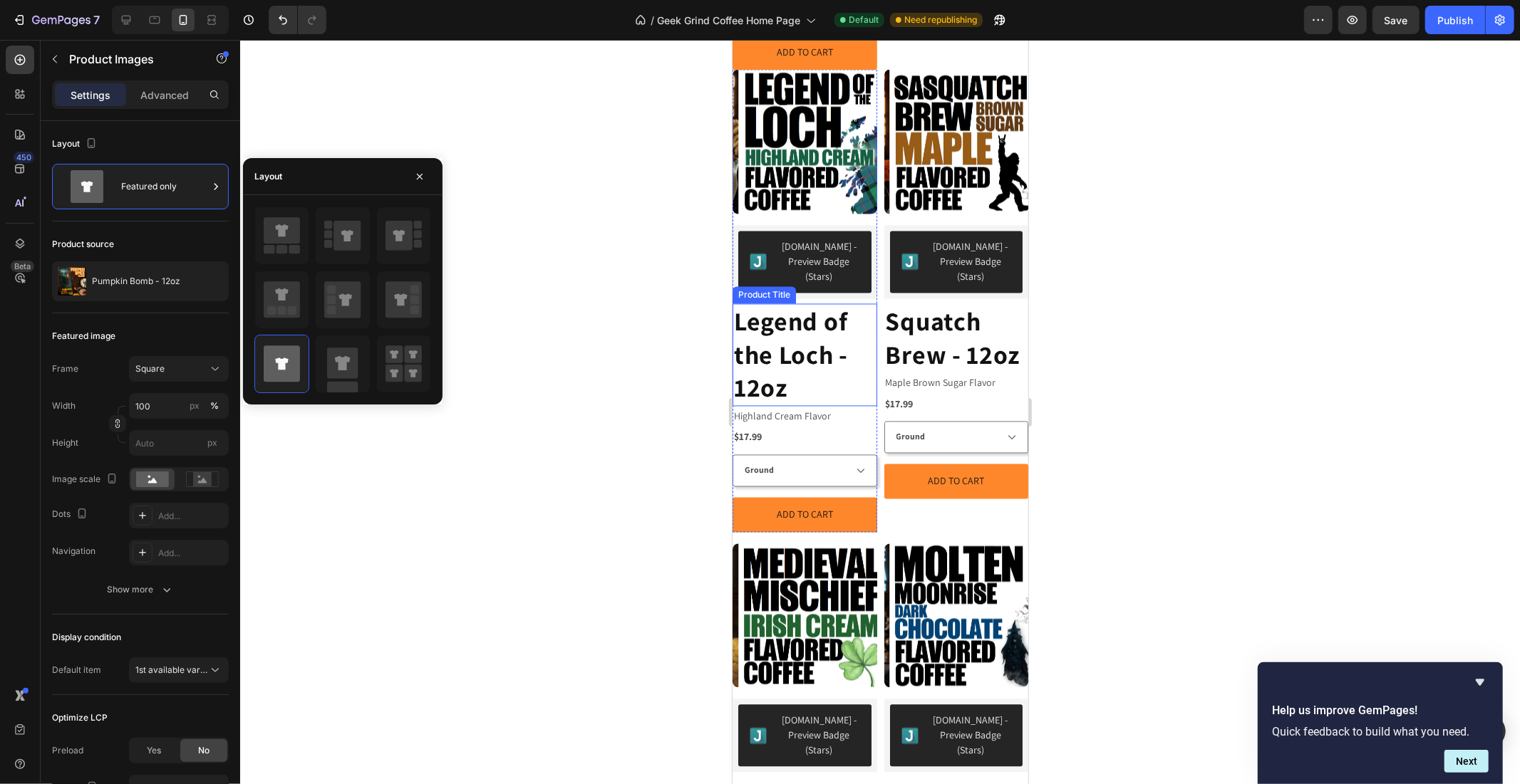
click at [802, 325] on h2 "Legend of the Loch - 12oz" at bounding box center [804, 355] width 145 height 103
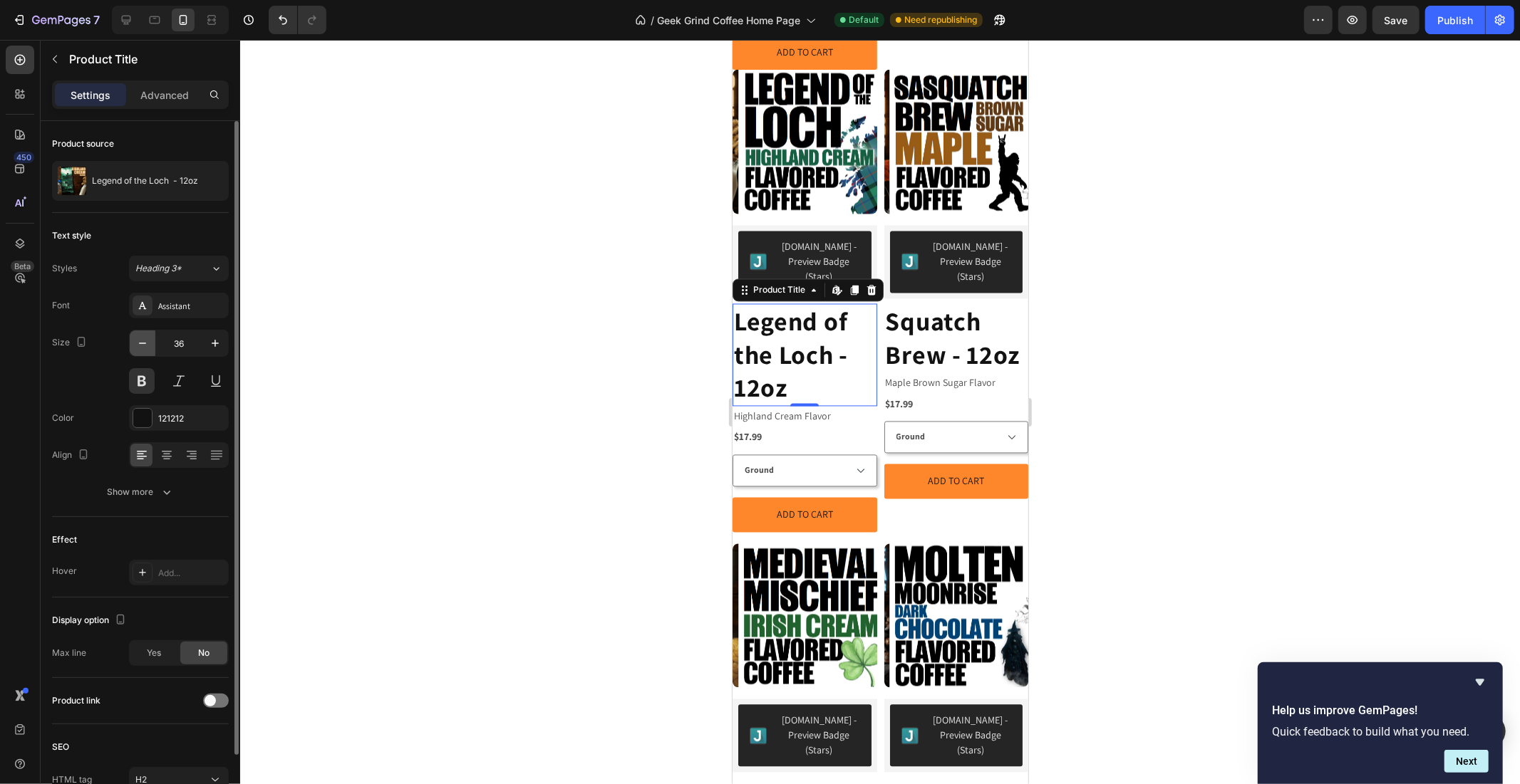
click at [146, 339] on icon "button" at bounding box center [143, 343] width 14 height 14
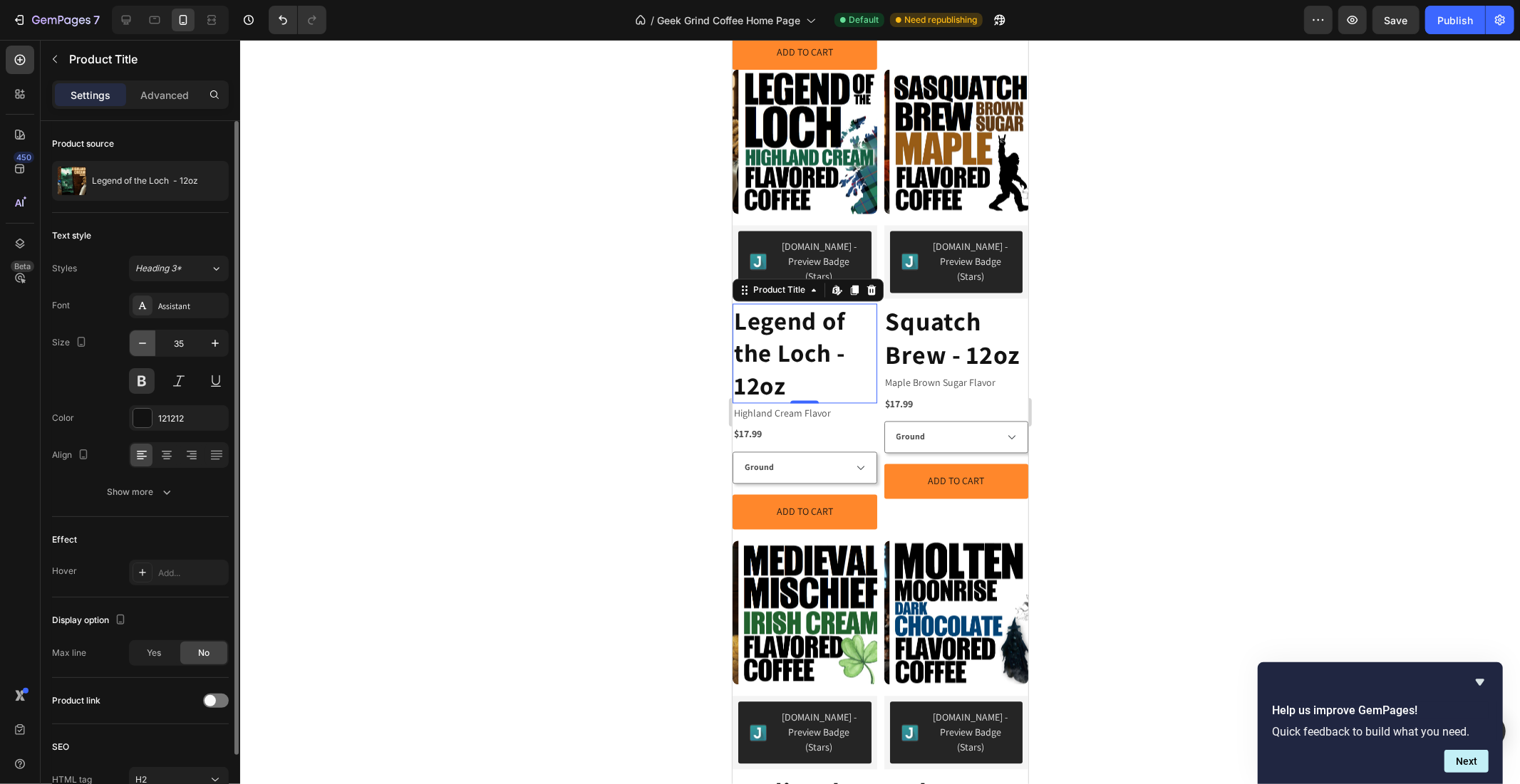
click at [146, 339] on icon "button" at bounding box center [143, 343] width 14 height 14
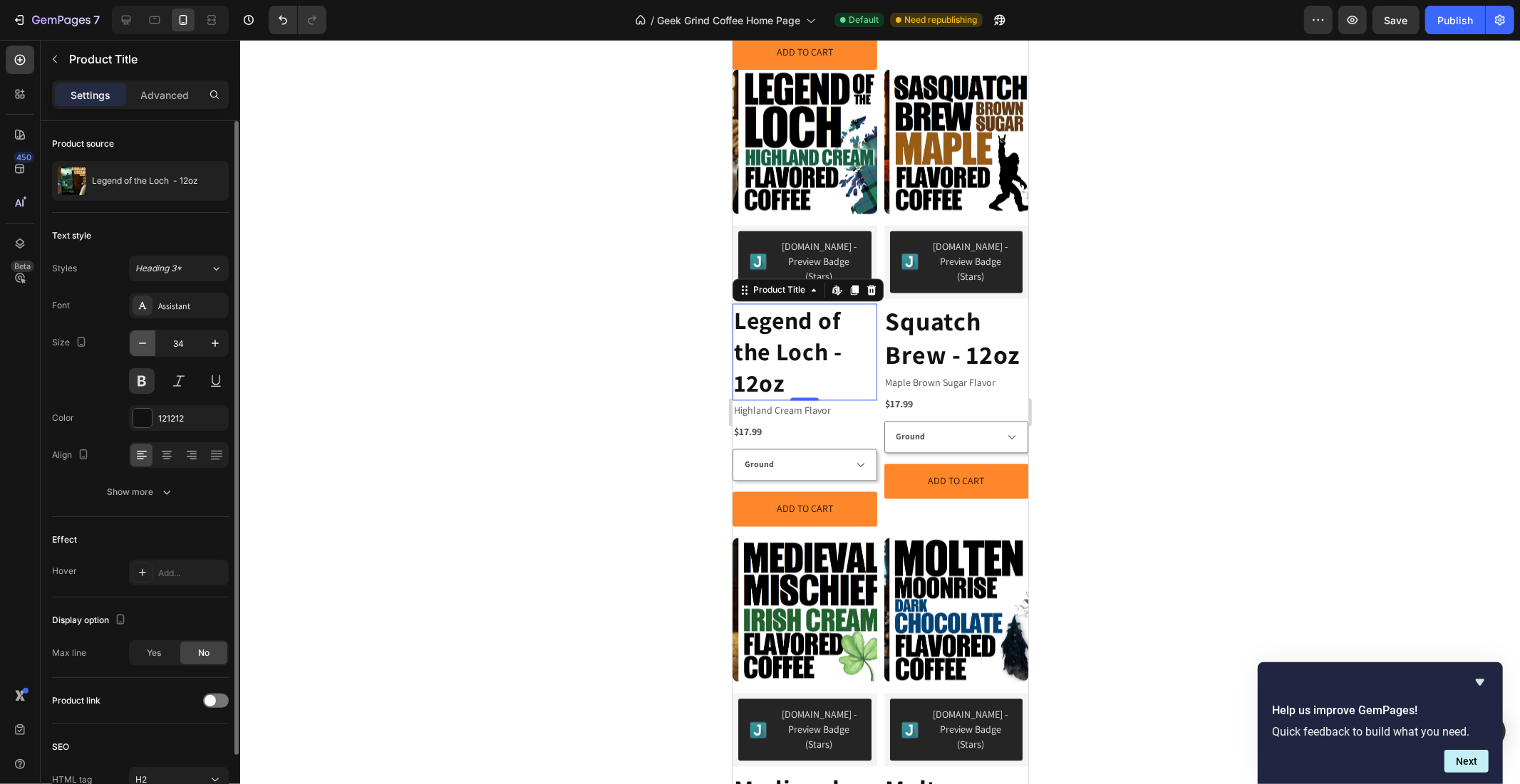
click at [146, 339] on icon "button" at bounding box center [143, 343] width 14 height 14
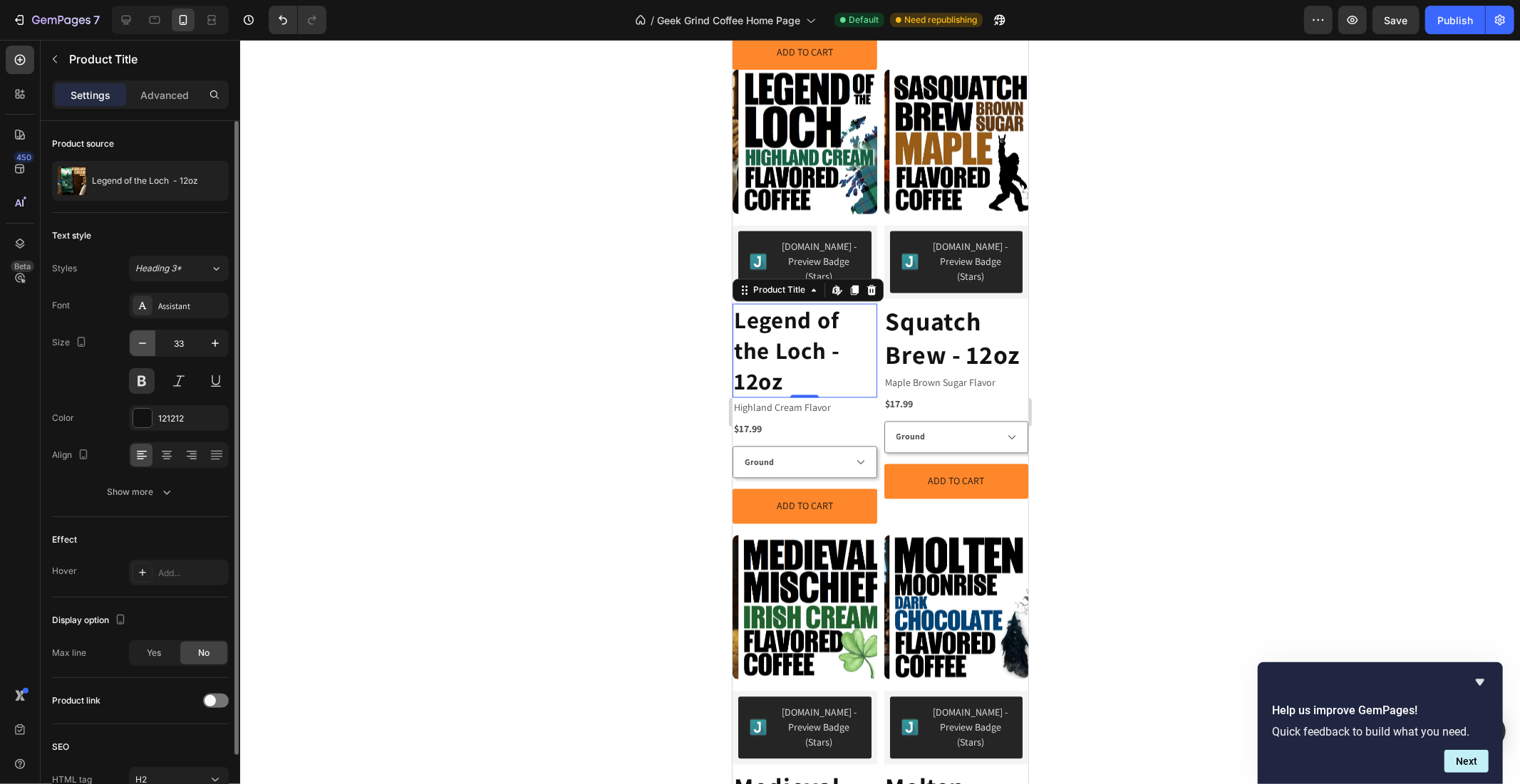
click at [146, 339] on icon "button" at bounding box center [143, 343] width 14 height 14
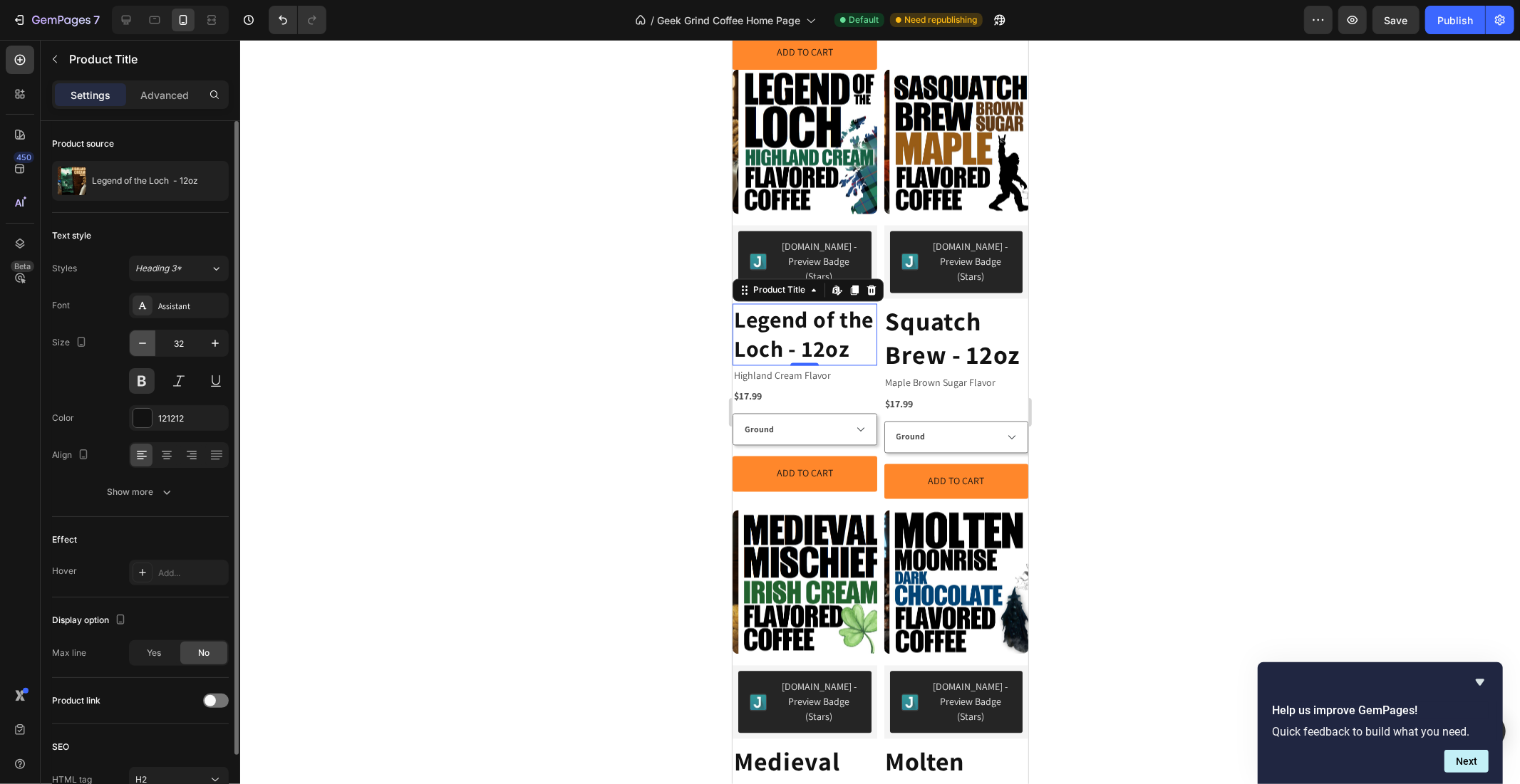
click at [146, 339] on icon "button" at bounding box center [143, 343] width 14 height 14
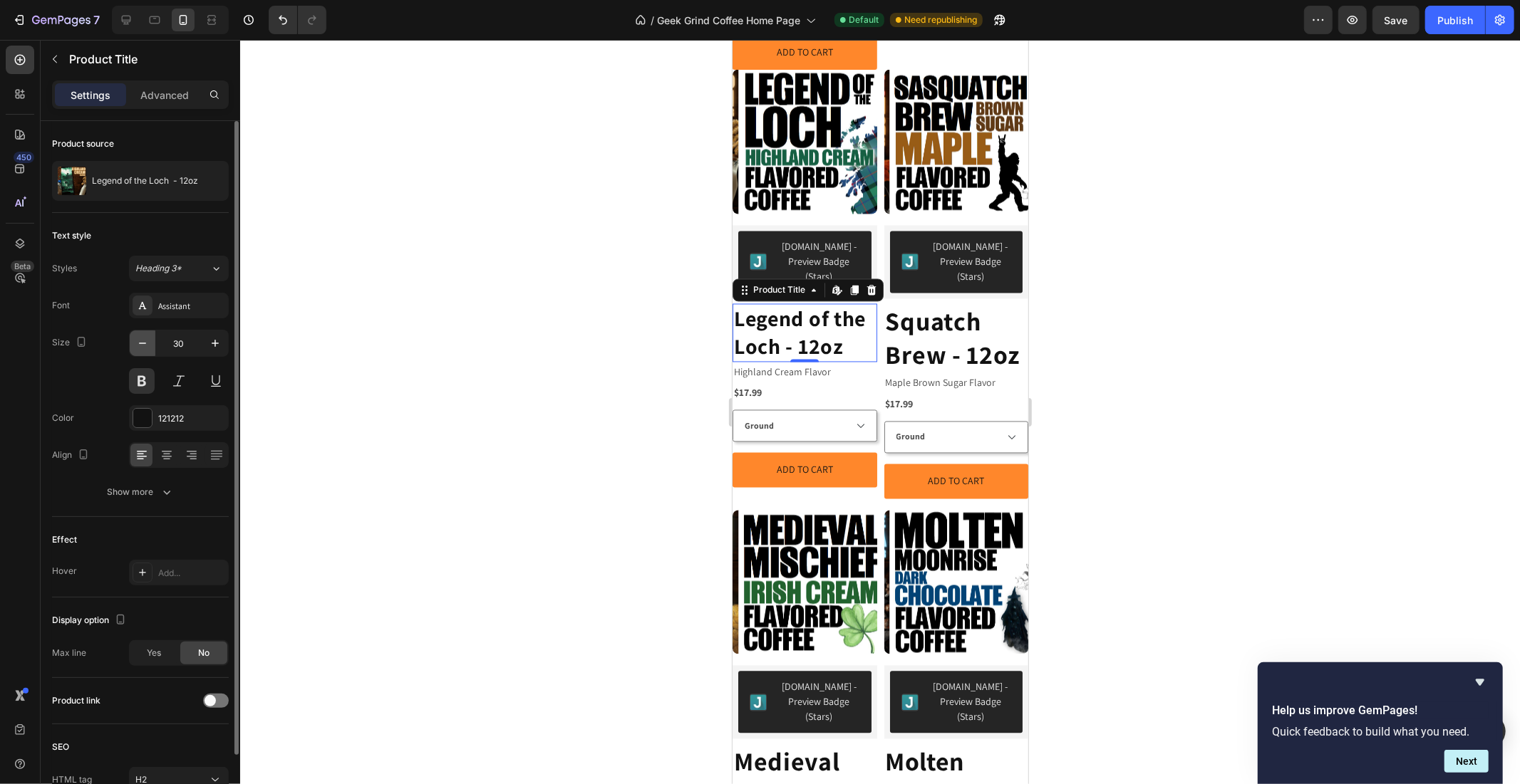
click at [146, 339] on icon "button" at bounding box center [143, 343] width 14 height 14
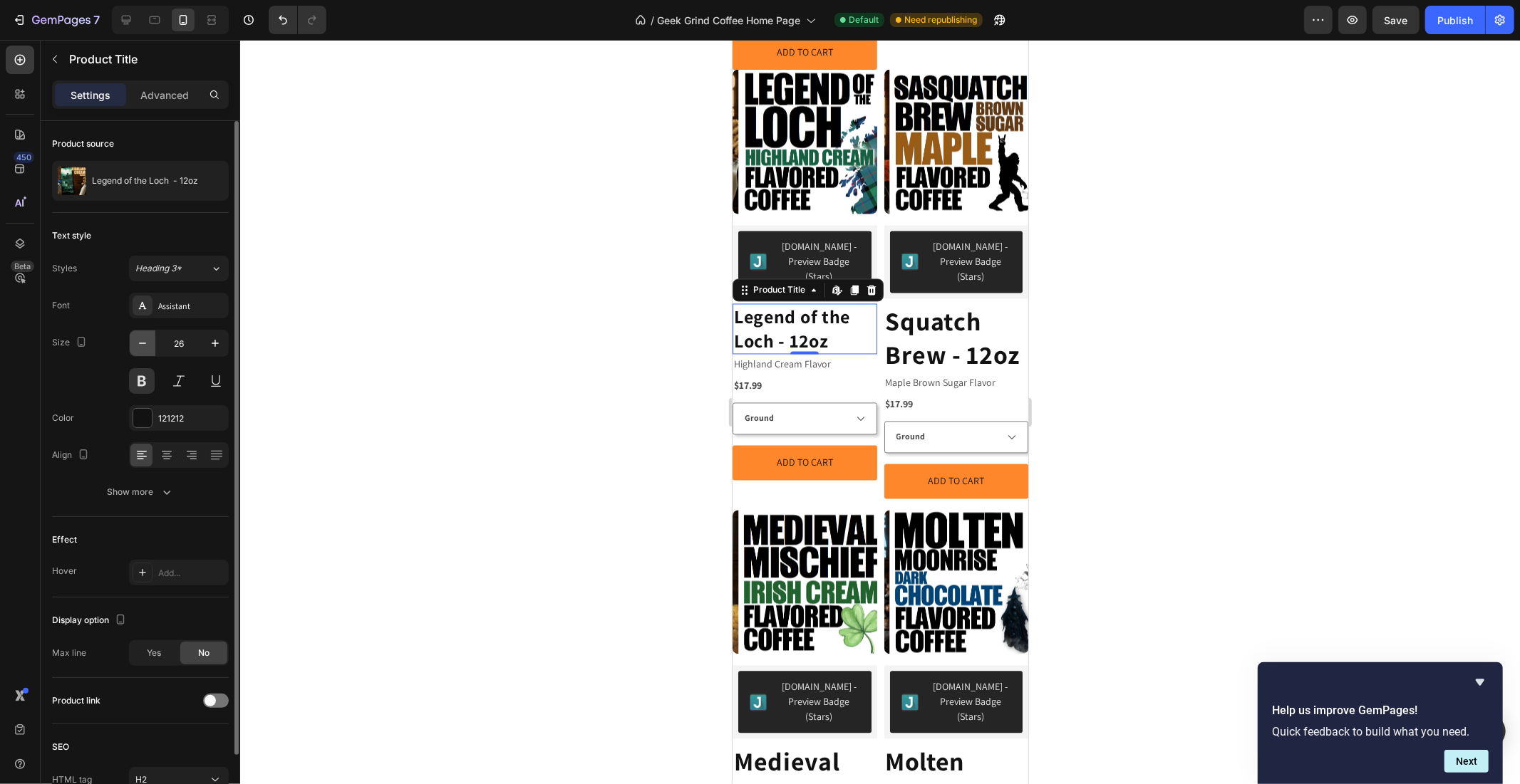
click at [146, 339] on icon "button" at bounding box center [143, 343] width 14 height 14
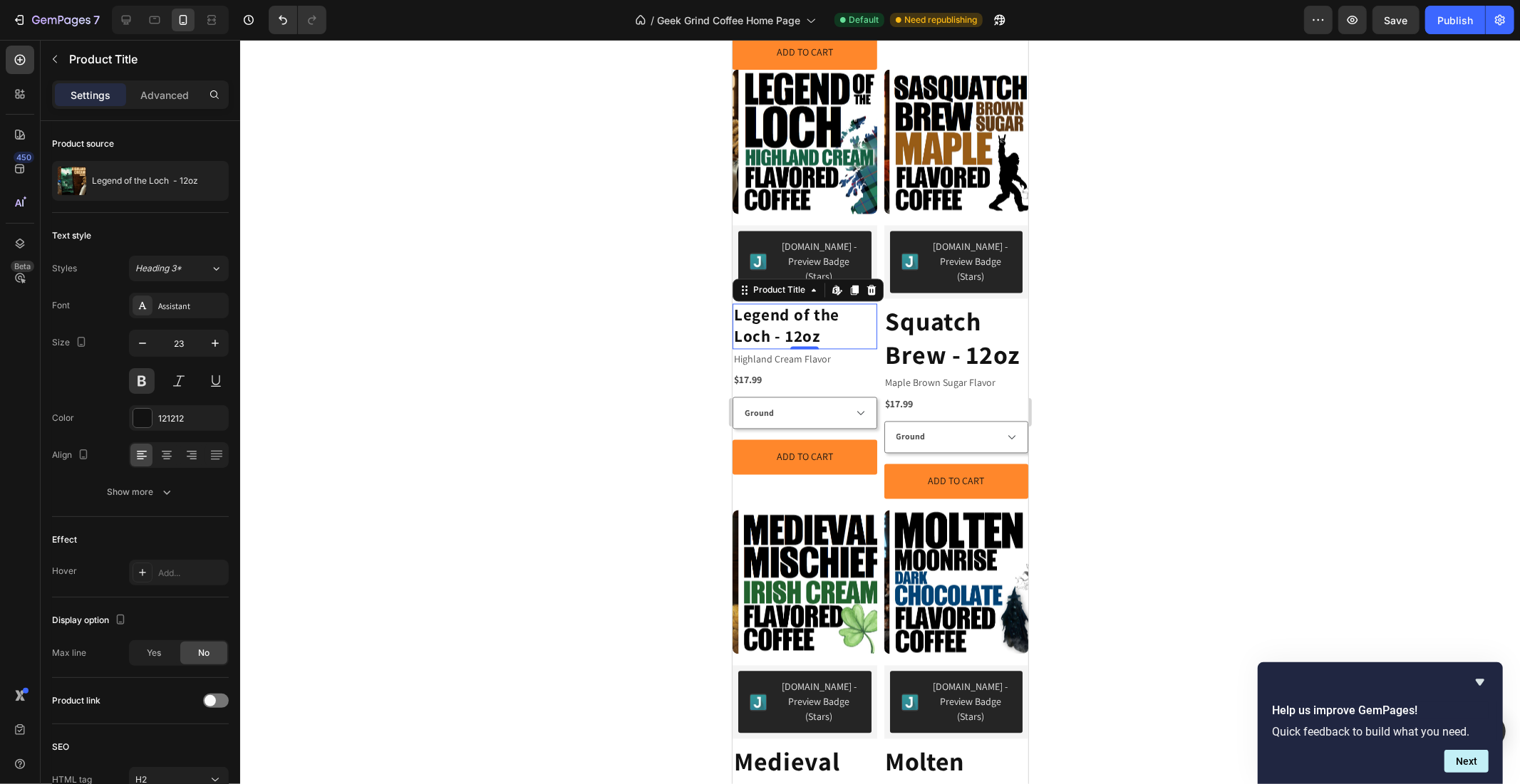
type input "22"
click at [968, 303] on h2 "Squatch Brew - 12oz" at bounding box center [956, 338] width 145 height 70
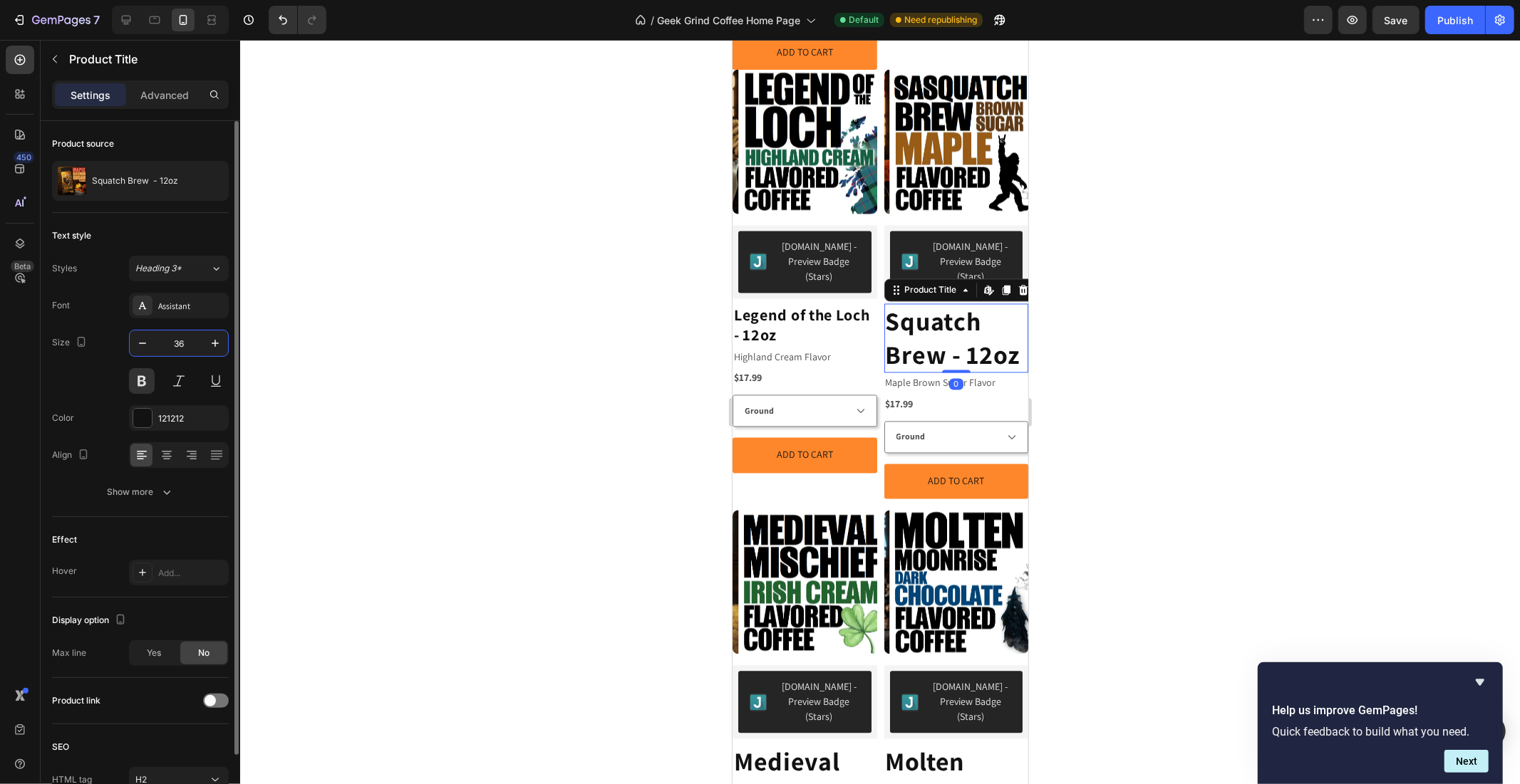
click at [180, 341] on input "36" at bounding box center [179, 343] width 47 height 25
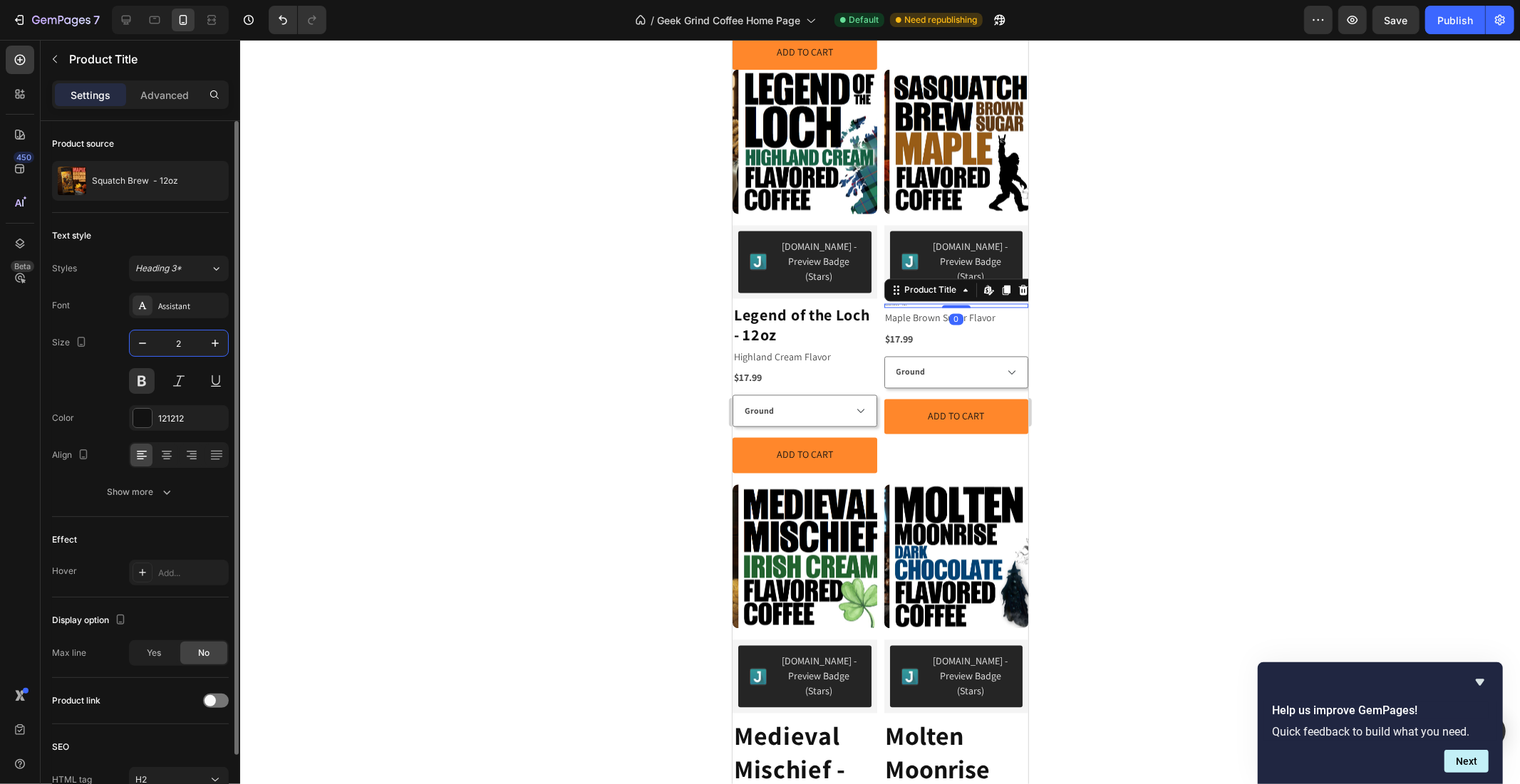
type input "23"
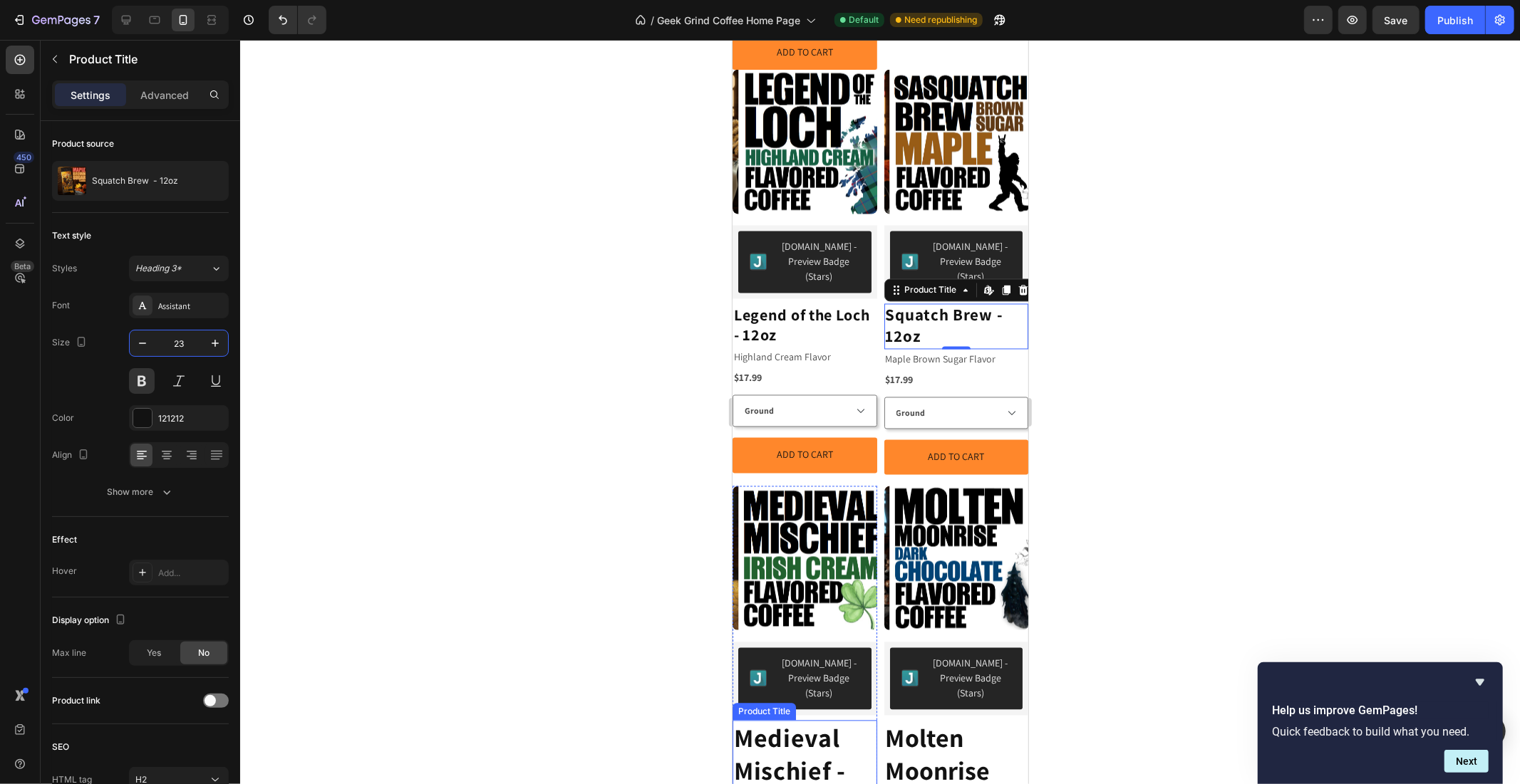
click at [826, 720] on h2 "Medieval Mischief - 12oz" at bounding box center [804, 771] width 145 height 103
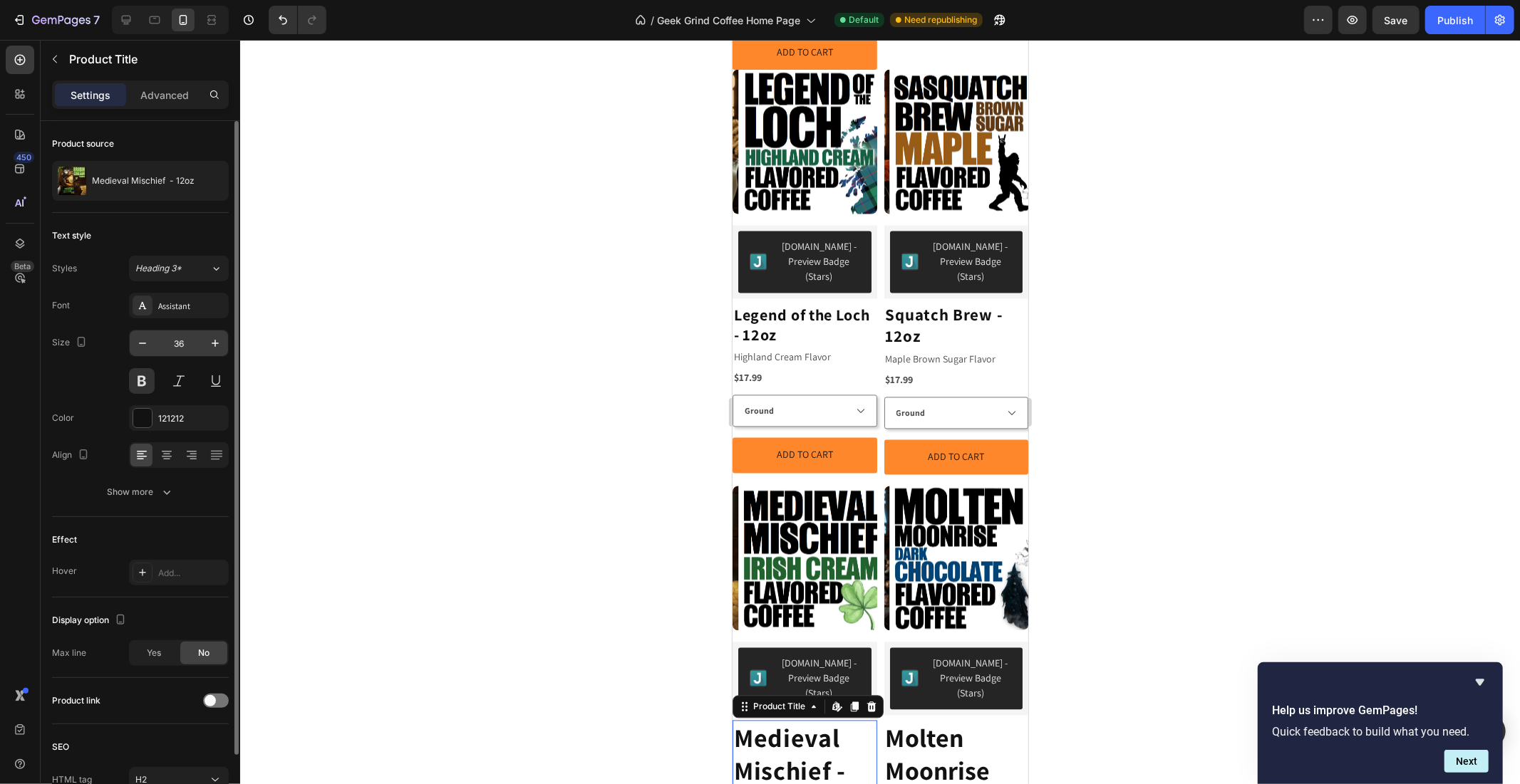
click at [187, 339] on input "36" at bounding box center [179, 343] width 47 height 25
type input "23"
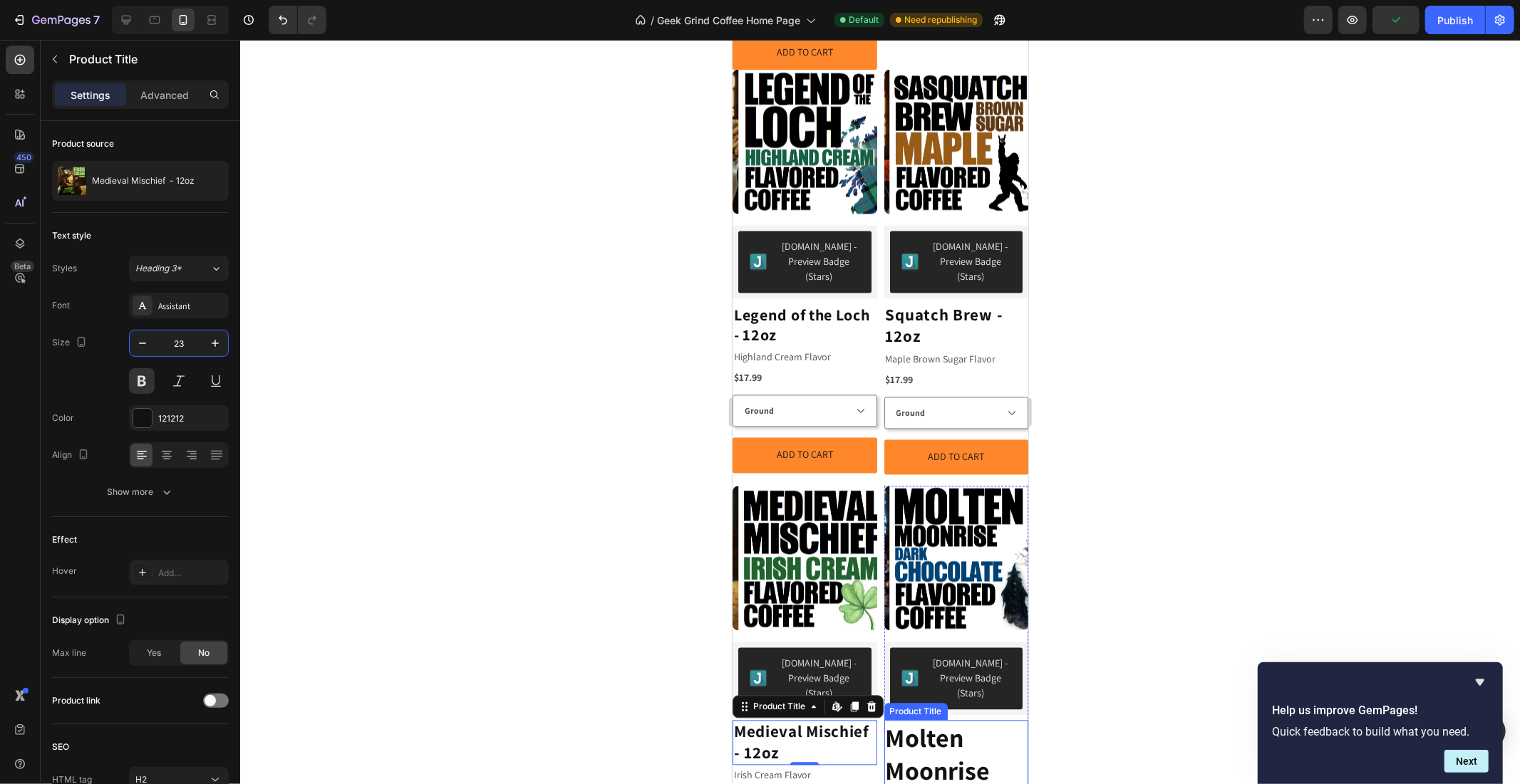
click at [922, 720] on h2 "Molten Moonrise Chocolate - 12oz" at bounding box center [956, 788] width 145 height 136
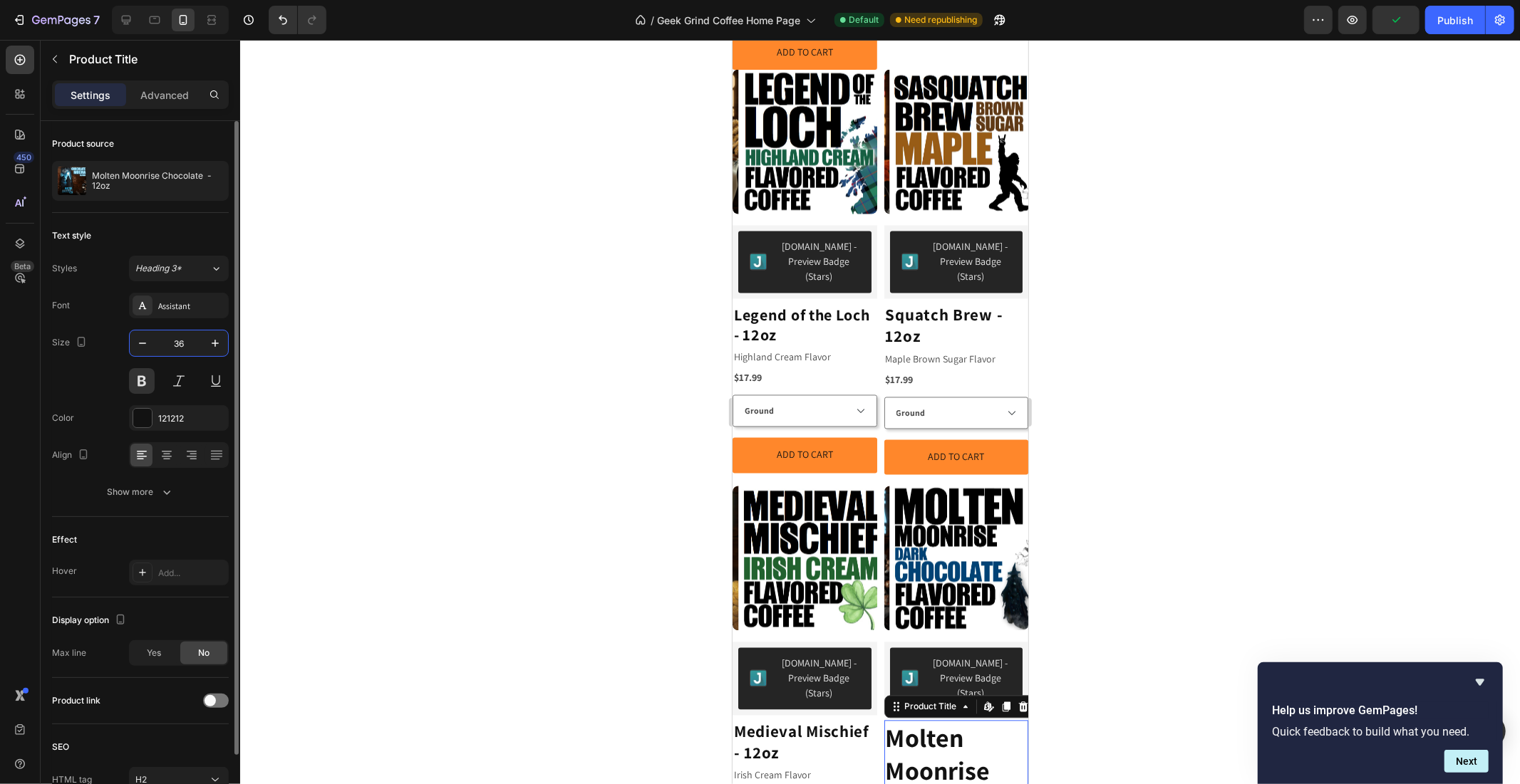
click at [188, 346] on input "36" at bounding box center [179, 343] width 47 height 25
type input "23"
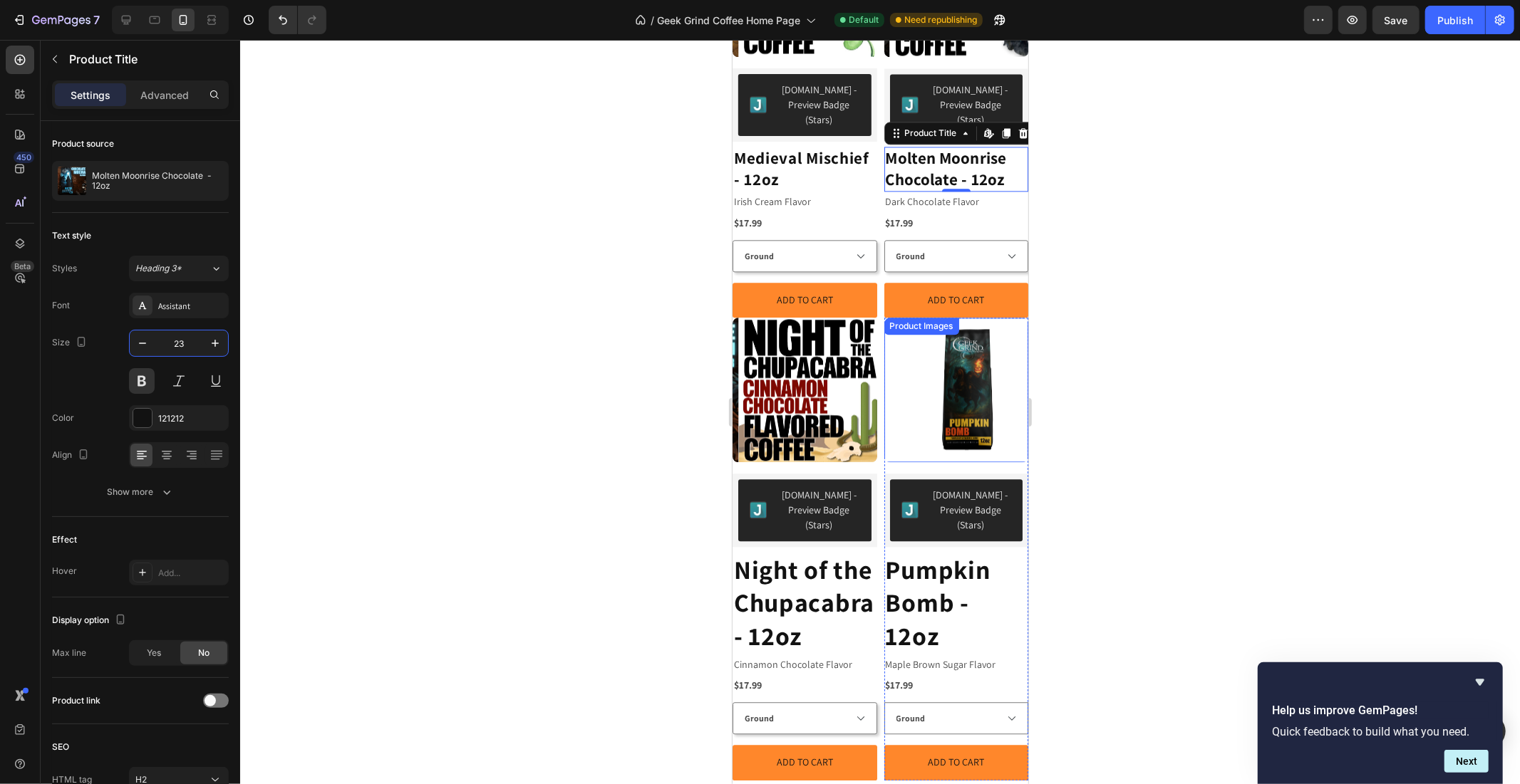
scroll to position [2893, 0]
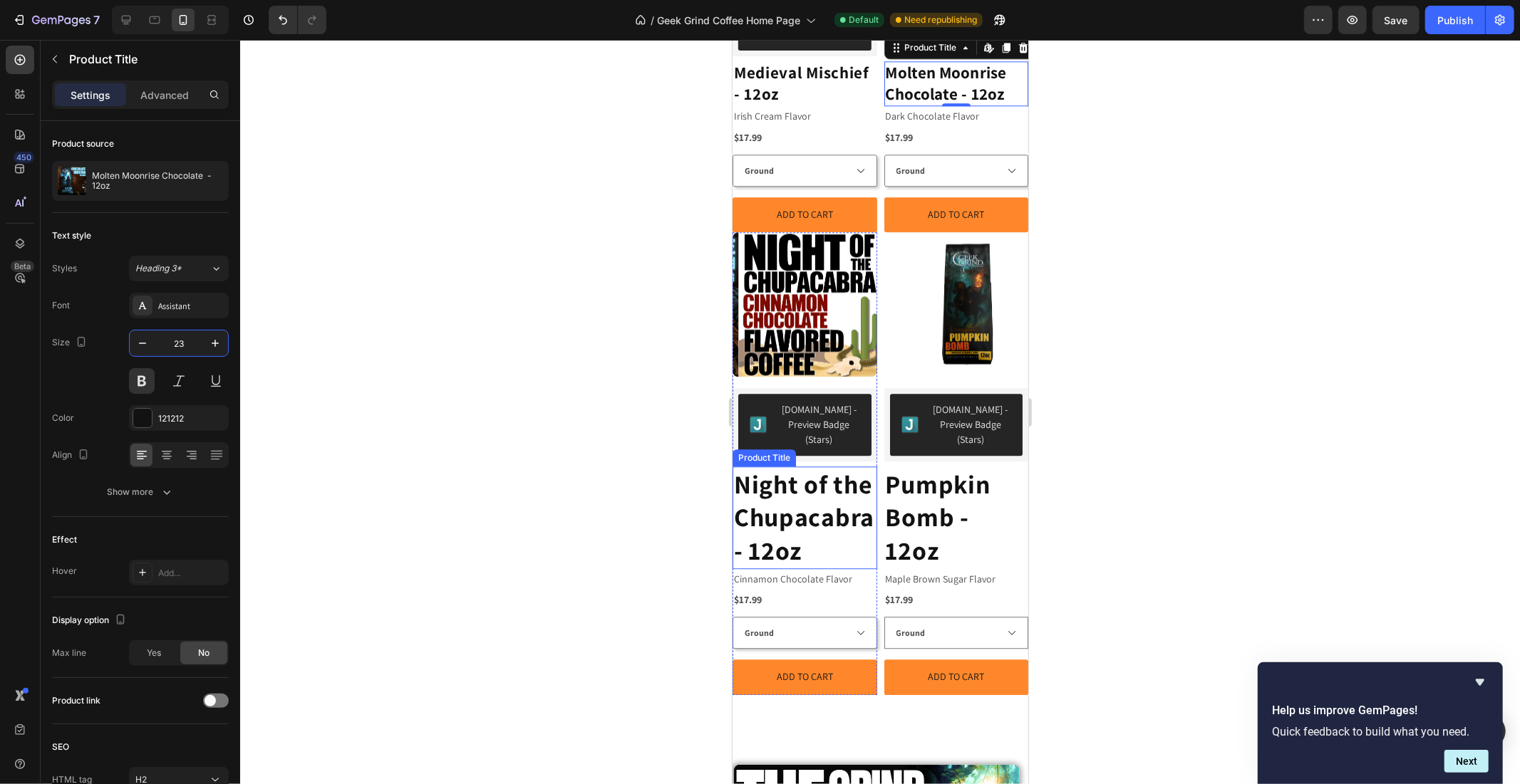
click at [799, 492] on h2 "Night of the Chupacabra - 12oz" at bounding box center [804, 518] width 145 height 103
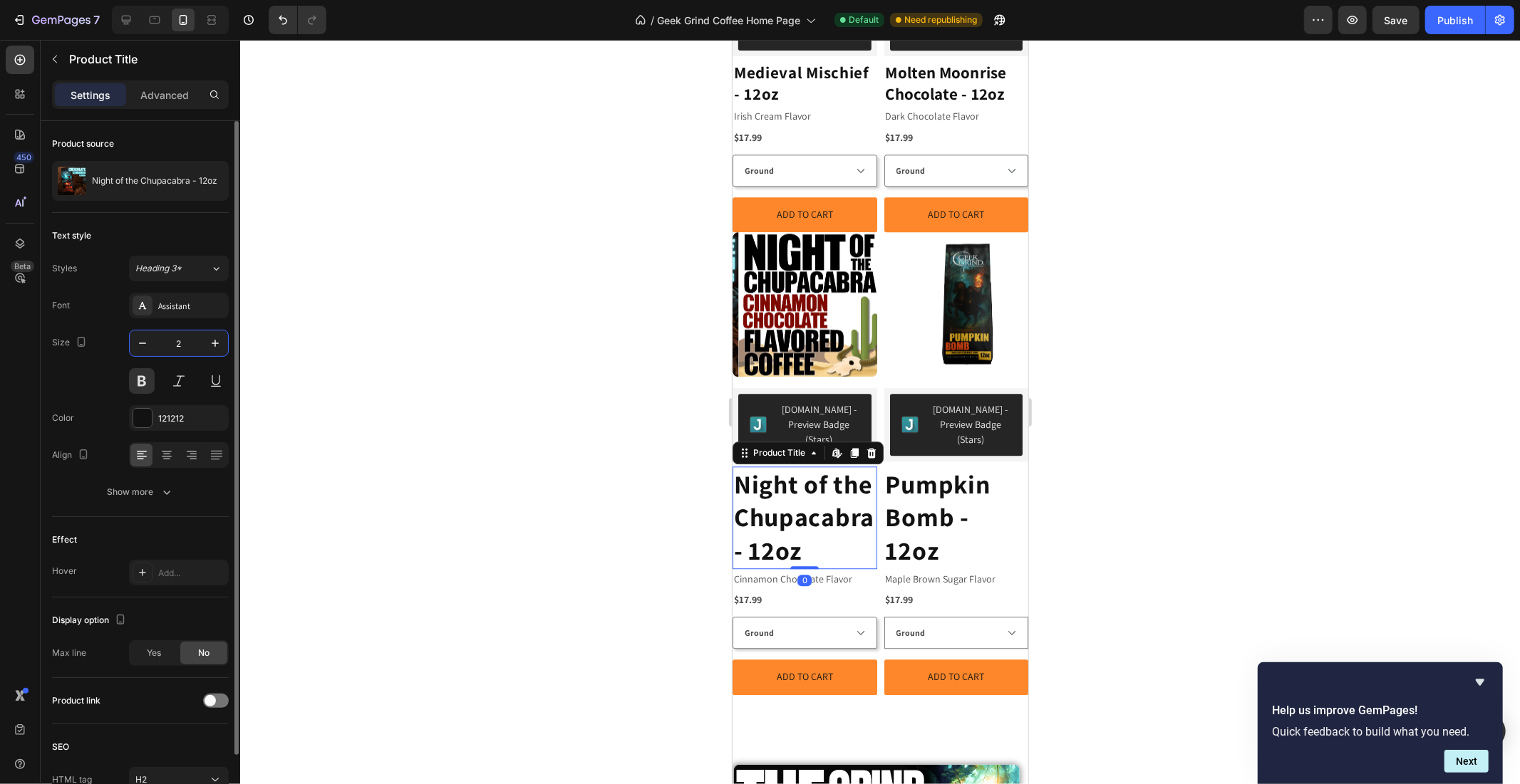
type input "23"
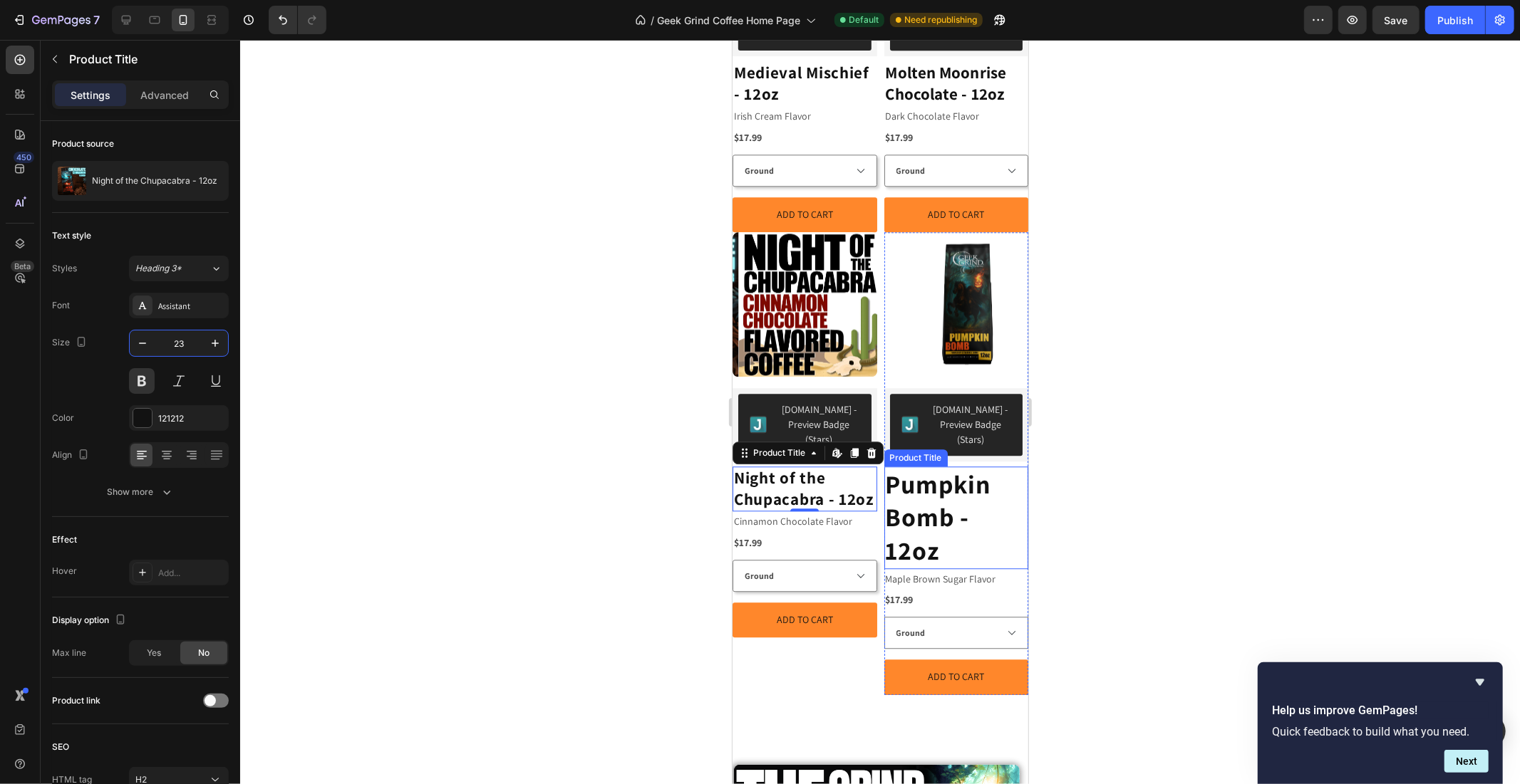
click at [939, 466] on h2 "Pumpkin Bomb - 12oz" at bounding box center [956, 518] width 145 height 103
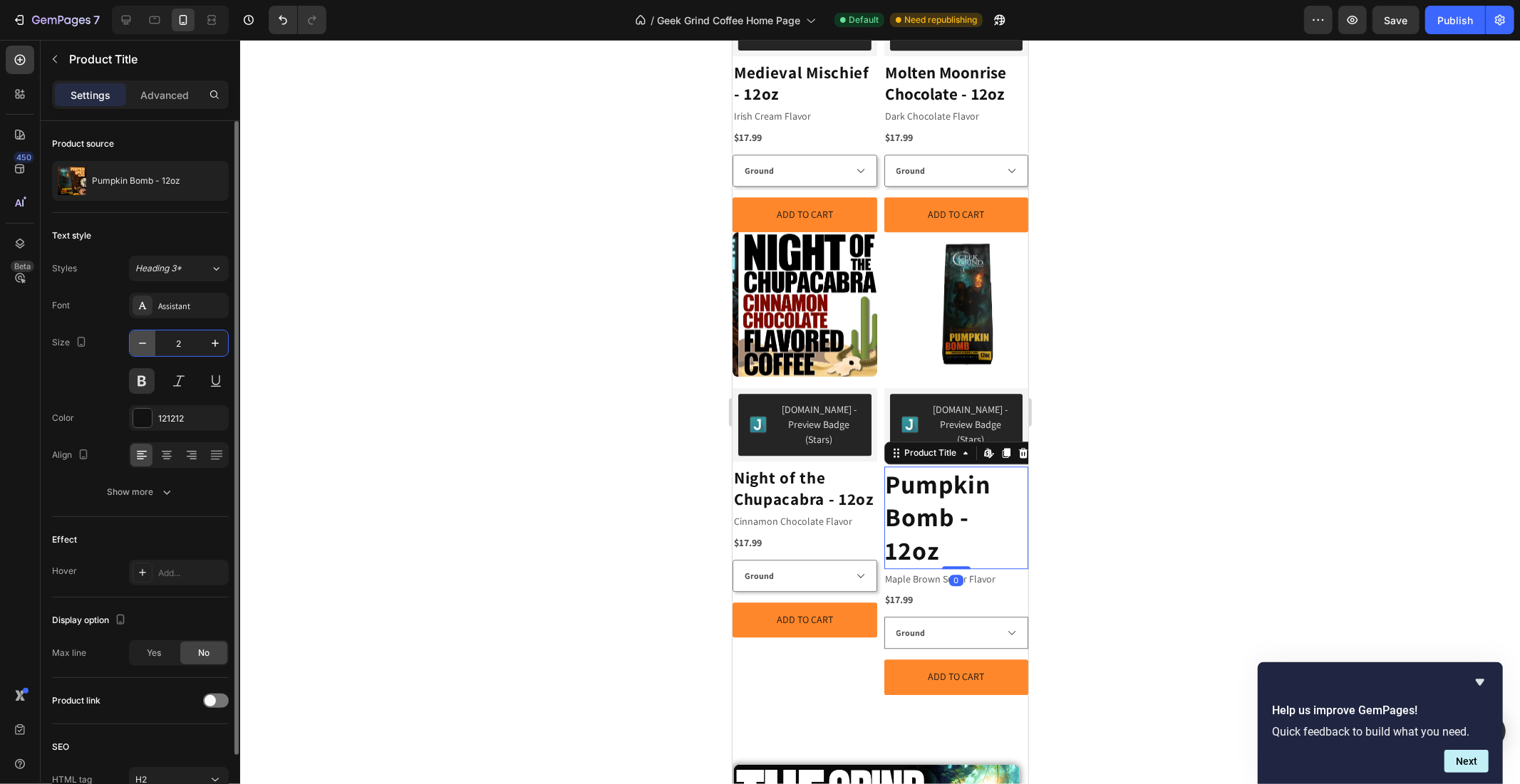
type input "23"
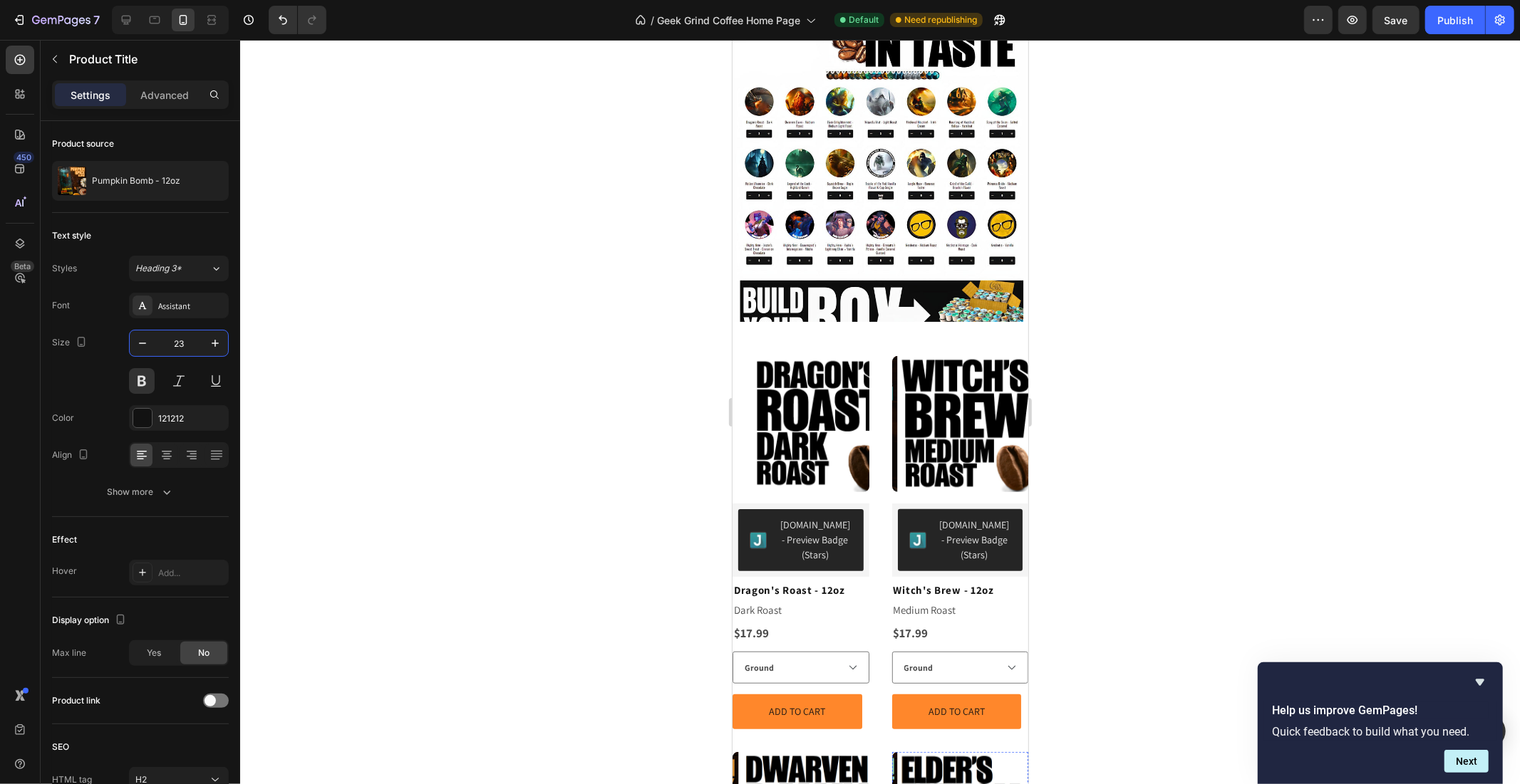
scroll to position [650, 0]
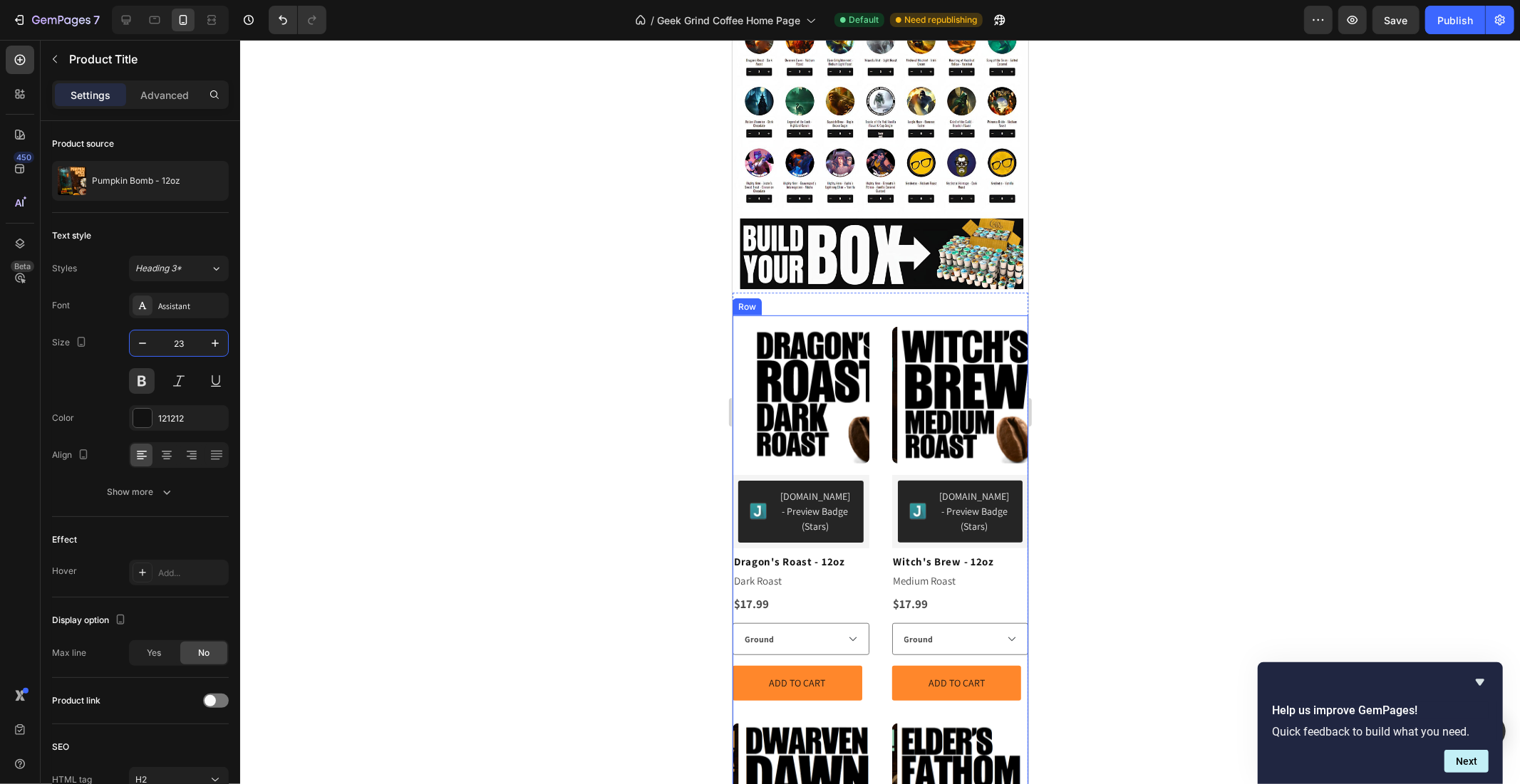
drag, startPoint x: 870, startPoint y: 342, endPoint x: 849, endPoint y: 306, distance: 41.7
click at [870, 342] on div "Product Images Judge.me - Preview Badge (Stars) Judge.me Dragon's Roast - 12oz …" at bounding box center [879, 769] width 296 height 908
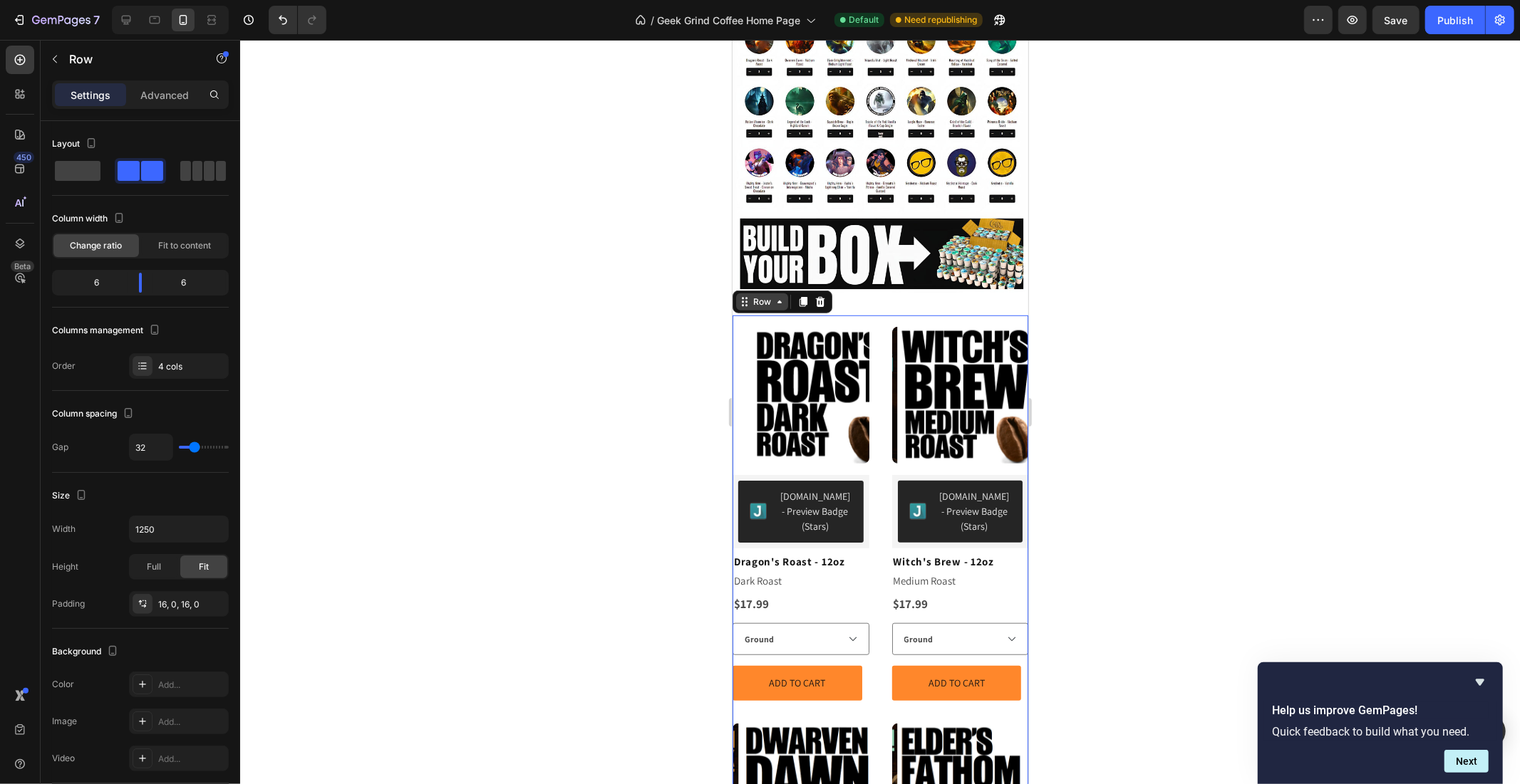
click at [771, 295] on div "Row" at bounding box center [762, 302] width 23 height 13
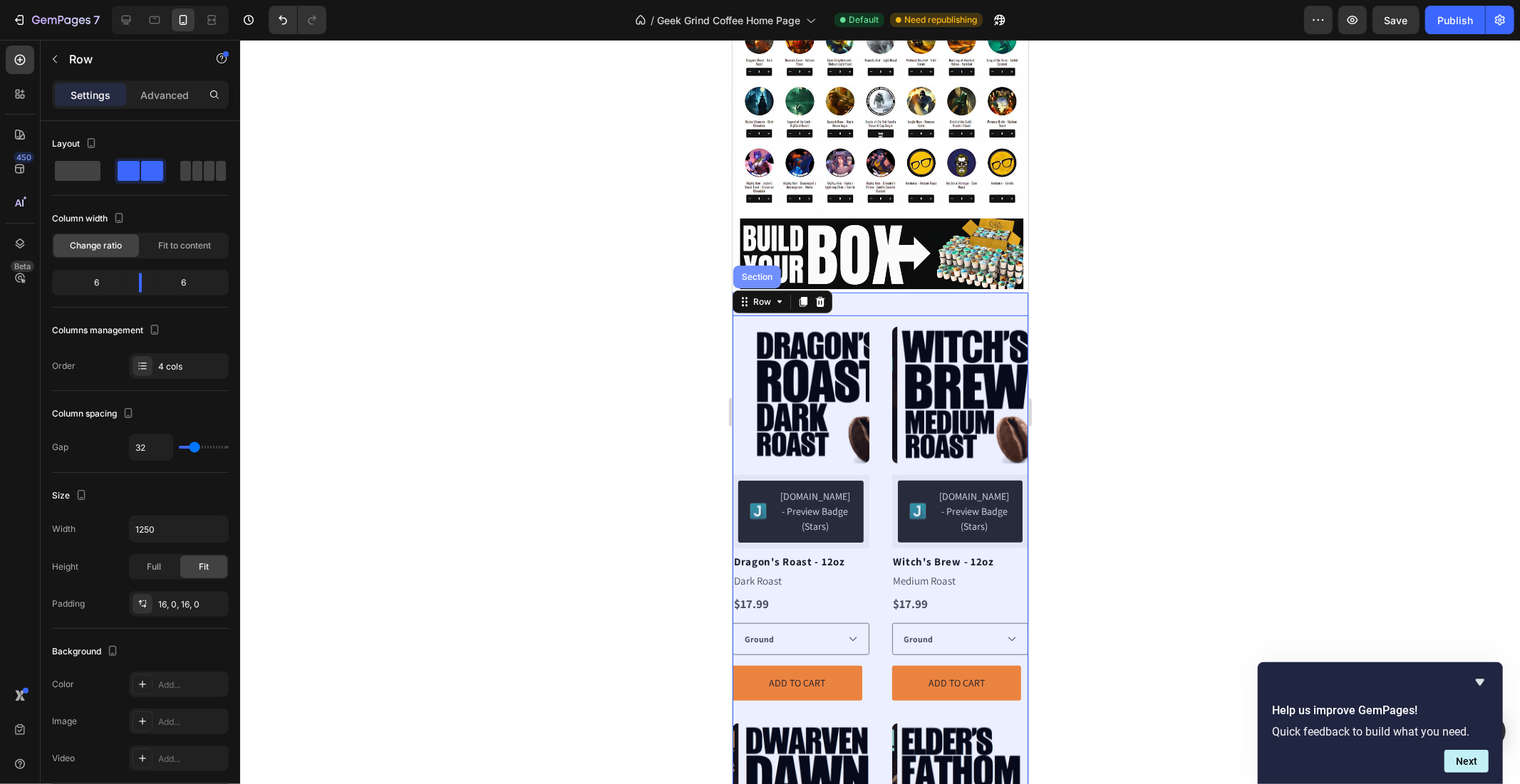
click at [758, 265] on div "Section" at bounding box center [756, 275] width 48 height 23
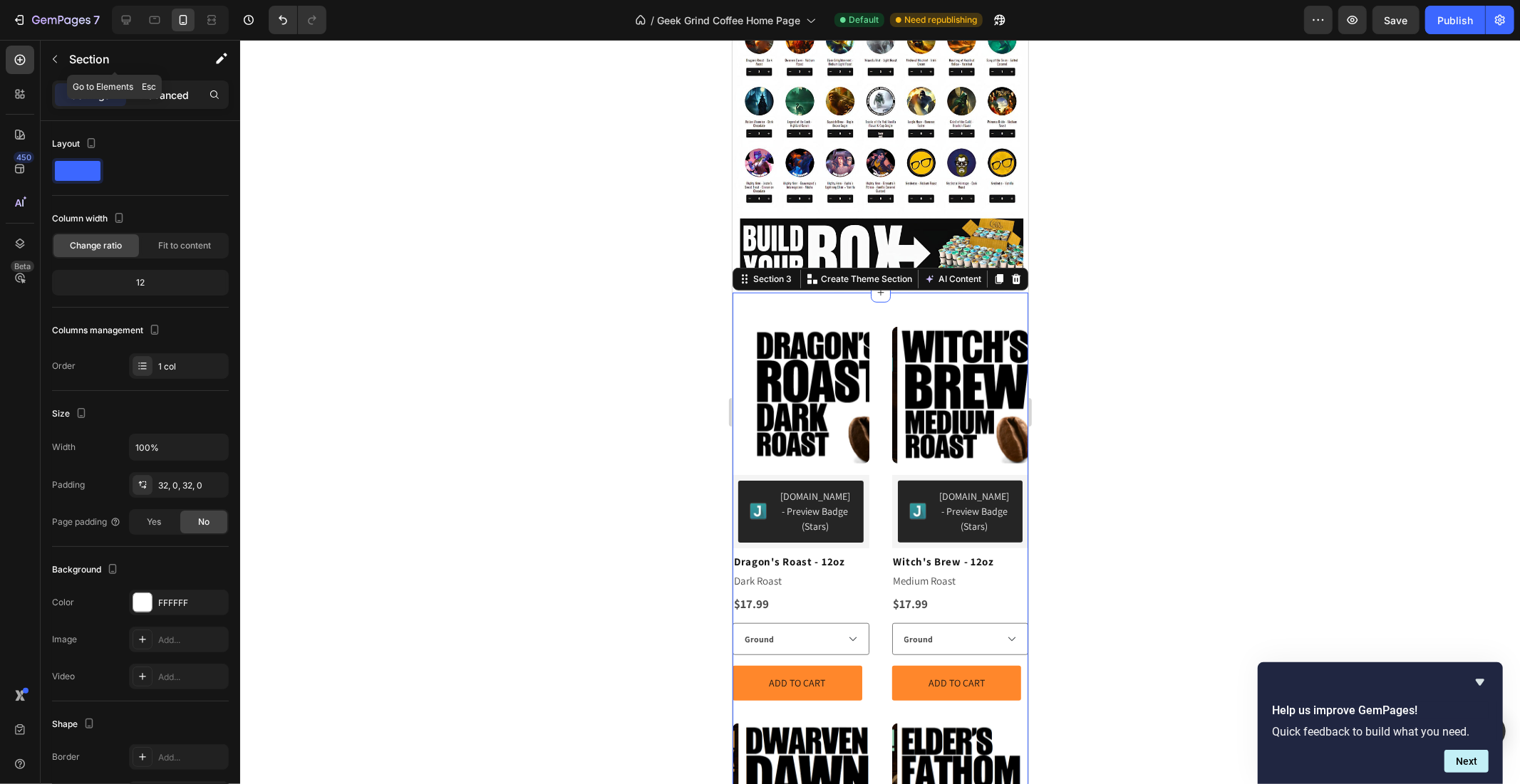
click at [164, 88] on p "Advanced" at bounding box center [164, 95] width 49 height 15
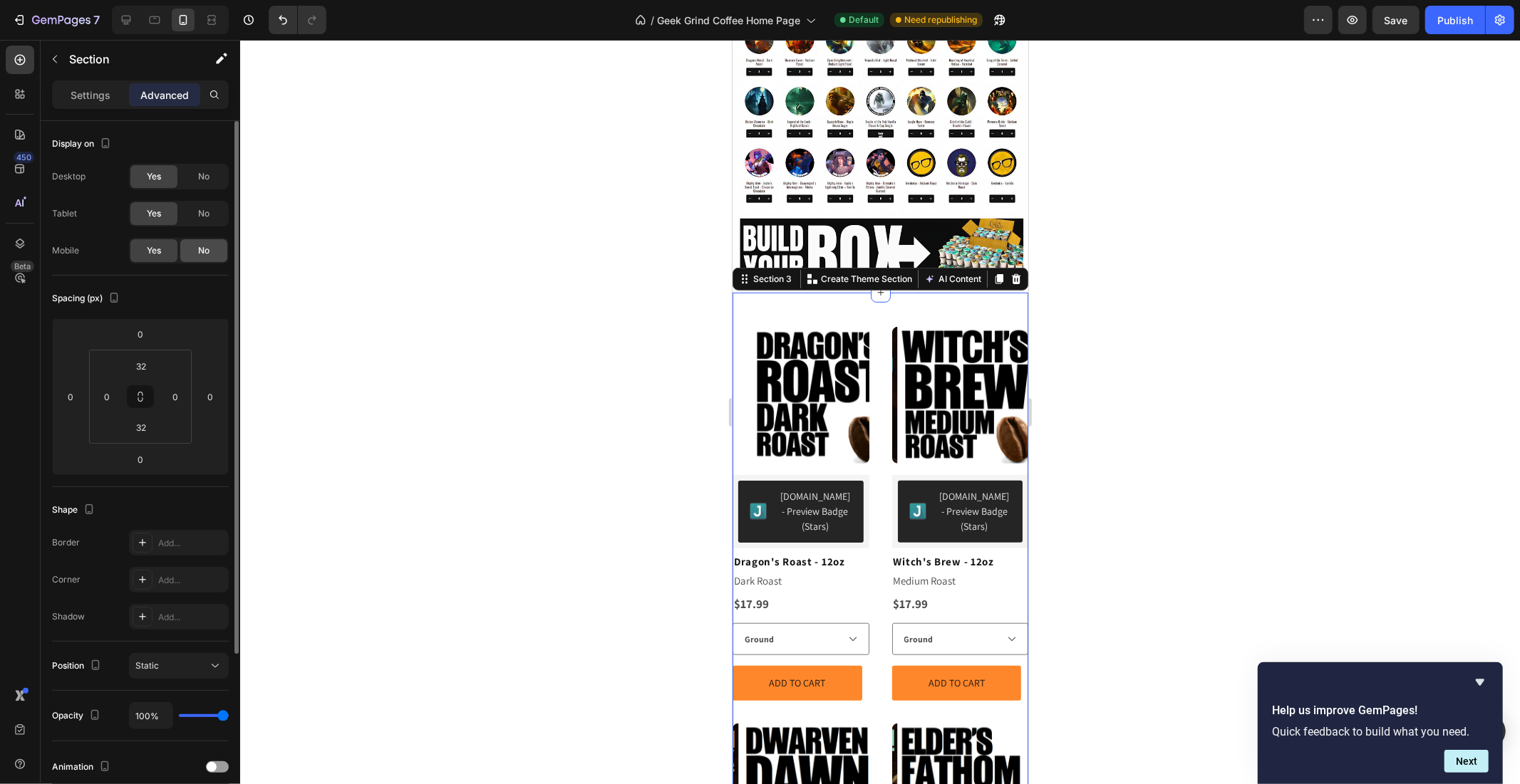
click at [188, 242] on div "No" at bounding box center [204, 250] width 47 height 23
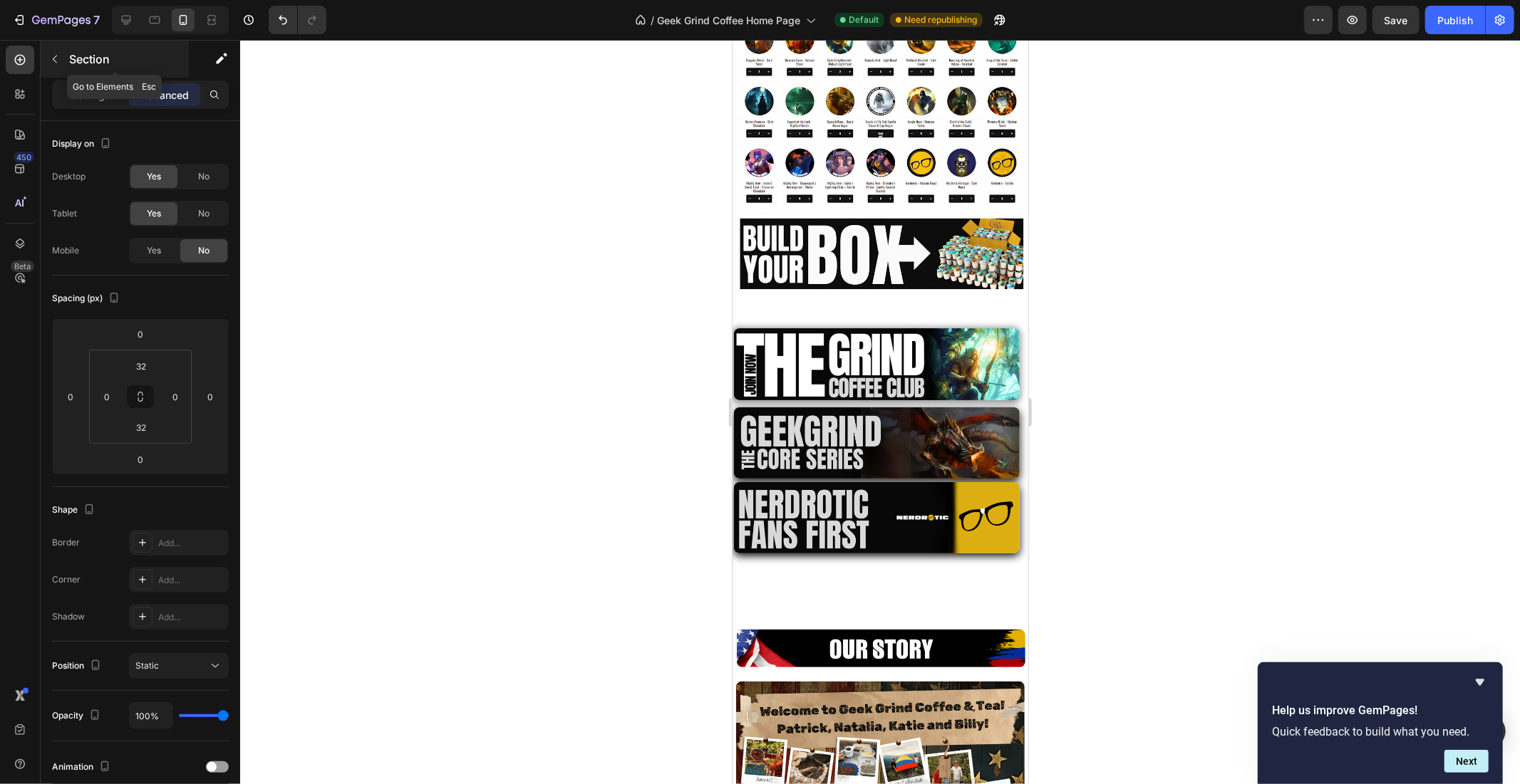
click at [52, 58] on icon "button" at bounding box center [54, 59] width 12 height 12
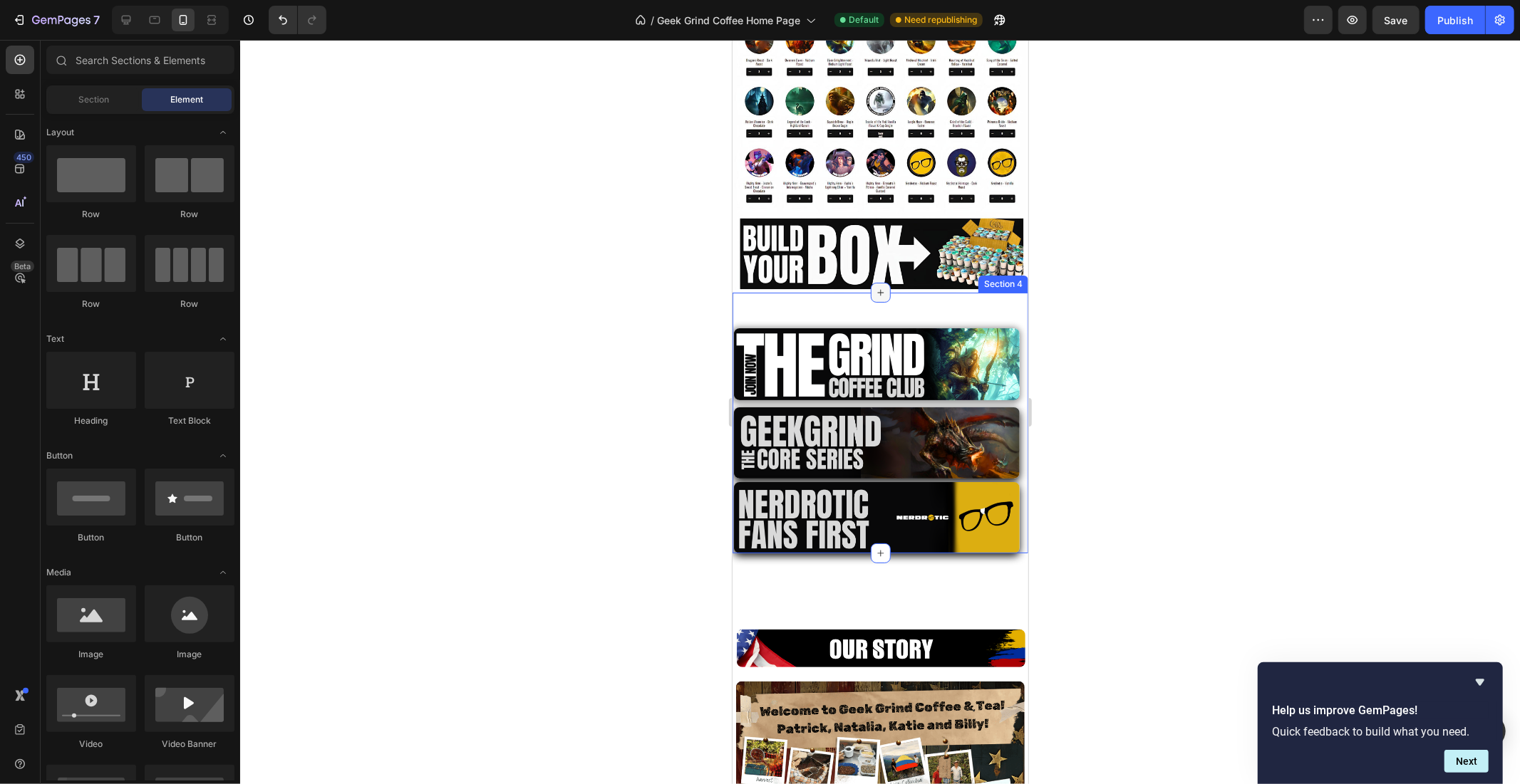
click at [875, 286] on icon at bounding box center [880, 292] width 12 height 12
click at [605, 251] on div at bounding box center [880, 412] width 1280 height 744
click at [17, 173] on icon at bounding box center [20, 169] width 9 height 9
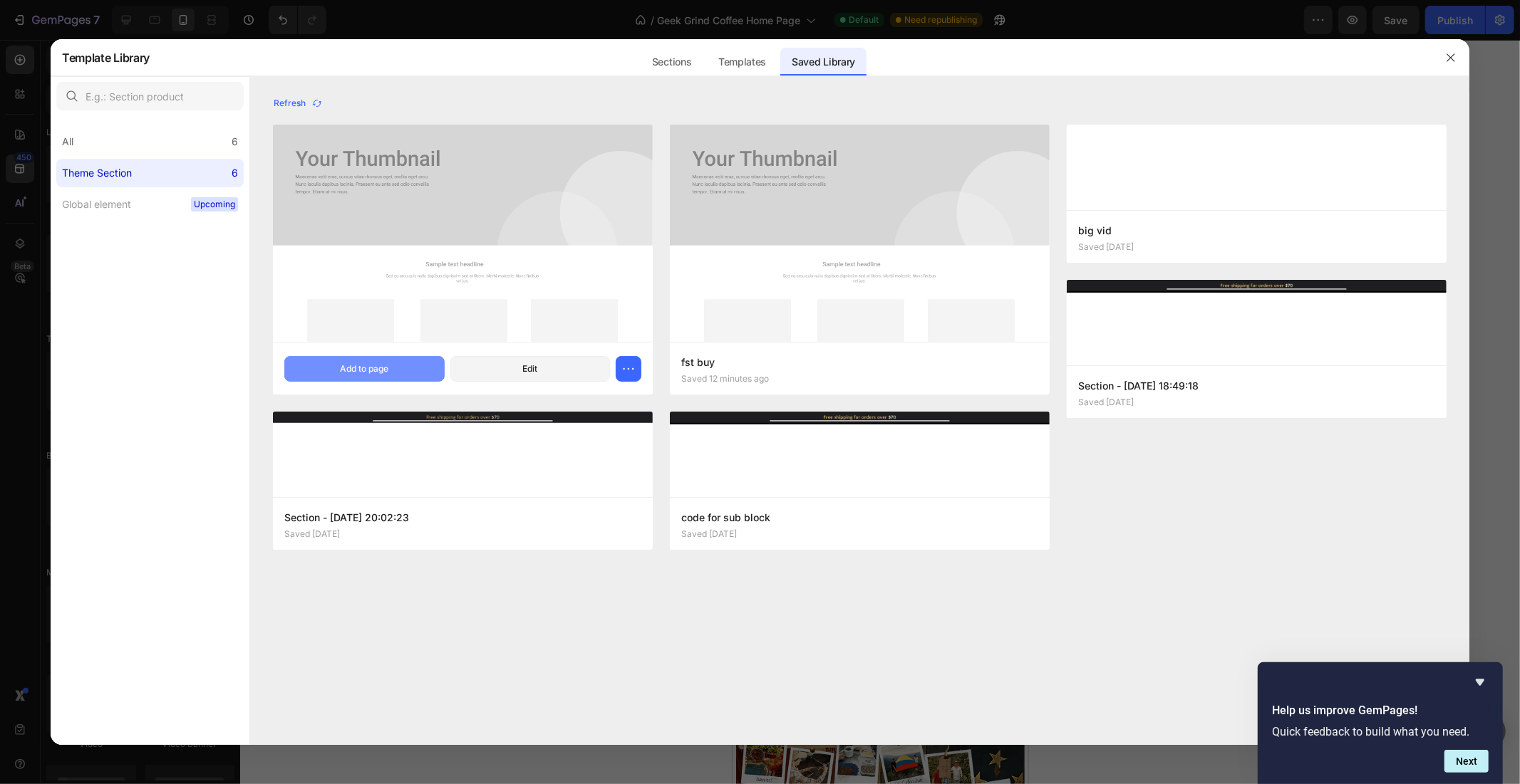
click at [380, 369] on div "Add to page" at bounding box center [364, 369] width 49 height 13
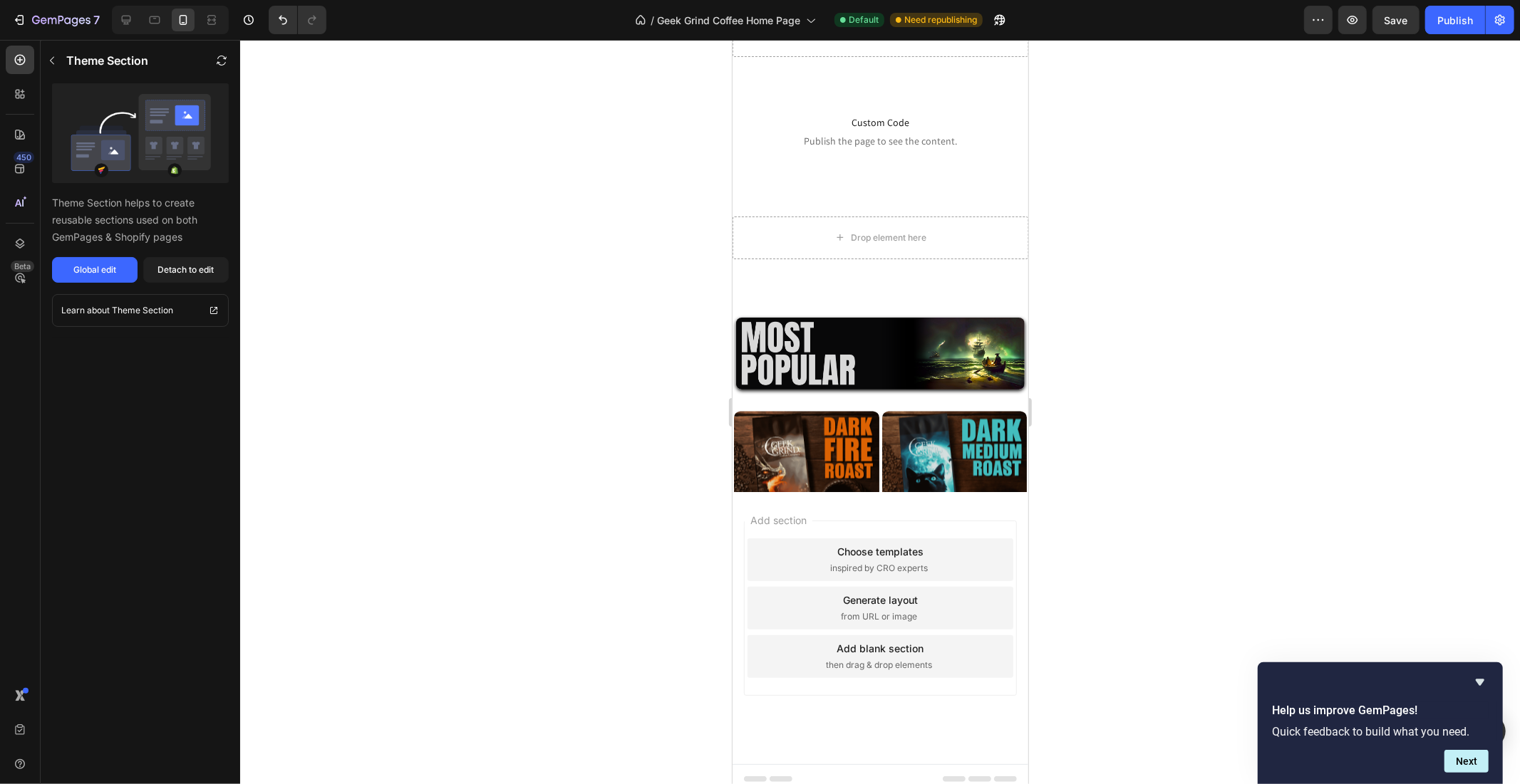
scroll to position [2448, 0]
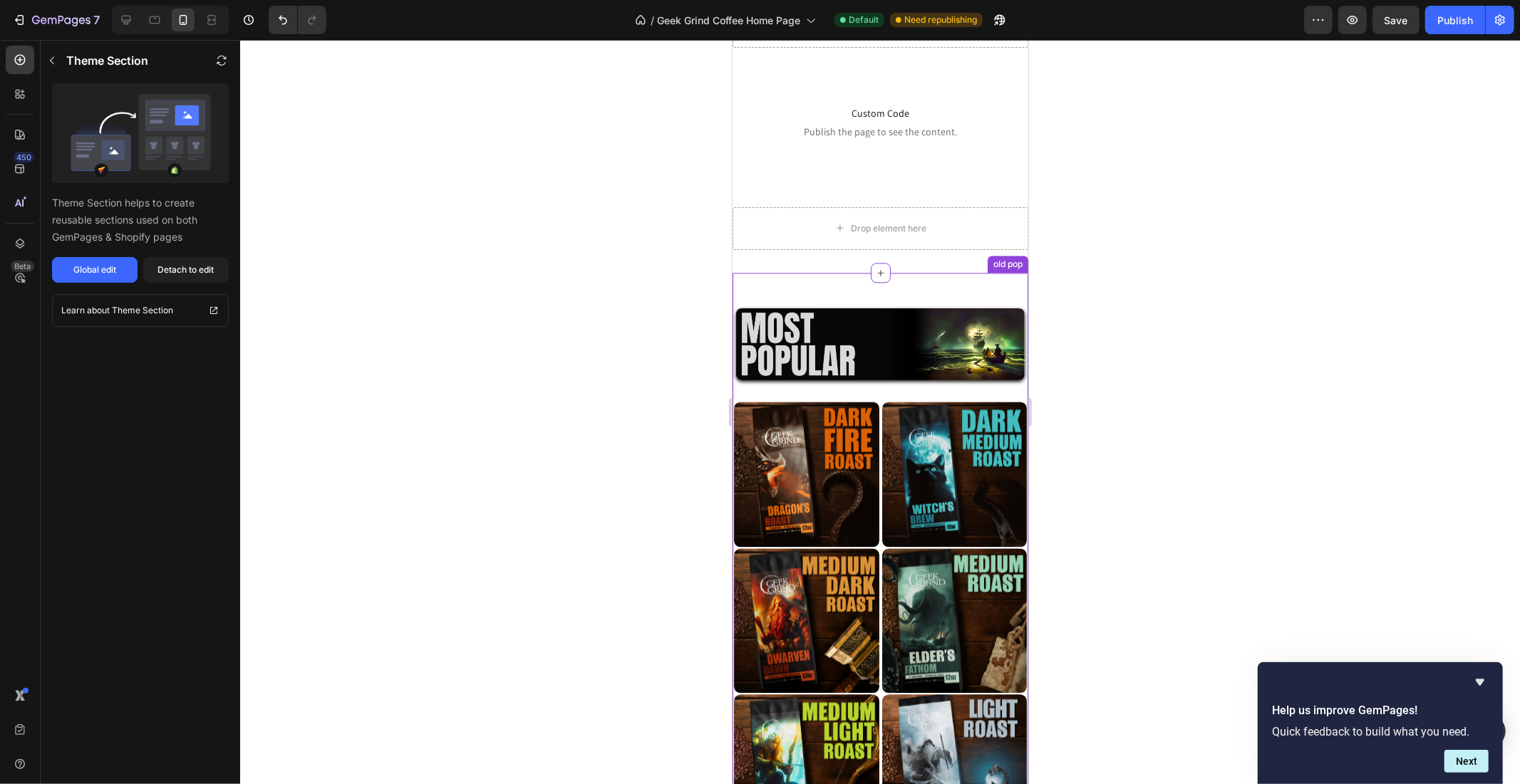
click at [921, 289] on div "Image" at bounding box center [879, 325] width 296 height 107
click at [52, 59] on icon "button" at bounding box center [52, 61] width 12 height 12
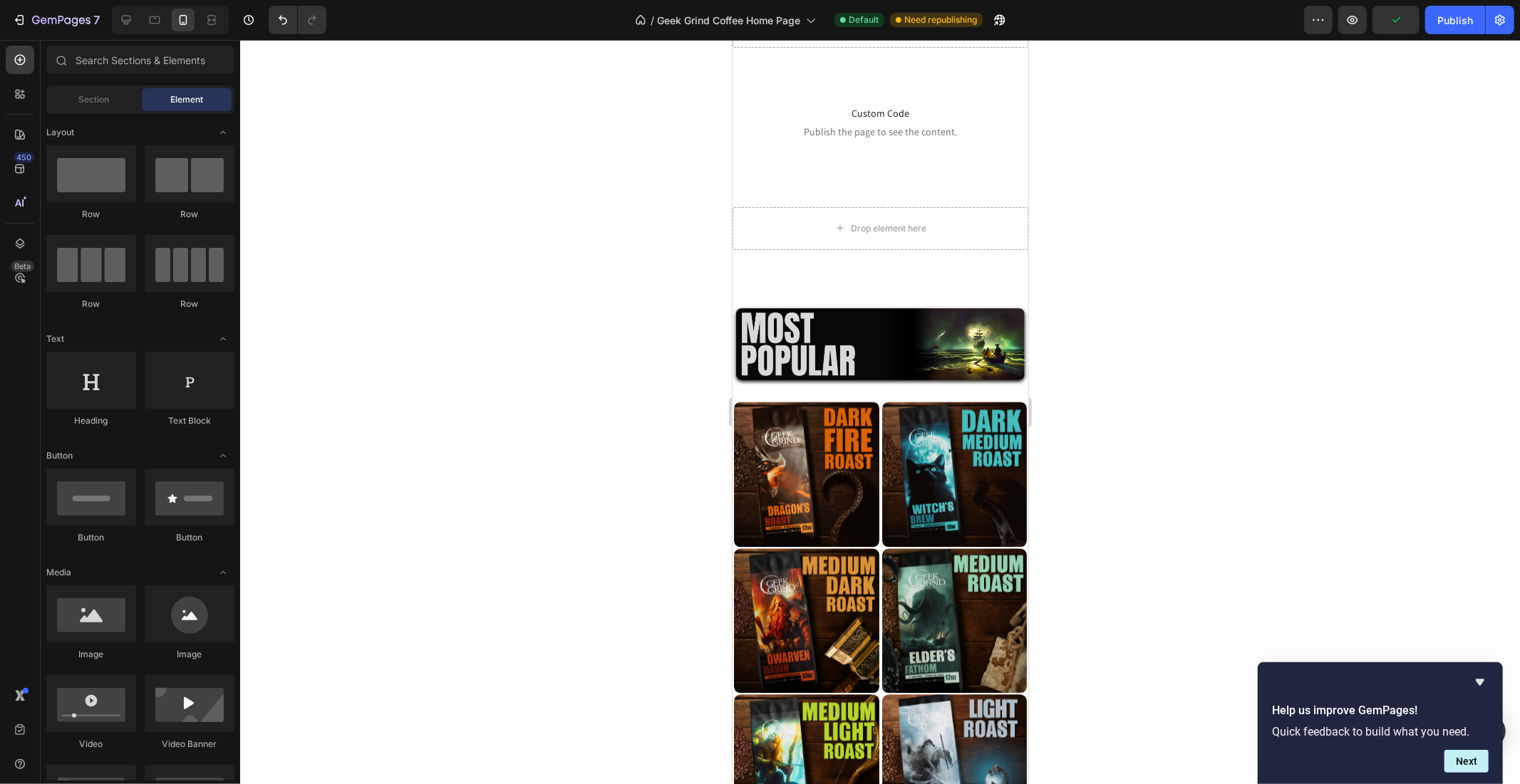
click at [191, 100] on span "Element" at bounding box center [186, 99] width 33 height 13
click at [898, 338] on img at bounding box center [879, 344] width 288 height 72
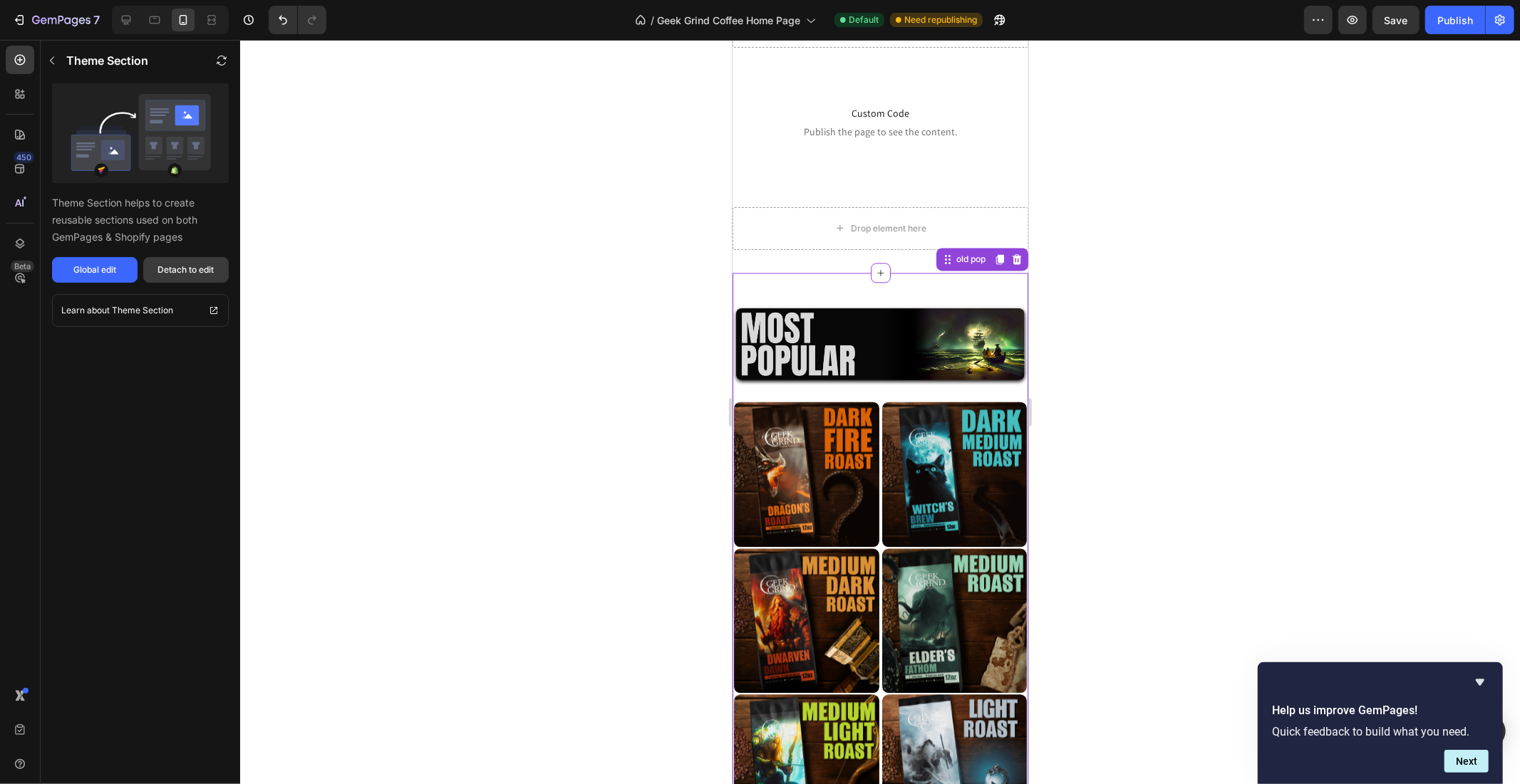
click at [196, 268] on div "Detach to edit" at bounding box center [186, 270] width 56 height 13
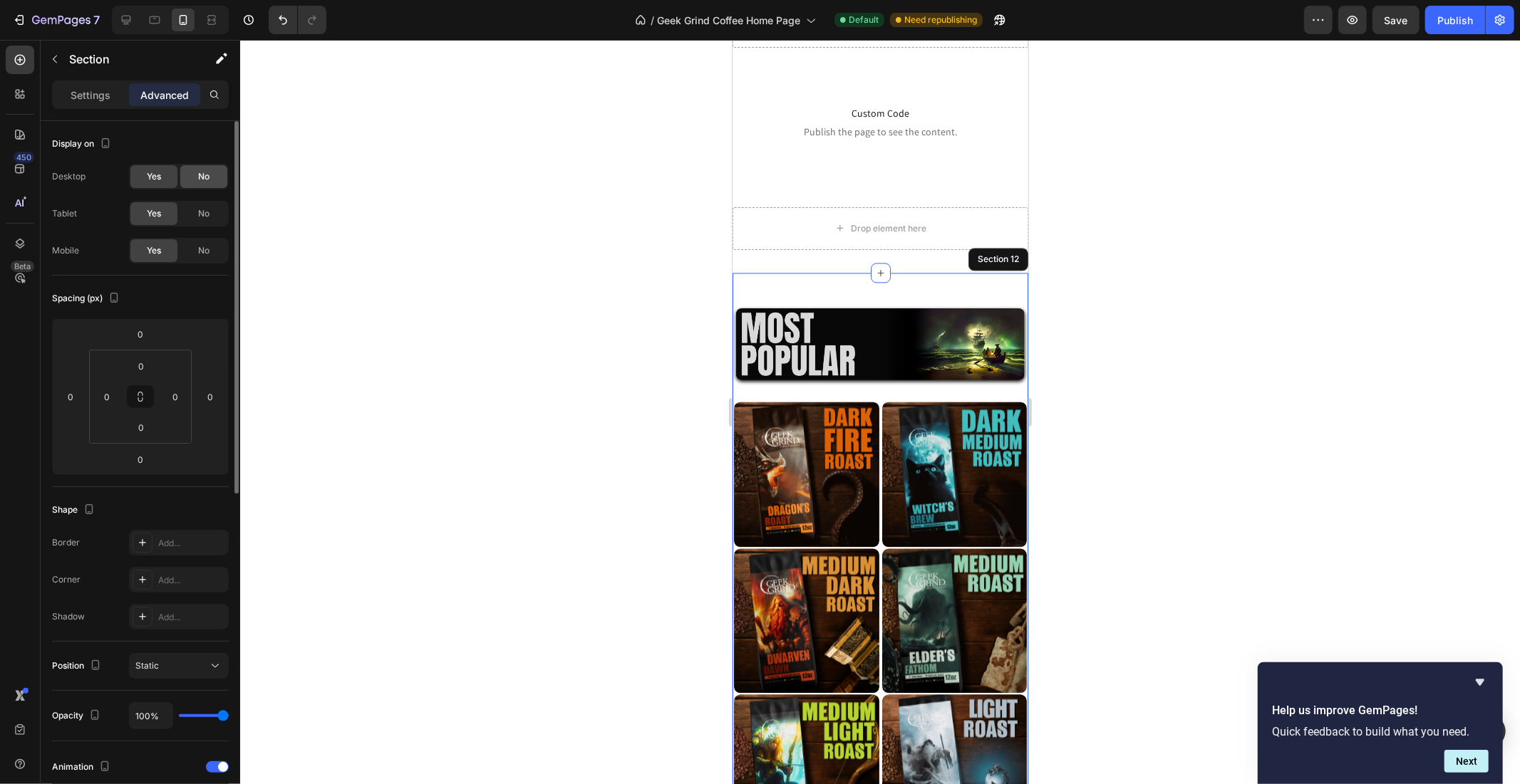
click at [197, 172] on div "No" at bounding box center [204, 176] width 47 height 23
click at [204, 214] on span "No" at bounding box center [203, 214] width 12 height 13
click at [975, 257] on div "Section 12" at bounding box center [998, 258] width 47 height 13
drag, startPoint x: 975, startPoint y: 257, endPoint x: 765, endPoint y: 281, distance: 211.4
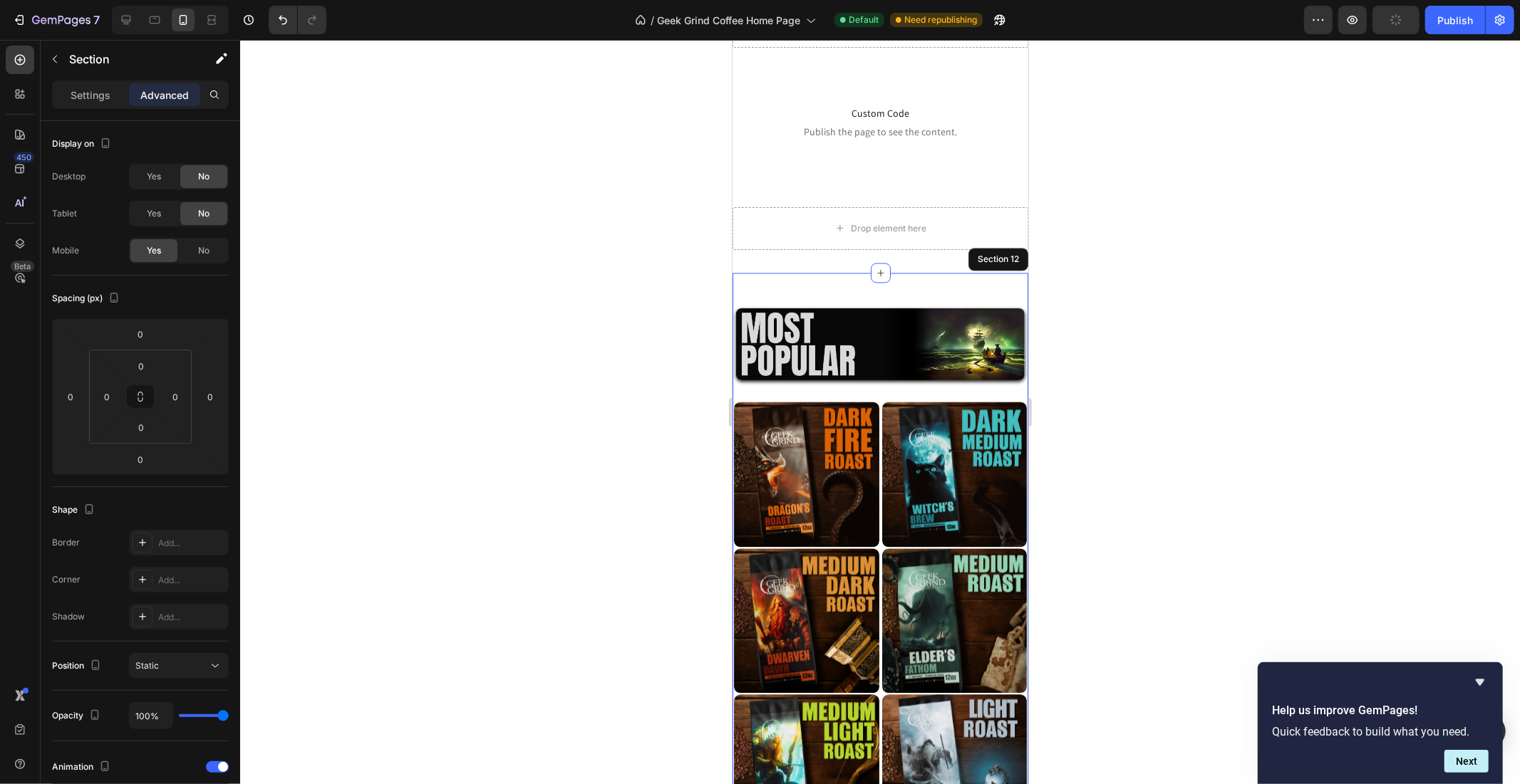
click at [774, 302] on div "Image" at bounding box center [879, 325] width 296 height 107
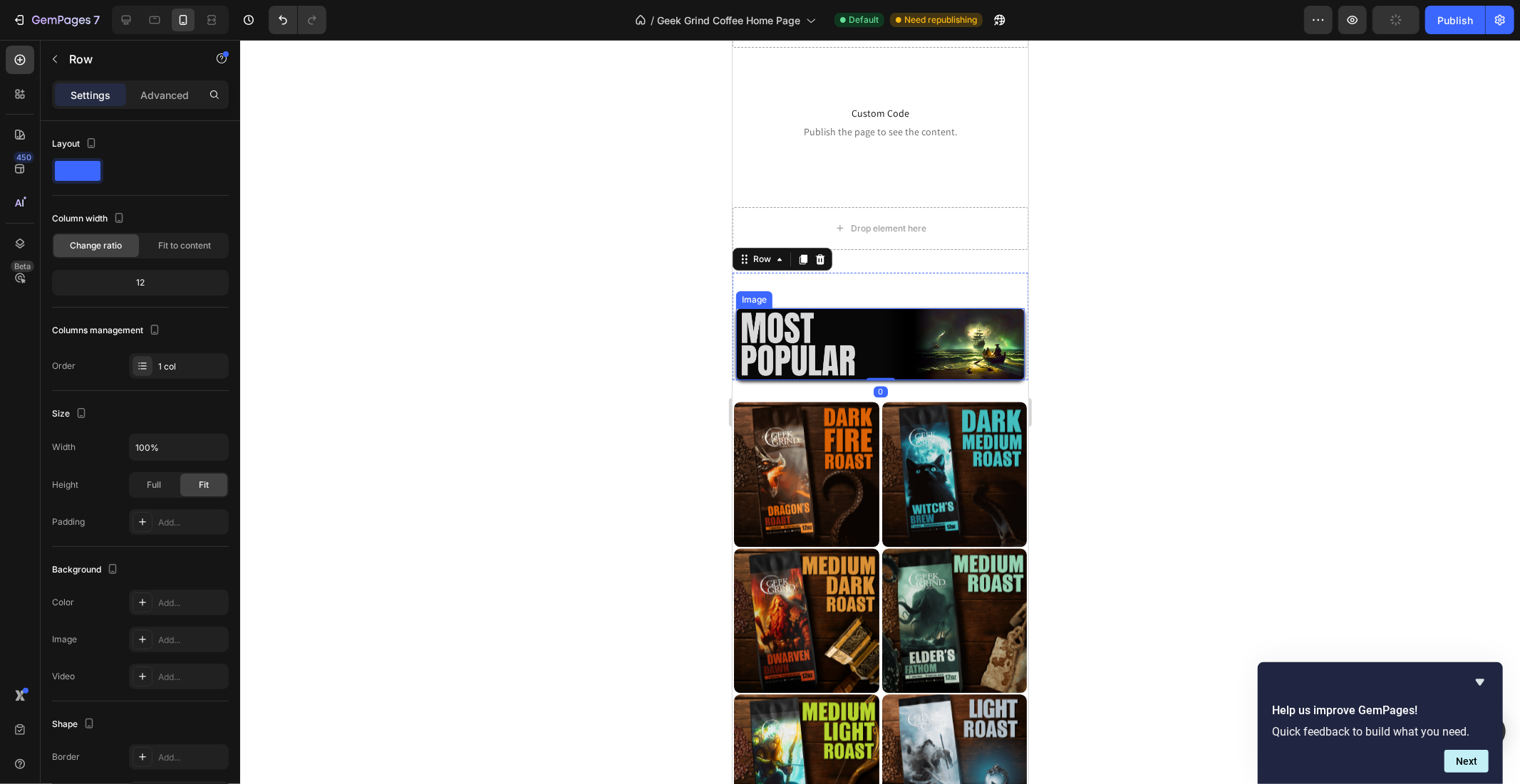
click at [784, 320] on img at bounding box center [879, 344] width 288 height 72
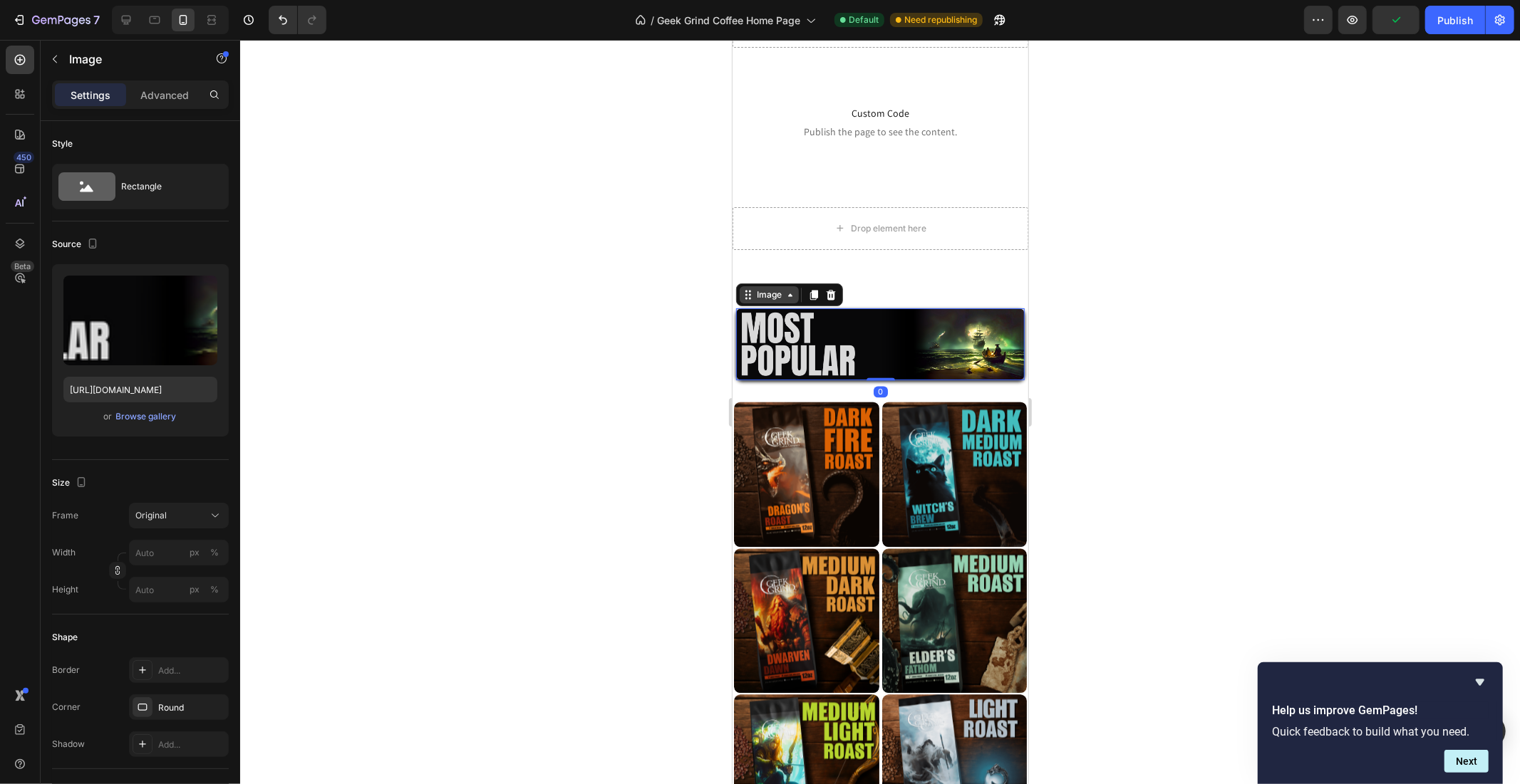
click at [767, 294] on div "Image" at bounding box center [769, 294] width 31 height 13
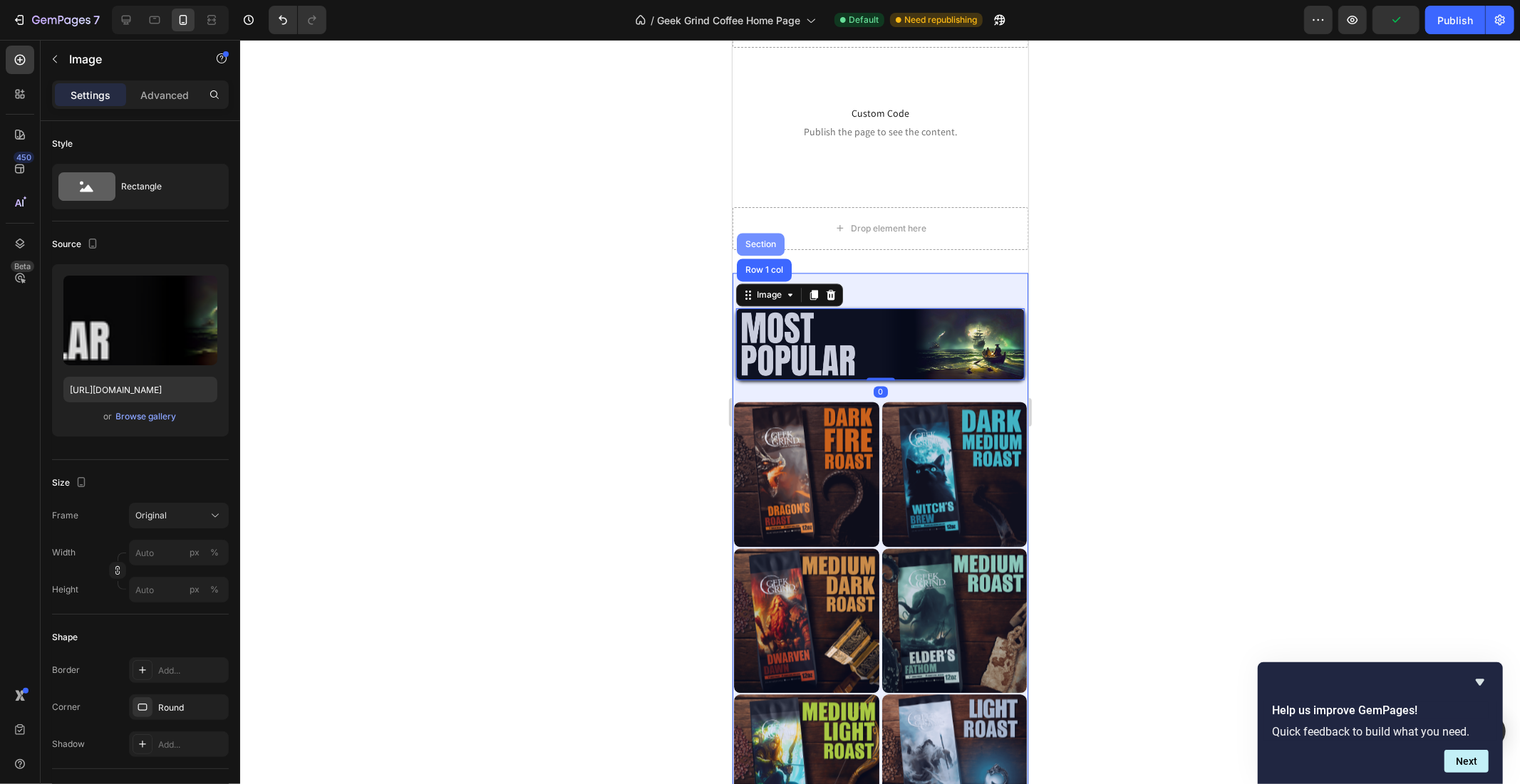
click at [764, 240] on div "Section" at bounding box center [760, 243] width 36 height 8
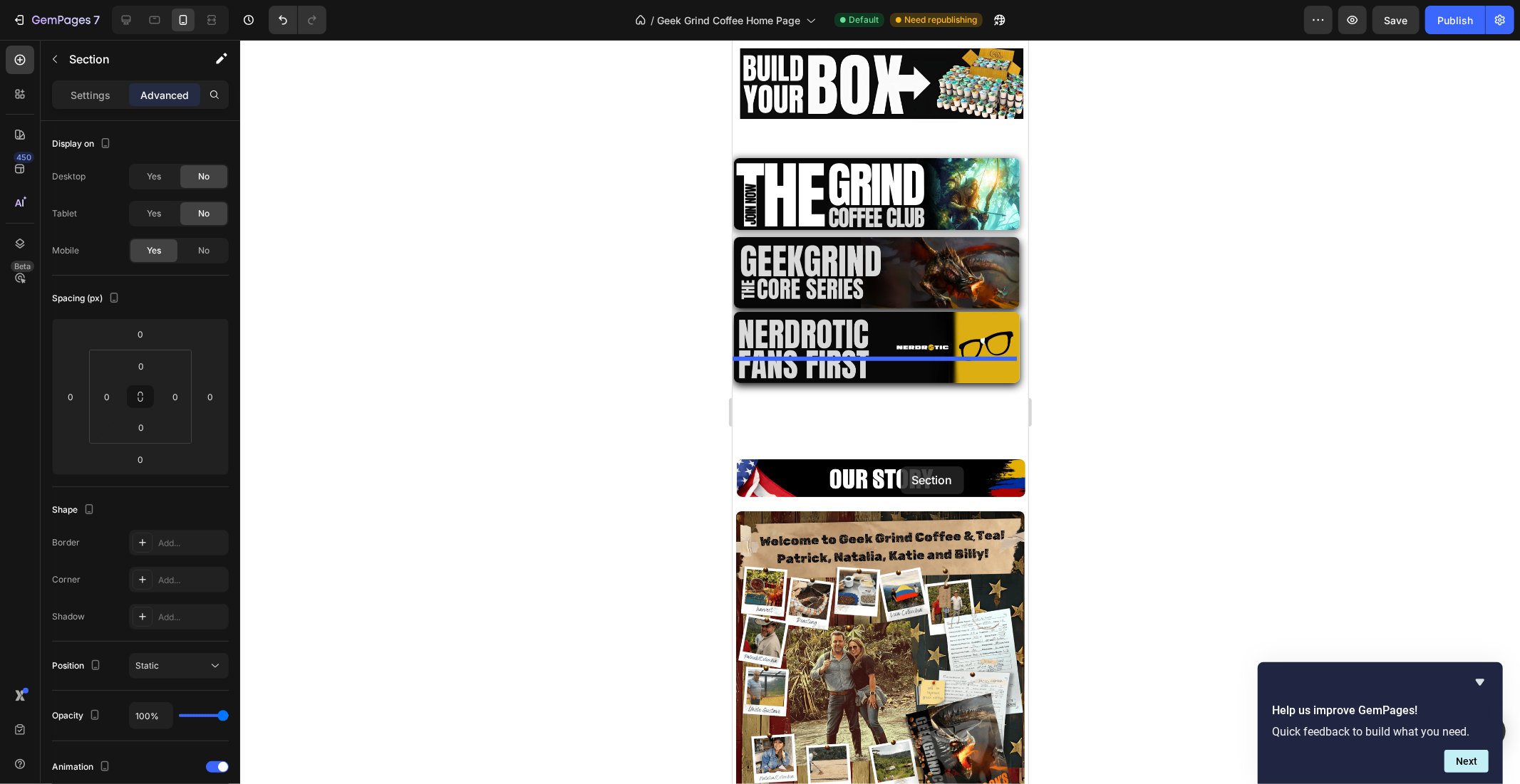
scroll to position [852, 0]
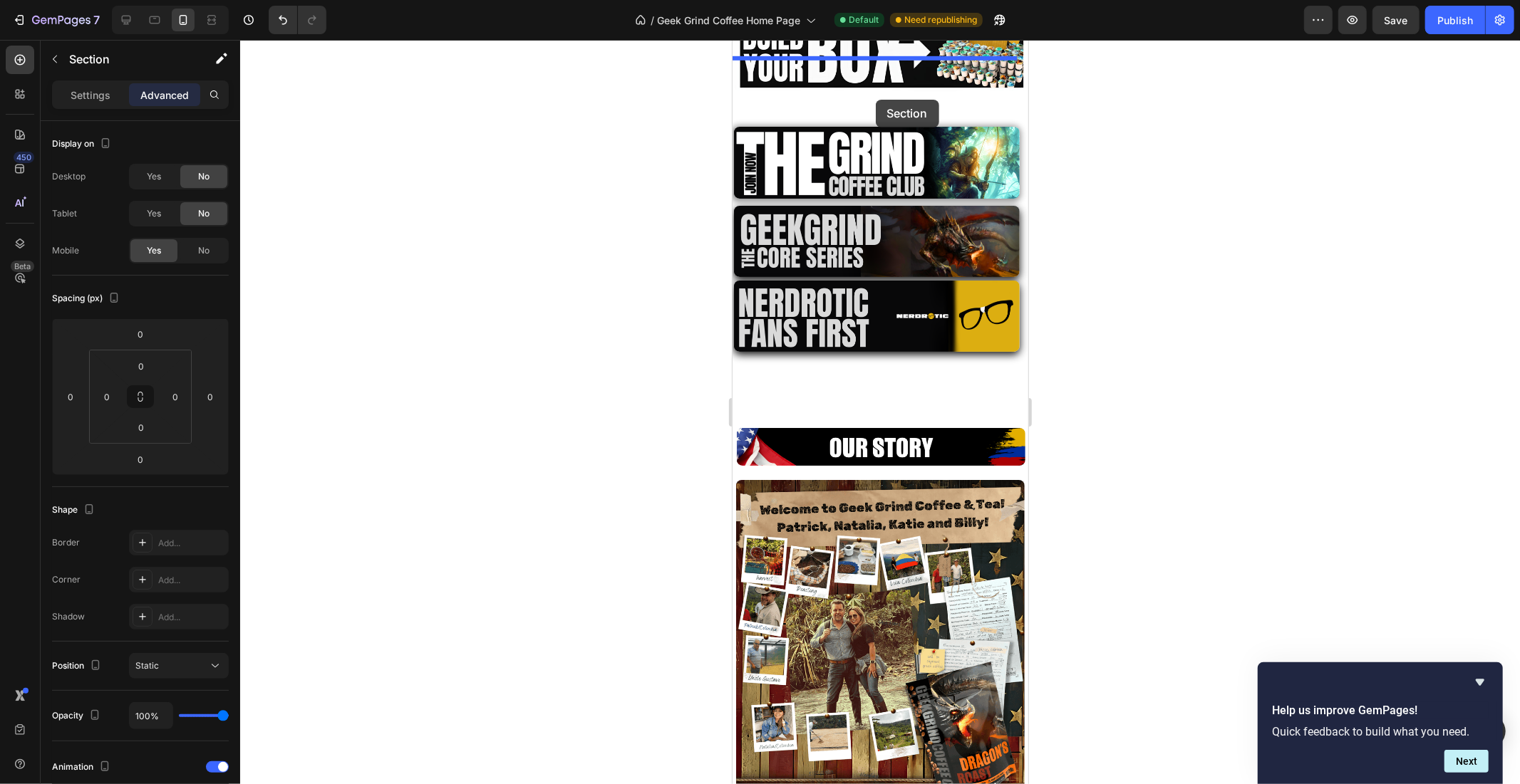
drag, startPoint x: 750, startPoint y: 261, endPoint x: 875, endPoint y: 99, distance: 204.6
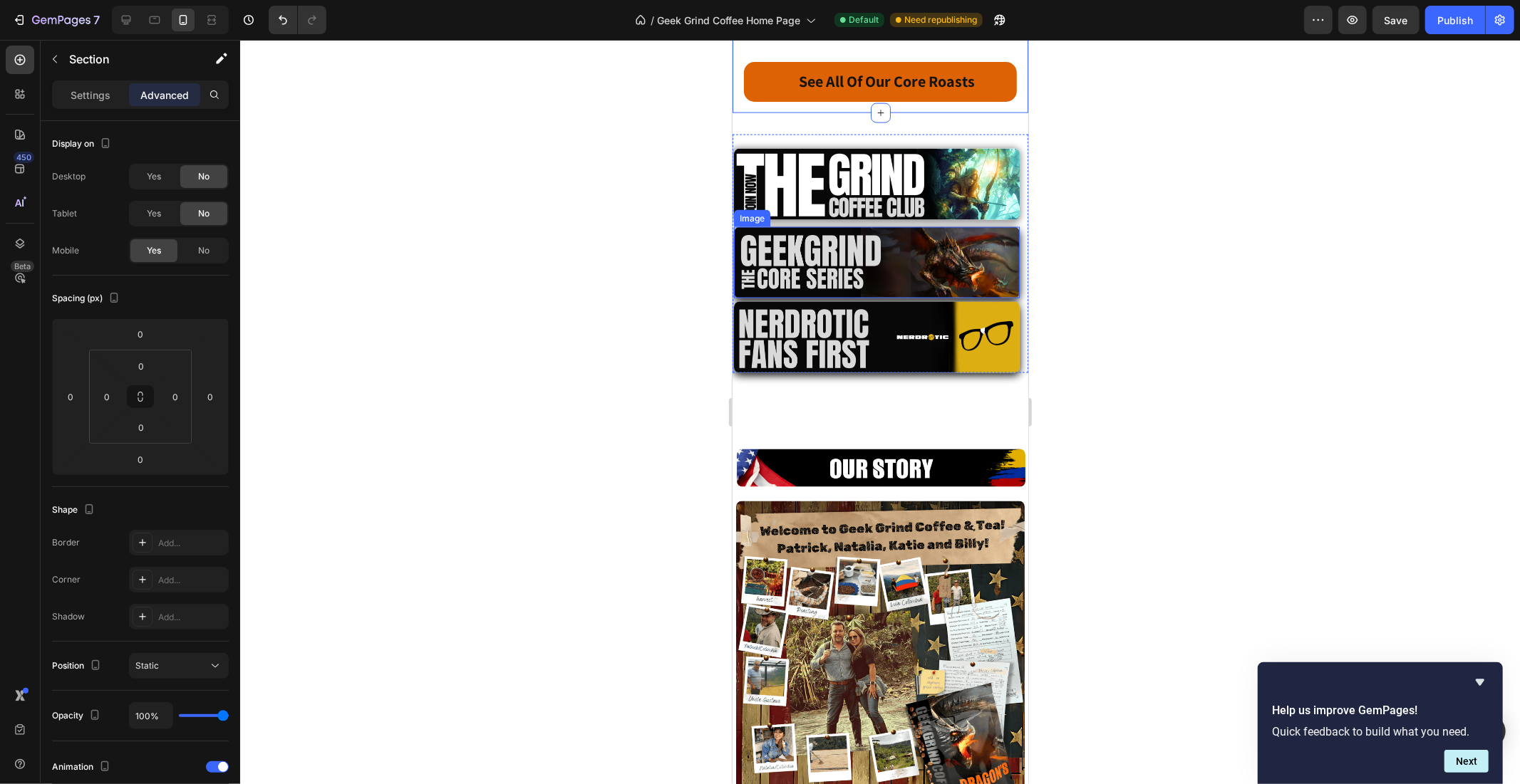
scroll to position [1907, 0]
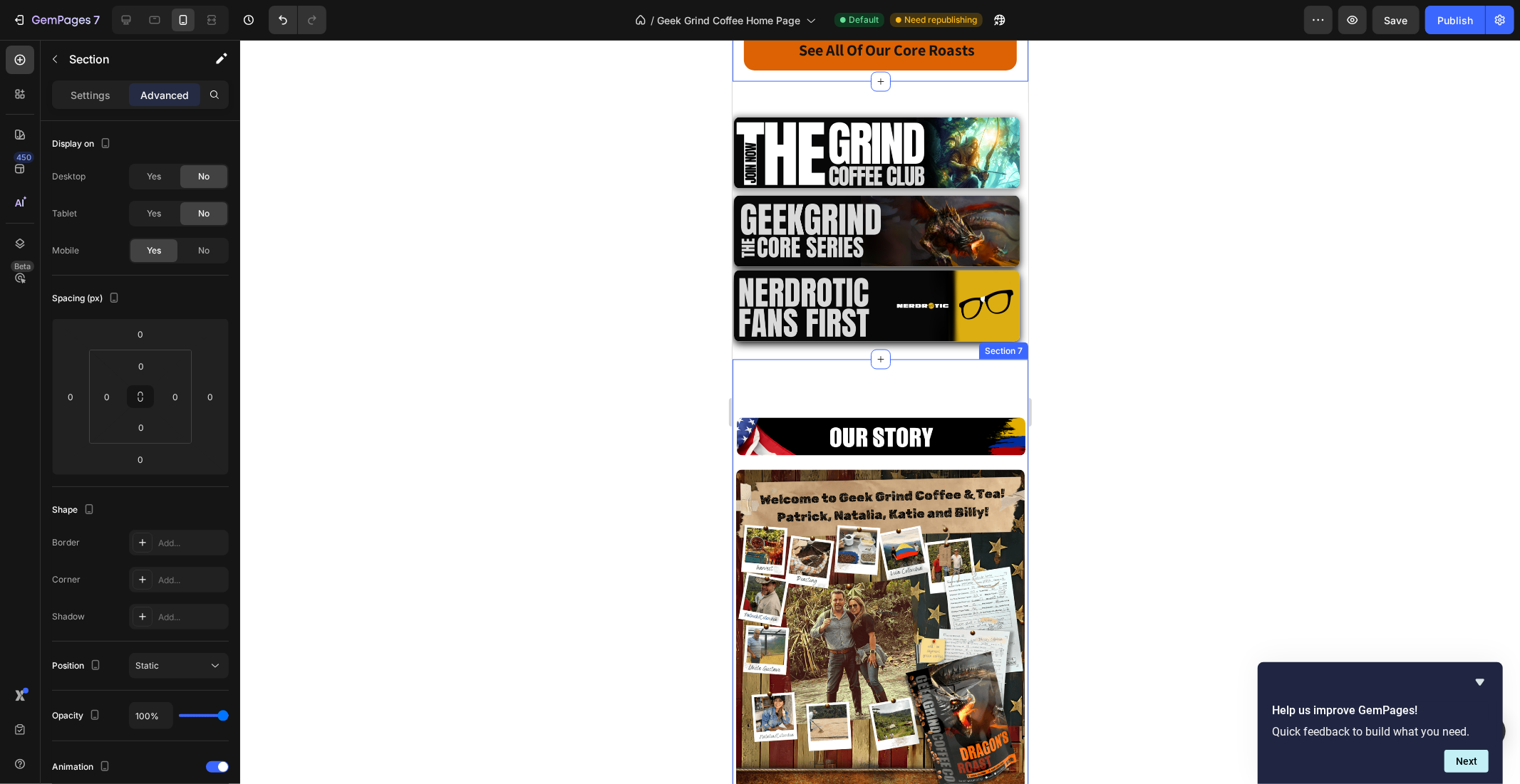
click at [872, 360] on div "Image Row Image Image Learn More Button Row Row" at bounding box center [879, 636] width 296 height 551
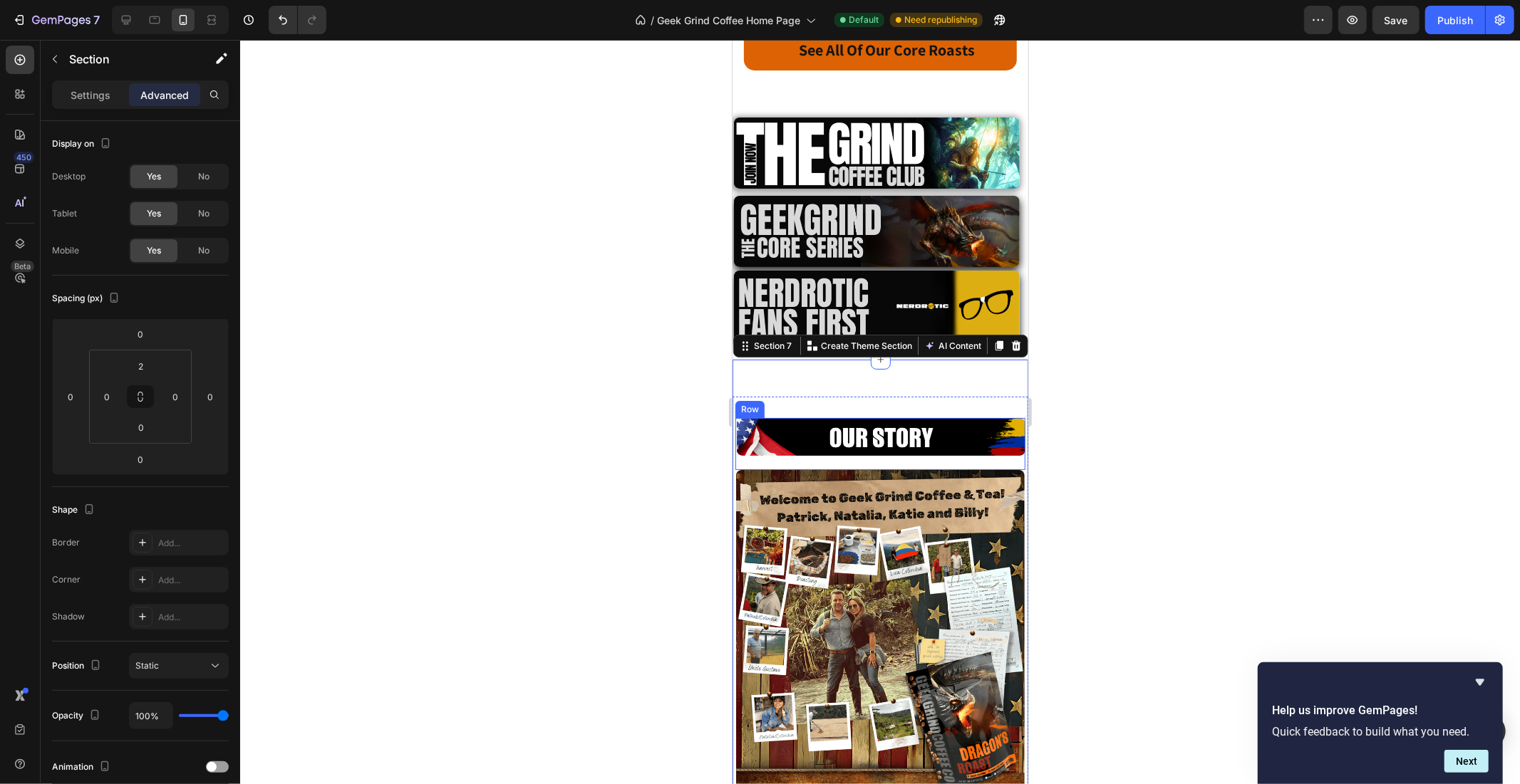
click at [859, 417] on img at bounding box center [880, 436] width 288 height 38
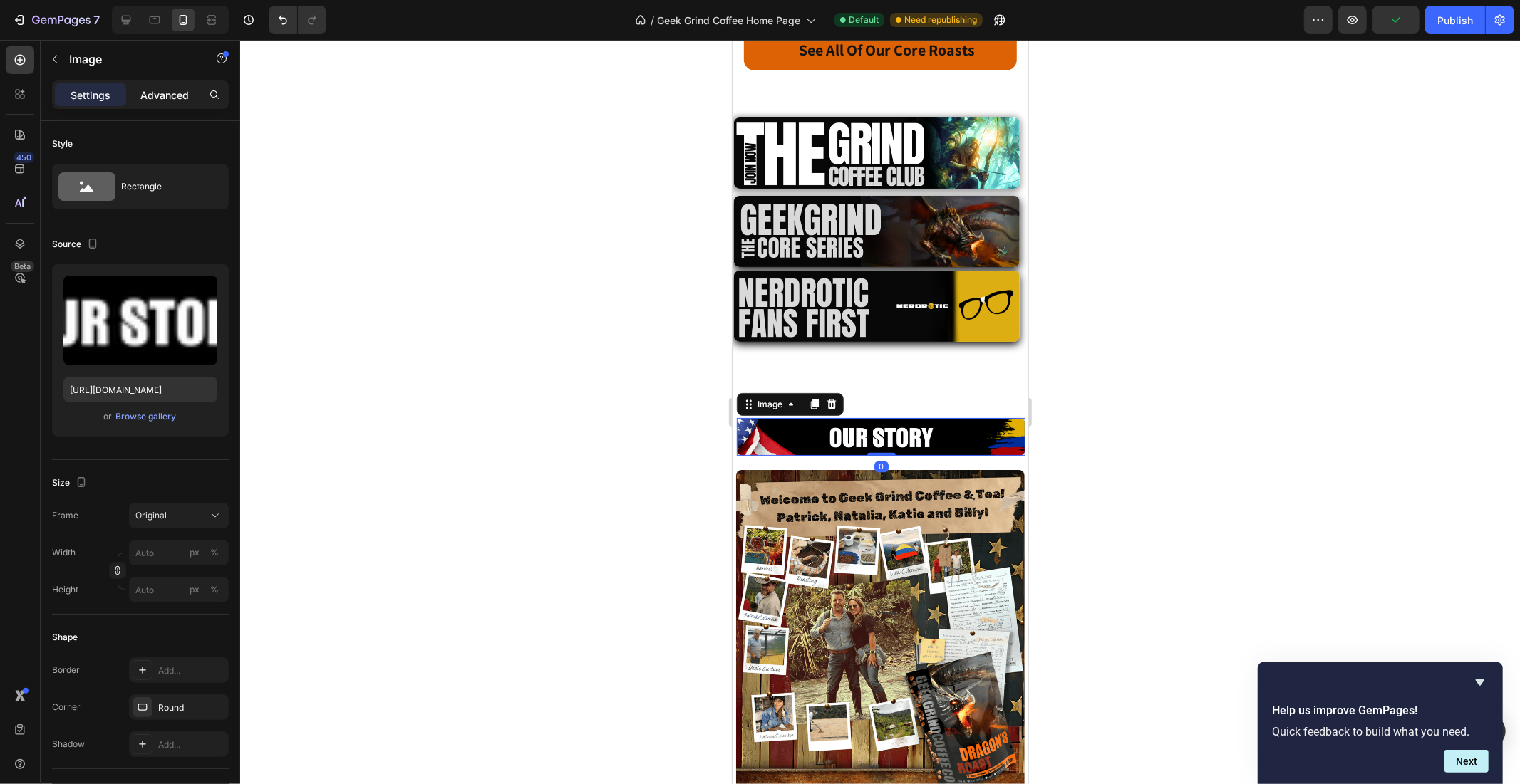
click at [174, 89] on p "Advanced" at bounding box center [164, 95] width 49 height 15
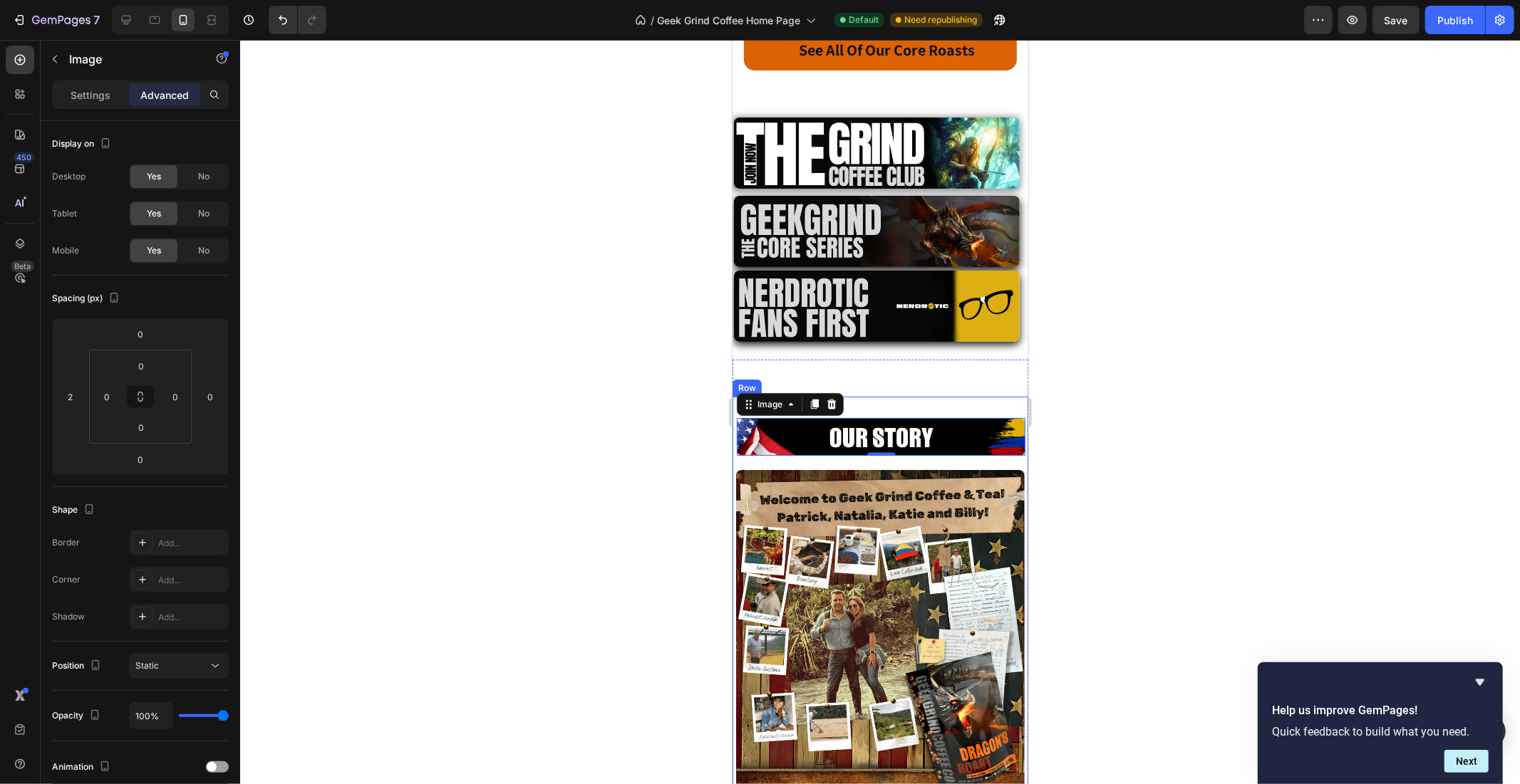
click at [907, 397] on div "Image 0 Row Image Image Learn More Button Row" at bounding box center [879, 654] width 296 height 516
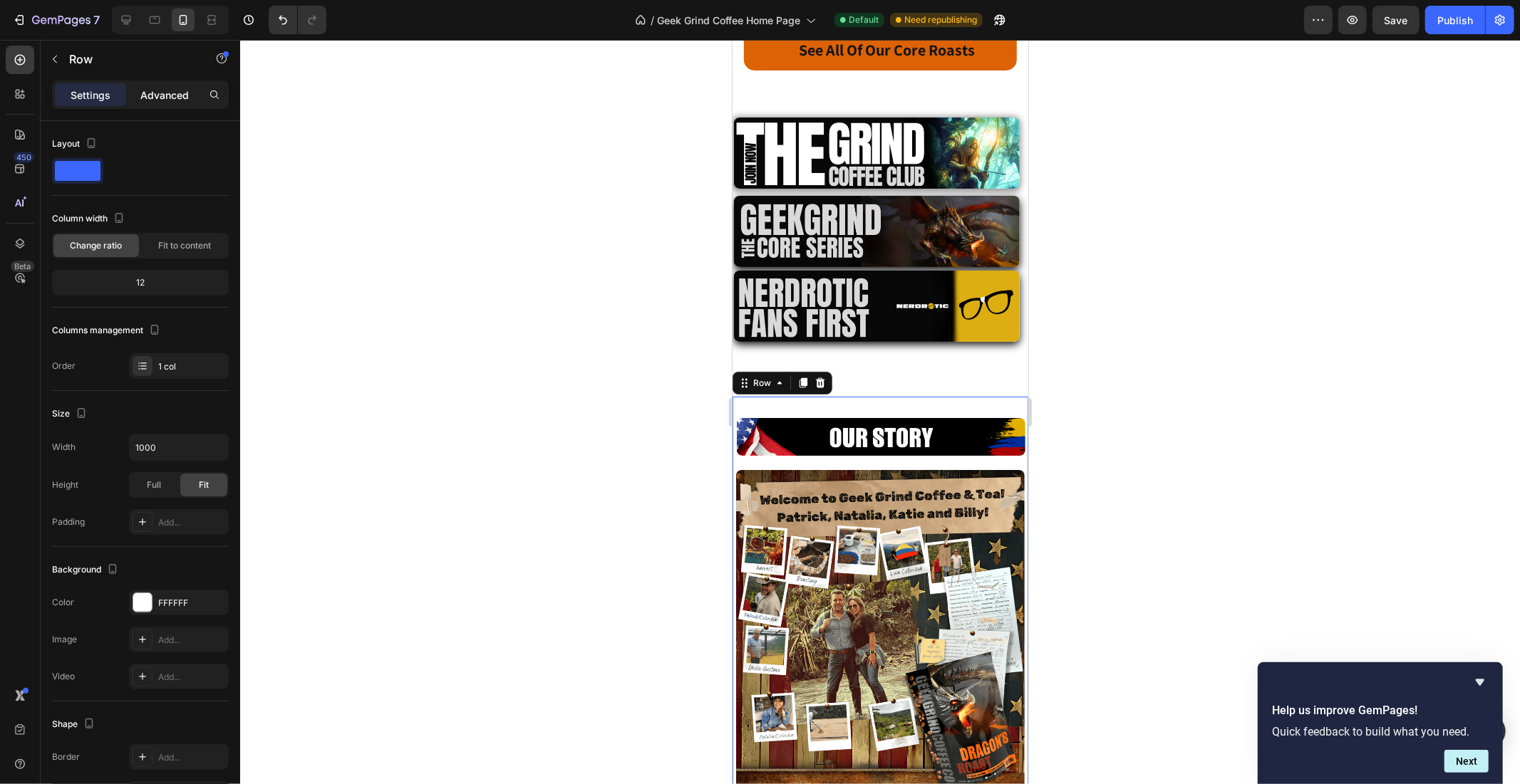
click at [168, 83] on div "Advanced" at bounding box center [164, 94] width 71 height 23
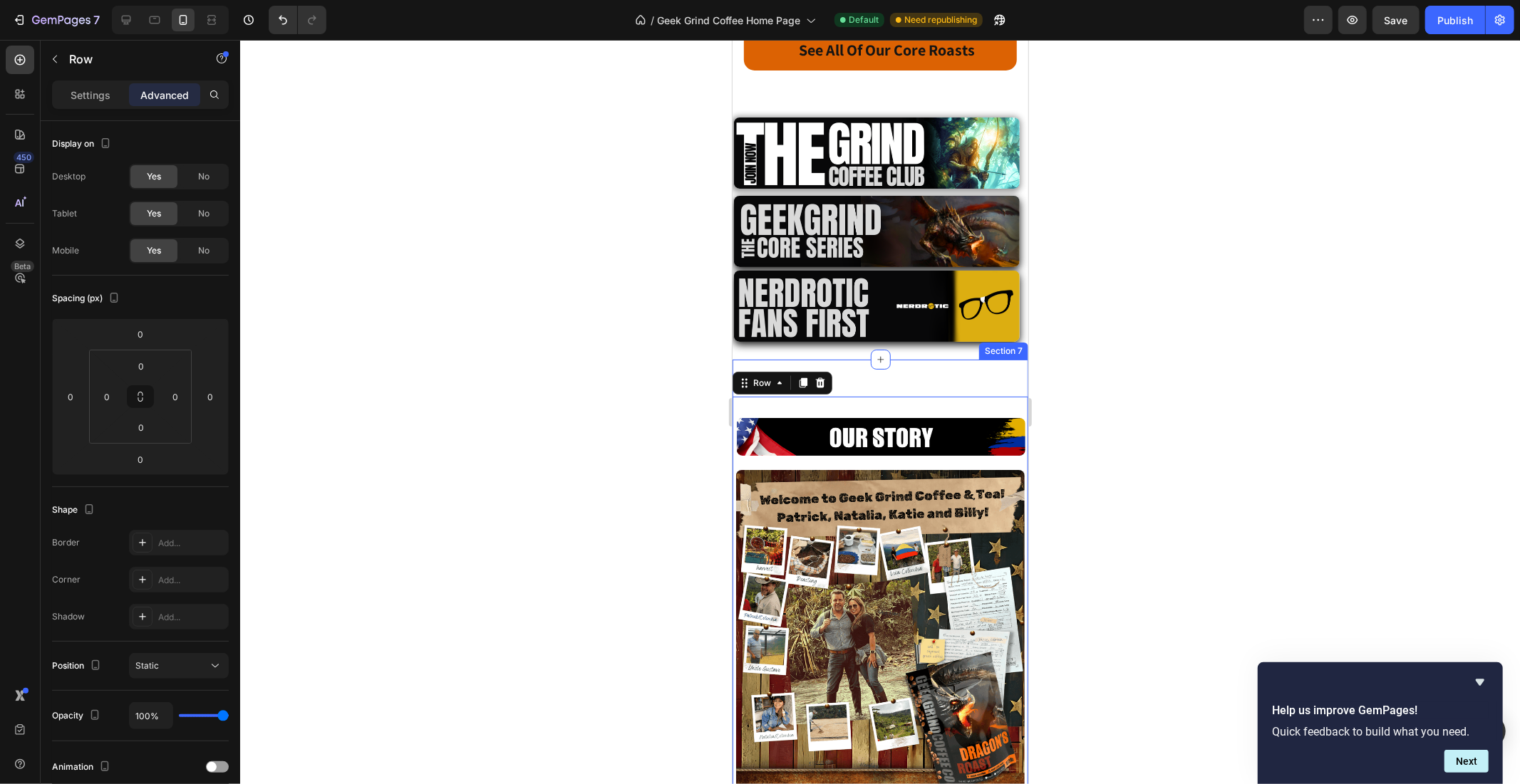
click at [934, 360] on div "Image Row Image Image Learn More Button Row Row 0" at bounding box center [879, 636] width 296 height 551
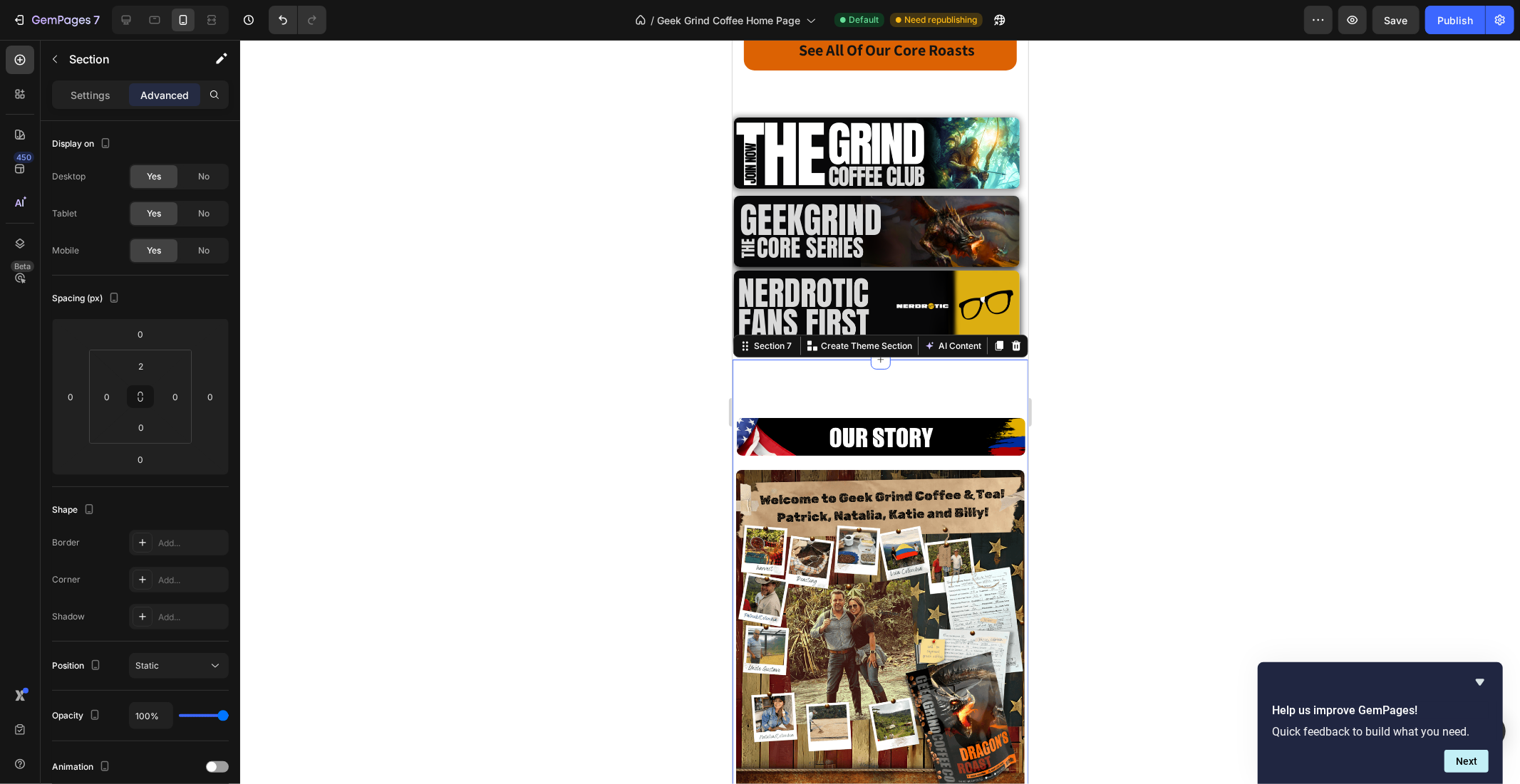
click at [819, 360] on div "Image Row Image Image Learn More Button Row Row" at bounding box center [879, 636] width 296 height 551
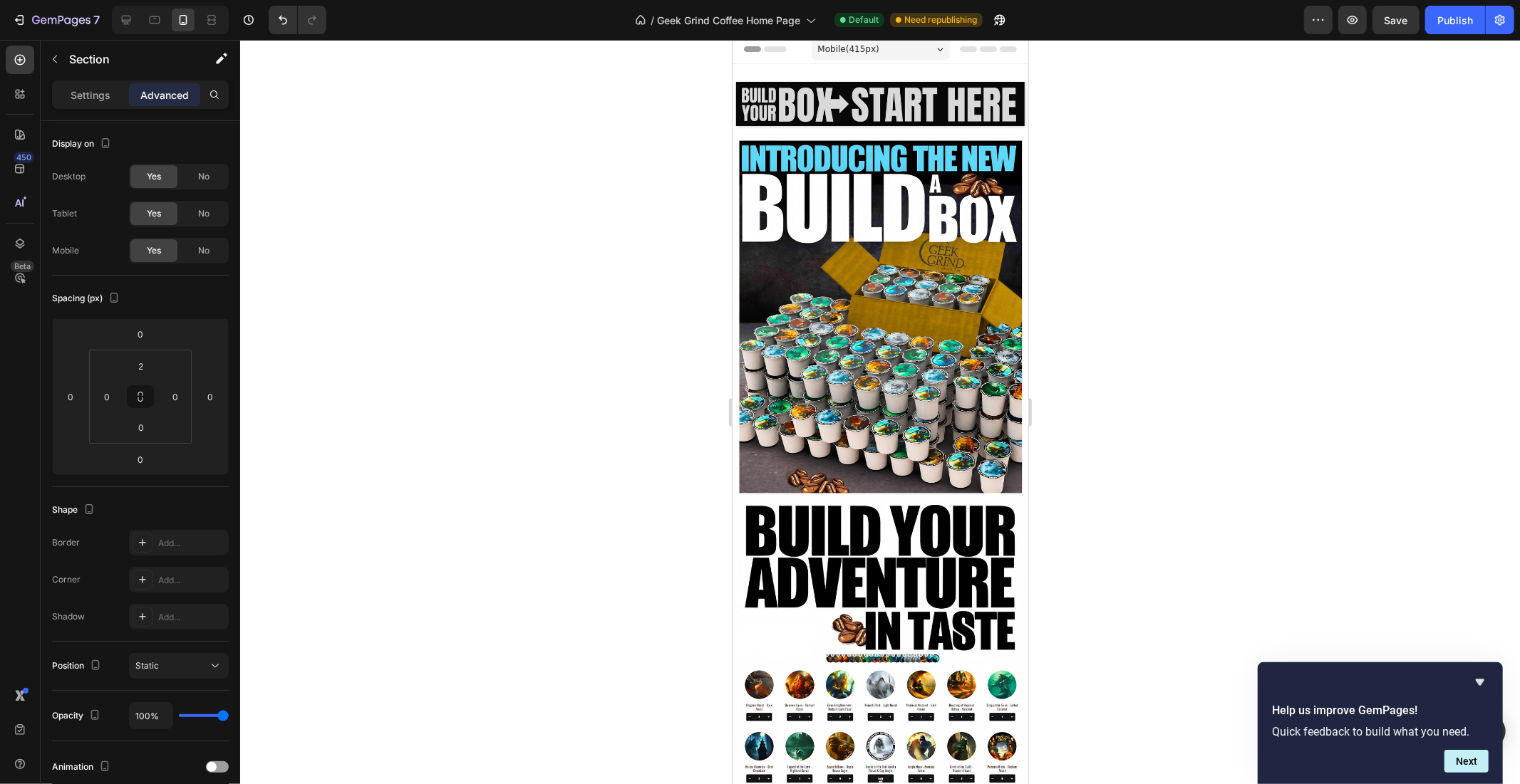
scroll to position [0, 0]
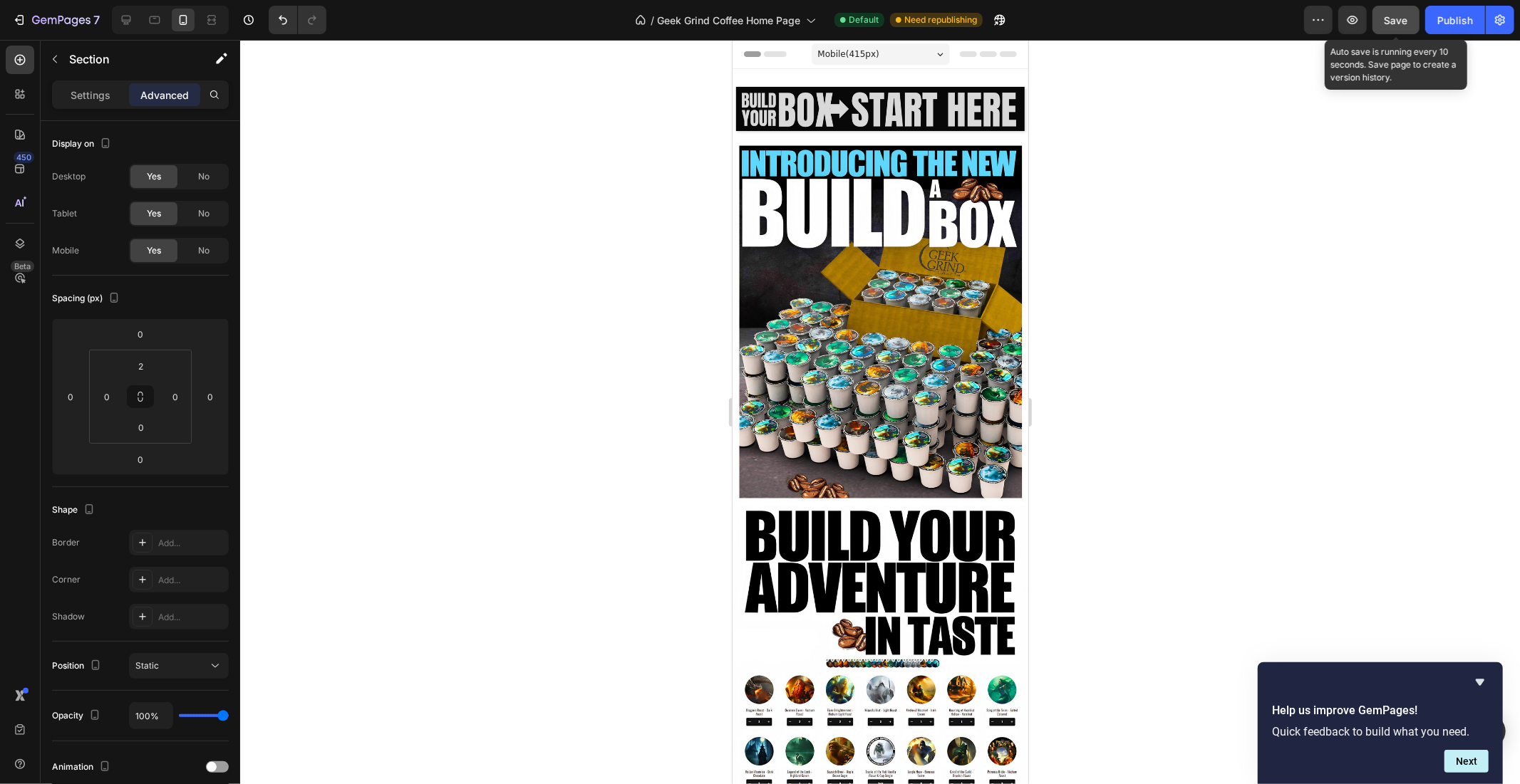
click at [1381, 18] on button "Save" at bounding box center [1396, 20] width 47 height 29
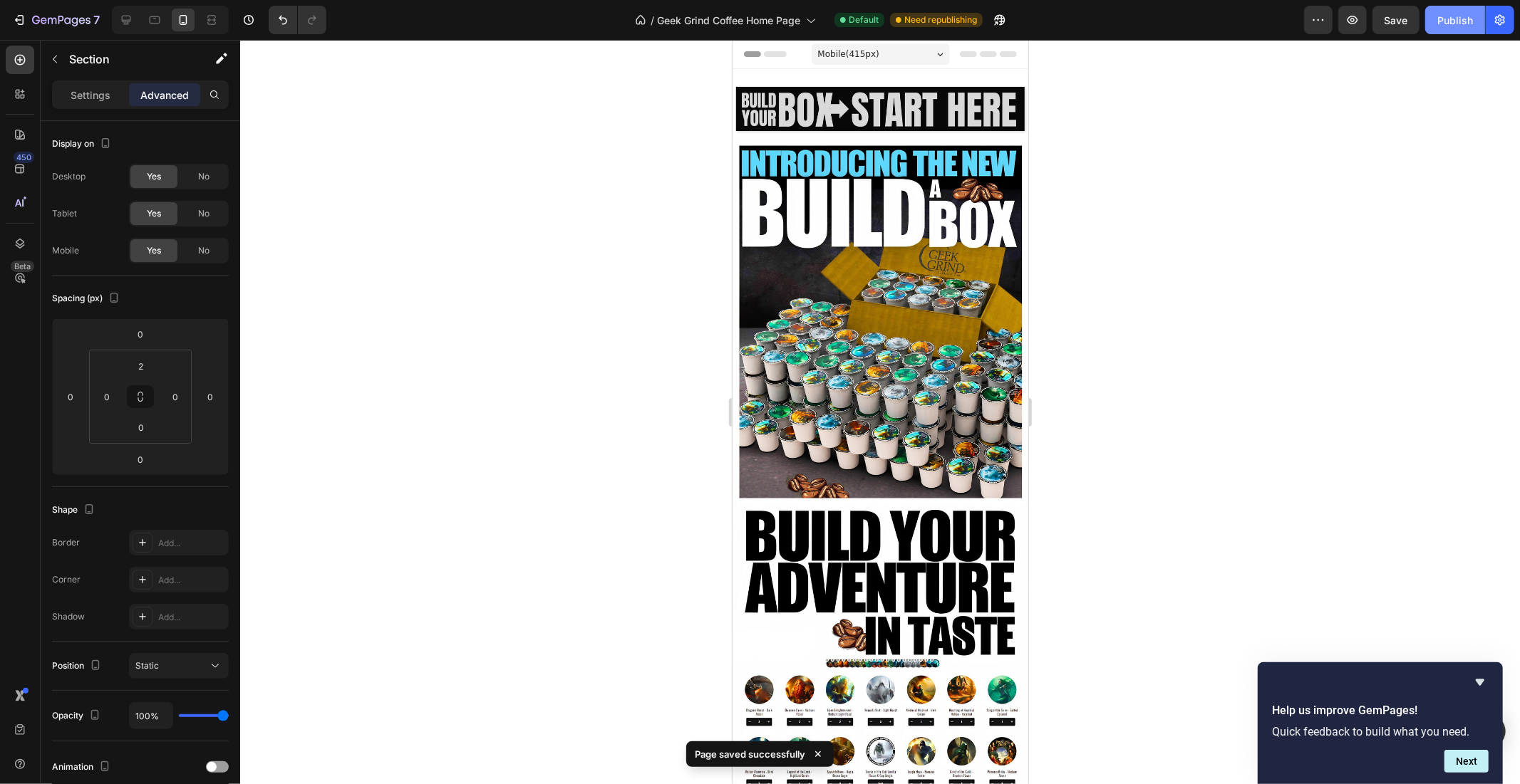
click at [1459, 14] on div "Publish" at bounding box center [1455, 20] width 35 height 15
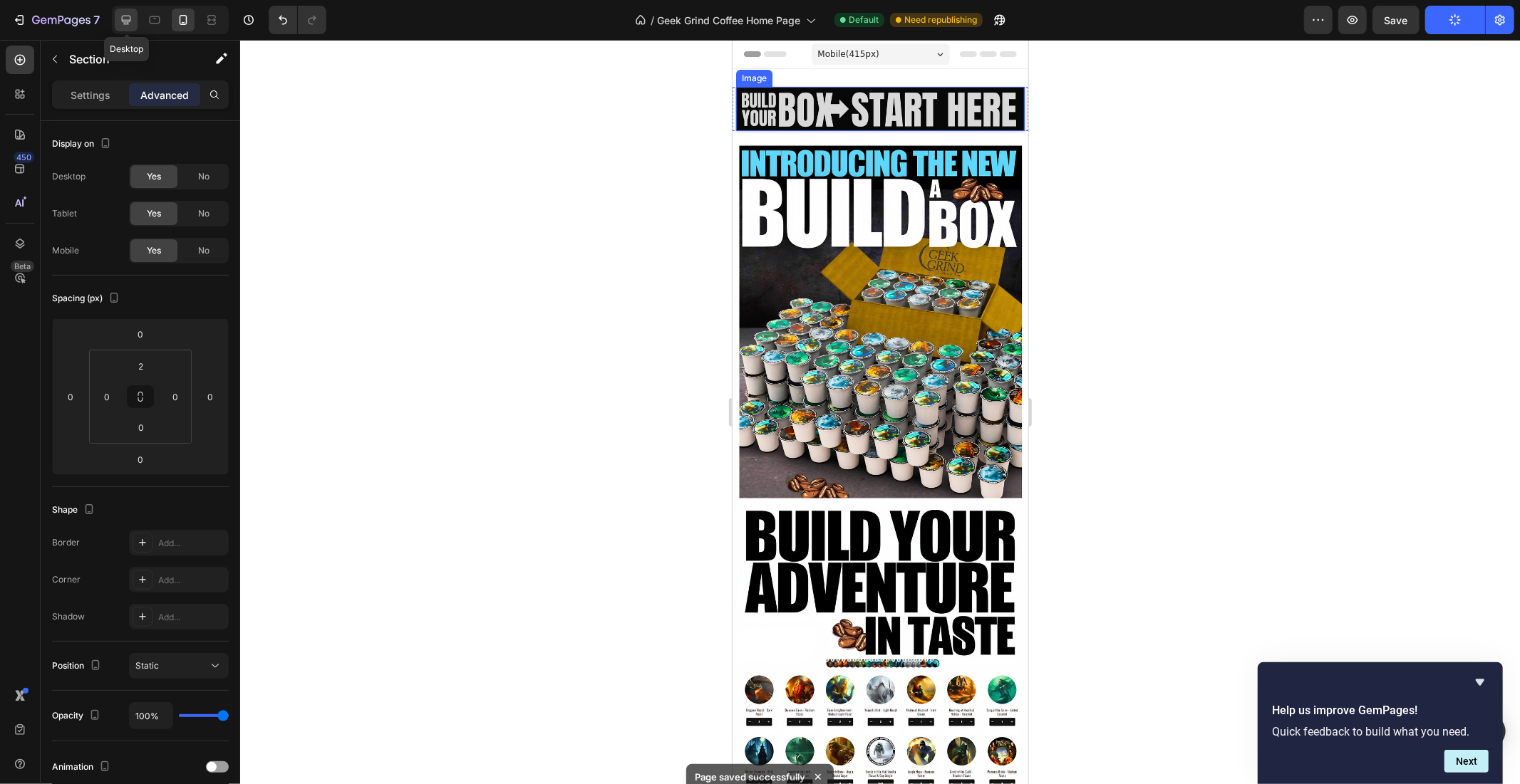
click at [127, 23] on icon at bounding box center [127, 20] width 9 height 9
type input "25"
type input "32"
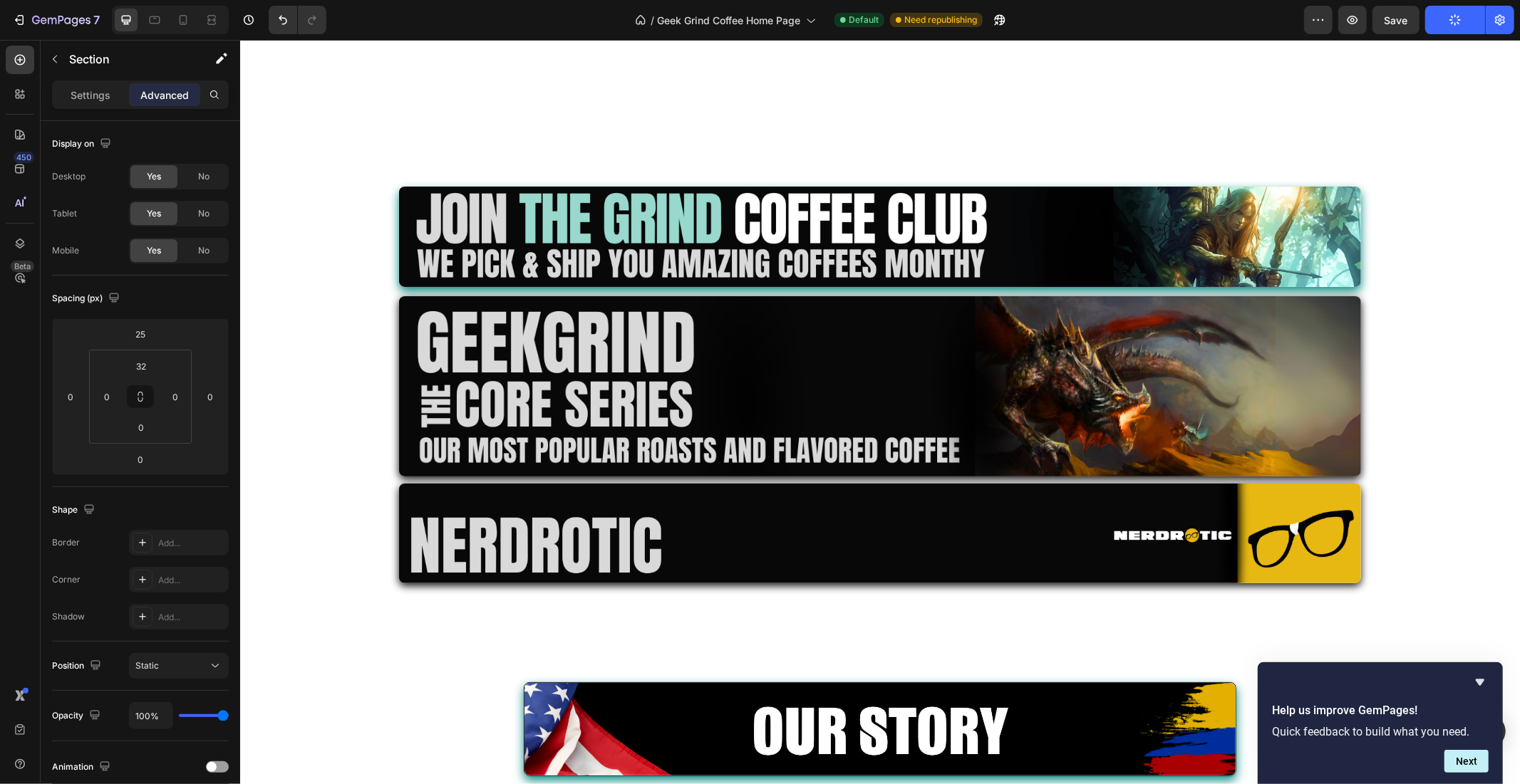
scroll to position [2718, 0]
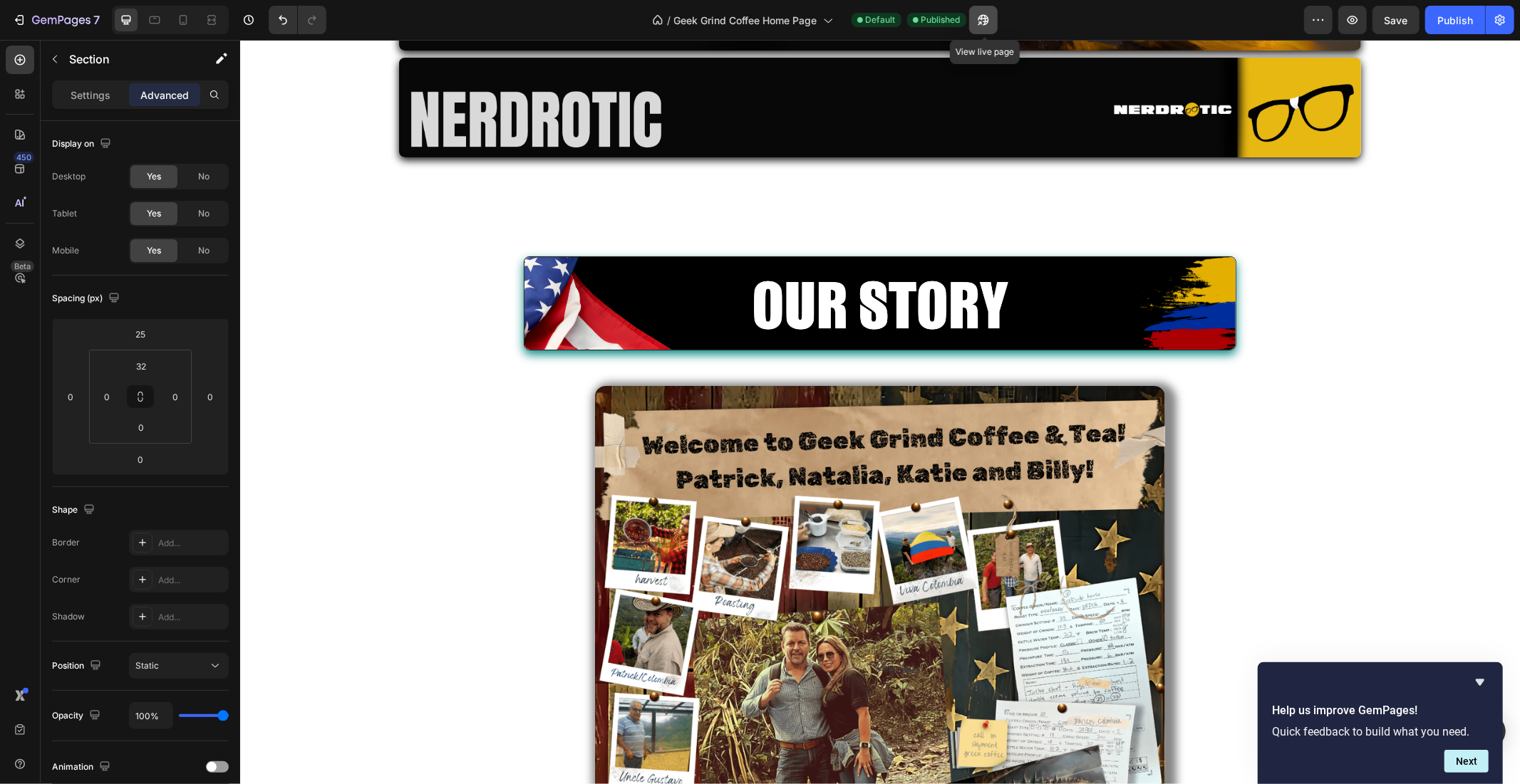
click at [988, 18] on icon "button" at bounding box center [983, 21] width 11 height 11
click at [45, 15] on icon "button" at bounding box center [61, 21] width 59 height 12
